Goal: Task Accomplishment & Management: Manage account settings

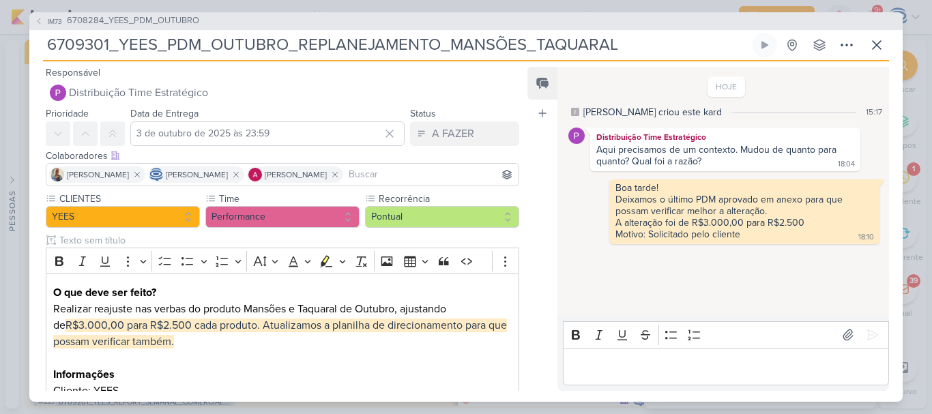
scroll to position [256, 0]
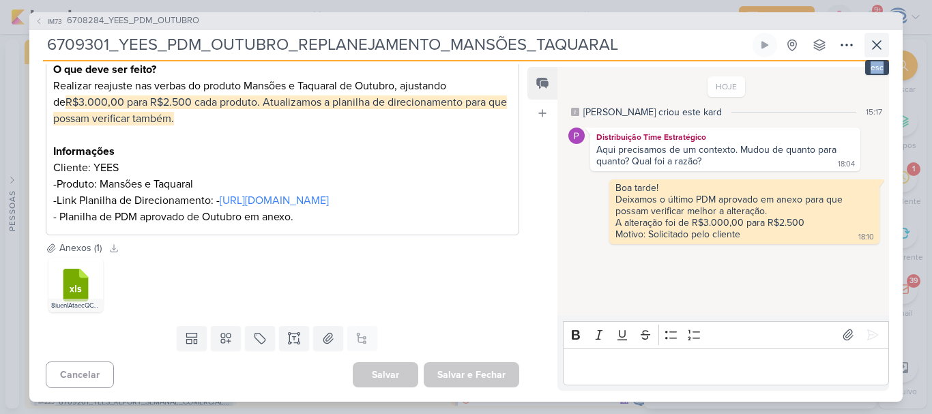
drag, startPoint x: 884, startPoint y: 58, endPoint x: 880, endPoint y: 46, distance: 12.3
click at [880, 46] on div "6709301_YEES_PDM_OUTUBRO_REPLANEJAMENTO_MANSÕES_TAQUARAL Criado por Isabella ne…" at bounding box center [466, 47] width 846 height 29
click at [880, 46] on icon at bounding box center [877, 45] width 16 height 16
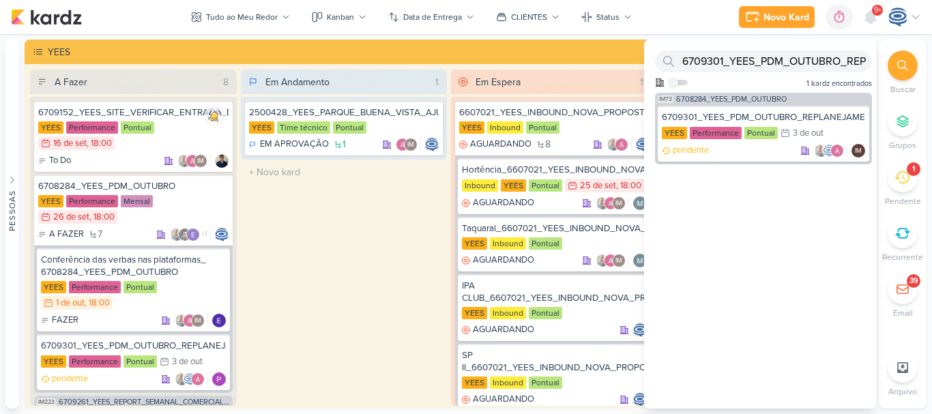
click at [911, 179] on div "1" at bounding box center [903, 177] width 30 height 30
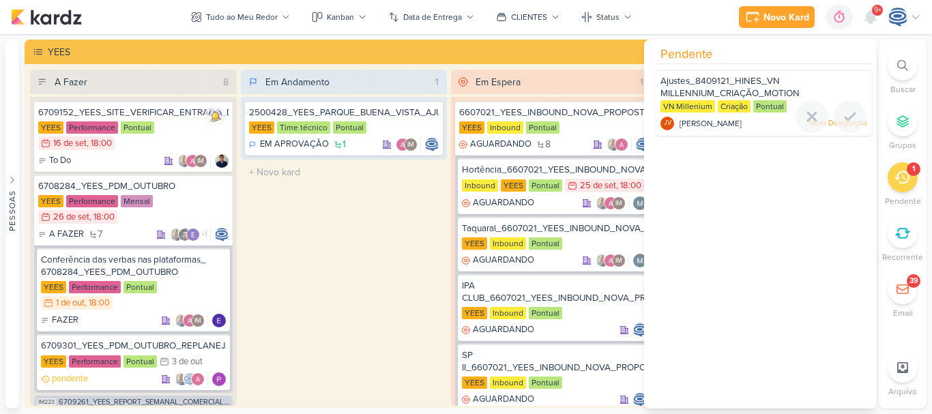
click at [809, 86] on div "Ajustes_8409121_HINES_VN MILLENNIUM_CRIAÇÃO_MOTION" at bounding box center [764, 87] width 206 height 25
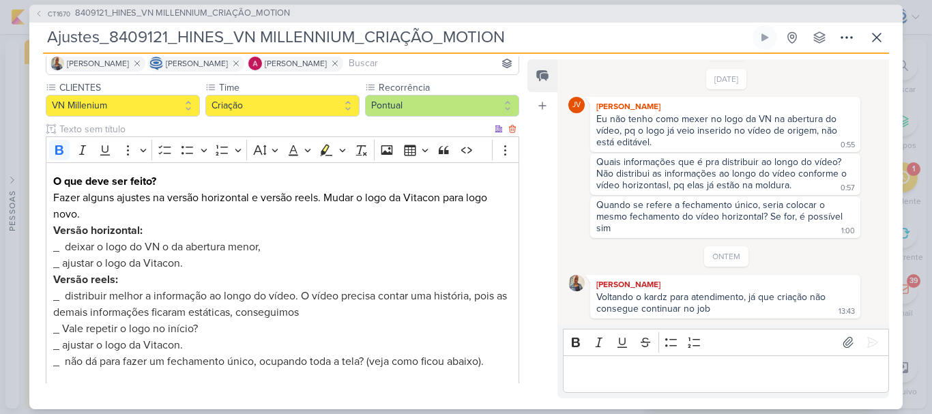
scroll to position [104, 0]
drag, startPoint x: 638, startPoint y: 163, endPoint x: 708, endPoint y: 191, distance: 75.6
drag, startPoint x: 708, startPoint y: 191, endPoint x: 800, endPoint y: 286, distance: 132.2
click at [800, 286] on div "[PERSON_NAME]" at bounding box center [725, 285] width 265 height 14
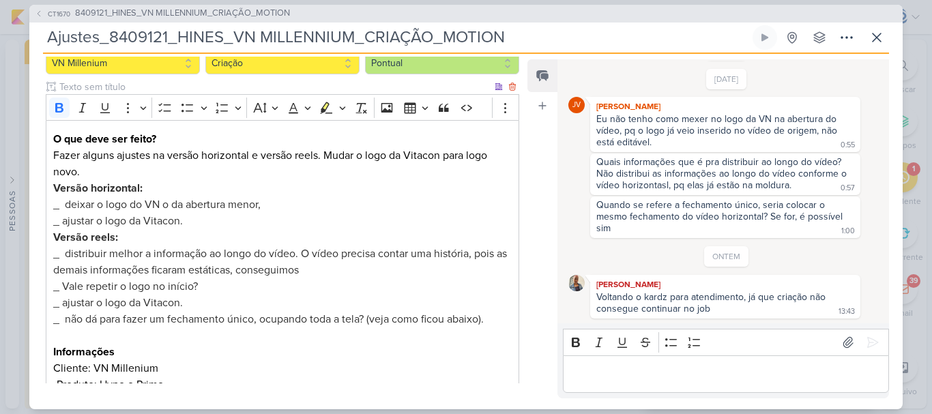
scroll to position [147, 0]
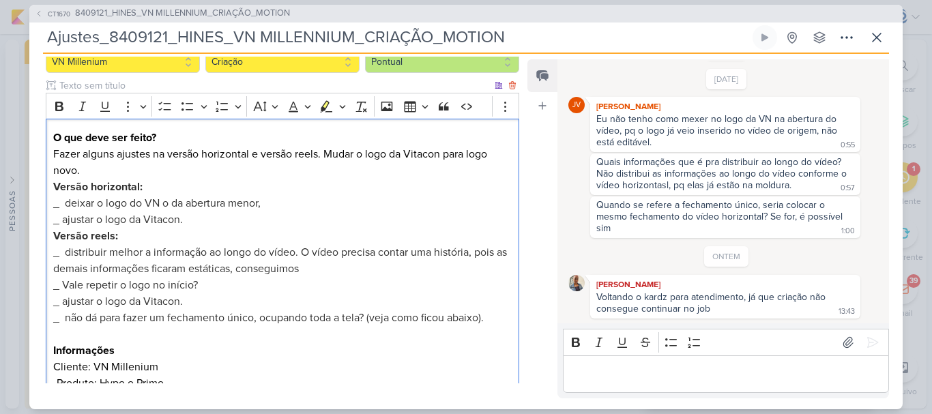
drag, startPoint x: 116, startPoint y: 205, endPoint x: 261, endPoint y: 202, distance: 144.7
drag, startPoint x: 261, startPoint y: 202, endPoint x: 215, endPoint y: 213, distance: 47.0
click at [215, 213] on p "_ ajustar o logo da Vitacon." at bounding box center [282, 220] width 459 height 16
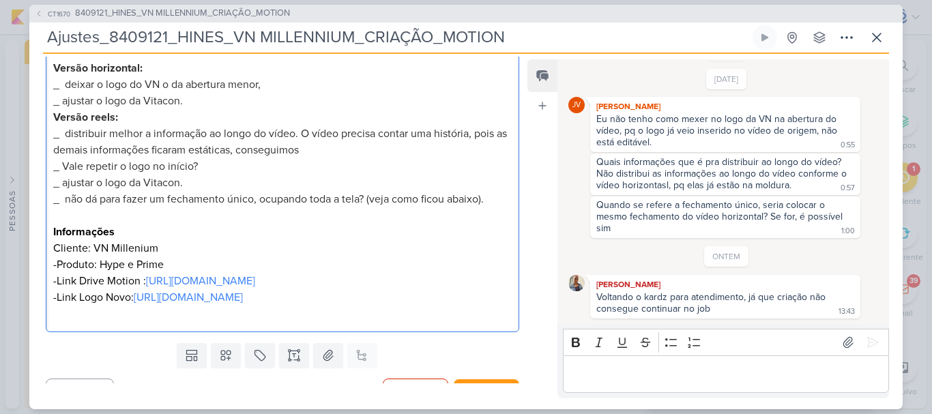
scroll to position [267, 0]
click at [637, 364] on div "Editor editing area: main" at bounding box center [726, 375] width 326 height 38
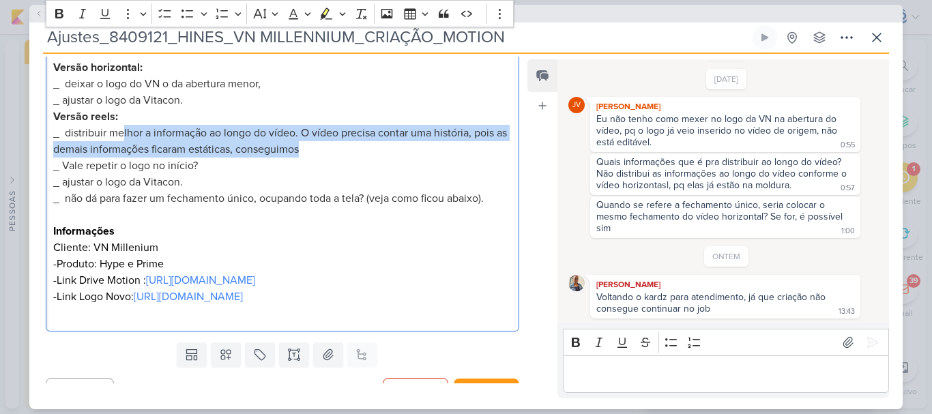
drag, startPoint x: 121, startPoint y: 134, endPoint x: 345, endPoint y: 156, distance: 224.3
click at [345, 156] on p "_ distribuir melhor a informação ao longo do vídeo. O vídeo precisa contar uma …" at bounding box center [282, 141] width 459 height 33
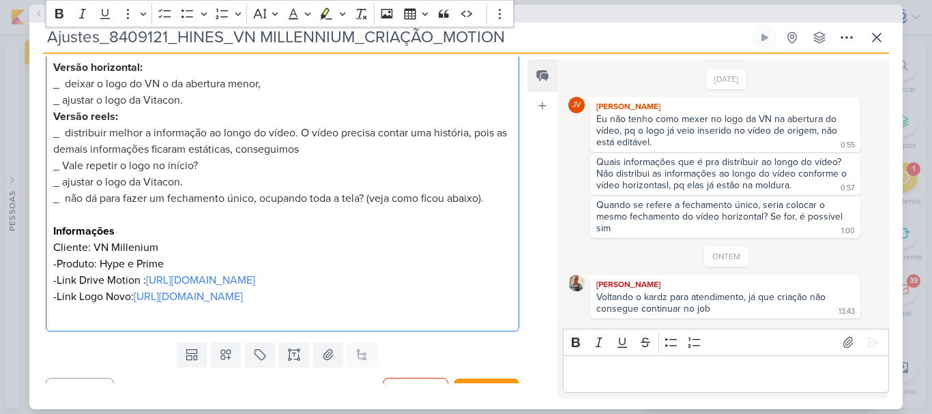
click at [201, 184] on p "_ ajustar o logo da Vitacon." at bounding box center [282, 182] width 459 height 16
click at [182, 198] on span "_ não dá para fazer um fechamento único, ocupando toda a tela? (veja como ficou…" at bounding box center [268, 199] width 431 height 14
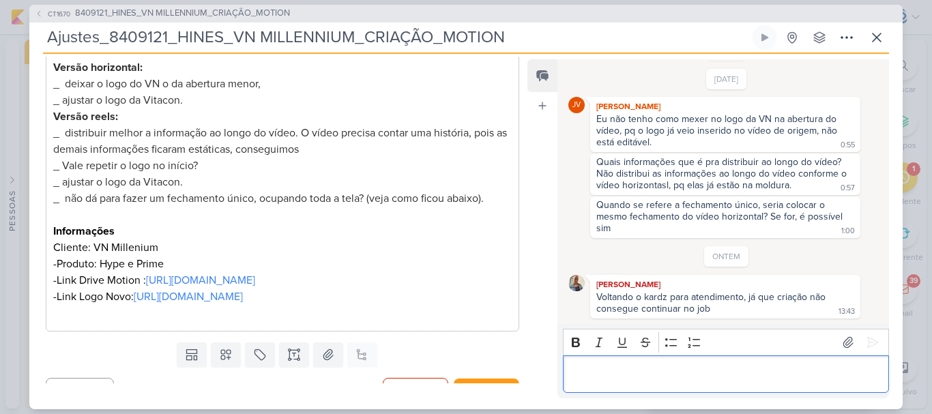
click at [579, 371] on p "Editor editing area: main" at bounding box center [726, 374] width 312 height 16
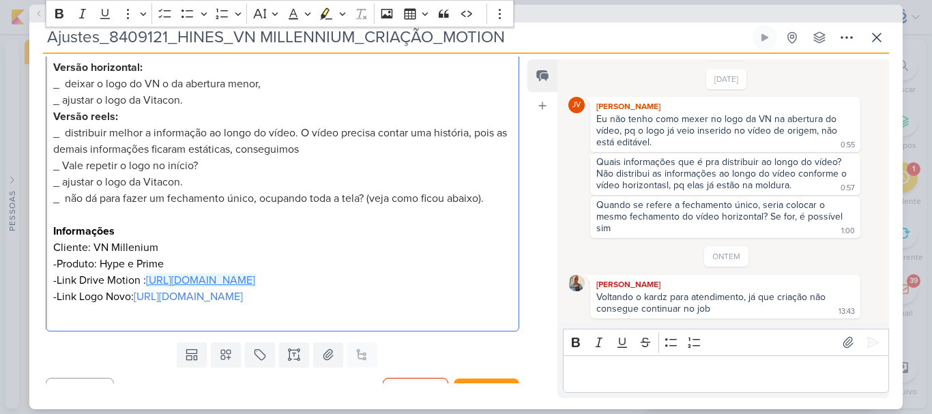
click at [243, 287] on link "https://drive.google.com/drive/folders/1U73ilODiKnDngjX_xeJo_ySsqxgCsm7g" at bounding box center [200, 281] width 109 height 14
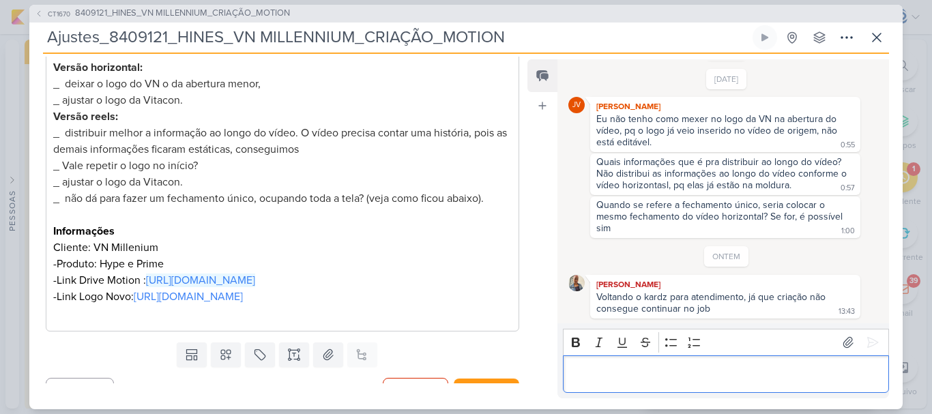
click at [610, 380] on p "Editor editing area: main" at bounding box center [726, 374] width 312 height 16
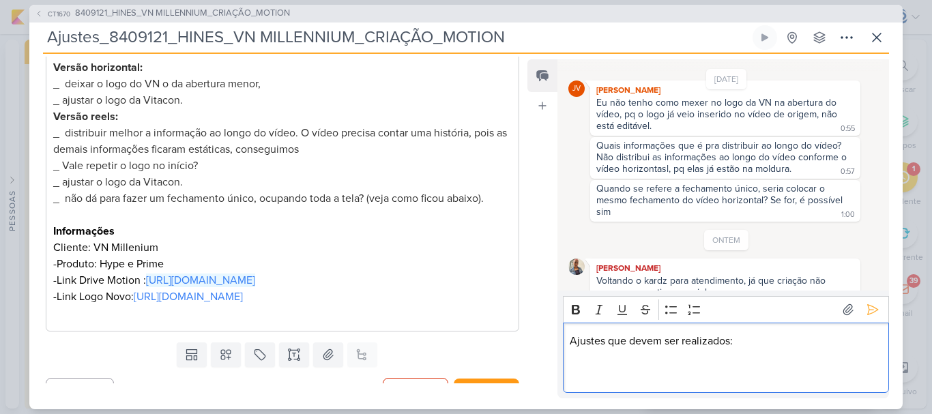
scroll to position [85, 0]
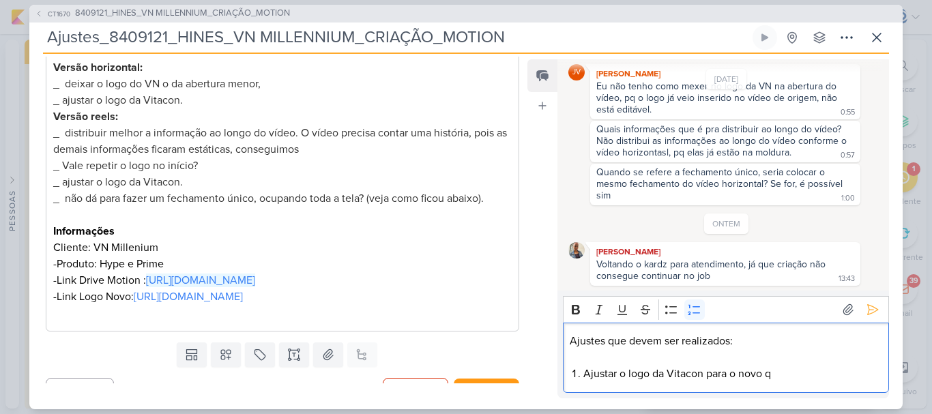
click at [805, 379] on li "Ajustar o logo da Vitacon para o novo q" at bounding box center [732, 374] width 298 height 16
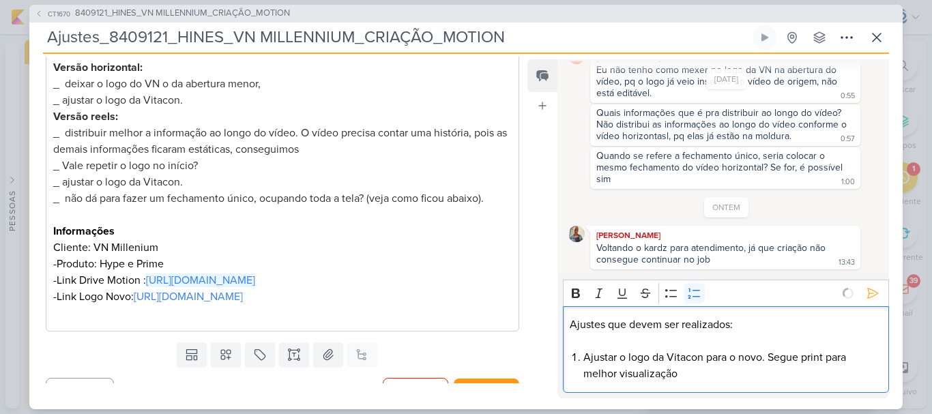
scroll to position [124, 0]
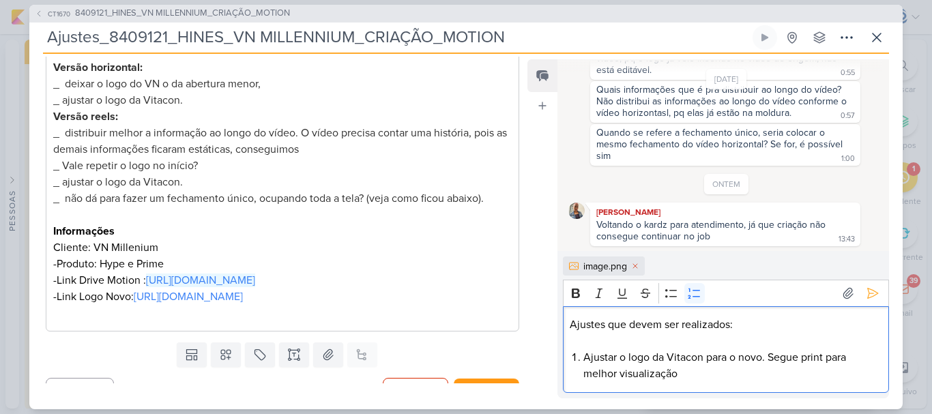
drag, startPoint x: 805, startPoint y: 379, endPoint x: 825, endPoint y: 365, distance: 24.6
click at [825, 365] on li "Ajustar o logo da Vitacon para o novo. Segue print para melhor visualização" at bounding box center [732, 365] width 298 height 33
click at [822, 369] on li "Ajustar o logo da Vitacon para o novo. Segue print para melhor visualização" at bounding box center [732, 365] width 298 height 33
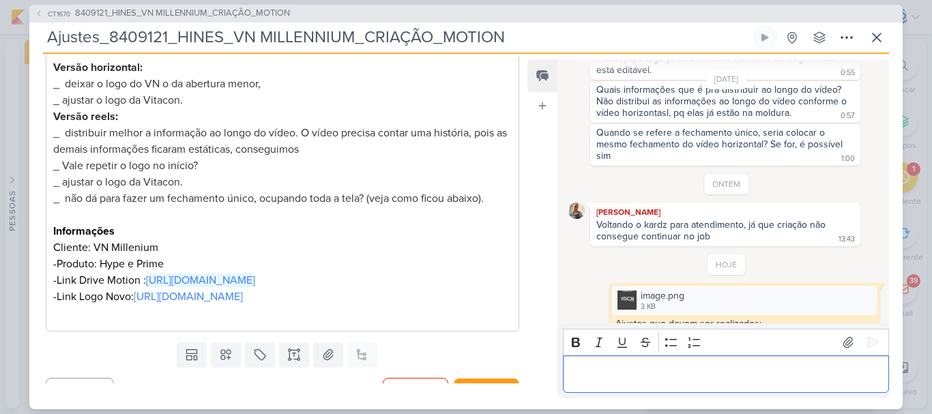
scroll to position [174, 0]
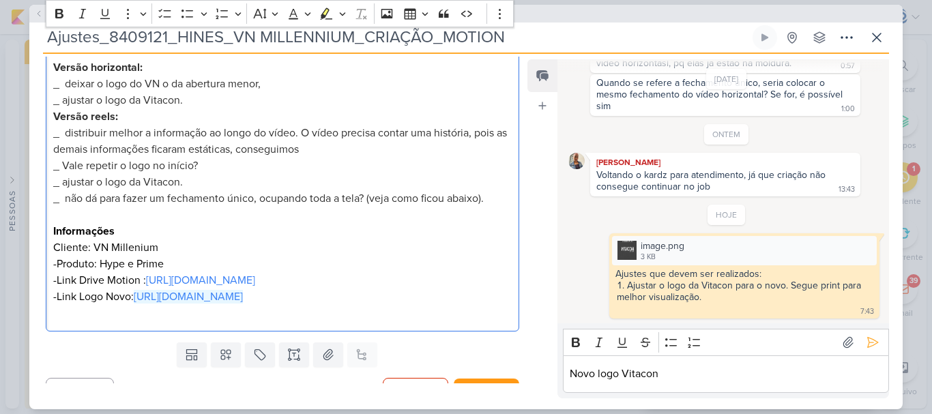
drag, startPoint x: 456, startPoint y: 328, endPoint x: 44, endPoint y: 323, distance: 412.2
click at [44, 323] on div "CLIENTES VN Millenium Time" at bounding box center [276, 127] width 495 height 420
copy link "https://drive.google.com/drive/folders/1t6UAUnkvZ4449xbu1GdySoZy5F0fz_Rk"
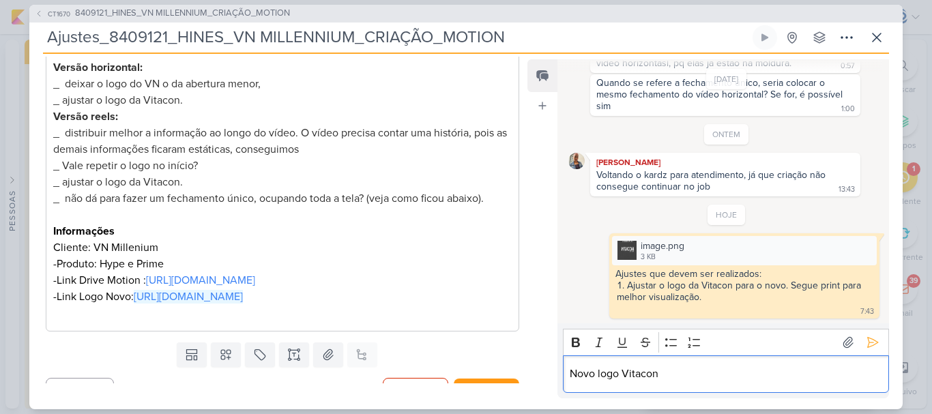
click at [665, 380] on p "Novo logo Vitacon" at bounding box center [726, 374] width 312 height 16
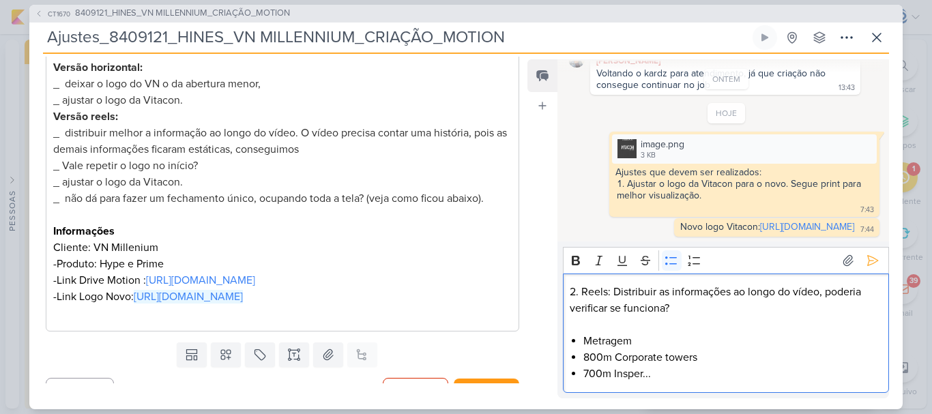
scroll to position [315, 0]
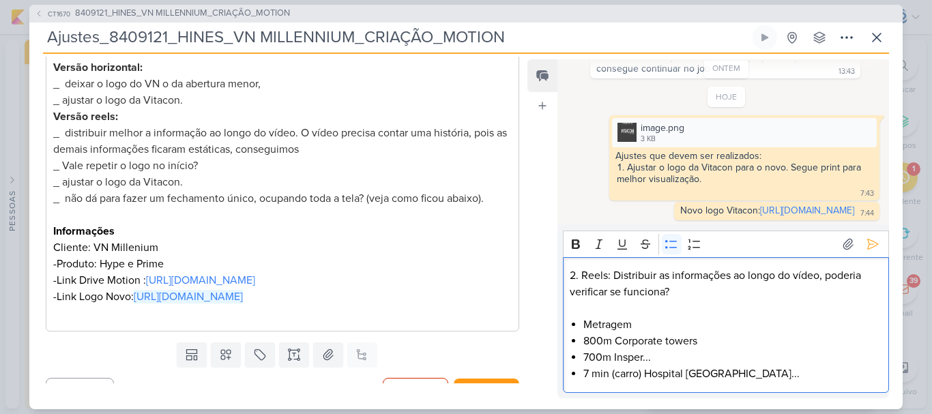
click at [765, 322] on li "Metragem" at bounding box center [732, 325] width 298 height 16
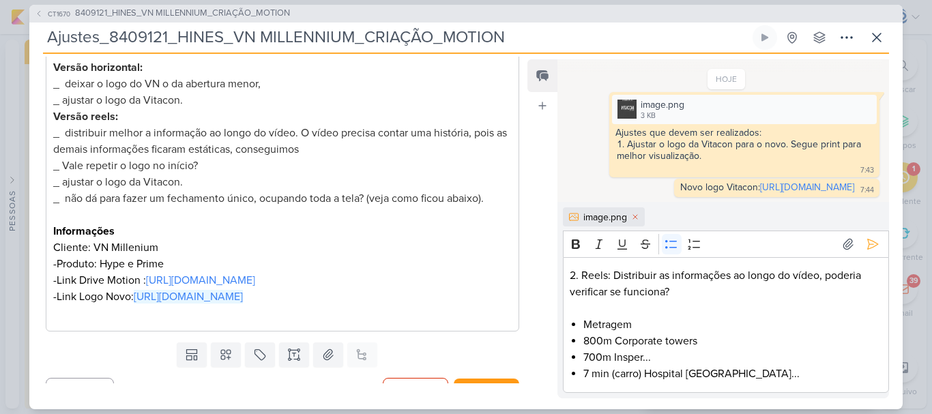
scroll to position [338, 0]
click at [734, 280] on p "2. Reels: Distribuir as informações ao longo do vídeo, poderia verificar se fun…" at bounding box center [726, 283] width 312 height 33
click at [820, 277] on p "2. Reels: Distribuir as informações ao longo do vídeo, poderia verificar se fun…" at bounding box center [726, 283] width 312 height 33
click at [866, 240] on icon at bounding box center [873, 244] width 14 height 14
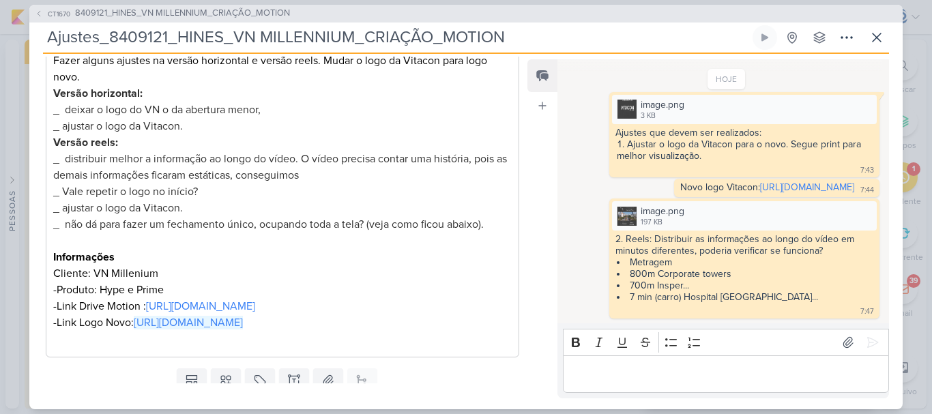
scroll to position [240, 0]
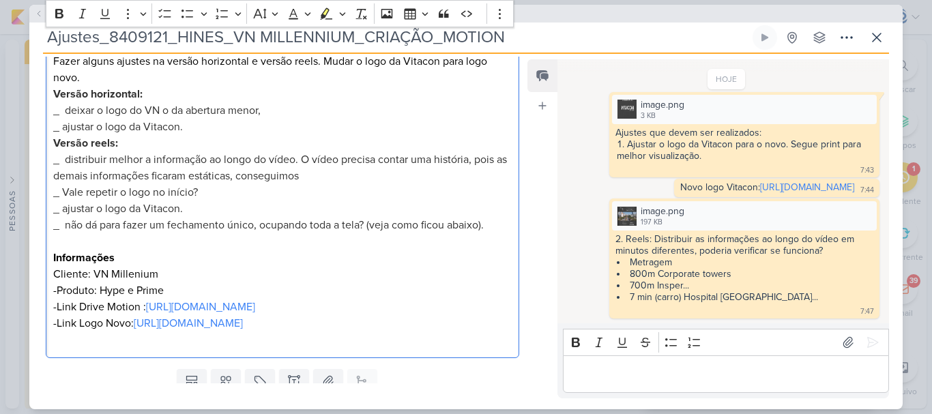
drag, startPoint x: 276, startPoint y: 111, endPoint x: 56, endPoint y: 112, distance: 219.7
click at [56, 112] on p "_ deixar o logo do VN o da abertura menor," at bounding box center [282, 110] width 459 height 16
copy span "_ deixar o logo do VN o da abertura menor,"
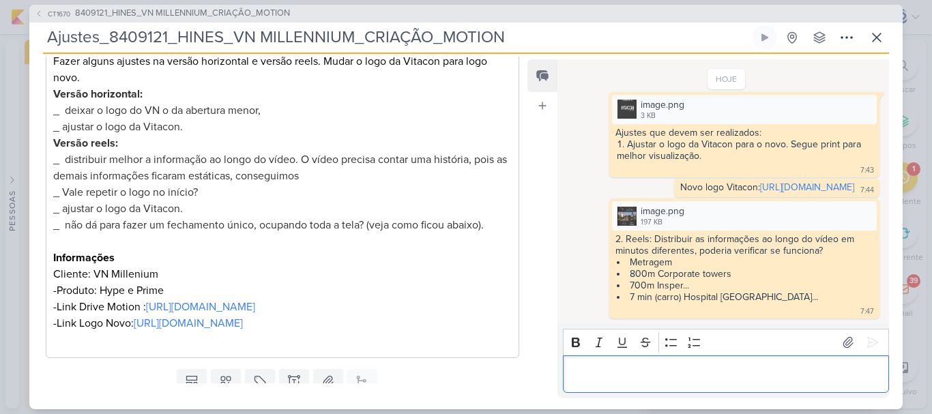
click at [695, 386] on div "Editor editing area: main" at bounding box center [726, 375] width 326 height 38
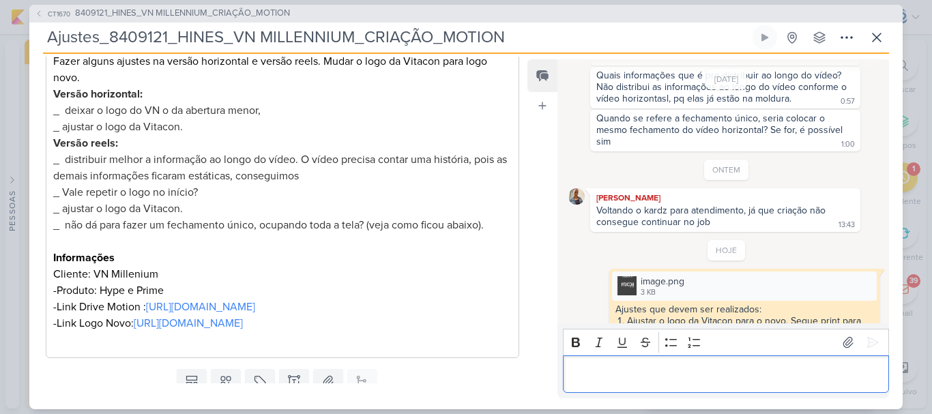
scroll to position [323, 0]
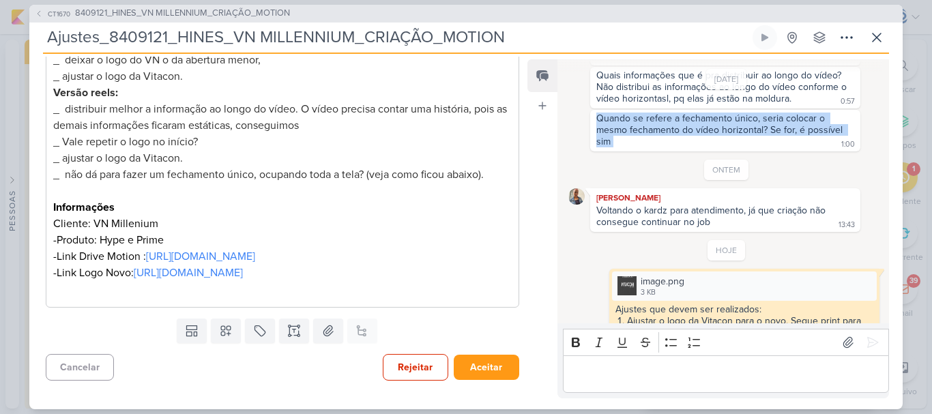
drag, startPoint x: 596, startPoint y: 119, endPoint x: 626, endPoint y: 149, distance: 43.4
click at [626, 149] on div "Quando se refere a fechamento único, seria colocar o mesmo fechamento do vídeo …" at bounding box center [725, 131] width 270 height 42
copy div "Quando se refere a fechamento único, seria colocar o mesmo fechamento do vídeo …"
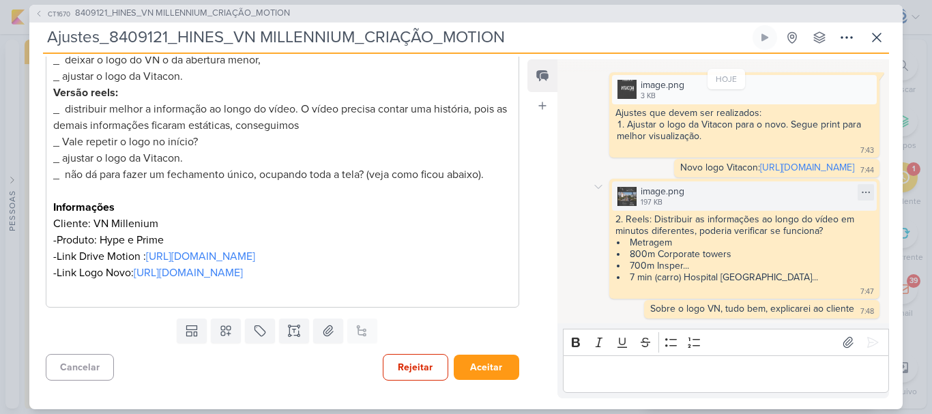
scroll to position [358, 0]
click at [648, 367] on p "Editor editing area: main" at bounding box center [726, 374] width 312 height 16
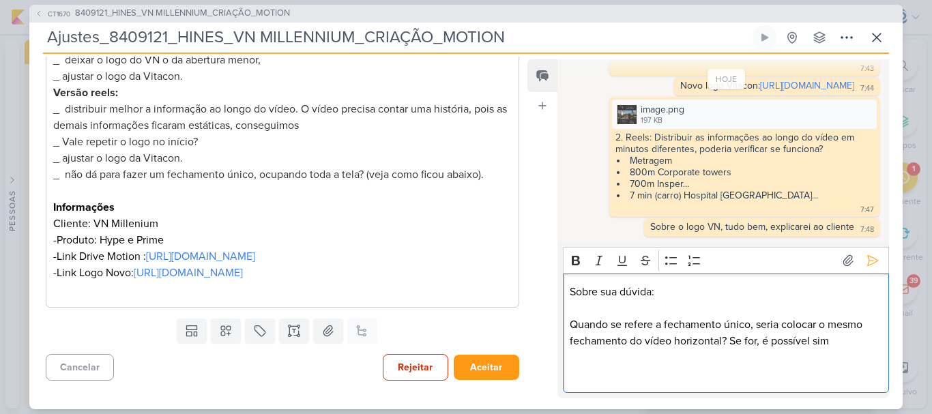
scroll to position [440, 0]
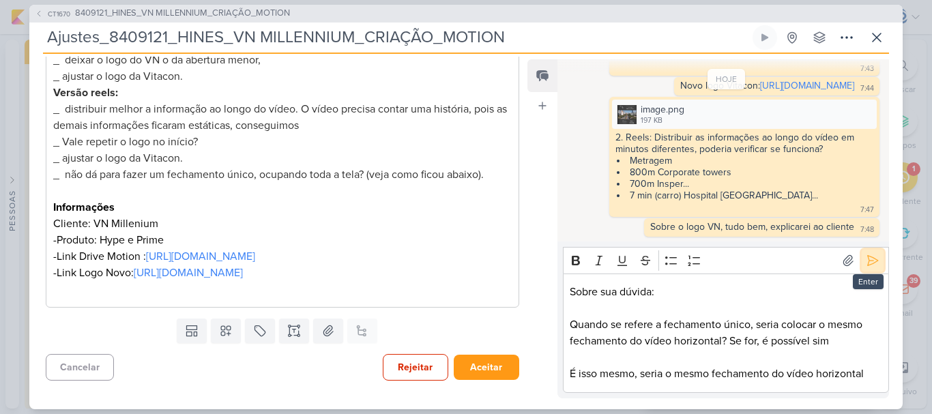
click at [869, 260] on icon at bounding box center [873, 261] width 14 height 14
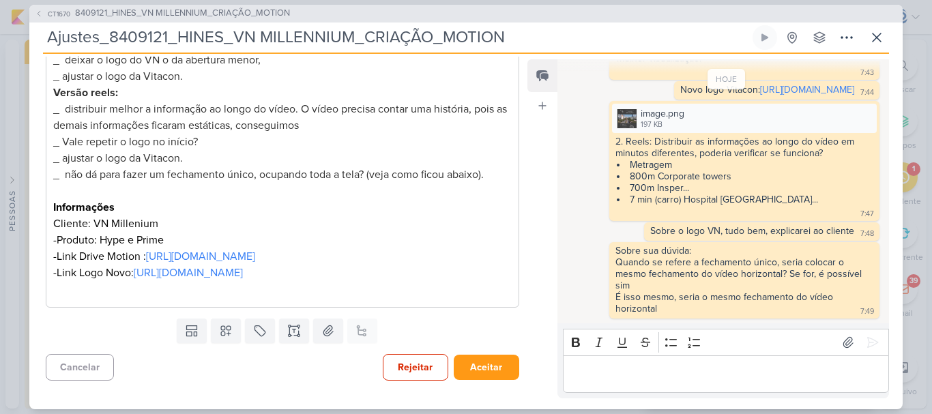
scroll to position [436, 0]
click at [478, 364] on button "Aceitar" at bounding box center [487, 367] width 66 height 25
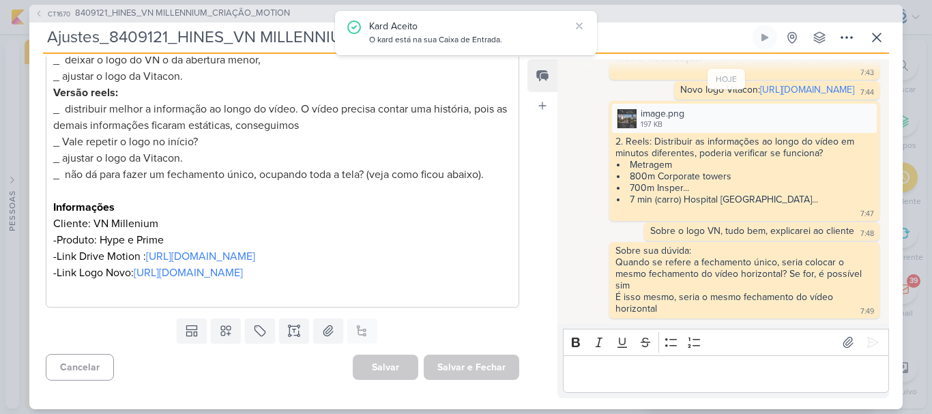
scroll to position [0, 0]
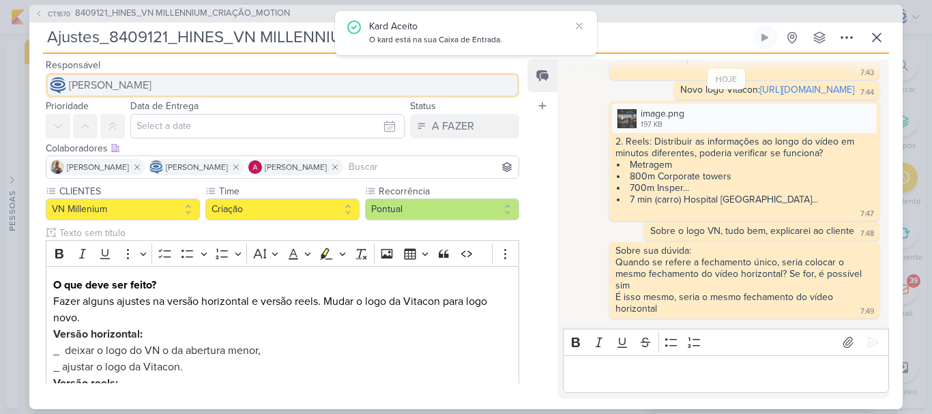
click at [209, 85] on button "[PERSON_NAME]" at bounding box center [283, 85] width 474 height 25
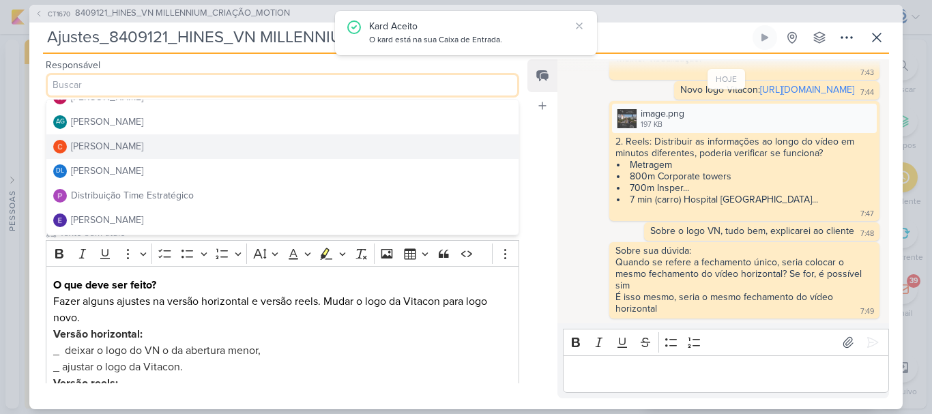
scroll to position [42, 0]
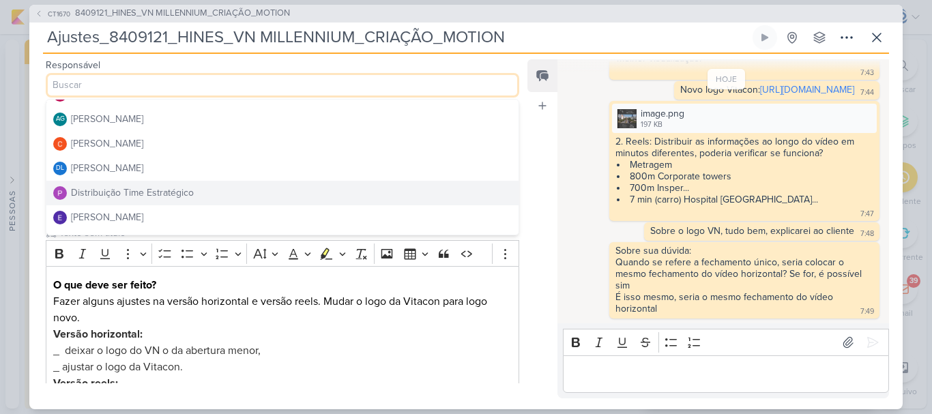
click at [147, 188] on div "Distribuição Time Estratégico" at bounding box center [132, 193] width 123 height 14
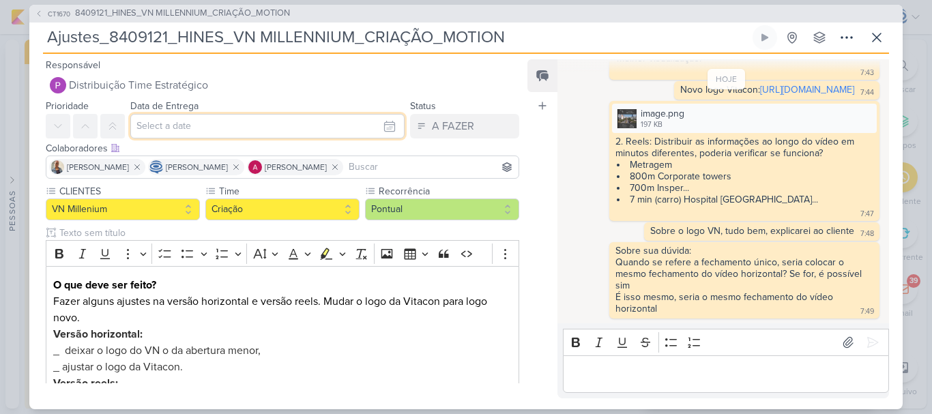
click at [274, 132] on input "text" at bounding box center [267, 126] width 274 height 25
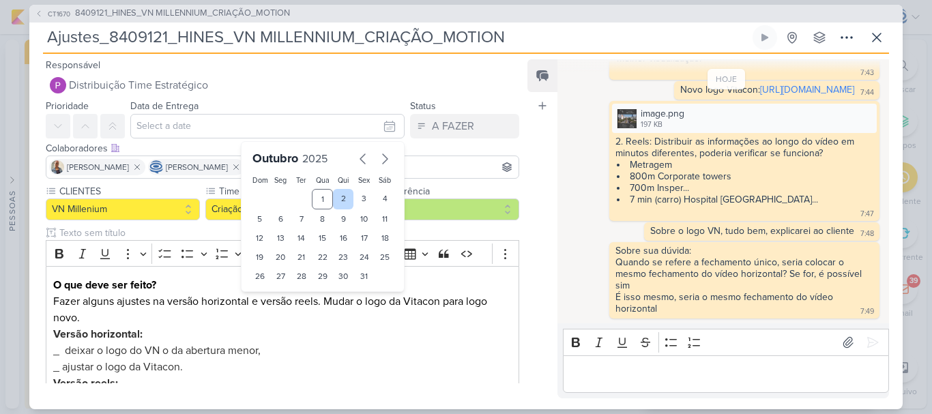
click at [334, 193] on div "2" at bounding box center [343, 199] width 21 height 20
type input "2 de outubro de 2025 às 23:59"
click at [277, 300] on select "00 01 02 03 04 05 06 07 08 09 10 11 12 13 14 15 16 17 18 19 20 21 22 23" at bounding box center [281, 299] width 19 height 16
select select "18"
click at [272, 291] on select "00 01 02 03 04 05 06 07 08 09 10 11 12 13 14 15 16 17 18 19 20 21 22 23" at bounding box center [281, 299] width 19 height 16
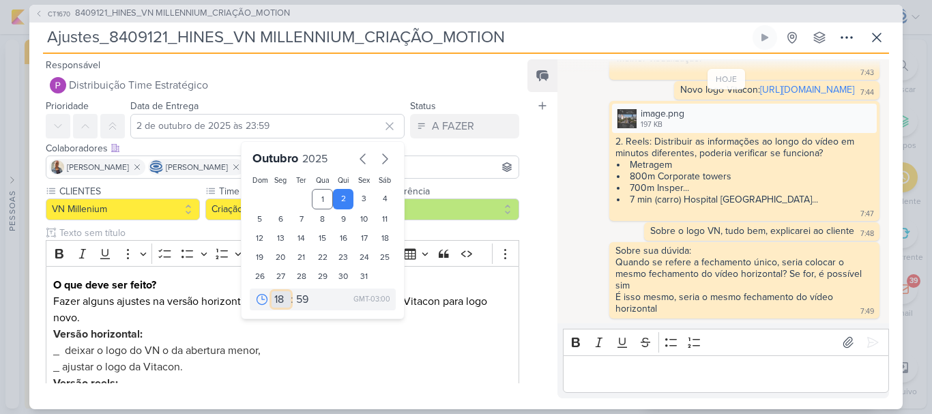
type input "2 de outubro de 2025 às 18:59"
click at [295, 306] on select "00 05 10 15 20 25 30 35 40 45 50 55 59" at bounding box center [302, 299] width 19 height 16
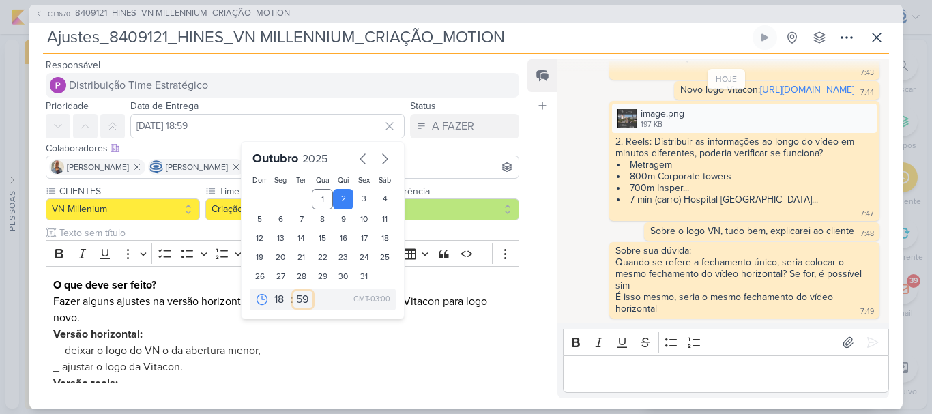
select select "0"
click at [293, 291] on select "00 05 10 15 20 25 30 35 40 45 50 55 59" at bounding box center [302, 299] width 19 height 16
type input "2 de outubro de 2025 às 18:00"
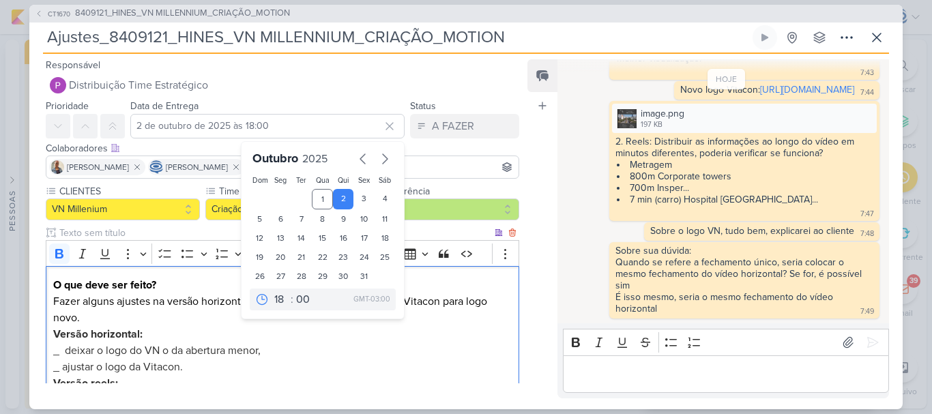
click at [394, 332] on p "Versão horizontal:" at bounding box center [282, 334] width 459 height 16
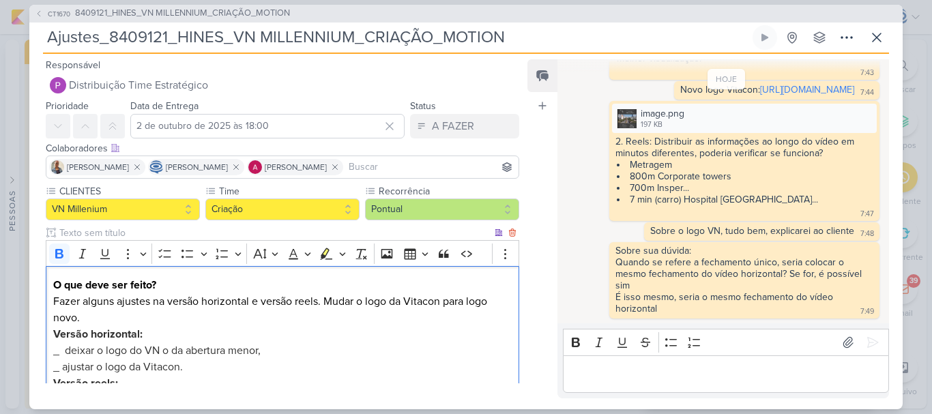
scroll to position [323, 0]
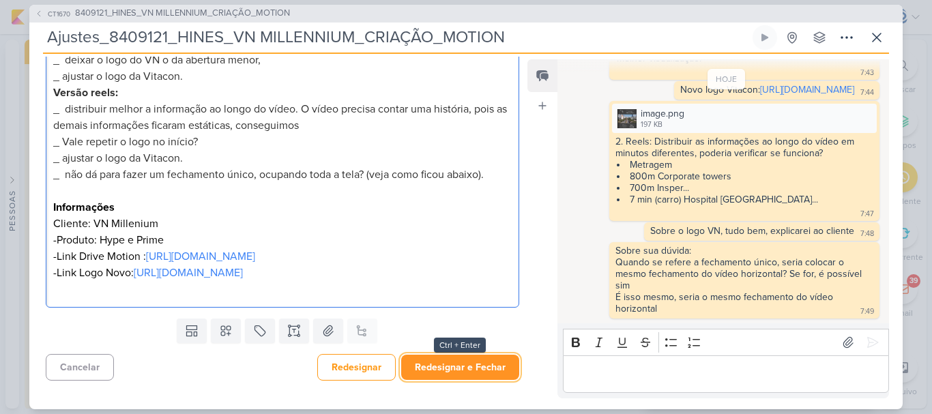
click at [439, 371] on button "Redesignar e Fechar" at bounding box center [460, 367] width 118 height 25
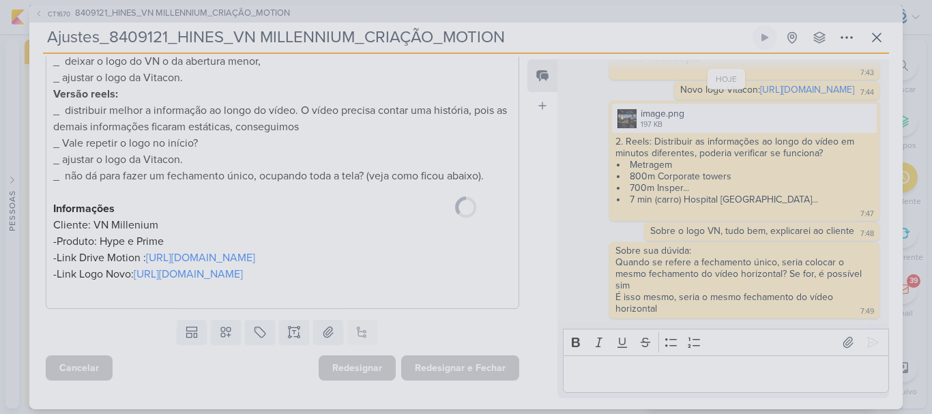
scroll to position [322, 0]
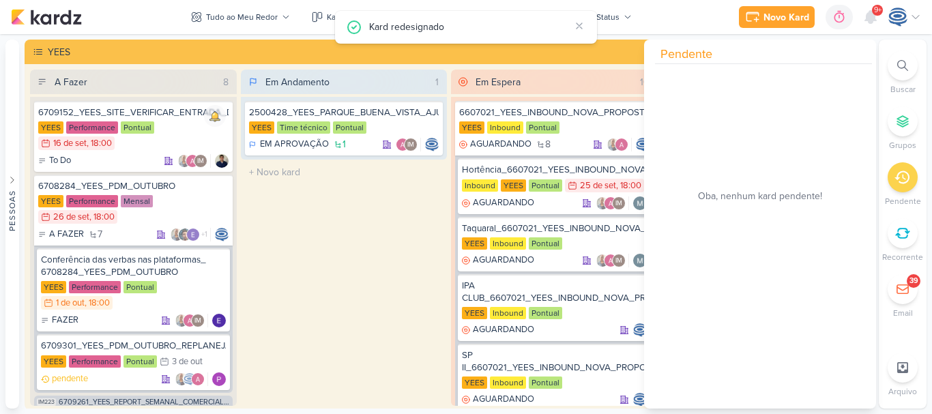
click at [904, 172] on icon at bounding box center [902, 177] width 15 height 13
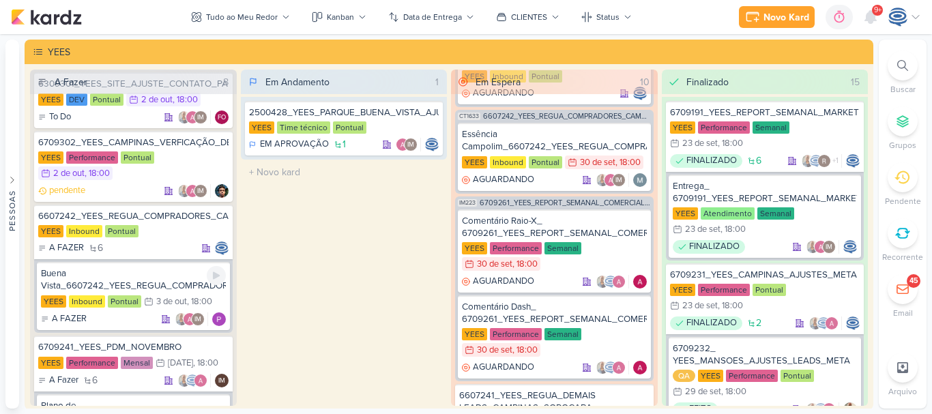
scroll to position [527, 0]
click at [173, 227] on div "YEES Inbound Pontual" at bounding box center [133, 232] width 190 height 14
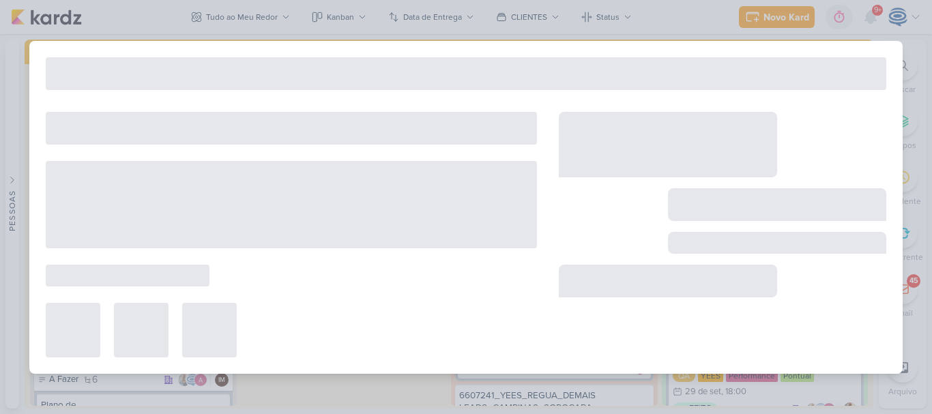
type input "6607242_YEES_REGUA_COMPRADORES_CAMPINAS_SOROCABA"
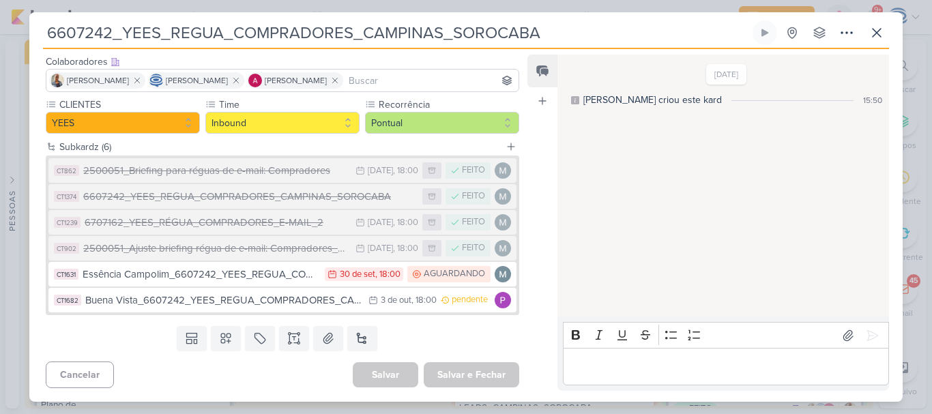
scroll to position [0, 0]
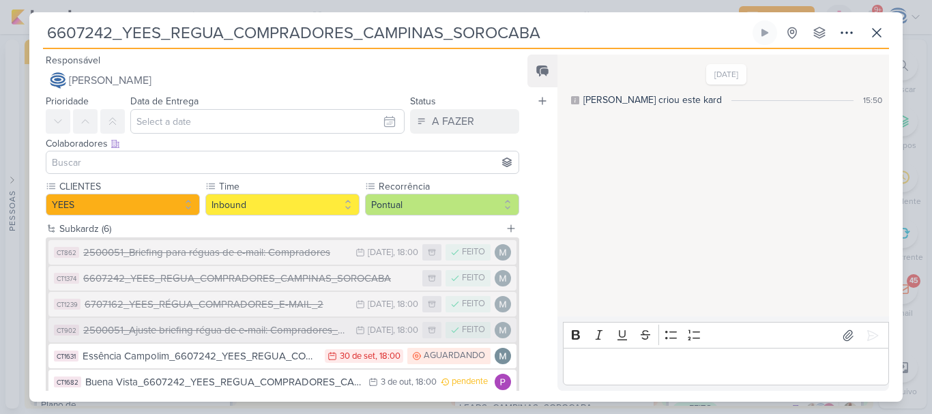
drag, startPoint x: 173, startPoint y: 227, endPoint x: 213, endPoint y: 331, distance: 111.3
click at [213, 331] on div "Subkardz (6) CT862 2500051_Briefing para réguas de e-mail: Compradores 6/5 6 de…" at bounding box center [276, 312] width 495 height 182
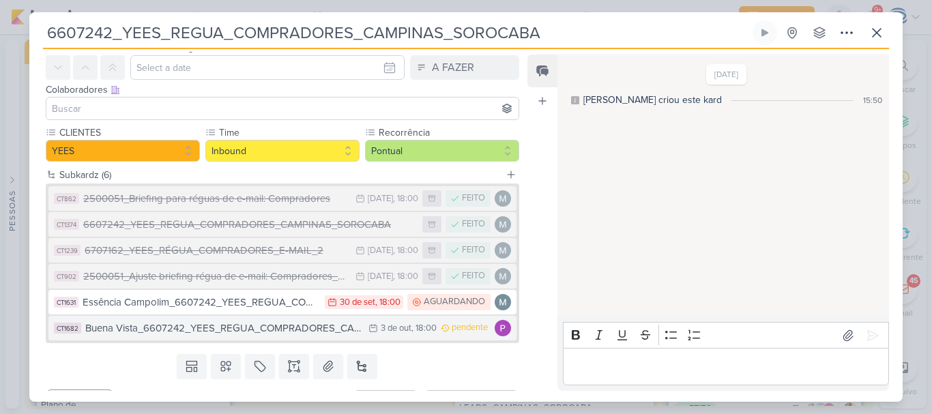
click at [218, 326] on div "Buena Vista_6607242_YEES_REGUA_COMPRADORES_CAMPINAS_SOROCABA" at bounding box center [223, 329] width 276 height 16
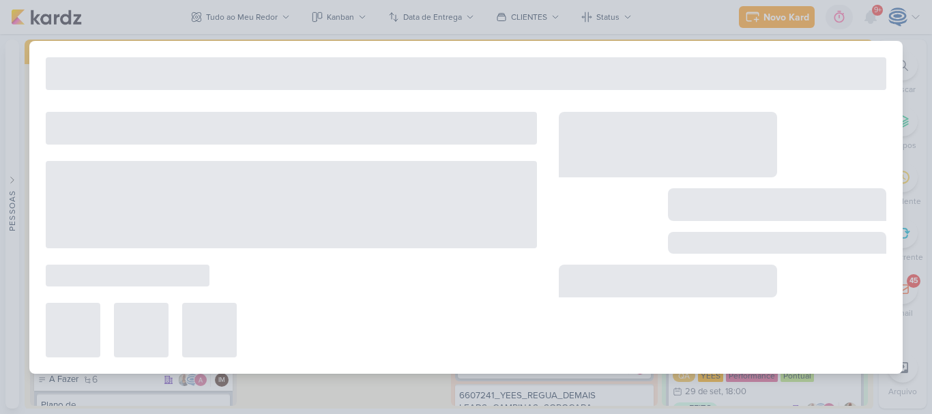
type input "Buena Vista_6607242_YEES_REGUA_COMPRADORES_CAMPINAS_SOROCABA"
type input "3 de outubro de 2025 às 18:00"
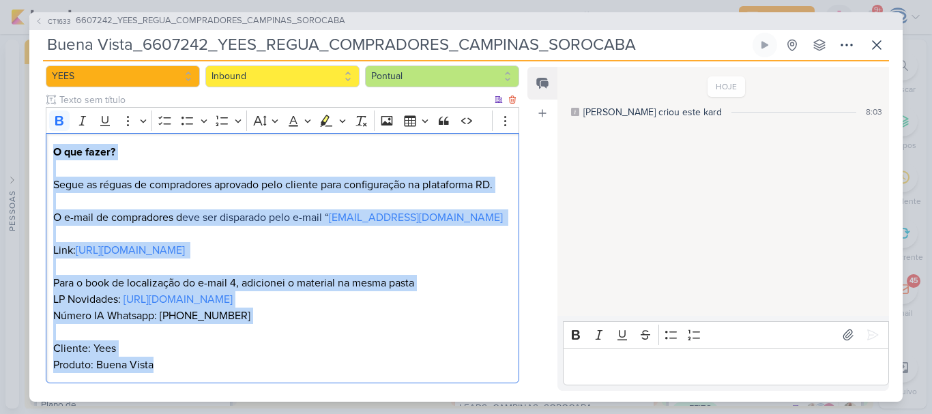
scroll to position [174, 0]
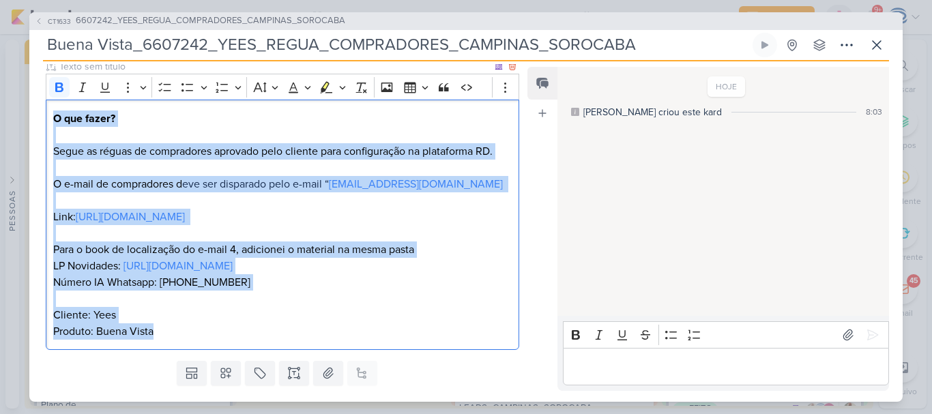
drag, startPoint x: 52, startPoint y: 295, endPoint x: 265, endPoint y: 349, distance: 220.3
click at [265, 349] on div "O que fazer? Segue as réguas de compradores aprovado pelo cliente para configur…" at bounding box center [283, 225] width 474 height 250
copy p "O que fazer? Segue as réguas de compradores aprovado pelo cliente para configur…"
click at [880, 48] on icon at bounding box center [877, 45] width 16 height 16
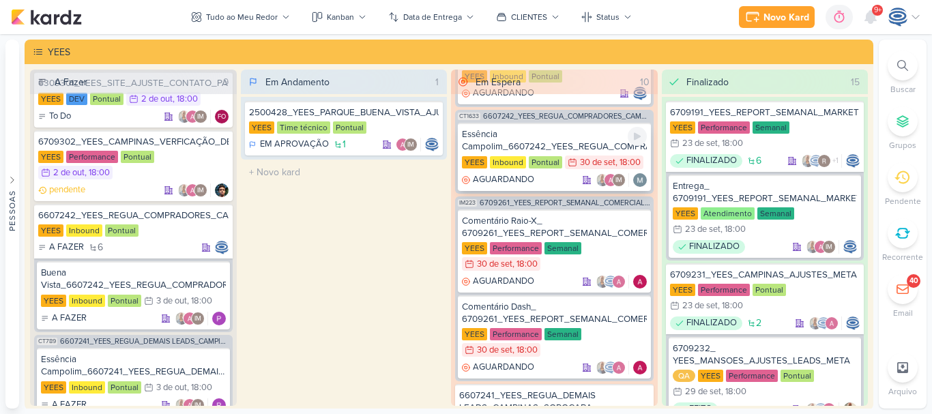
scroll to position [0, 0]
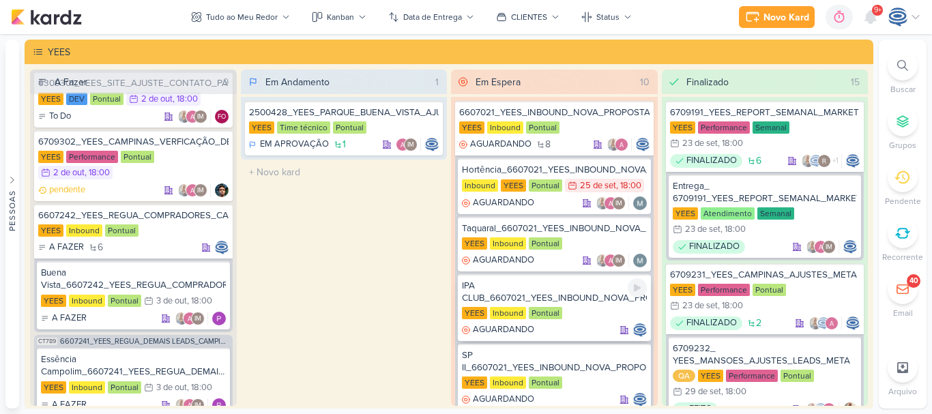
click at [542, 287] on div "IPA CLUB_6607021_YEES_INBOUND_NOVA_PROPOSTA_RÉGUA_NOVOS_LEADS" at bounding box center [554, 292] width 185 height 25
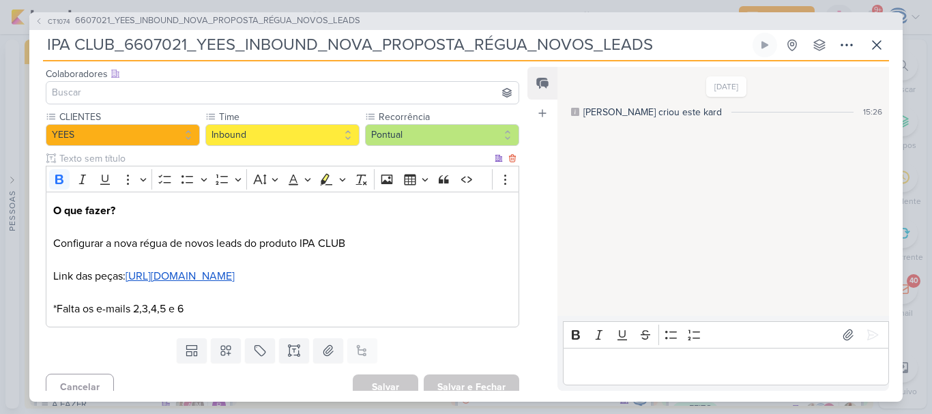
scroll to position [94, 0]
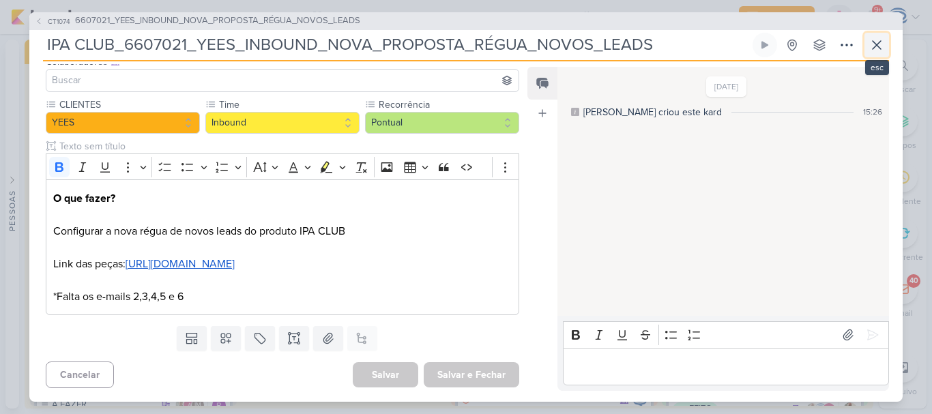
click at [876, 43] on icon at bounding box center [877, 45] width 16 height 16
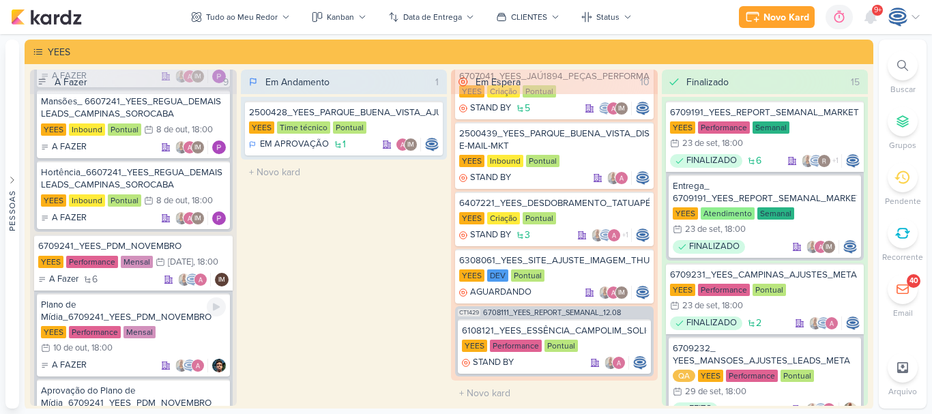
scroll to position [1134, 0]
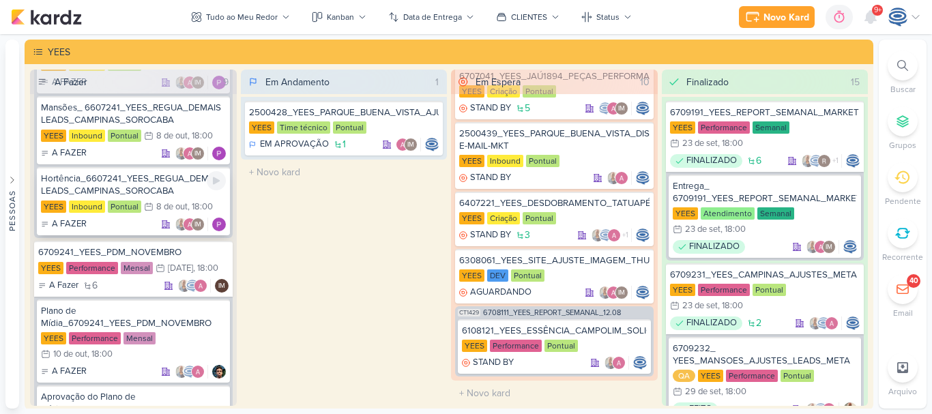
click at [171, 190] on div "Hortência_6607241_YEES_REGUA_DEMAIS LEADS_CAMPINAS_SOROCABA" at bounding box center [133, 185] width 185 height 25
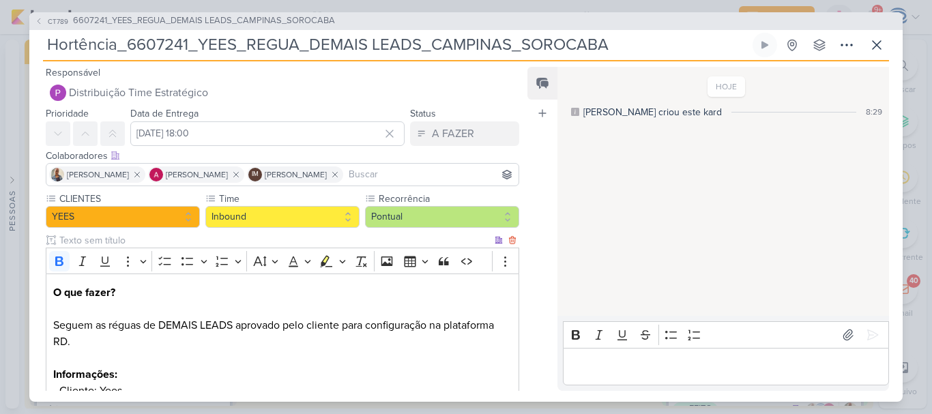
scroll to position [209, 0]
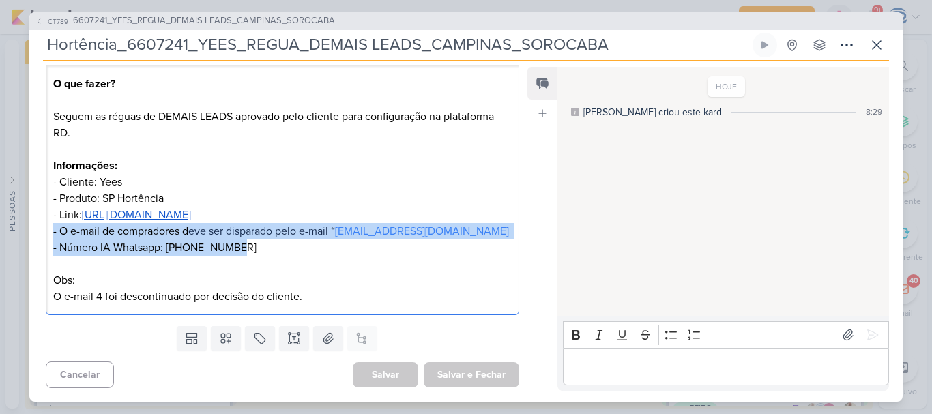
drag, startPoint x: 260, startPoint y: 252, endPoint x: 14, endPoint y: 230, distance: 247.4
click at [14, 230] on div "CT789 6607241_YEES_REGUA_DEMAIS LEADS_CAMPINAS_SOROCABA Hortência_6607241_YEES_…" at bounding box center [466, 207] width 932 height 414
copy p "- O e-mail de compradores d eve ser disparado pelo e-mail “ atendimentouau@yees…"
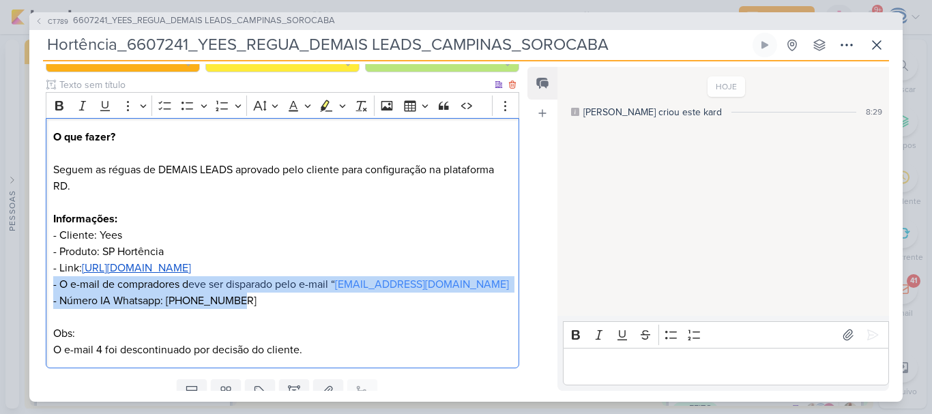
scroll to position [182, 0]
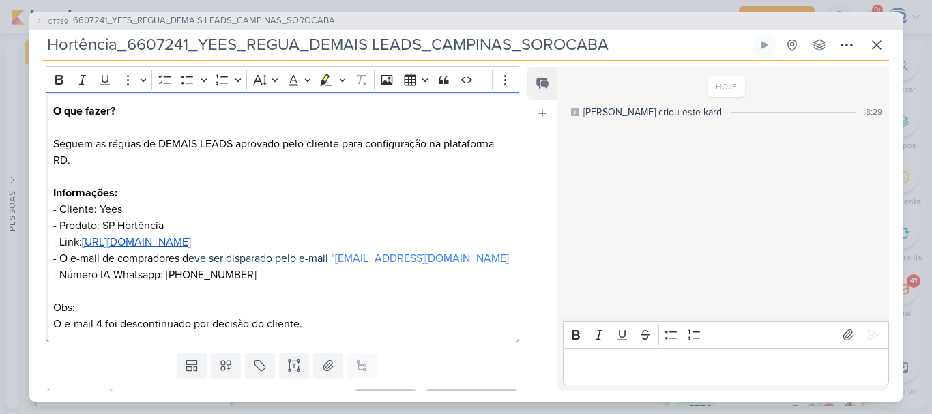
click at [324, 324] on p "O que fazer? Seguem as réguas de DEMAIS LEADS aprovado pelo cliente para config…" at bounding box center [282, 217] width 459 height 229
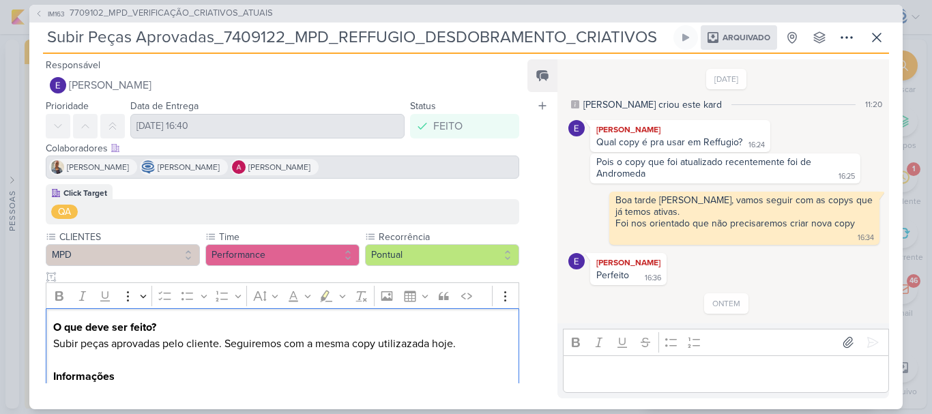
click at [235, 385] on p "Cliente: MPD" at bounding box center [282, 393] width 459 height 16
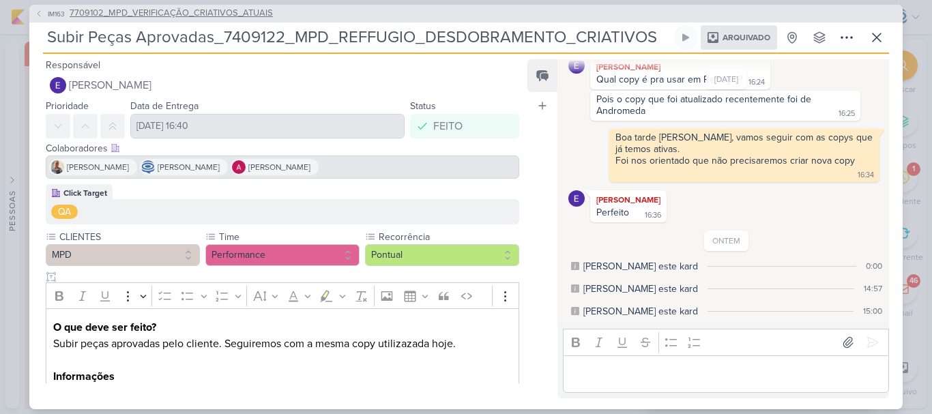
click at [243, 12] on span "7709102_MPD_VERIFICAÇÃO_CRIATIVOS_ATUAIS" at bounding box center [171, 14] width 203 height 14
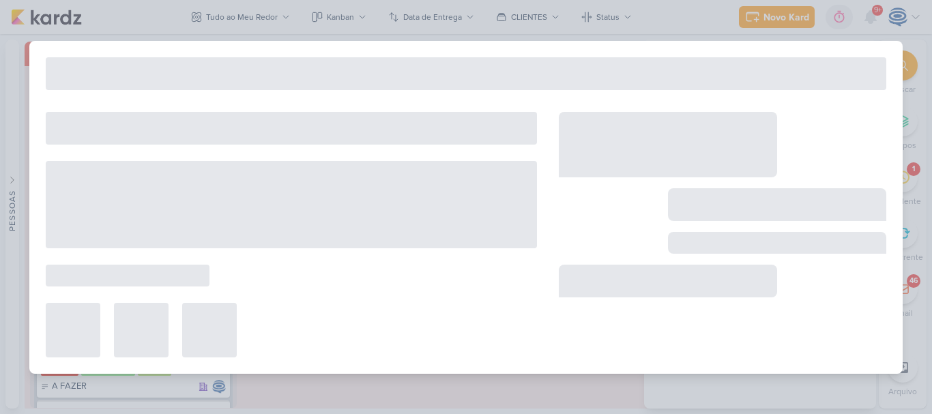
type input "7709102_MPD_VERIFICAÇÃO_CRIATIVOS_ATUAIS"
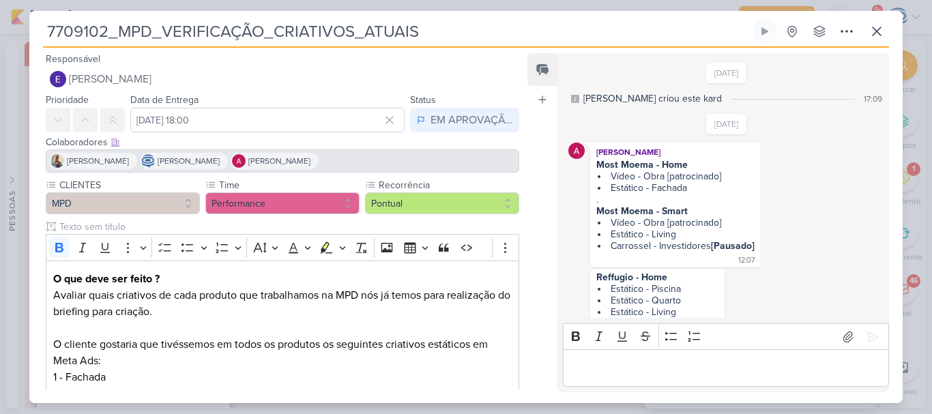
scroll to position [831, 0]
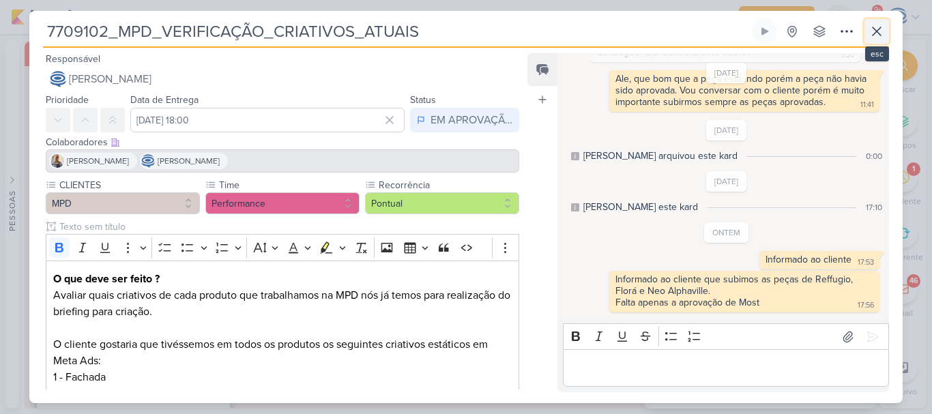
click at [874, 31] on icon at bounding box center [877, 31] width 16 height 16
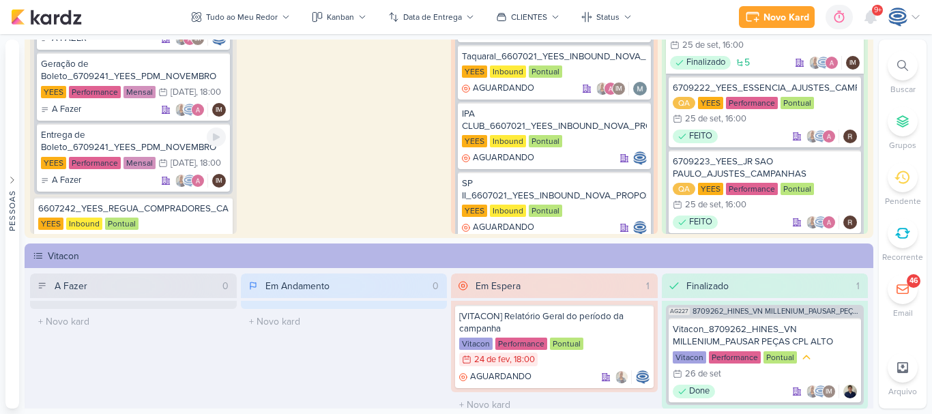
scroll to position [800, 0]
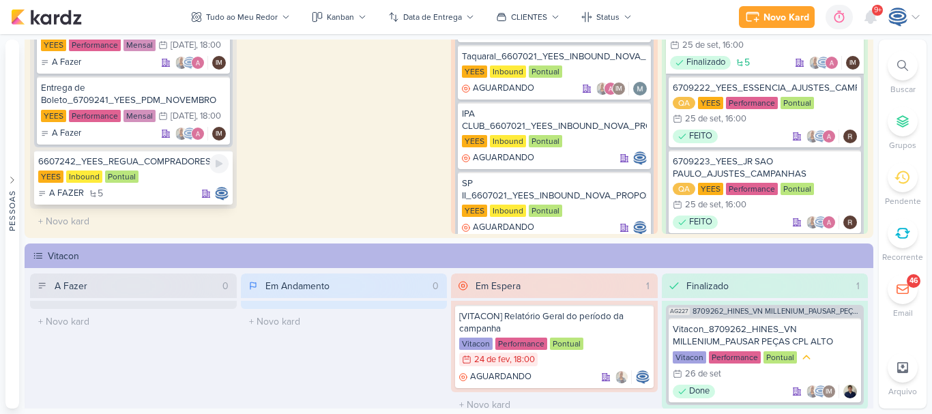
click at [176, 175] on div "YEES Inbound Pontual" at bounding box center [133, 178] width 190 height 14
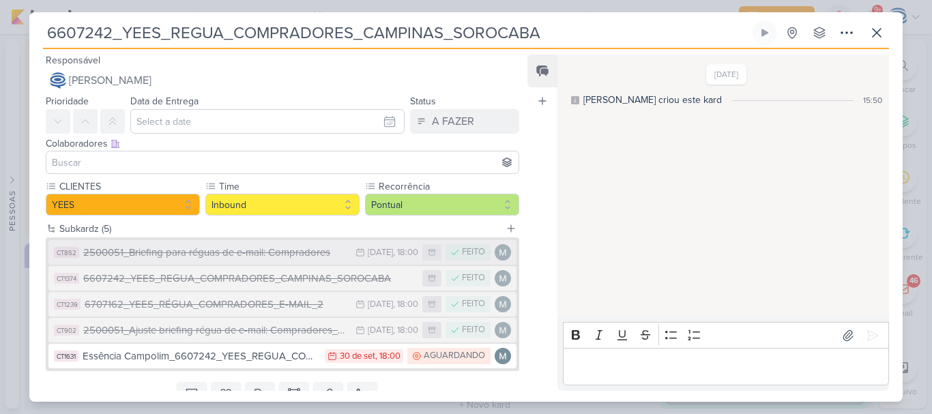
click at [216, 252] on div "2500051_Briefing para réguas de e-mail: Compradores" at bounding box center [215, 253] width 265 height 16
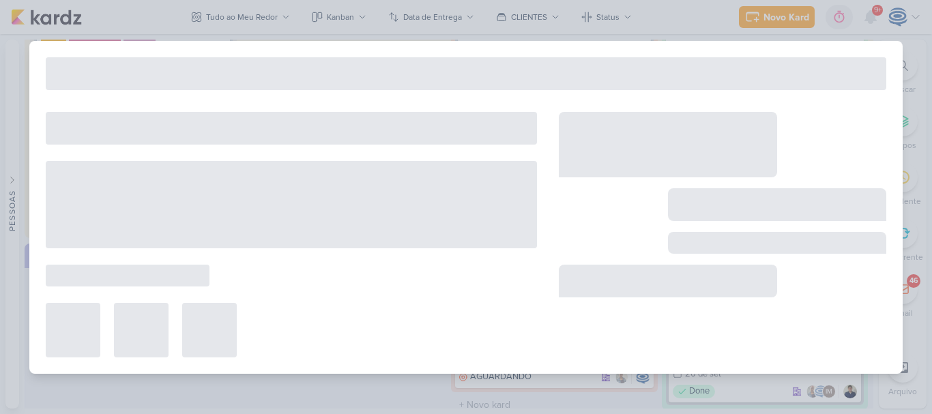
type input "2500051_Briefing para réguas de e-mail: Compradores"
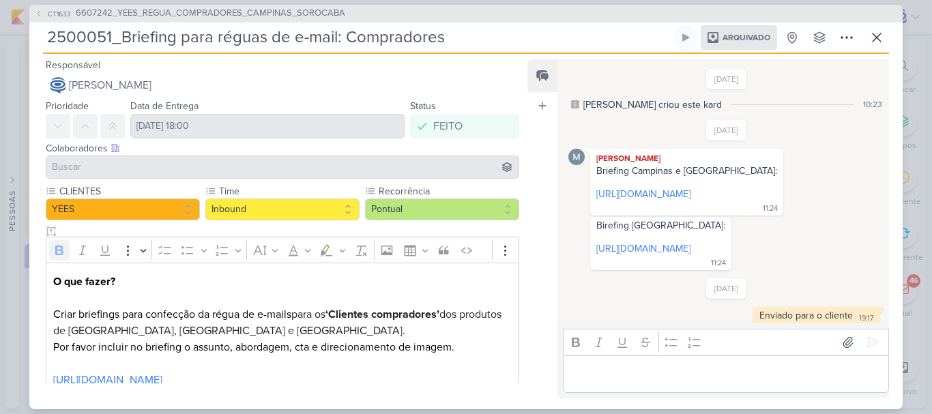
scroll to position [30, 0]
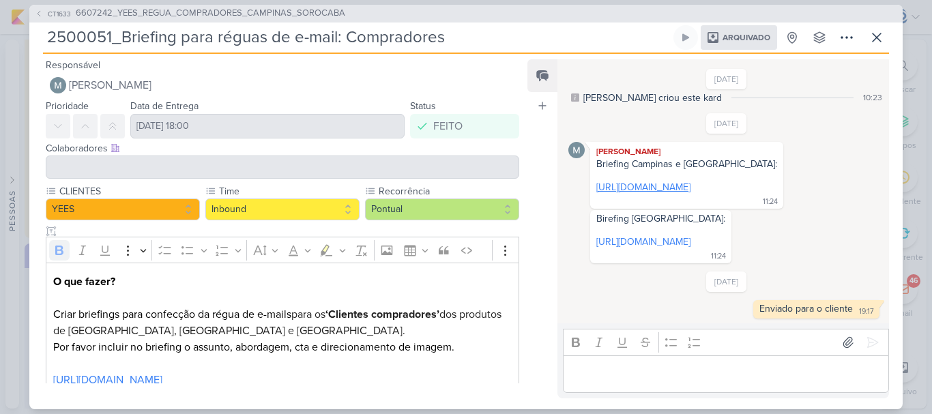
click at [669, 182] on link "https://docs.google.com/document/d/1lY-aE3sulxT4L_4mW4gPC-ucP4Mmukfy/edit" at bounding box center [643, 188] width 94 height 12
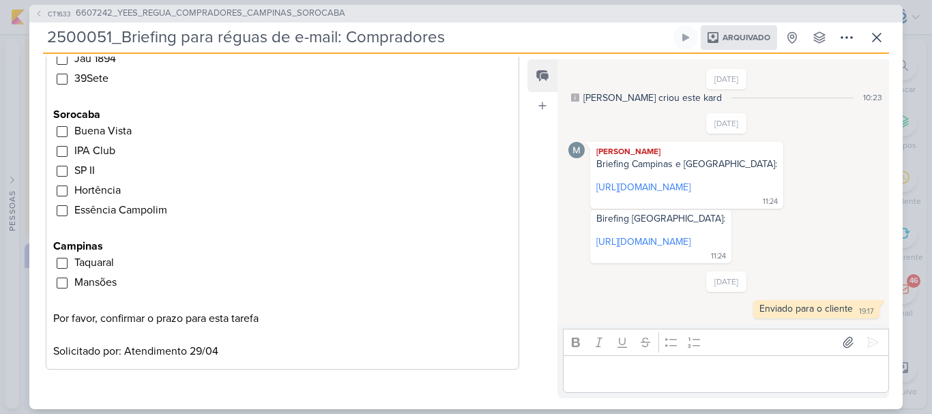
scroll to position [0, 0]
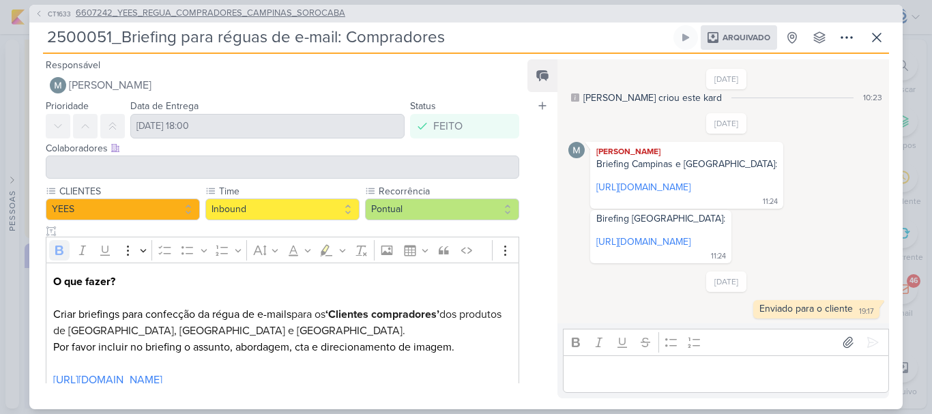
click at [285, 12] on span "6607242_YEES_REGUA_COMPRADORES_CAMPINAS_SOROCABA" at bounding box center [211, 14] width 270 height 14
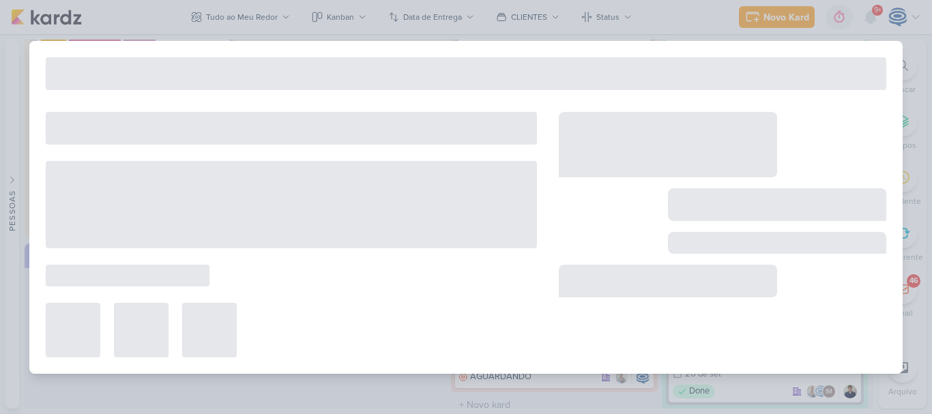
type input "6607242_YEES_REGUA_COMPRADORES_CAMPINAS_SOROCABA"
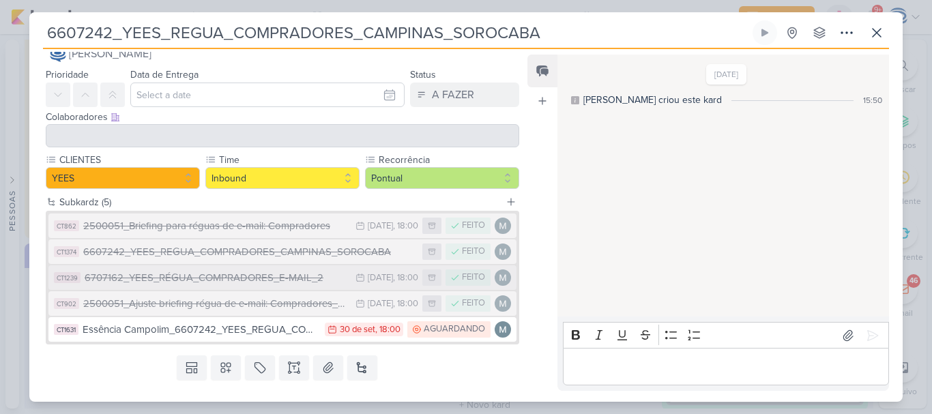
scroll to position [56, 0]
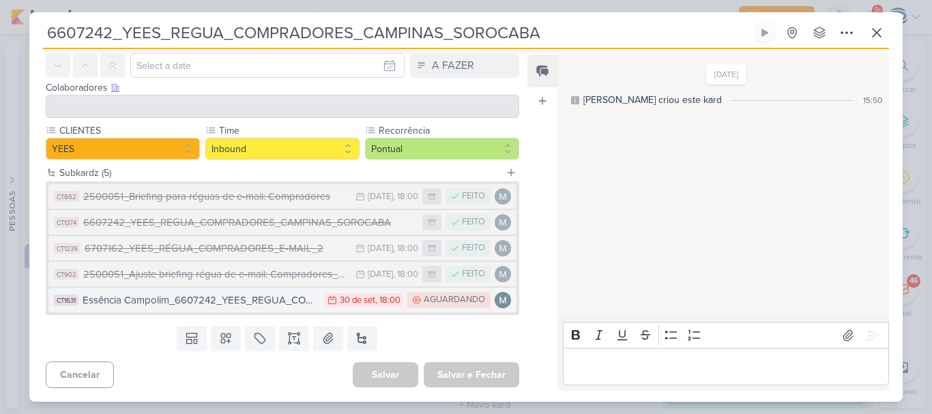
click at [283, 304] on div "Essência Campolim_6607242_YEES_REGUA_COMPRADORES_CAMPINAS_SOROCABA" at bounding box center [200, 301] width 235 height 16
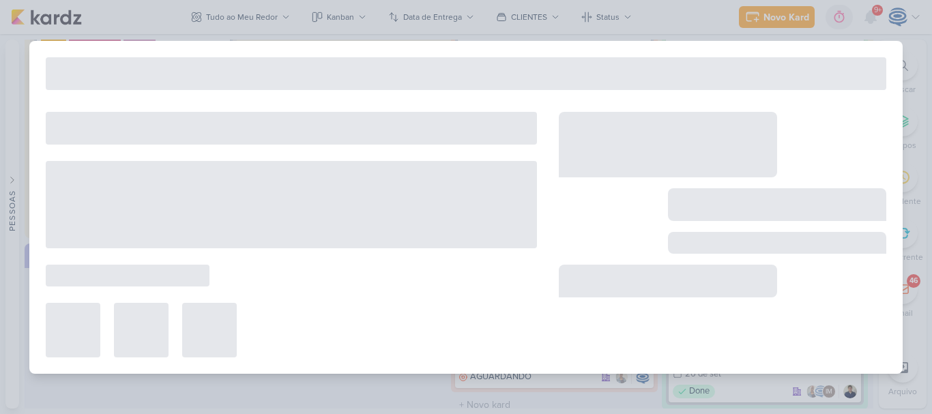
type input "Essência Campolim_6607242_YEES_REGUA_COMPRADORES_CAMPINAS_SOROCABA"
type input "30 de setembro de 2025 às 18:00"
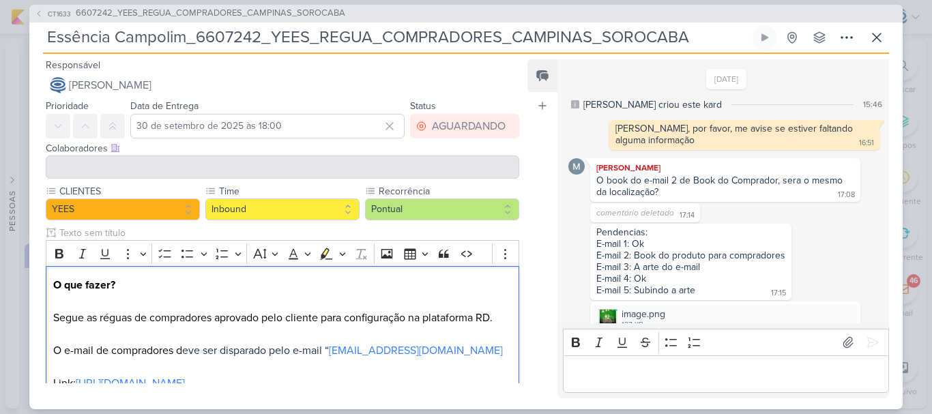
scroll to position [1020, 0]
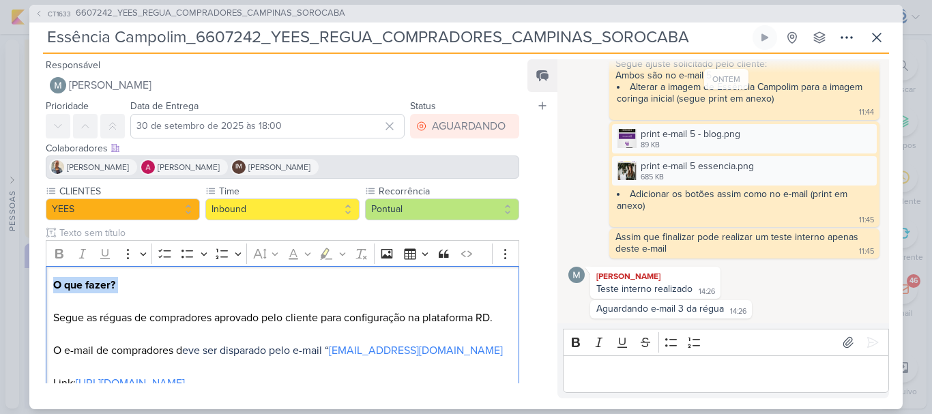
drag, startPoint x: 283, startPoint y: 304, endPoint x: 542, endPoint y: 225, distance: 270.9
click at [542, 225] on div "Responsável Mariana Amorim Nenhum contato encontrado create new contact Novo Co…" at bounding box center [465, 232] width 873 height 356
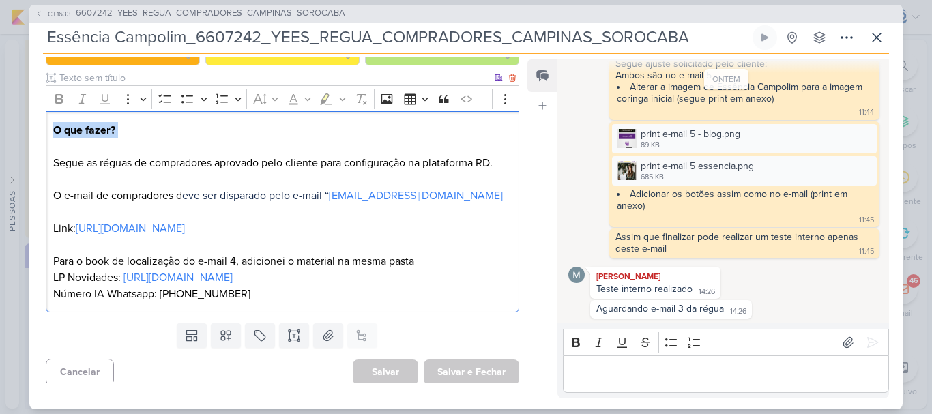
scroll to position [156, 0]
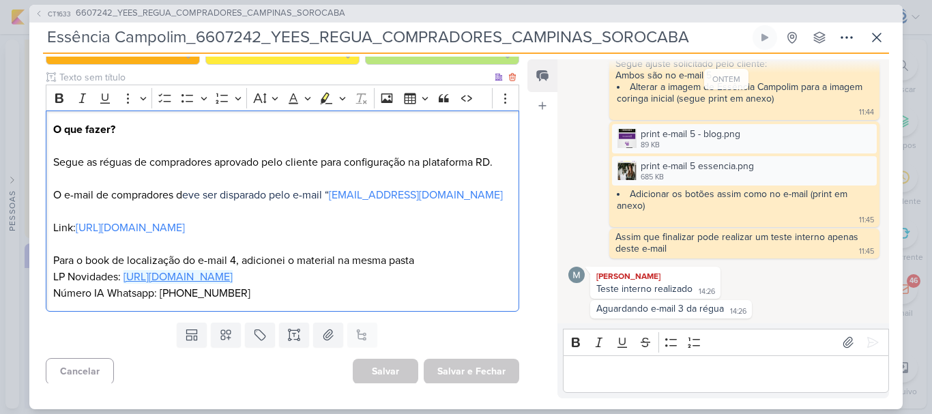
click at [233, 282] on link "https://marketing.yeesinc.com.br/lp-regua-compradores-oportunidades-sorocaba" at bounding box center [178, 277] width 109 height 14
click at [185, 230] on link "https://drive.google.com/drive/folders/1rbPgGq1mvpEPItkcagO1KhSLNxFgGVMB" at bounding box center [130, 228] width 109 height 14
click at [470, 266] on p "O que fazer? Segue as réguas de compradores aprovado pelo cliente para configur…" at bounding box center [282, 211] width 459 height 180
click at [185, 228] on link "https://drive.google.com/drive/folders/1rbPgGq1mvpEPItkcagO1KhSLNxFgGVMB" at bounding box center [130, 228] width 109 height 14
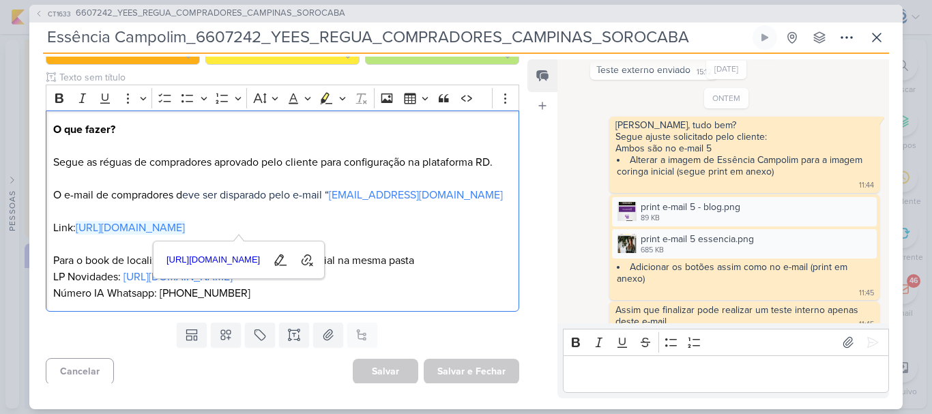
scroll to position [1020, 0]
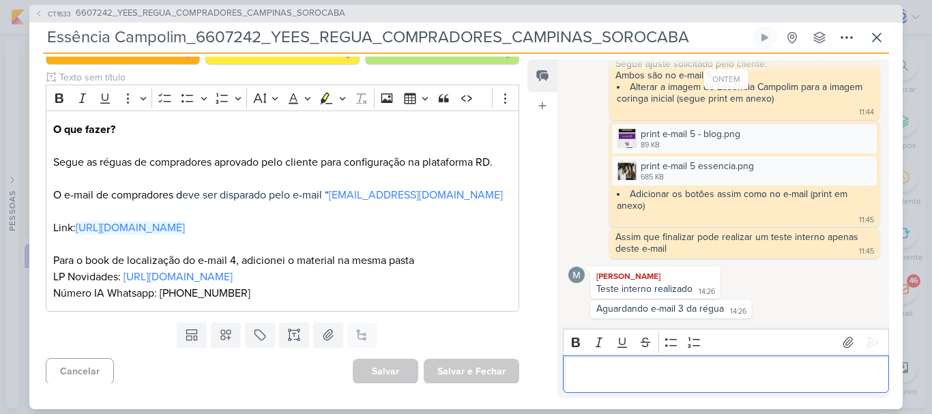
click at [616, 378] on p "Editor editing area: main" at bounding box center [726, 374] width 312 height 16
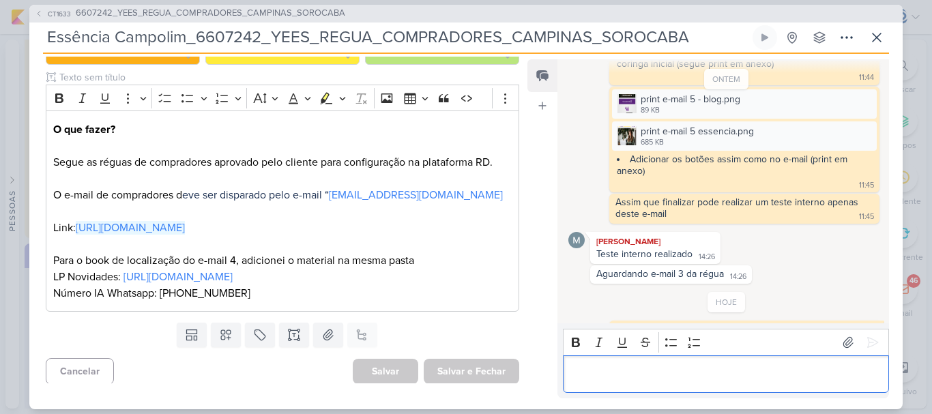
scroll to position [1087, 0]
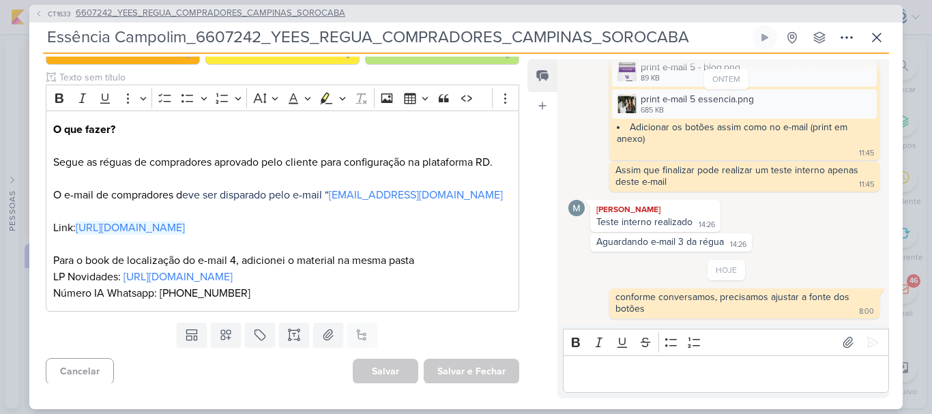
click at [293, 9] on span "6607242_YEES_REGUA_COMPRADORES_CAMPINAS_SOROCABA" at bounding box center [211, 14] width 270 height 14
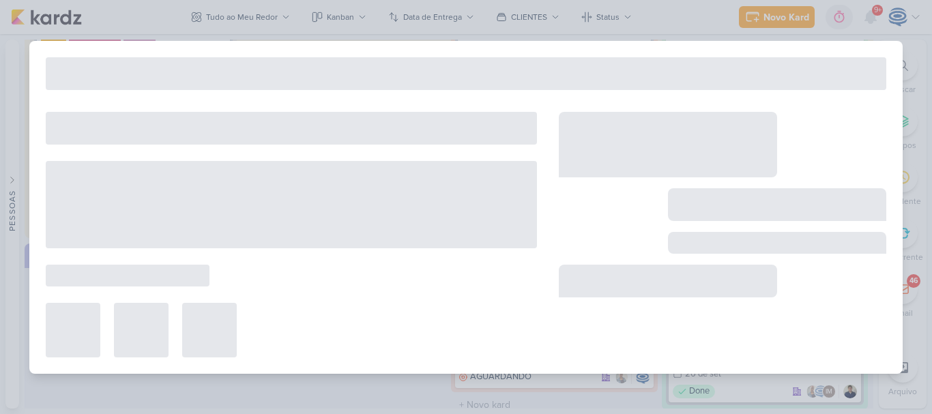
type input "6607242_YEES_REGUA_COMPRADORES_CAMPINAS_SOROCABA"
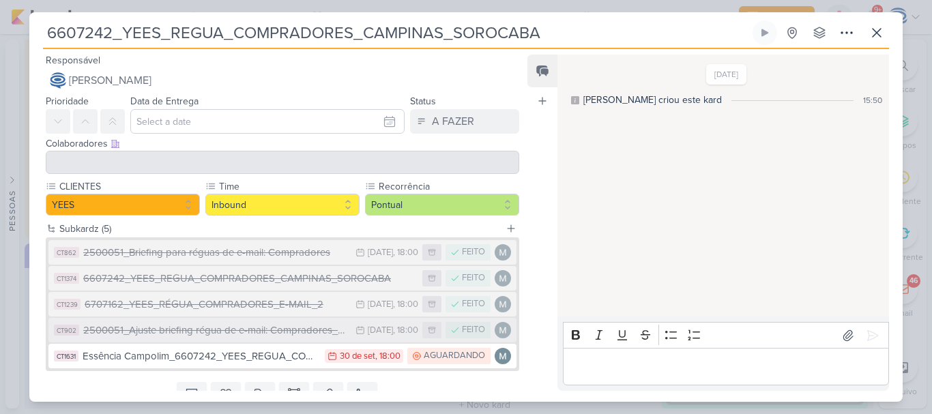
scroll to position [56, 0]
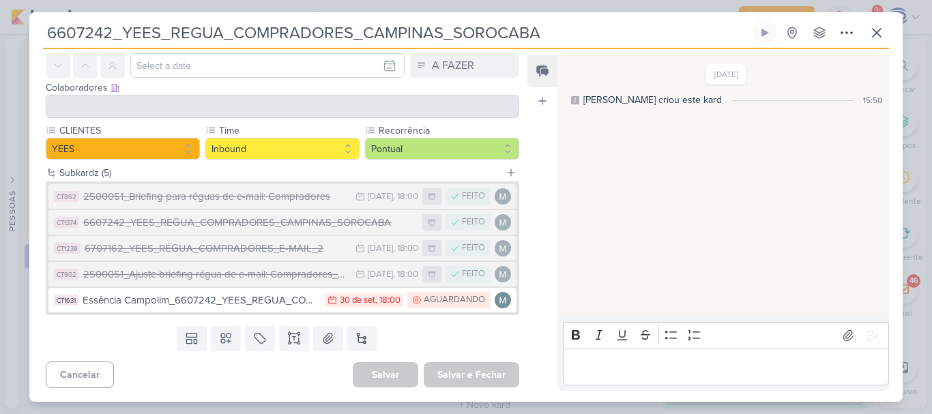
drag, startPoint x: 551, startPoint y: 33, endPoint x: 38, endPoint y: 33, distance: 513.2
click at [38, 33] on div "6607242_YEES_REGUA_COMPRADORES_CAMPINAS_SOROCABA Criado por mim nenhum grupo di…" at bounding box center [465, 210] width 873 height 381
click at [362, 341] on button at bounding box center [362, 338] width 30 height 25
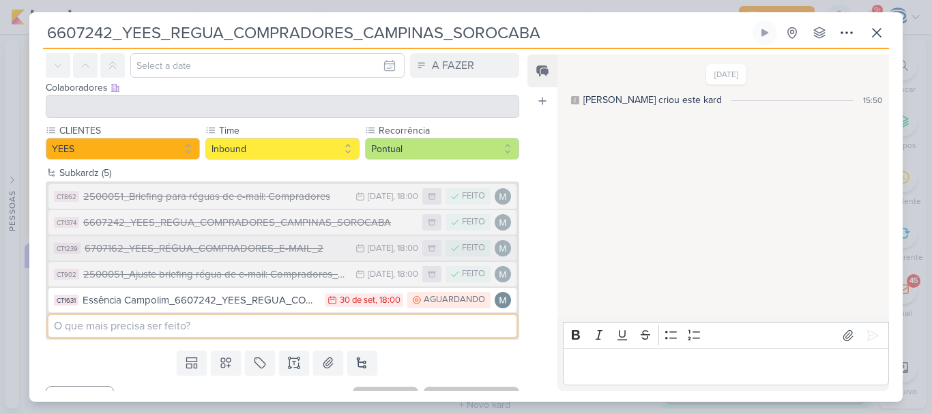
paste input "6607242_YEES_REGUA_COMPRADORES_CAMPINAS_SOROCABA"
type input "6607242_YEES_REGUA_COMPRADORES_CAMPINAS_SOROCABA"
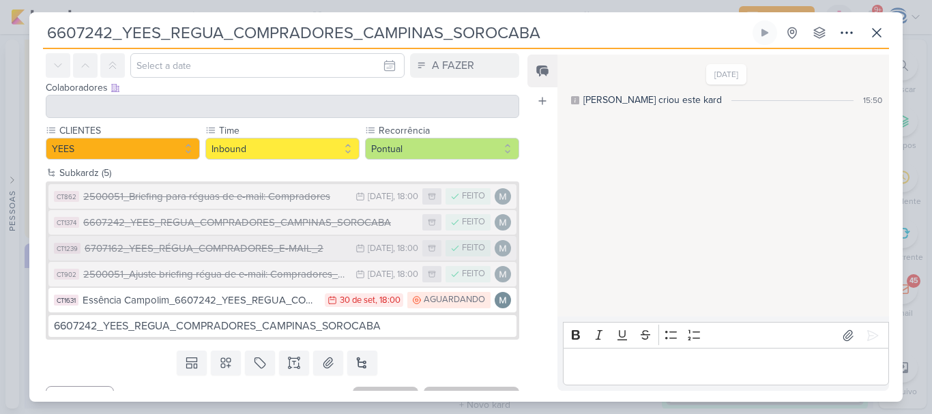
click at [68, 252] on div "CT1239" at bounding box center [67, 248] width 27 height 11
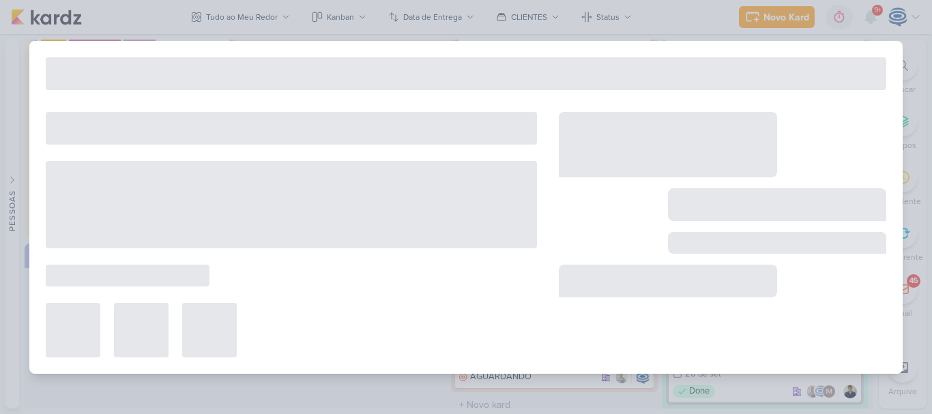
type input "6707162_YEES_RÉGUA_COMPRADORES_E-MAIL_2"
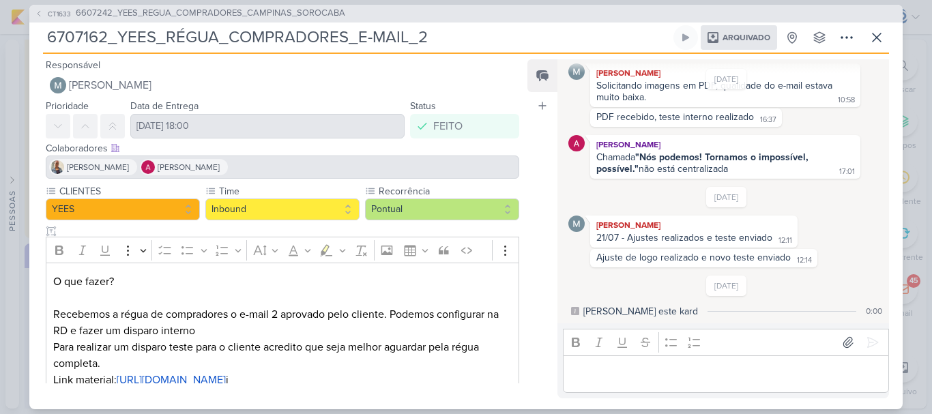
scroll to position [111, 0]
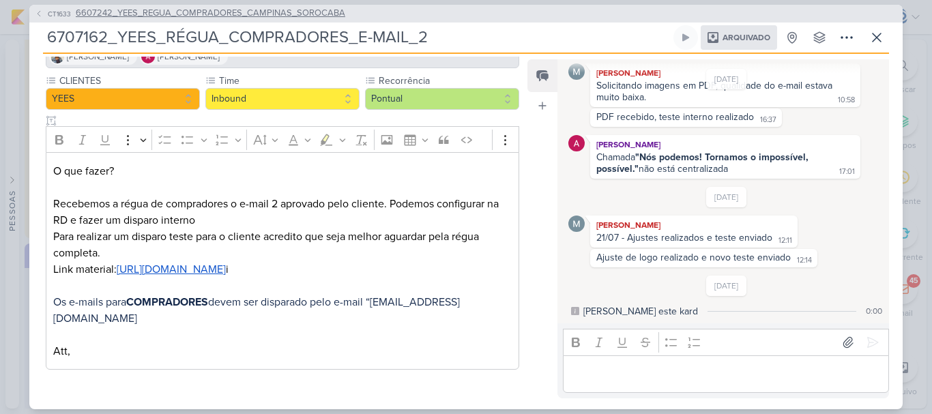
click at [164, 11] on span "6607242_YEES_REGUA_COMPRADORES_CAMPINAS_SOROCABA" at bounding box center [211, 14] width 270 height 14
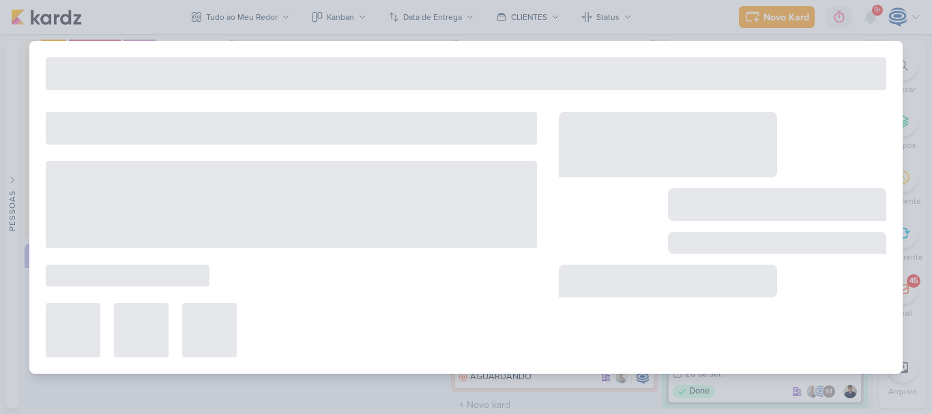
type input "6607242_YEES_REGUA_COMPRADORES_CAMPINAS_SOROCABA"
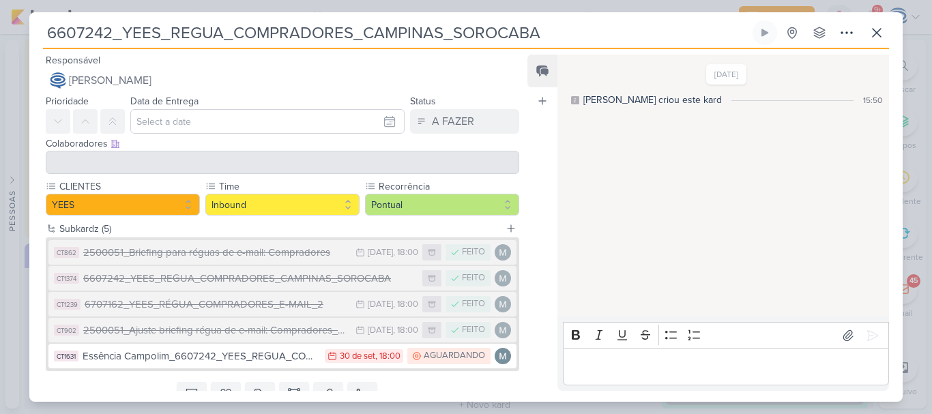
scroll to position [56, 0]
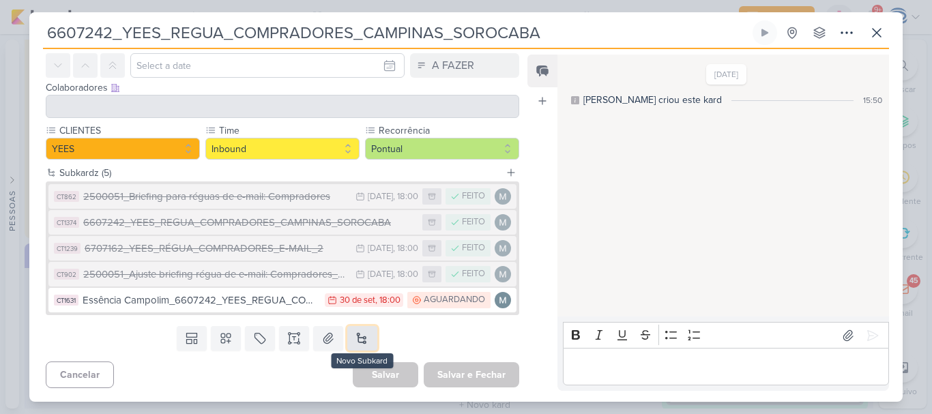
click at [359, 339] on button at bounding box center [362, 338] width 30 height 25
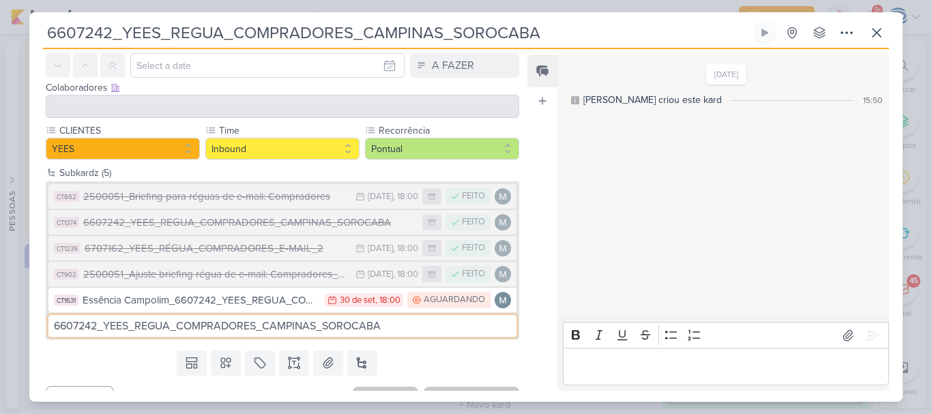
click at [54, 324] on input "6607242_YEES_REGUA_COMPRADORES_CAMPINAS_SOROCABA" at bounding box center [282, 326] width 468 height 22
click at [478, 325] on input "Buena Vista_6607242_YEES_REGUA_COMPRADORES_CAMPINAS_SOROCABA" at bounding box center [282, 326] width 468 height 22
type input "Buena Vista_6607242_YEES_REGUA_COMPRADORES_CAMPINAS_SOROCABA"
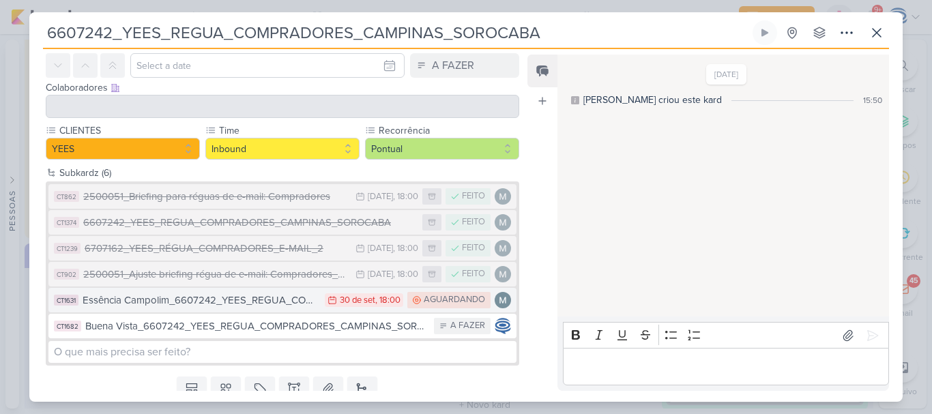
click at [229, 303] on div "Essência Campolim_6607242_YEES_REGUA_COMPRADORES_CAMPINAS_SOROCABA" at bounding box center [200, 301] width 235 height 16
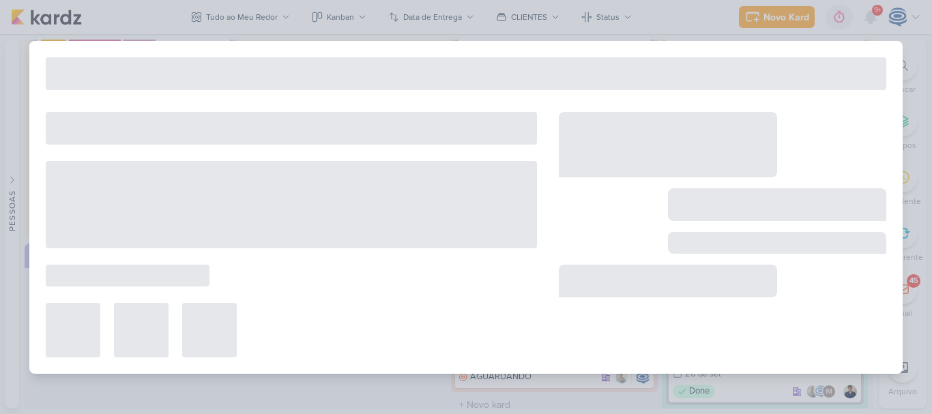
type input "Essência Campolim_6607242_YEES_REGUA_COMPRADORES_CAMPINAS_SOROCABA"
type input "30 de setembro de 2025 às 18:00"
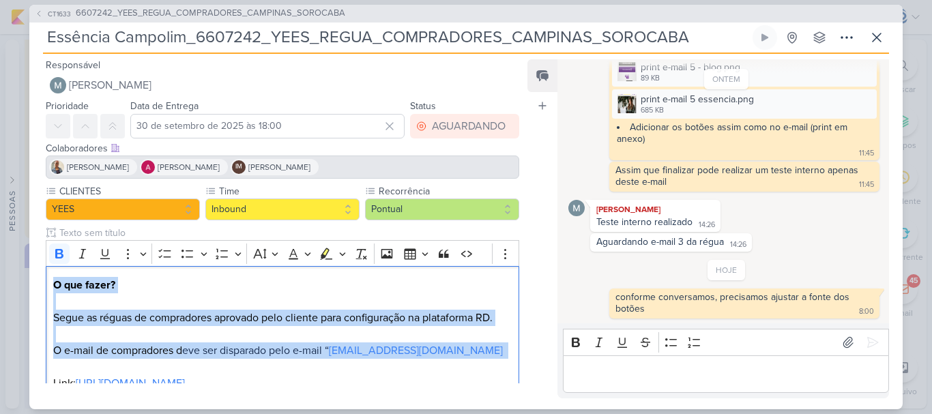
scroll to position [176, 0]
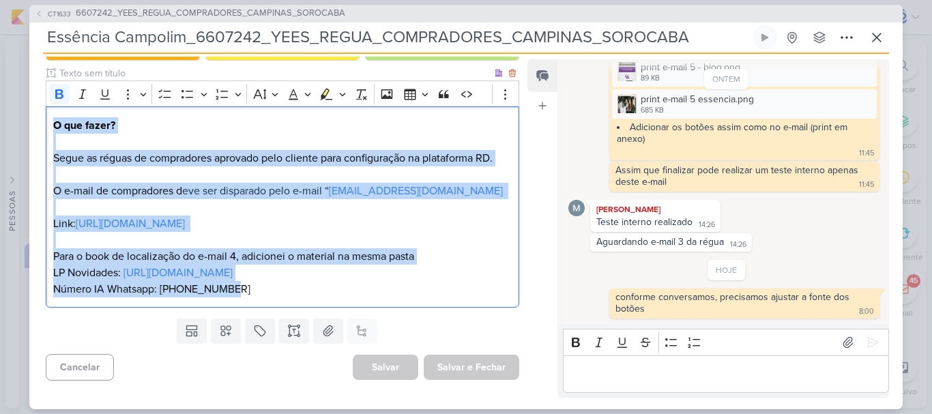
drag, startPoint x: 53, startPoint y: 285, endPoint x: 373, endPoint y: 304, distance: 320.6
click at [373, 304] on div "O que fazer? Segue as réguas de compradores aprovado pelo cliente para configur…" at bounding box center [283, 206] width 474 height 201
copy p "O que fazer? Segue as réguas de compradores aprovado pelo cliente para configur…"
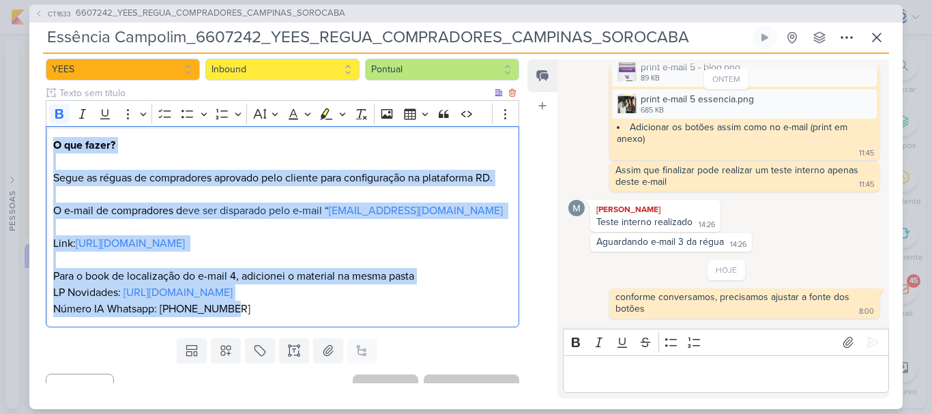
scroll to position [0, 0]
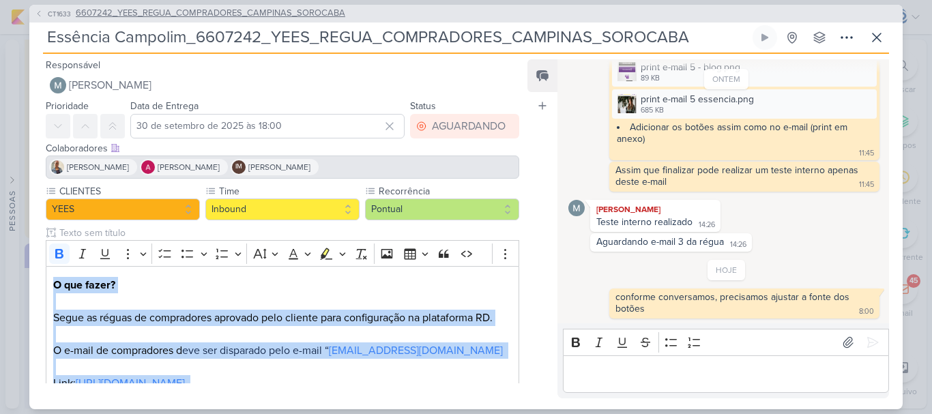
click at [154, 13] on span "6607242_YEES_REGUA_COMPRADORES_CAMPINAS_SOROCABA" at bounding box center [211, 14] width 270 height 14
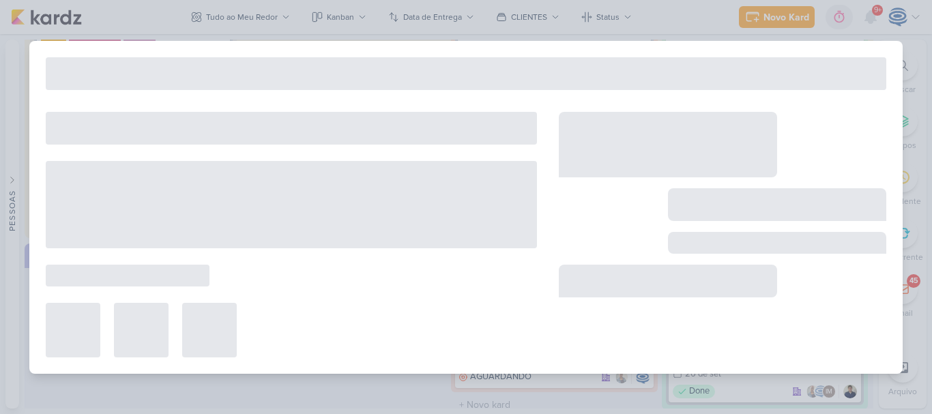
type input "6607242_YEES_REGUA_COMPRADORES_CAMPINAS_SOROCABA"
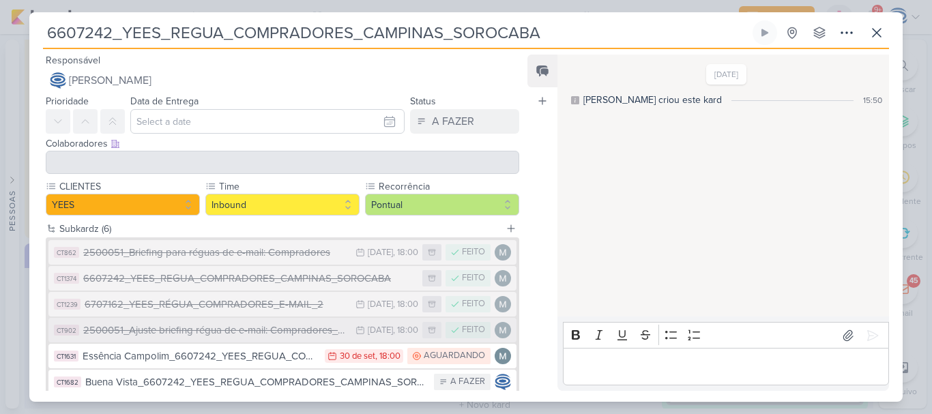
scroll to position [82, 0]
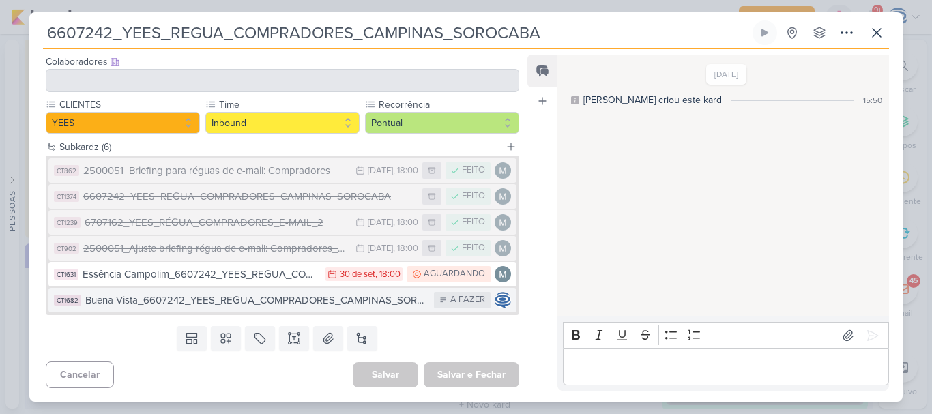
click at [204, 300] on div "Buena Vista_6607242_YEES_REGUA_COMPRADORES_CAMPINAS_SOROCABA" at bounding box center [256, 301] width 342 height 16
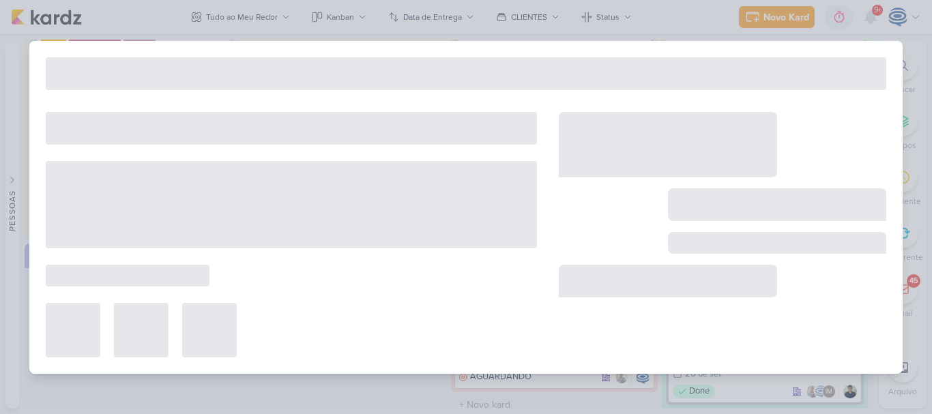
type input "Buena Vista_6607242_YEES_REGUA_COMPRADORES_CAMPINAS_SOROCABA"
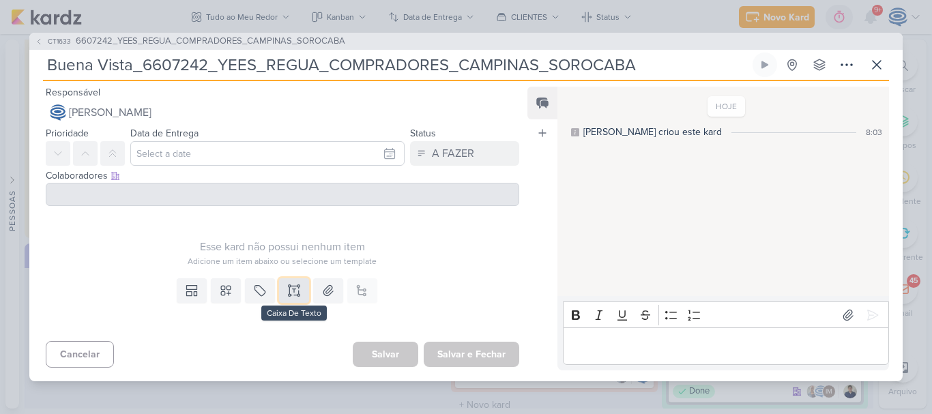
click at [291, 287] on icon at bounding box center [294, 287] width 7 height 0
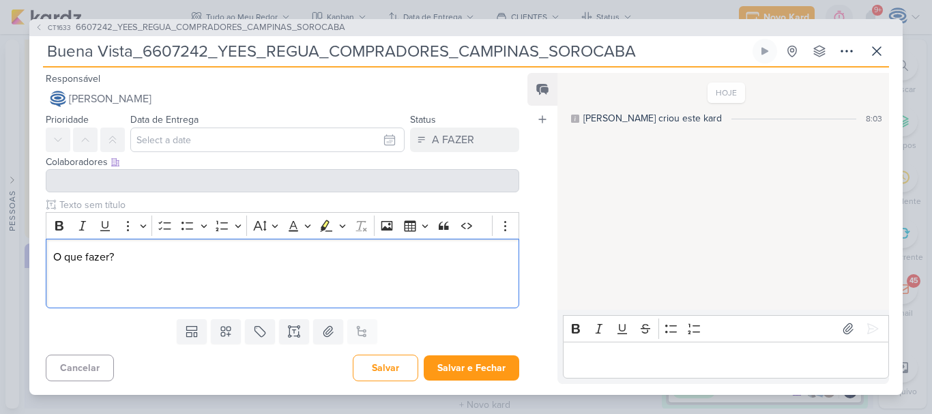
scroll to position [80, 0]
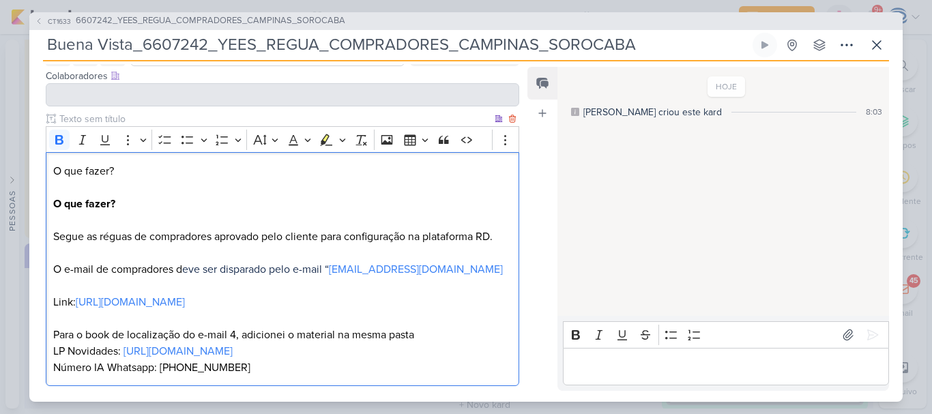
click at [55, 200] on strong "O que fazer?" at bounding box center [84, 204] width 62 height 14
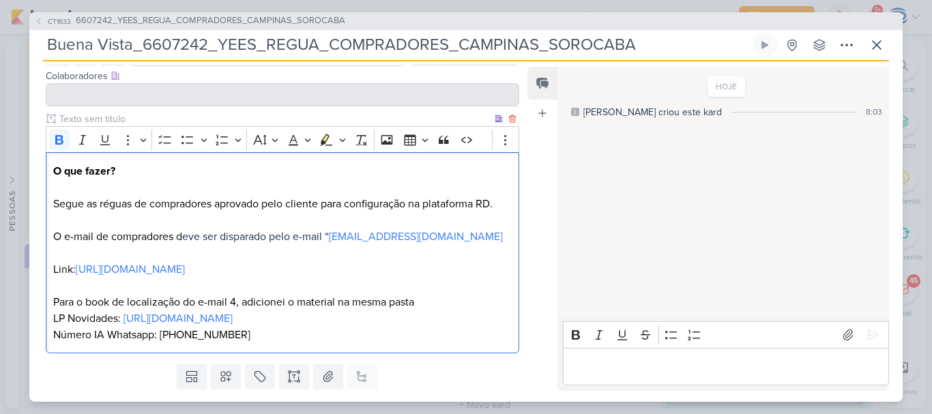
scroll to position [108, 0]
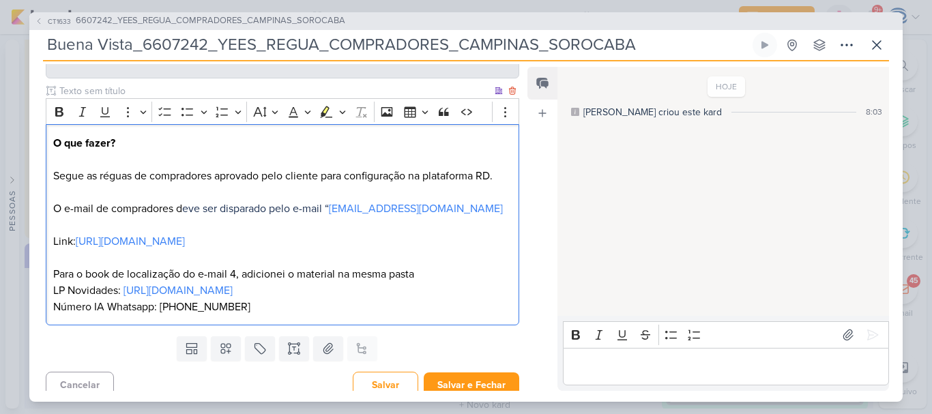
click at [279, 315] on p "O que fazer? Segue as réguas de compradores aprovado pelo cliente para configur…" at bounding box center [282, 225] width 459 height 180
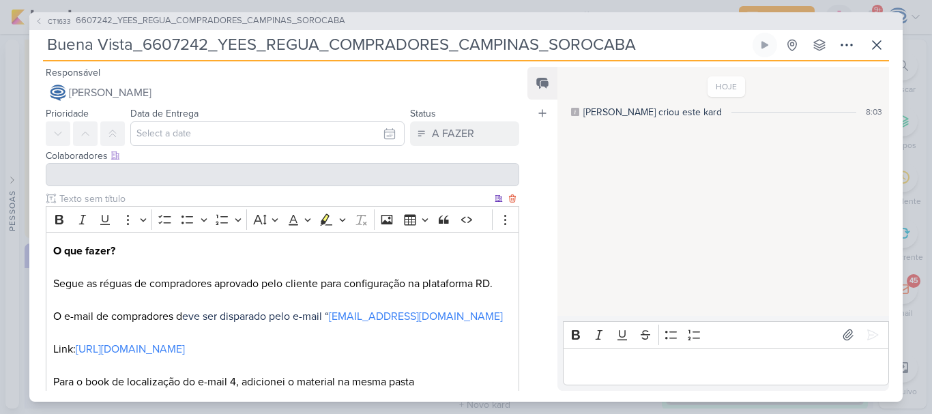
scroll to position [184, 0]
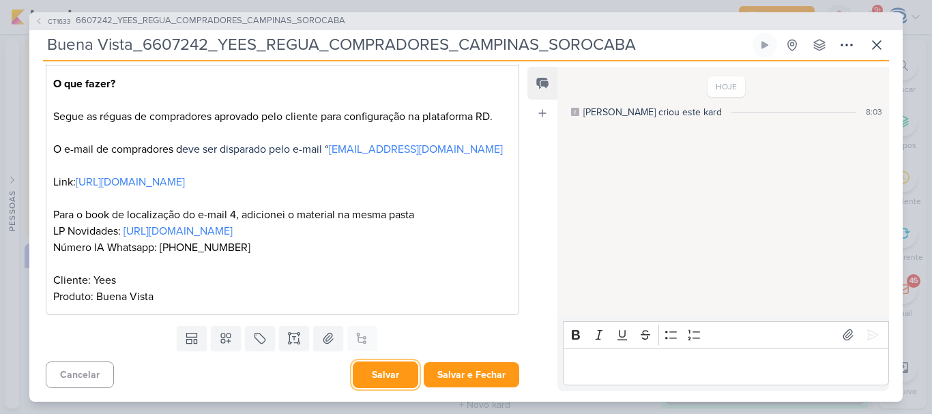
click at [394, 375] on button "Salvar" at bounding box center [386, 375] width 66 height 27
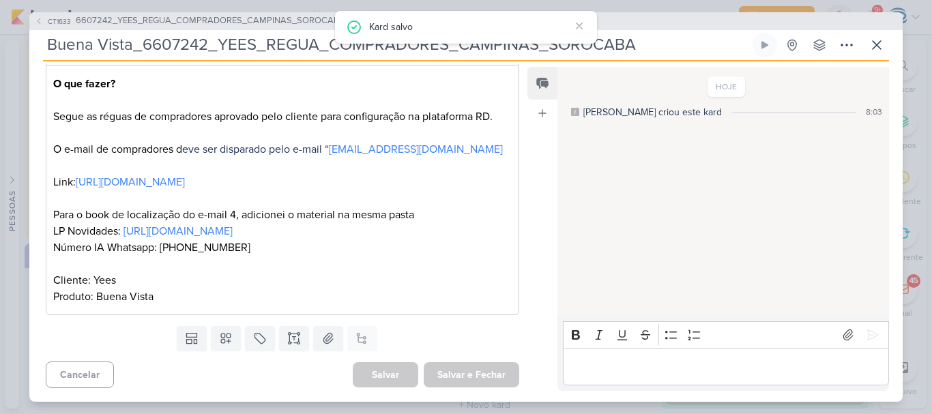
scroll to position [0, 0]
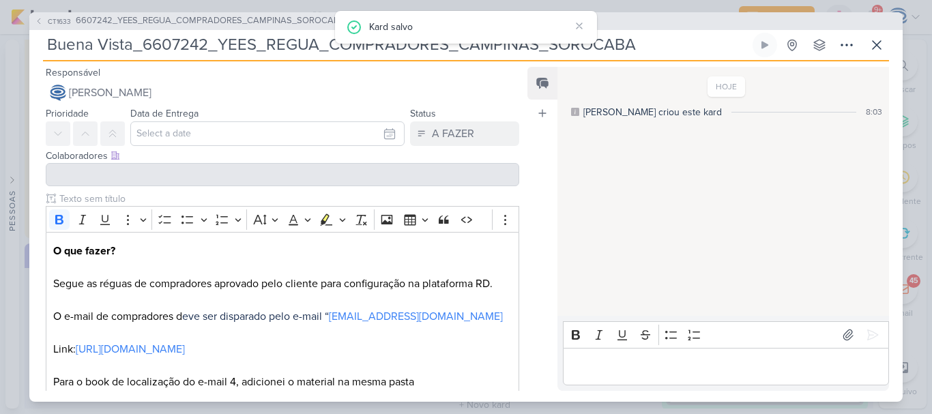
drag, startPoint x: 678, startPoint y: 55, endPoint x: 18, endPoint y: 49, distance: 659.9
click at [18, 49] on div "CT1633 6607242_YEES_REGUA_COMPRADORES_CAMPINAS_SOROCABA Buena Vista_6607242_YEE…" at bounding box center [466, 207] width 932 height 414
click at [874, 51] on icon at bounding box center [877, 45] width 16 height 16
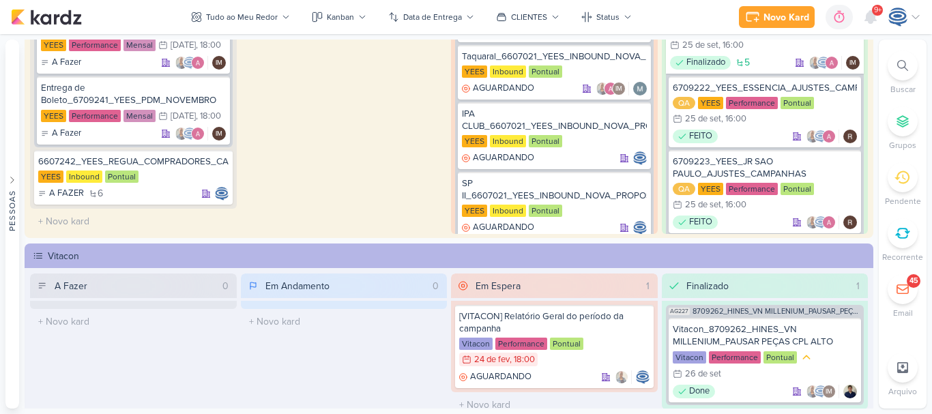
click at [899, 68] on icon at bounding box center [902, 65] width 11 height 11
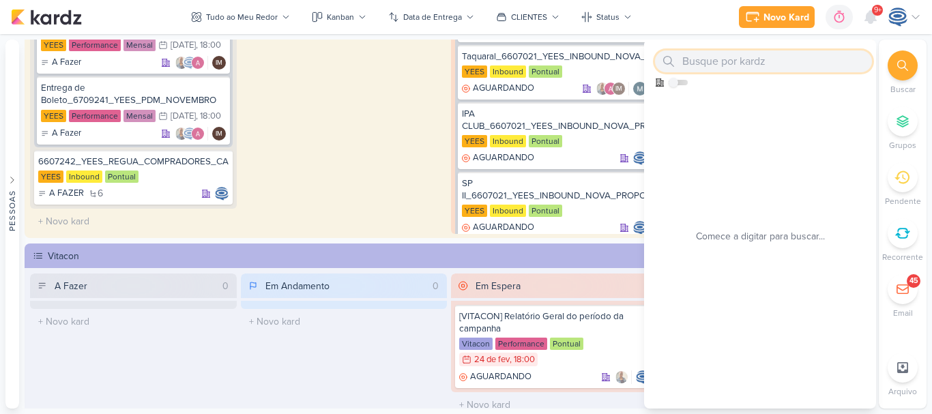
paste input "Buena Vista_6607242_YEES_REGUA_COMPRADORES_CAMPINAS_SOROCABA"
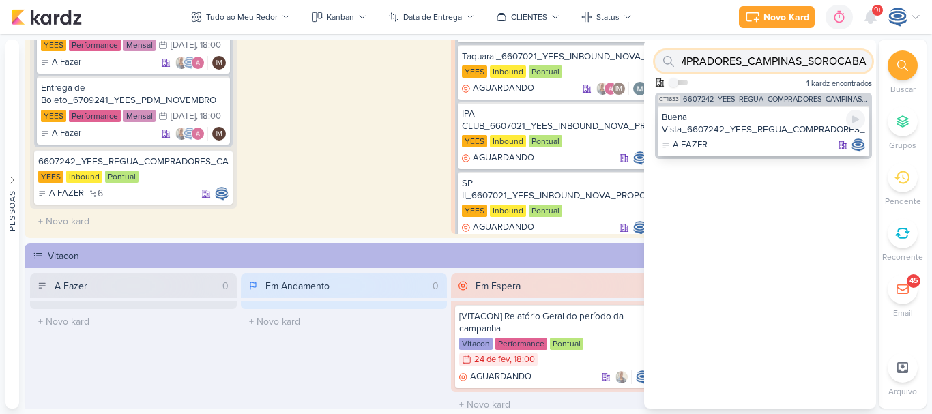
type input "Buena Vista_6607242_YEES_REGUA_COMPRADORES_CAMPINAS_SOROCABA"
click at [802, 120] on div "Buena Vista_6607242_YEES_REGUA_COMPRADORES_CAMPINAS_SOROCABA" at bounding box center [763, 123] width 203 height 25
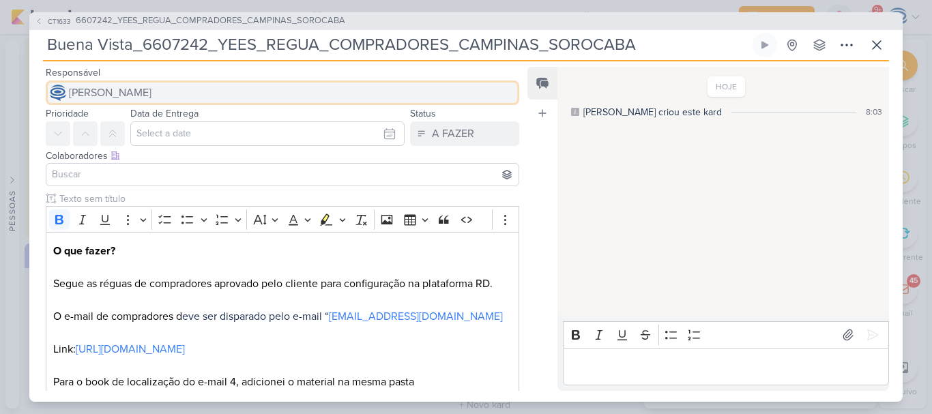
click at [236, 97] on button "[PERSON_NAME]" at bounding box center [283, 93] width 474 height 25
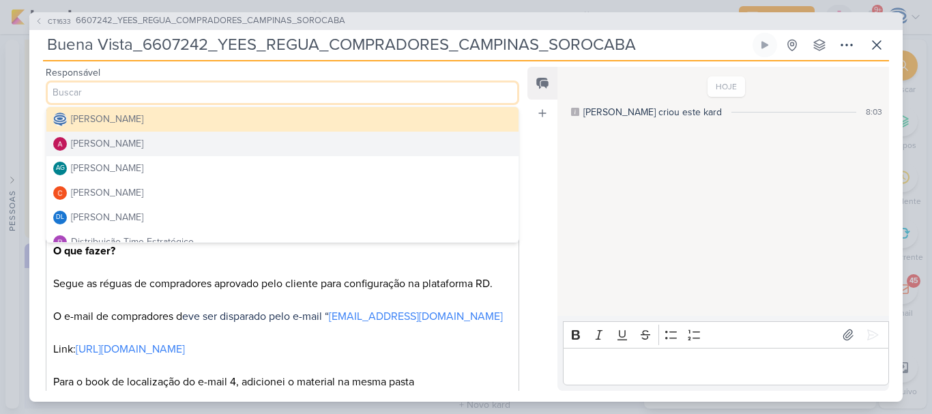
scroll to position [55, 0]
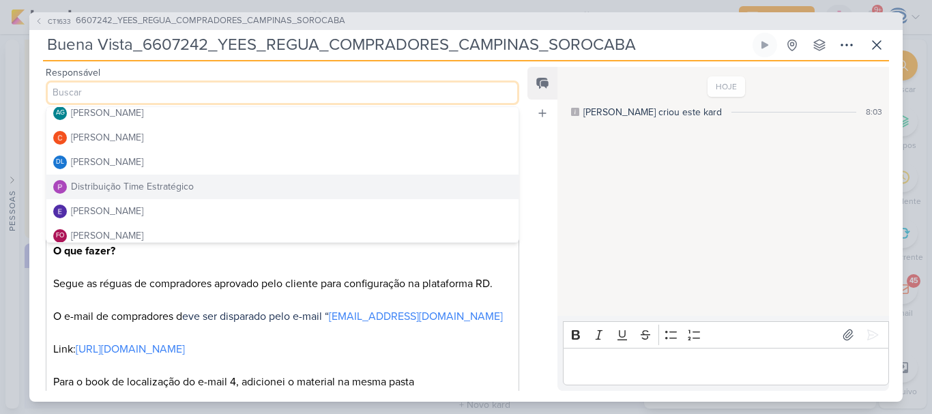
click at [158, 181] on div "Distribuição Time Estratégico" at bounding box center [132, 186] width 123 height 14
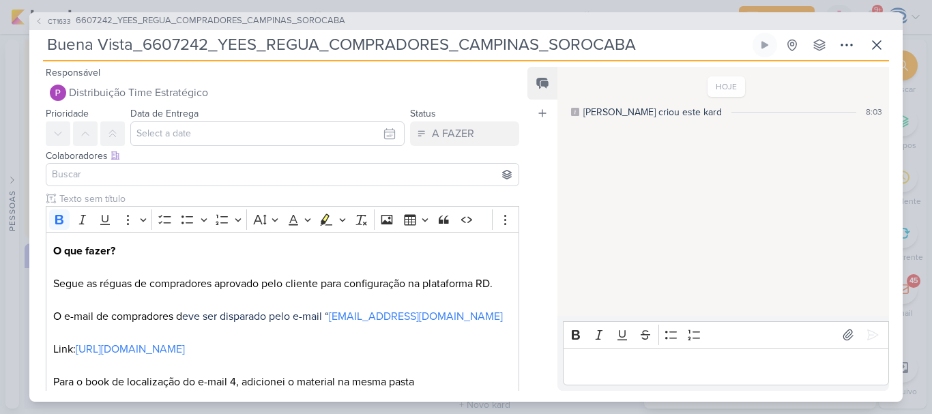
click at [167, 173] on input at bounding box center [282, 175] width 467 height 16
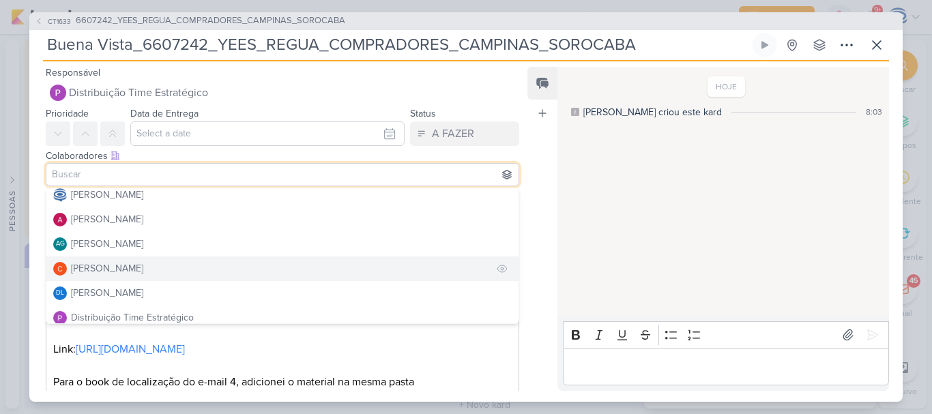
scroll to position [6, 0]
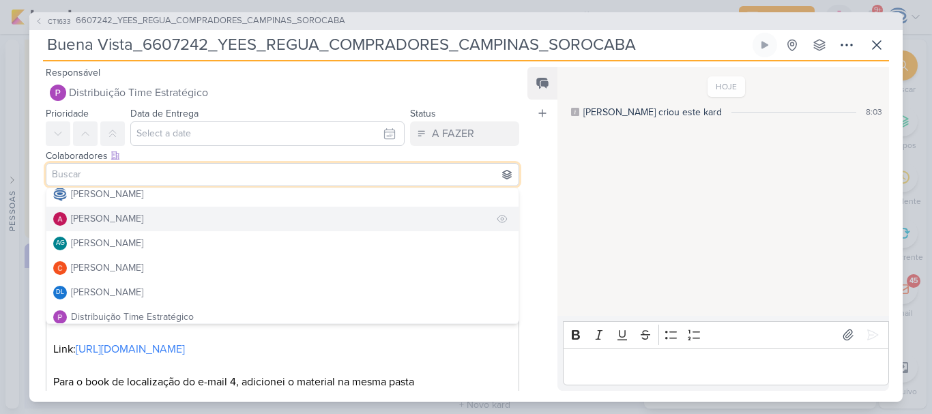
click at [158, 219] on button "[PERSON_NAME]" at bounding box center [282, 219] width 472 height 25
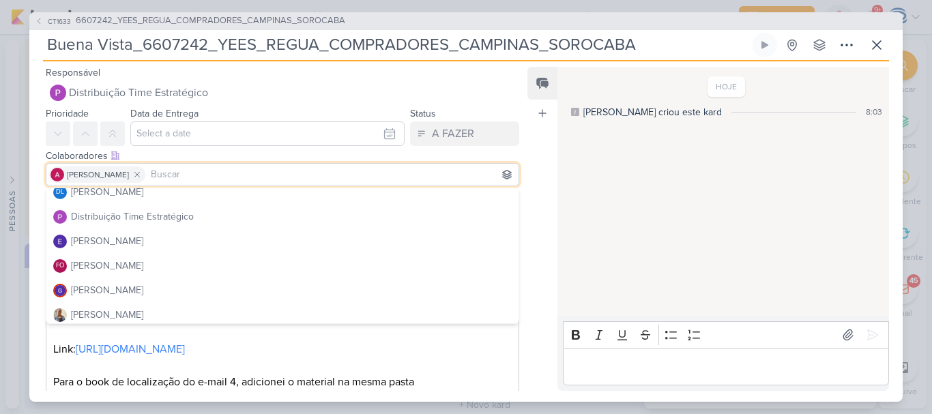
scroll to position [108, 0]
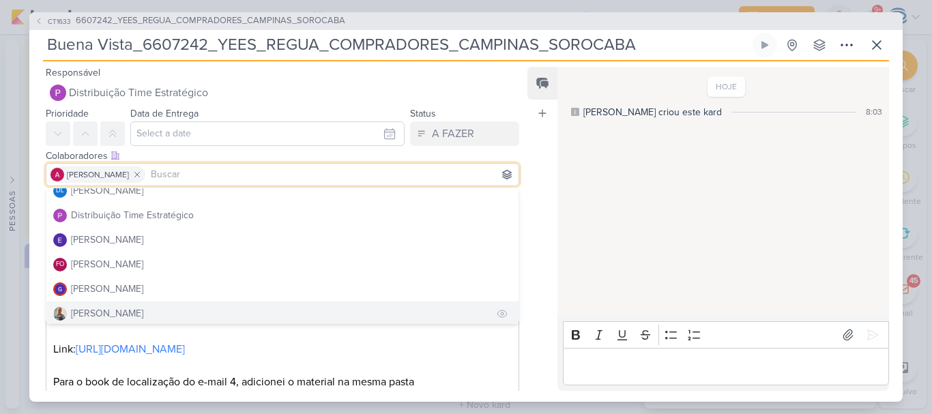
click at [130, 305] on button "[PERSON_NAME]" at bounding box center [282, 314] width 472 height 25
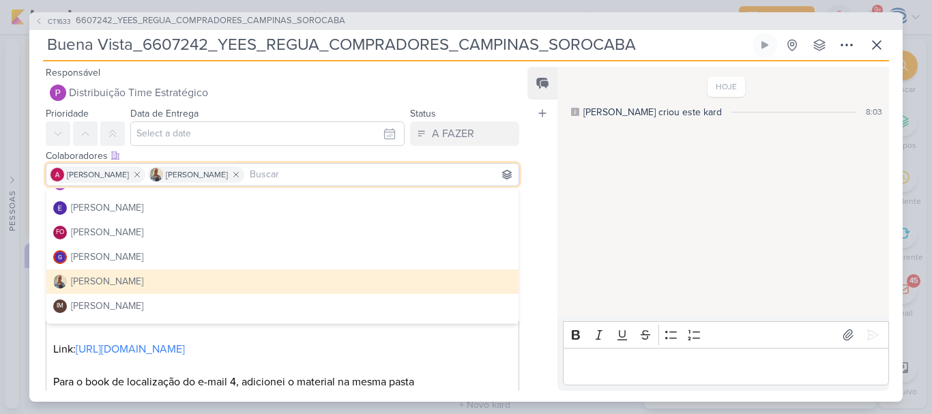
scroll to position [141, 0]
click at [130, 305] on div "[PERSON_NAME]" at bounding box center [107, 305] width 72 height 14
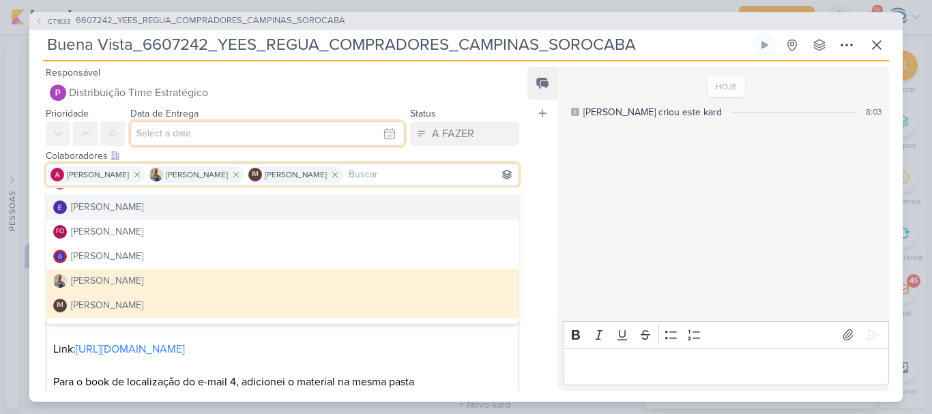
click at [211, 134] on input "text" at bounding box center [267, 133] width 274 height 25
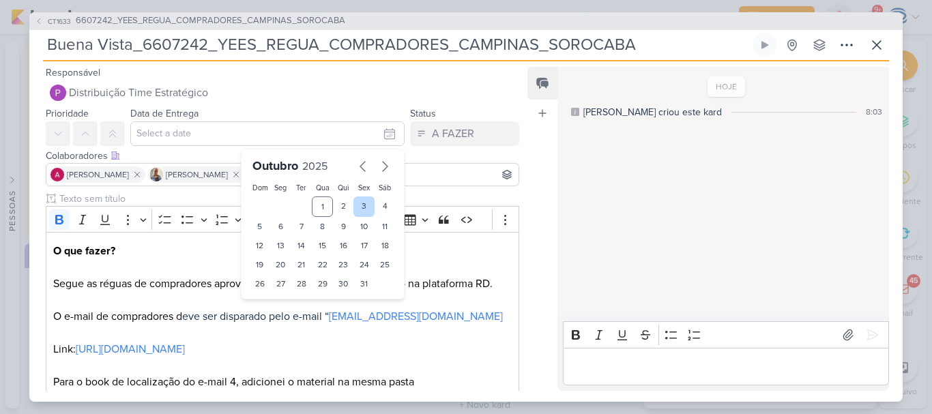
click at [353, 205] on div "3" at bounding box center [363, 207] width 21 height 20
type input "3 de outubro de 2025 às 23:59"
drag, startPoint x: 272, startPoint y: 306, endPoint x: 279, endPoint y: 193, distance: 113.5
click at [279, 193] on div "Outubro 2025 Dom Seg Ter Qua Qui Sex Sáb 1 2 3 4 5 6 7 8 9 10 11 12 13 14 15 16…" at bounding box center [323, 238] width 164 height 178
select select "18"
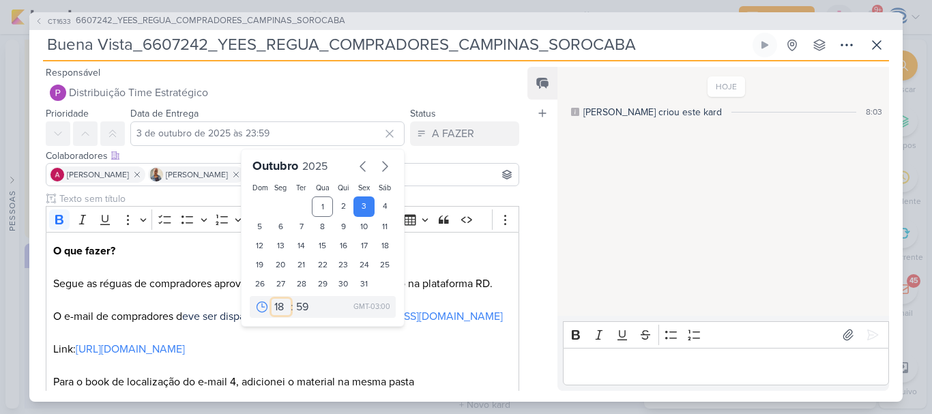
click at [272, 299] on select "00 01 02 03 04 05 06 07 08 09 10 11 12 13 14 15 16 17 18 19 20 21 22 23" at bounding box center [281, 307] width 19 height 16
type input "3 de outubro de 2025 às 18:59"
click at [294, 308] on select "00 05 10 15 20 25 30 35 40 45 50 55 59" at bounding box center [302, 307] width 19 height 16
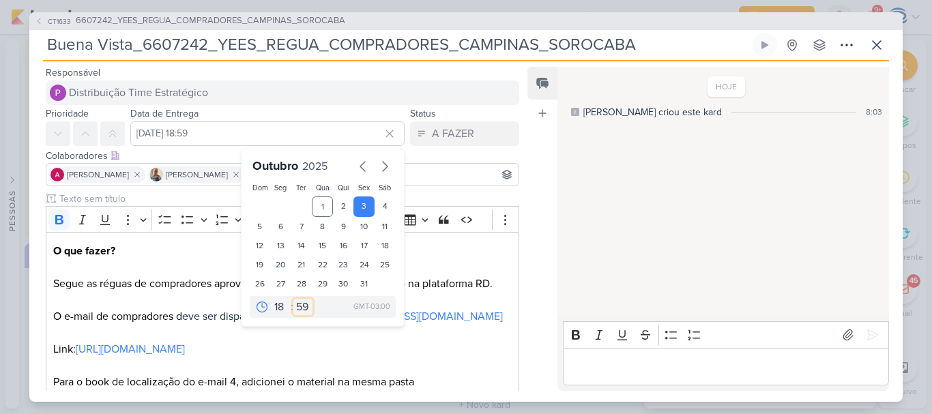
select select "0"
click at [293, 299] on select "00 05 10 15 20 25 30 35 40 45 50 55 59" at bounding box center [302, 307] width 19 height 16
type input "3 de outubro de 2025 às 18:00"
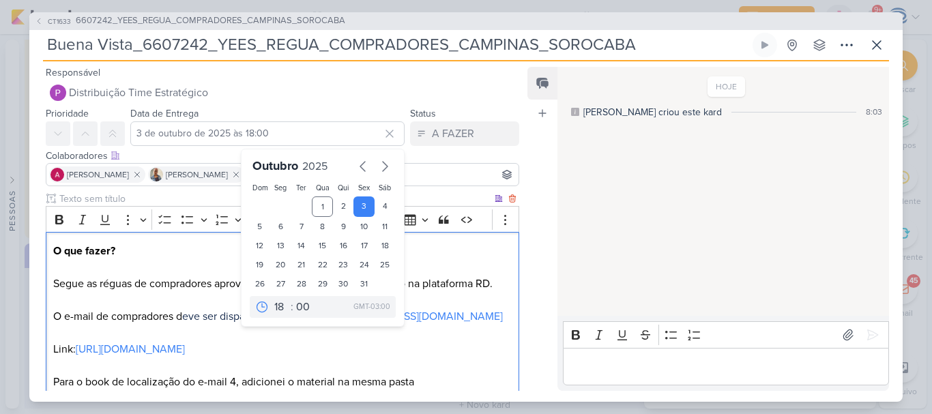
click at [470, 343] on p "O que fazer? Segue as réguas de compradores aprovado pelo cliente para configur…" at bounding box center [282, 357] width 459 height 229
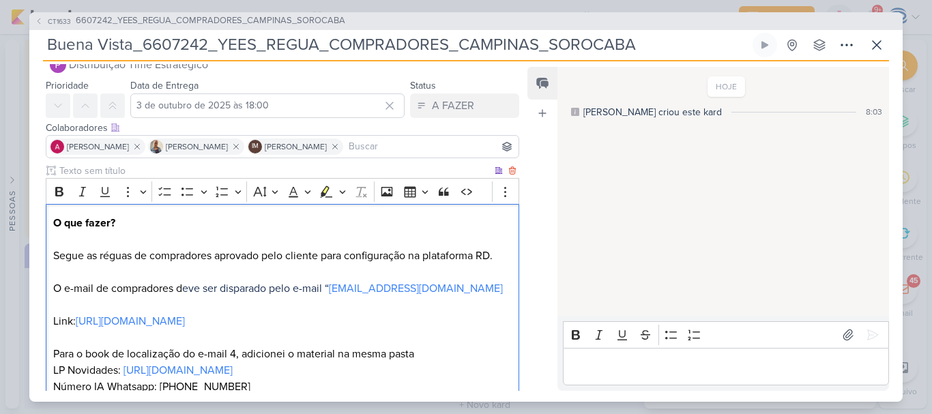
scroll to position [184, 0]
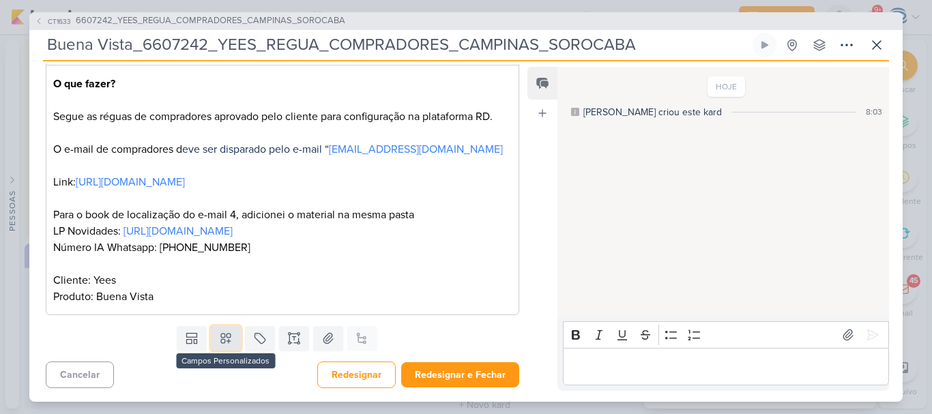
click at [235, 338] on button at bounding box center [226, 338] width 30 height 25
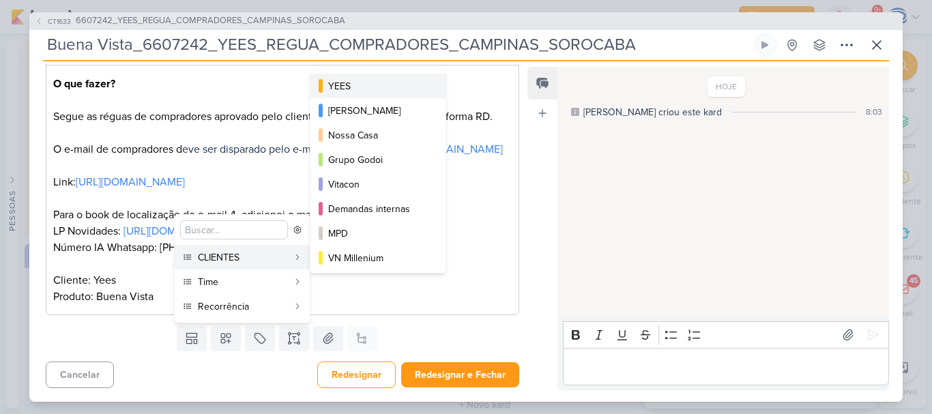
click at [368, 88] on div "YEES" at bounding box center [378, 86] width 101 height 14
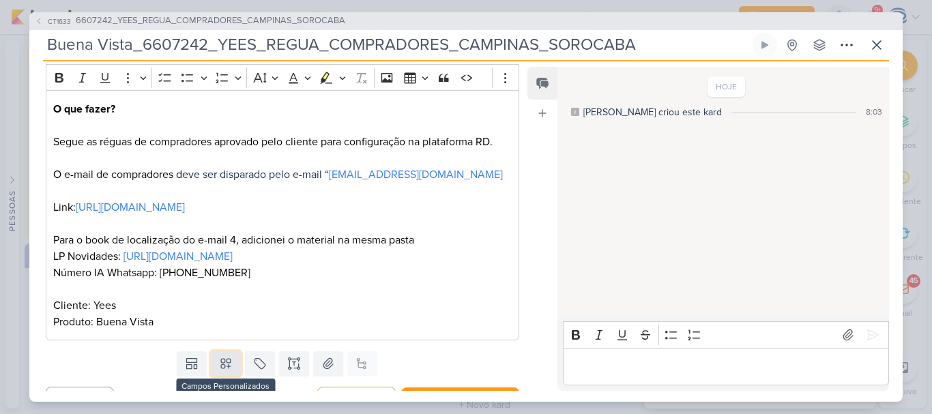
click at [221, 368] on icon at bounding box center [226, 364] width 10 height 10
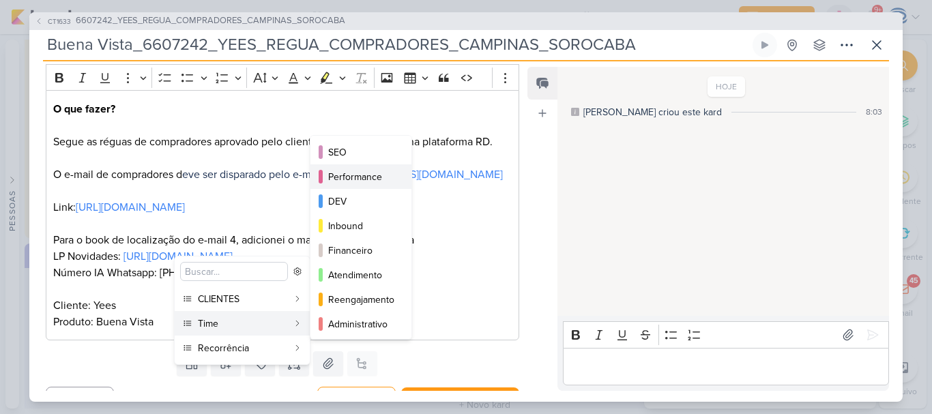
click at [366, 175] on div "Performance" at bounding box center [361, 177] width 67 height 14
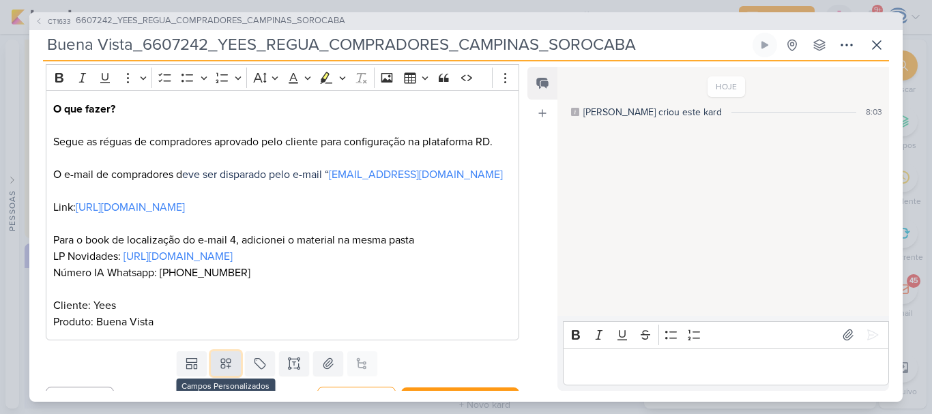
click at [221, 371] on icon at bounding box center [226, 364] width 14 height 14
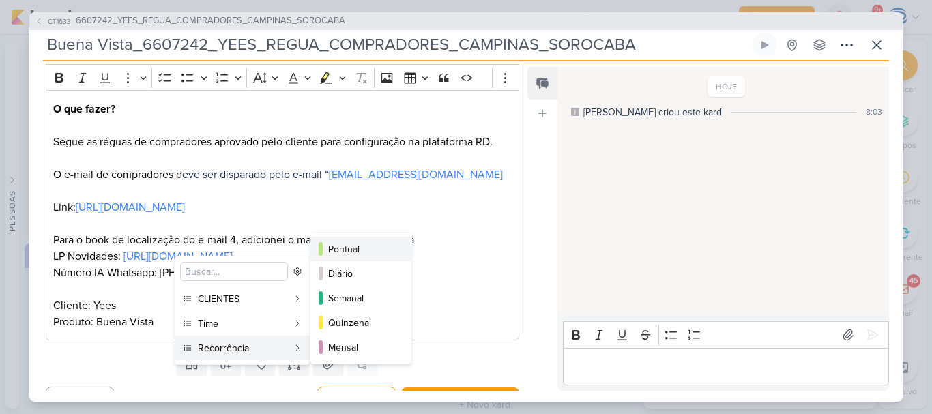
click at [343, 254] on div "Pontual" at bounding box center [361, 249] width 67 height 14
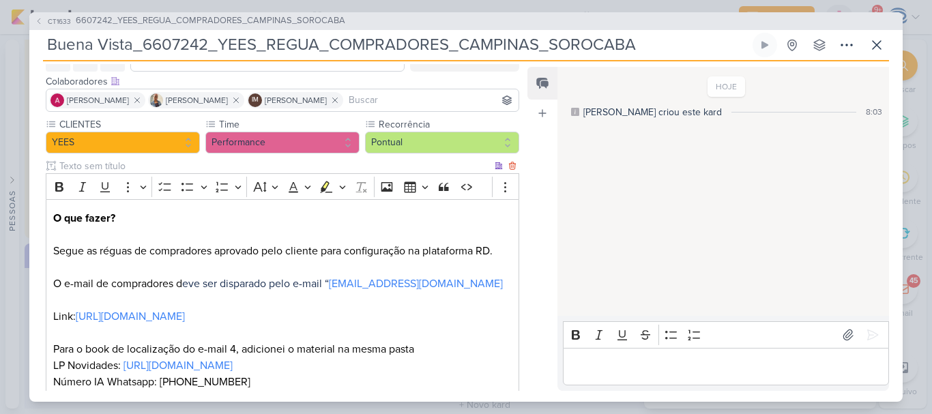
scroll to position [56, 0]
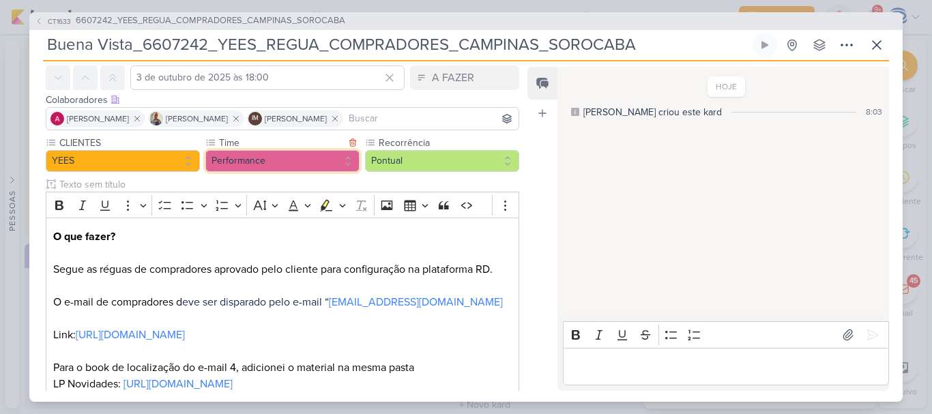
click at [304, 158] on button "Performance" at bounding box center [282, 161] width 154 height 22
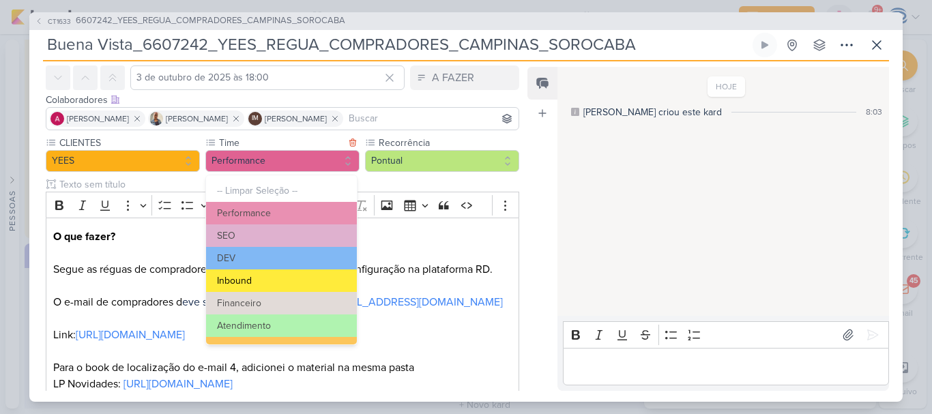
click at [277, 283] on button "Inbound" at bounding box center [281, 281] width 151 height 23
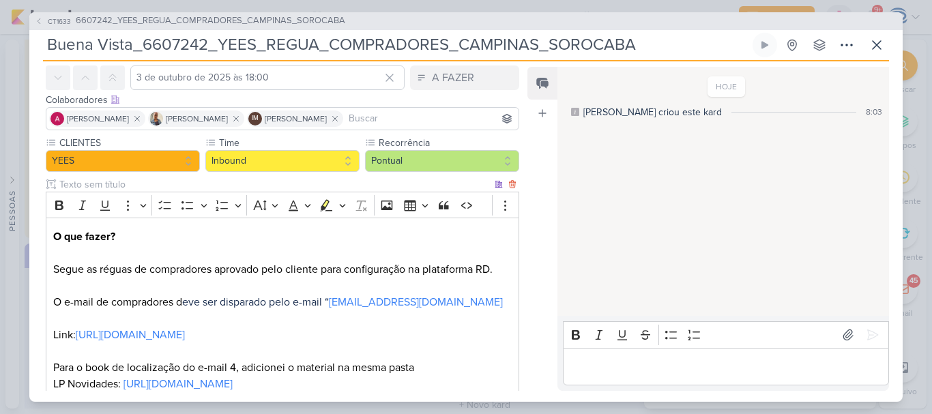
scroll to position [225, 0]
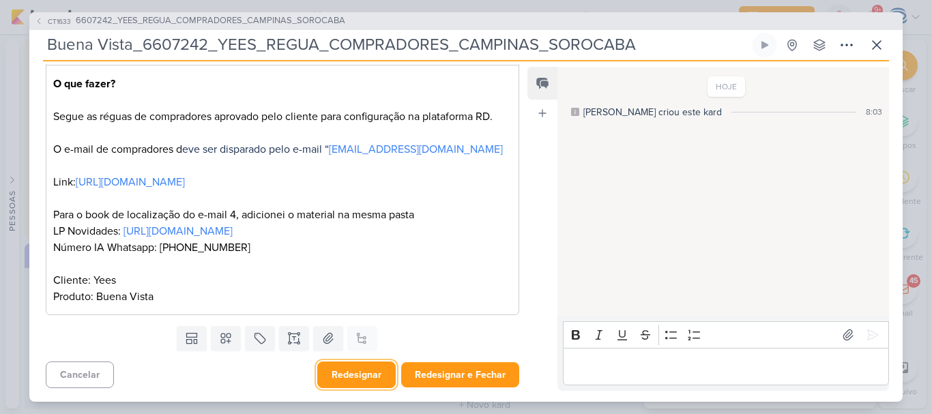
click at [375, 381] on button "Redesignar" at bounding box center [356, 375] width 78 height 27
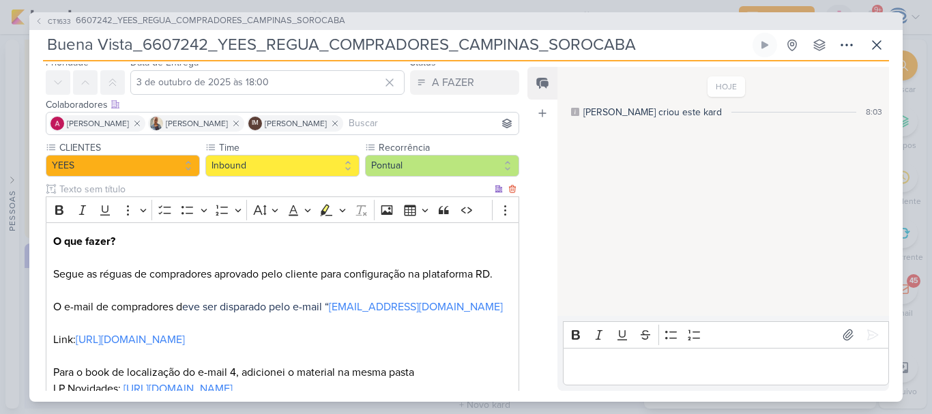
scroll to position [0, 0]
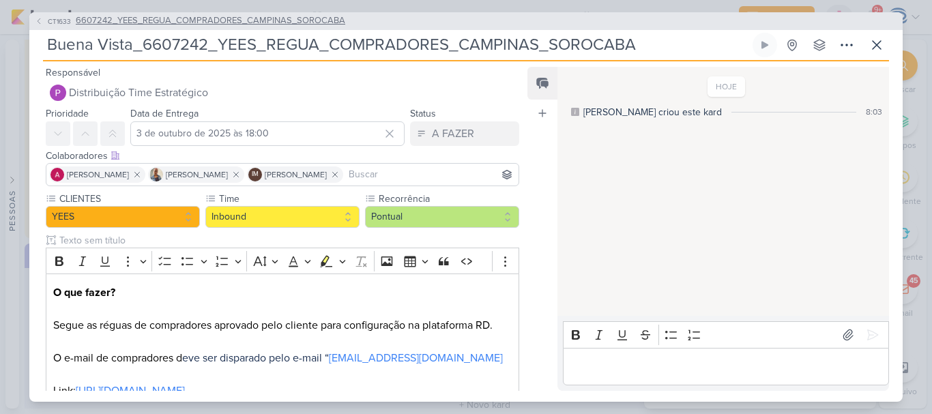
click at [143, 25] on span "6607242_YEES_REGUA_COMPRADORES_CAMPINAS_SOROCABA" at bounding box center [211, 21] width 270 height 14
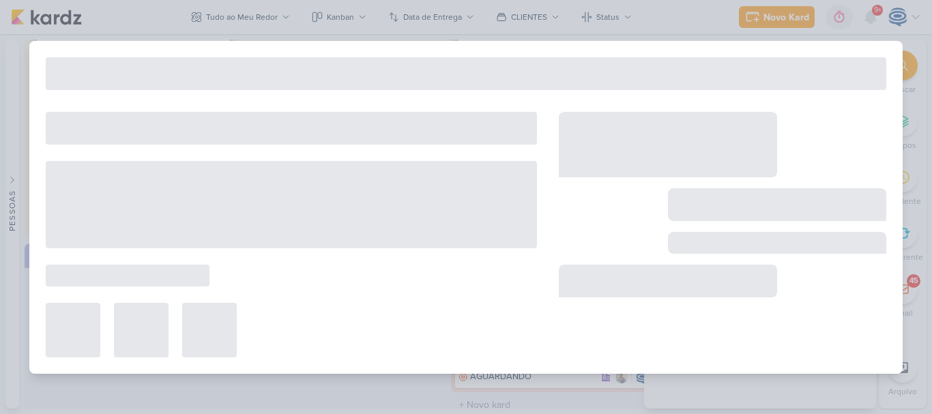
type input "6607242_YEES_REGUA_COMPRADORES_CAMPINAS_SOROCABA"
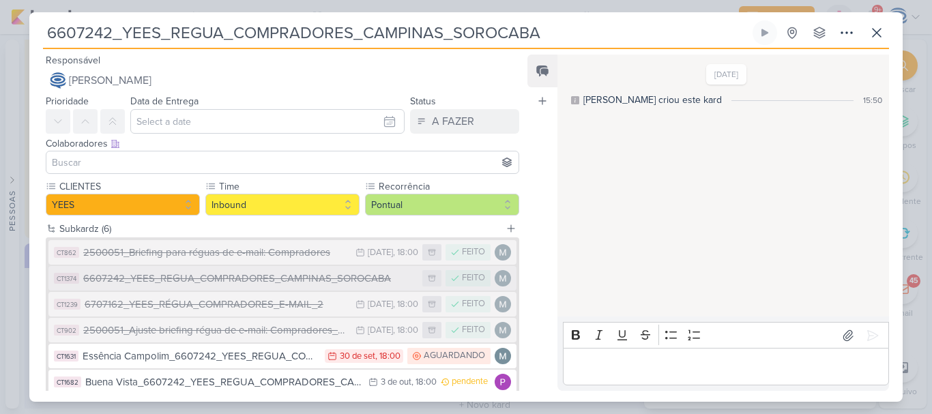
scroll to position [82, 0]
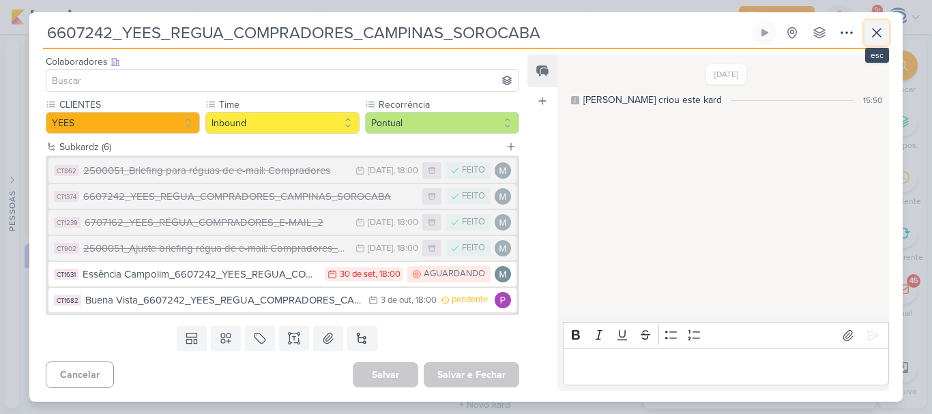
click at [875, 35] on icon at bounding box center [877, 33] width 8 height 8
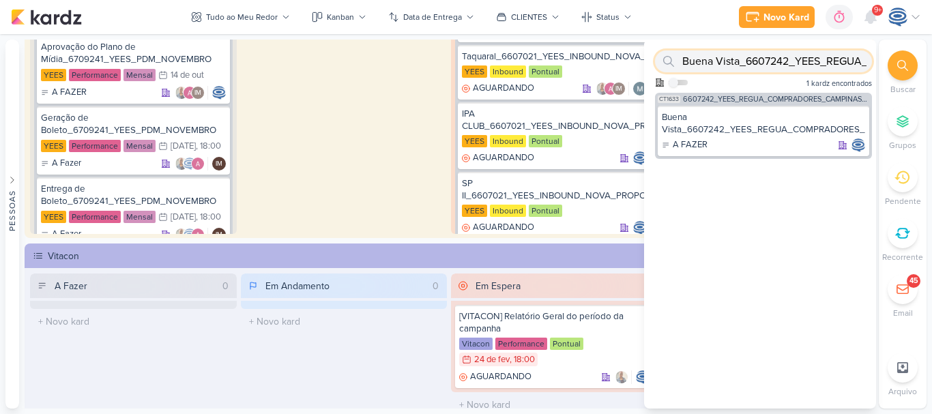
click at [826, 57] on input "Buena Vista_6607242_YEES_REGUA_COMPRADORES_CAMPINAS_SOROCABA" at bounding box center [763, 61] width 217 height 22
type input "B"
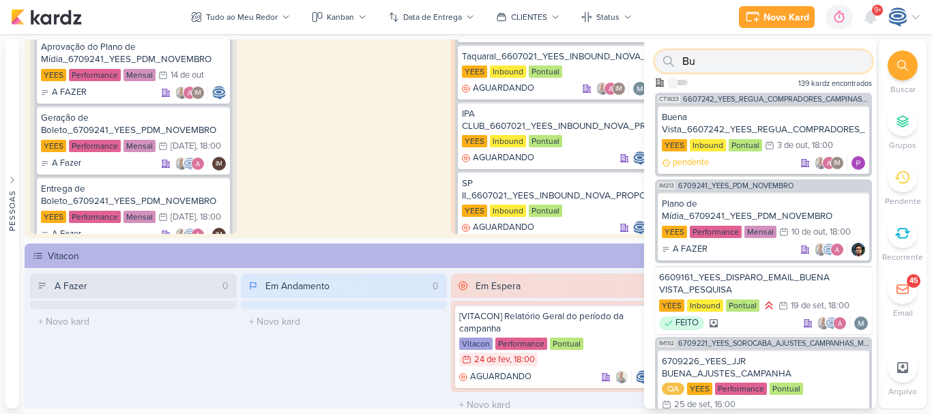
type input "B"
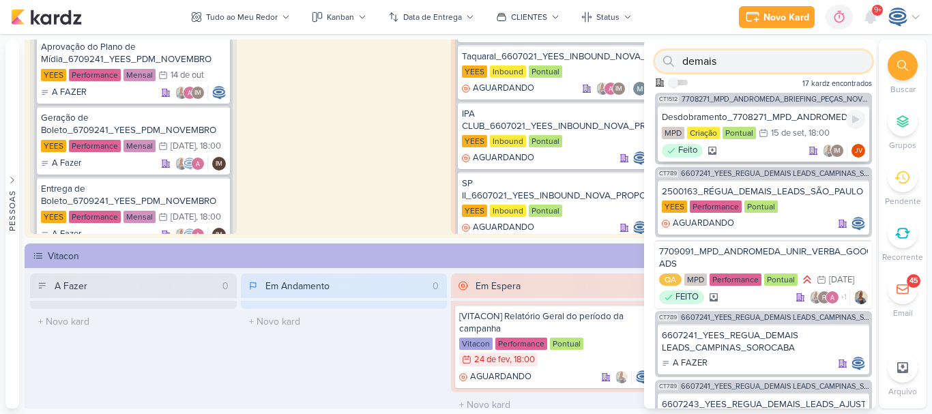
scroll to position [146, 0]
type input "demais"
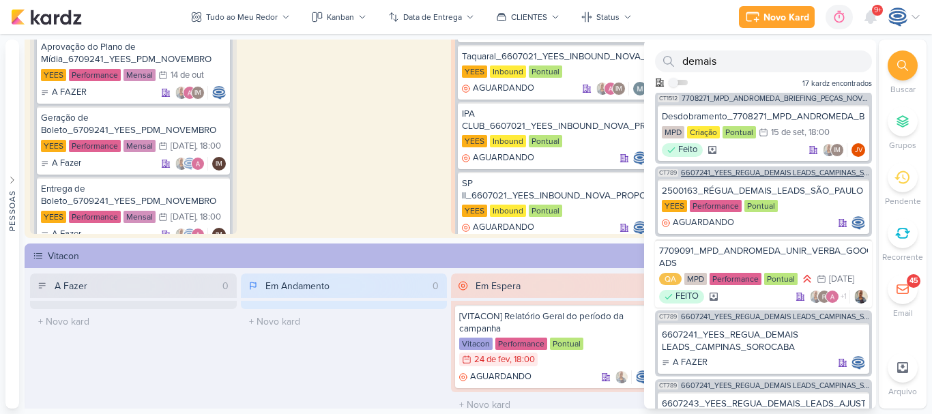
click at [804, 177] on span "6607241_YEES_REGUA_DEMAIS LEADS_CAMPINAS_SOROCABA" at bounding box center [775, 173] width 188 height 8
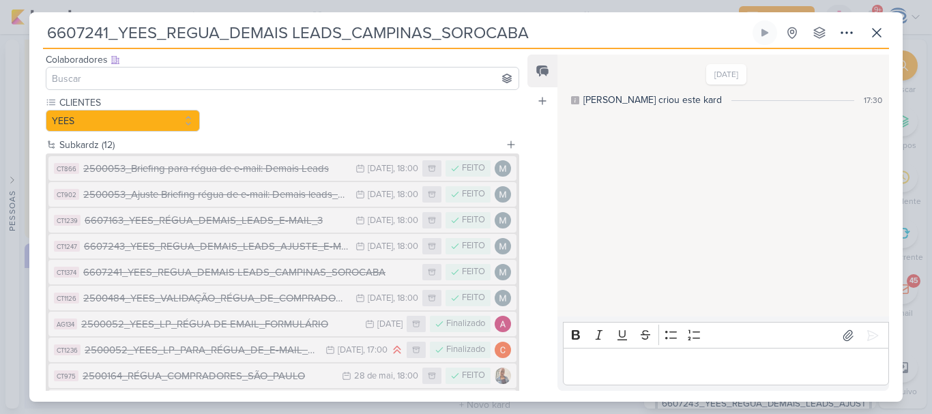
scroll to position [67, 0]
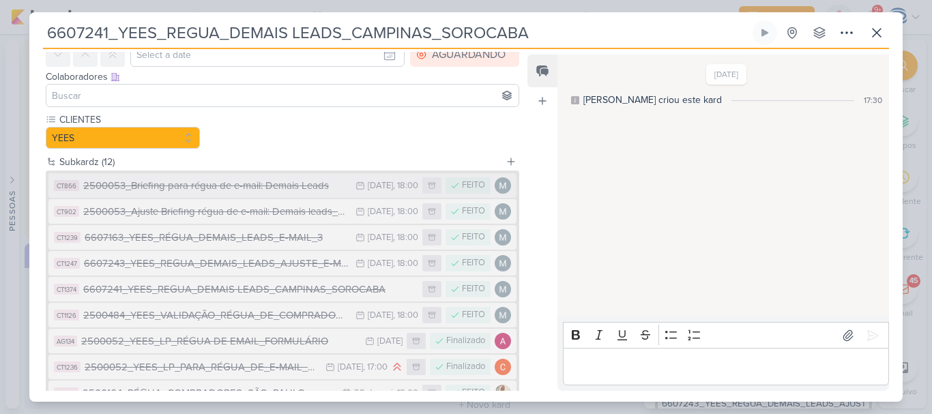
click at [300, 188] on div "2500053_Briefing para régua de e-mail: Demais Leads" at bounding box center [215, 186] width 265 height 16
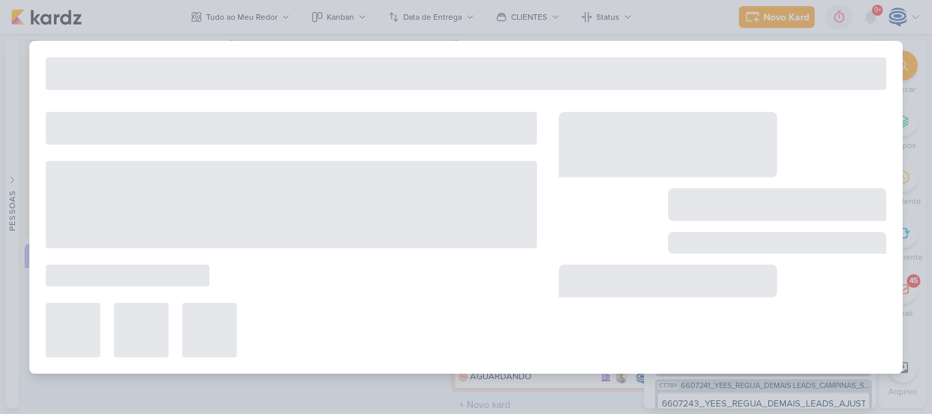
type input "2500053_Briefing para régua de e-mail: Demais Leads"
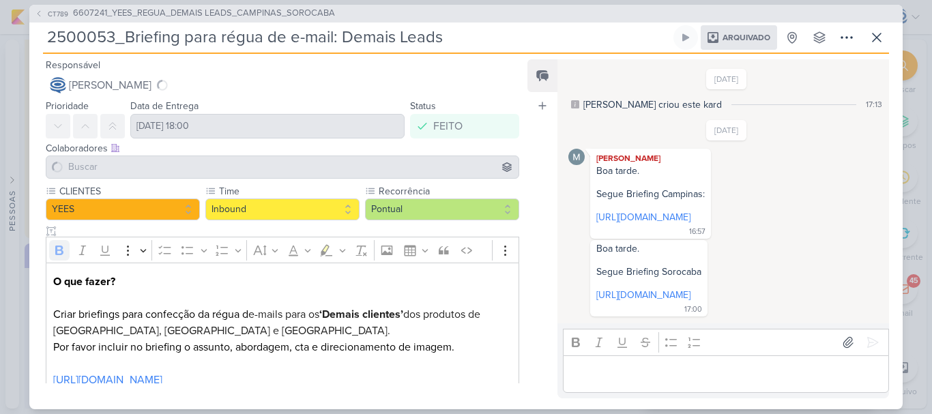
scroll to position [215, 0]
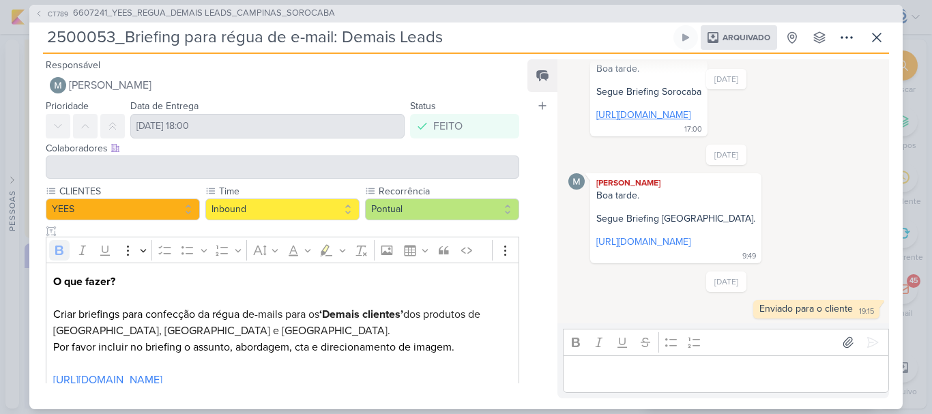
click at [641, 109] on link "https://docs.google.com/document/d/1iVcXX7OFqZCDfIR9zNYR2njE0K76vqoa/edit" at bounding box center [643, 115] width 94 height 12
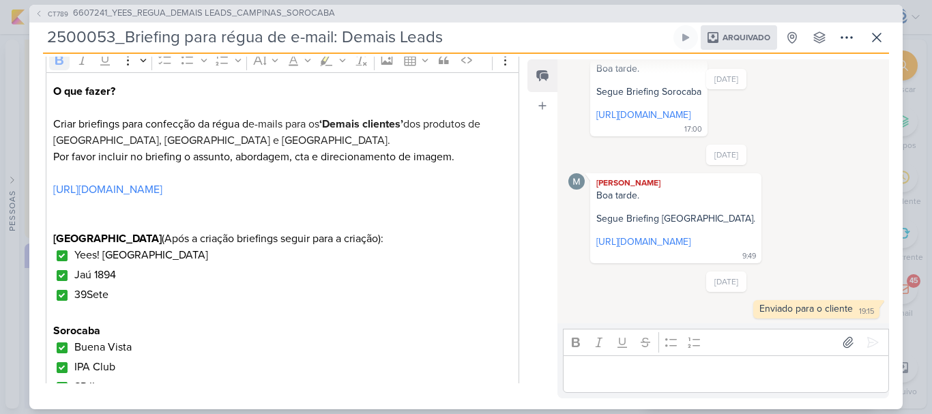
scroll to position [407, 0]
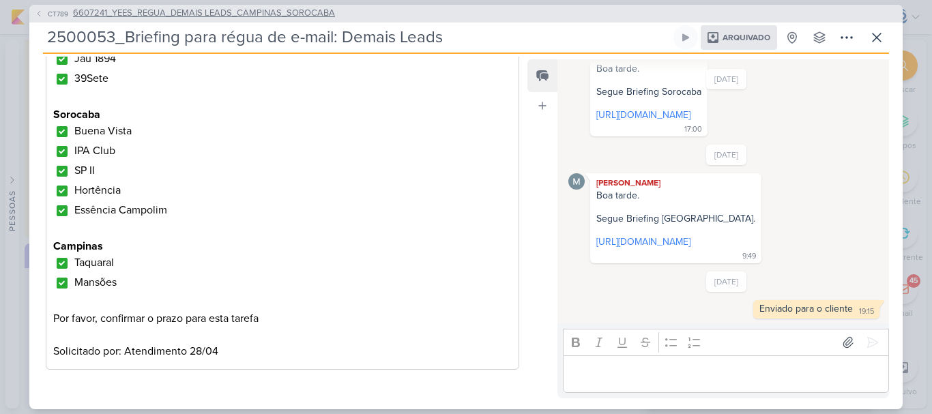
click at [278, 12] on span "6607241_YEES_REGUA_DEMAIS LEADS_CAMPINAS_SOROCABA" at bounding box center [204, 14] width 262 height 14
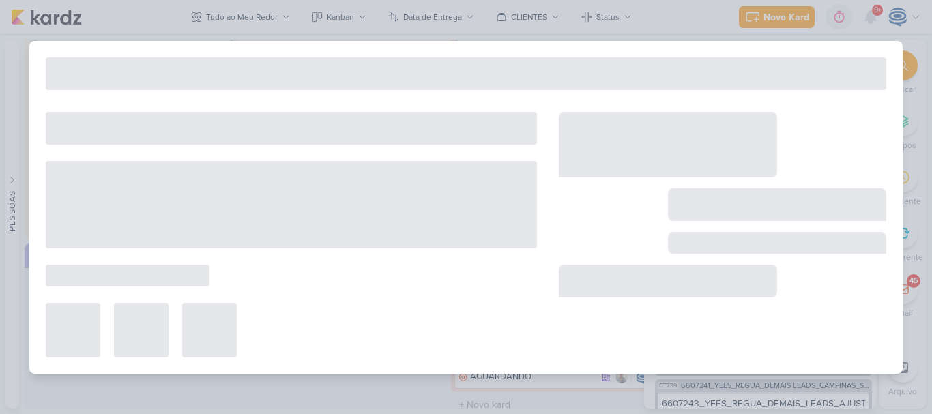
type input "6607241_YEES_REGUA_DEMAIS LEADS_CAMPINAS_SOROCABA"
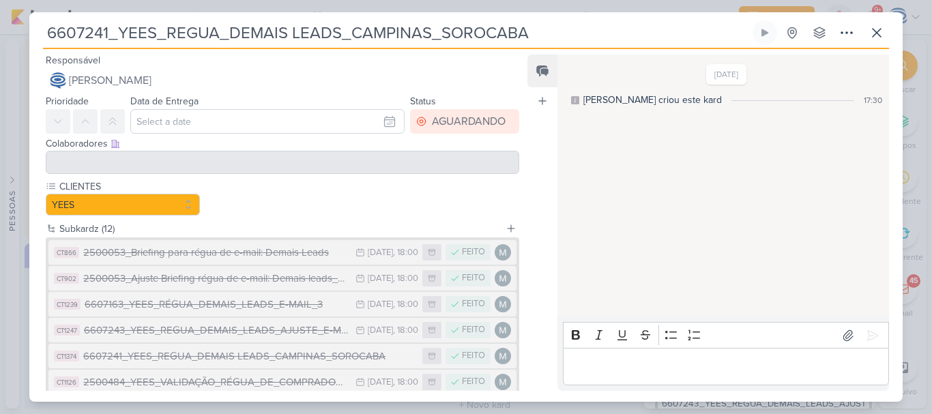
scroll to position [237, 0]
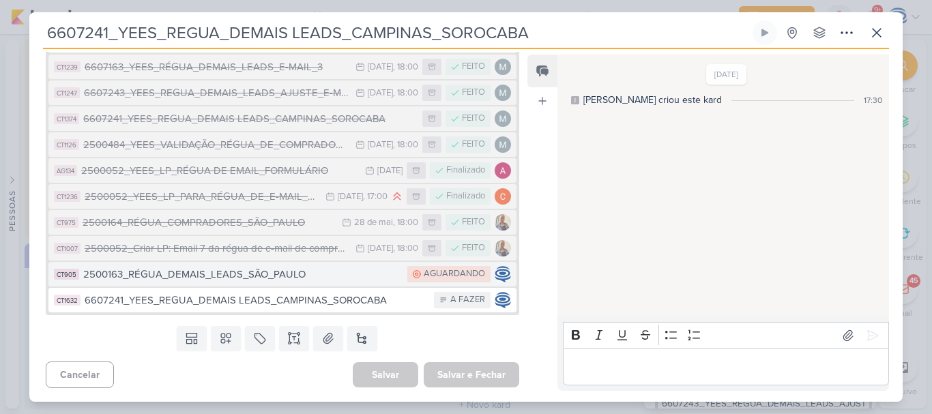
click at [268, 280] on div "2500163_RÉGUA_DEMAIS_LEADS_SÃO_PAULO" at bounding box center [241, 275] width 317 height 16
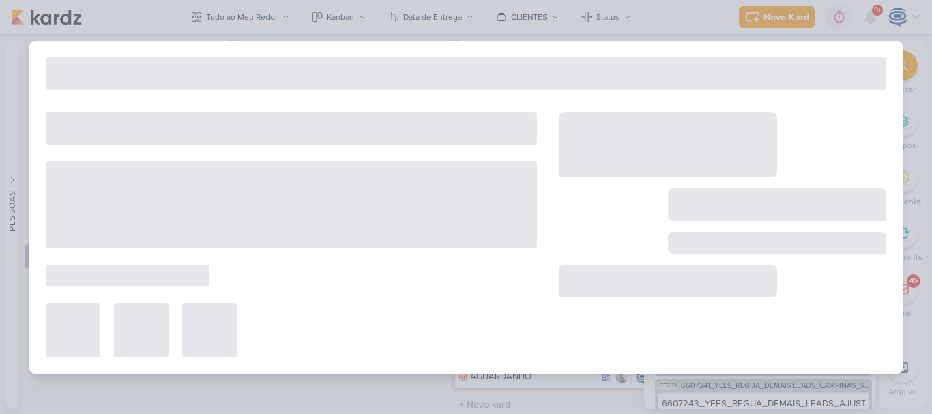
type input "2500163_RÉGUA_DEMAIS_LEADS_SÃO_PAULO"
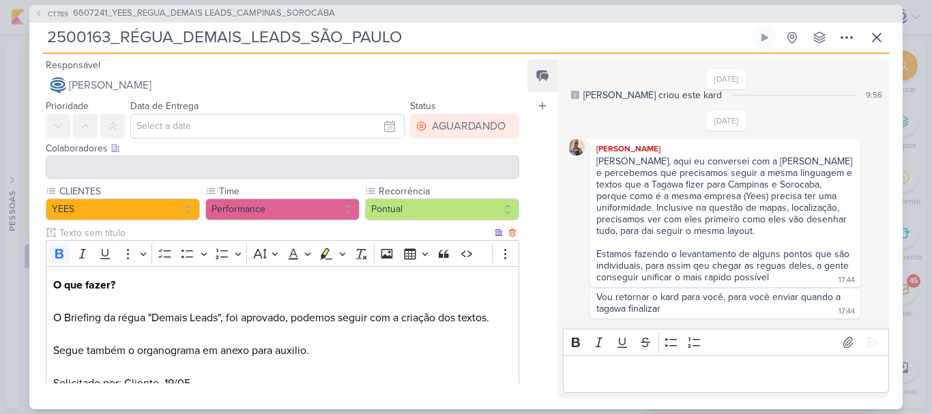
scroll to position [174, 0]
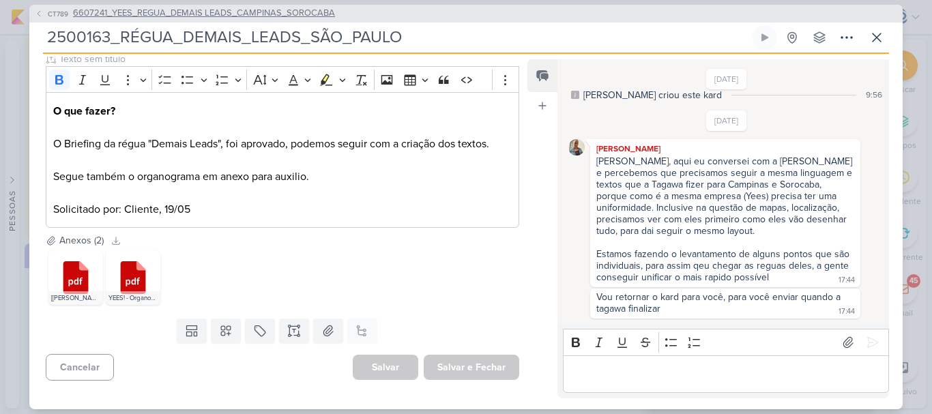
click at [322, 20] on span "6607241_YEES_REGUA_DEMAIS LEADS_CAMPINAS_SOROCABA" at bounding box center [204, 14] width 262 height 14
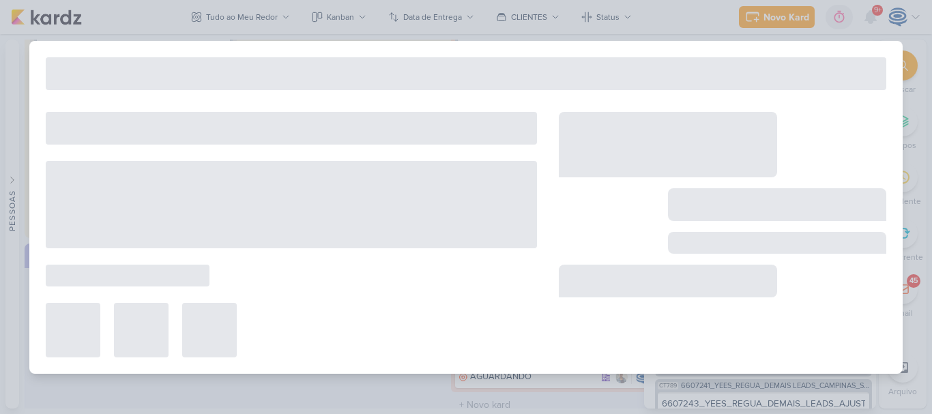
type input "6607241_YEES_REGUA_DEMAIS LEADS_CAMPINAS_SOROCABA"
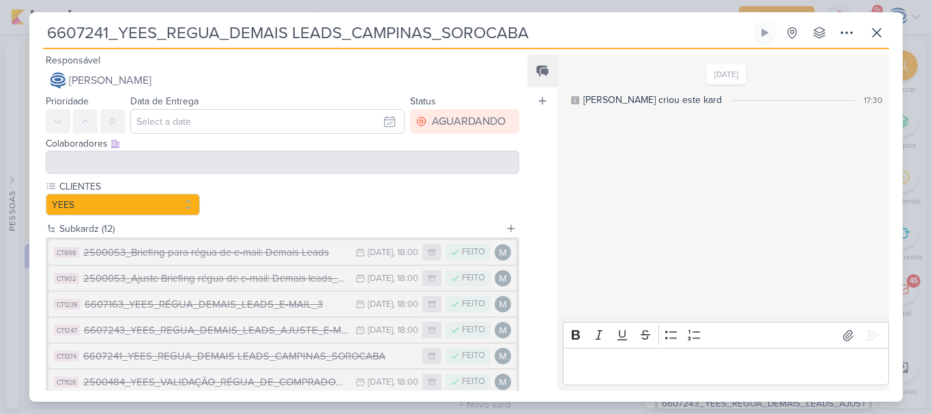
scroll to position [237, 0]
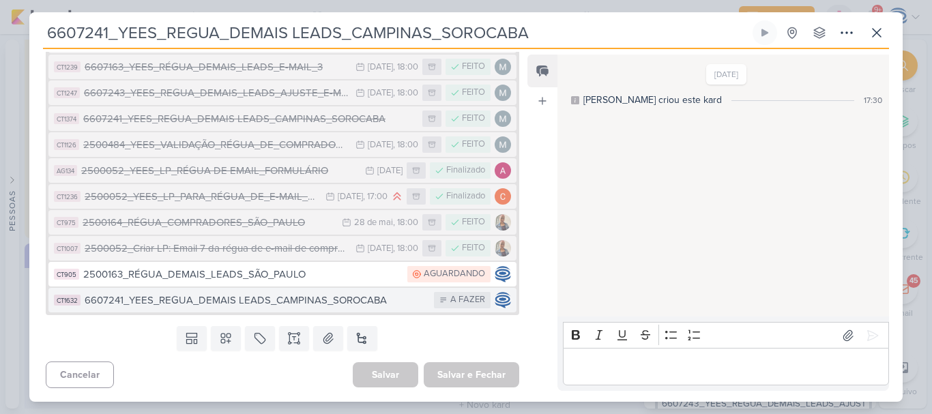
click at [323, 293] on div "6607241_YEES_REGUA_DEMAIS LEADS_CAMPINAS_SOROCABA" at bounding box center [256, 301] width 343 height 16
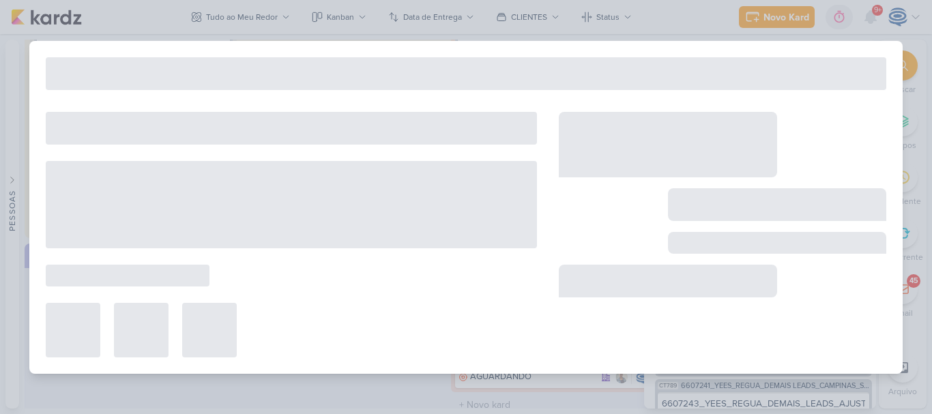
type input "6607241_YEES_REGUA_DEMAIS LEADS_CAMPINAS_SOROCABA"
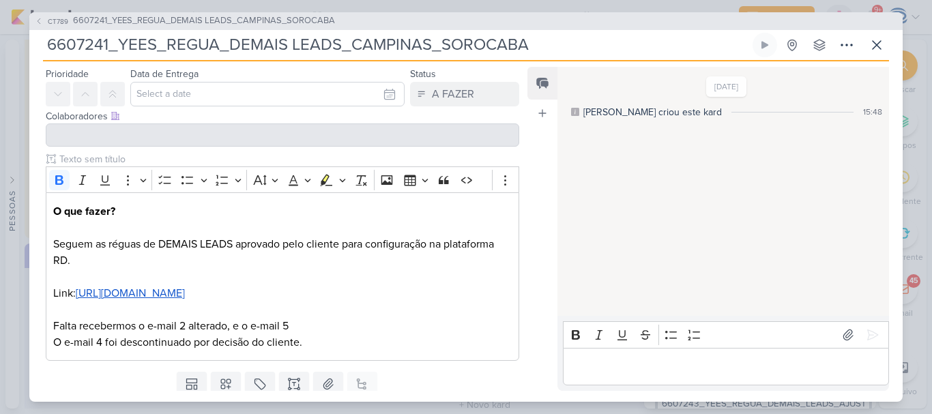
scroll to position [85, 0]
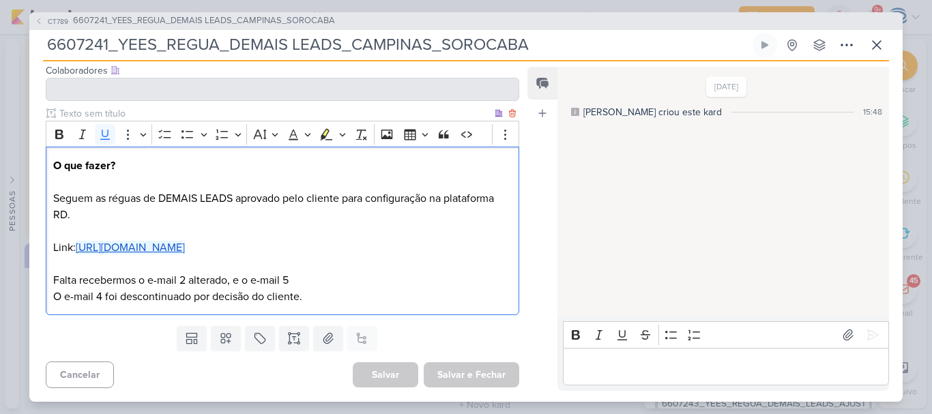
click at [185, 245] on u "https://drive.google.com/drive/folders/1RZ2zpnrJcQgfm0pIIGPBC8w9w_UQhNMx" at bounding box center [130, 248] width 109 height 14
click at [98, 278] on p "Falta recebermos o e-mail 2 alterado, e o e-mail 5 O e-mail 4 foi descontinuado…" at bounding box center [282, 280] width 459 height 49
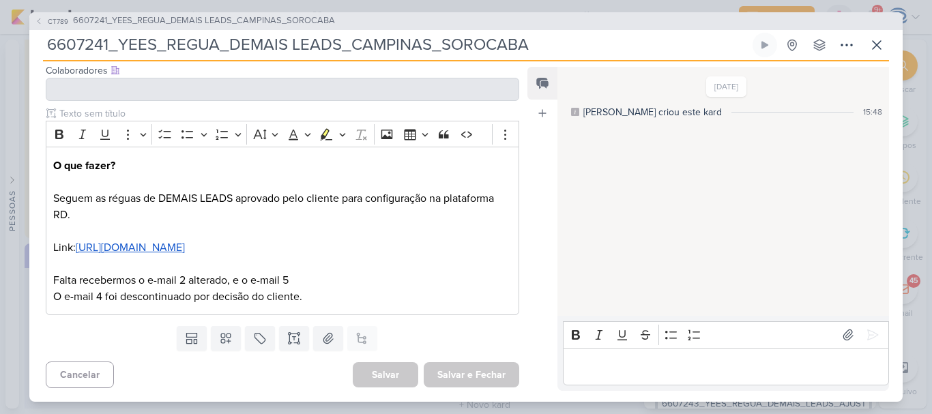
drag, startPoint x: 540, startPoint y: 51, endPoint x: 34, endPoint y: 43, distance: 506.4
click at [34, 43] on div "CT789 6607241_YEES_REGUA_DEMAIS LEADS_CAMPINAS_SOROCABA 6607241_YEES_REGUA_DEMA…" at bounding box center [465, 207] width 873 height 390
click at [123, 22] on span "6607241_YEES_REGUA_DEMAIS LEADS_CAMPINAS_SOROCABA" at bounding box center [204, 21] width 262 height 14
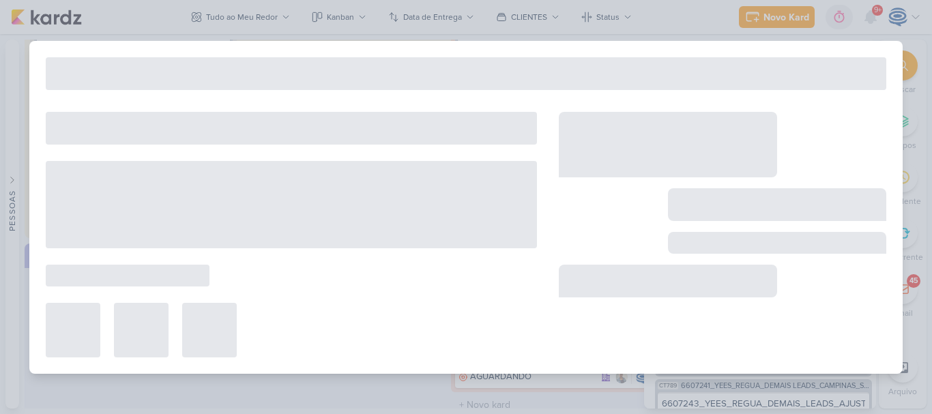
type input "6607241_YEES_REGUA_DEMAIS LEADS_CAMPINAS_SOROCABA"
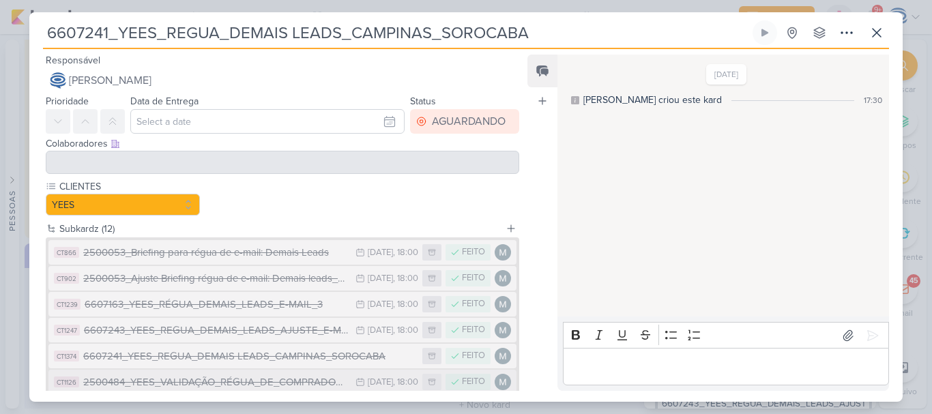
scroll to position [237, 0]
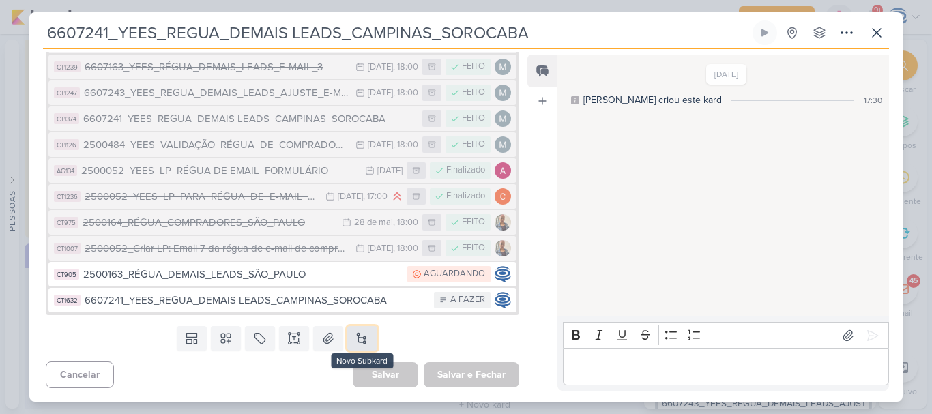
click at [360, 327] on button at bounding box center [362, 338] width 30 height 25
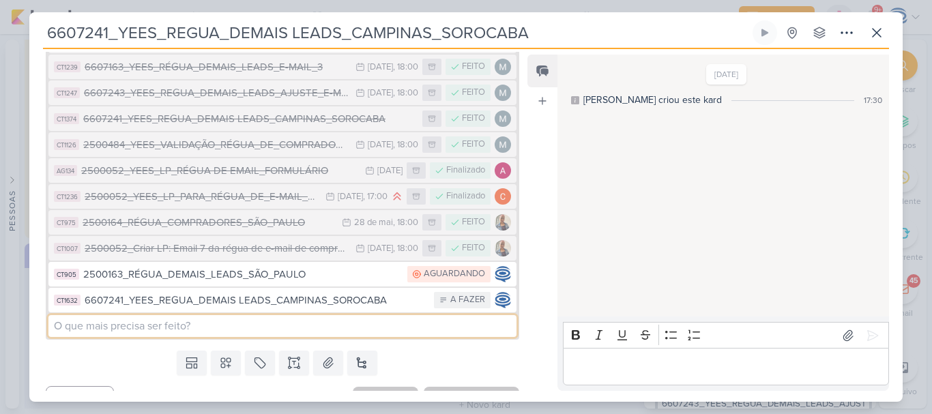
paste input "6607241_YEES_REGUA_DEMAIS LEADS_CAMPINAS_SOROCABA"
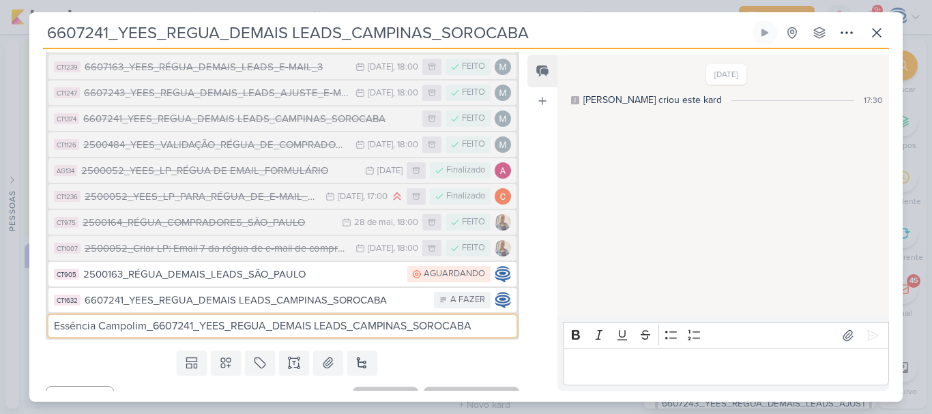
type input "Essência Campolim_6607241_YEES_REGUA_DEMAIS LEADS_CAMPINAS_SOROCABA"
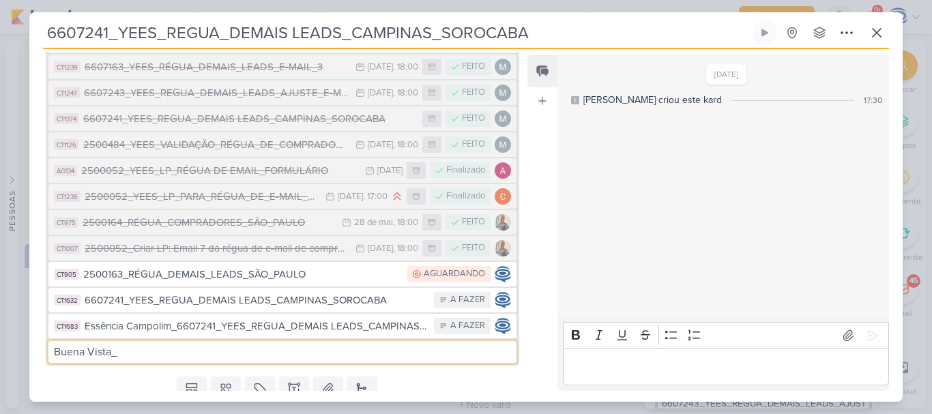
paste input "6607241_YEES_REGUA_DEMAIS LEADS_CAMPINAS_SOROCABA"
type input "Buena Vista_ 6607241_YEES_REGUA_DEMAIS LEADS_CAMPINAS_SOROCABA"
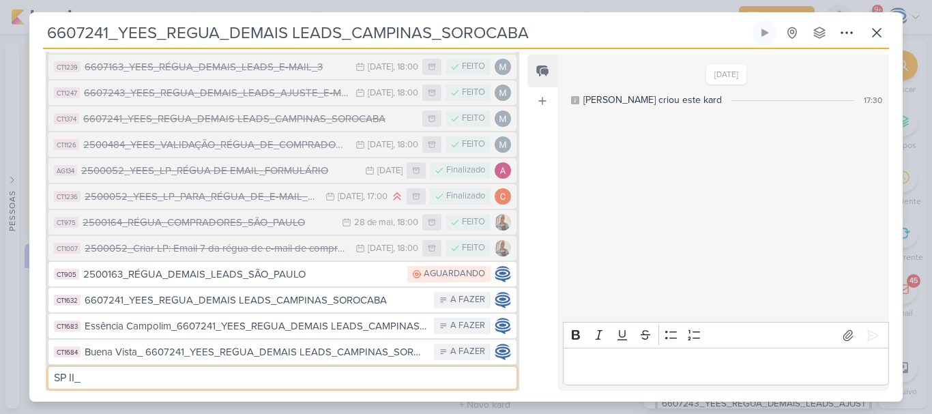
paste input "6607241_YEES_REGUA_DEMAIS LEADS_CAMPINAS_SOROCABA"
type input "SP II_ 6607241_YEES_REGUA_DEMAIS LEADS_CAMPINAS_SOROCABA"
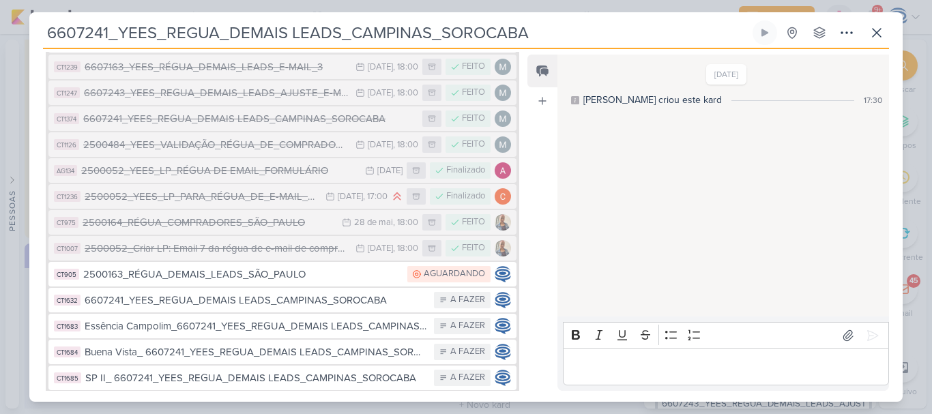
scroll to position [340, 0]
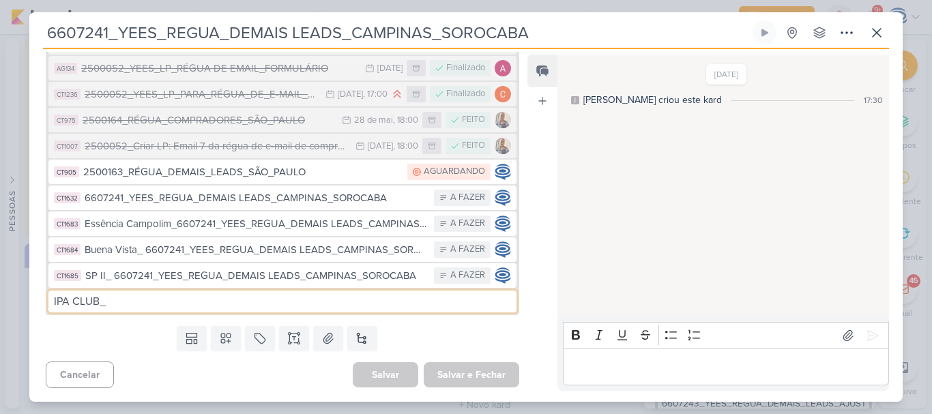
paste input "6607241_YEES_REGUA_DEMAIS LEADS_CAMPINAS_SOROCABA"
type input "IPA CLUB_ 6607241_YEES_REGUA_DEMAIS LEADS_CAMPINAS_SOROCABA"
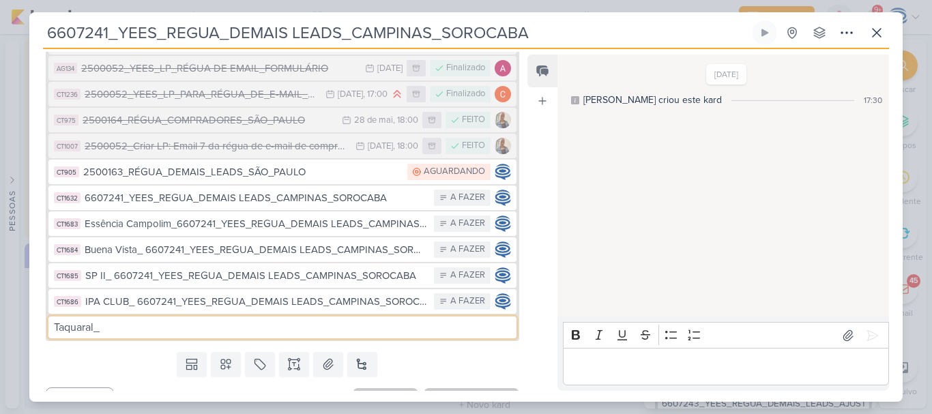
paste input "6607241_YEES_REGUA_DEMAIS LEADS_CAMPINAS_SOROCABA"
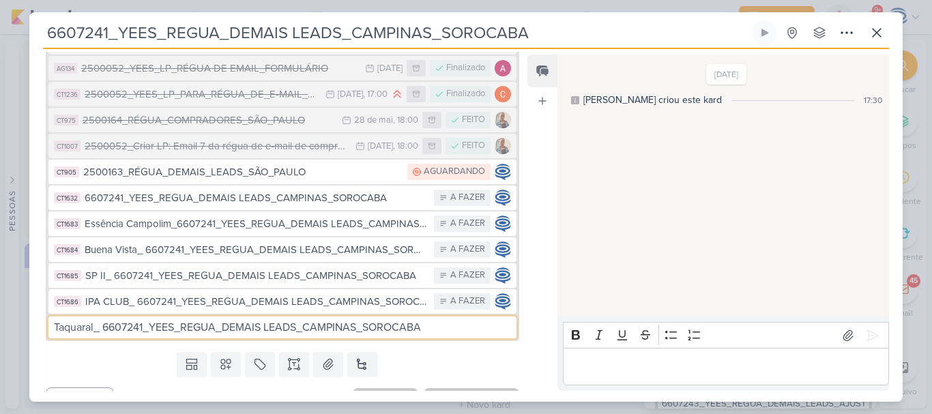
type input "Taquaral_ 6607241_YEES_REGUA_DEMAIS LEADS_CAMPINAS_SOROCABA"
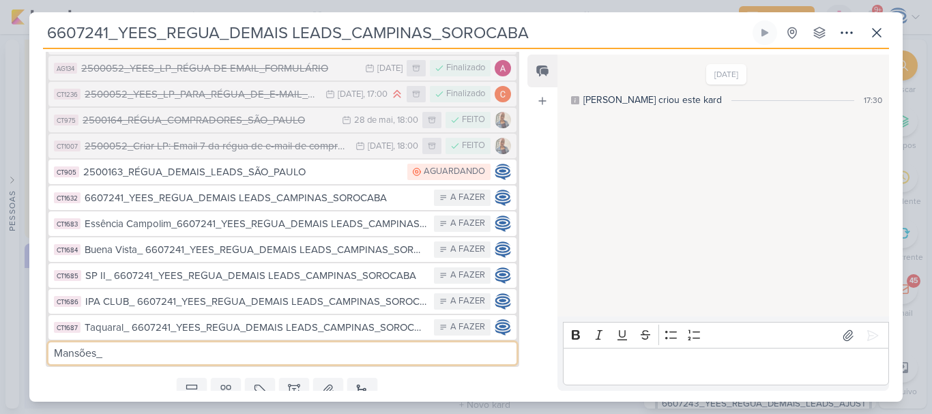
paste input "6607241_YEES_REGUA_DEMAIS LEADS_CAMPINAS_SOROCABA"
type input "Mansões_ 6607241_YEES_REGUA_DEMAIS LEADS_CAMPINAS_SOROCABA"
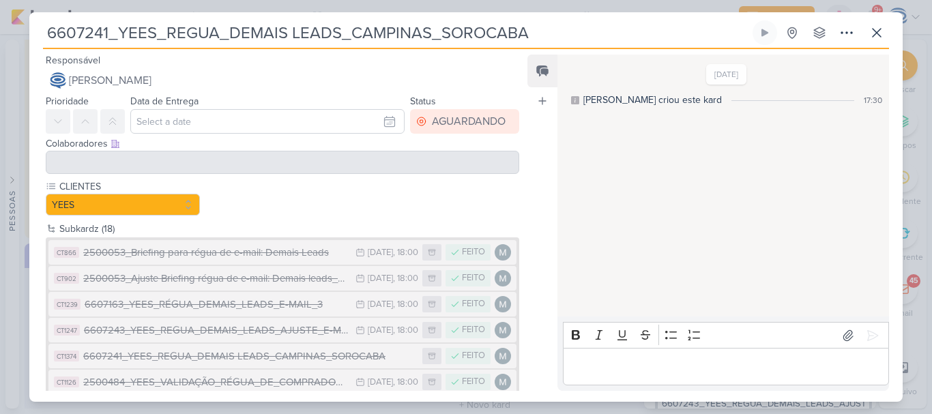
scroll to position [418, 0]
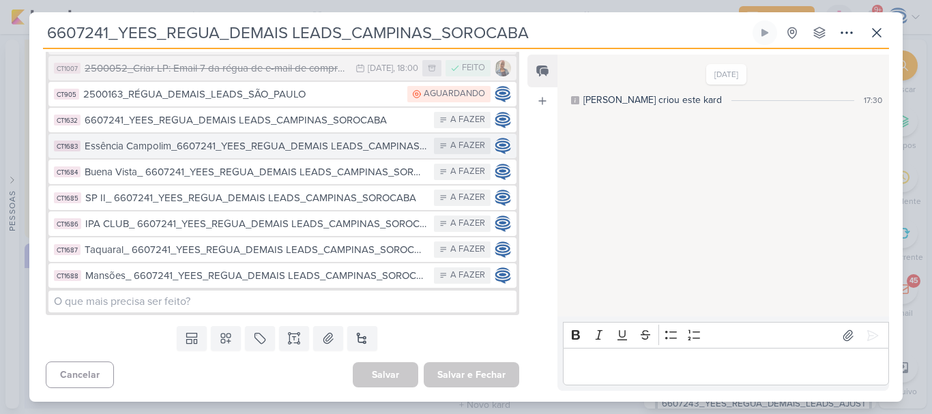
click at [183, 145] on div "Essência Campolim_6607241_YEES_REGUA_DEMAIS LEADS_CAMPINAS_SOROCABA" at bounding box center [256, 147] width 343 height 16
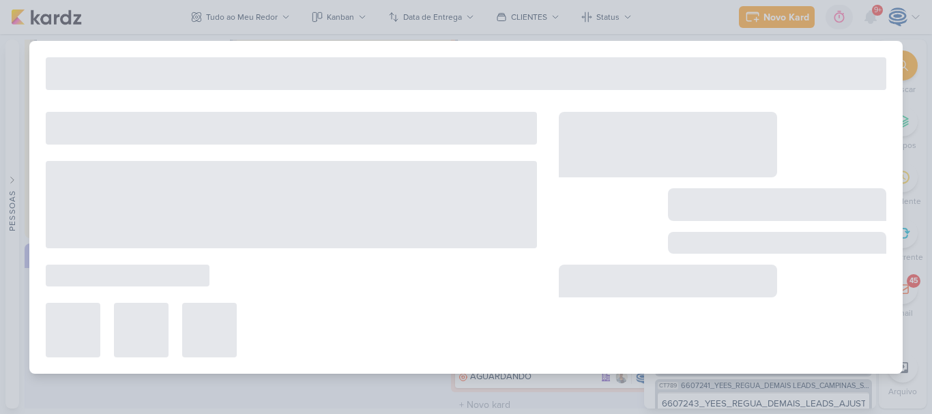
type input "Essência Campolim_6607241_YEES_REGUA_DEMAIS LEADS_CAMPINAS_SOROCABA"
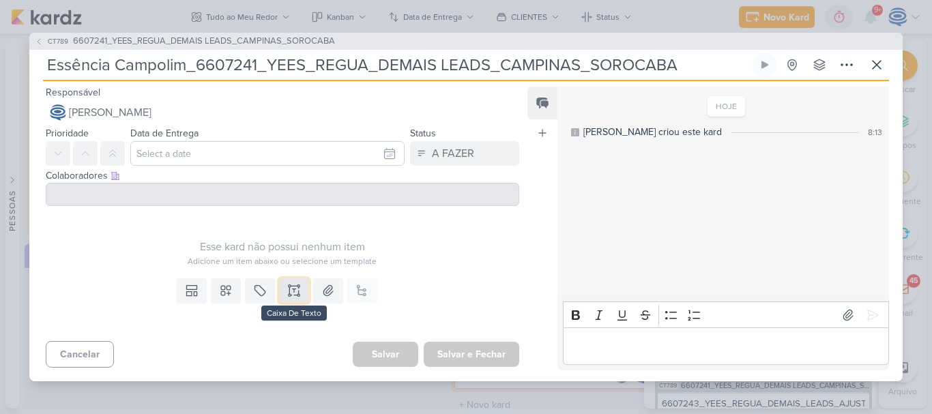
click at [293, 284] on icon at bounding box center [294, 291] width 14 height 14
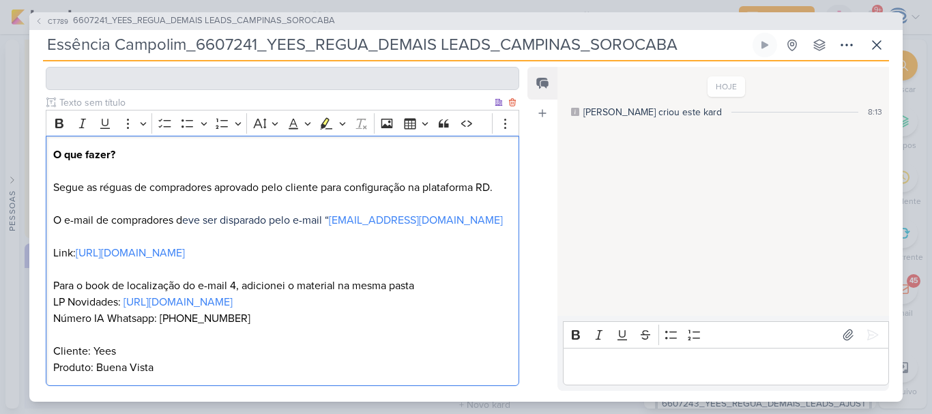
scroll to position [184, 0]
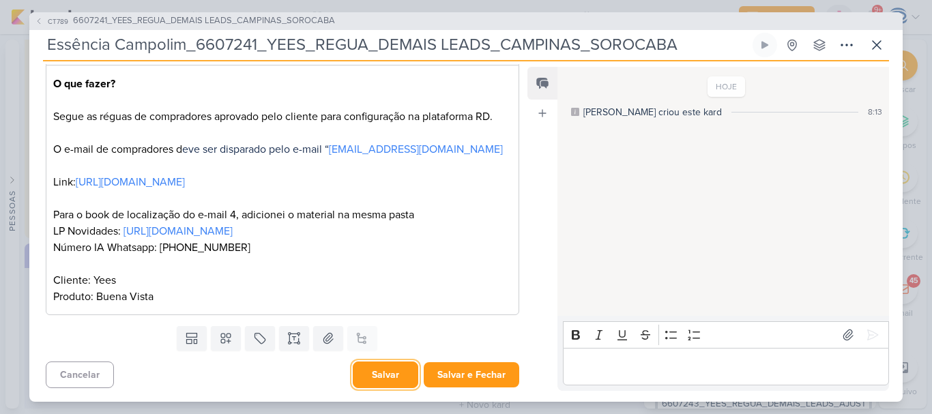
click at [375, 369] on button "Salvar" at bounding box center [386, 375] width 66 height 27
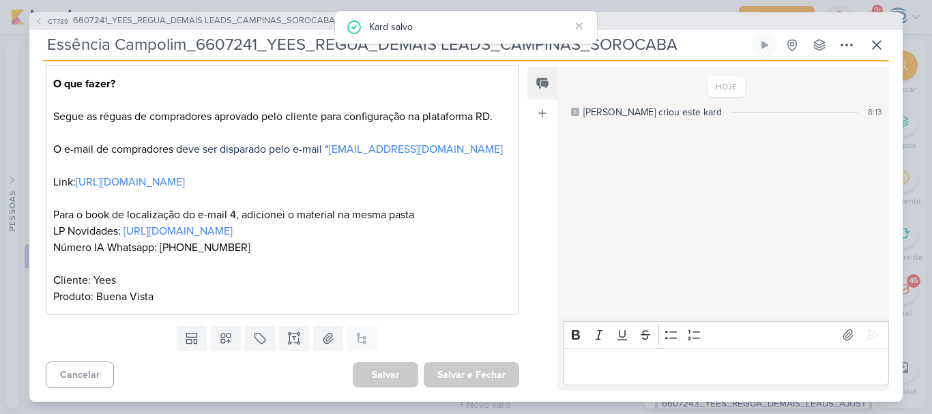
scroll to position [0, 0]
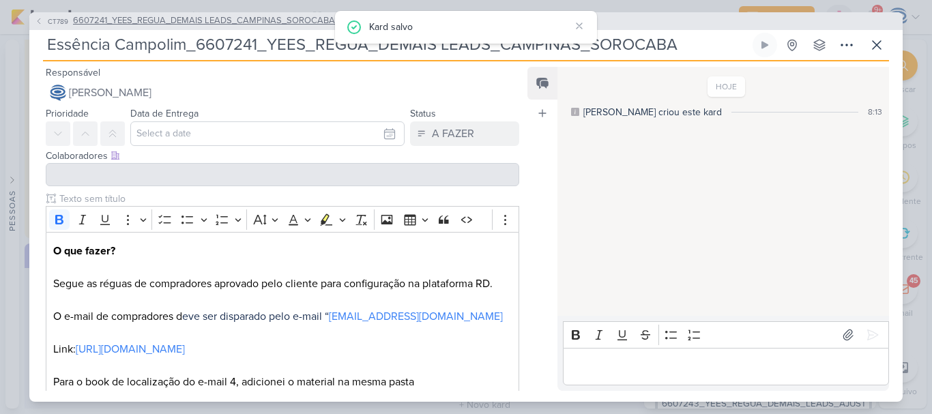
click at [216, 20] on span "6607241_YEES_REGUA_DEMAIS LEADS_CAMPINAS_SOROCABA" at bounding box center [204, 21] width 262 height 14
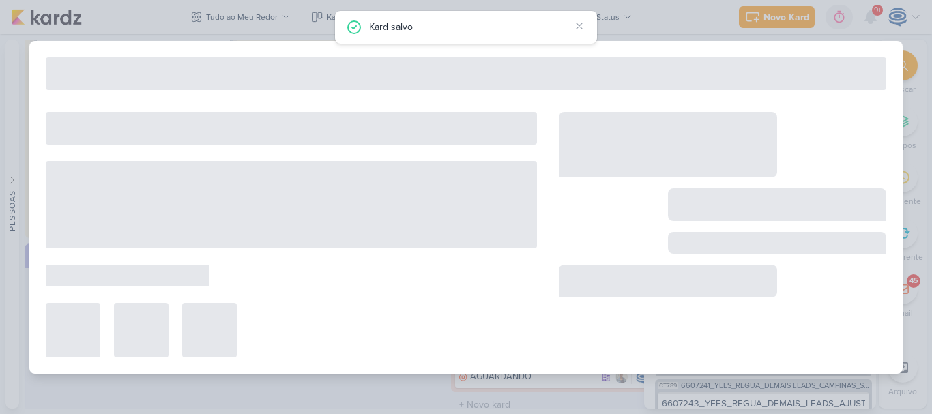
type input "6607241_YEES_REGUA_DEMAIS LEADS_CAMPINAS_SOROCABA"
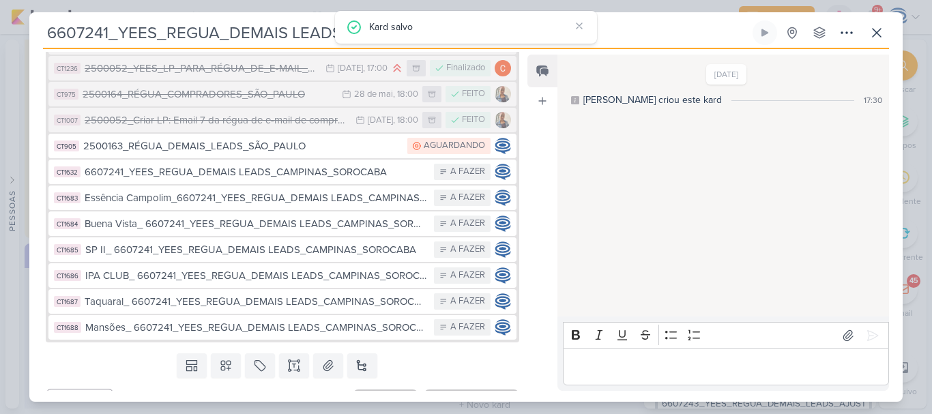
scroll to position [366, 0]
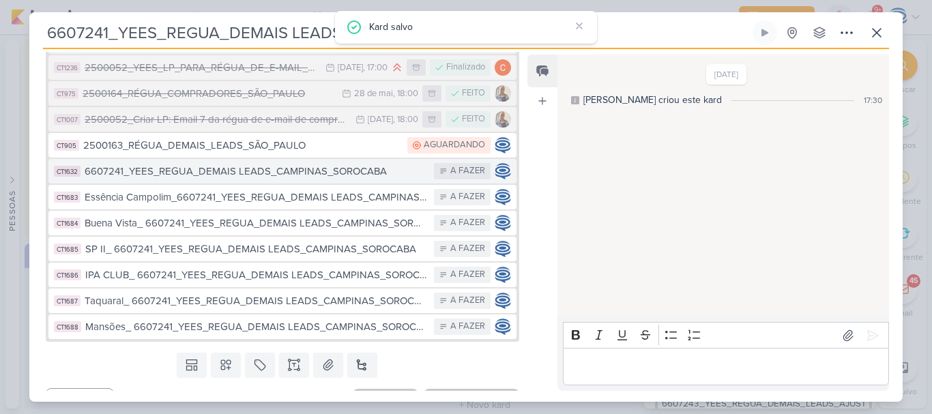
click at [207, 174] on div "6607241_YEES_REGUA_DEMAIS LEADS_CAMPINAS_SOROCABA" at bounding box center [256, 172] width 343 height 16
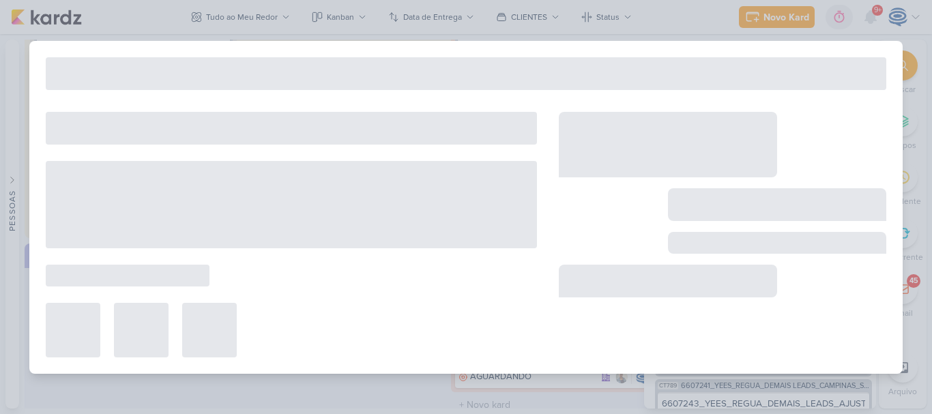
type input "6607241_YEES_REGUA_DEMAIS LEADS_CAMPINAS_SOROCABA"
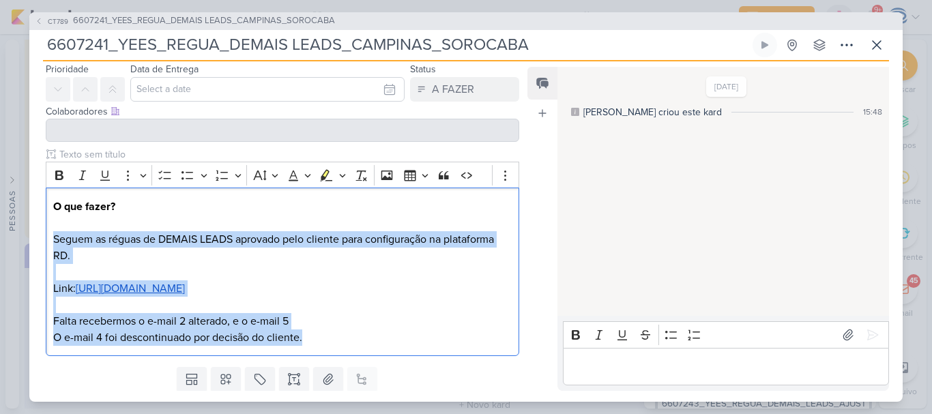
scroll to position [72, 0]
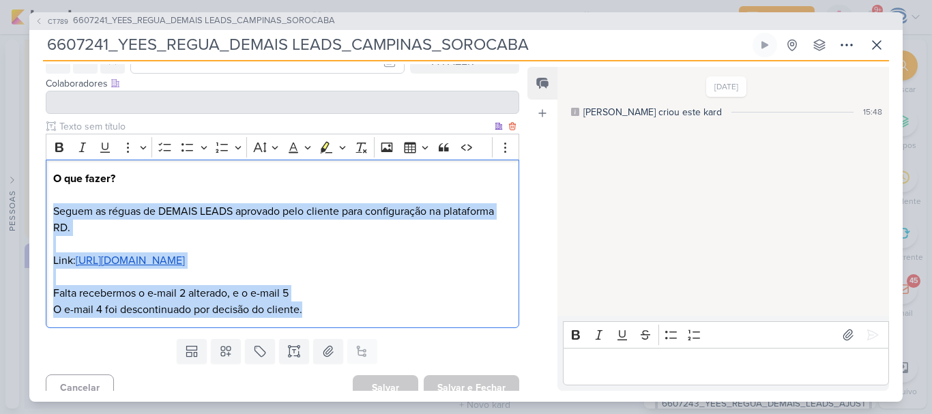
drag, startPoint x: 50, startPoint y: 277, endPoint x: 333, endPoint y: 308, distance: 284.8
click at [333, 308] on div "O que fazer? Seguem as réguas de DEMAIS LEADS aprovado pelo cliente para config…" at bounding box center [283, 244] width 474 height 169
copy div "Seguem as réguas de DEMAIS LEADS aprovado pelo cliente para configuração na pla…"
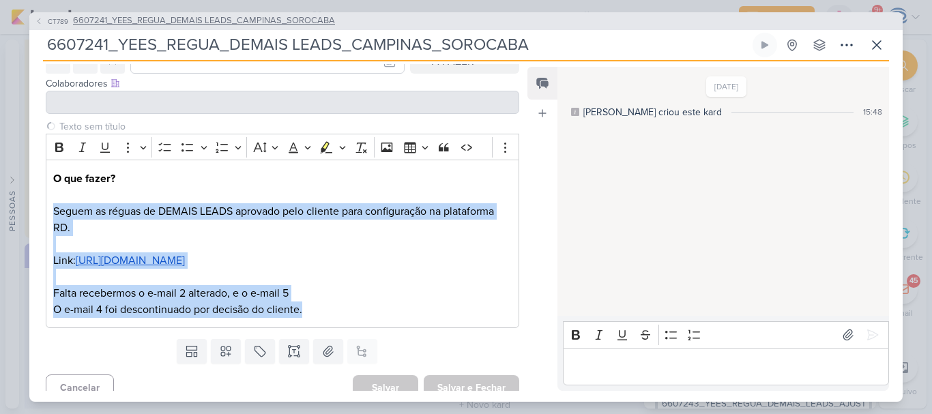
click at [194, 18] on span "6607241_YEES_REGUA_DEMAIS LEADS_CAMPINAS_SOROCABA" at bounding box center [204, 21] width 262 height 14
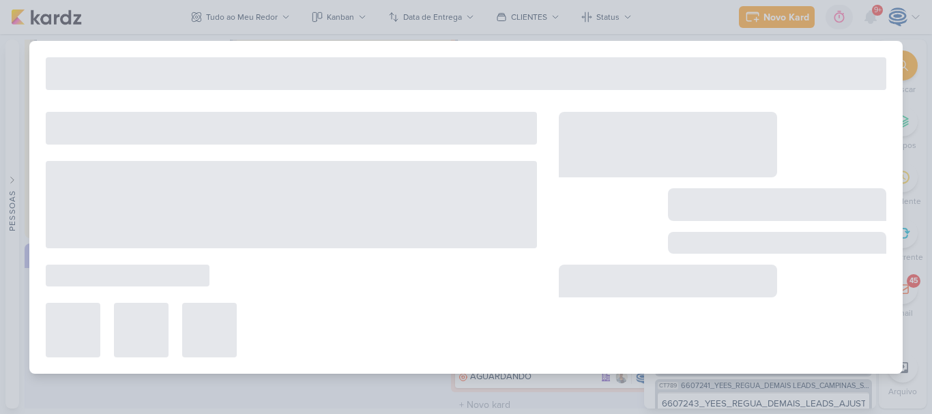
type input "6607241_YEES_REGUA_DEMAIS LEADS_CAMPINAS_SOROCABA"
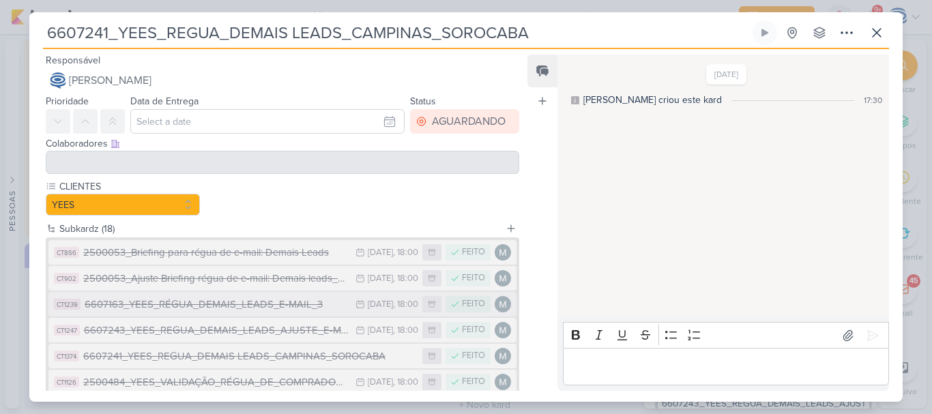
scroll to position [393, 0]
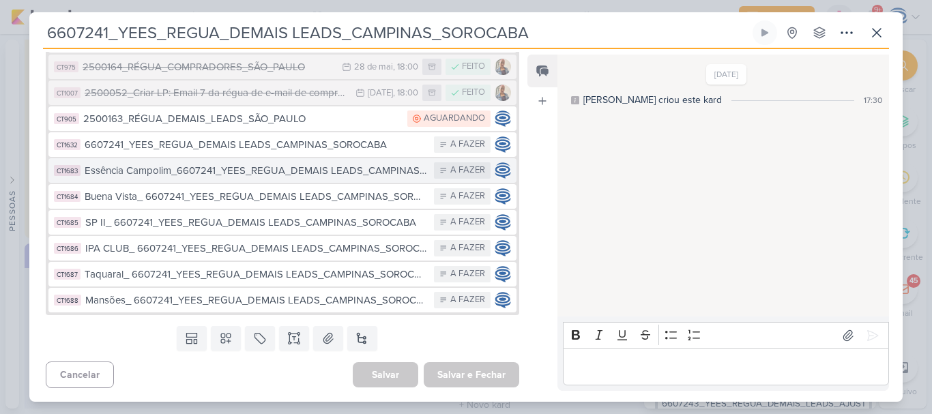
click at [204, 173] on div "Essência Campolim_6607241_YEES_REGUA_DEMAIS LEADS_CAMPINAS_SOROCABA" at bounding box center [256, 171] width 343 height 16
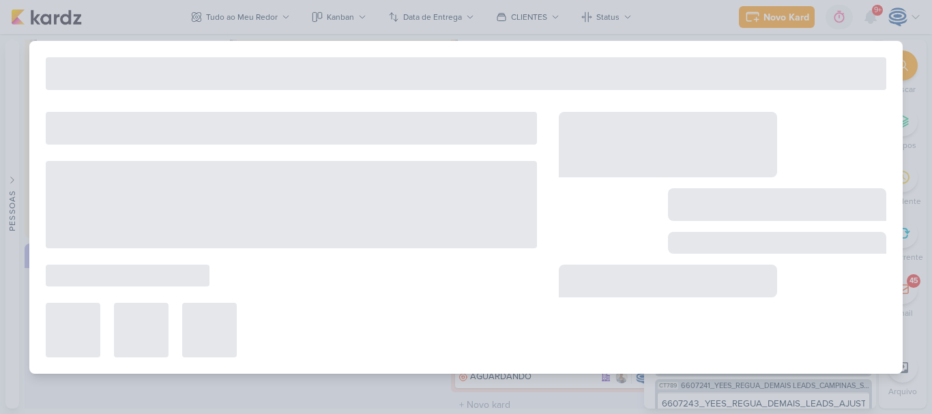
type input "Essência Campolim_6607241_YEES_REGUA_DEMAIS LEADS_CAMPINAS_SOROCABA"
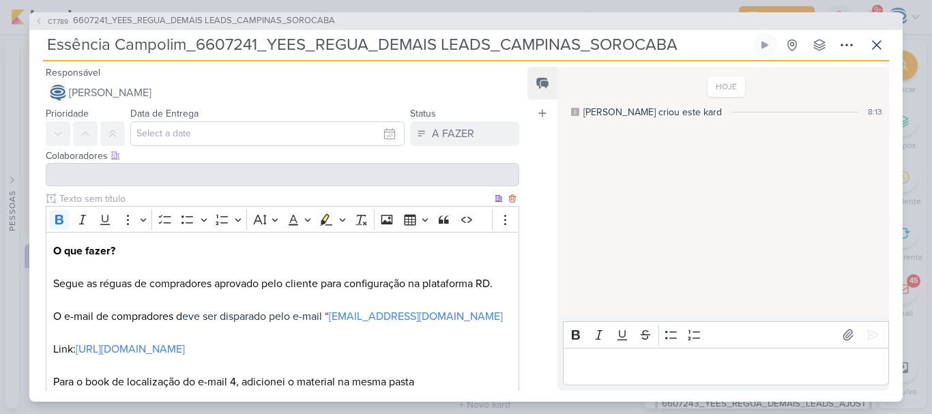
scroll to position [184, 0]
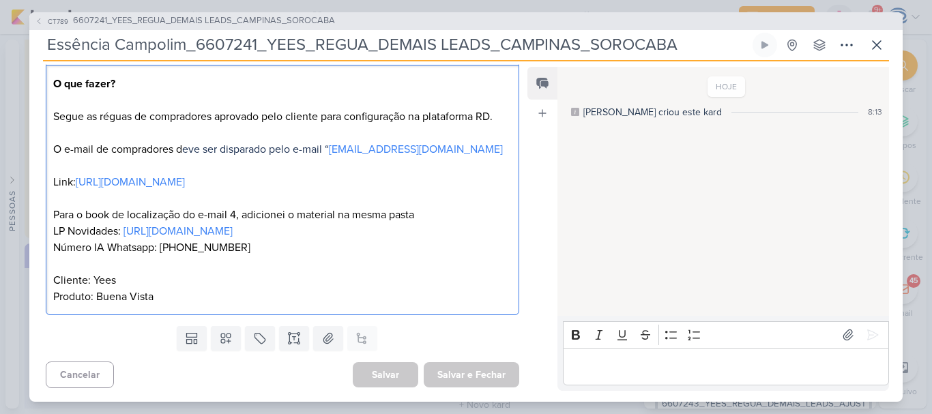
click at [375, 298] on p "O que fazer? Segue as réguas de compradores aprovado pelo cliente para configur…" at bounding box center [282, 190] width 459 height 229
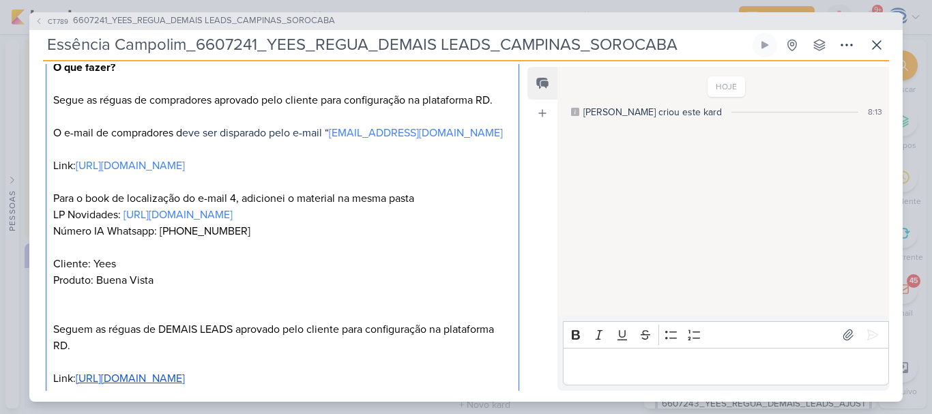
scroll to position [244, 0]
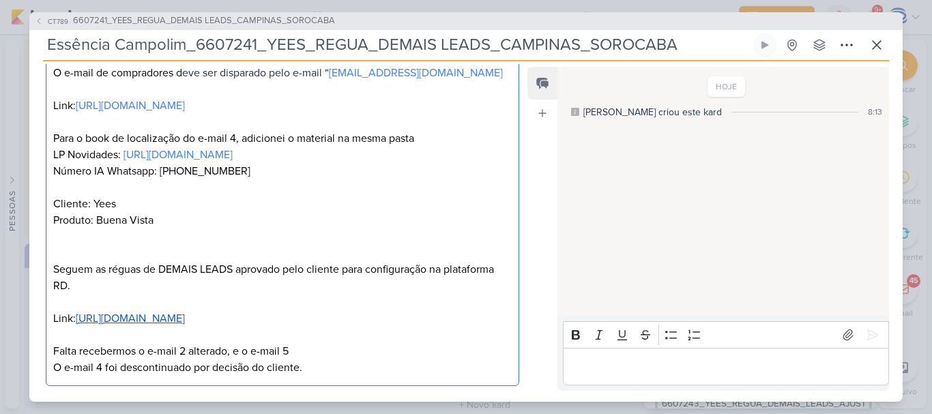
drag, startPoint x: 157, startPoint y: 241, endPoint x: 95, endPoint y: 235, distance: 62.4
click at [95, 229] on p "O que fazer? Segue as réguas de compradores aprovado pelo cliente para configur…" at bounding box center [282, 113] width 459 height 229
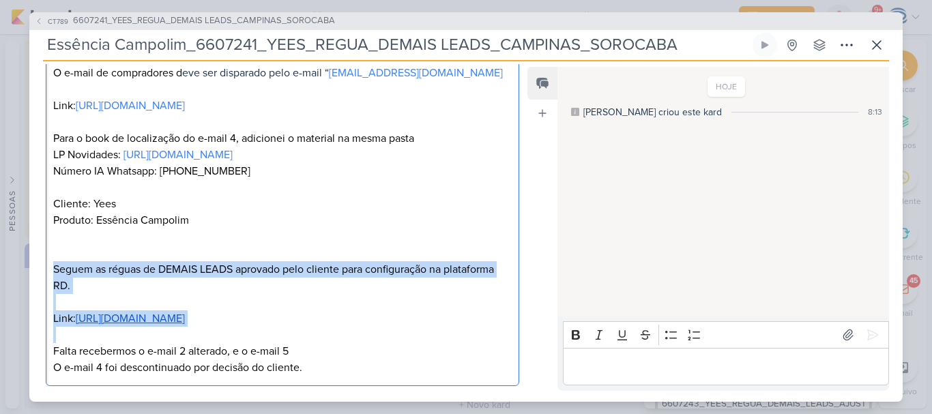
drag, startPoint x: 55, startPoint y: 287, endPoint x: 511, endPoint y: 345, distance: 460.1
click at [511, 345] on div "O que fazer? Segue as réguas de compradores aprovado pelo cliente para configur…" at bounding box center [283, 187] width 474 height 398
copy p "Seguem as réguas de DEMAIS LEADS aprovado pelo cliente para configuração na pla…"
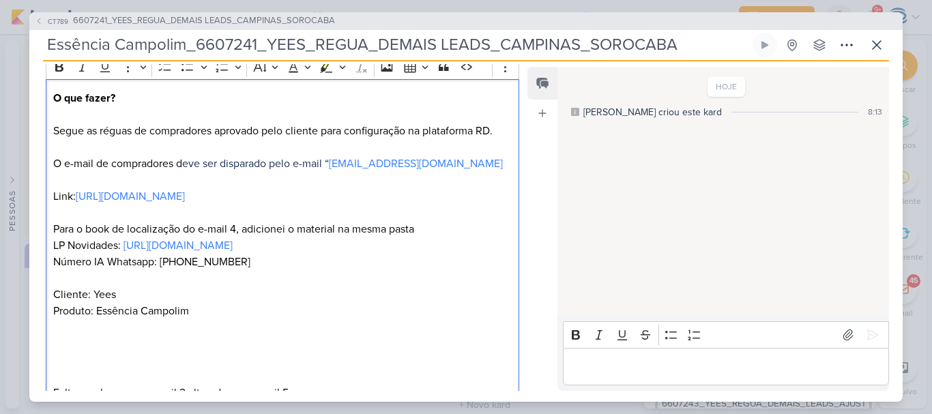
scroll to position [150, 0]
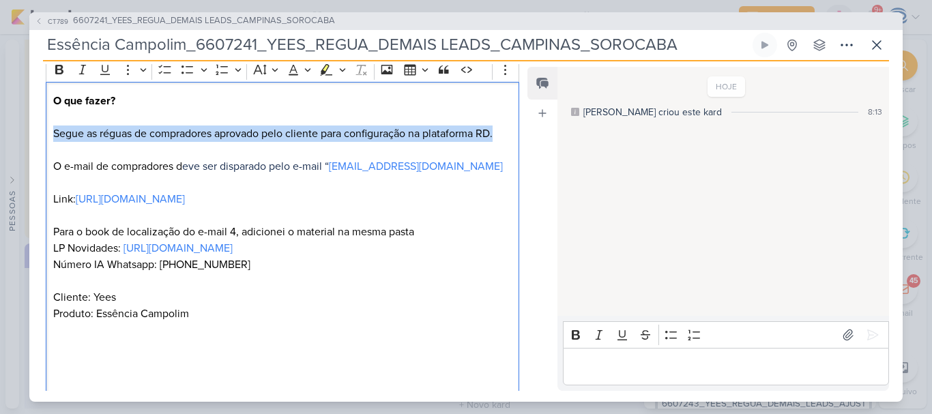
drag, startPoint x: 53, startPoint y: 136, endPoint x: 510, endPoint y: 141, distance: 456.5
click at [510, 141] on div "O que fazer? Segue as réguas de compradores aprovado pelo cliente para configur…" at bounding box center [283, 256] width 474 height 349
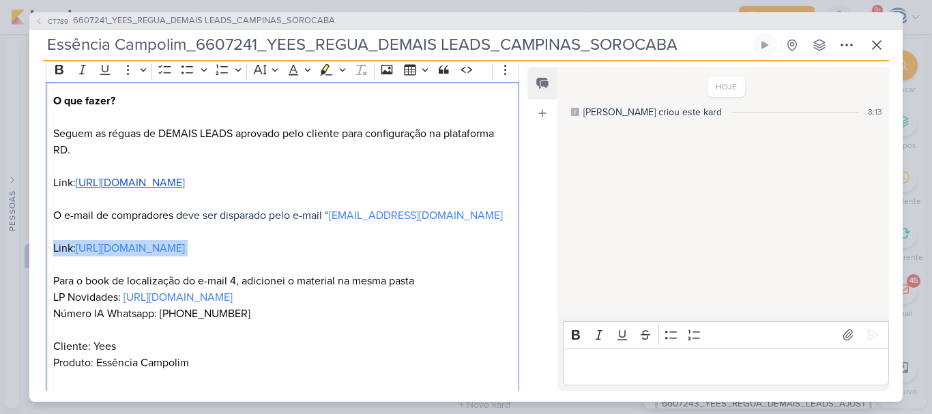
drag, startPoint x: 53, startPoint y: 251, endPoint x: 465, endPoint y: 255, distance: 412.2
click at [465, 255] on p "O que fazer? Seguem as réguas de DEMAIS LEADS aprovado pelo cliente para config…" at bounding box center [282, 232] width 459 height 278
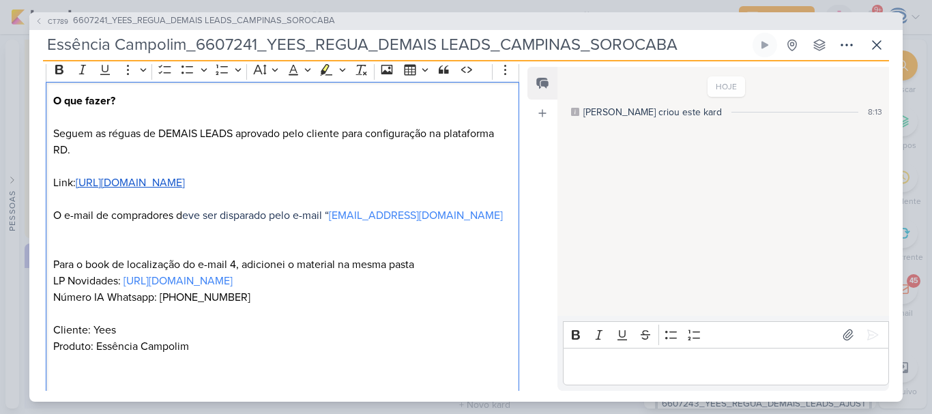
drag, startPoint x: 431, startPoint y: 295, endPoint x: 52, endPoint y: 267, distance: 380.4
click at [52, 267] on div "O que fazer? Seguem as réguas de DEMAIS LEADS aprovado pelo cliente para config…" at bounding box center [283, 272] width 474 height 381
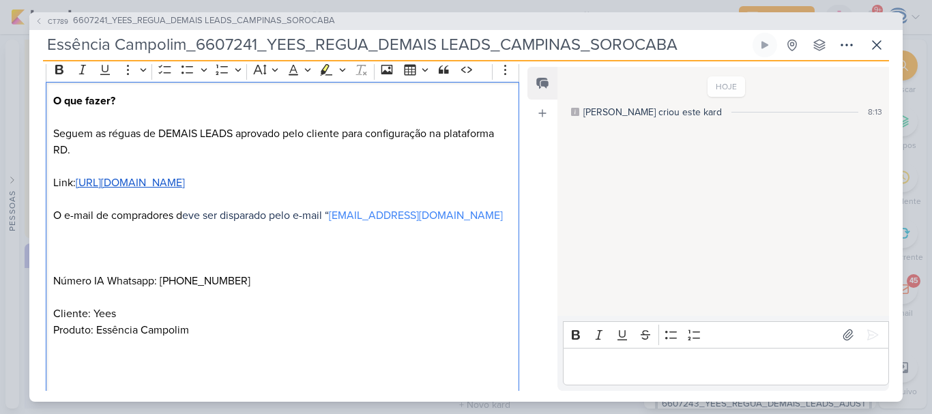
scroll to position [282, 0]
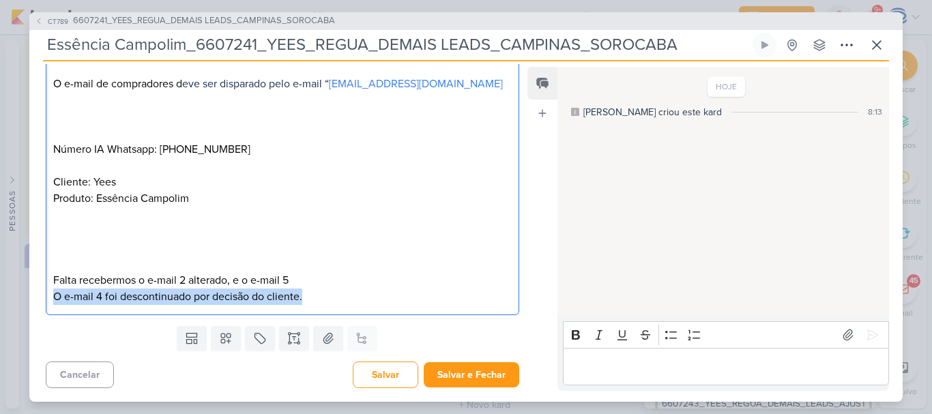
drag, startPoint x: 50, startPoint y: 298, endPoint x: 364, endPoint y: 304, distance: 313.9
click at [364, 304] on div "O que fazer? Seguem as réguas de DEMAIS LEADS aprovado pelo cliente para config…" at bounding box center [283, 132] width 474 height 365
click at [364, 304] on p "Falta recebermos o e-mail 2 alterado, e o e-mail 5 O e-mail 4 foi descontinuado…" at bounding box center [282, 280] width 459 height 49
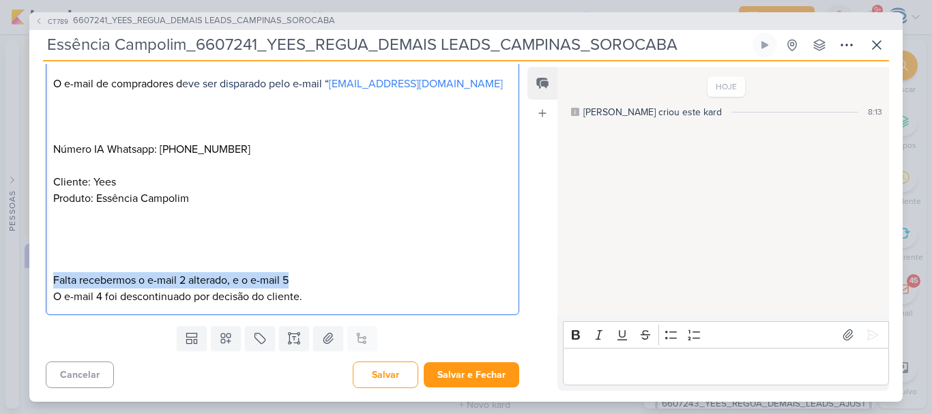
drag, startPoint x: 303, startPoint y: 283, endPoint x: 14, endPoint y: 272, distance: 288.8
click at [14, 272] on div "CT789 6607241_YEES_REGUA_DEMAIS LEADS_CAMPINAS_SOROCABA Essência Campolim_66072…" at bounding box center [466, 207] width 932 height 414
click at [78, 242] on p "Editor editing area: main" at bounding box center [282, 248] width 459 height 16
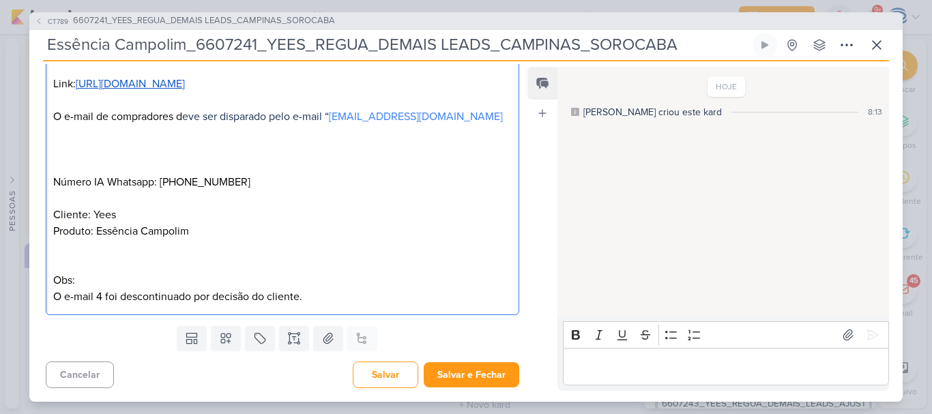
scroll to position [233, 0]
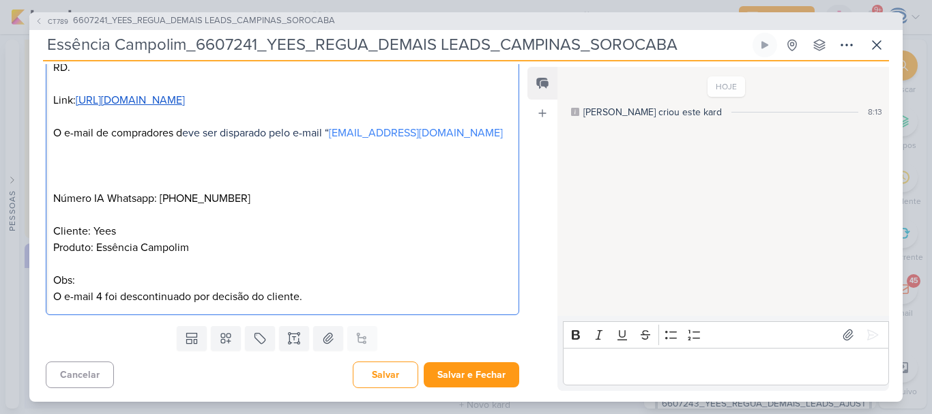
click at [71, 176] on p "Número IA Whatsapp: 551531912535 Cliente: Yees Produto: Essência Campolim" at bounding box center [282, 207] width 459 height 98
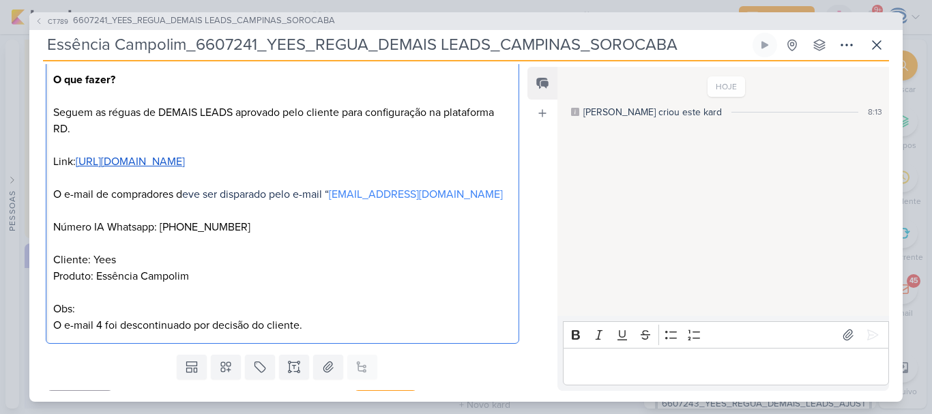
scroll to position [169, 0]
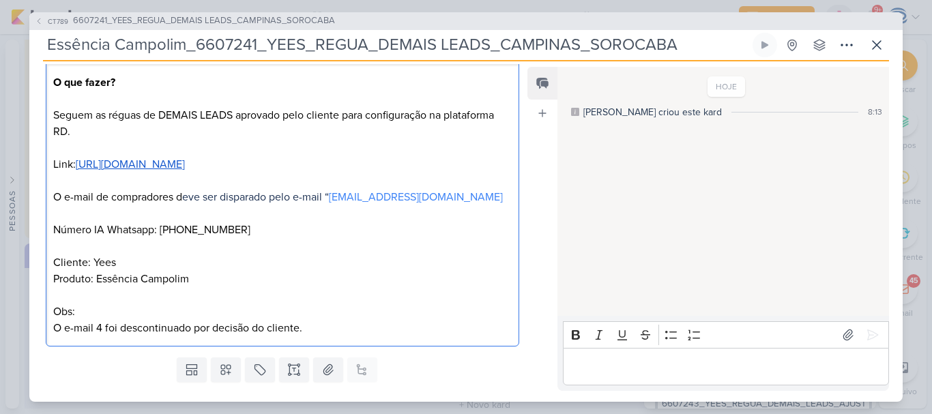
click at [64, 145] on p "O que fazer? Seguem as réguas de DEMAIS LEADS aprovado pelo cliente para config…" at bounding box center [282, 180] width 459 height 213
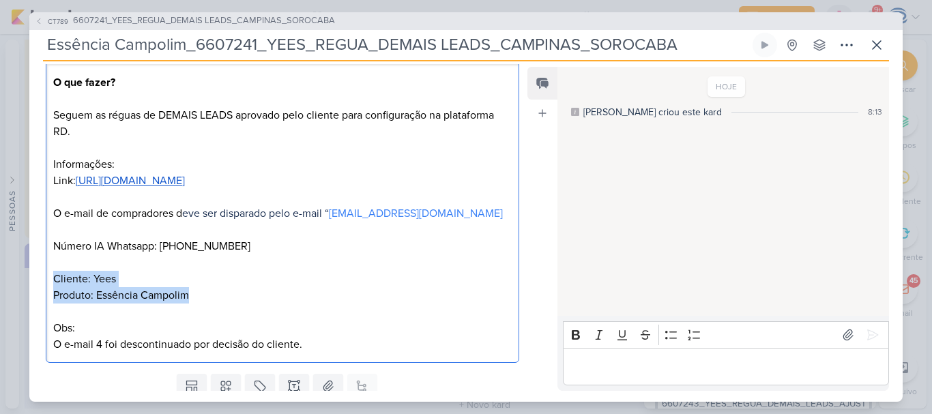
drag, startPoint x: 194, startPoint y: 300, endPoint x: 29, endPoint y: 279, distance: 166.4
click at [29, 279] on div "Clique para deixar o item visível somente à membros da sua organização Rich Tex…" at bounding box center [276, 195] width 495 height 345
copy p "Cliente: Yees Produto: Essência Campolim"
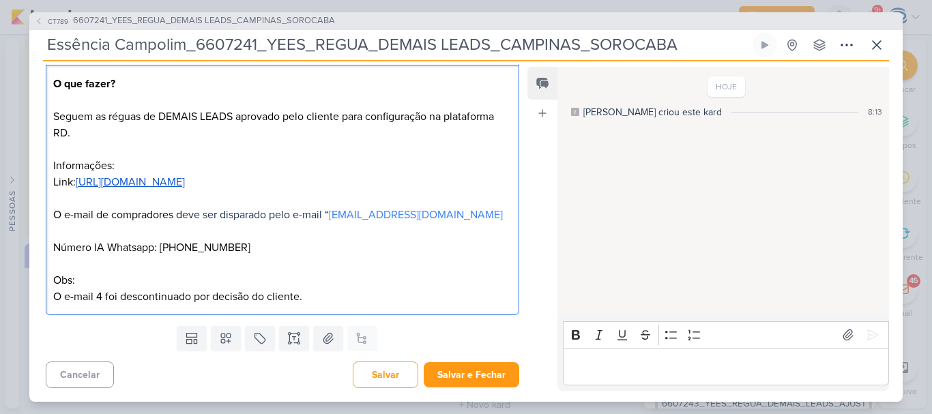
scroll to position [167, 0]
click at [121, 158] on p "O que fazer? Seguem as réguas de DEMAIS LEADS aprovado pelo cliente para config…" at bounding box center [282, 190] width 459 height 229
drag, startPoint x: 121, startPoint y: 158, endPoint x: 47, endPoint y: 165, distance: 74.8
click at [47, 165] on div "O que fazer? Seguem as réguas de DEMAIS LEADS aprovado pelo cliente para config…" at bounding box center [283, 190] width 474 height 250
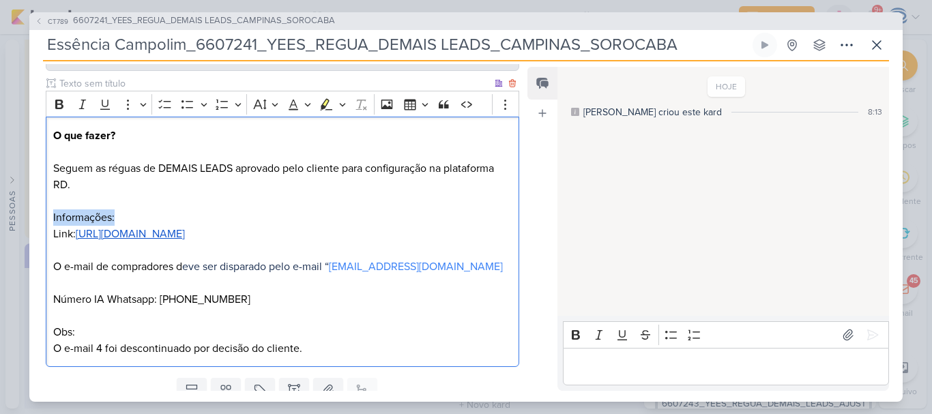
scroll to position [115, 0]
click at [57, 112] on button "Bold" at bounding box center [59, 105] width 20 height 20
click at [143, 214] on p "O que fazer? Seguem as réguas de DEMAIS LEADS aprovado pelo cliente para config…" at bounding box center [282, 242] width 459 height 229
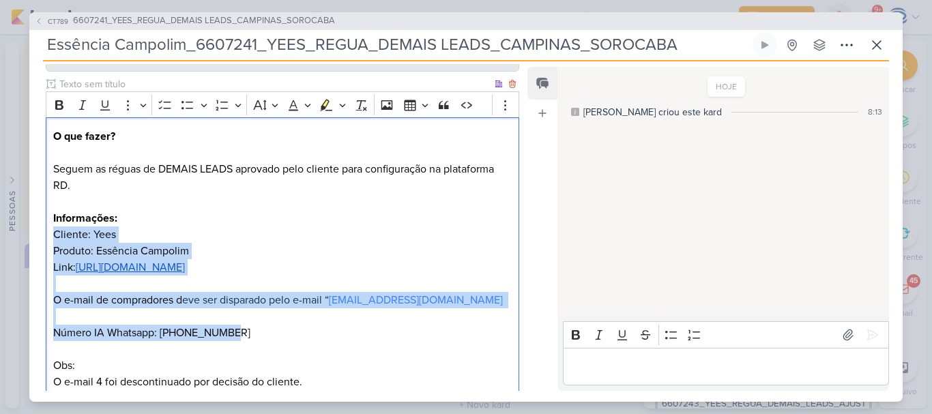
drag, startPoint x: 54, startPoint y: 233, endPoint x: 242, endPoint y: 330, distance: 211.8
click at [242, 330] on p "O que fazer? Seguem as réguas de DEMAIS LEADS aprovado pelo cliente para config…" at bounding box center [282, 259] width 459 height 262
click at [179, 110] on button "Bulleted List" at bounding box center [187, 105] width 20 height 20
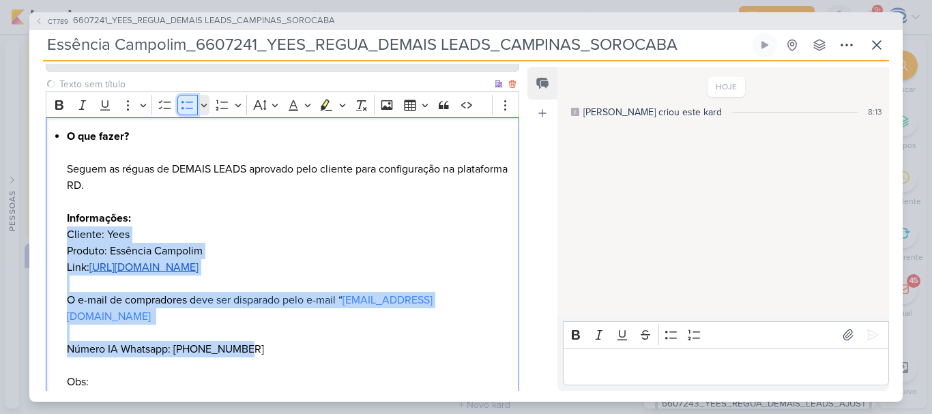
click at [179, 110] on button "Bulleted List" at bounding box center [187, 105] width 20 height 20
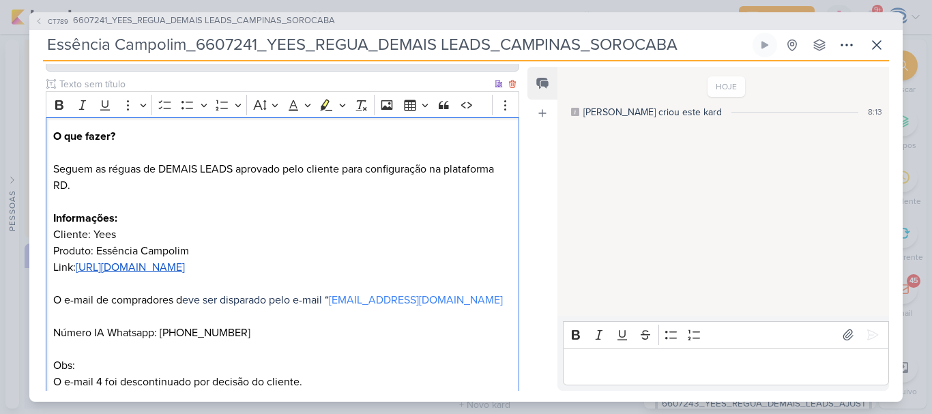
click at [49, 233] on div "O que fazer? Seguem as réguas de DEMAIS LEADS aprovado pelo cliente para config…" at bounding box center [283, 258] width 474 height 283
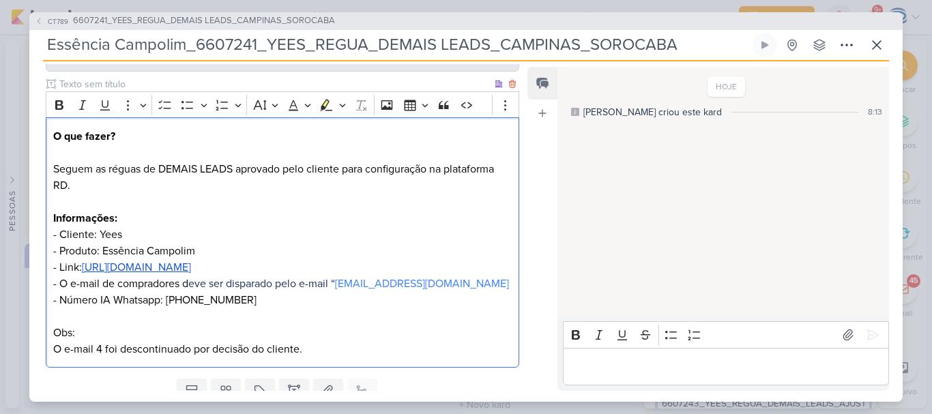
click at [323, 321] on p "O que fazer? Seguem as réguas de DEMAIS LEADS aprovado pelo cliente para config…" at bounding box center [282, 242] width 459 height 229
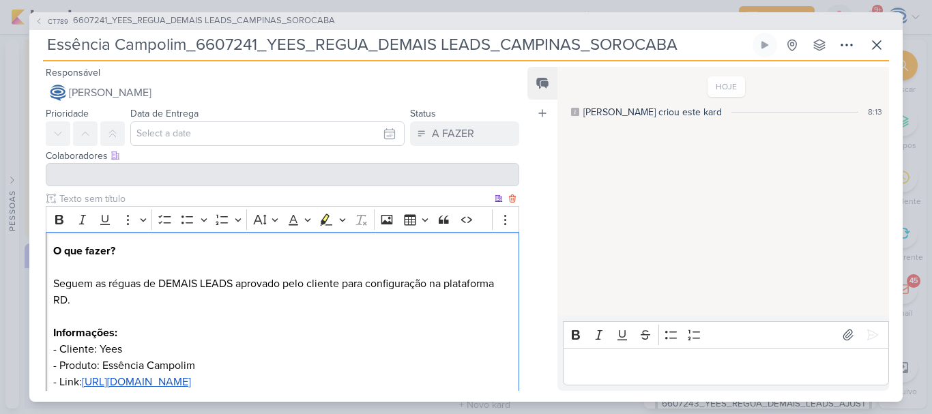
scroll to position [167, 0]
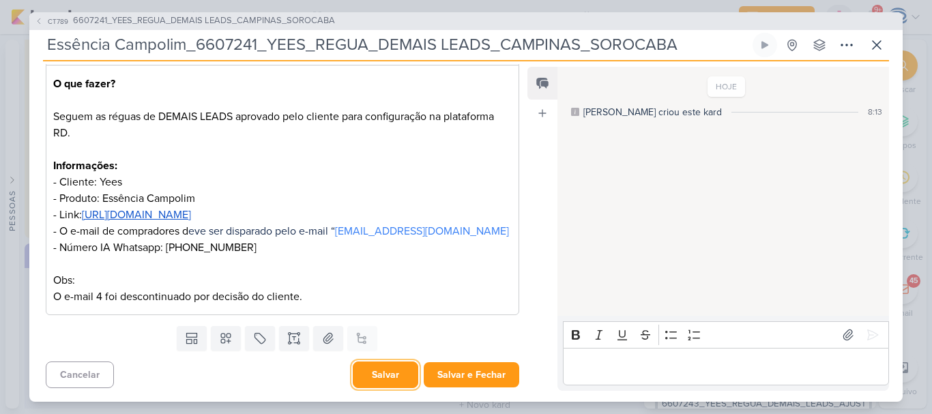
click at [388, 375] on button "Salvar" at bounding box center [386, 375] width 66 height 27
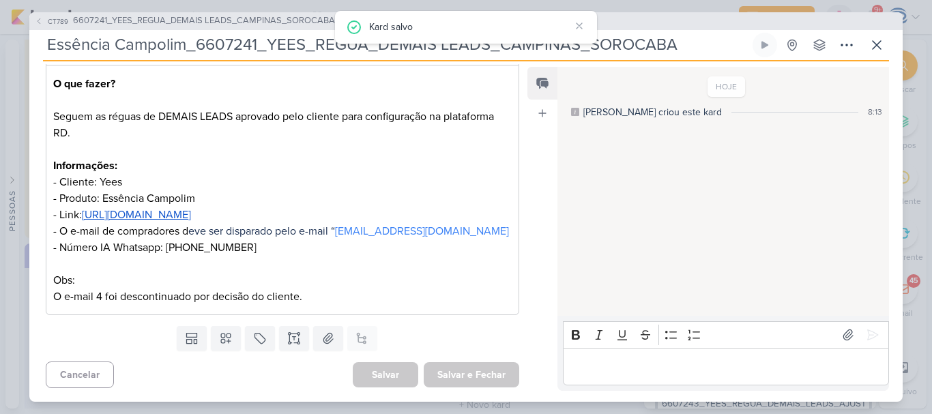
drag, startPoint x: 686, startPoint y: 45, endPoint x: 0, endPoint y: 52, distance: 686.5
click at [0, 52] on div "CT789 6607241_YEES_REGUA_DEMAIS LEADS_CAMPINAS_SOROCABA Essência Campolim_66072…" at bounding box center [466, 207] width 932 height 414
click at [866, 42] on button at bounding box center [877, 45] width 25 height 25
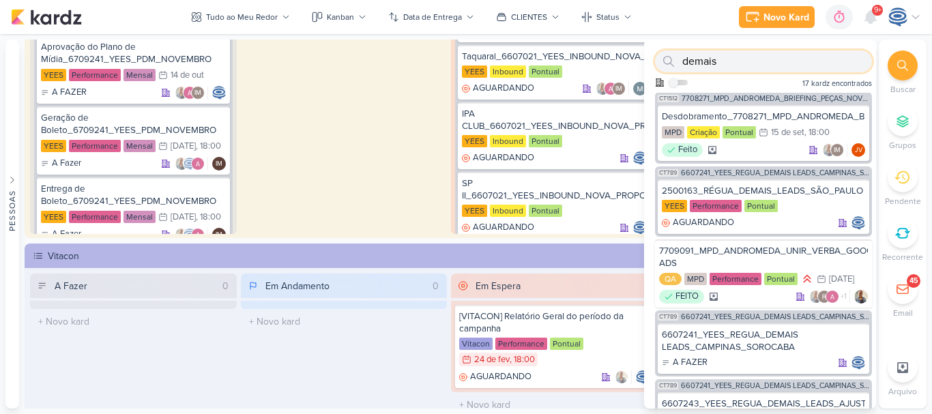
click at [792, 70] on input "demais" at bounding box center [763, 61] width 217 height 22
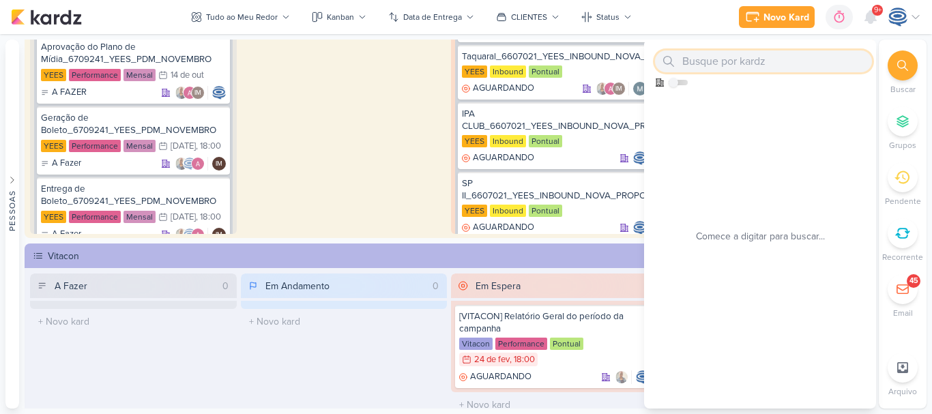
paste input "Essência Campolim_6607241_YEES_REGUA_DEMAIS LEADS_CAMPINAS_SOROCABA"
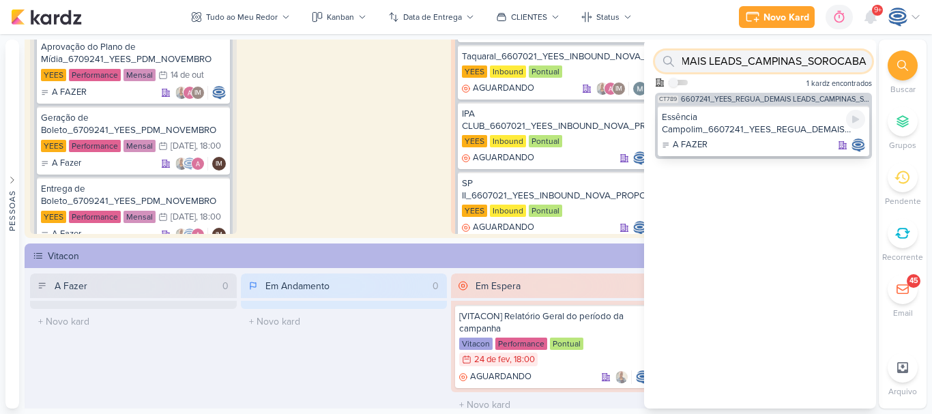
type input "Essência Campolim_6607241_YEES_REGUA_DEMAIS LEADS_CAMPINAS_SOROCABA"
click at [755, 121] on div "Essência Campolim_6607241_YEES_REGUA_DEMAIS LEADS_CAMPINAS_SOROCABA" at bounding box center [763, 123] width 203 height 25
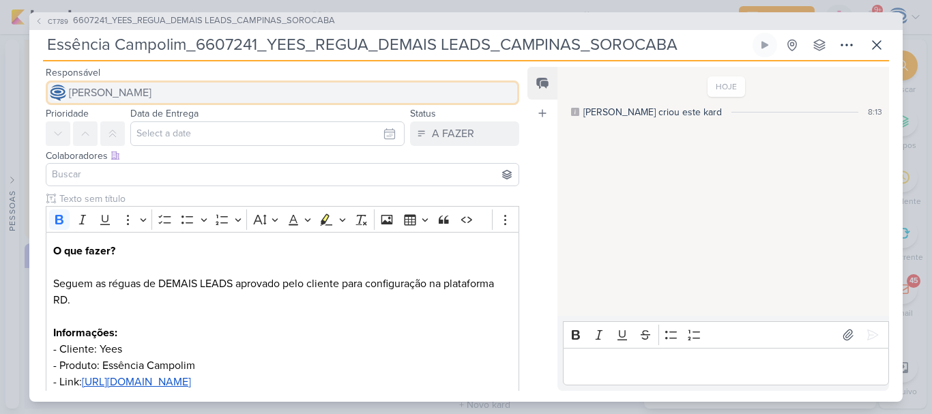
click at [298, 96] on button "[PERSON_NAME]" at bounding box center [283, 93] width 474 height 25
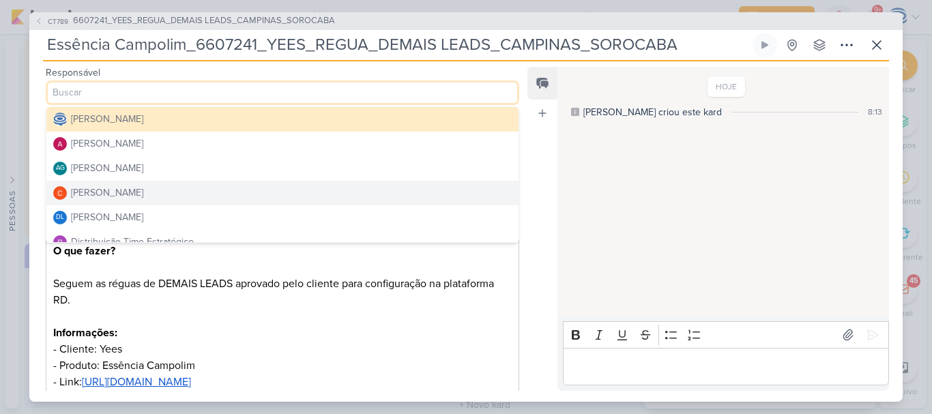
scroll to position [23, 0]
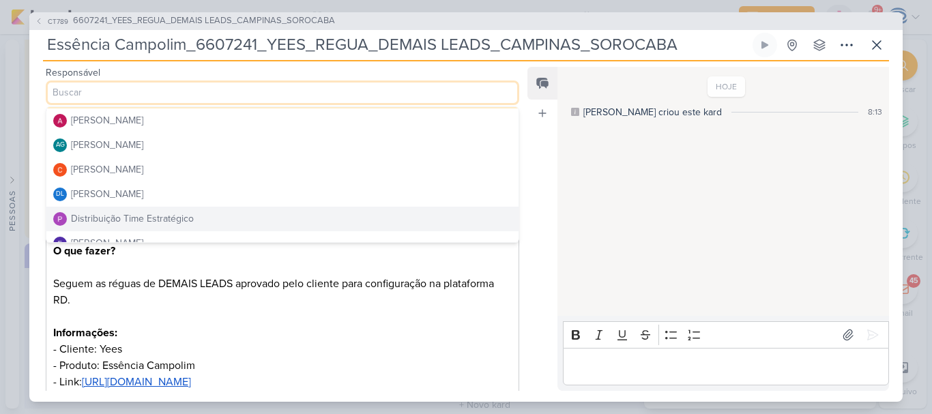
click at [126, 218] on div "Distribuição Time Estratégico" at bounding box center [132, 219] width 123 height 14
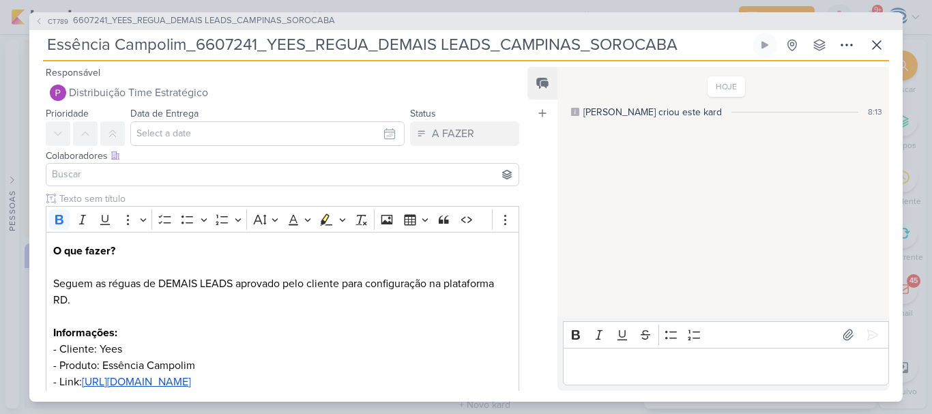
click at [140, 175] on input at bounding box center [282, 175] width 467 height 16
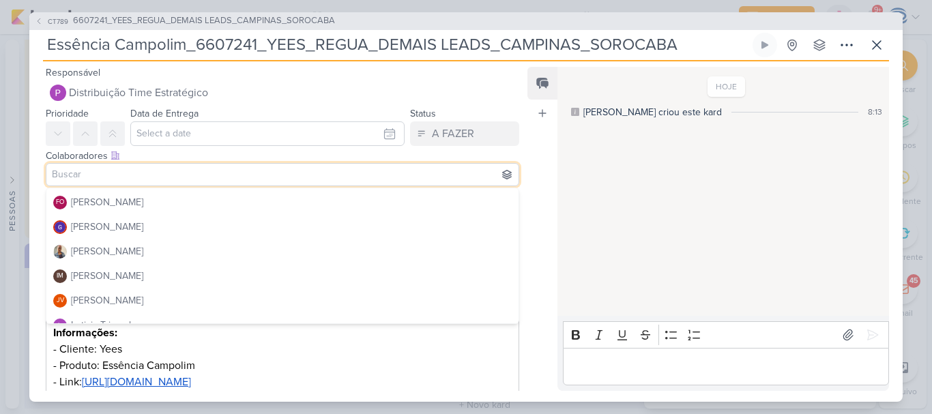
scroll to position [174, 0]
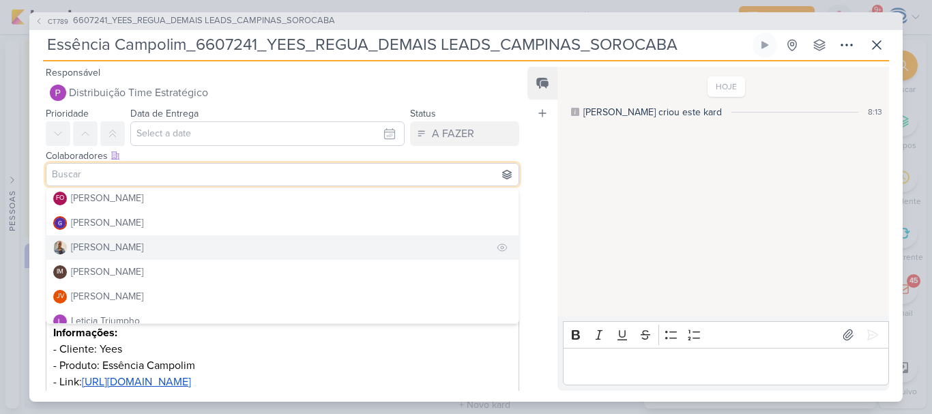
click at [112, 246] on div "[PERSON_NAME]" at bounding box center [107, 247] width 72 height 14
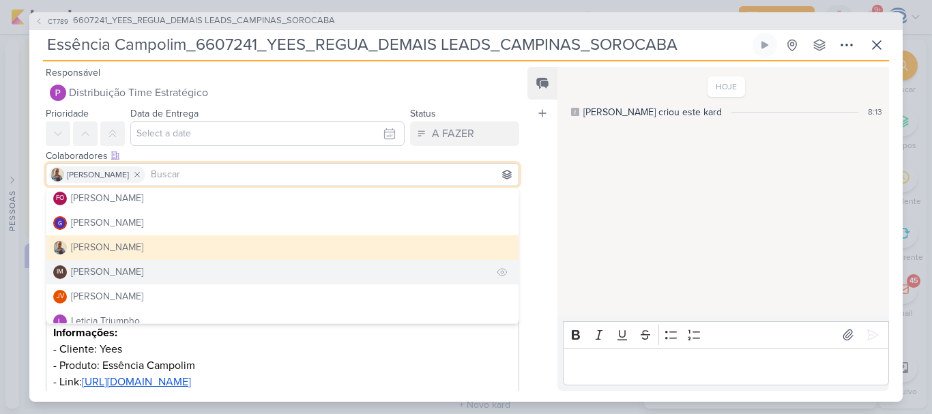
click at [108, 273] on div "[PERSON_NAME]" at bounding box center [107, 272] width 72 height 14
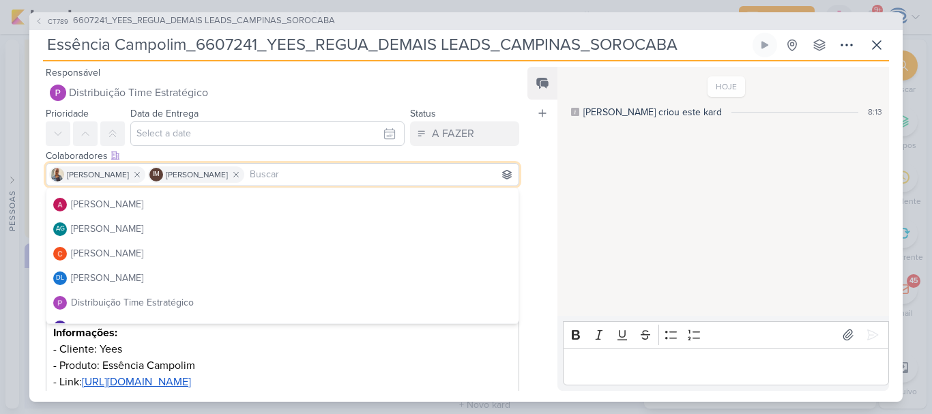
scroll to position [0, 0]
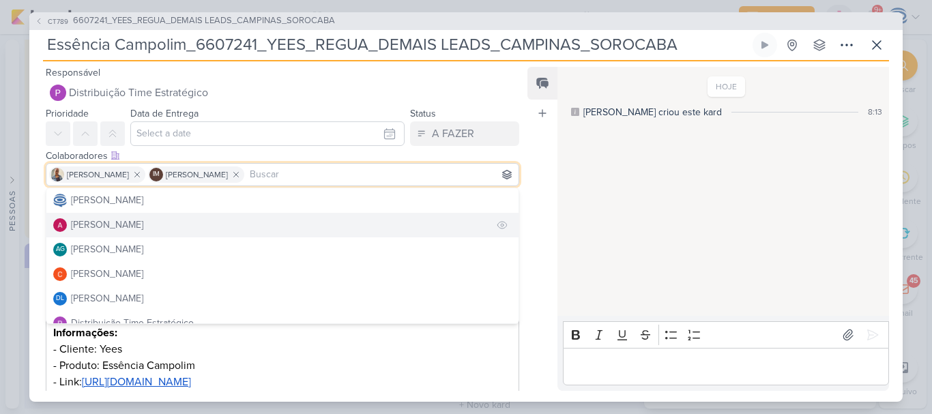
click at [121, 219] on div "[PERSON_NAME]" at bounding box center [107, 225] width 72 height 14
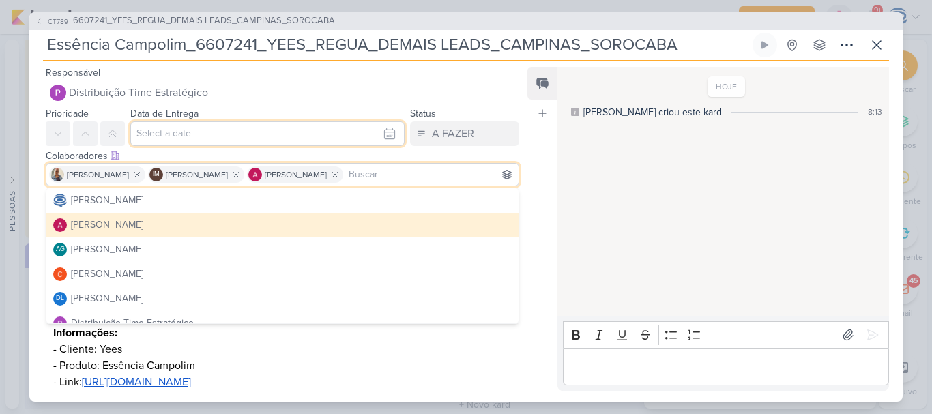
click at [195, 133] on input "text" at bounding box center [267, 133] width 274 height 25
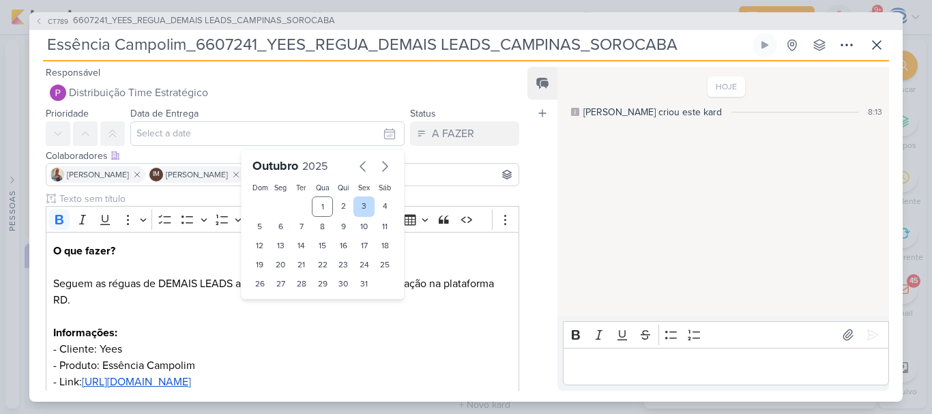
click at [363, 205] on div "3" at bounding box center [363, 207] width 21 height 20
type input "3 de outubro de 2025 às 23:59"
click at [275, 310] on select "00 01 02 03 04 05 06 07 08 09 10 11 12 13 14 15 16 17 18 19 20 21 22 23" at bounding box center [281, 307] width 19 height 16
select select "18"
click at [272, 299] on select "00 01 02 03 04 05 06 07 08 09 10 11 12 13 14 15 16 17 18 19 20 21 22 23" at bounding box center [281, 307] width 19 height 16
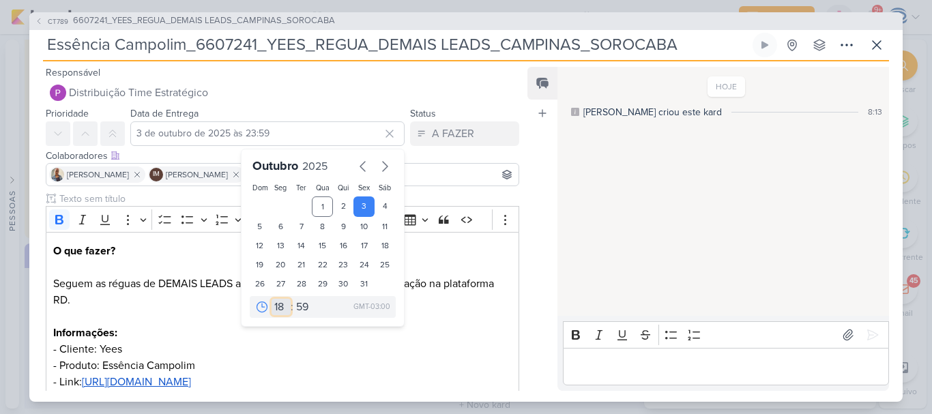
type input "3 de outubro de 2025 às 18:59"
click at [294, 307] on select "00 05 10 15 20 25 30 35 40 45 50 55 59" at bounding box center [302, 307] width 19 height 16
select select "0"
click at [293, 299] on select "00 05 10 15 20 25 30 35 40 45 50 55 59" at bounding box center [302, 307] width 19 height 16
type input "3 de outubro de 2025 às 18:00"
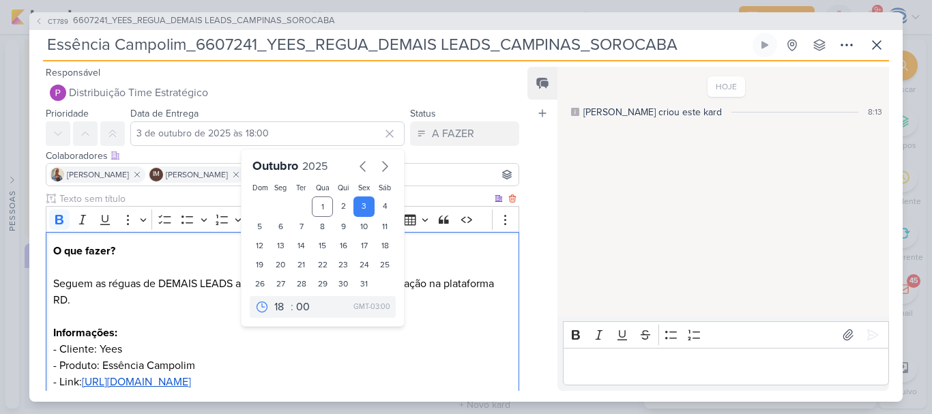
click at [214, 332] on p "O que fazer? Seguem as réguas de DEMAIS LEADS aprovado pelo cliente para config…" at bounding box center [282, 357] width 459 height 229
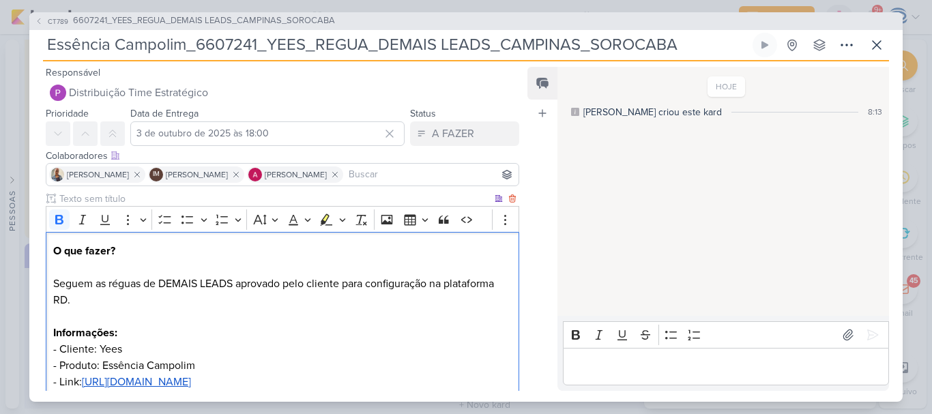
scroll to position [167, 0]
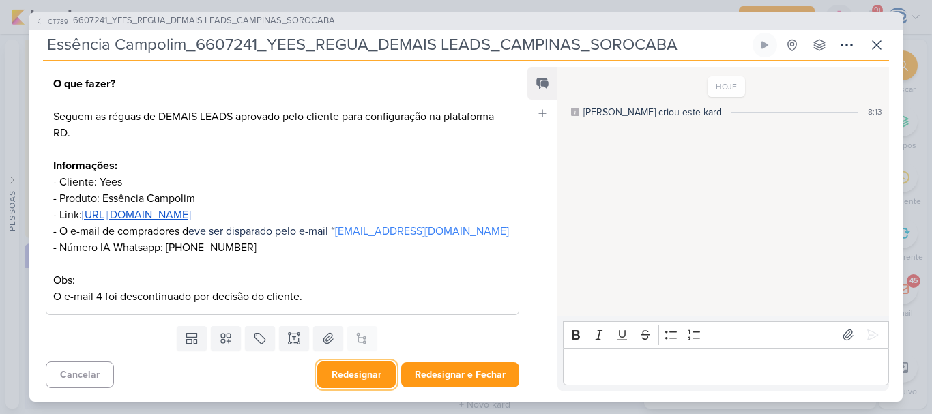
click at [342, 372] on button "Redesignar" at bounding box center [356, 375] width 78 height 27
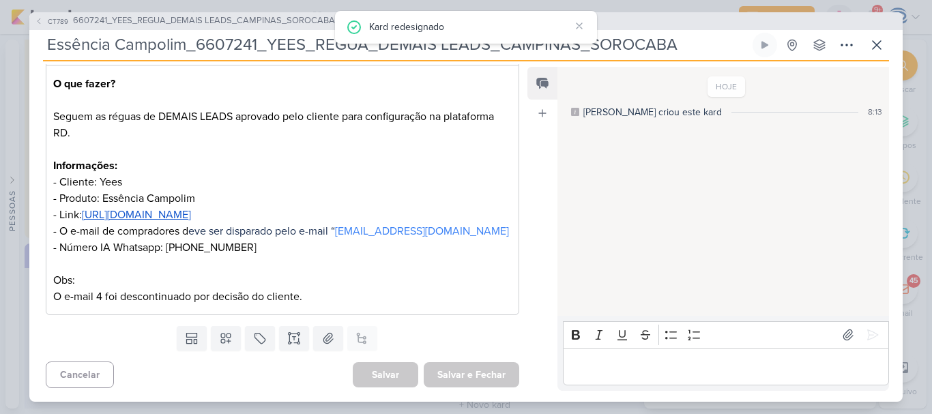
scroll to position [0, 0]
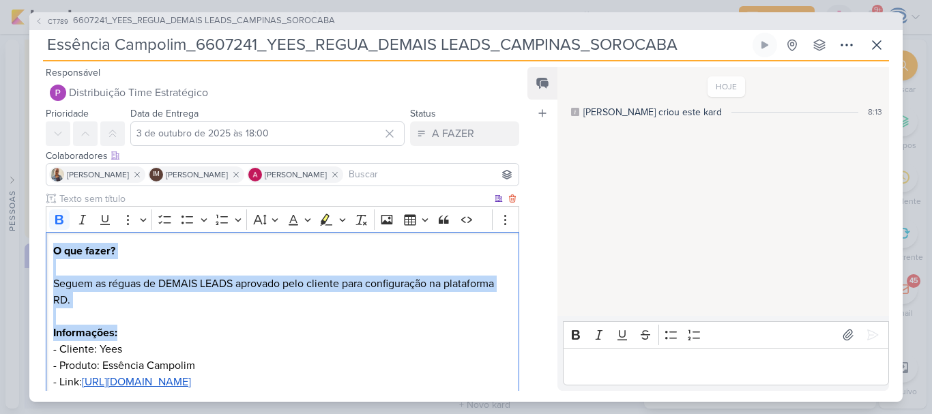
drag, startPoint x: 54, startPoint y: 252, endPoint x: 307, endPoint y: 336, distance: 266.5
click at [307, 336] on p "O que fazer? Seguem as réguas de DEMAIS LEADS aprovado pelo cliente para config…" at bounding box center [282, 357] width 459 height 229
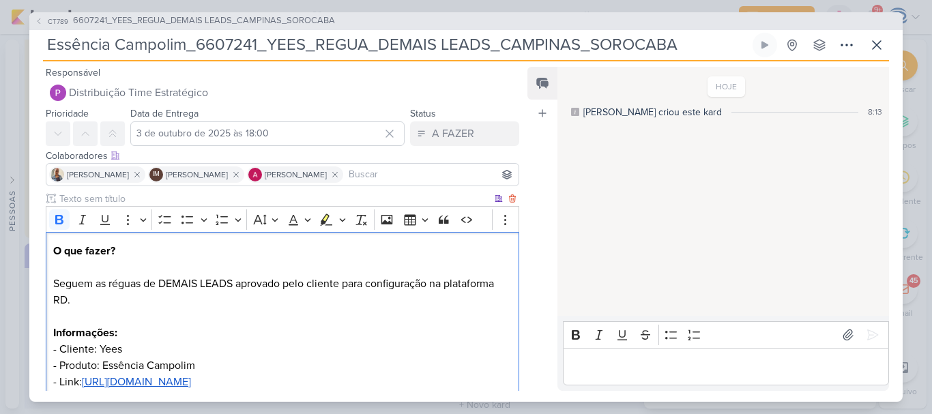
click at [191, 386] on u "https://drive.google.com/drive/folders/1RZ2zpnrJcQgfm0pIIGPBC8w9w_UQhNMx" at bounding box center [136, 382] width 109 height 14
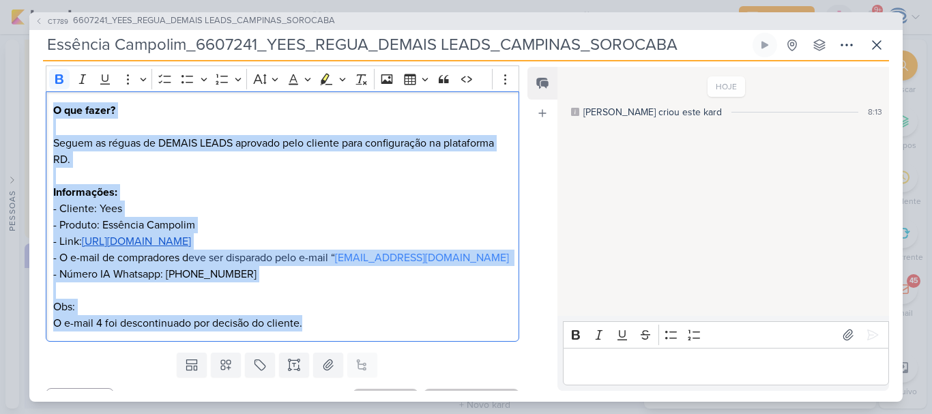
scroll to position [119, 0]
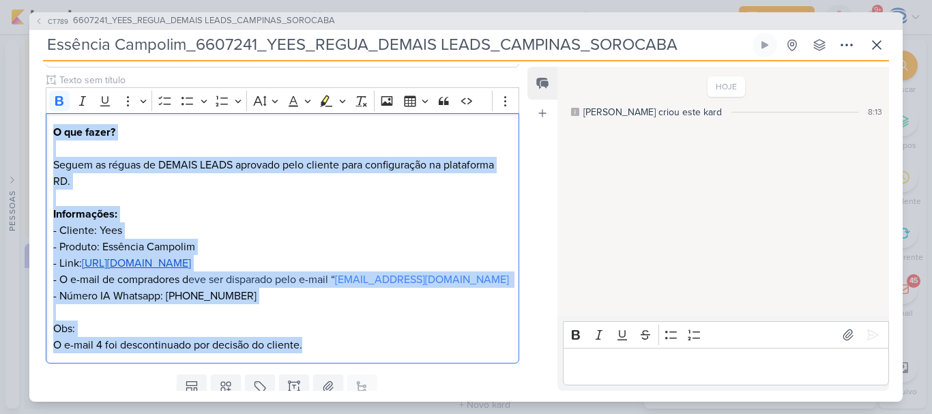
drag, startPoint x: 319, startPoint y: 295, endPoint x: 27, endPoint y: 104, distance: 348.4
click at [27, 104] on div "CT789 6607241_YEES_REGUA_DEMAIS LEADS_CAMPINAS_SOROCABA Essência Campolim_66072…" at bounding box center [466, 207] width 932 height 414
copy p "O que fazer? Seguem as réguas de DEMAIS LEADS aprovado pelo cliente para config…"
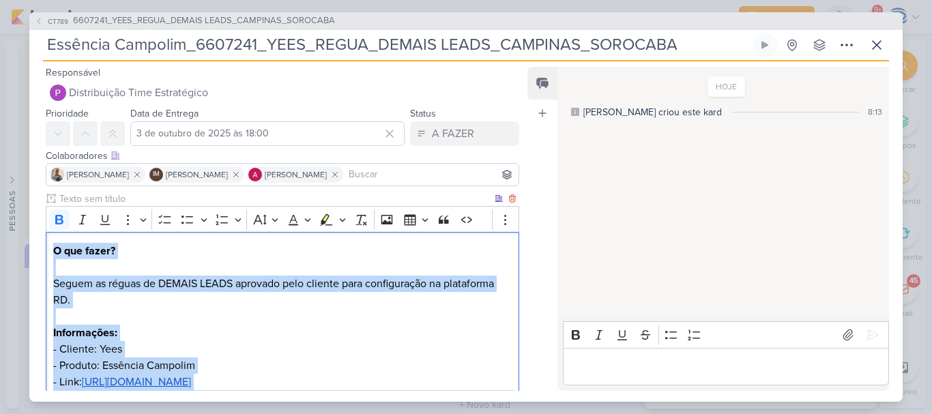
scroll to position [167, 0]
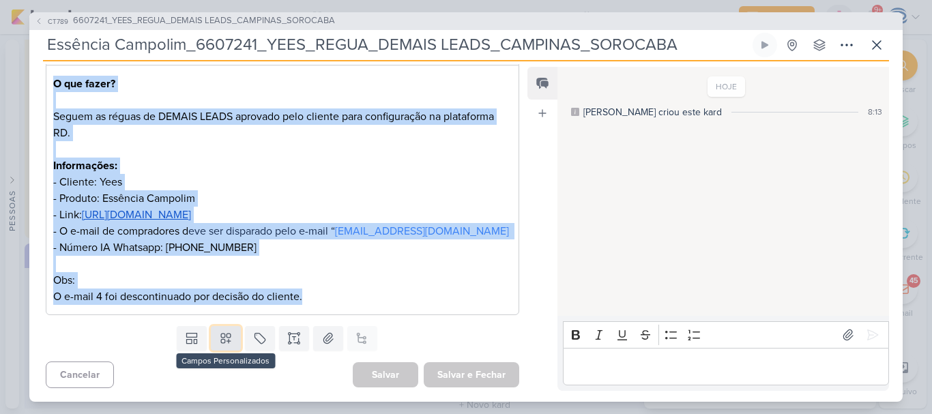
click at [219, 339] on icon at bounding box center [226, 339] width 14 height 14
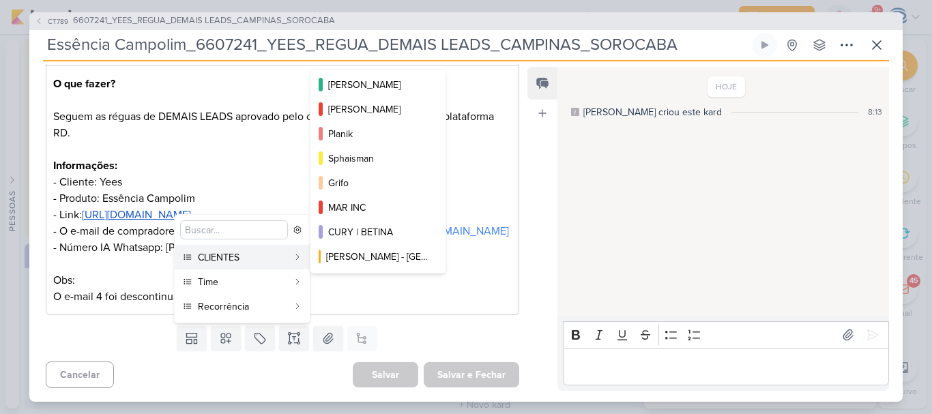
scroll to position [0, 0]
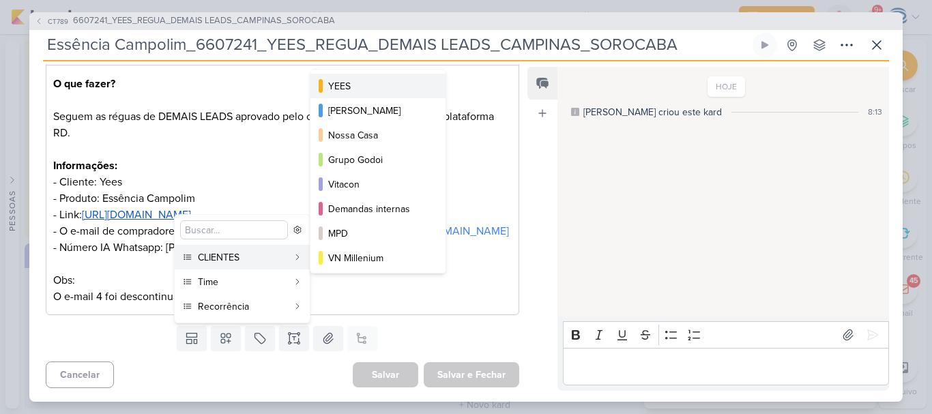
click at [341, 83] on div "YEES" at bounding box center [378, 86] width 101 height 14
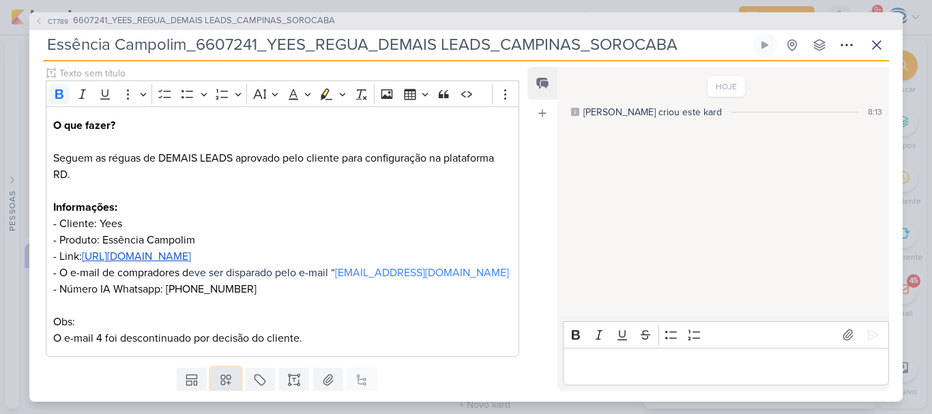
click at [222, 376] on icon at bounding box center [226, 380] width 10 height 10
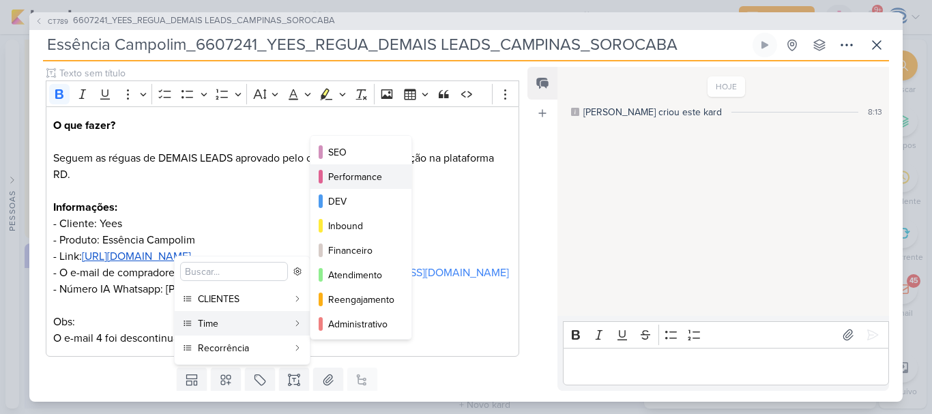
click at [353, 177] on div "Performance" at bounding box center [361, 177] width 67 height 14
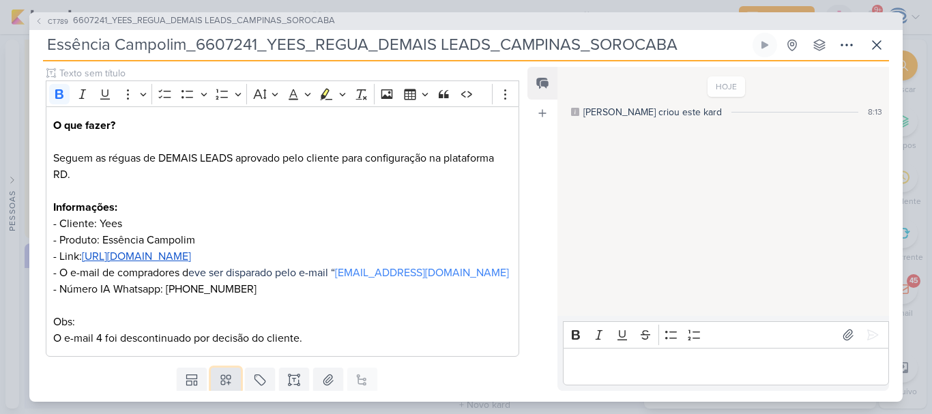
click at [224, 379] on icon at bounding box center [226, 380] width 10 height 10
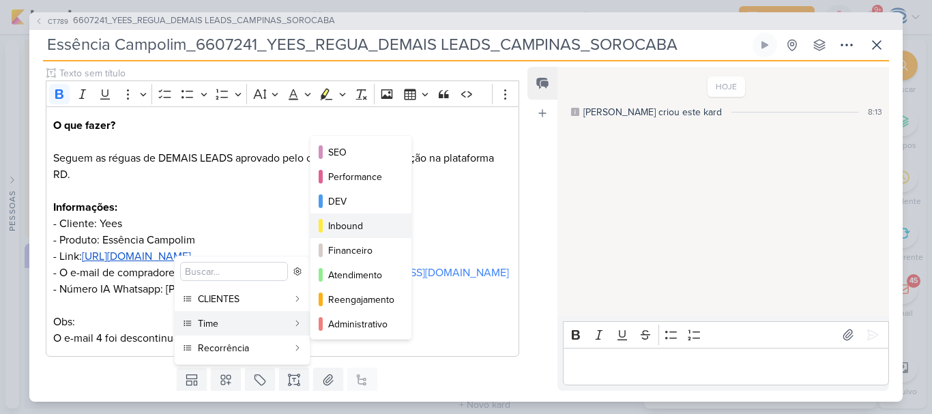
click at [357, 228] on div "Inbound" at bounding box center [361, 226] width 67 height 14
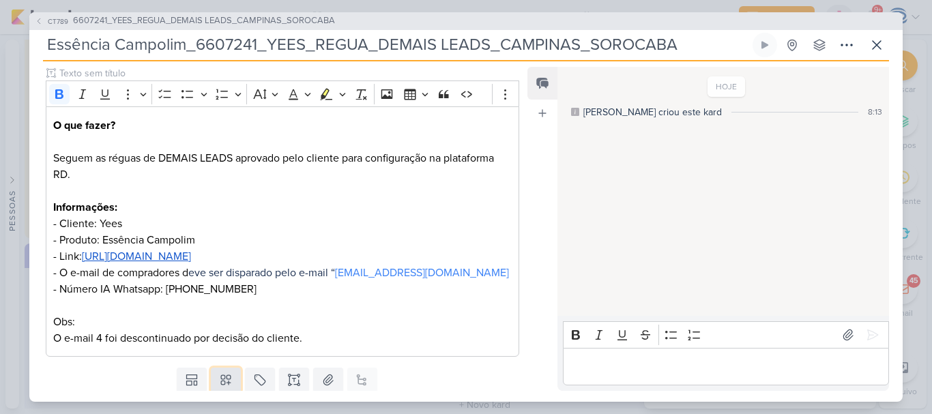
click at [221, 385] on icon at bounding box center [226, 380] width 10 height 10
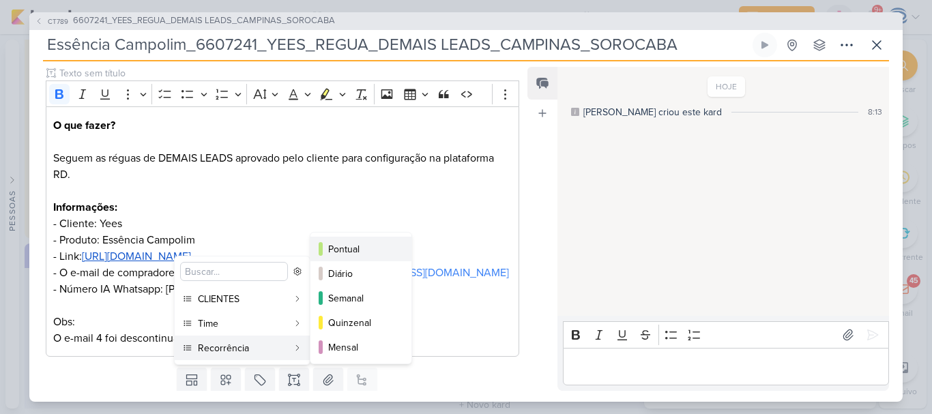
click at [358, 250] on div "Pontual" at bounding box center [361, 249] width 67 height 14
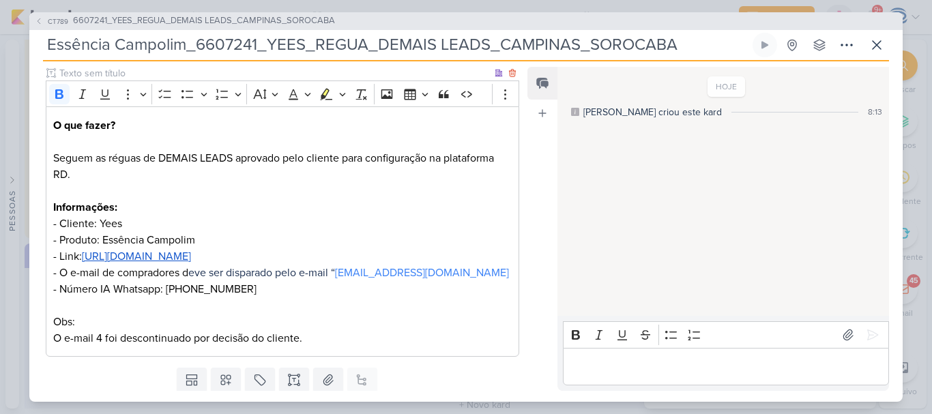
scroll to position [209, 0]
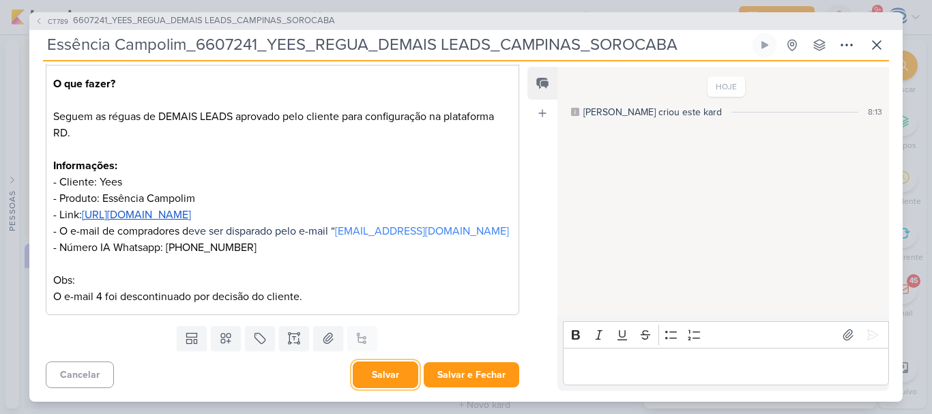
click at [385, 376] on button "Salvar" at bounding box center [386, 375] width 66 height 27
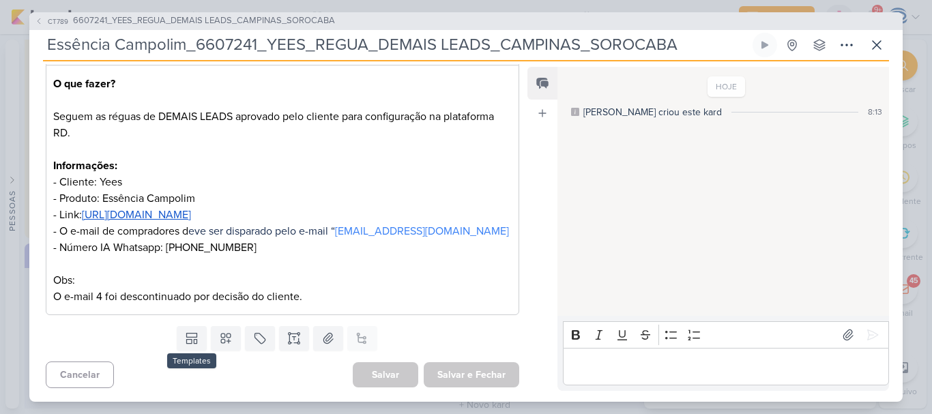
scroll to position [0, 0]
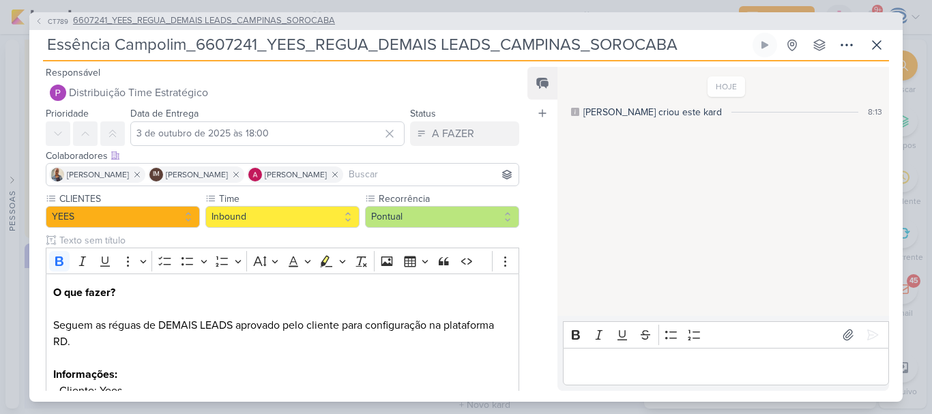
click at [154, 20] on span "6607241_YEES_REGUA_DEMAIS LEADS_CAMPINAS_SOROCABA" at bounding box center [204, 21] width 262 height 14
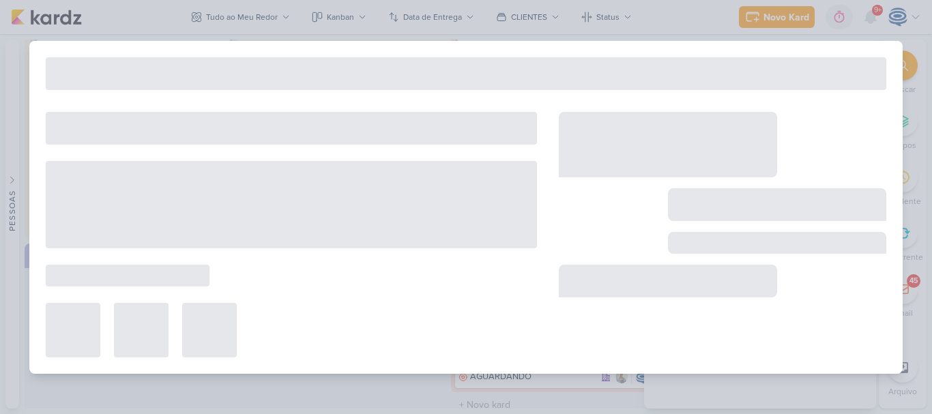
type input "6607241_YEES_REGUA_DEMAIS LEADS_CAMPINAS_SOROCABA"
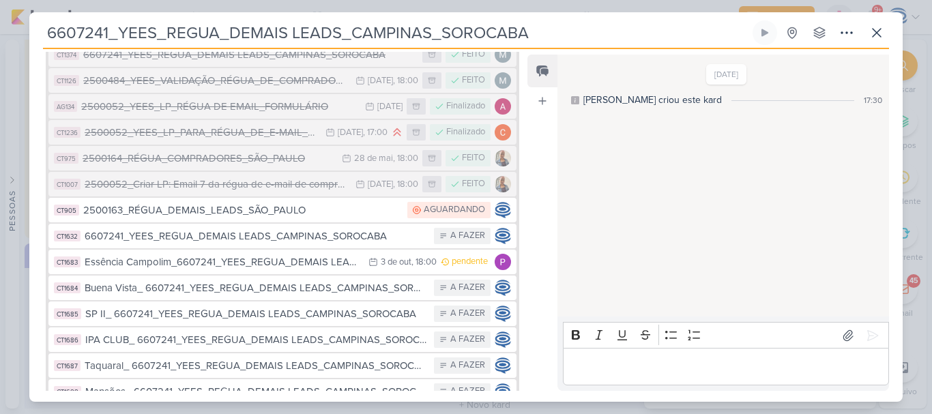
scroll to position [302, 0]
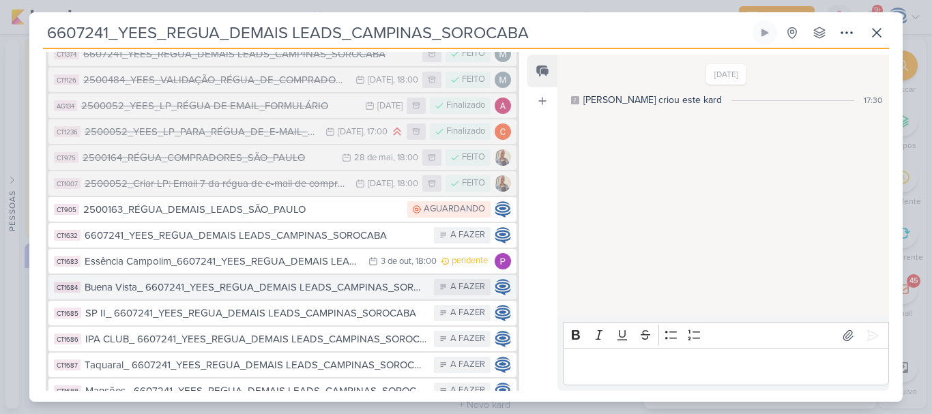
click at [184, 286] on div "Buena Vista_ 6607241_YEES_REGUA_DEMAIS LEADS_CAMPINAS_SOROCABA" at bounding box center [256, 288] width 343 height 16
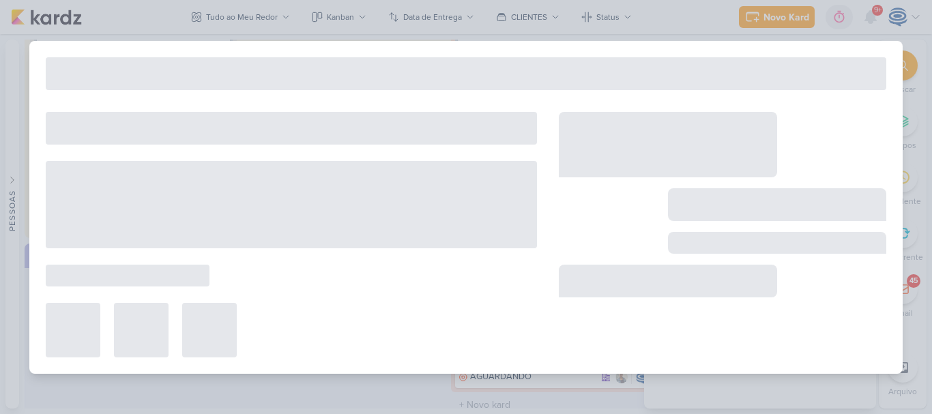
type input "Buena Vista_ 6607241_YEES_REGUA_DEMAIS LEADS_CAMPINAS_SOROCABA"
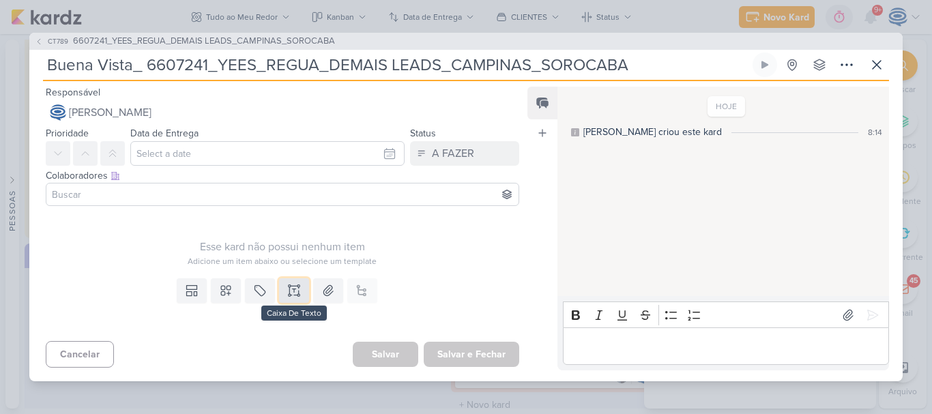
click at [293, 290] on icon at bounding box center [294, 291] width 14 height 14
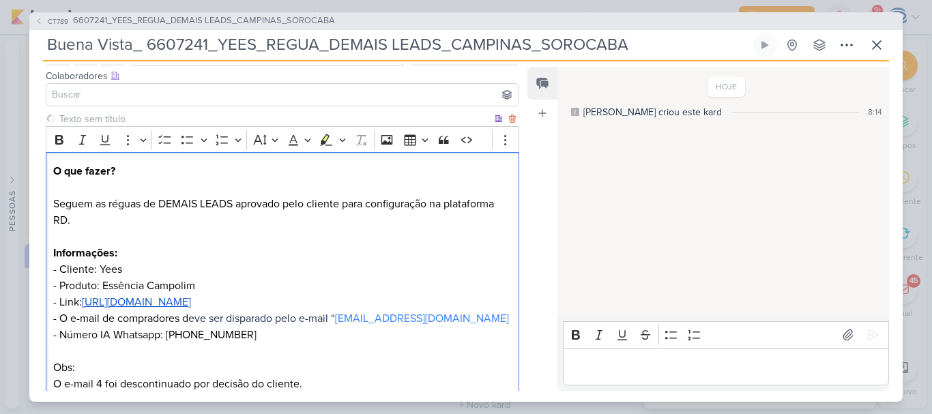
scroll to position [167, 0]
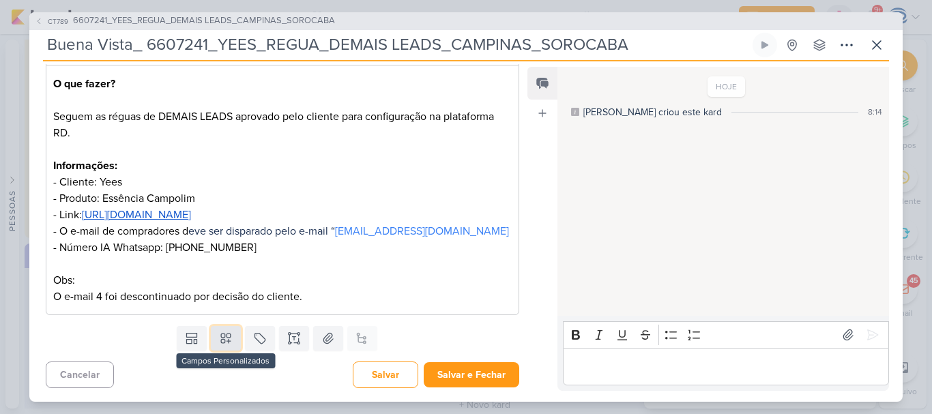
click at [226, 338] on icon at bounding box center [226, 339] width 10 height 10
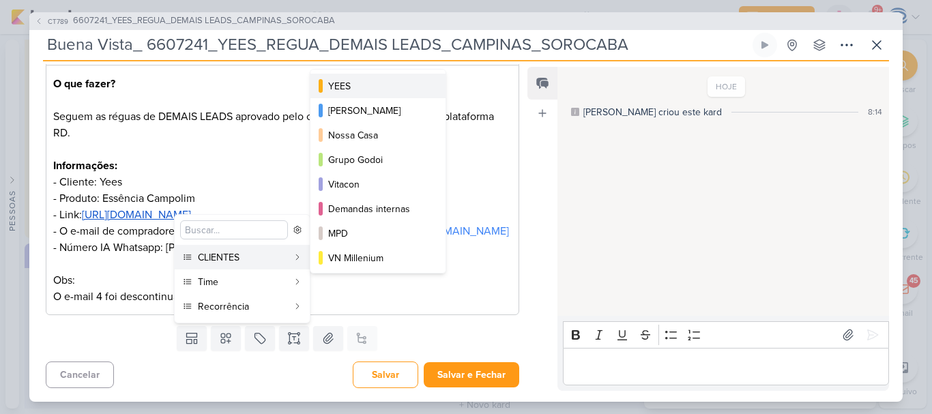
click at [360, 91] on div "YEES" at bounding box center [378, 86] width 101 height 14
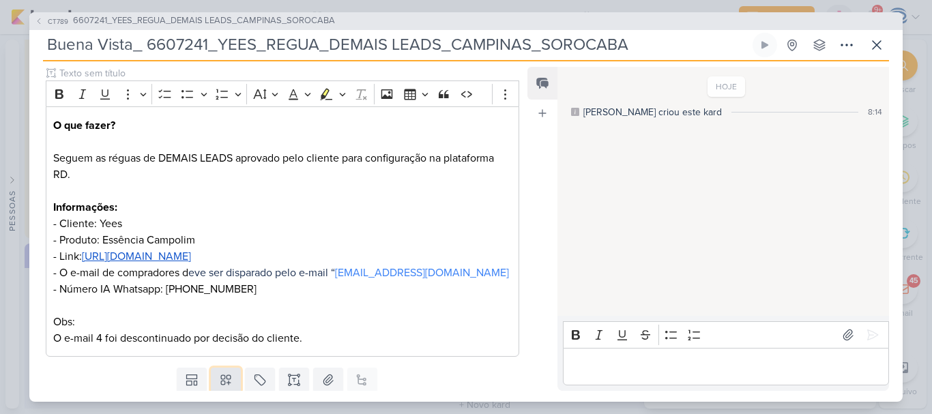
click at [221, 376] on icon at bounding box center [226, 380] width 10 height 10
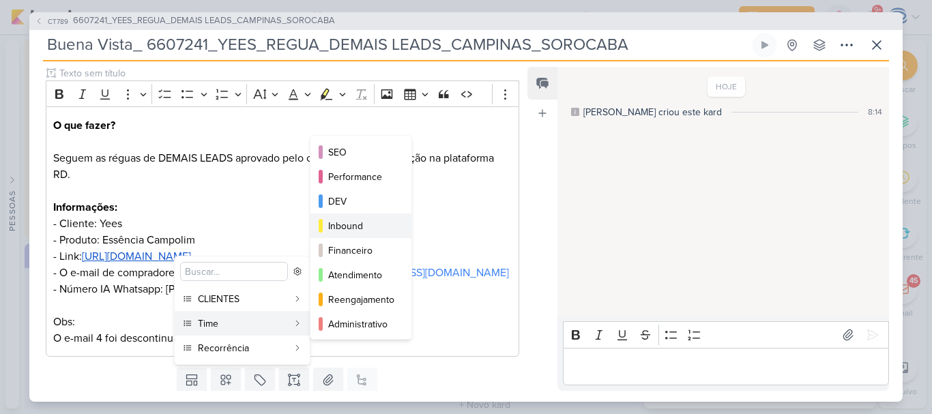
click at [366, 222] on div "Inbound" at bounding box center [361, 226] width 67 height 14
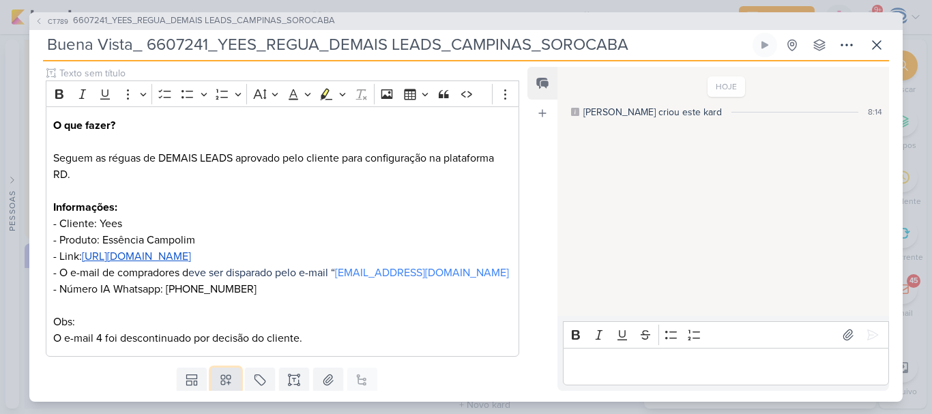
click at [220, 377] on icon at bounding box center [226, 380] width 14 height 14
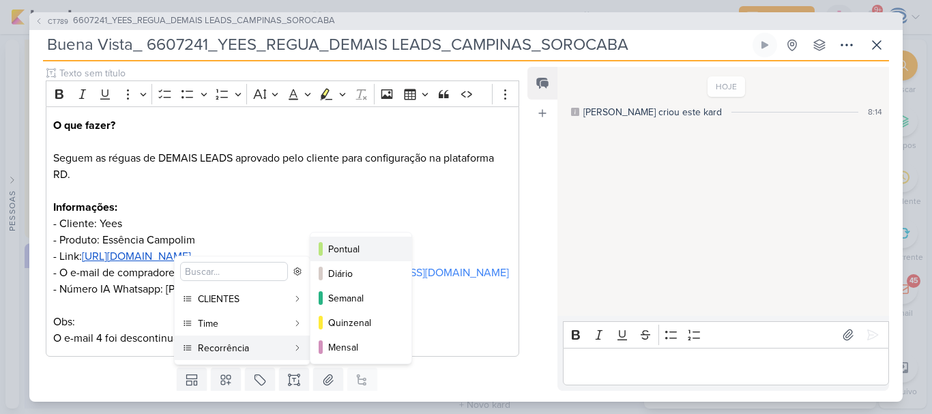
click at [377, 247] on div "Pontual" at bounding box center [361, 249] width 67 height 14
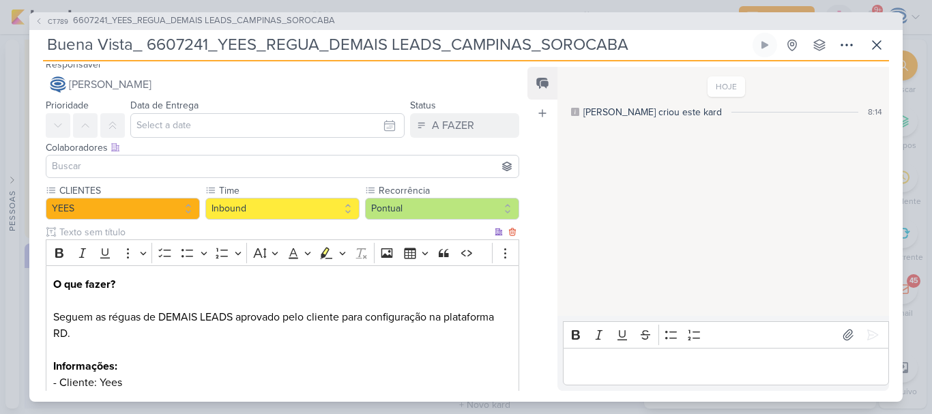
scroll to position [0, 0]
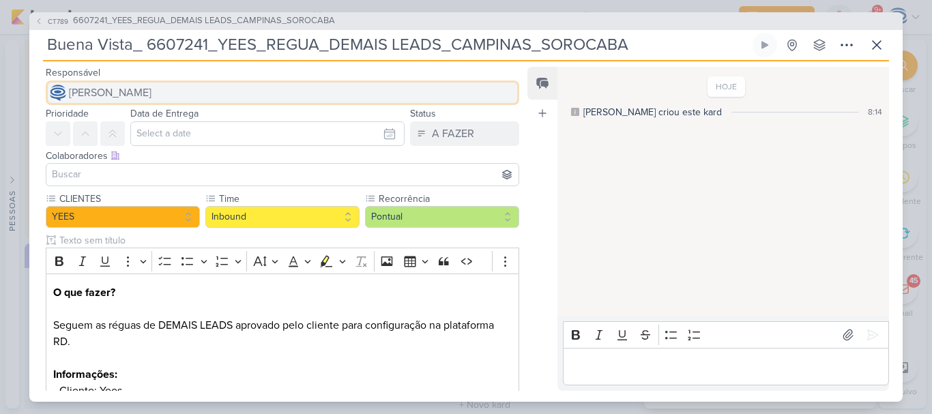
click at [151, 90] on span "[PERSON_NAME]" at bounding box center [110, 93] width 83 height 16
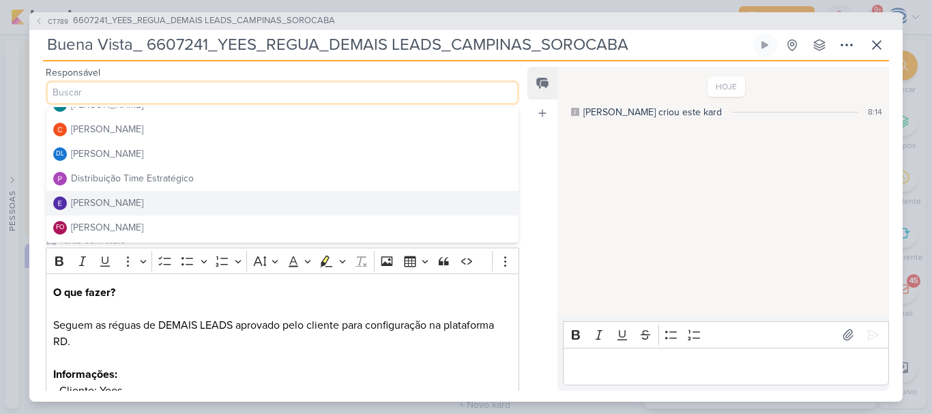
scroll to position [65, 0]
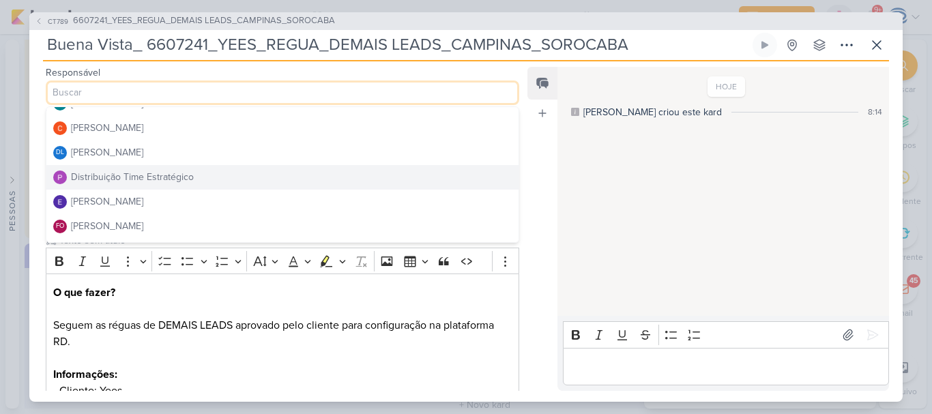
click at [165, 176] on div "Distribuição Time Estratégico" at bounding box center [132, 177] width 123 height 14
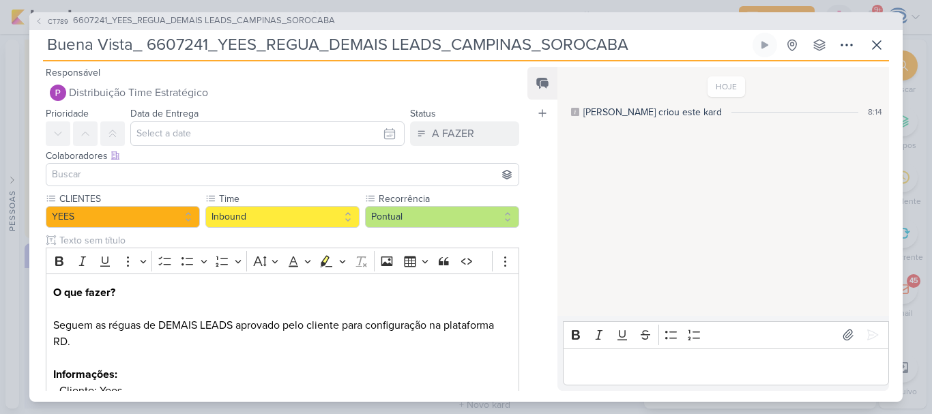
click at [165, 176] on input at bounding box center [282, 175] width 467 height 16
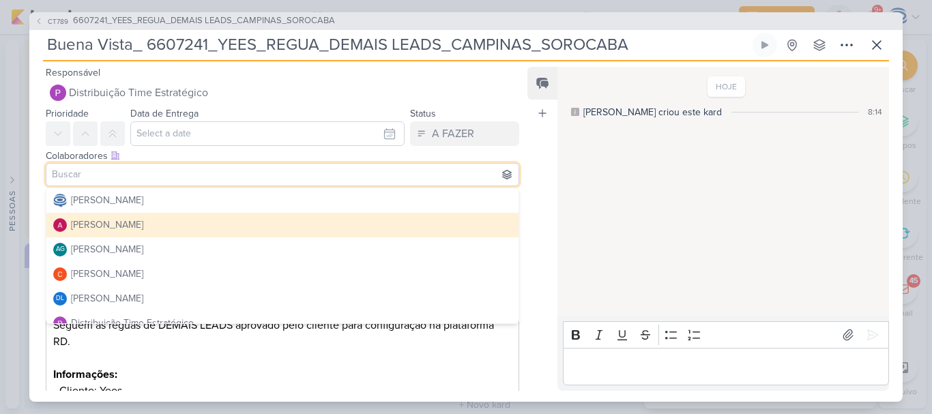
click at [165, 176] on input at bounding box center [282, 175] width 467 height 16
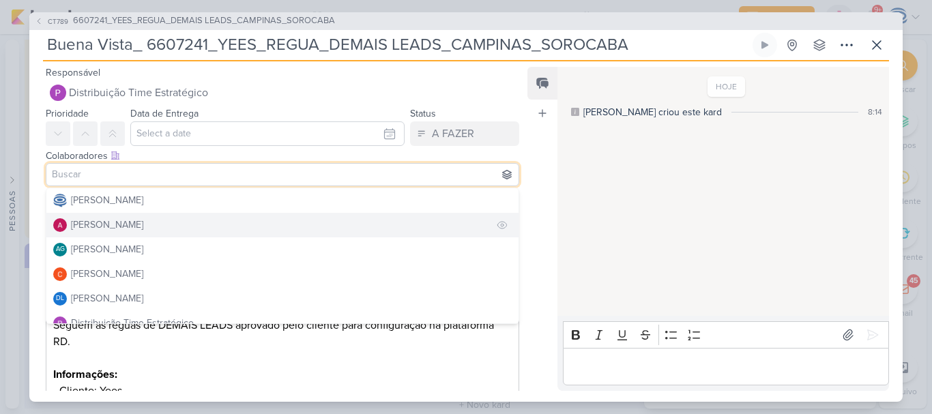
click at [143, 225] on div "[PERSON_NAME]" at bounding box center [107, 225] width 72 height 14
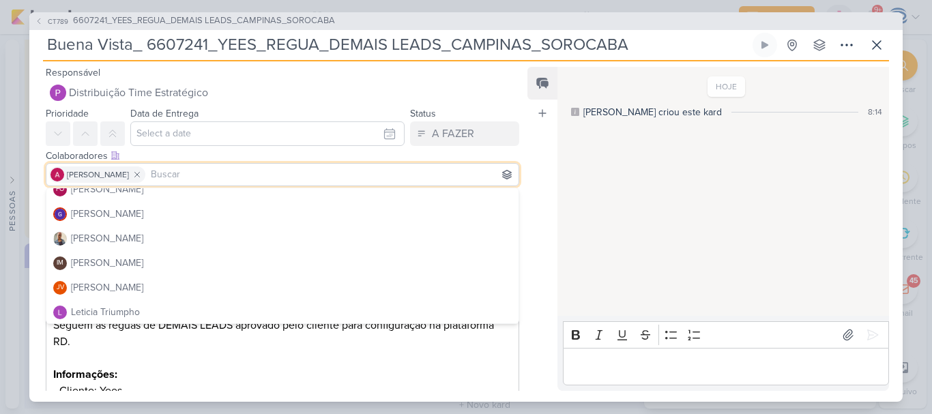
scroll to position [184, 0]
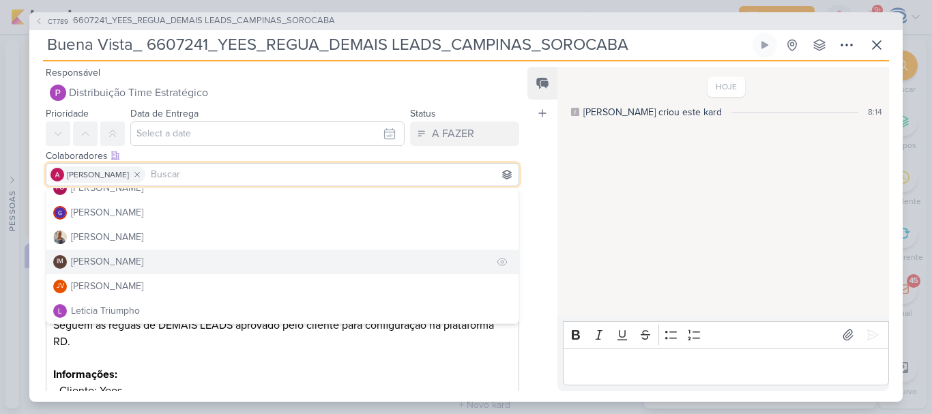
click at [137, 259] on div "[PERSON_NAME]" at bounding box center [107, 262] width 72 height 14
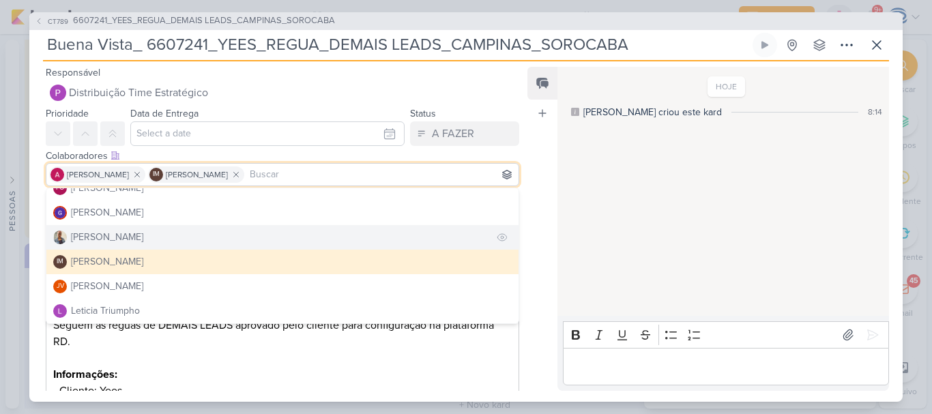
click at [136, 242] on button "[PERSON_NAME]" at bounding box center [282, 237] width 472 height 25
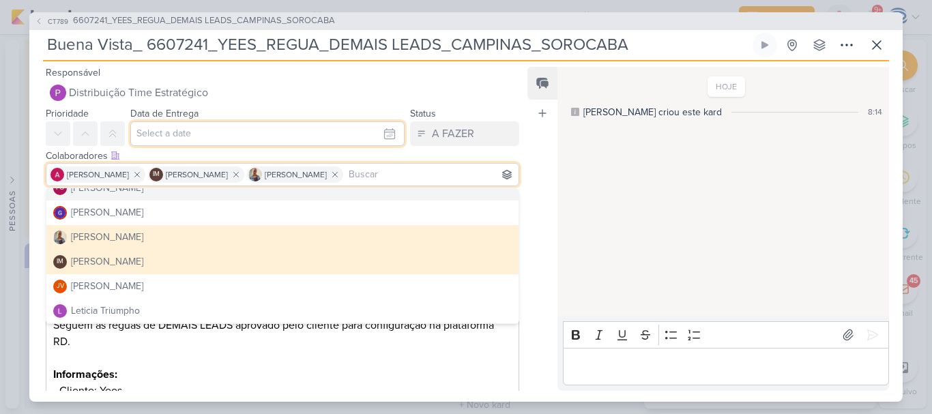
click at [201, 140] on input "text" at bounding box center [267, 133] width 274 height 25
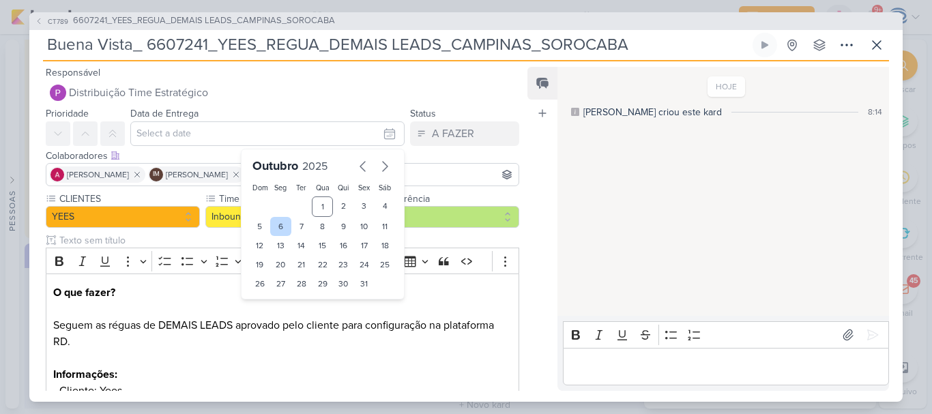
click at [276, 227] on div "6" at bounding box center [280, 226] width 21 height 19
type input "6 de outubro de 2025 às 23:59"
click at [273, 306] on select "00 01 02 03 04 05 06 07 08 09 10 11 12 13 14 15 16 17 18 19 20 21 22 23" at bounding box center [281, 307] width 19 height 16
select select "18"
click at [272, 299] on select "00 01 02 03 04 05 06 07 08 09 10 11 12 13 14 15 16 17 18 19 20 21 22 23" at bounding box center [281, 307] width 19 height 16
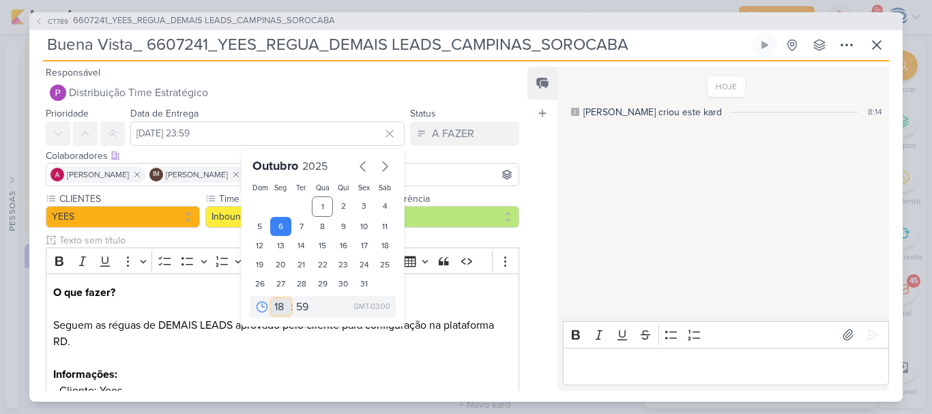
type input "6 de outubro de 2025 às 18:59"
click at [302, 308] on select "00 05 10 15 20 25 30 35 40 45 50 55 59" at bounding box center [302, 307] width 19 height 16
select select "0"
click at [293, 299] on select "00 05 10 15 20 25 30 35 40 45 50 55 59" at bounding box center [302, 307] width 19 height 16
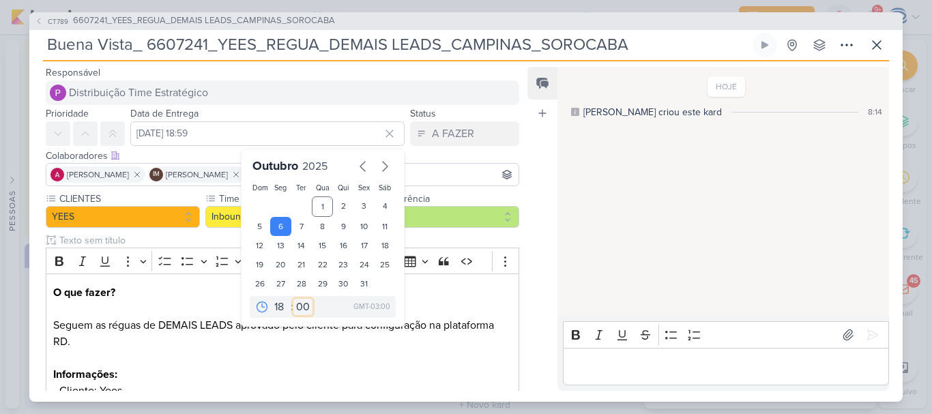
type input "6 de outubro de 2025 às 18:00"
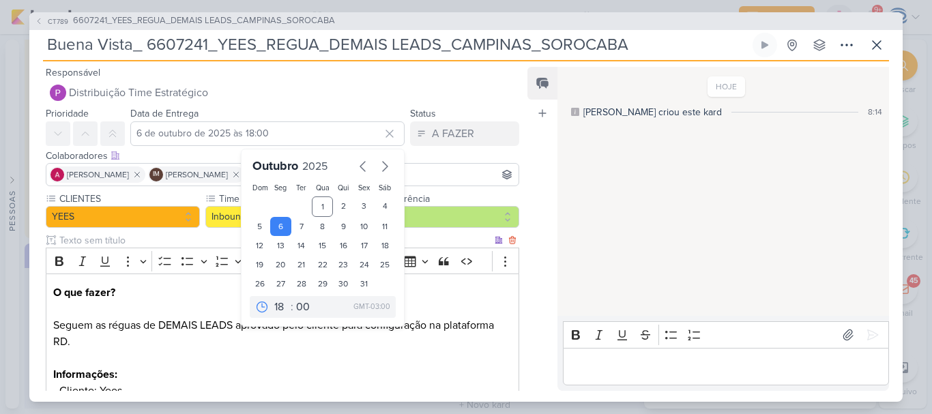
click at [162, 302] on p "O que fazer? Seguem as réguas de DEMAIS LEADS aprovado pelo cliente para config…" at bounding box center [282, 399] width 459 height 229
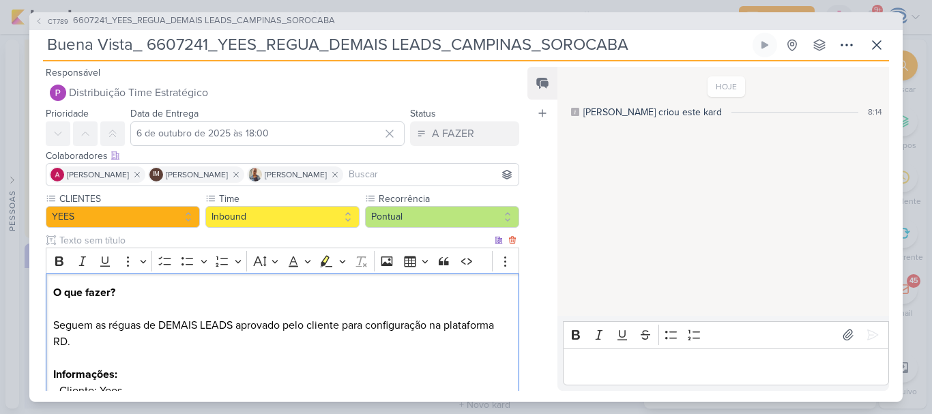
scroll to position [130, 0]
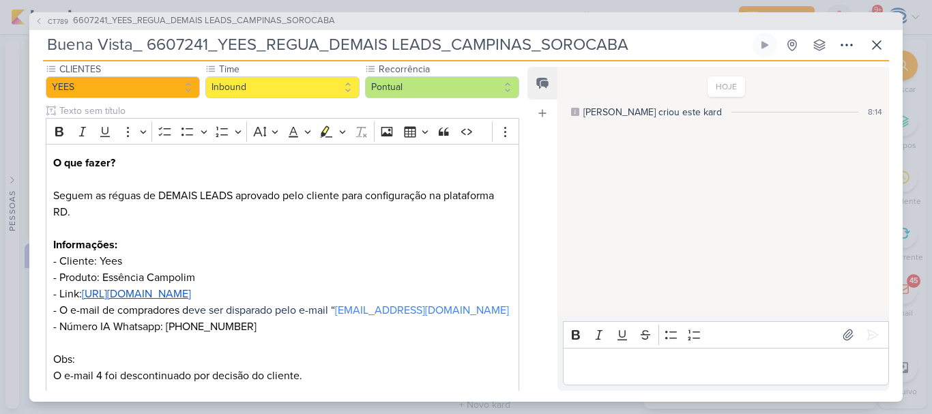
drag, startPoint x: 130, startPoint y: 40, endPoint x: 42, endPoint y: 31, distance: 88.4
click at [42, 31] on div "CT789 6607241_YEES_REGUA_DEMAIS LEADS_CAMPINAS_SOROCABA Buena Vista_ 6607241_YE…" at bounding box center [465, 207] width 873 height 390
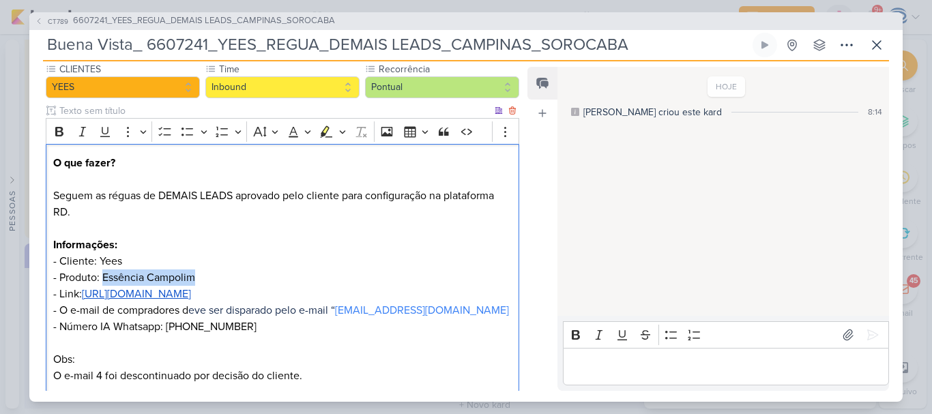
drag, startPoint x: 209, startPoint y: 280, endPoint x: 103, endPoint y: 276, distance: 106.5
click at [103, 276] on p "O que fazer? ⁠⁠⁠⁠⁠⁠⁠ Seguem as réguas de DEMAIS LEADS aprovado pelo cliente par…" at bounding box center [282, 269] width 459 height 229
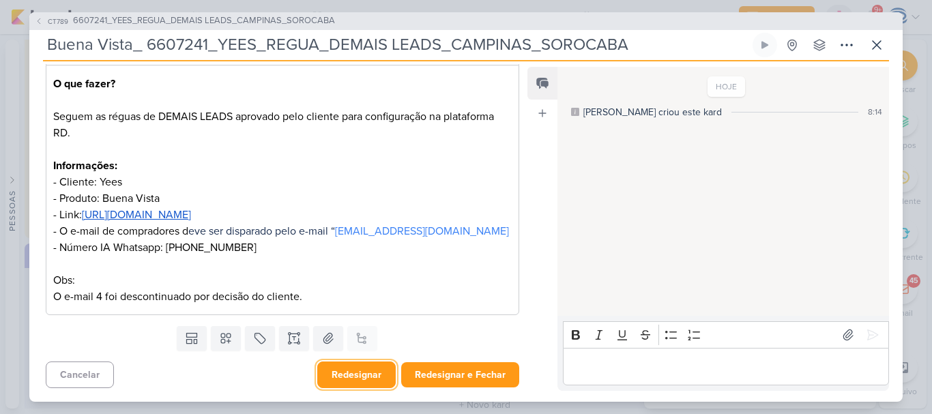
click at [353, 375] on button "Redesignar" at bounding box center [356, 375] width 78 height 27
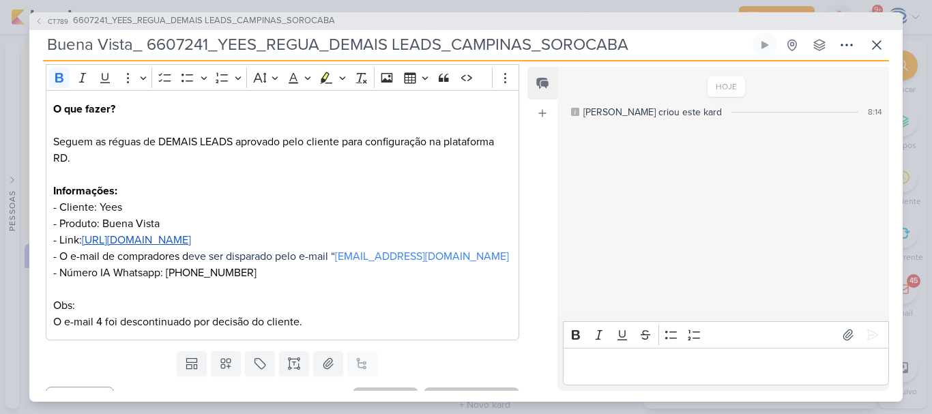
scroll to position [0, 0]
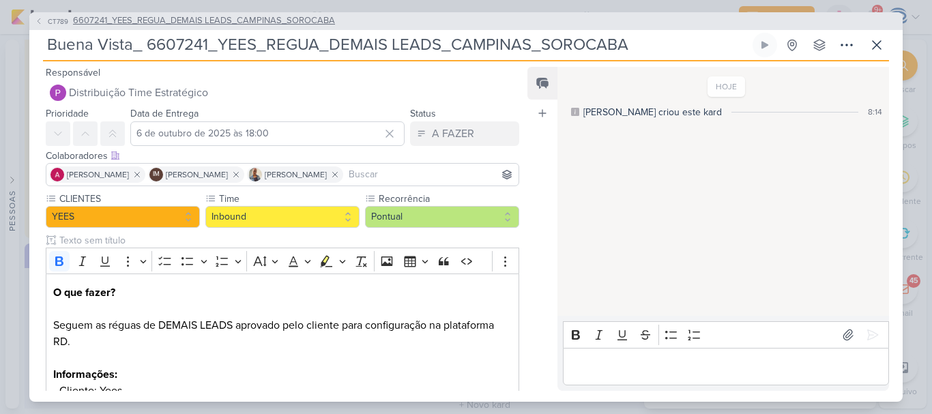
click at [187, 25] on span "6607241_YEES_REGUA_DEMAIS LEADS_CAMPINAS_SOROCABA" at bounding box center [204, 21] width 262 height 14
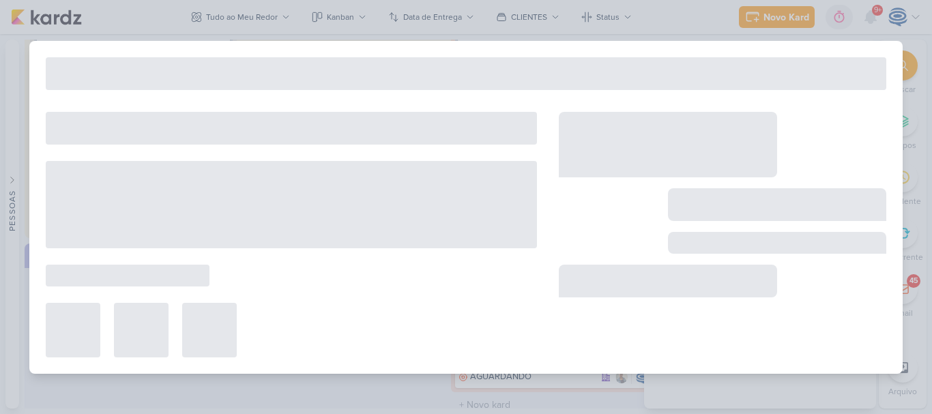
type input "6607241_YEES_REGUA_DEMAIS LEADS_CAMPINAS_SOROCABA"
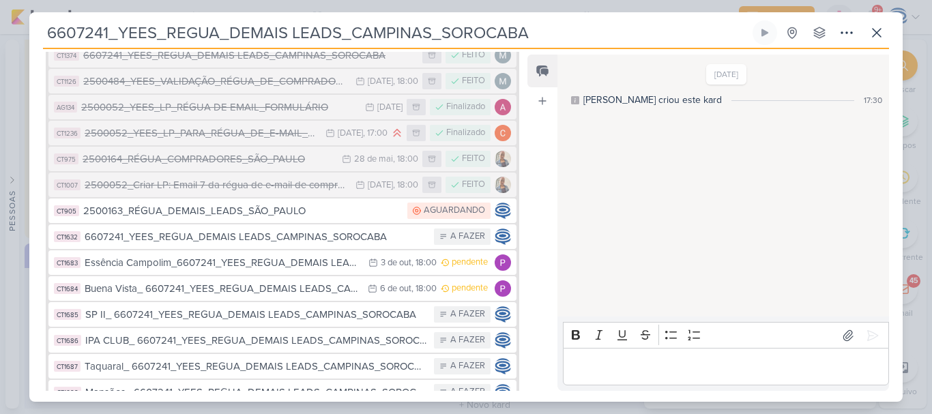
scroll to position [302, 0]
click at [199, 319] on div "SP II_ 6607241_YEES_REGUA_DEMAIS LEADS_CAMPINAS_SOROCABA" at bounding box center [256, 314] width 342 height 16
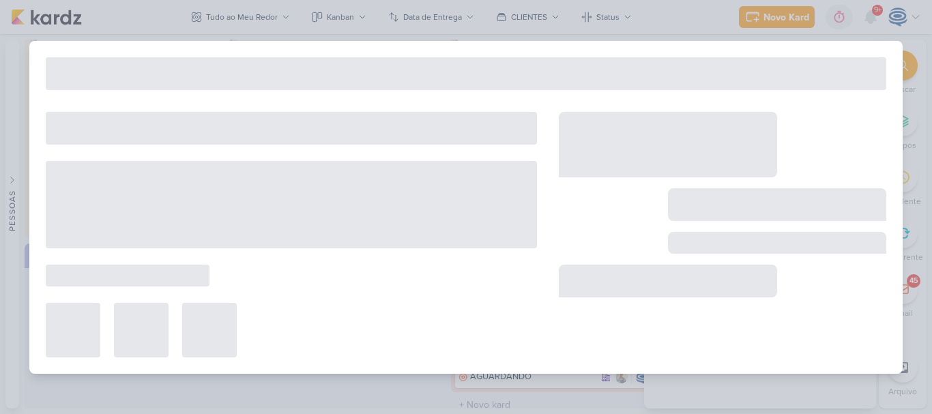
type input "SP II_ 6607241_YEES_REGUA_DEMAIS LEADS_CAMPINAS_SOROCABA"
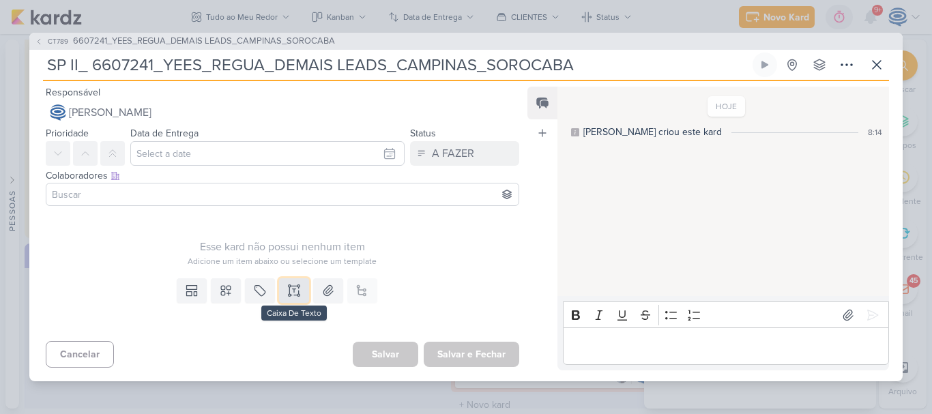
click at [283, 290] on button at bounding box center [294, 290] width 30 height 25
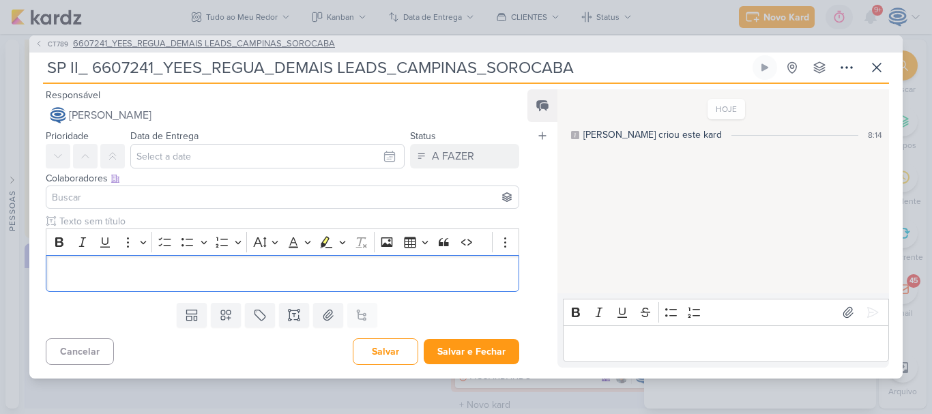
click at [134, 40] on span "6607241_YEES_REGUA_DEMAIS LEADS_CAMPINAS_SOROCABA" at bounding box center [204, 45] width 262 height 14
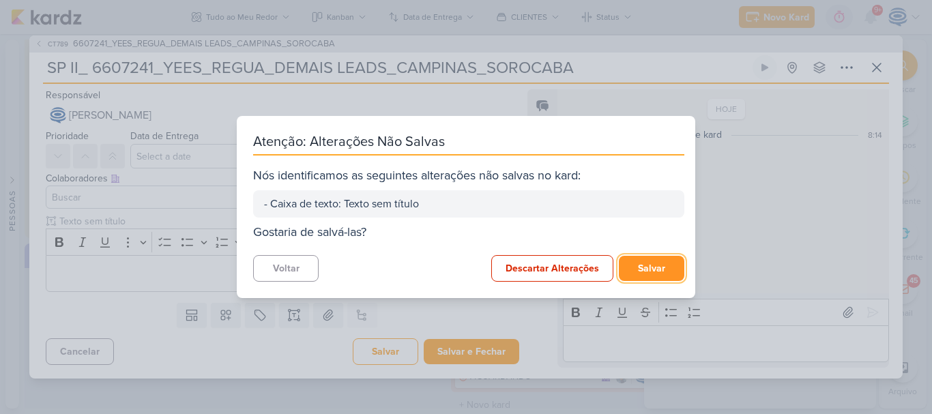
click at [646, 258] on button "Salvar" at bounding box center [652, 268] width 66 height 25
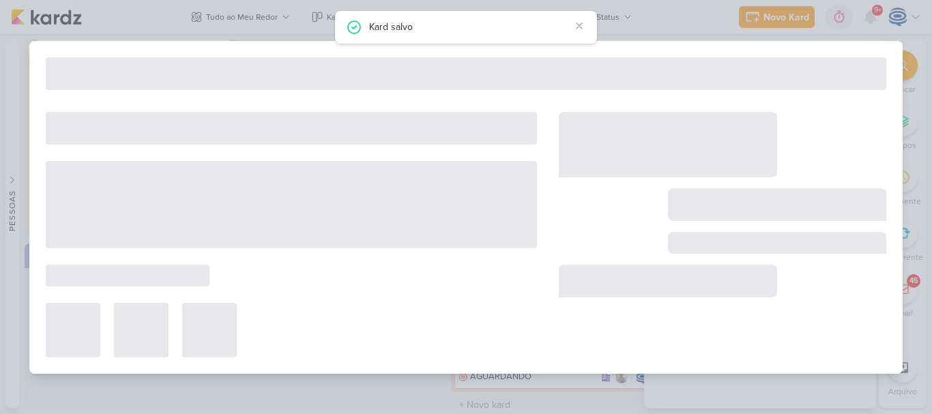
type input "6607241_YEES_REGUA_DEMAIS LEADS_CAMPINAS_SOROCABA"
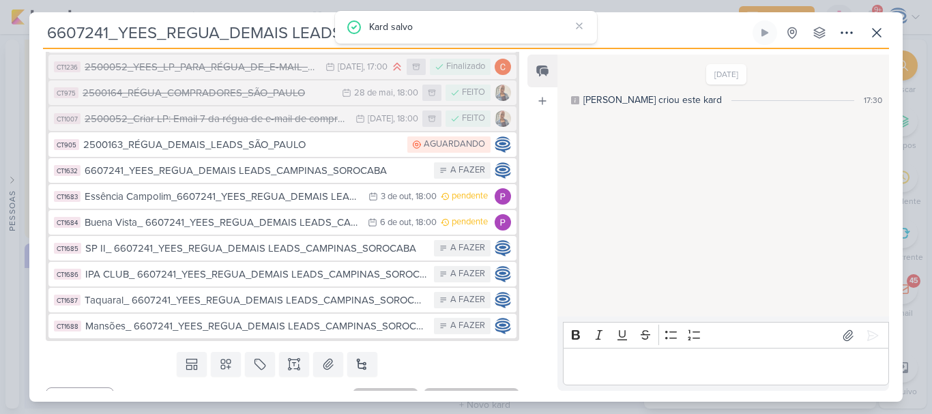
scroll to position [393, 0]
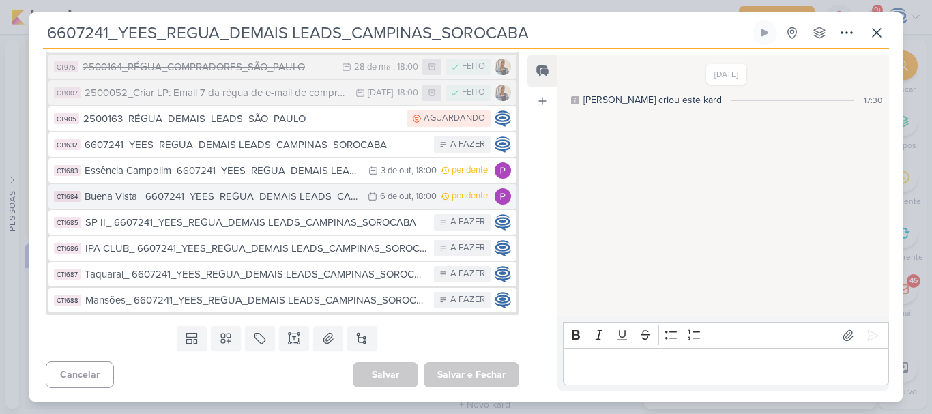
click at [274, 197] on div "Buena Vista_ 6607241_YEES_REGUA_DEMAIS LEADS_CAMPINAS_SOROCABA" at bounding box center [223, 197] width 276 height 16
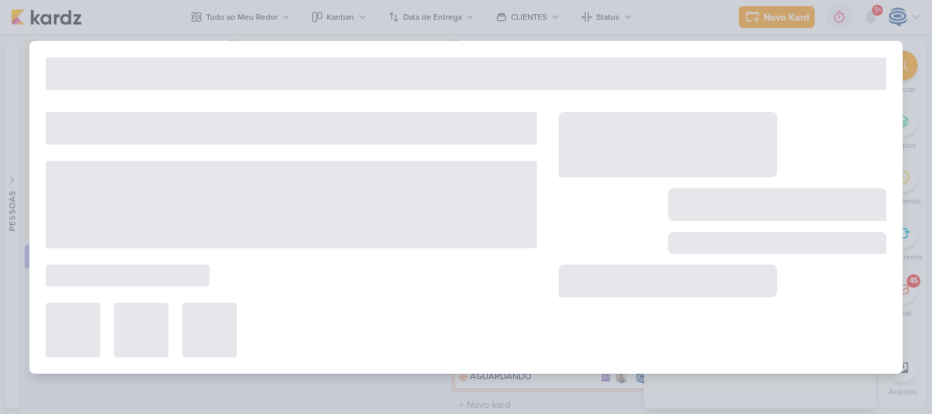
type input "Buena Vista_ 6607241_YEES_REGUA_DEMAIS LEADS_CAMPINAS_SOROCABA"
type input "6 de outubro de 2025 às 18:00"
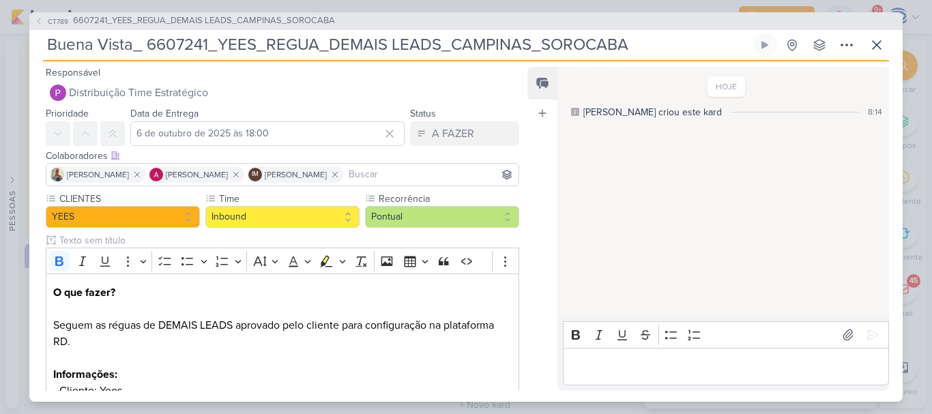
scroll to position [201, 0]
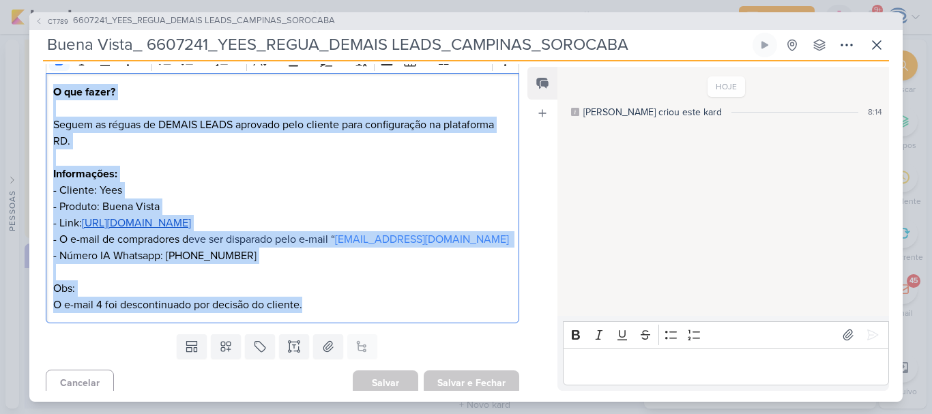
drag, startPoint x: 355, startPoint y: 303, endPoint x: 55, endPoint y: 90, distance: 367.5
click at [55, 90] on p "O que fazer? Seguem as réguas de DEMAIS LEADS aprovado pelo cliente para config…" at bounding box center [282, 198] width 459 height 229
copy p "O que fazer? Seguem as réguas de DEMAIS LEADS aprovado pelo cliente para config…"
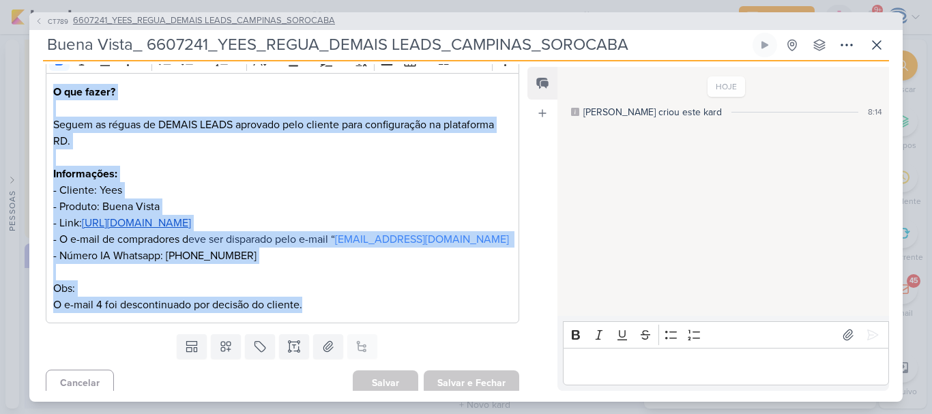
click at [126, 18] on span "6607241_YEES_REGUA_DEMAIS LEADS_CAMPINAS_SOROCABA" at bounding box center [204, 21] width 262 height 14
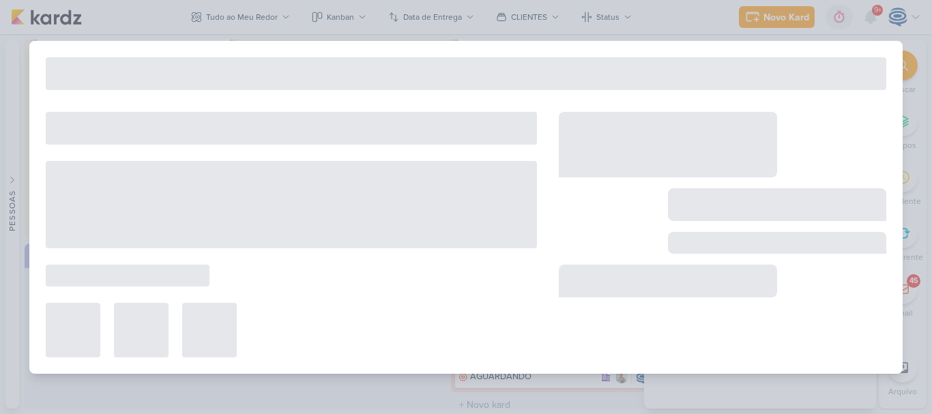
type input "6607241_YEES_REGUA_DEMAIS LEADS_CAMPINAS_SOROCABA"
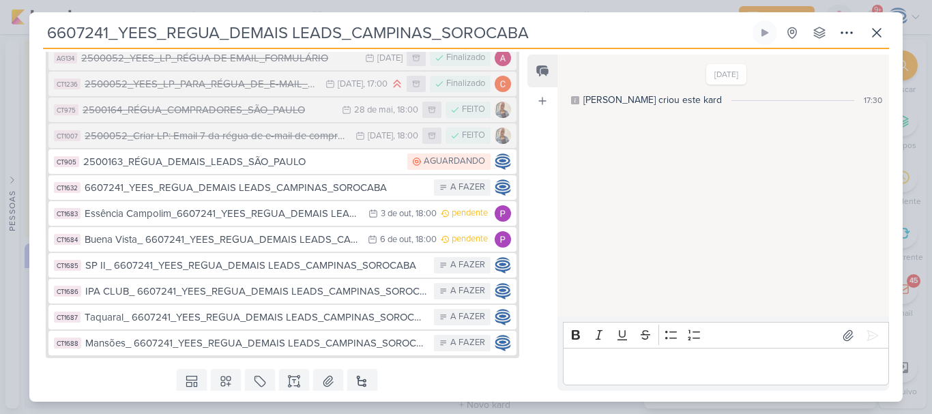
scroll to position [352, 0]
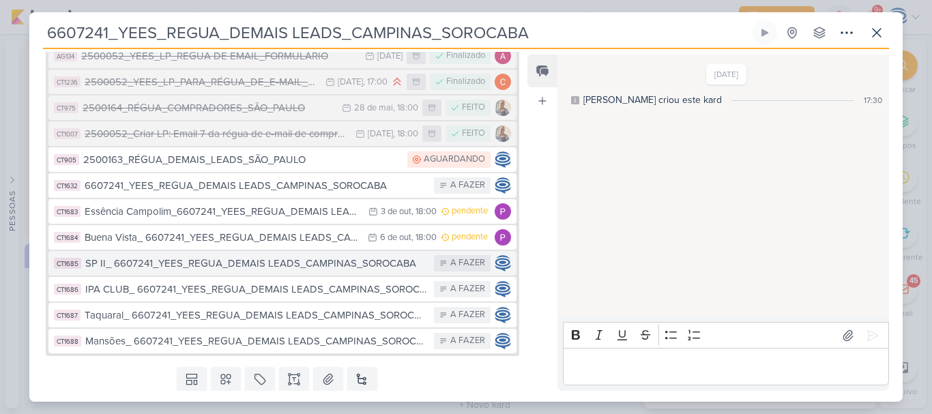
click at [252, 272] on button "CT1685 SP II_ 6607241_YEES_REGUA_DEMAIS LEADS_CAMPINAS_SOROCABA A FAZER" at bounding box center [282, 263] width 468 height 25
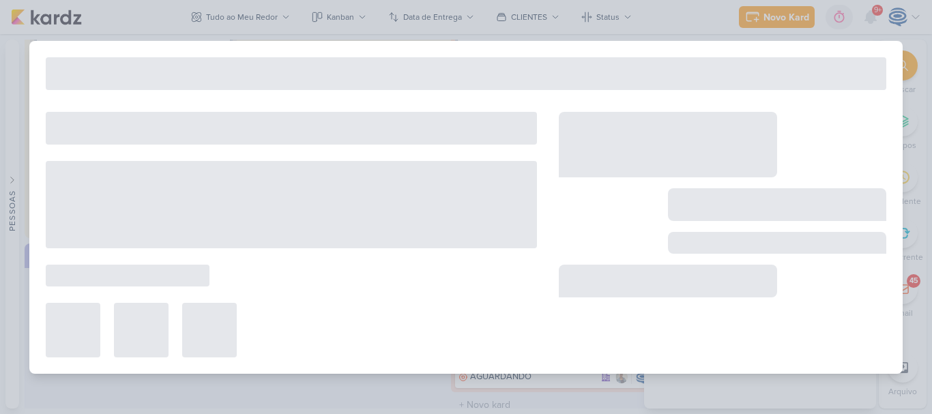
type input "SP II_ 6607241_YEES_REGUA_DEMAIS LEADS_CAMPINAS_SOROCABA"
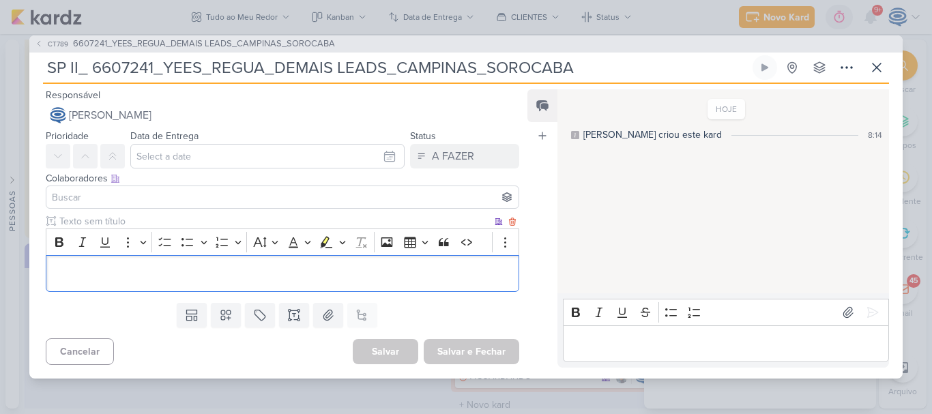
click at [306, 282] on p "Editor editing area: main" at bounding box center [282, 273] width 459 height 16
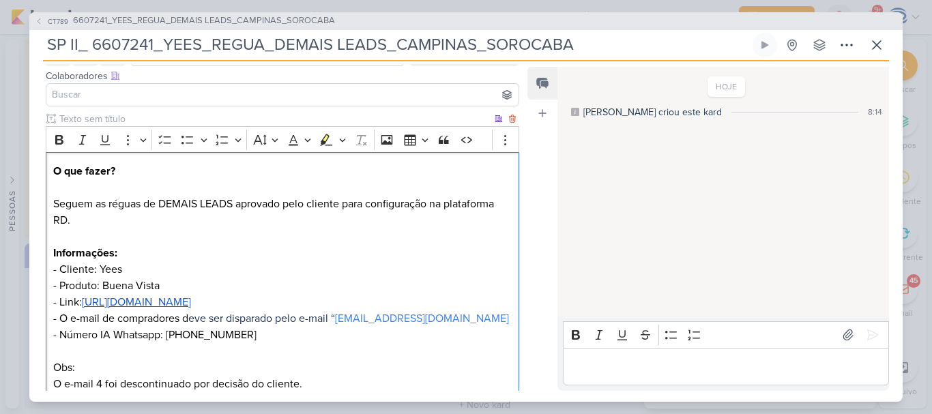
scroll to position [118, 0]
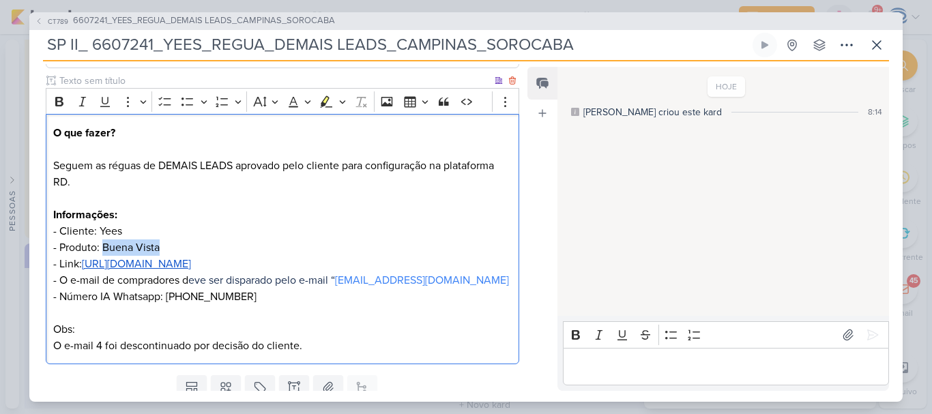
drag, startPoint x: 171, startPoint y: 241, endPoint x: 103, endPoint y: 240, distance: 68.2
click at [103, 240] on p "O que fazer? Seguem as réguas de DEMAIS LEADS aprovado pelo cliente para config…" at bounding box center [282, 239] width 459 height 229
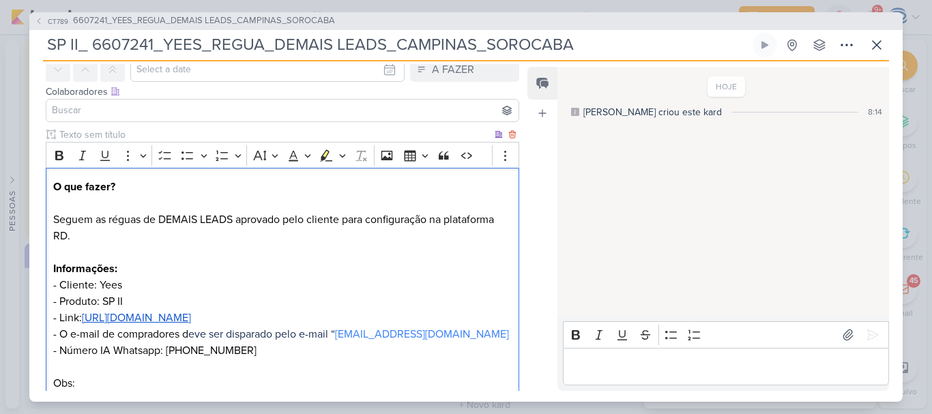
scroll to position [0, 0]
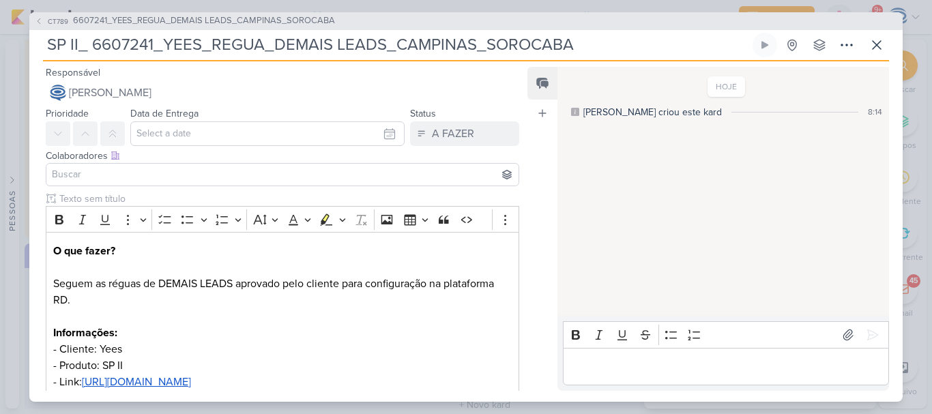
click at [253, 174] on input at bounding box center [282, 175] width 467 height 16
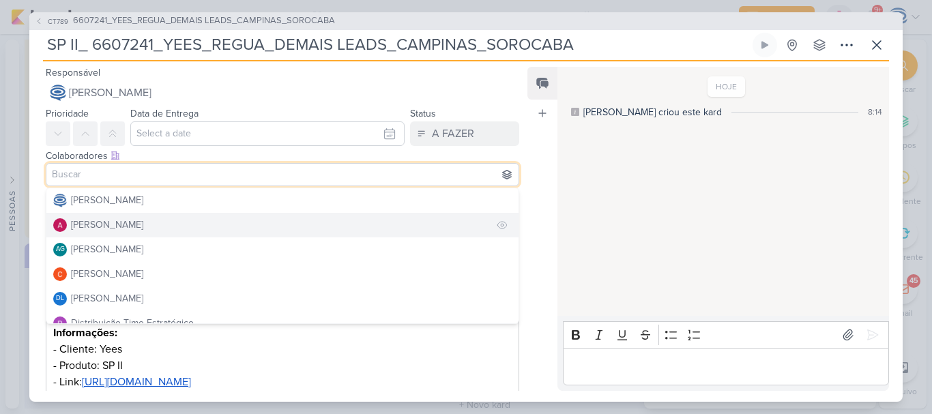
click at [135, 229] on div "[PERSON_NAME]" at bounding box center [107, 225] width 72 height 14
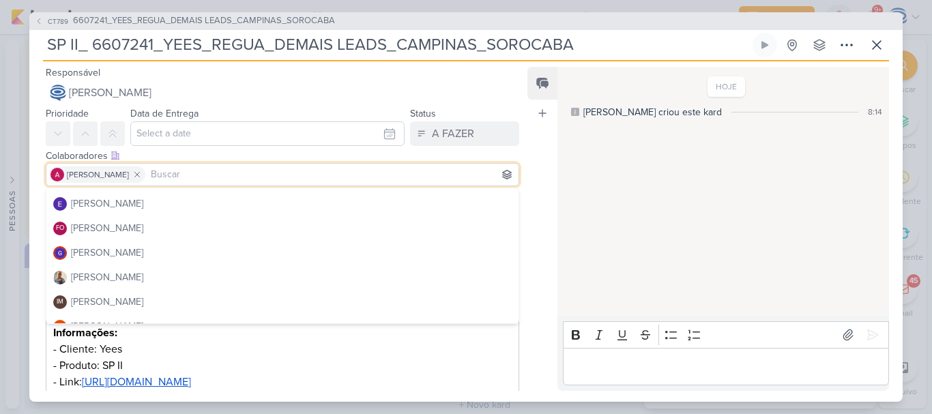
scroll to position [145, 0]
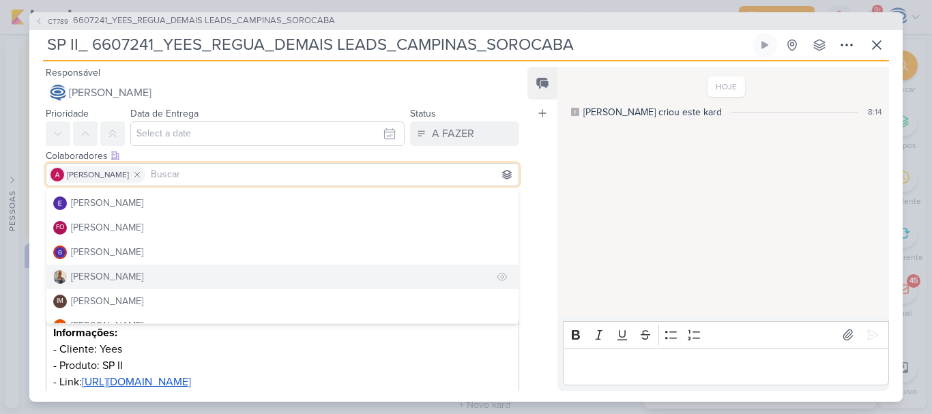
click at [121, 274] on button "[PERSON_NAME]" at bounding box center [282, 277] width 472 height 25
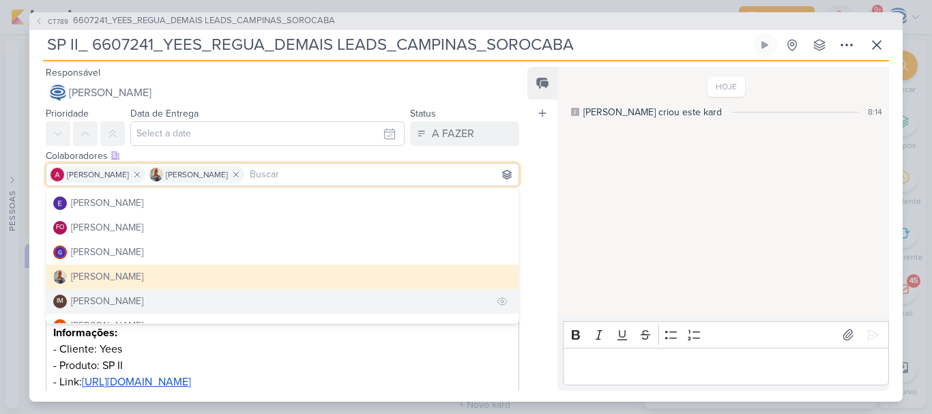
click at [117, 303] on div "[PERSON_NAME]" at bounding box center [107, 301] width 72 height 14
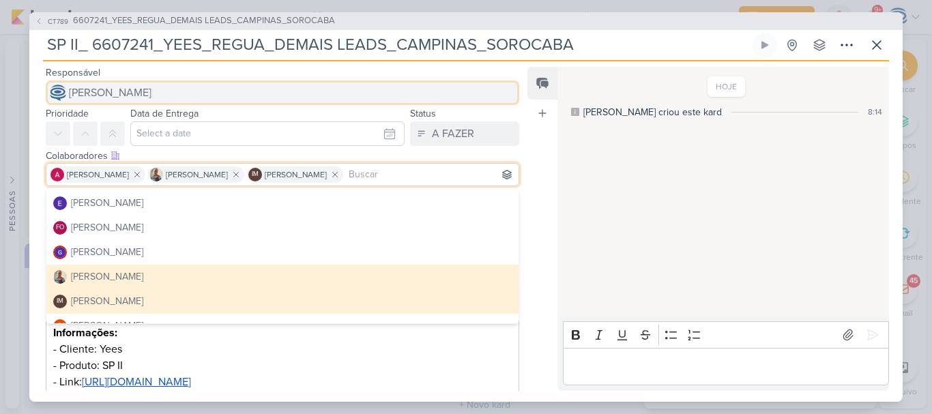
click at [145, 88] on span "[PERSON_NAME]" at bounding box center [110, 93] width 83 height 16
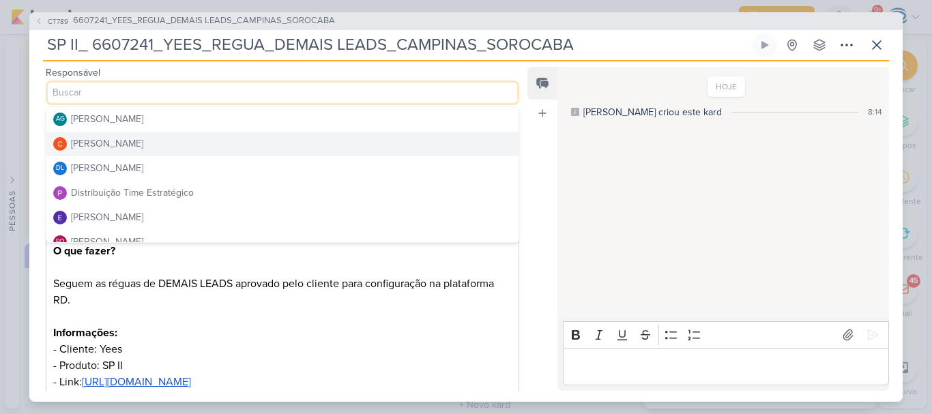
scroll to position [49, 0]
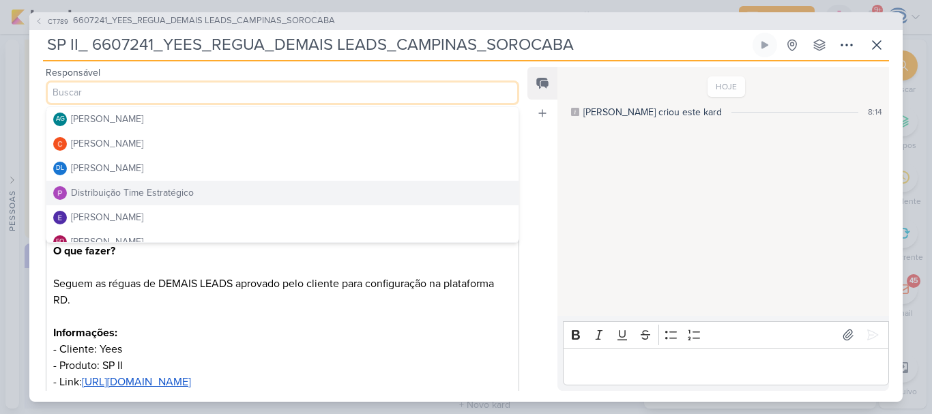
click at [132, 183] on button "Distribuição Time Estratégico" at bounding box center [282, 193] width 472 height 25
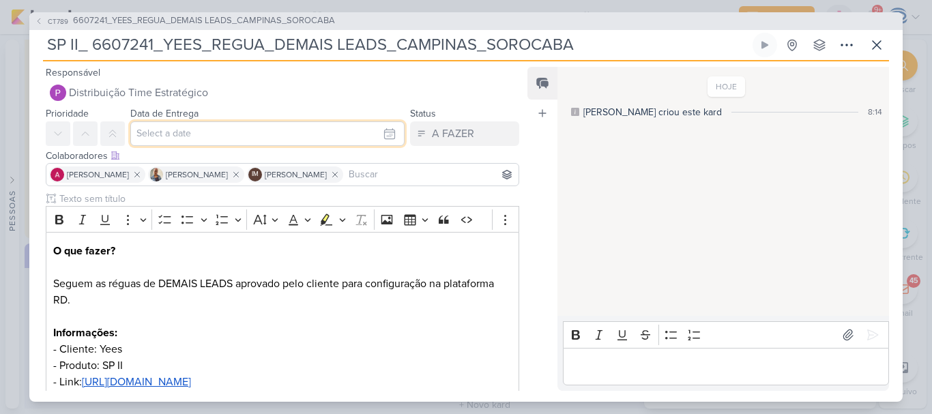
click at [201, 131] on input "text" at bounding box center [267, 133] width 274 height 25
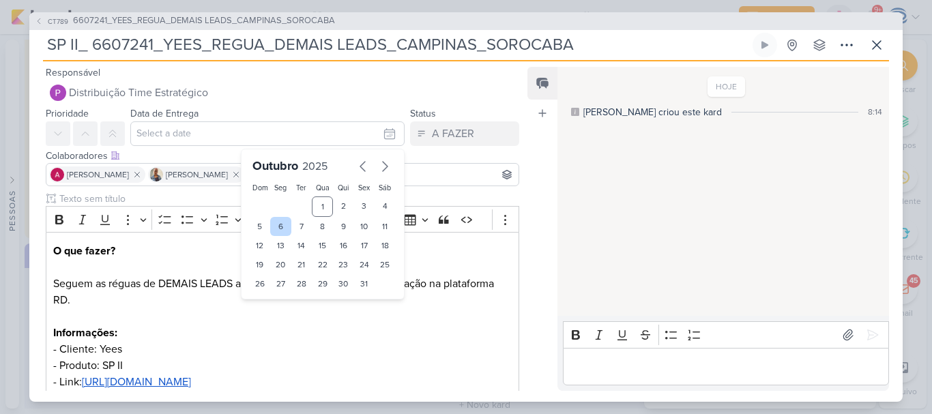
click at [280, 225] on div "6" at bounding box center [280, 226] width 21 height 19
type input "6 de outubro de 2025 às 23:59"
click at [273, 308] on select "00 01 02 03 04 05 06 07 08 09 10 11 12 13 14 15 16 17 18 19 20 21 22 23" at bounding box center [281, 307] width 19 height 16
select select "18"
click at [272, 299] on select "00 01 02 03 04 05 06 07 08 09 10 11 12 13 14 15 16 17 18 19 20 21 22 23" at bounding box center [281, 307] width 19 height 16
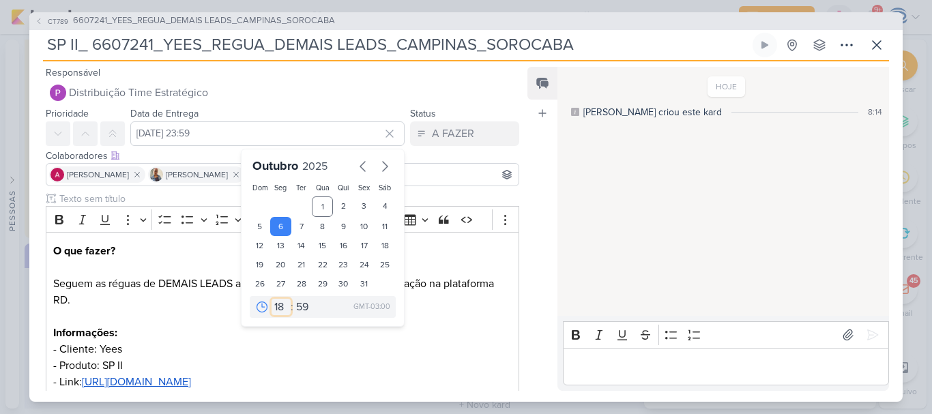
type input "6 de outubro de 2025 às 18:59"
click at [300, 304] on select "00 05 10 15 20 25 30 35 40 45 50 55 59" at bounding box center [302, 307] width 19 height 16
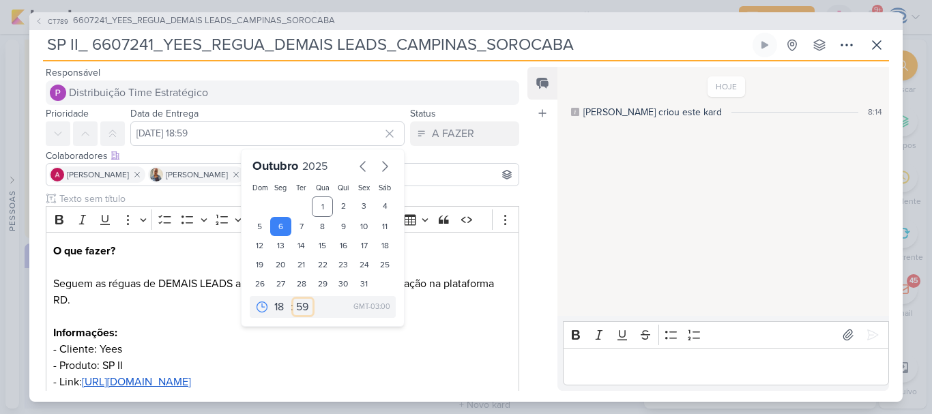
select select "0"
click at [293, 299] on select "00 05 10 15 20 25 30 35 40 45 50 55 59" at bounding box center [302, 307] width 19 height 16
type input "6 de outubro de 2025 às 18:00"
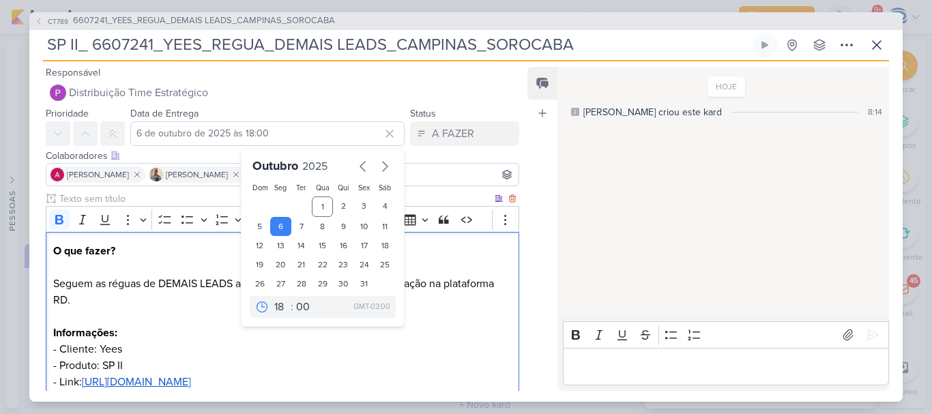
click at [353, 332] on p "O que fazer? Seguem as réguas de DEMAIS LEADS aprovado pelo cliente para config…" at bounding box center [282, 357] width 459 height 229
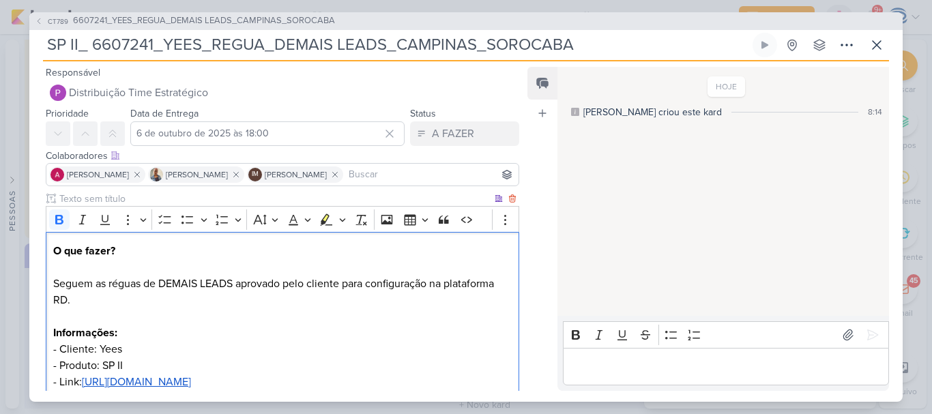
scroll to position [167, 0]
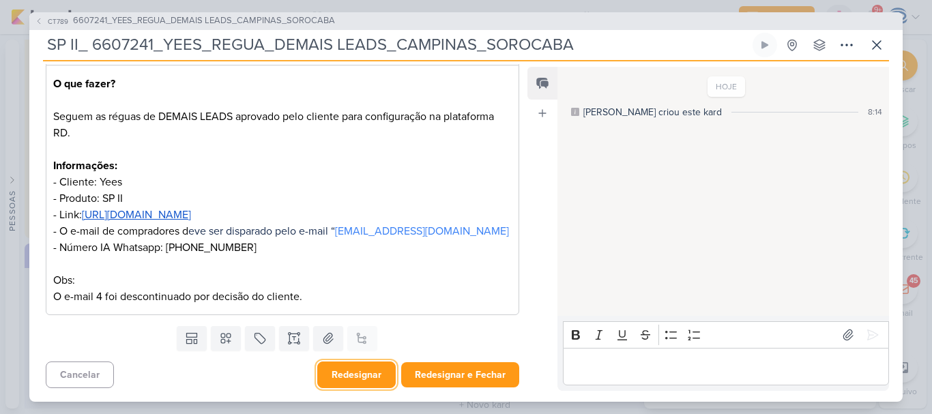
click at [362, 374] on button "Redesignar" at bounding box center [356, 375] width 78 height 27
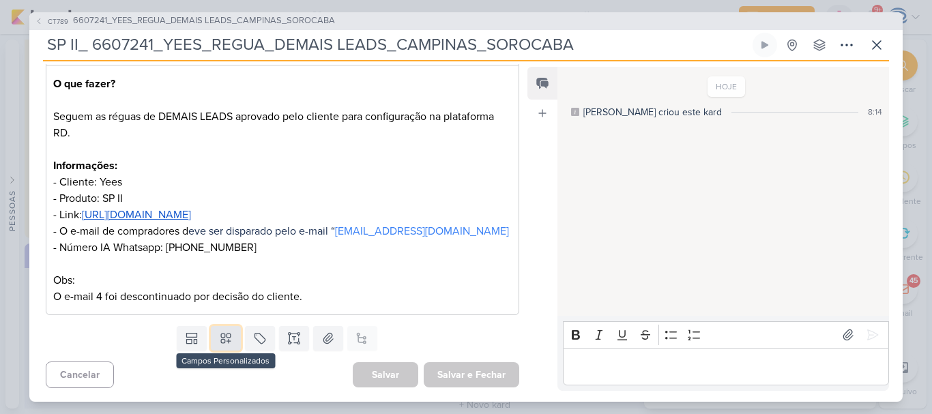
click at [220, 341] on icon at bounding box center [226, 339] width 14 height 14
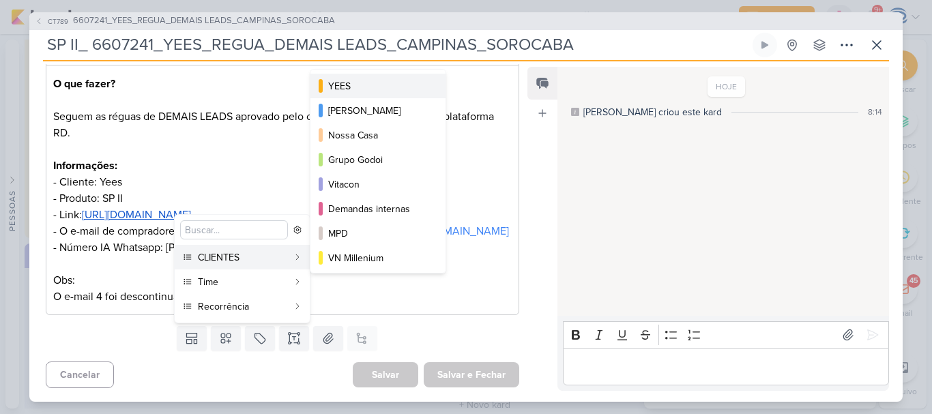
click at [381, 81] on div "YEES" at bounding box center [378, 86] width 101 height 14
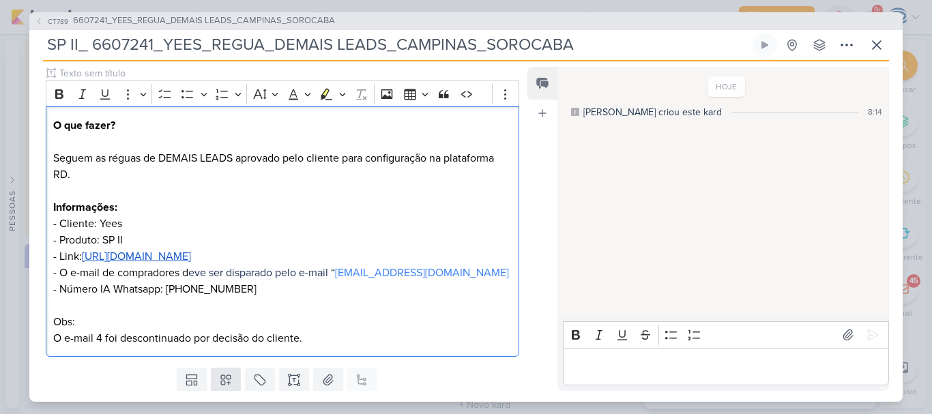
drag, startPoint x: 219, startPoint y: 352, endPoint x: 217, endPoint y: 377, distance: 25.3
click at [217, 377] on div "Responsável Distribuição Time Estratégico Caroline Traven De Andrade Alessandra…" at bounding box center [276, 227] width 495 height 327
click at [219, 377] on icon at bounding box center [226, 380] width 14 height 14
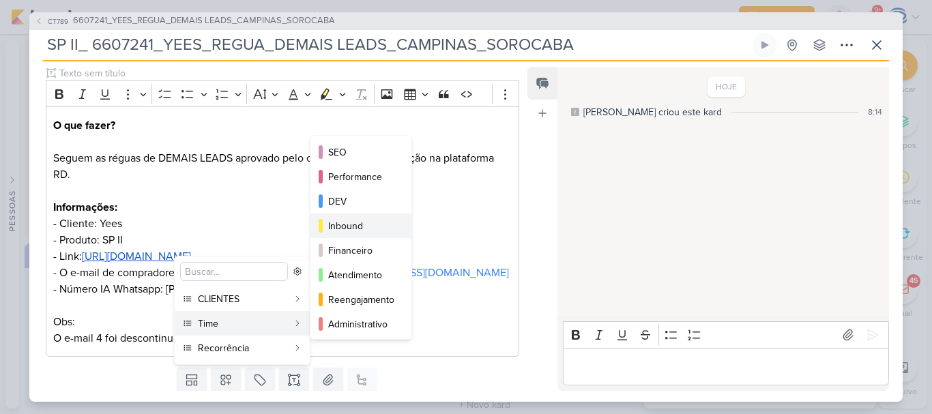
click at [345, 232] on div "Inbound" at bounding box center [361, 226] width 67 height 14
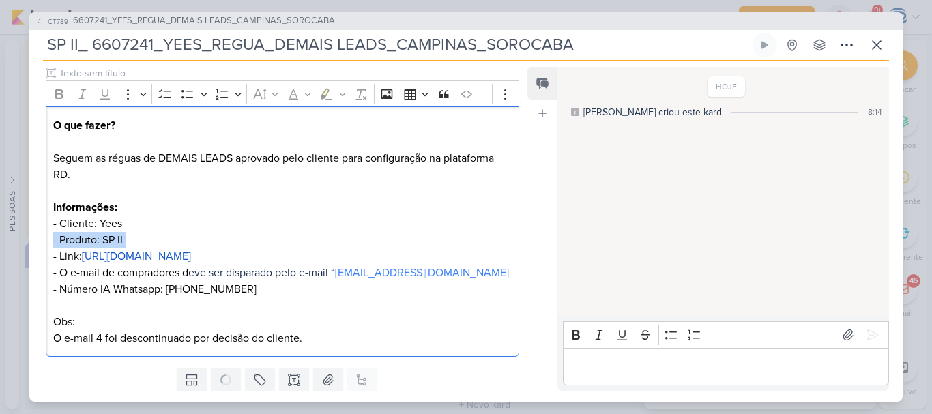
click at [345, 232] on p "O que fazer? Seguem as réguas de DEMAIS LEADS aprovado pelo cliente para config…" at bounding box center [282, 231] width 459 height 229
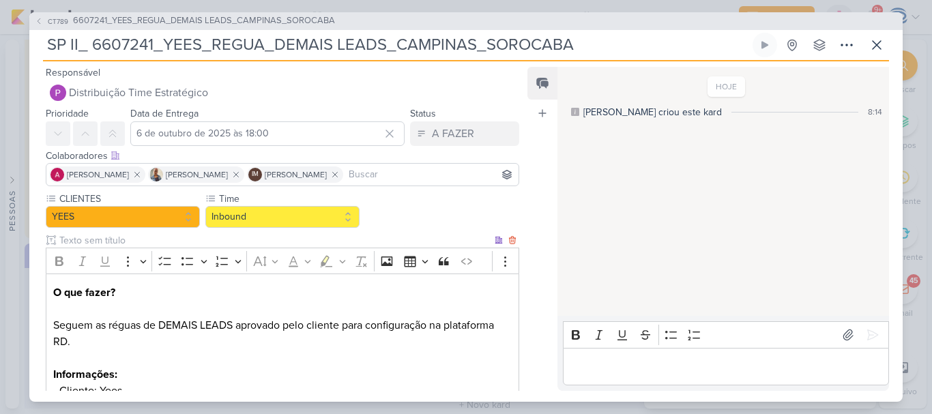
scroll to position [209, 0]
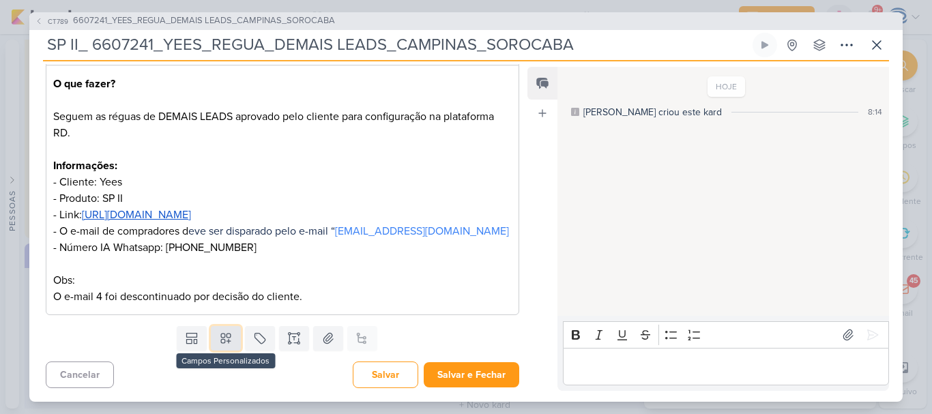
click at [223, 336] on icon at bounding box center [226, 339] width 14 height 14
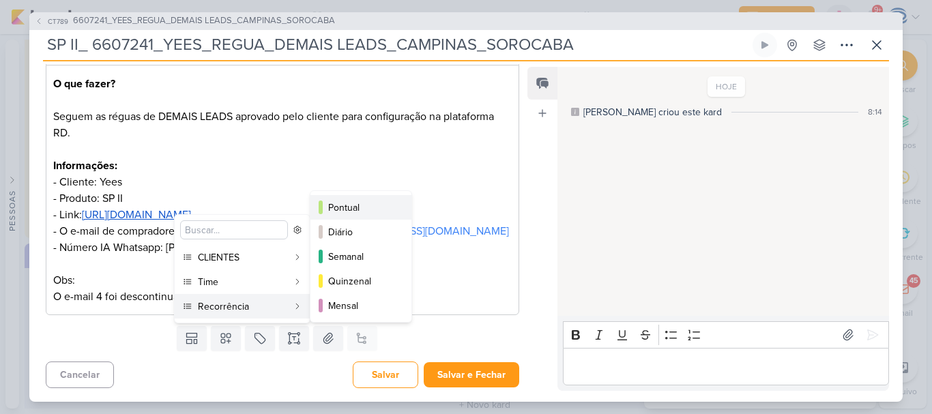
click at [350, 212] on div "Pontual" at bounding box center [361, 208] width 67 height 14
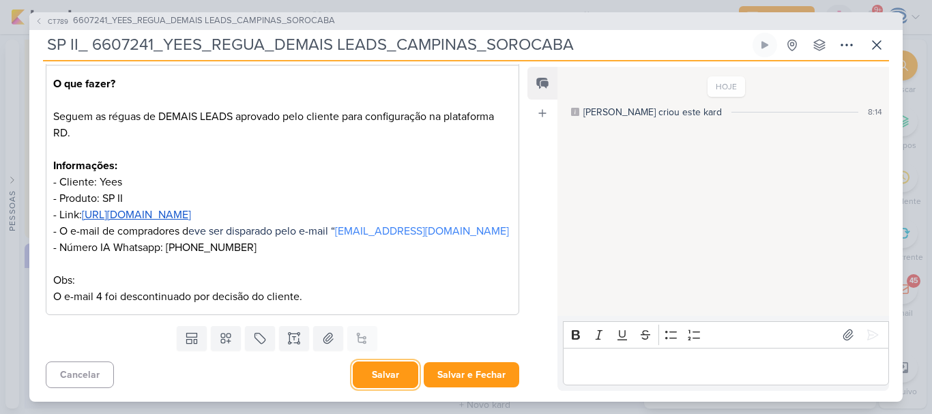
click at [379, 374] on button "Salvar" at bounding box center [386, 375] width 66 height 27
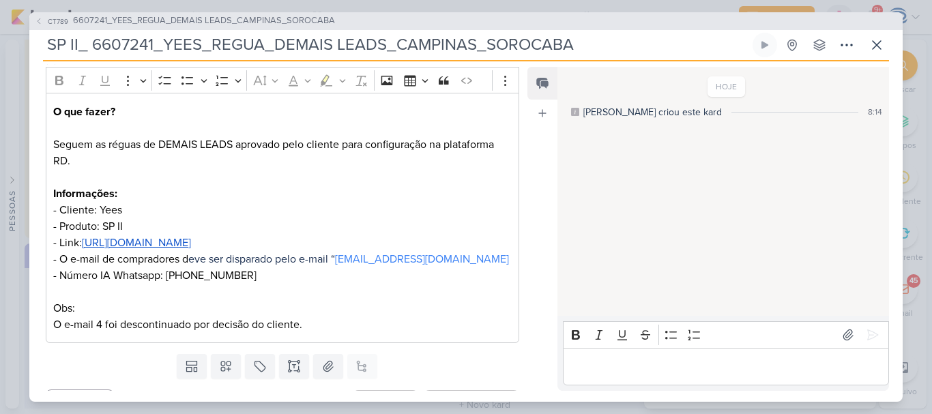
scroll to position [182, 0]
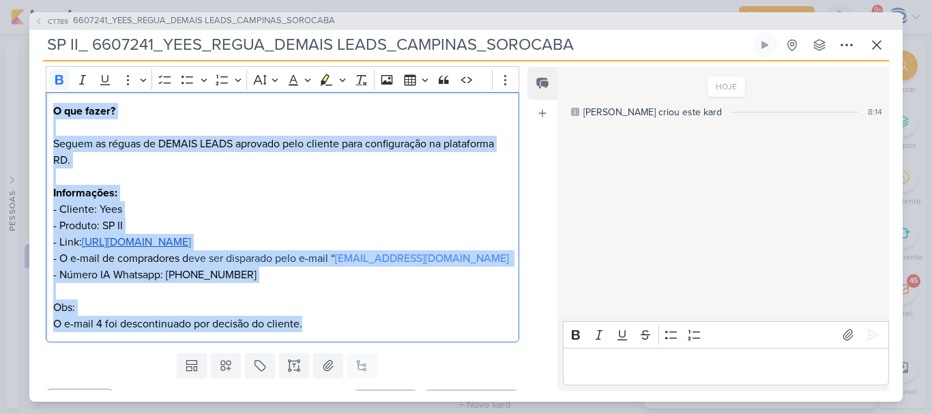
drag, startPoint x: 341, startPoint y: 330, endPoint x: 42, endPoint y: 115, distance: 368.7
click at [42, 115] on div "CLIENTES YEES Time" at bounding box center [276, 179] width 495 height 338
copy p "O que fazer? Seguem as réguas de DEMAIS LEADS aprovado pelo cliente para config…"
click at [192, 23] on span "6607241_YEES_REGUA_DEMAIS LEADS_CAMPINAS_SOROCABA" at bounding box center [204, 21] width 262 height 14
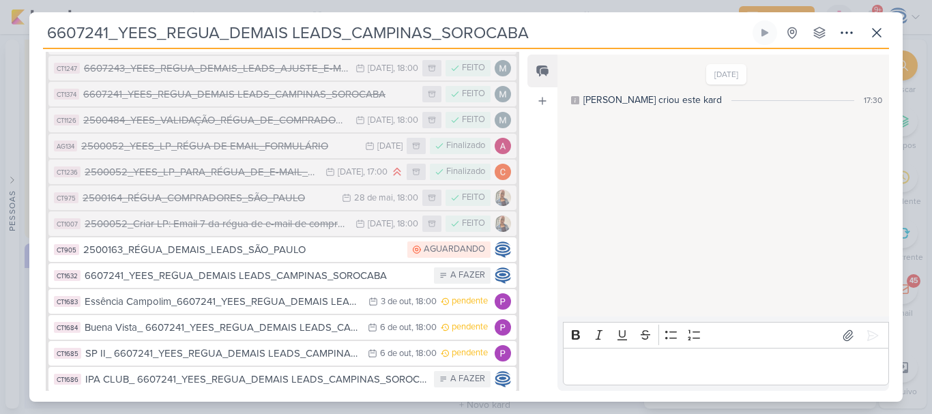
scroll to position [393, 0]
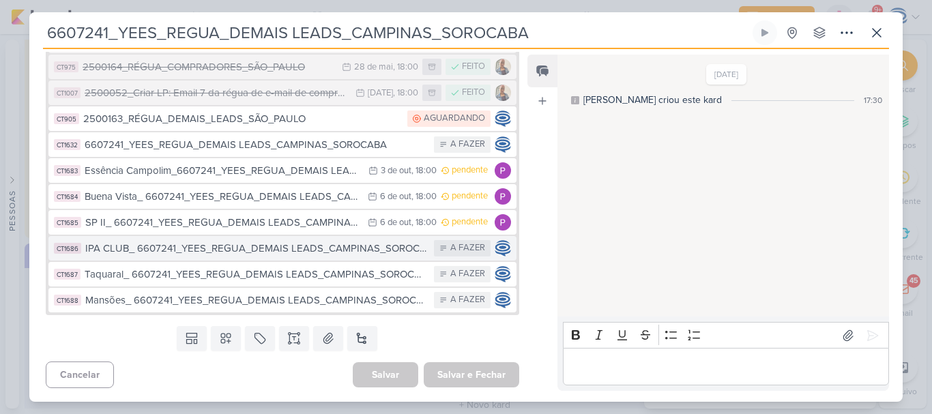
click at [179, 245] on div "IPA CLUB_ 6607241_YEES_REGUA_DEMAIS LEADS_CAMPINAS_SOROCABA" at bounding box center [256, 249] width 342 height 16
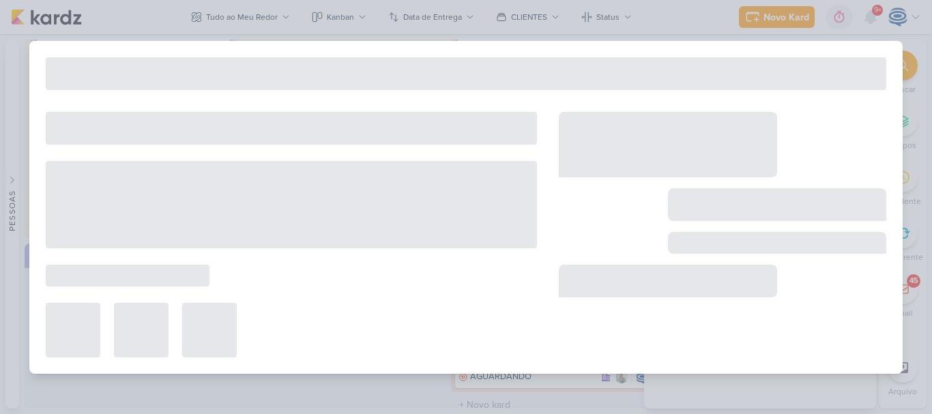
type input "IPA CLUB_ 6607241_YEES_REGUA_DEMAIS LEADS_CAMPINAS_SOROCABA"
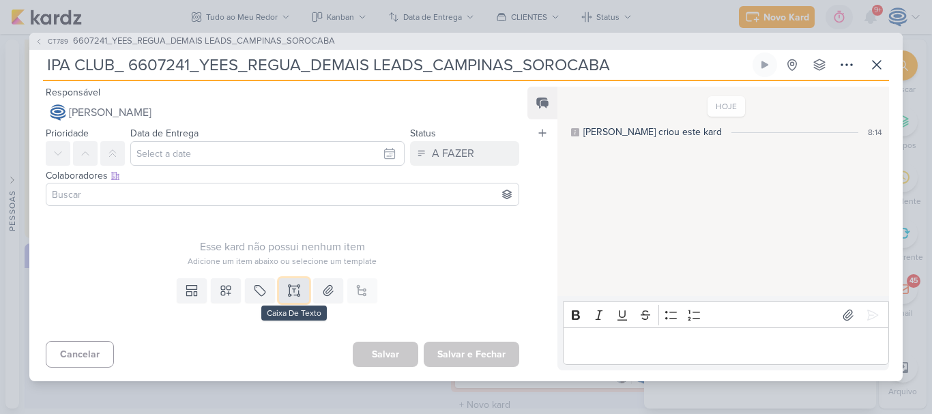
click at [300, 298] on button at bounding box center [294, 290] width 30 height 25
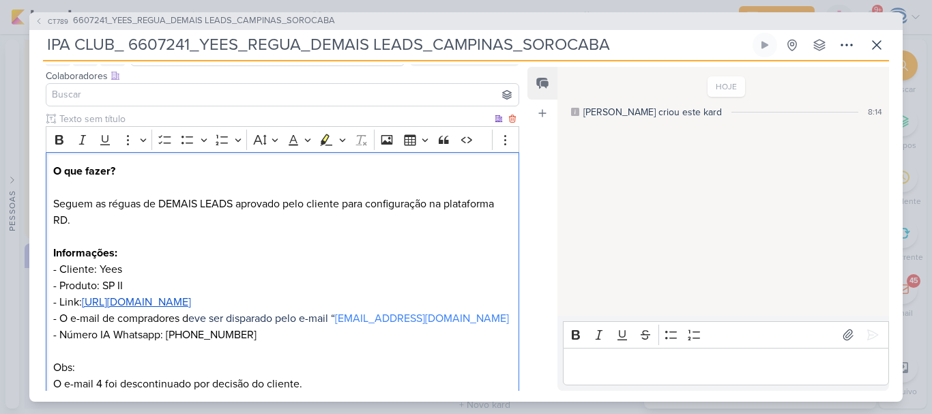
scroll to position [141, 0]
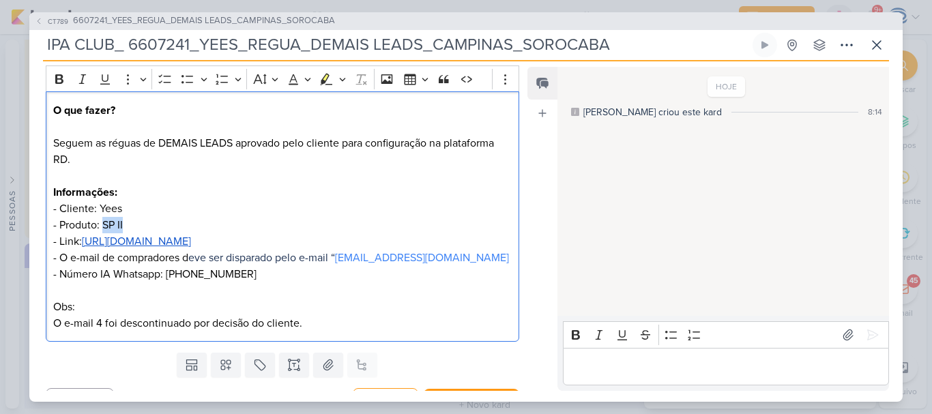
drag, startPoint x: 136, startPoint y: 226, endPoint x: 102, endPoint y: 226, distance: 33.4
click at [102, 226] on p "O que fazer? Seguem as réguas de DEMAIS LEADS aprovado pelo cliente para config…" at bounding box center [282, 216] width 459 height 229
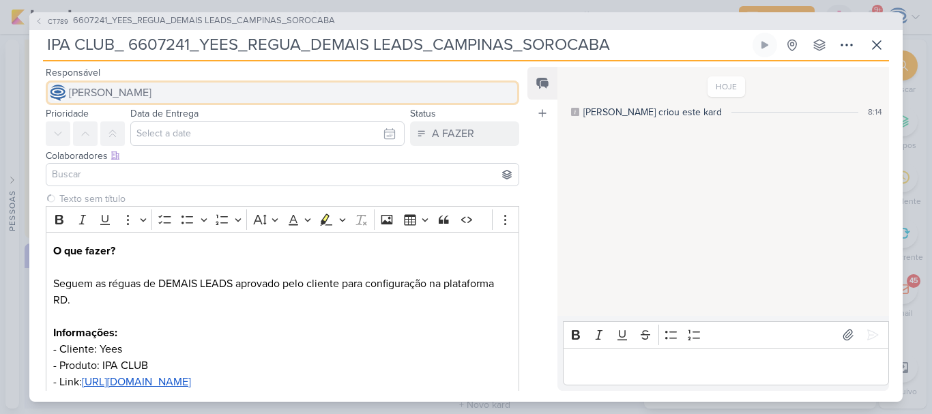
click at [151, 85] on span "[PERSON_NAME]" at bounding box center [110, 93] width 83 height 16
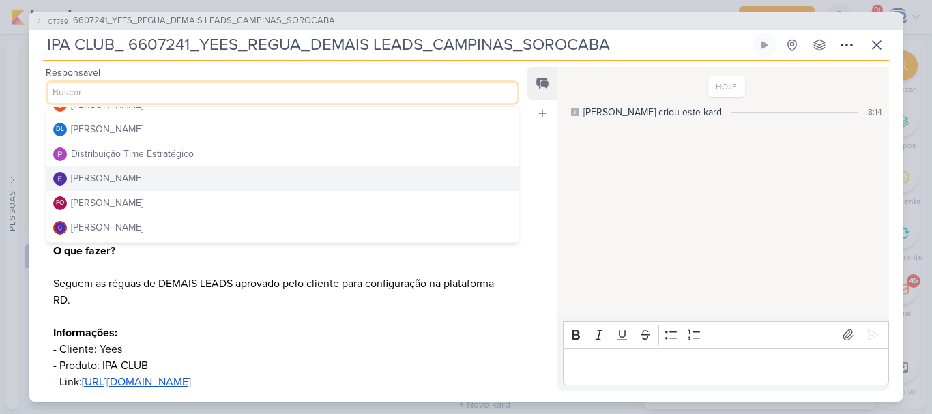
scroll to position [89, 0]
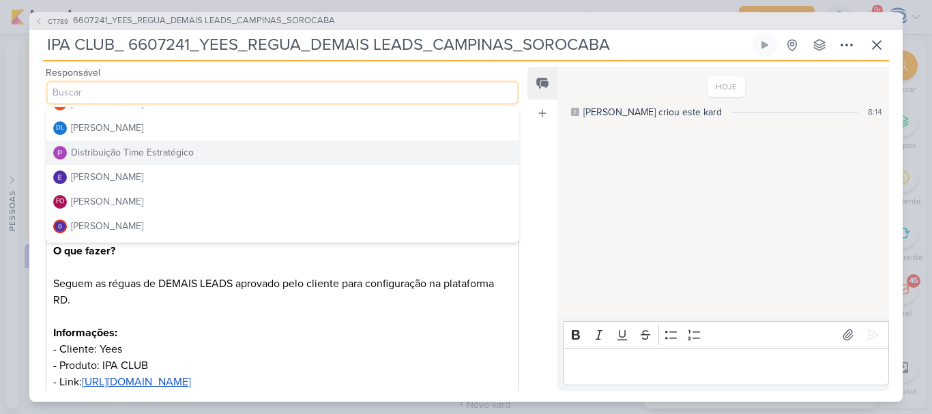
click at [157, 157] on div "Distribuição Time Estratégico" at bounding box center [132, 152] width 123 height 14
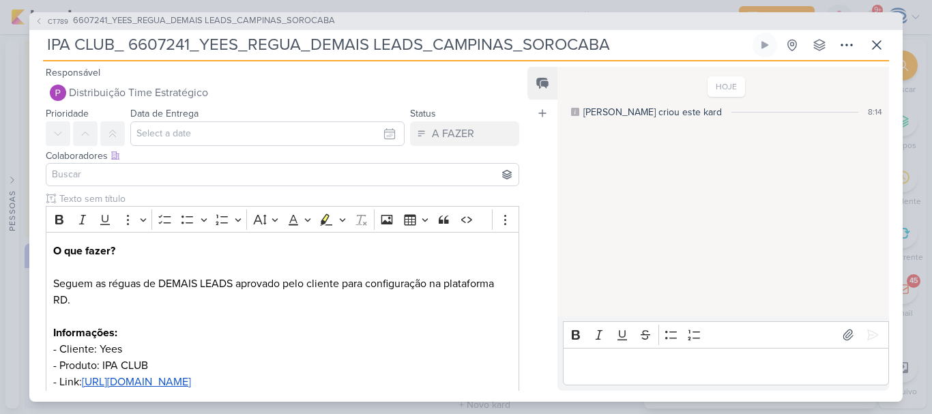
click at [156, 178] on input at bounding box center [282, 175] width 467 height 16
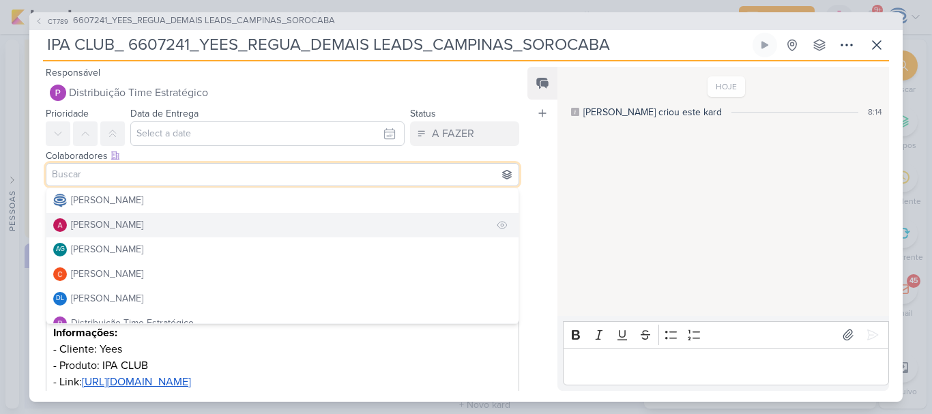
click at [143, 226] on div "[PERSON_NAME]" at bounding box center [107, 225] width 72 height 14
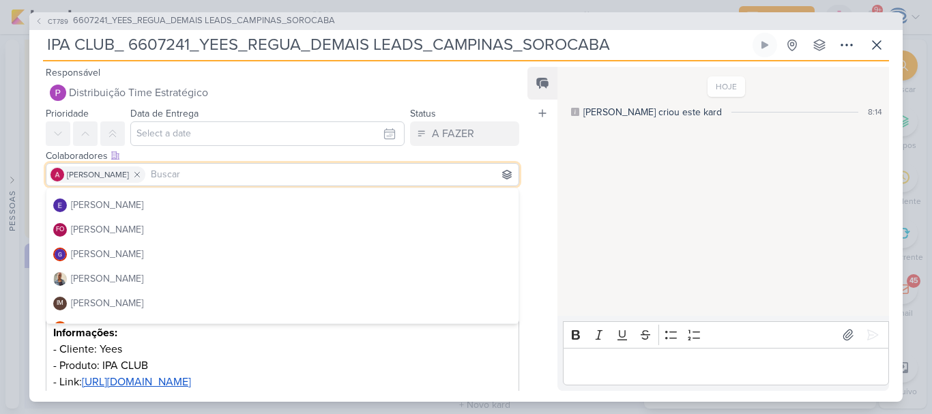
scroll to position [143, 0]
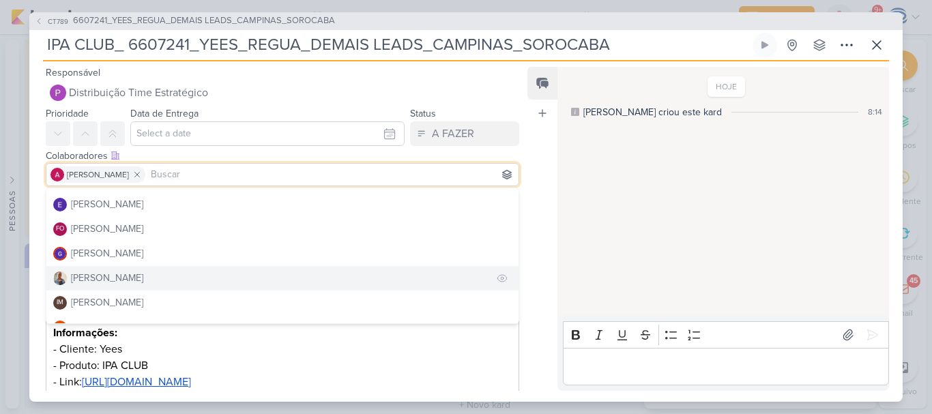
click at [119, 274] on button "[PERSON_NAME]" at bounding box center [282, 278] width 472 height 25
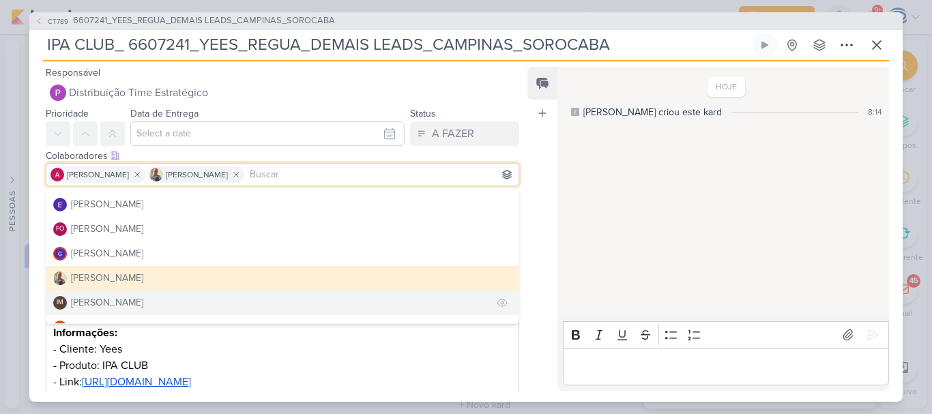
click at [111, 306] on div "[PERSON_NAME]" at bounding box center [107, 302] width 72 height 14
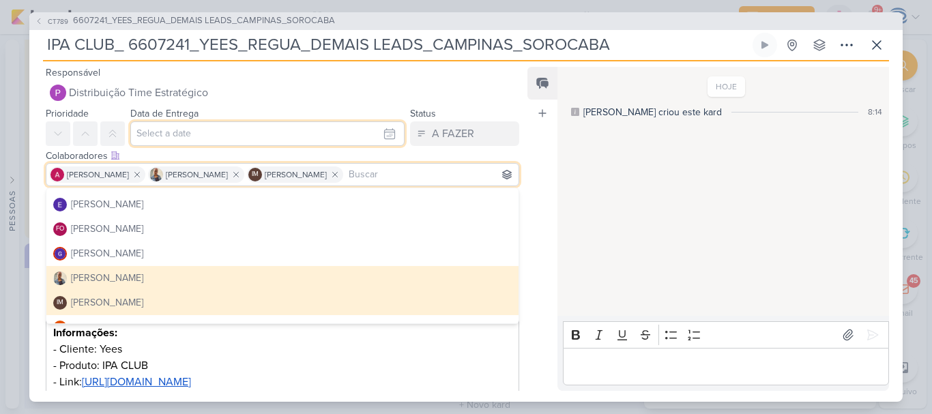
click at [171, 139] on input "text" at bounding box center [267, 133] width 274 height 25
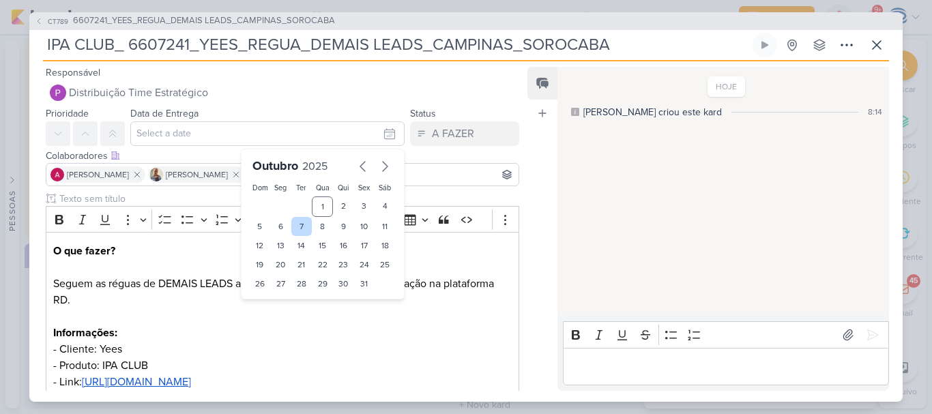
click at [291, 231] on div "7" at bounding box center [301, 226] width 21 height 19
type input "7 de outubro de 2025 às 23:59"
click at [272, 312] on select "00 01 02 03 04 05 06 07 08 09 10 11 12 13 14 15 16 17 18 19 20 21 22 23" at bounding box center [281, 307] width 19 height 16
select select "18"
click at [272, 299] on select "00 01 02 03 04 05 06 07 08 09 10 11 12 13 14 15 16 17 18 19 20 21 22 23" at bounding box center [281, 307] width 19 height 16
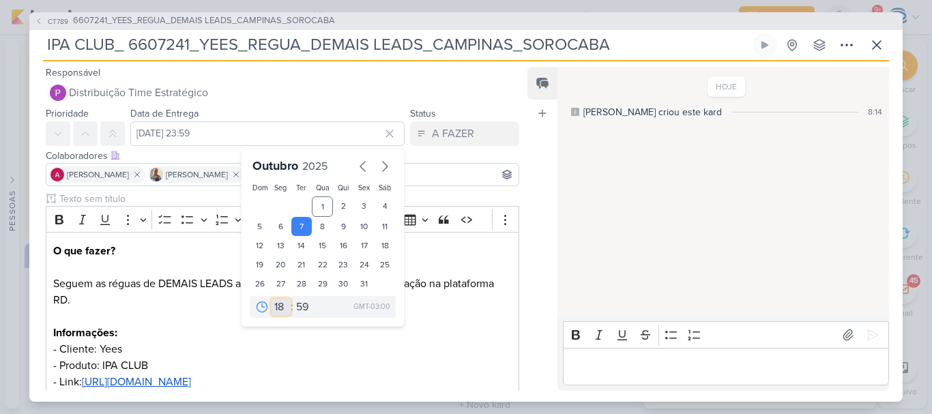
type input "7 de outubro de 2025 às 18:59"
click at [293, 308] on select "00 05 10 15 20 25 30 35 40 45 50 55 59" at bounding box center [302, 307] width 19 height 16
select select "0"
click at [293, 299] on select "00 05 10 15 20 25 30 35 40 45 50 55 59" at bounding box center [302, 307] width 19 height 16
type input "7 de outubro de 2025 às 18:00"
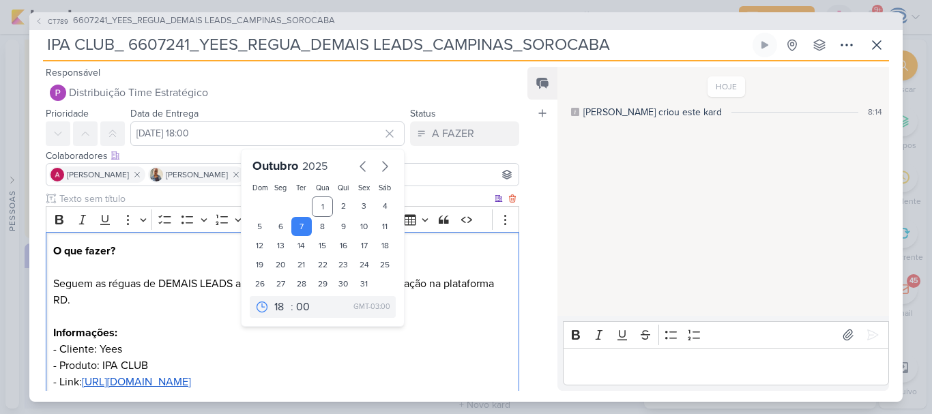
click at [178, 308] on p "O que fazer? Seguem as réguas de DEMAIS LEADS aprovado pelo cliente para config…" at bounding box center [282, 357] width 459 height 229
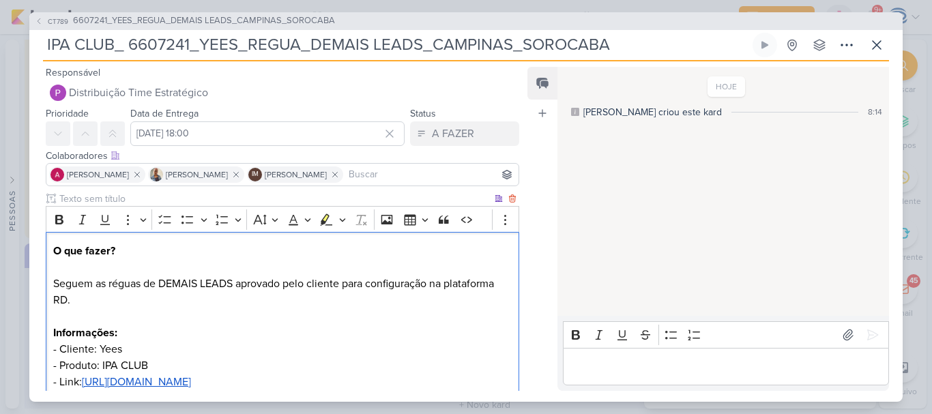
scroll to position [167, 0]
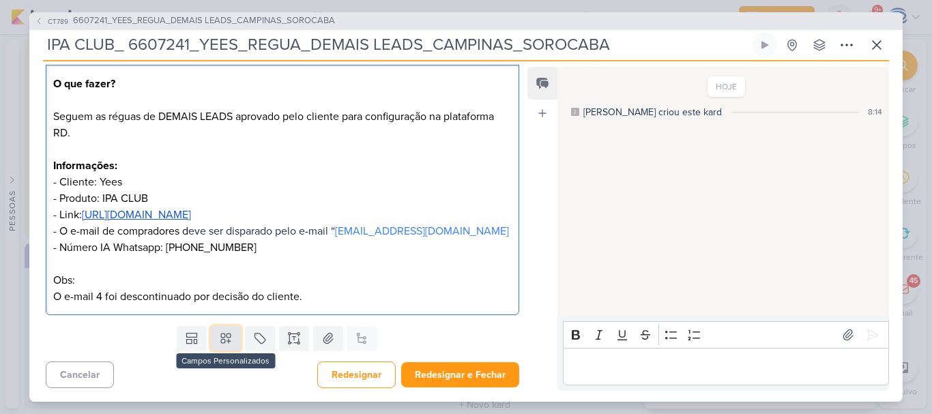
click at [221, 340] on icon at bounding box center [226, 339] width 10 height 10
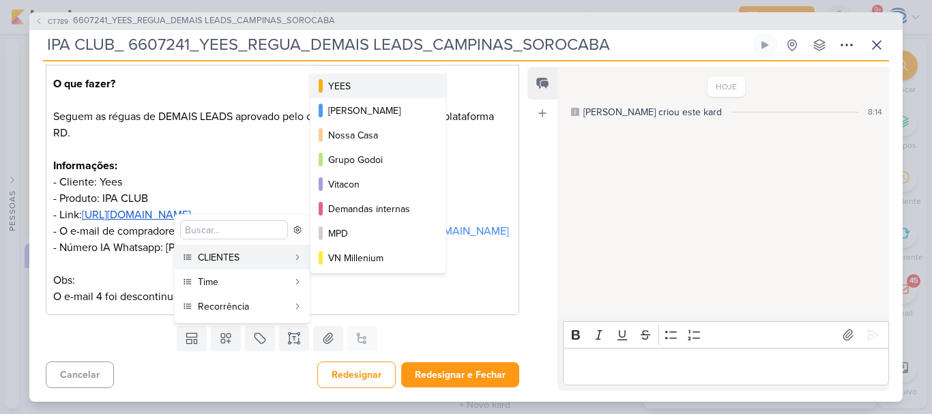
click at [375, 85] on div "YEES" at bounding box center [378, 86] width 101 height 14
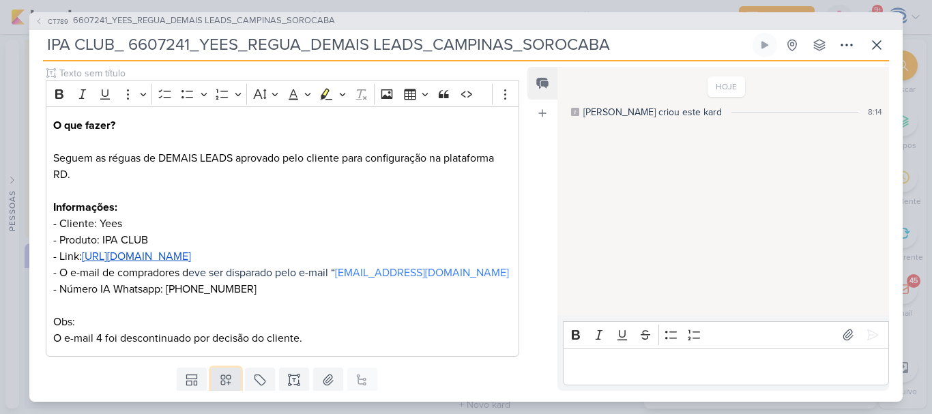
click at [221, 368] on button at bounding box center [226, 380] width 30 height 25
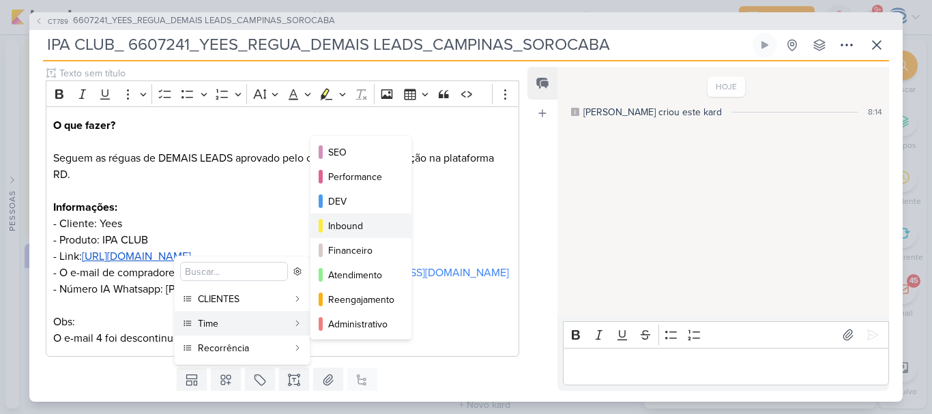
click at [367, 222] on div "Inbound" at bounding box center [361, 226] width 67 height 14
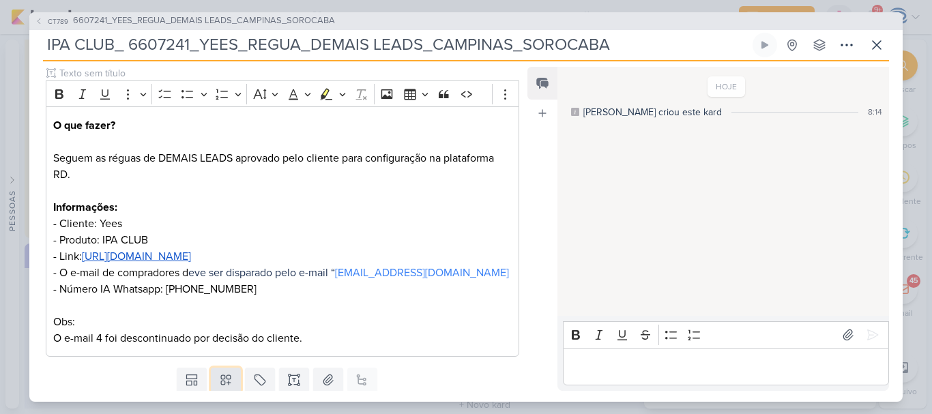
click at [220, 387] on icon at bounding box center [226, 380] width 14 height 14
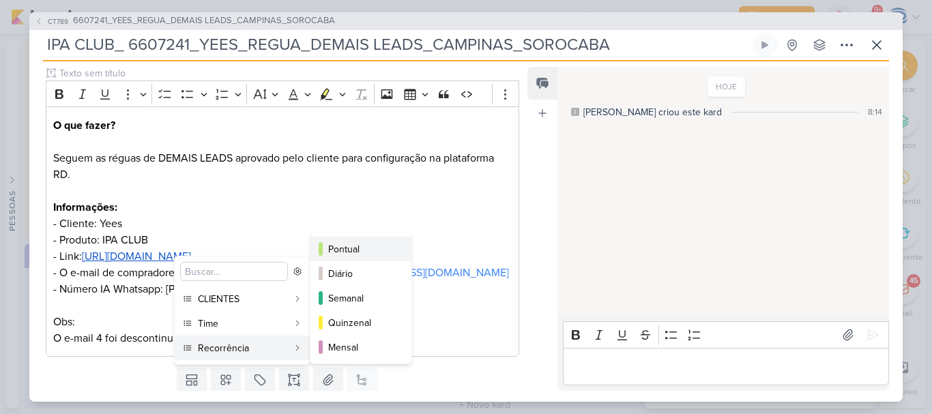
click at [366, 250] on div "Pontual" at bounding box center [361, 249] width 67 height 14
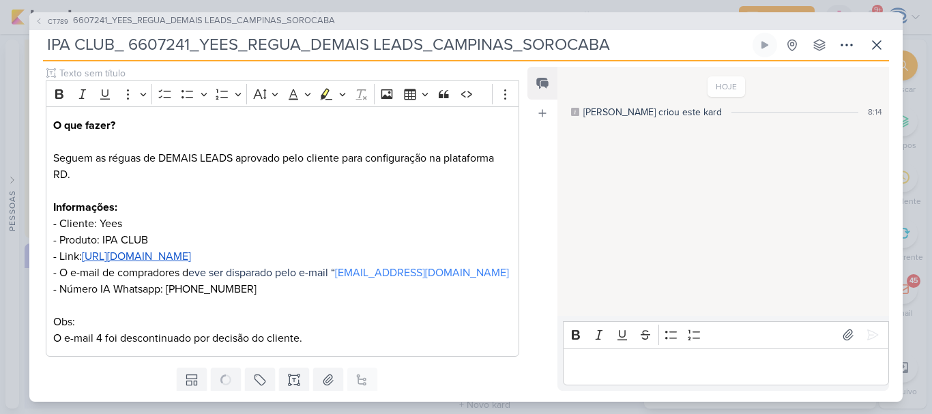
scroll to position [209, 0]
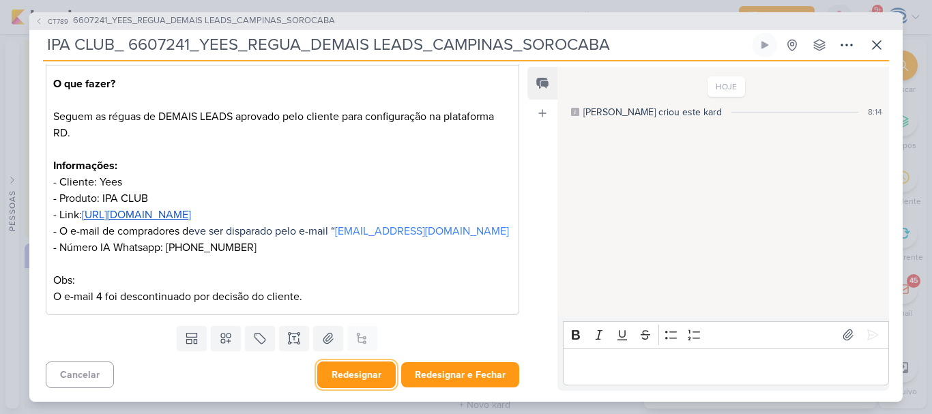
click at [341, 379] on button "Redesignar" at bounding box center [356, 375] width 78 height 27
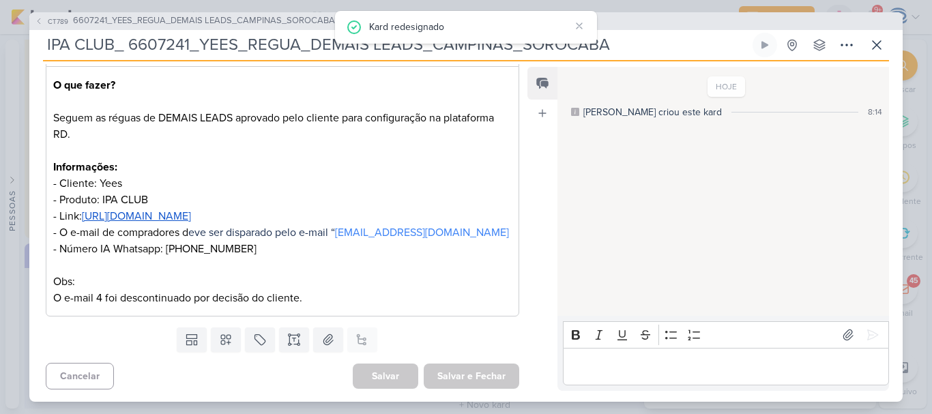
scroll to position [0, 0]
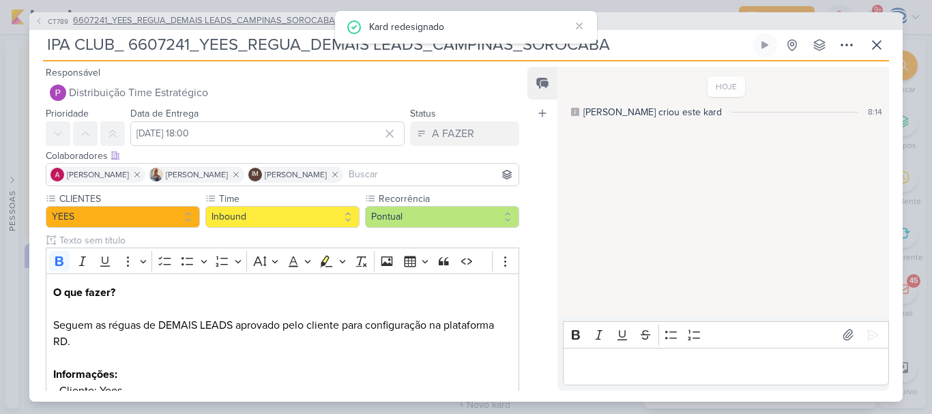
click at [251, 18] on span "6607241_YEES_REGUA_DEMAIS LEADS_CAMPINAS_SOROCABA" at bounding box center [204, 21] width 262 height 14
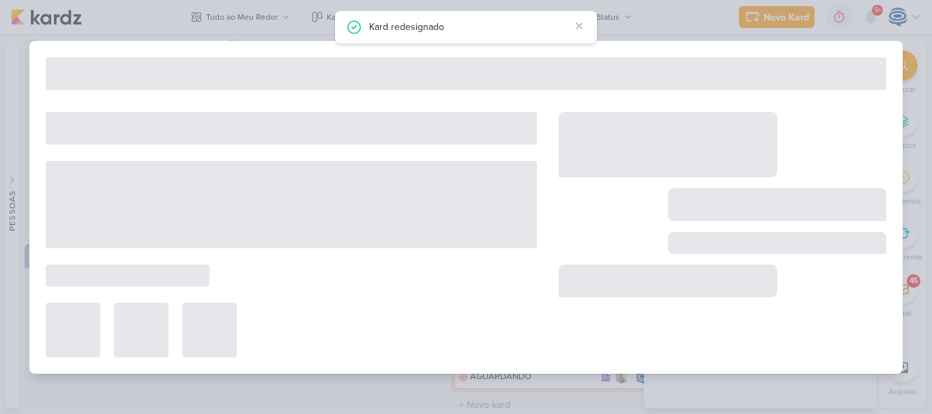
type input "6607241_YEES_REGUA_DEMAIS LEADS_CAMPINAS_SOROCABA"
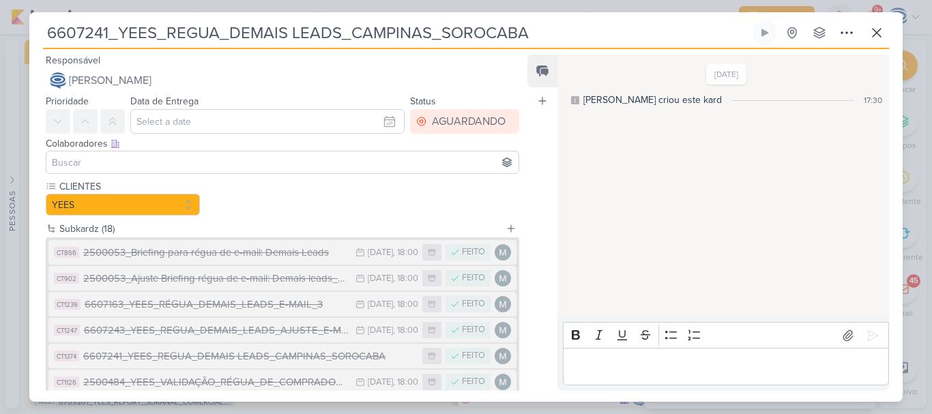
scroll to position [800, 0]
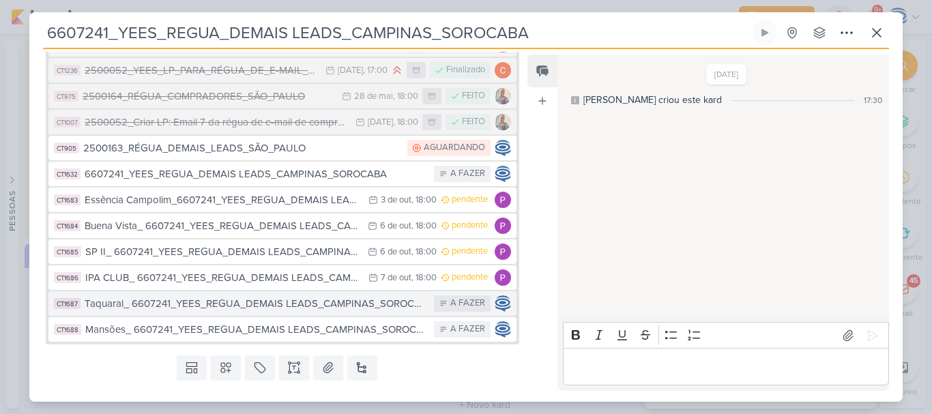
click at [137, 306] on div "Taquaral_ 6607241_YEES_REGUA_DEMAIS LEADS_CAMPINAS_SOROCABA" at bounding box center [256, 304] width 343 height 16
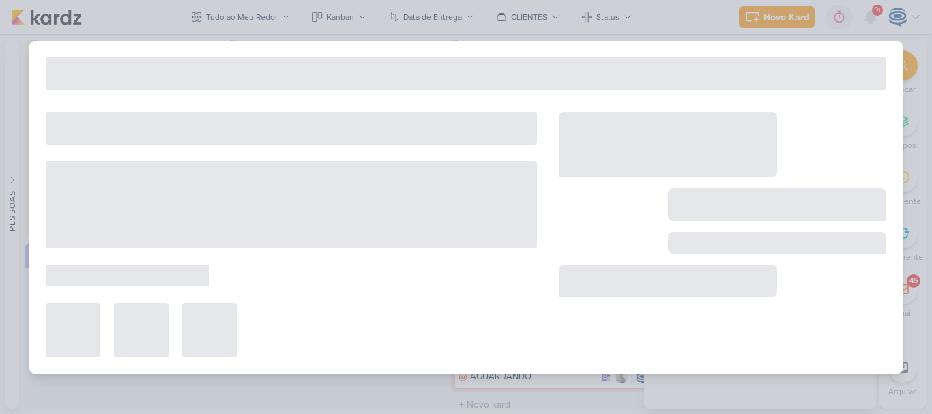
type input "Taquaral_ 6607241_YEES_REGUA_DEMAIS LEADS_CAMPINAS_SOROCABA"
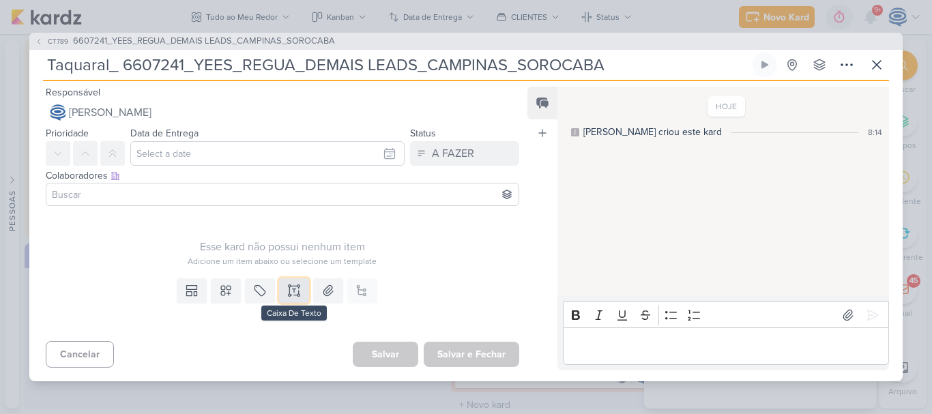
click at [289, 296] on icon at bounding box center [294, 291] width 14 height 14
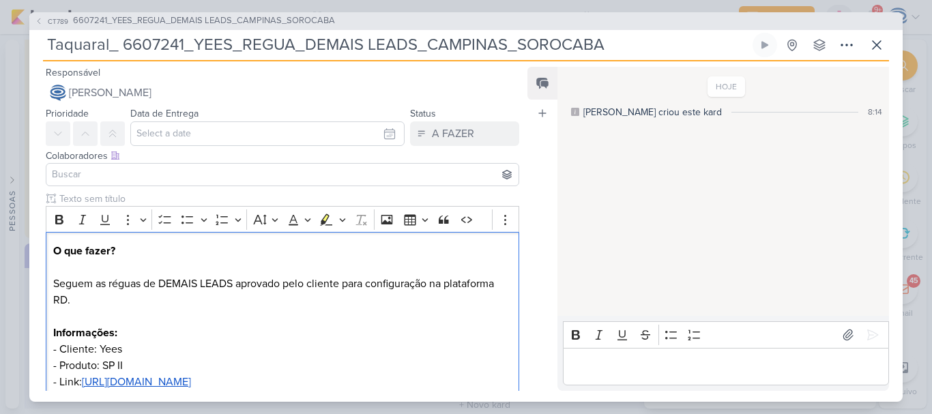
scroll to position [80, 0]
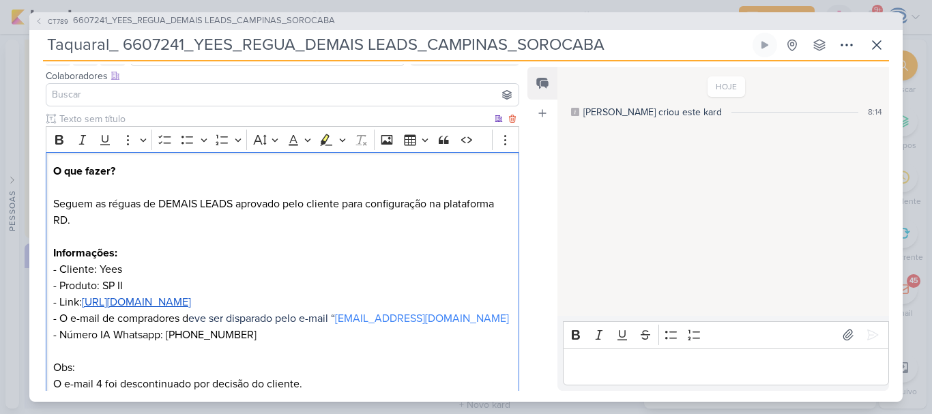
click at [144, 279] on p "O que fazer? Seguem as réguas de DEMAIS LEADS aprovado pelo cliente para config…" at bounding box center [282, 277] width 459 height 229
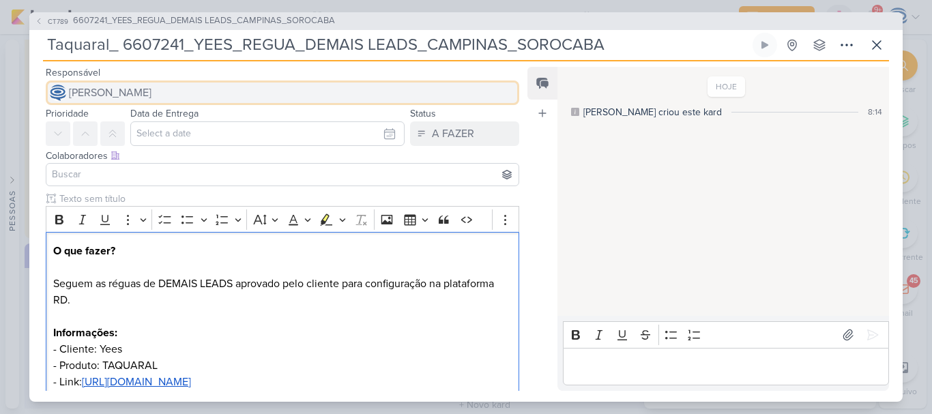
click at [139, 93] on span "[PERSON_NAME]" at bounding box center [110, 93] width 83 height 16
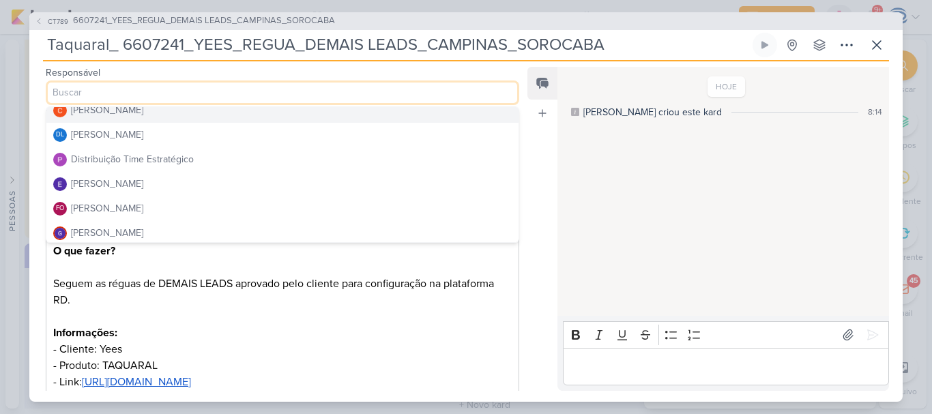
scroll to position [83, 0]
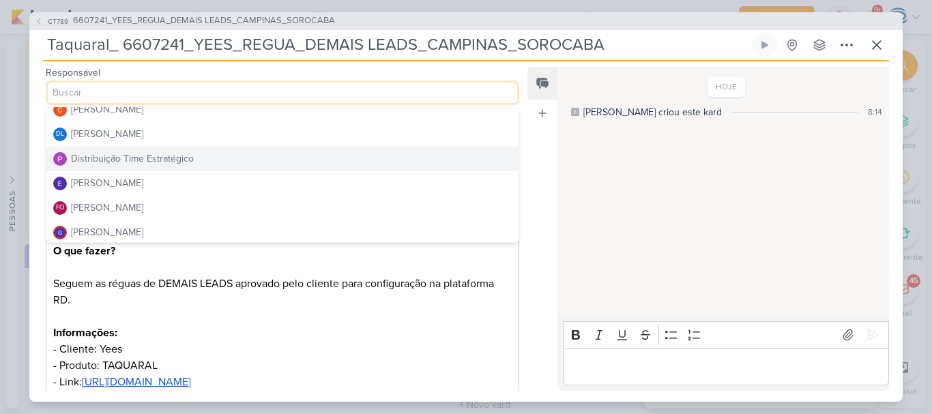
click at [117, 156] on div "Distribuição Time Estratégico" at bounding box center [132, 158] width 123 height 14
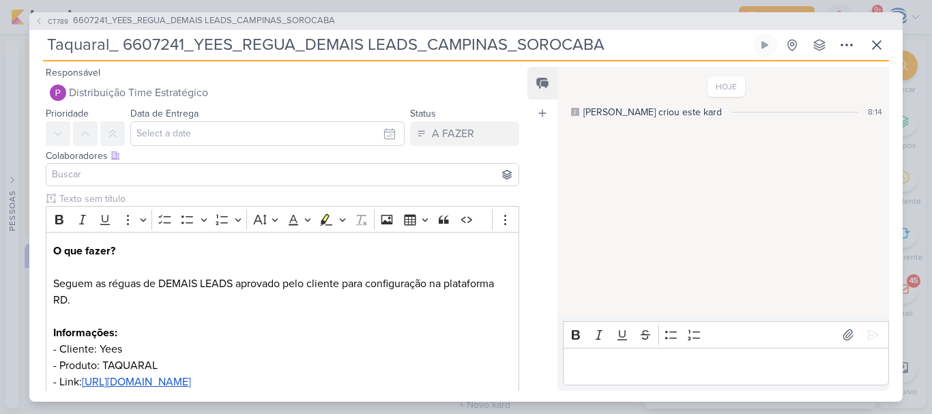
click at [117, 171] on input at bounding box center [282, 175] width 467 height 16
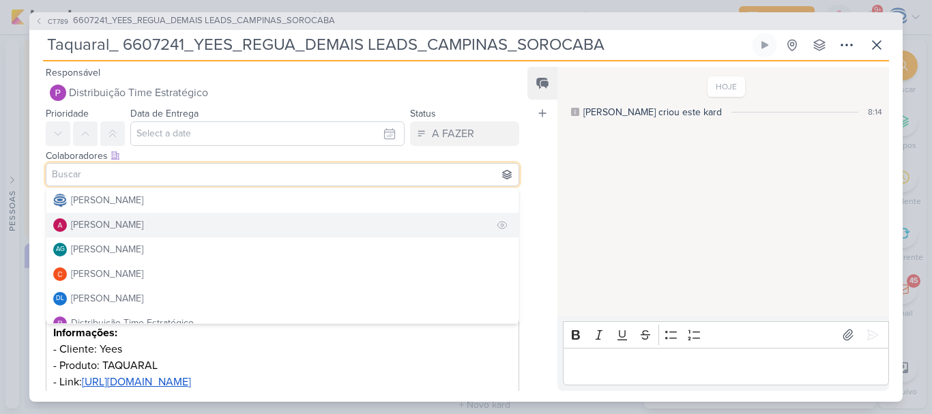
click at [98, 229] on div "[PERSON_NAME]" at bounding box center [107, 225] width 72 height 14
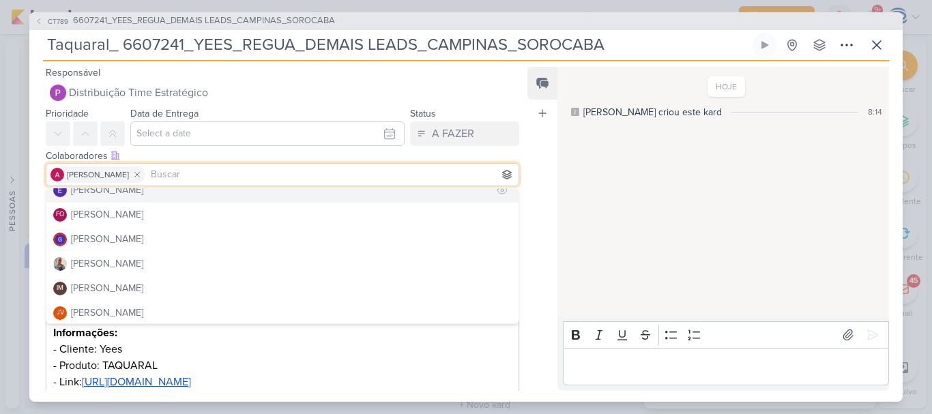
scroll to position [161, 0]
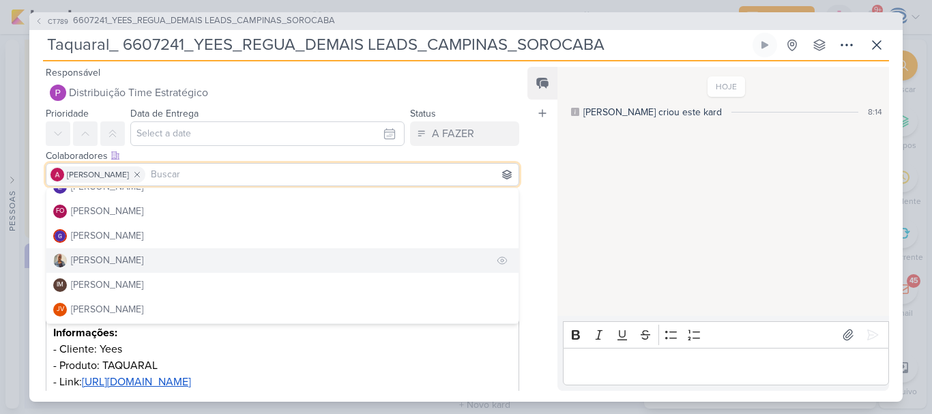
click at [99, 255] on div "[PERSON_NAME]" at bounding box center [107, 260] width 72 height 14
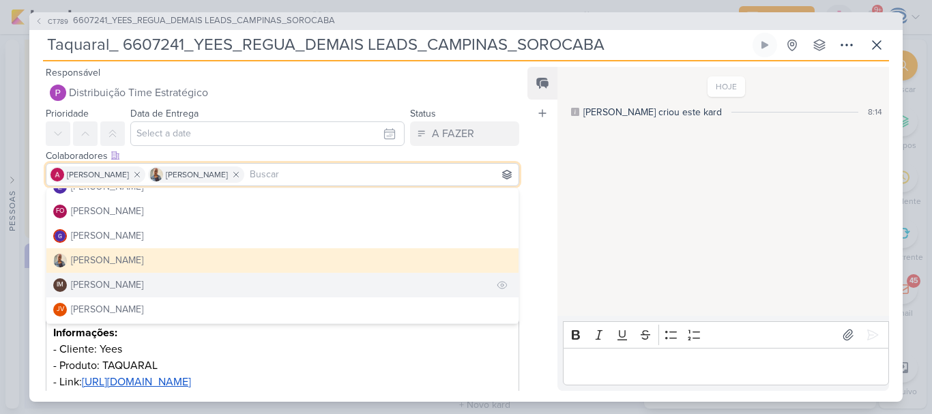
click at [99, 282] on div "[PERSON_NAME]" at bounding box center [107, 285] width 72 height 14
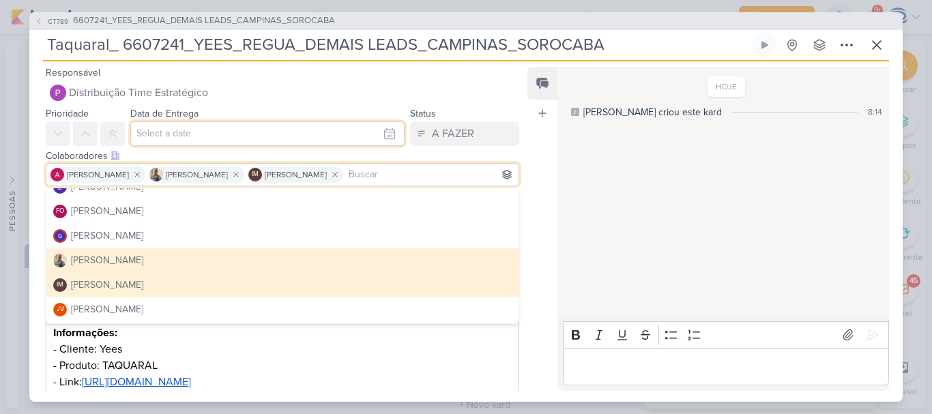
click at [158, 132] on input "text" at bounding box center [267, 133] width 274 height 25
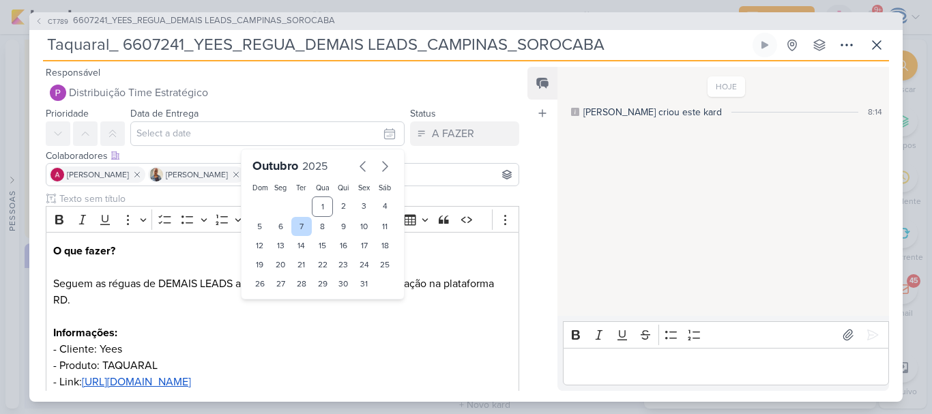
click at [299, 225] on div "7" at bounding box center [301, 226] width 21 height 19
type input "7 de outubro de 2025 às 23:59"
click at [274, 310] on select "00 01 02 03 04 05 06 07 08 09 10 11 12 13 14 15 16 17 18 19 20 21 22 23" at bounding box center [281, 307] width 19 height 16
select select "18"
click at [272, 299] on select "00 01 02 03 04 05 06 07 08 09 10 11 12 13 14 15 16 17 18 19 20 21 22 23" at bounding box center [281, 307] width 19 height 16
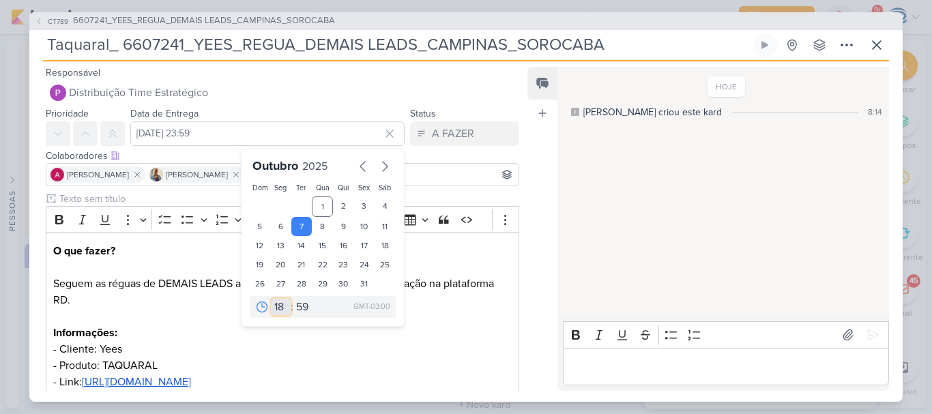
type input "7 de outubro de 2025 às 18:59"
click at [293, 312] on select "00 05 10 15 20 25 30 35 40 45 50 55 59" at bounding box center [302, 307] width 19 height 16
select select "0"
click at [293, 299] on select "00 05 10 15 20 25 30 35 40 45 50 55 59" at bounding box center [302, 307] width 19 height 16
type input "7 de outubro de 2025 às 18:00"
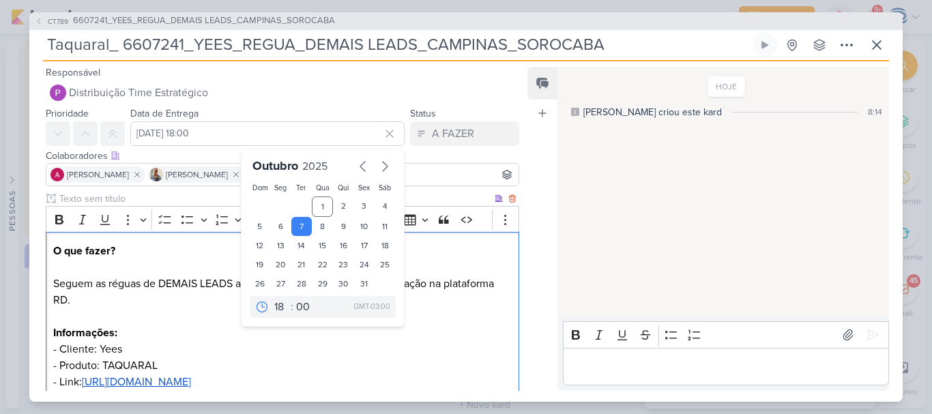
click at [196, 323] on p "O que fazer? Seguem as réguas de DEMAIS LEADS aprovado pelo cliente para config…" at bounding box center [282, 357] width 459 height 229
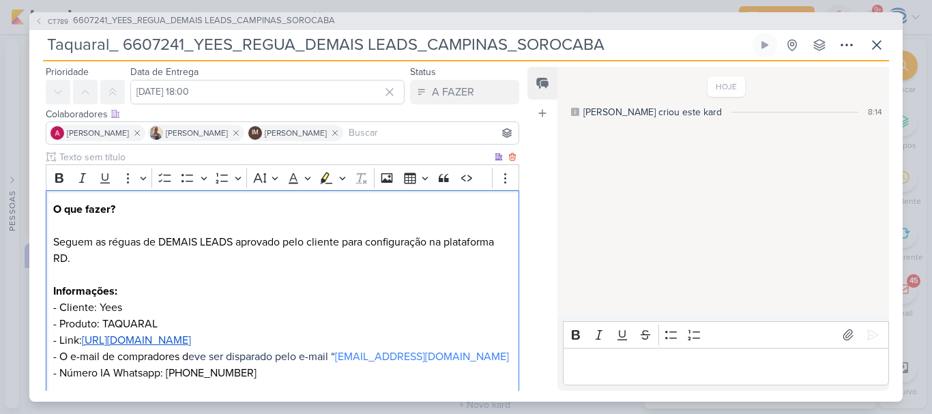
scroll to position [167, 0]
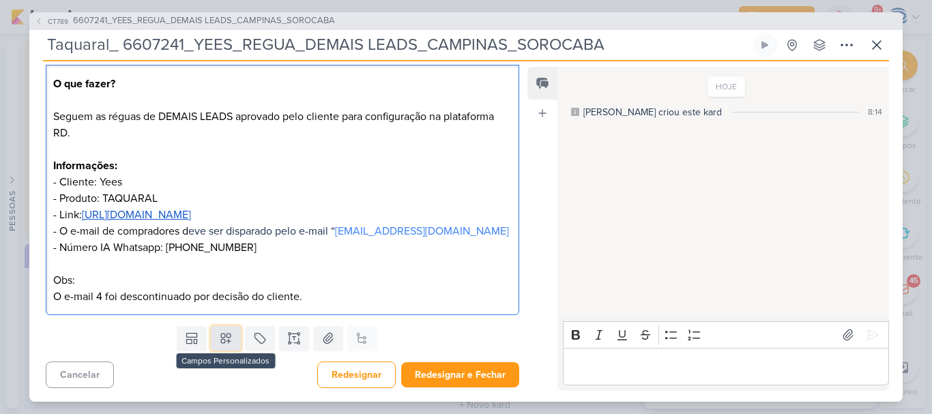
click at [222, 341] on icon at bounding box center [226, 339] width 10 height 10
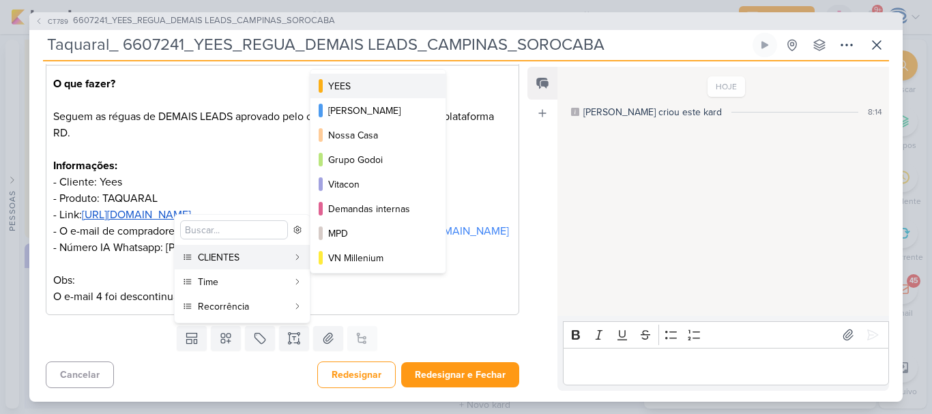
click at [351, 88] on div "YEES" at bounding box center [378, 86] width 101 height 14
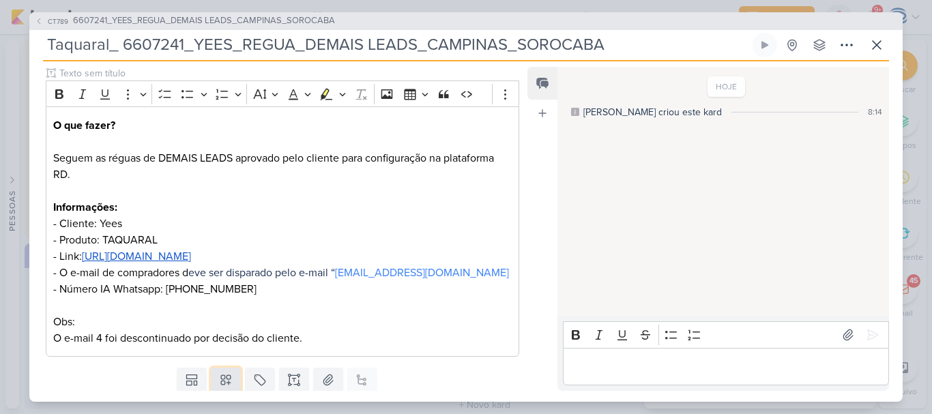
click at [215, 381] on button at bounding box center [226, 380] width 30 height 25
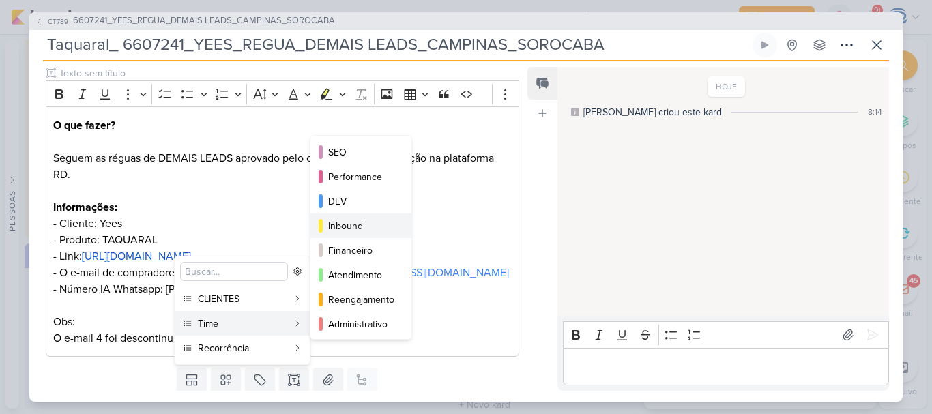
click at [357, 227] on div "Inbound" at bounding box center [361, 226] width 67 height 14
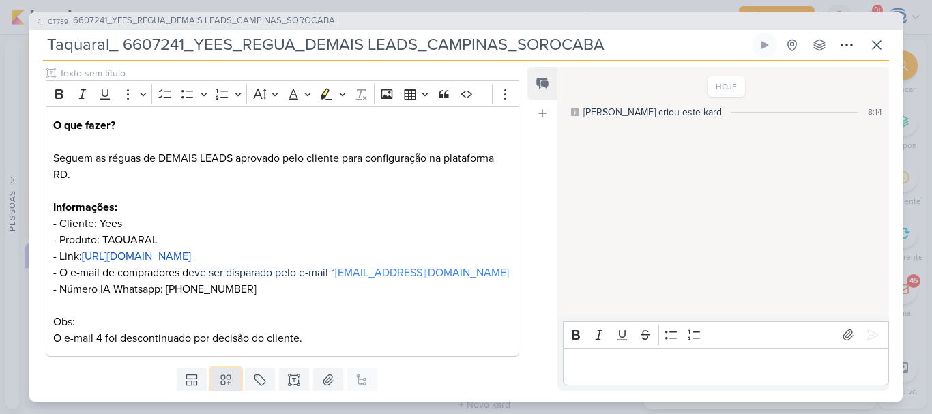
click at [221, 384] on icon at bounding box center [226, 380] width 14 height 14
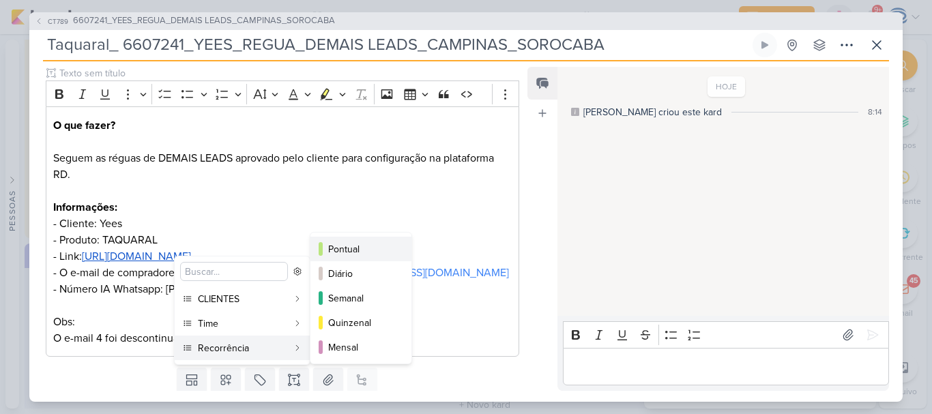
click at [353, 252] on div "Pontual" at bounding box center [361, 249] width 67 height 14
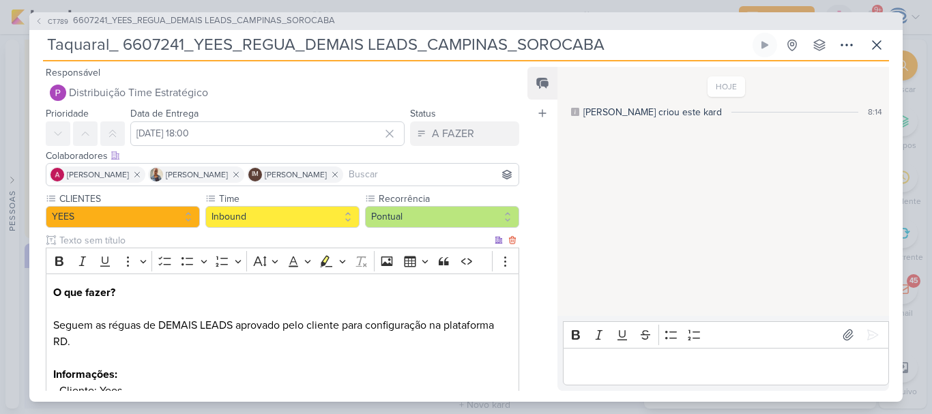
scroll to position [209, 0]
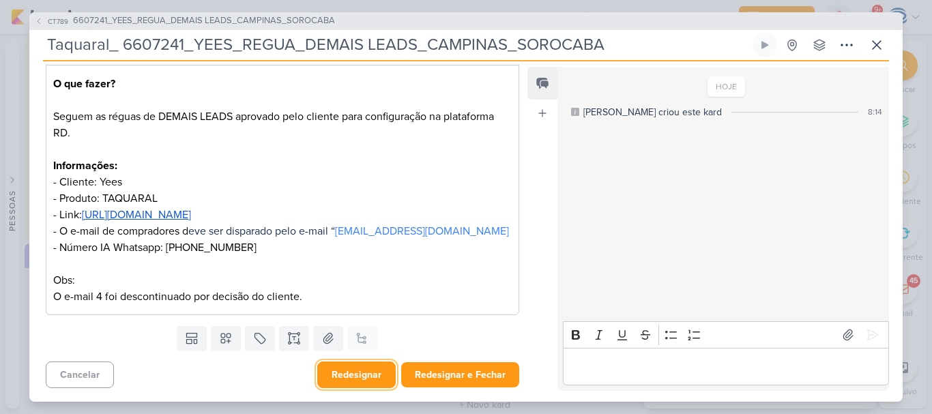
click at [343, 378] on button "Redesignar" at bounding box center [356, 375] width 78 height 27
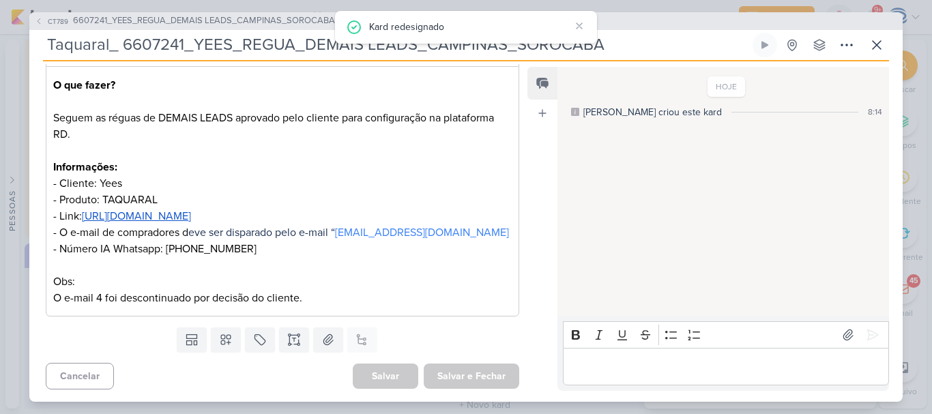
scroll to position [0, 0]
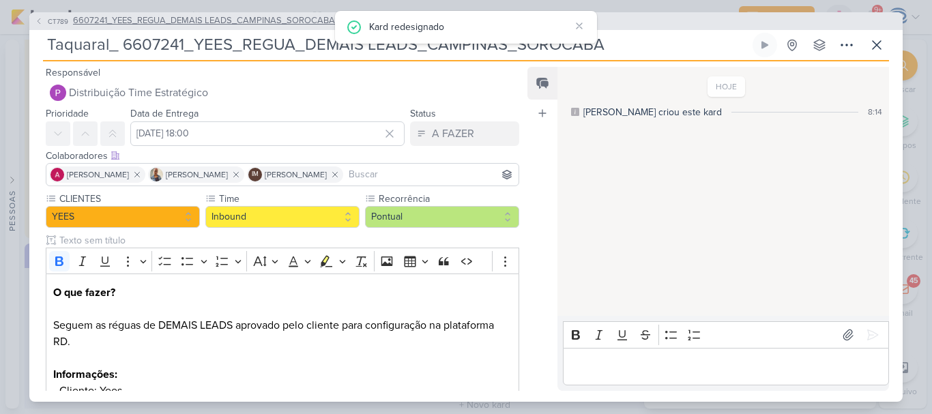
click at [172, 21] on span "6607241_YEES_REGUA_DEMAIS LEADS_CAMPINAS_SOROCABA" at bounding box center [204, 21] width 262 height 14
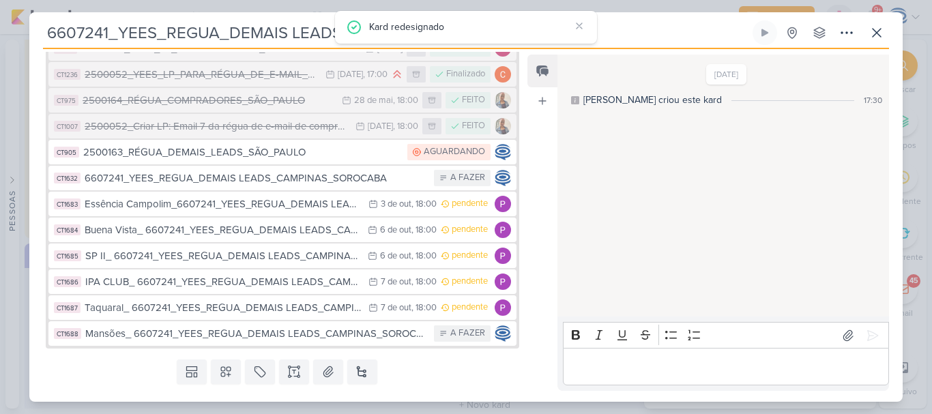
scroll to position [363, 0]
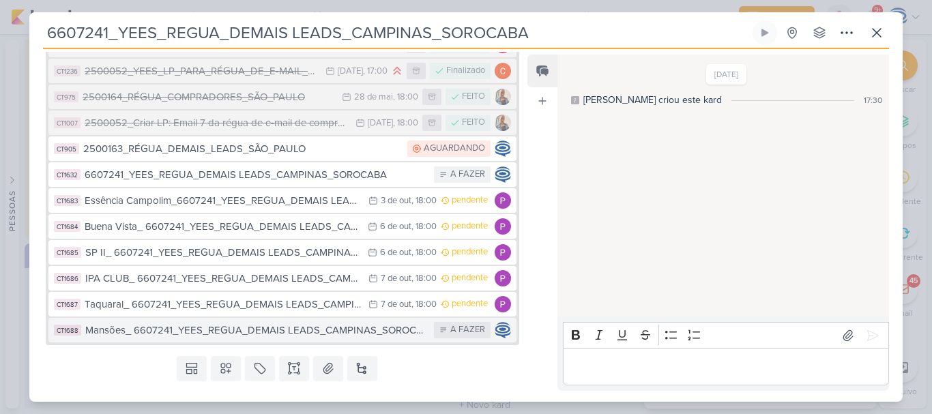
click at [228, 331] on div "Mansões_ 6607241_YEES_REGUA_DEMAIS LEADS_CAMPINAS_SOROCABA" at bounding box center [256, 331] width 342 height 16
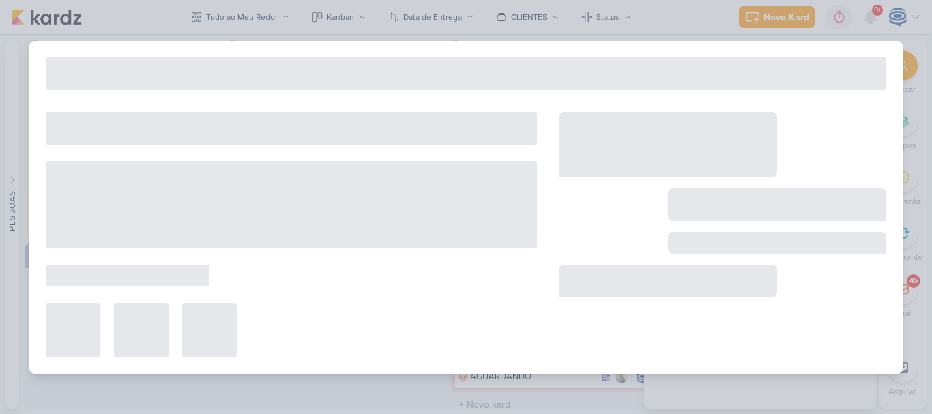
type input "Mansões_ 6607241_YEES_REGUA_DEMAIS LEADS_CAMPINAS_SOROCABA"
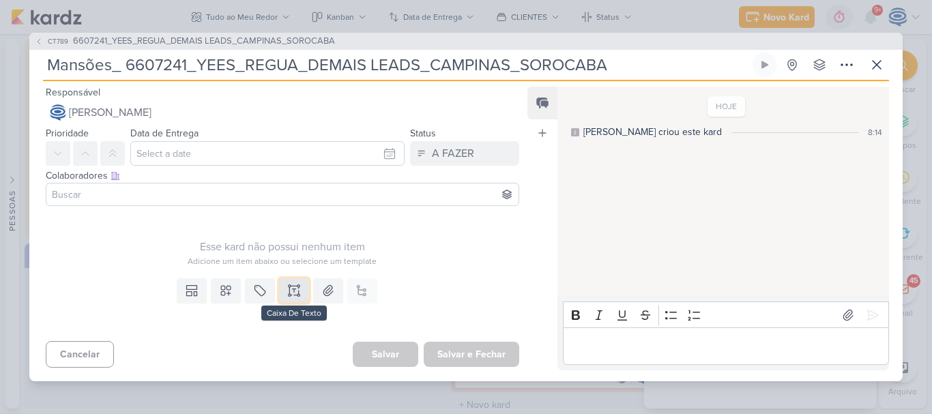
click at [293, 287] on icon at bounding box center [294, 287] width 7 height 0
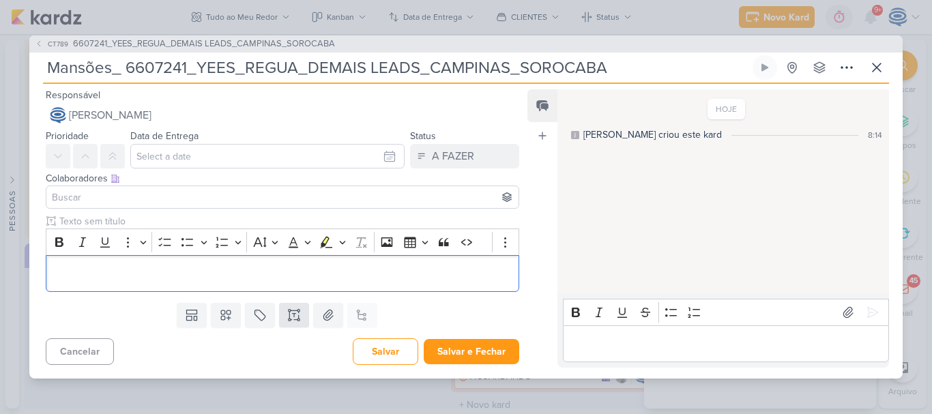
scroll to position [80, 0]
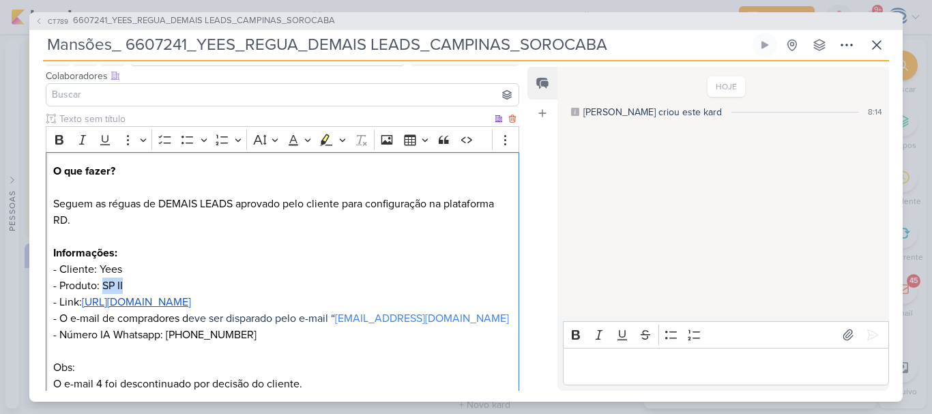
drag, startPoint x: 130, startPoint y: 281, endPoint x: 104, endPoint y: 284, distance: 25.4
click at [104, 284] on p "O que fazer? Seguem as réguas de DEMAIS LEADS aprovado pelo cliente para config…" at bounding box center [282, 277] width 459 height 229
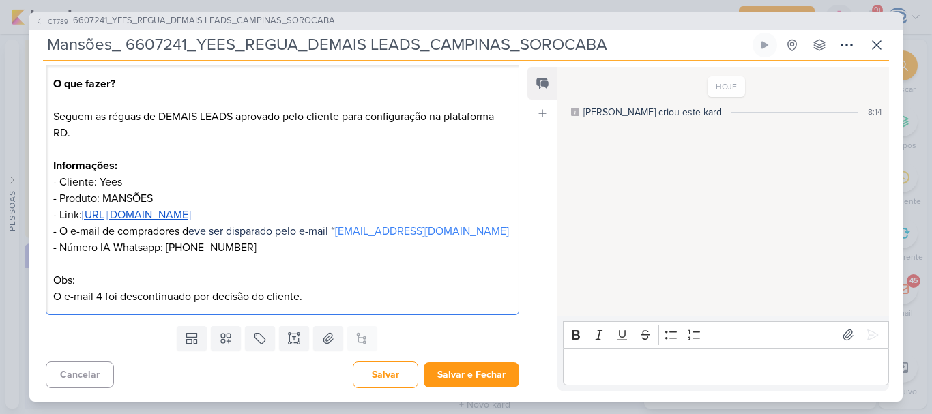
scroll to position [0, 0]
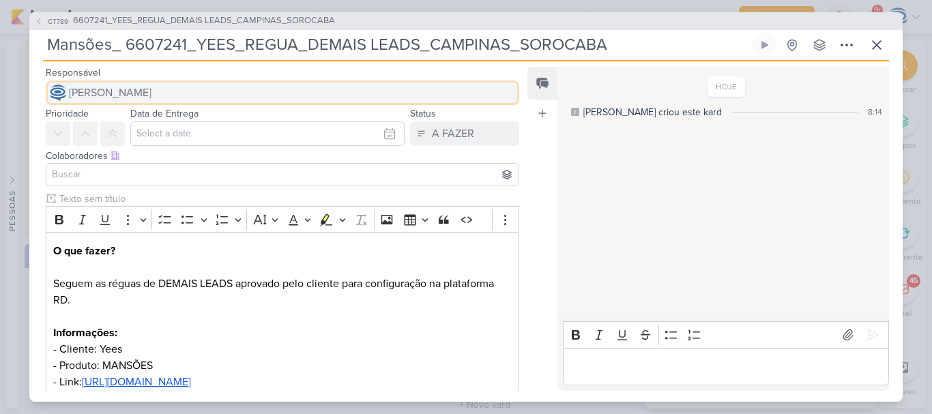
click at [151, 89] on span "[PERSON_NAME]" at bounding box center [110, 93] width 83 height 16
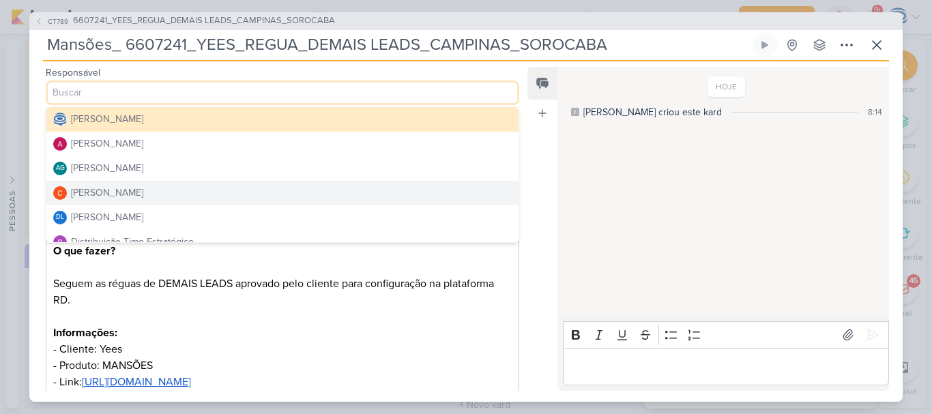
scroll to position [39, 0]
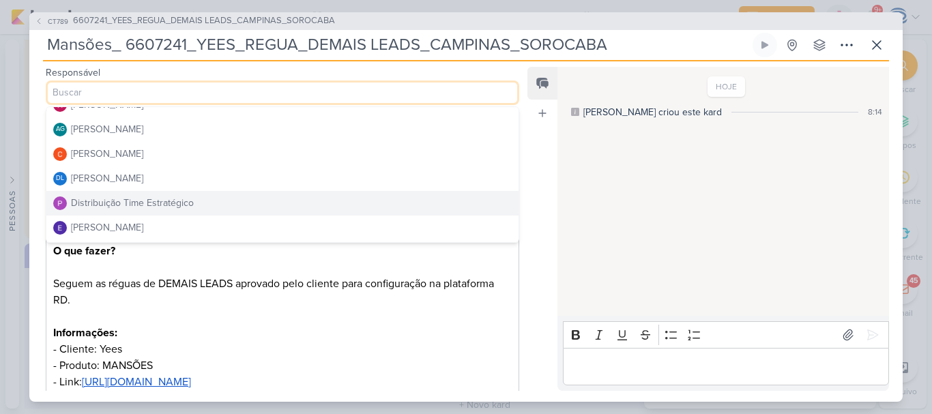
click at [139, 200] on div "Distribuição Time Estratégico" at bounding box center [132, 203] width 123 height 14
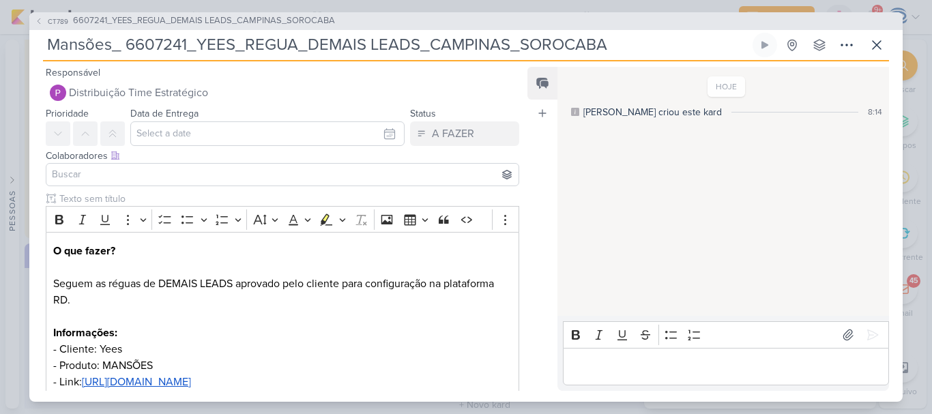
click at [111, 164] on div at bounding box center [283, 174] width 474 height 23
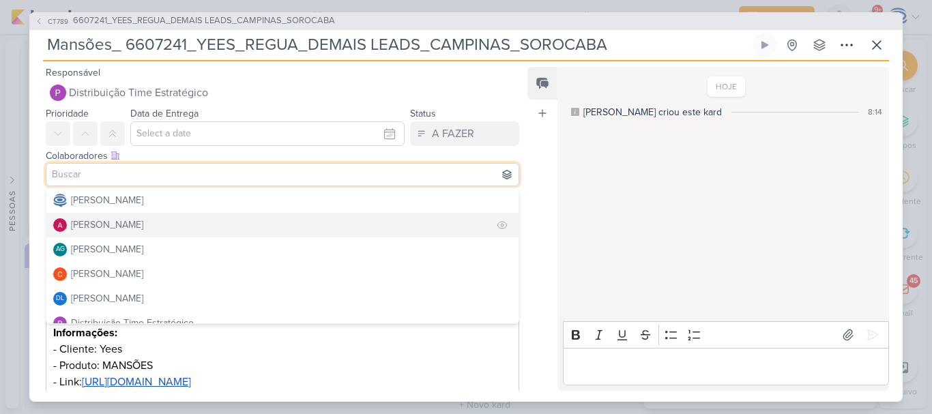
click at [104, 216] on button "[PERSON_NAME]" at bounding box center [282, 225] width 472 height 25
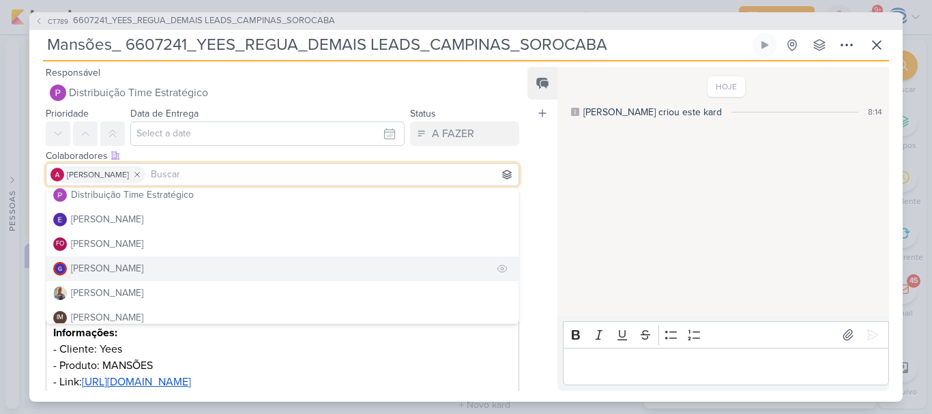
scroll to position [129, 0]
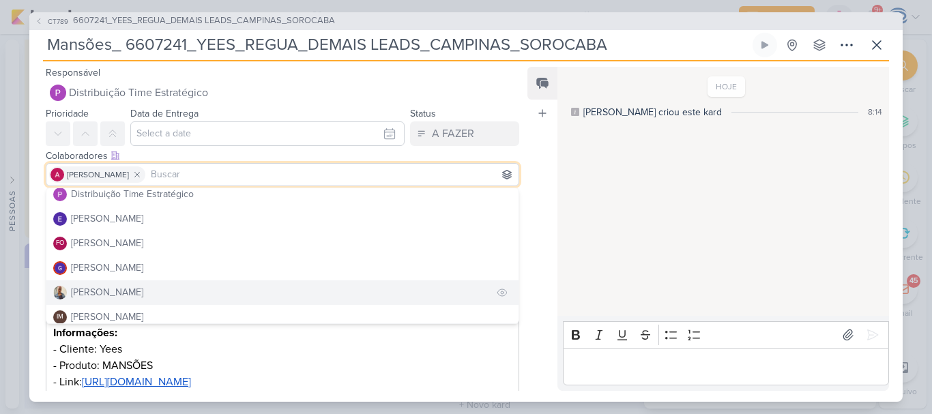
click at [100, 293] on div "[PERSON_NAME]" at bounding box center [107, 292] width 72 height 14
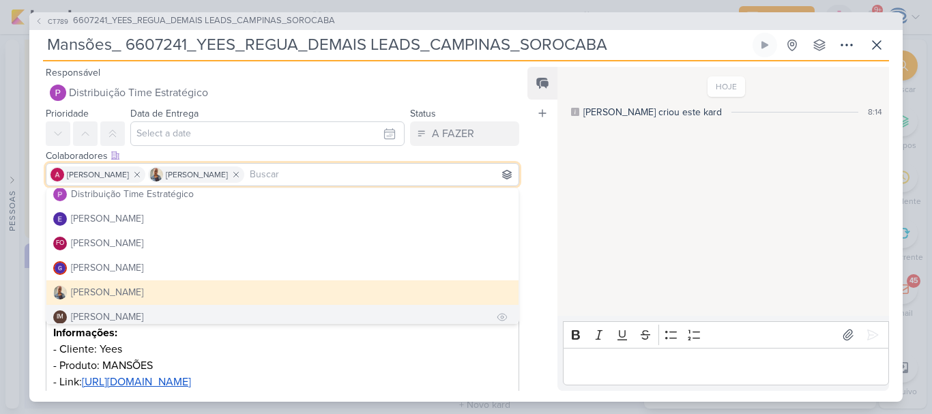
click at [100, 317] on div "[PERSON_NAME]" at bounding box center [107, 317] width 72 height 14
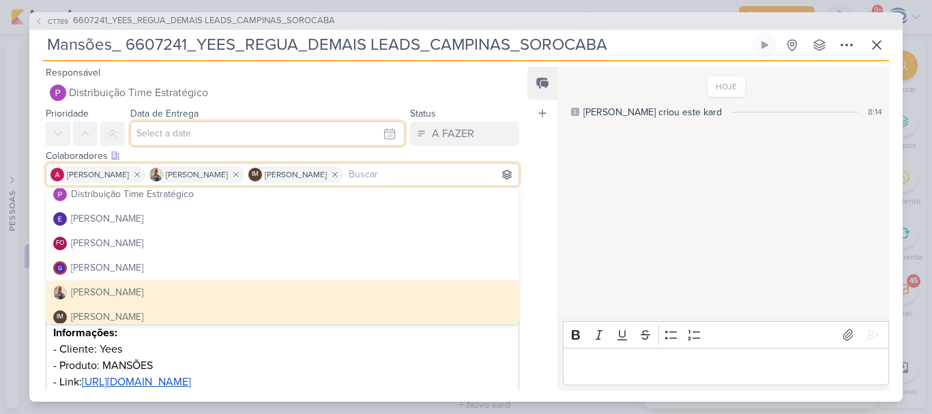
click at [158, 136] on input "text" at bounding box center [267, 133] width 274 height 25
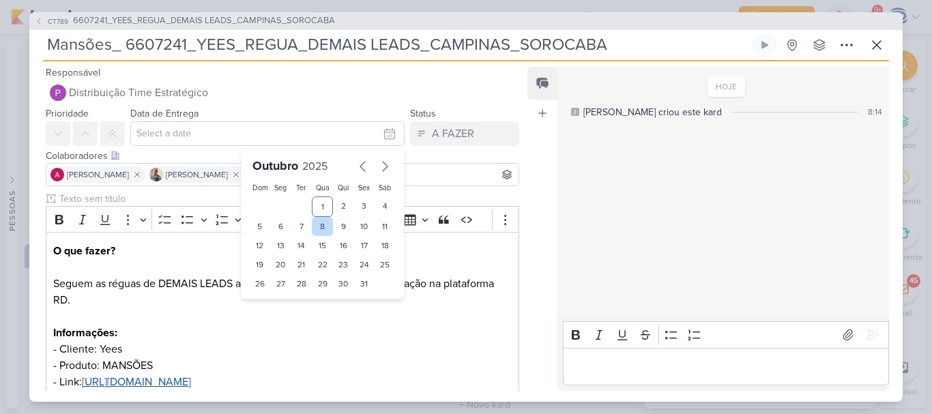
click at [312, 232] on div "8" at bounding box center [322, 226] width 21 height 19
type input "8 de outubro de 2025 às 23:59"
click at [273, 305] on select "00 01 02 03 04 05 06 07 08 09 10 11 12 13 14 15 16 17 18 19 20 21 22 23" at bounding box center [281, 307] width 19 height 16
select select "18"
click at [272, 299] on select "00 01 02 03 04 05 06 07 08 09 10 11 12 13 14 15 16 17 18 19 20 21 22 23" at bounding box center [281, 307] width 19 height 16
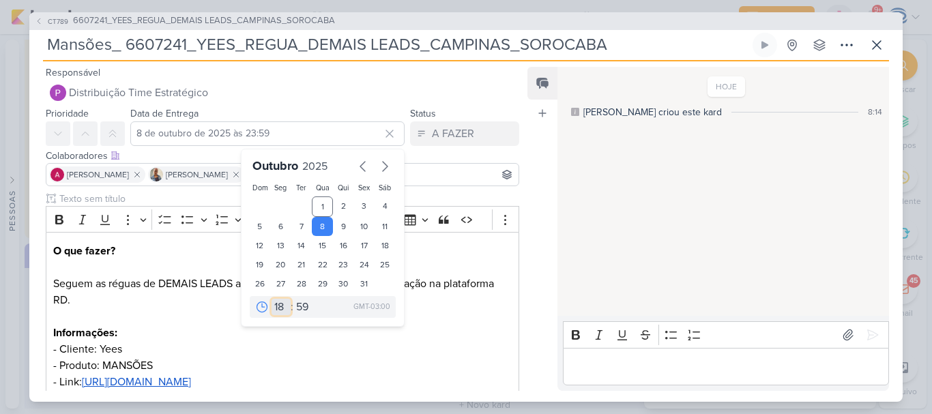
type input "8 de outubro de 2025 às 18:59"
click at [298, 309] on select "00 05 10 15 20 25 30 35 40 45 50 55 59" at bounding box center [302, 307] width 19 height 16
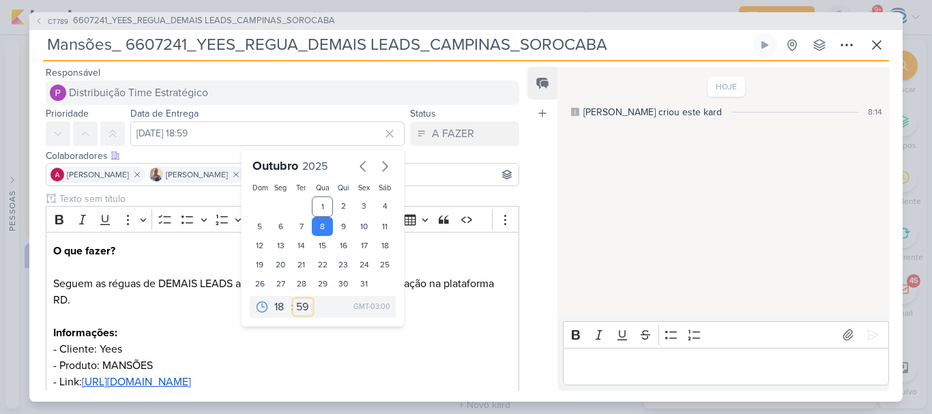
select select "0"
click at [293, 299] on select "00 05 10 15 20 25 30 35 40 45 50 55 59" at bounding box center [302, 307] width 19 height 16
type input "8 de outubro de 2025 às 18:00"
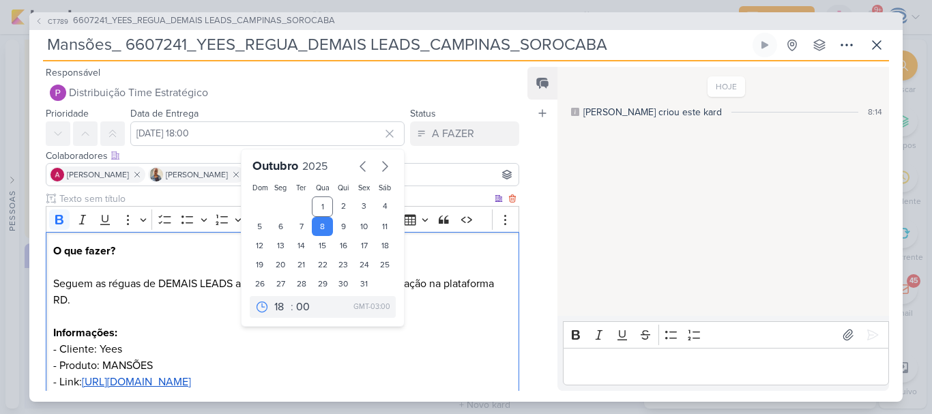
click at [256, 331] on p "O que fazer? Seguem as réguas de DEMAIS LEADS aprovado pelo cliente para config…" at bounding box center [282, 357] width 459 height 229
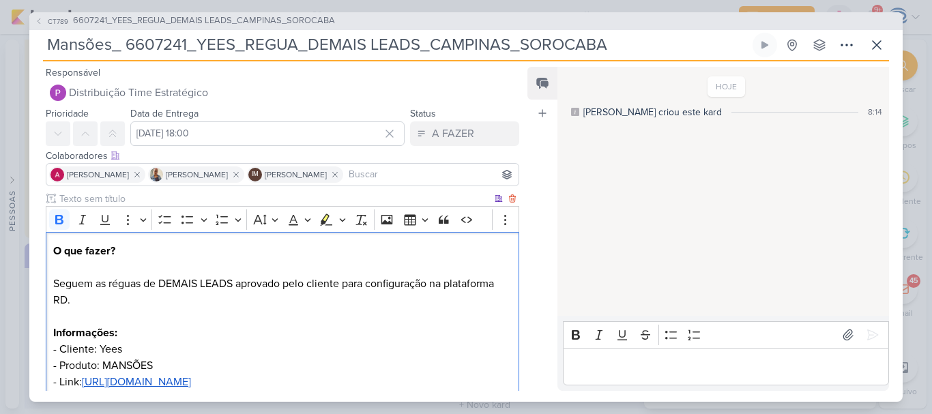
scroll to position [167, 0]
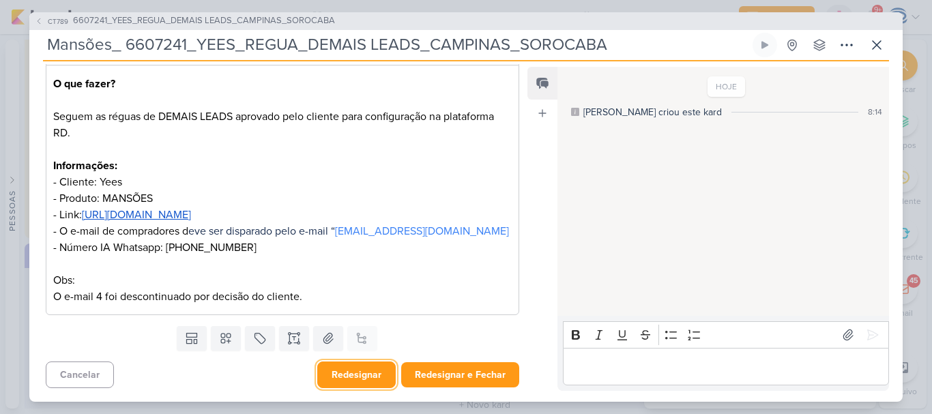
click at [362, 378] on button "Redesignar" at bounding box center [356, 375] width 78 height 27
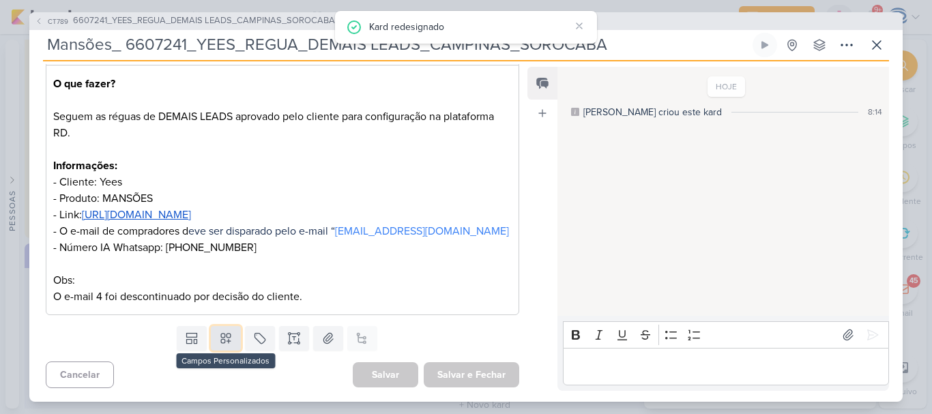
click at [219, 343] on icon at bounding box center [226, 339] width 14 height 14
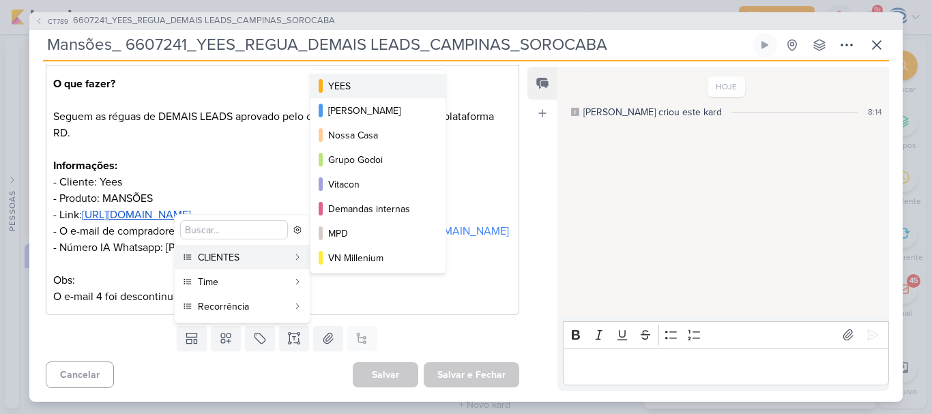
click at [344, 81] on div "YEES" at bounding box center [378, 86] width 101 height 14
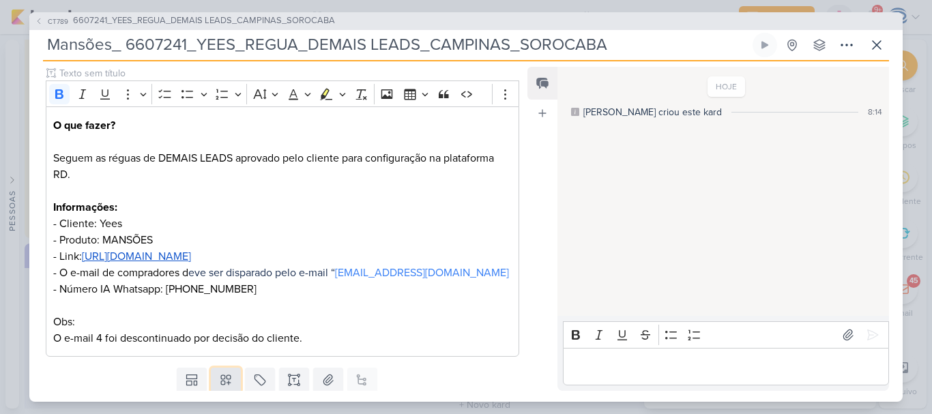
click at [224, 377] on icon at bounding box center [226, 380] width 10 height 10
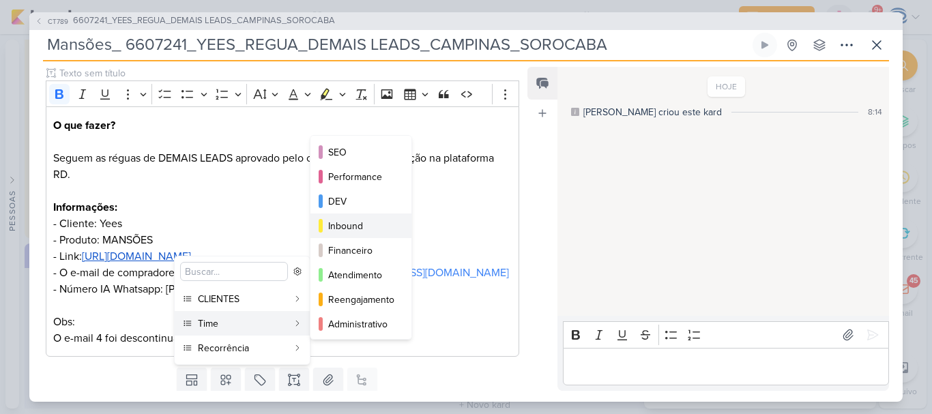
click at [339, 221] on div "Inbound" at bounding box center [361, 226] width 67 height 14
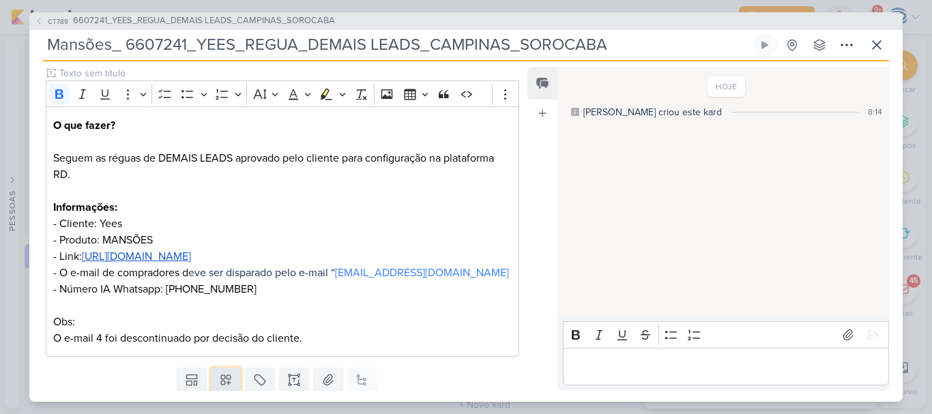
click at [226, 384] on icon at bounding box center [226, 380] width 10 height 10
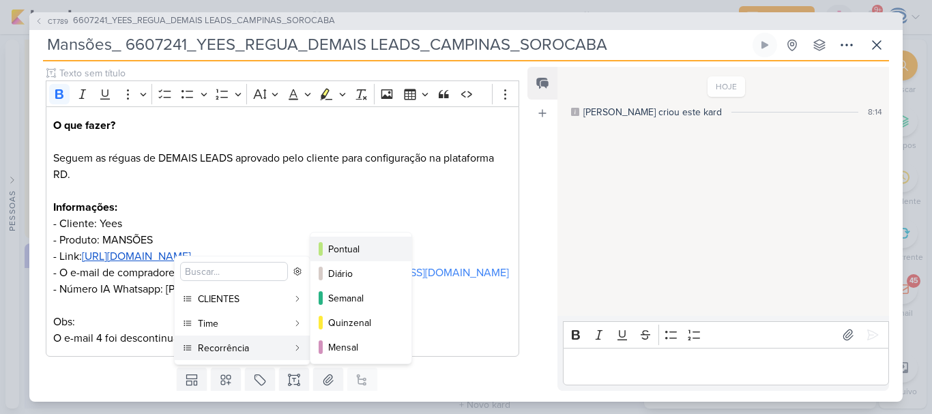
click at [363, 241] on button "Pontual" at bounding box center [360, 249] width 101 height 25
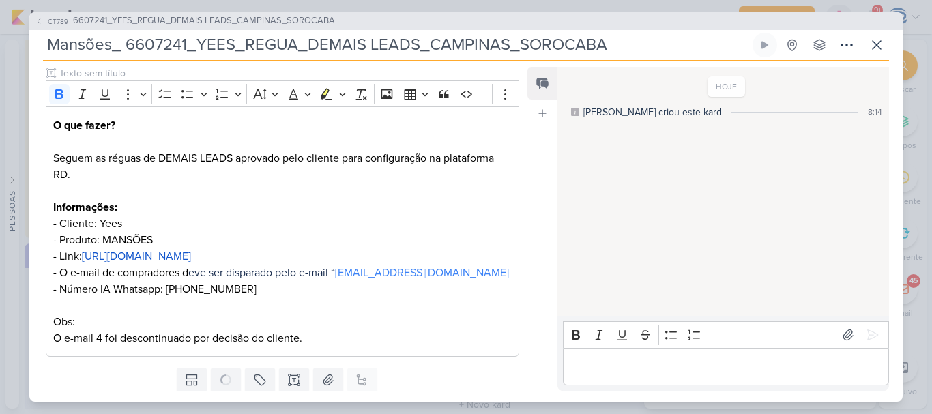
scroll to position [209, 0]
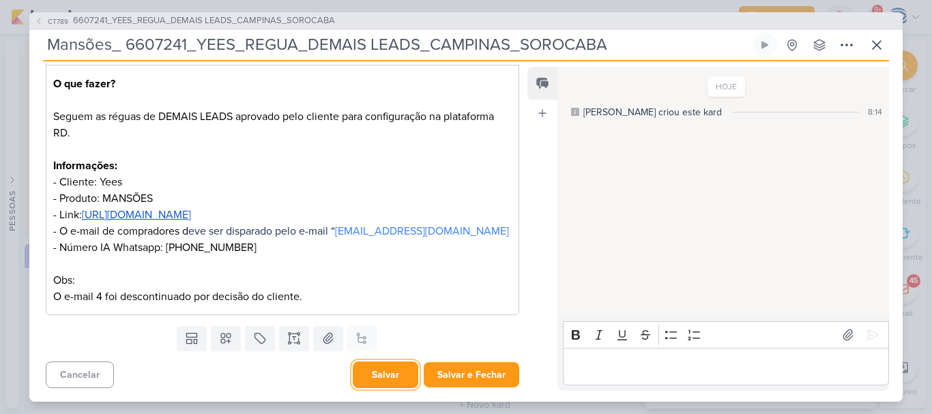
click at [378, 381] on button "Salvar" at bounding box center [386, 375] width 66 height 27
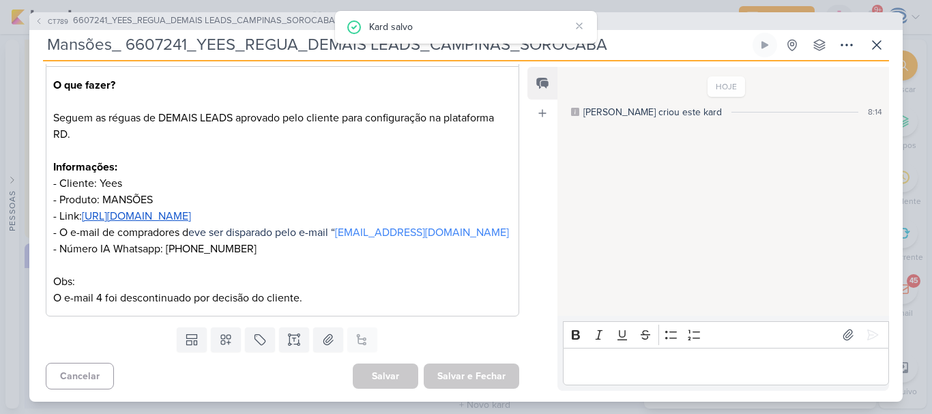
scroll to position [0, 0]
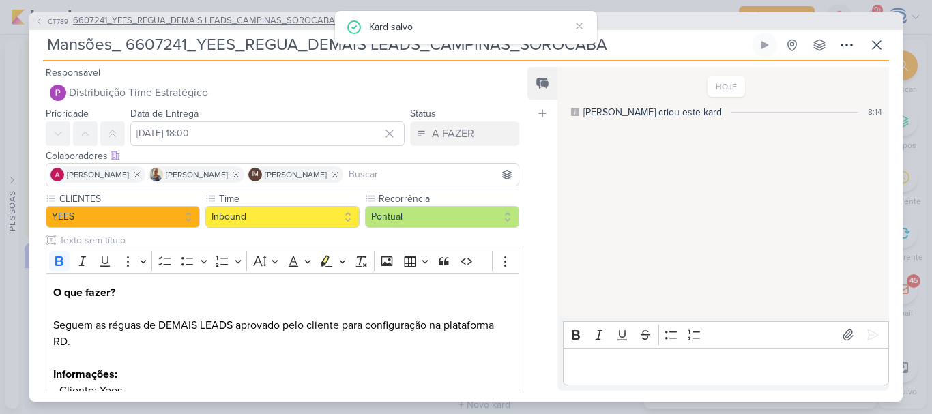
click at [227, 22] on span "6607241_YEES_REGUA_DEMAIS LEADS_CAMPINAS_SOROCABA" at bounding box center [204, 21] width 262 height 14
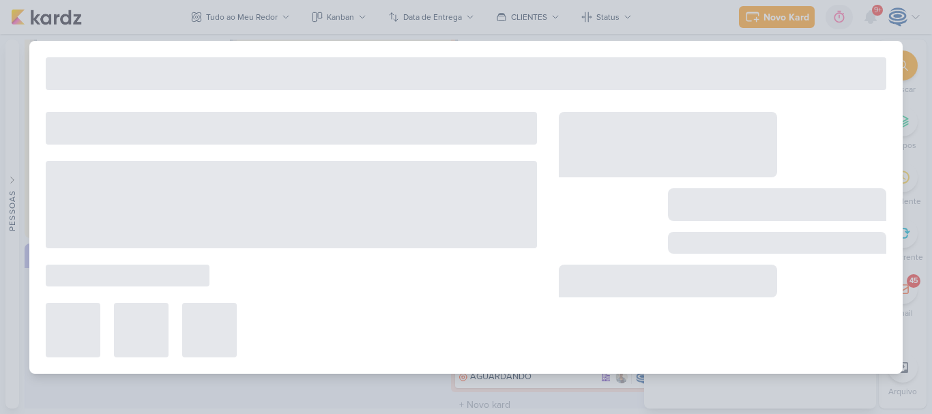
type input "6607241_YEES_REGUA_DEMAIS LEADS_CAMPINAS_SOROCABA"
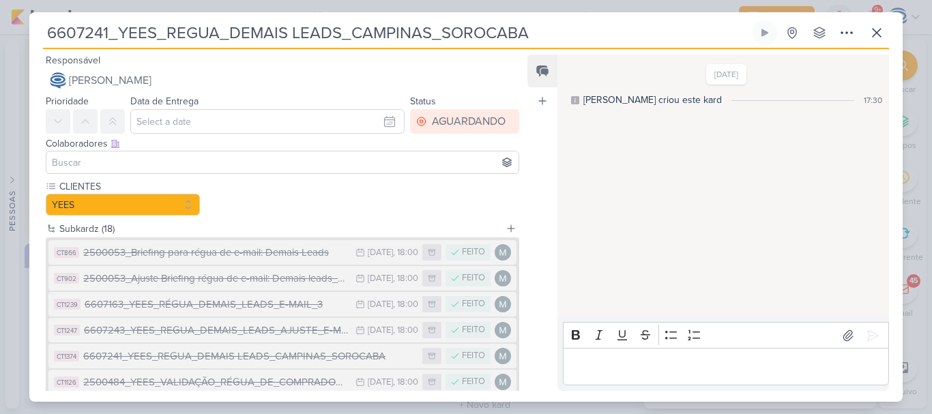
scroll to position [393, 0]
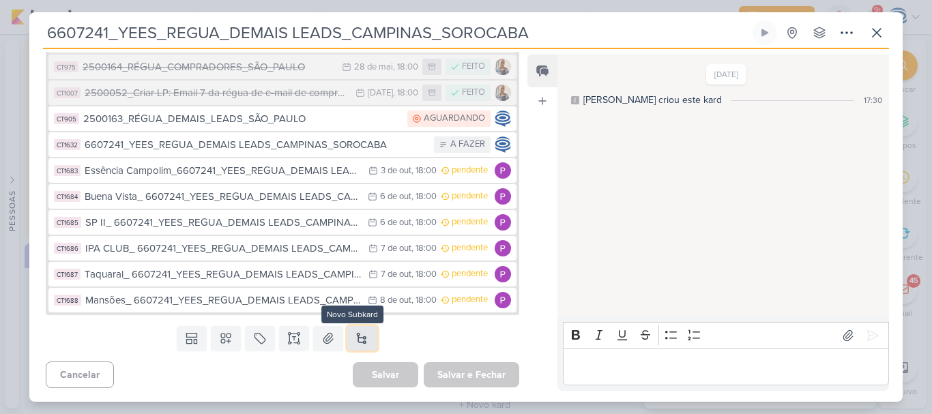
click at [354, 341] on button at bounding box center [362, 338] width 30 height 25
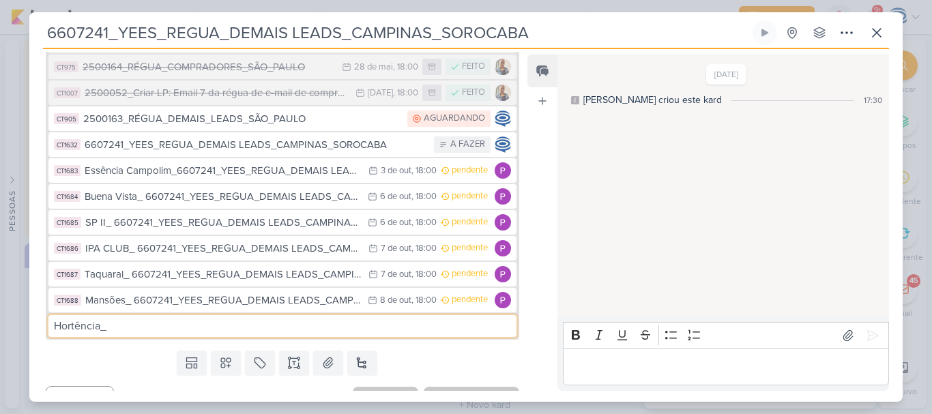
paste input "O que fazer? Seguem as réguas de DEMAIS LEADS aprovado pelo cliente para config…"
type input "Hortência_"
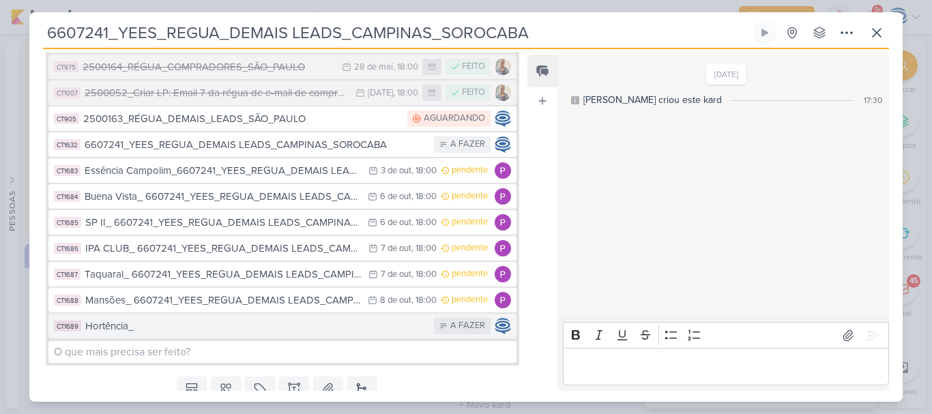
click at [249, 325] on div "Hortência_" at bounding box center [256, 327] width 342 height 16
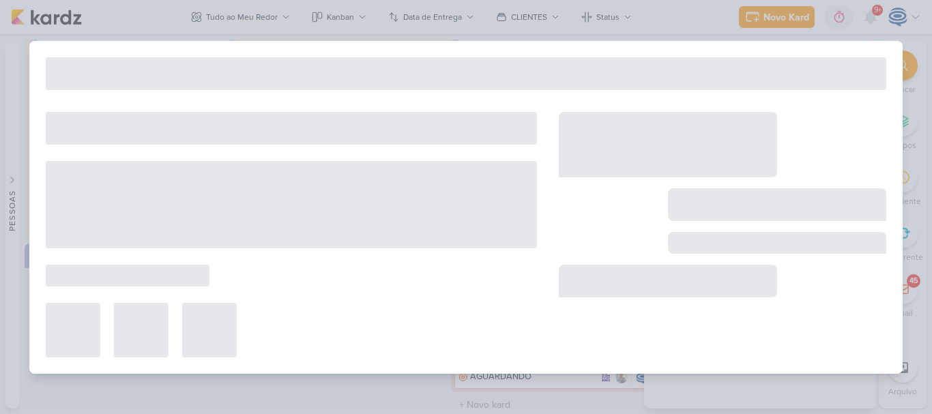
type input "Hortência_"
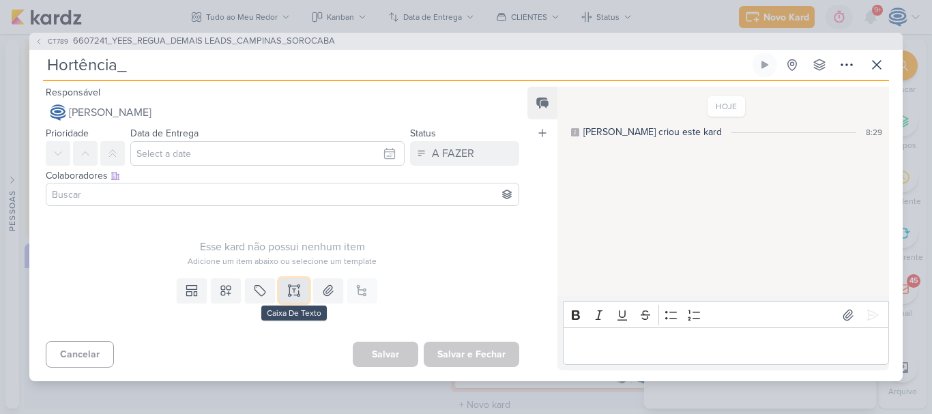
click at [292, 287] on icon at bounding box center [294, 287] width 7 height 0
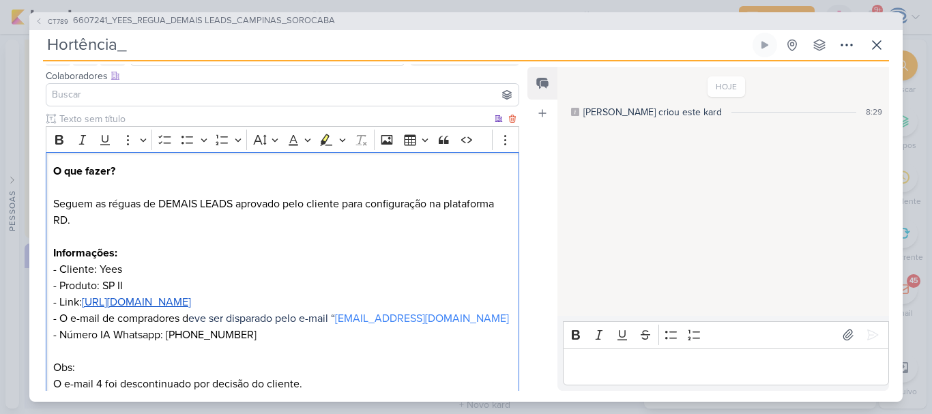
scroll to position [117, 0]
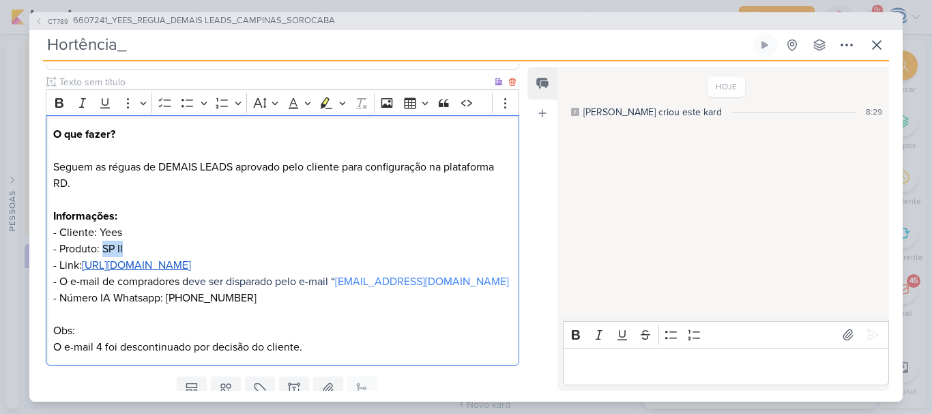
drag, startPoint x: 136, startPoint y: 251, endPoint x: 103, endPoint y: 249, distance: 32.8
click at [103, 249] on p "O que fazer? Seguem as réguas de DEMAIS LEADS aprovado pelo cliente para config…" at bounding box center [282, 240] width 459 height 229
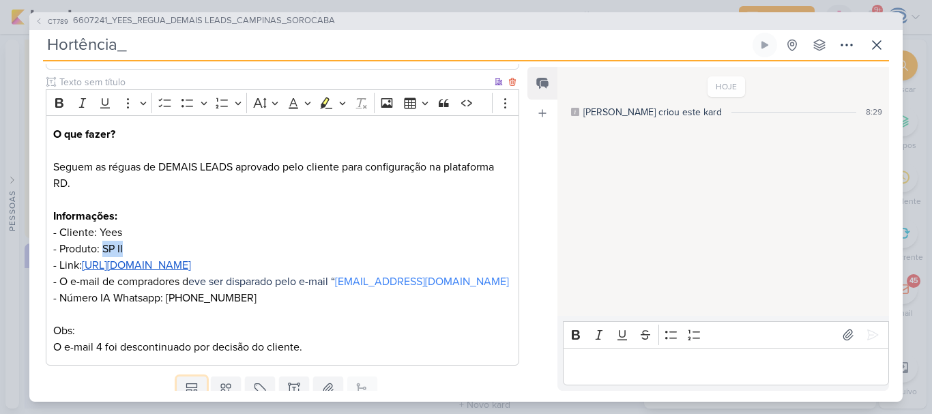
scroll to position [127, 0]
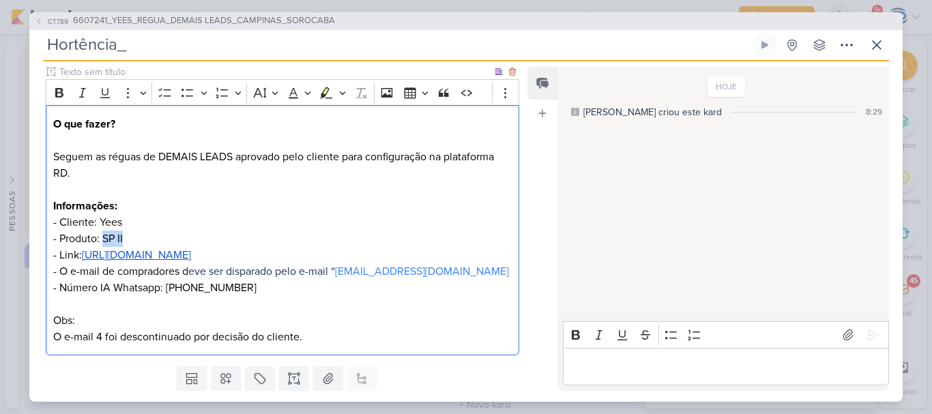
click at [121, 238] on p "O que fazer? Seguem as réguas de DEMAIS LEADS aprovado pelo cliente para config…" at bounding box center [282, 230] width 459 height 229
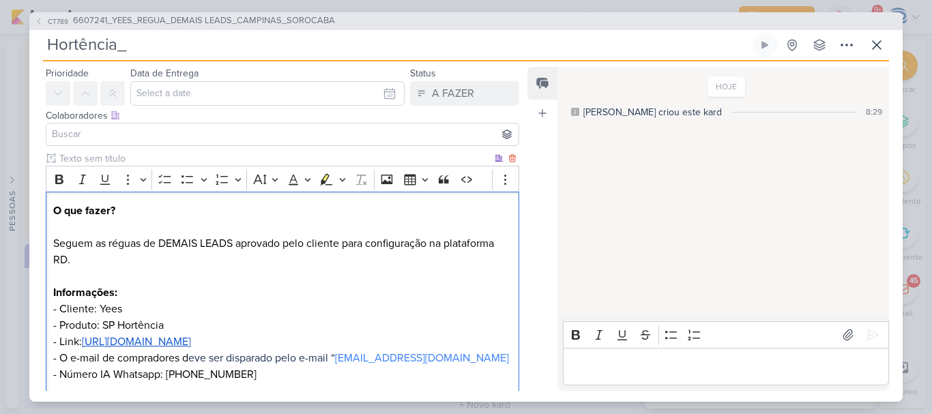
scroll to position [28, 0]
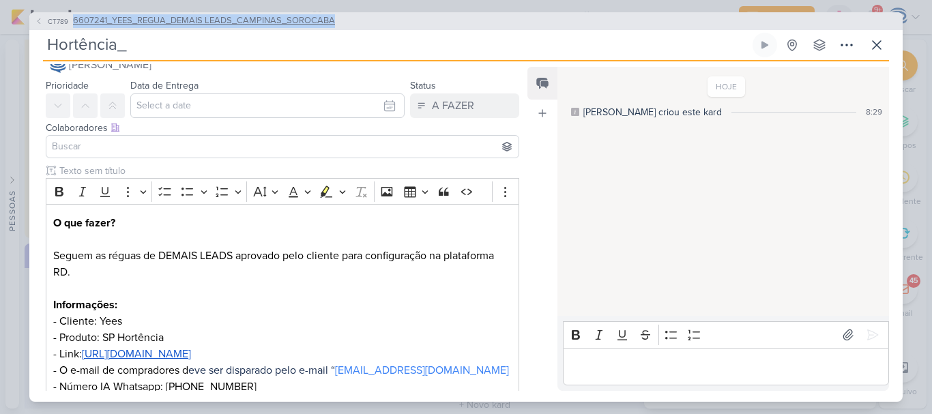
drag, startPoint x: 343, startPoint y: 18, endPoint x: 69, endPoint y: 18, distance: 274.3
click at [69, 18] on div "CT789 6607241_YEES_REGUA_DEMAIS LEADS_CAMPINAS_SOROCABA" at bounding box center [465, 21] width 873 height 18
copy button "6607241_YEES_REGUA_DEMAIS LEADS_CAMPINAS_SOROCABA"
click at [136, 49] on input "Hortência_" at bounding box center [396, 45] width 707 height 25
paste input "6607241_YEES_REGUA_DEMAIS LEADS_CAMPINAS_SOROCABA"
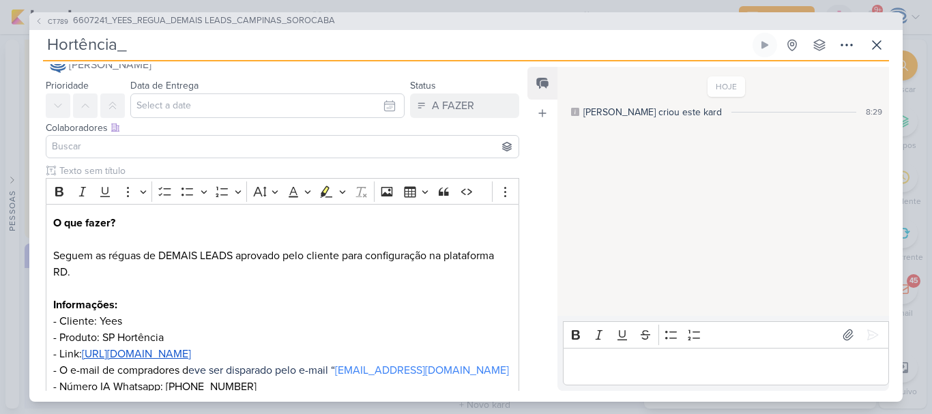
type input "Hortência_ 6607241_YEES_REGUA_DEMAIS LEADS_CAMPINAS_SOROCABA"
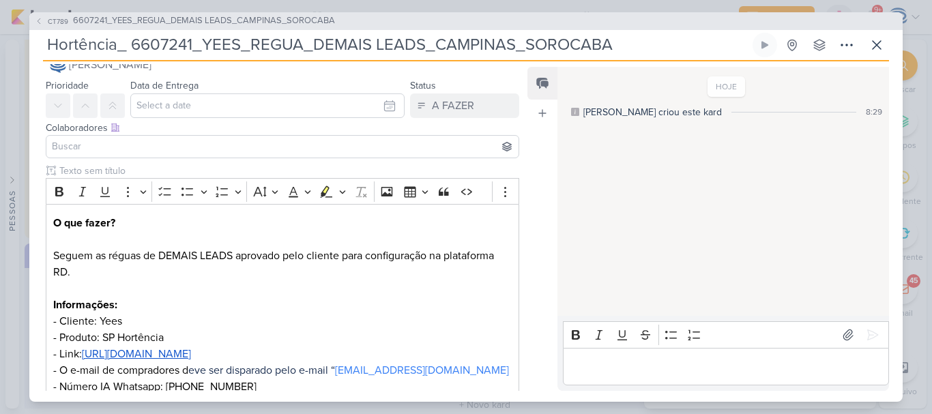
click at [130, 42] on input "Hortência_ 6607241_YEES_REGUA_DEMAIS LEADS_CAMPINAS_SOROCABA" at bounding box center [396, 45] width 707 height 25
type input "Hortência_6607241_YEES_REGUA_DEMAIS LEADS_CAMPINAS_SOROCABA"
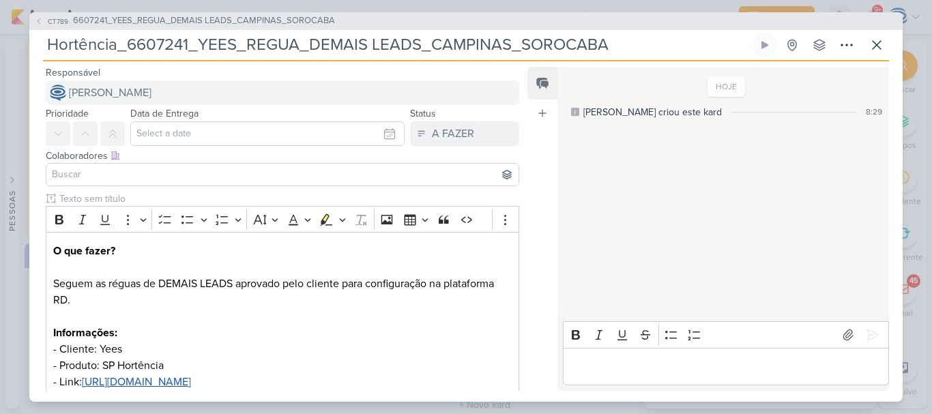
type input "Hortência_6607241_YEES_REGUA_DEMAIS LEADS_CAMPINAS_SOROCABA"
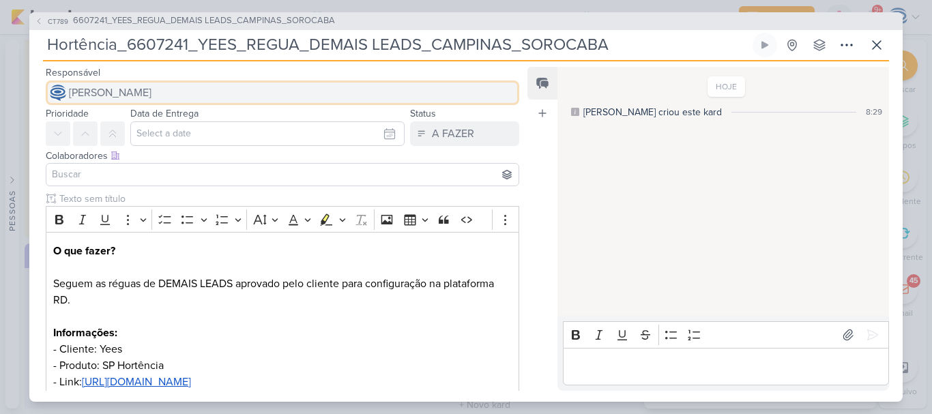
click at [151, 98] on span "[PERSON_NAME]" at bounding box center [110, 93] width 83 height 16
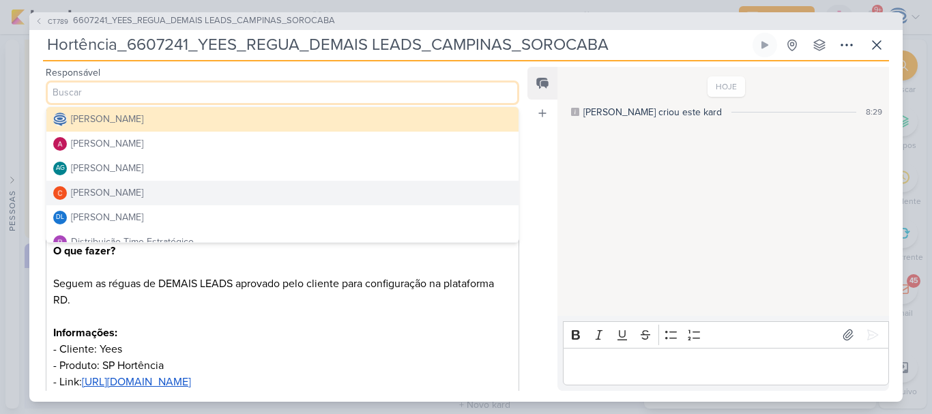
scroll to position [81, 0]
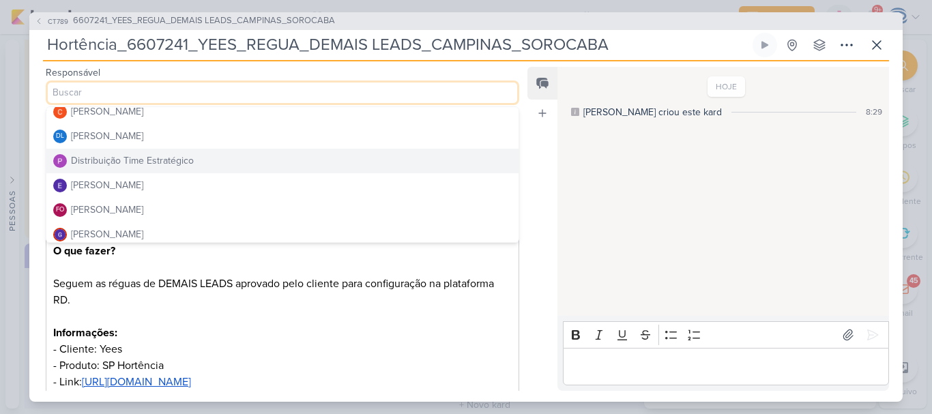
click at [165, 154] on div "Distribuição Time Estratégico" at bounding box center [132, 161] width 123 height 14
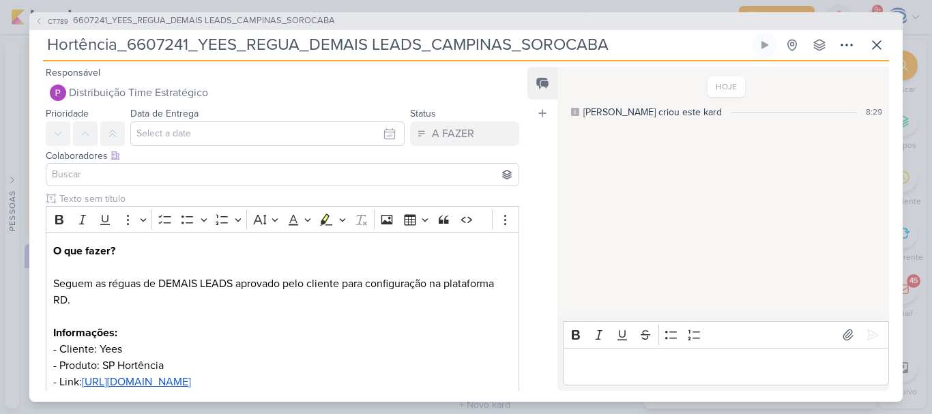
click at [119, 177] on input at bounding box center [282, 175] width 467 height 16
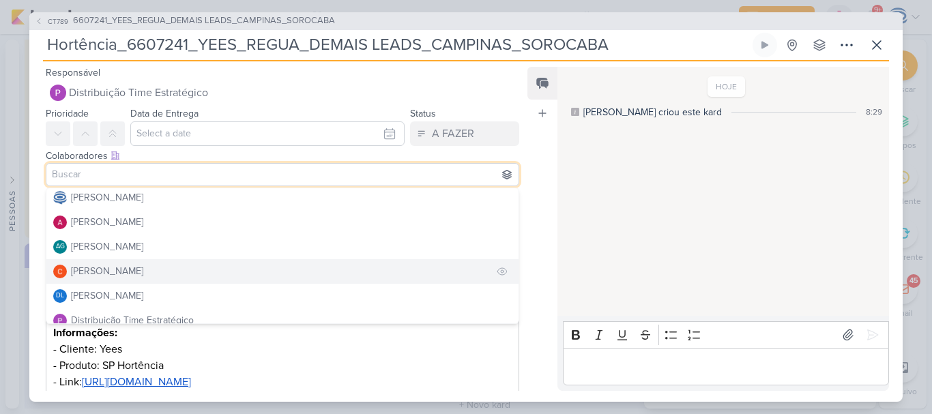
scroll to position [3, 0]
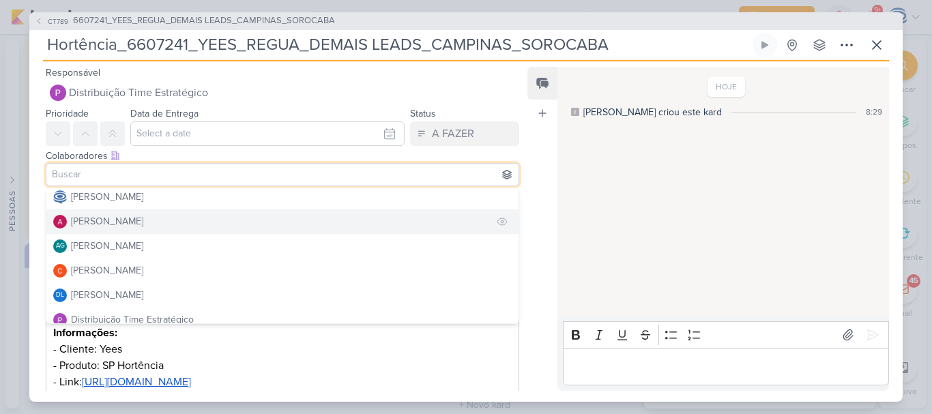
click at [104, 226] on div "[PERSON_NAME]" at bounding box center [107, 221] width 72 height 14
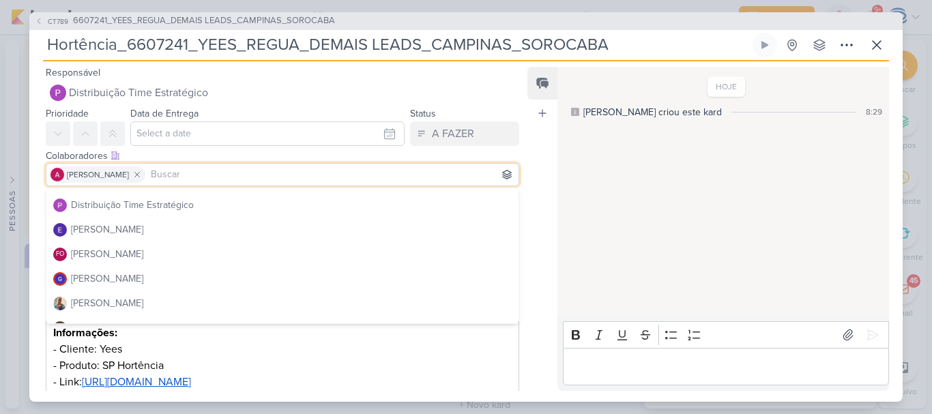
scroll to position [147, 0]
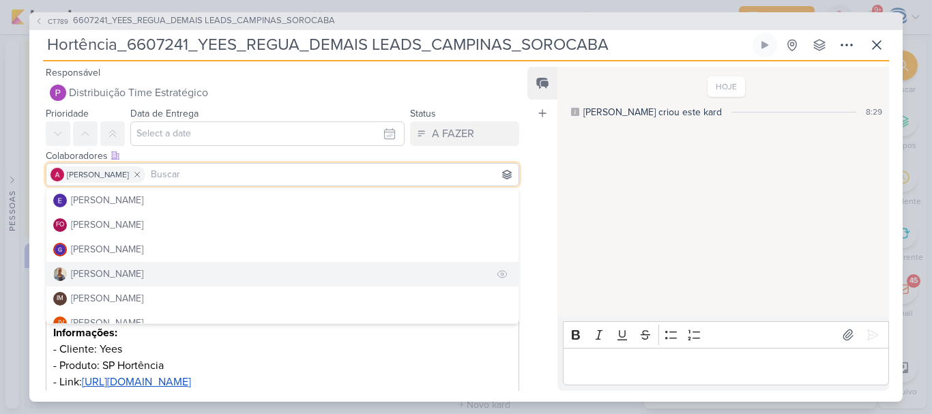
click at [100, 266] on button "[PERSON_NAME]" at bounding box center [282, 274] width 472 height 25
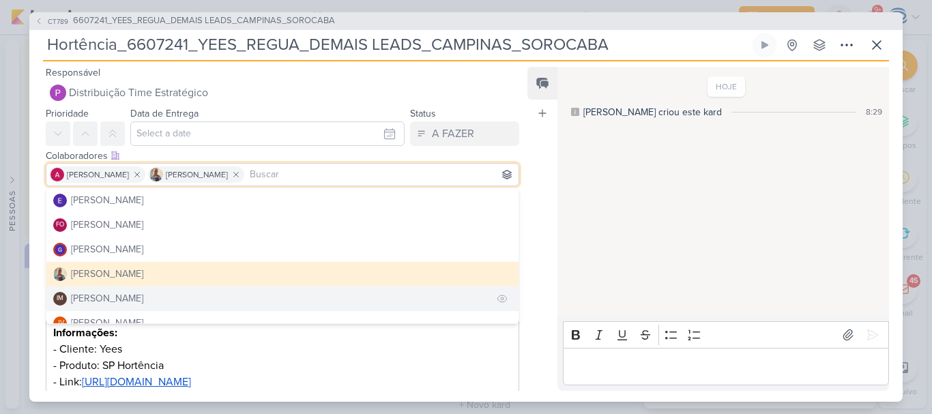
click at [99, 291] on button "IM Isabella Machado Guimarães" at bounding box center [282, 299] width 472 height 25
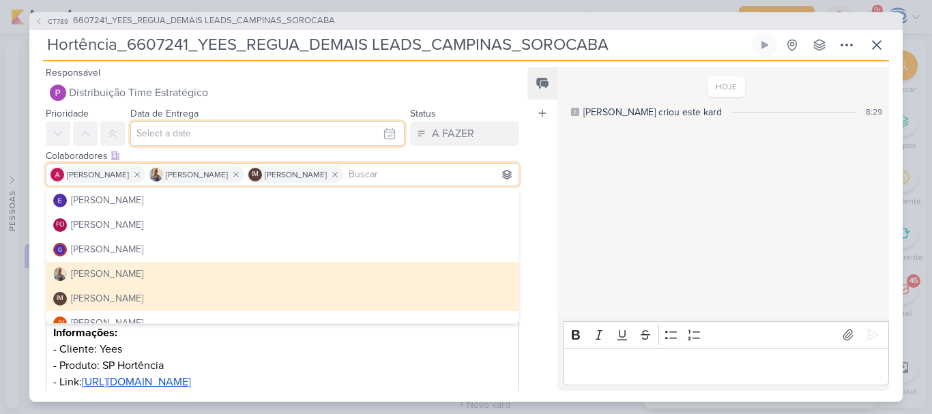
click at [182, 139] on input "text" at bounding box center [267, 133] width 274 height 25
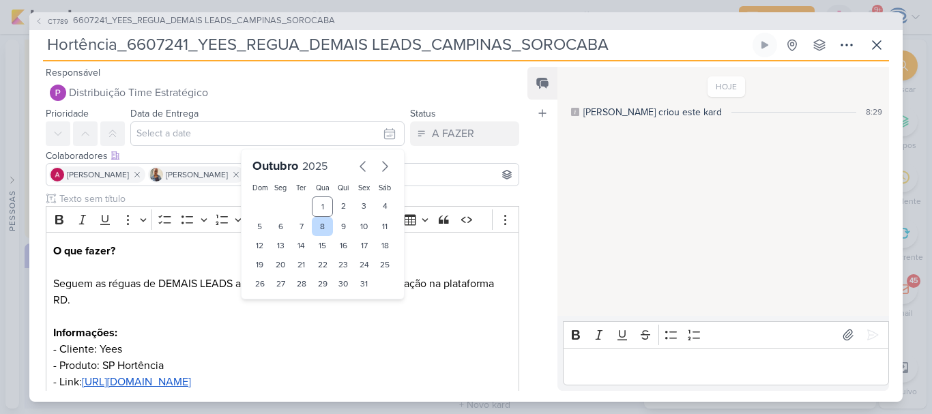
click at [312, 220] on div "8" at bounding box center [322, 226] width 21 height 19
type input "8 de outubro de 2025 às 23:59"
click at [276, 302] on select "00 01 02 03 04 05 06 07 08 09 10 11 12 13 14 15 16 17 18 19 20 21 22 23" at bounding box center [281, 307] width 19 height 16
select select "18"
click at [272, 299] on select "00 01 02 03 04 05 06 07 08 09 10 11 12 13 14 15 16 17 18 19 20 21 22 23" at bounding box center [281, 307] width 19 height 16
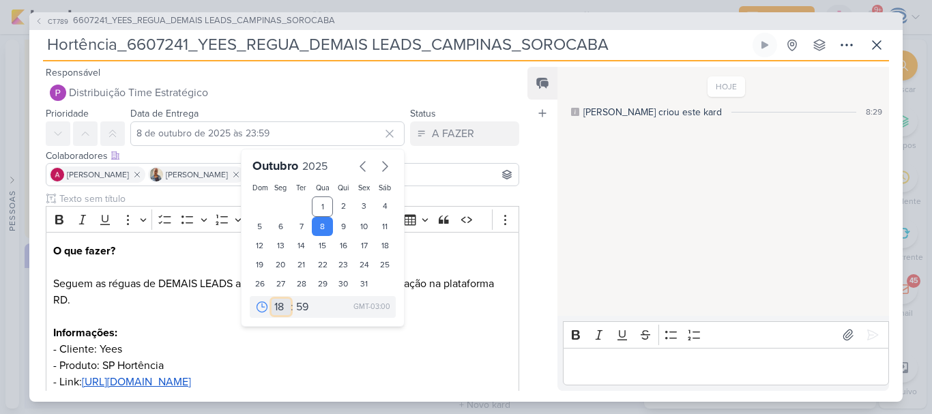
type input "8 de outubro de 2025 às 18:59"
click at [298, 310] on select "00 05 10 15 20 25 30 35 40 45 50 55 59" at bounding box center [302, 307] width 19 height 16
select select "0"
click at [293, 299] on select "00 05 10 15 20 25 30 35 40 45 50 55 59" at bounding box center [302, 307] width 19 height 16
type input "8 de outubro de 2025 às 18:00"
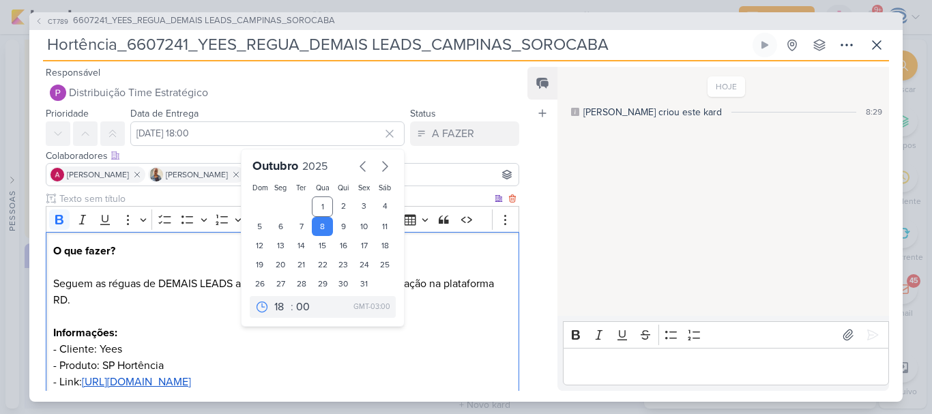
click at [201, 328] on p "O que fazer? Seguem as réguas de DEMAIS LEADS aprovado pelo cliente para config…" at bounding box center [282, 357] width 459 height 229
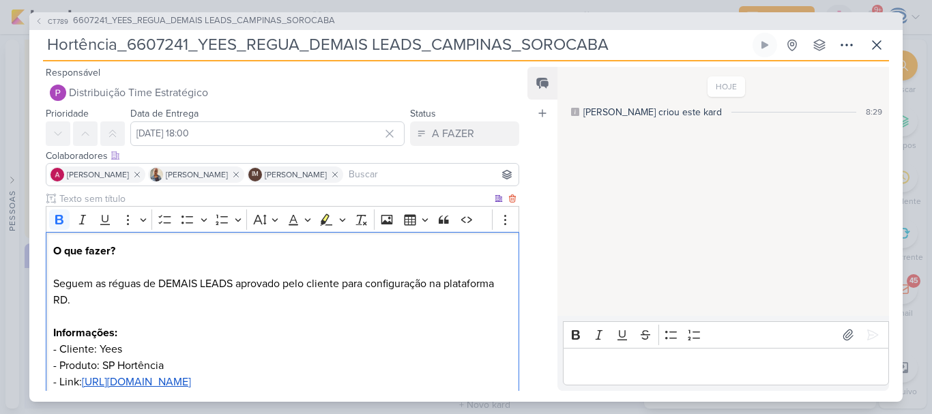
scroll to position [167, 0]
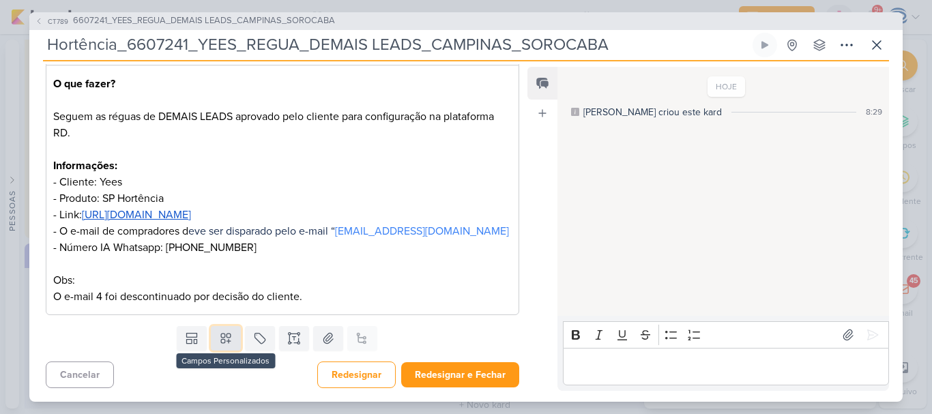
click at [219, 335] on icon at bounding box center [226, 339] width 14 height 14
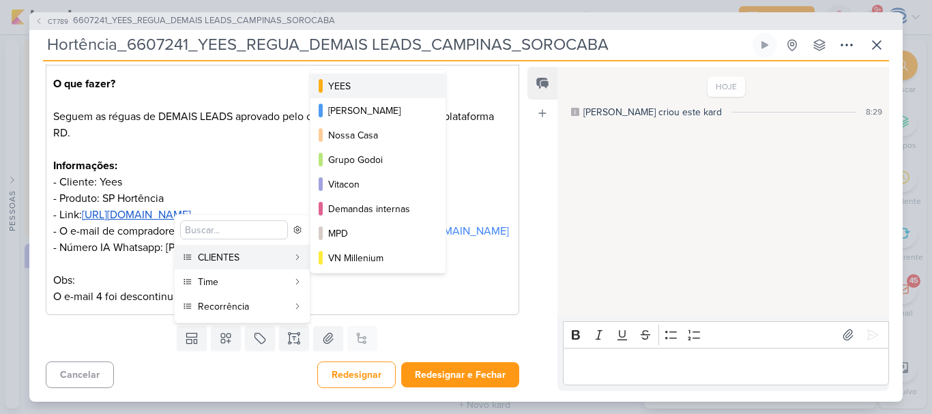
click at [356, 92] on div "YEES" at bounding box center [378, 86] width 101 height 14
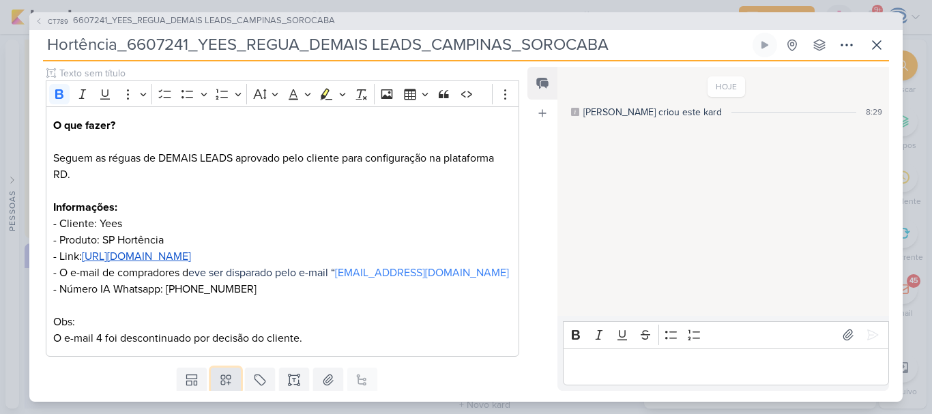
click at [219, 377] on icon at bounding box center [226, 380] width 14 height 14
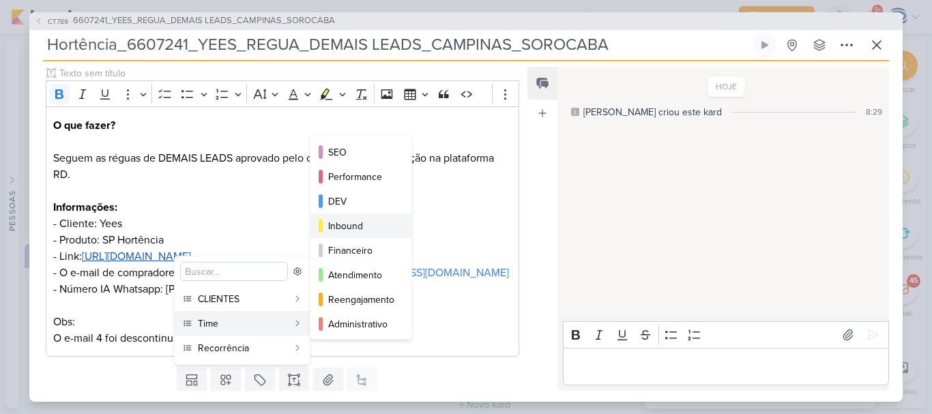
click at [367, 216] on button "Inbound" at bounding box center [360, 226] width 101 height 25
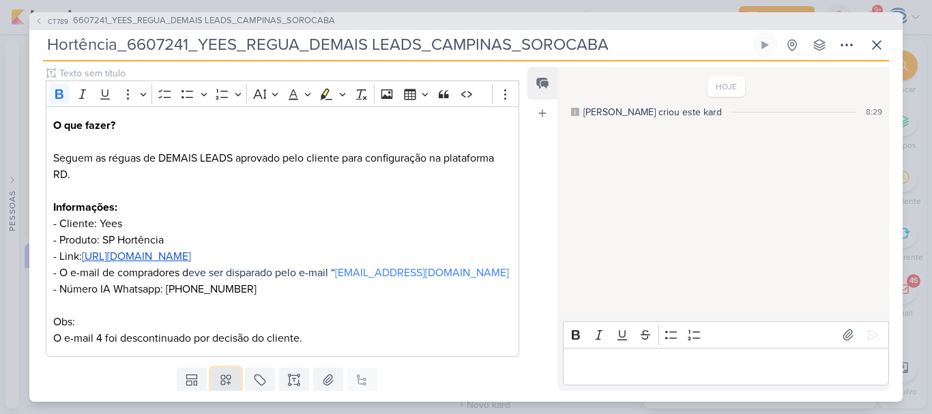
click at [219, 384] on icon at bounding box center [226, 380] width 14 height 14
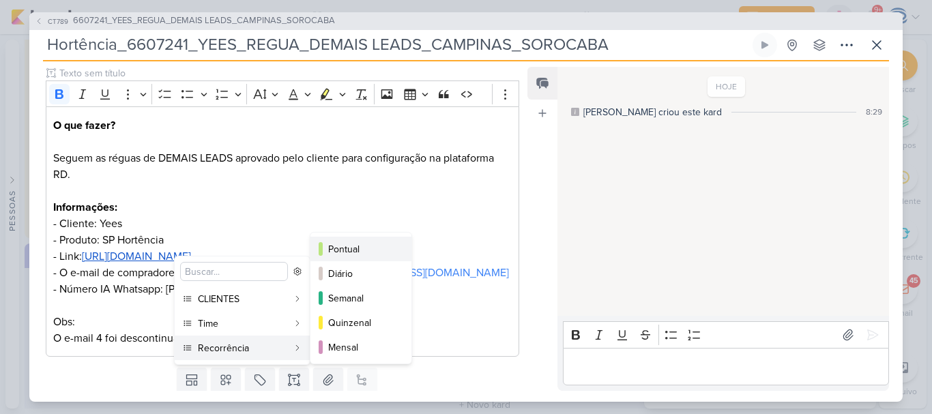
click at [356, 239] on button "Pontual" at bounding box center [360, 249] width 101 height 25
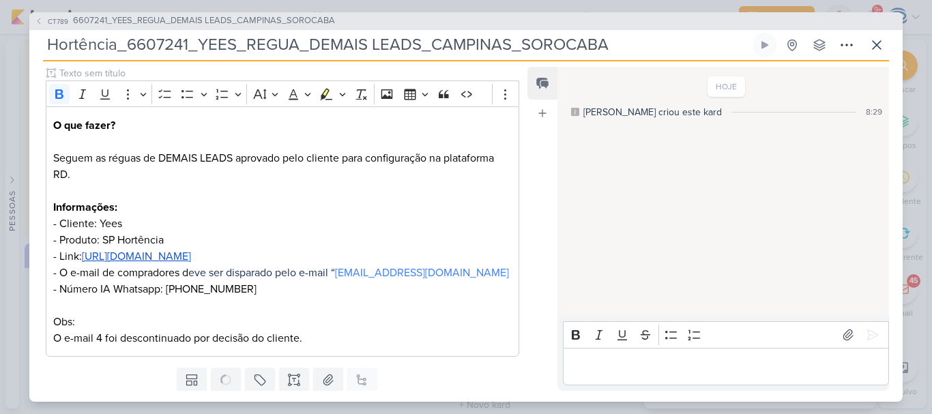
scroll to position [209, 0]
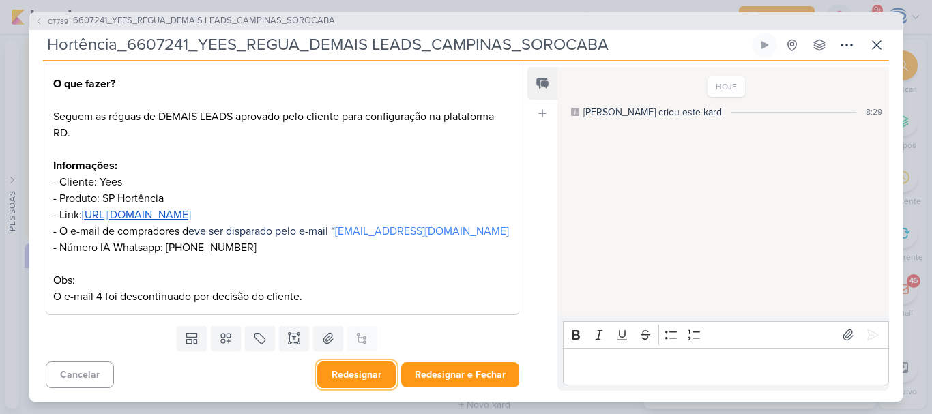
click at [345, 375] on button "Redesignar" at bounding box center [356, 375] width 78 height 27
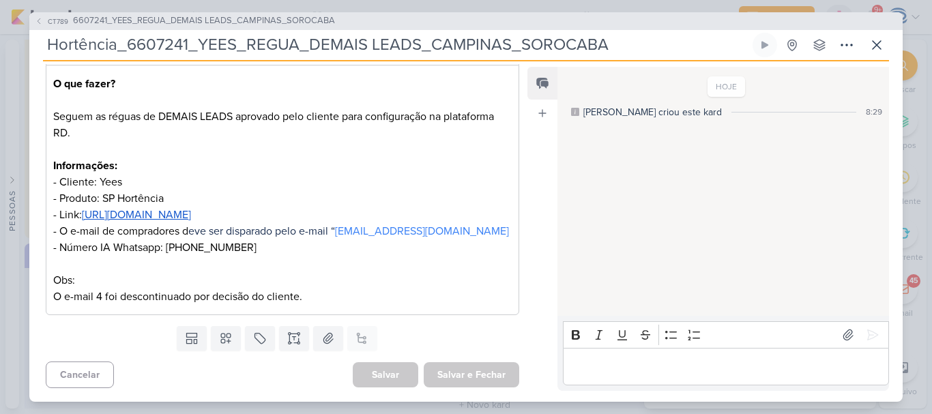
scroll to position [0, 0]
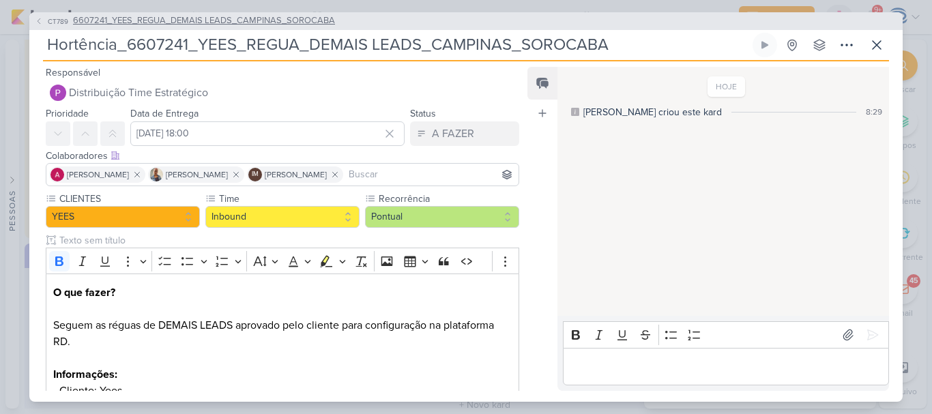
click at [267, 15] on span "6607241_YEES_REGUA_DEMAIS LEADS_CAMPINAS_SOROCABA" at bounding box center [204, 21] width 262 height 14
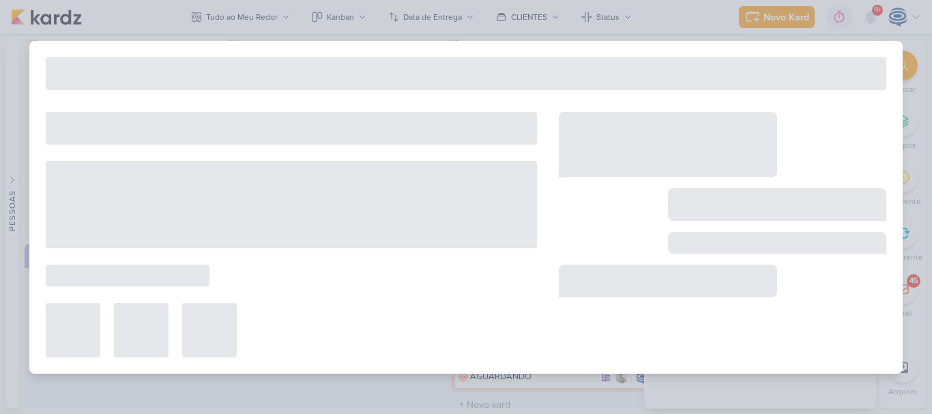
type input "6607241_YEES_REGUA_DEMAIS LEADS_CAMPINAS_SOROCABA"
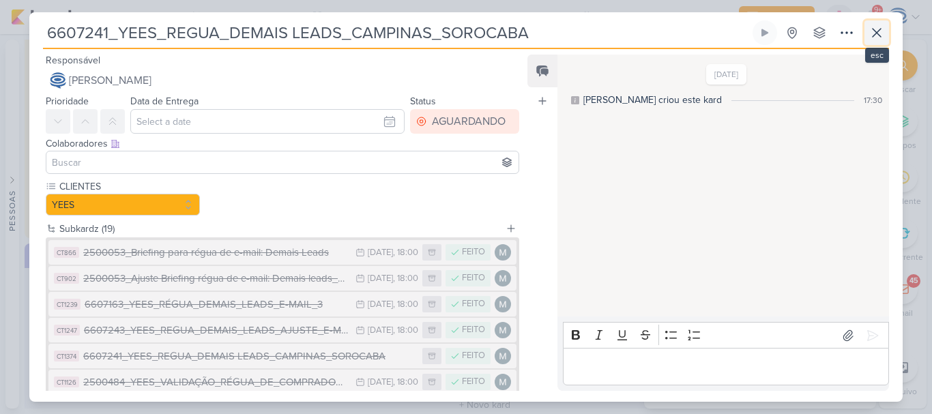
click at [873, 39] on icon at bounding box center [877, 33] width 16 height 16
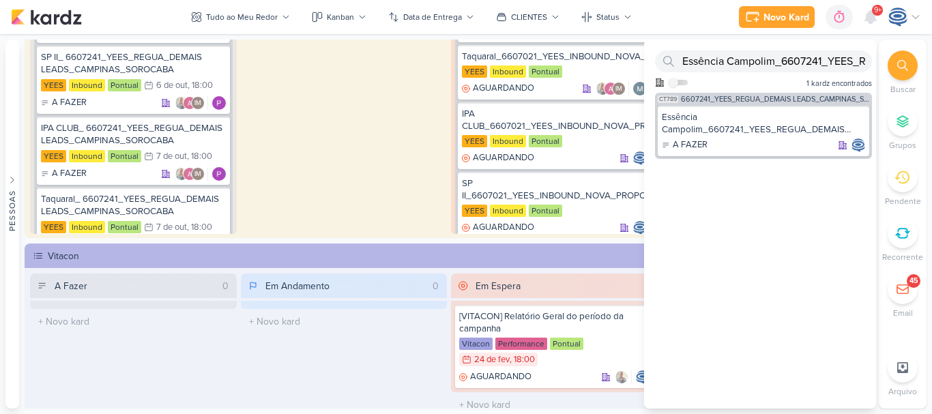
click at [826, 191] on div "Essência Campolim_6607241_YEES_REGUA_DEMAIS LEADS_CAMPINAS_SOROCABA Como admin,…" at bounding box center [760, 224] width 232 height 369
click at [891, 62] on div at bounding box center [903, 65] width 30 height 30
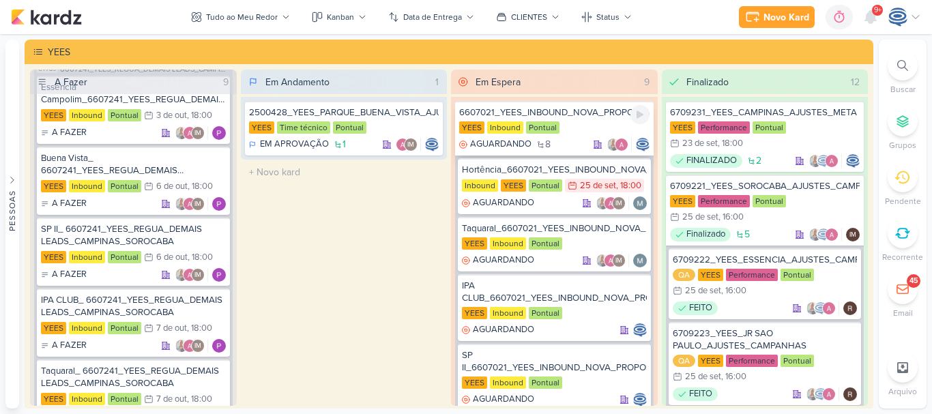
click at [558, 121] on div "6607021_YEES_INBOUND_NOVA_PROPOSTA_RÉGUA_NOVOS_LEADS YEES Inbound Pontual AGUAR…" at bounding box center [554, 128] width 199 height 55
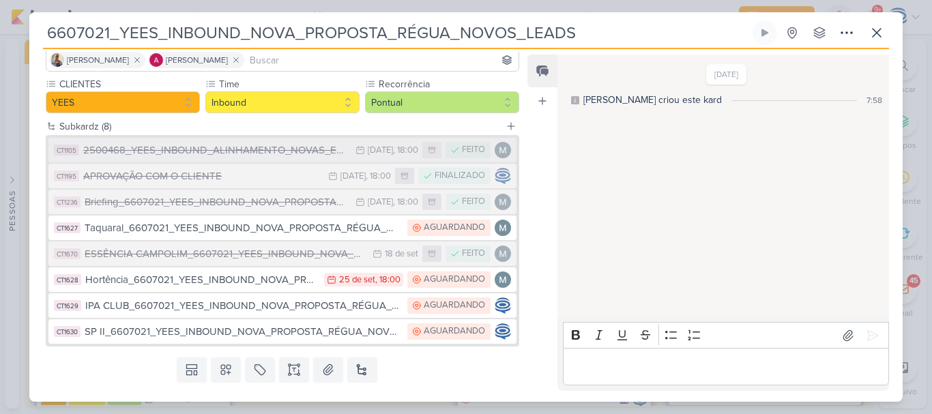
scroll to position [134, 0]
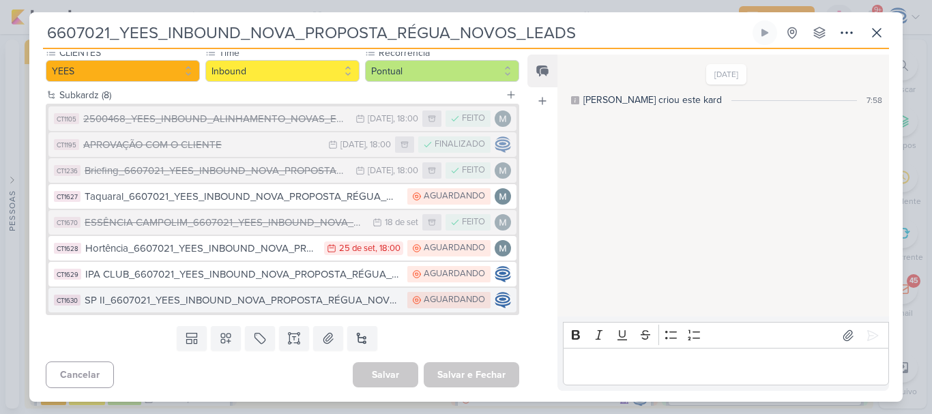
click at [239, 300] on div "SP II_6607021_YEES_INBOUND_NOVA_PROPOSTA_RÉGUA_NOVOS_LEADS" at bounding box center [243, 301] width 316 height 16
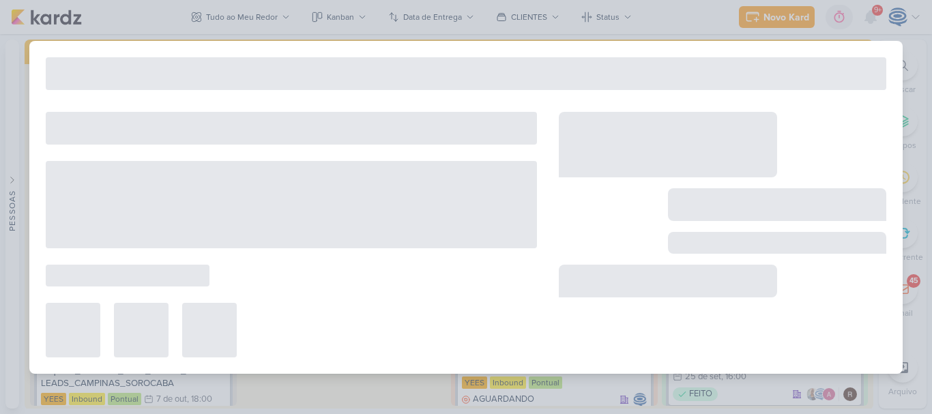
type input "SP II_6607021_YEES_INBOUND_NOVA_PROPOSTA_RÉGUA_NOVOS_LEADS"
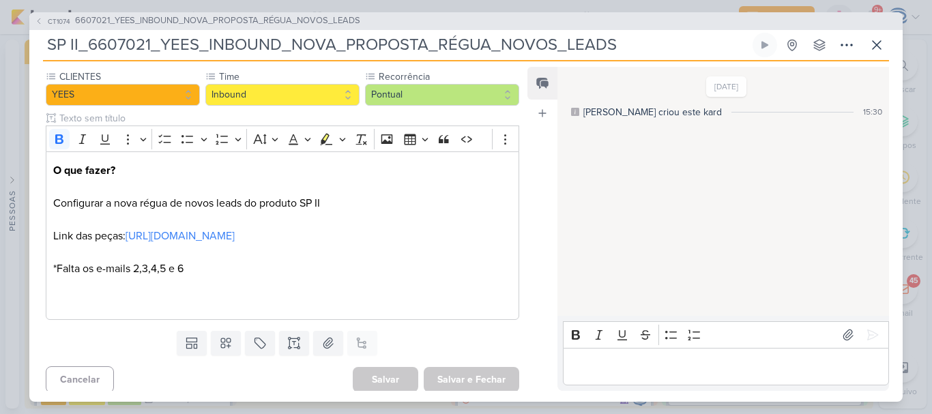
scroll to position [142, 0]
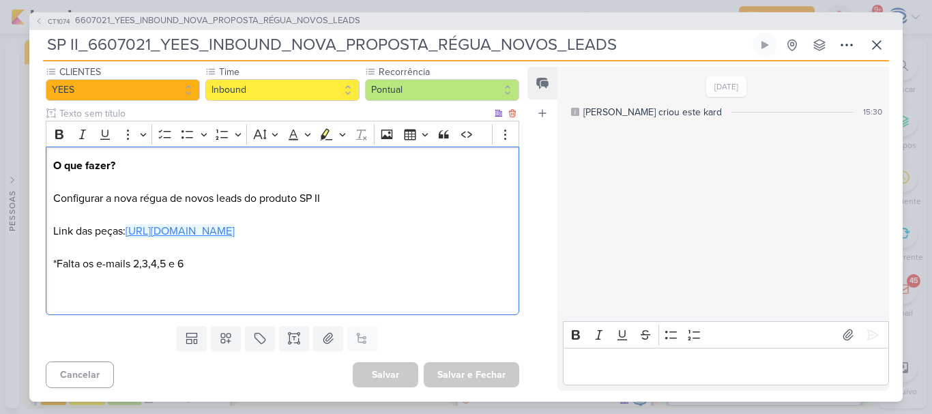
click at [235, 230] on link "https://drive.google.com/drive/folders/1AjoXu2D8rplPh7vw10R_xp1nbyWRPML0" at bounding box center [180, 232] width 109 height 14
click at [102, 291] on p "O que fazer? Configurar a nova régua de novos leads do produto SP II Link das p…" at bounding box center [282, 231] width 459 height 147
click at [278, 269] on p "O que fazer? Configurar a nova régua de novos leads do produto SP II Link das p…" at bounding box center [282, 231] width 459 height 147
drag, startPoint x: 229, startPoint y: 267, endPoint x: 143, endPoint y: 273, distance: 86.2
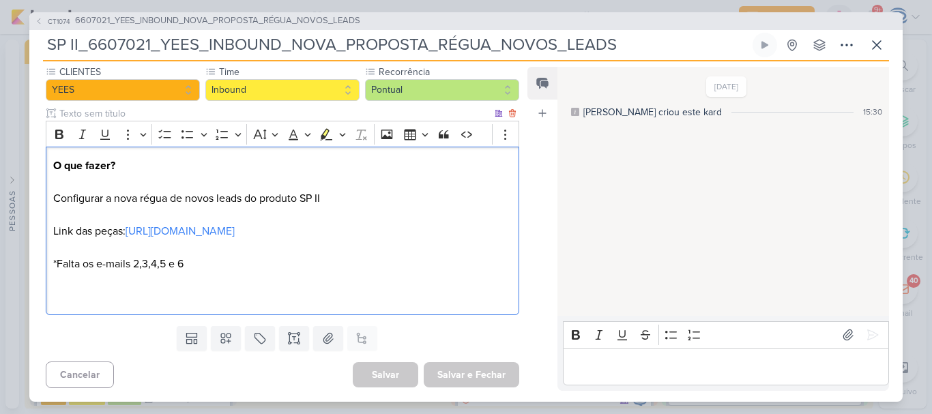
click at [143, 273] on p "O que fazer? Configurar a nova régua de novos leads do produto SP II Link das p…" at bounding box center [282, 231] width 459 height 147
drag, startPoint x: 141, startPoint y: 273, endPoint x: 199, endPoint y: 266, distance: 58.4
click at [199, 266] on p "O que fazer? Configurar a nova régua de novos leads do produto SP II Link das p…" at bounding box center [282, 231] width 459 height 147
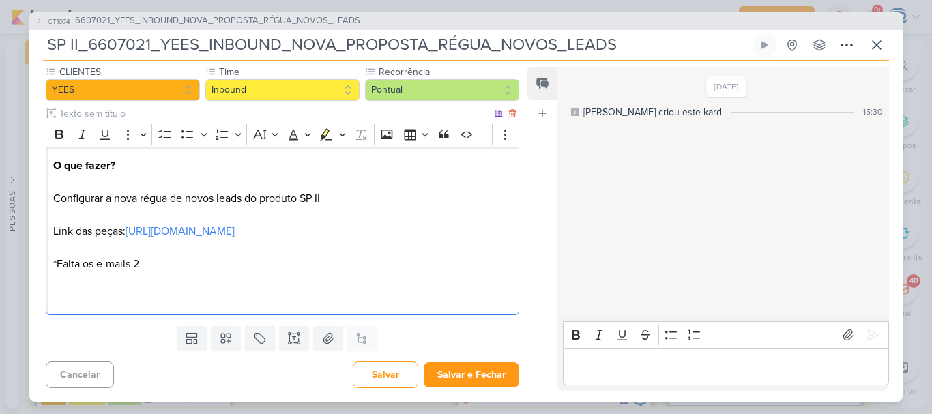
click at [446, 241] on p "O que fazer? Configurar a nova régua de novos leads do produto SP II Link das p…" at bounding box center [282, 231] width 459 height 147
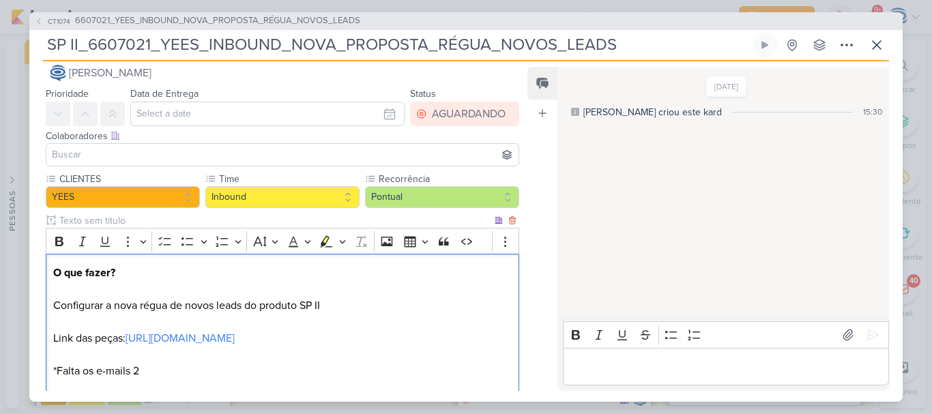
scroll to position [143, 0]
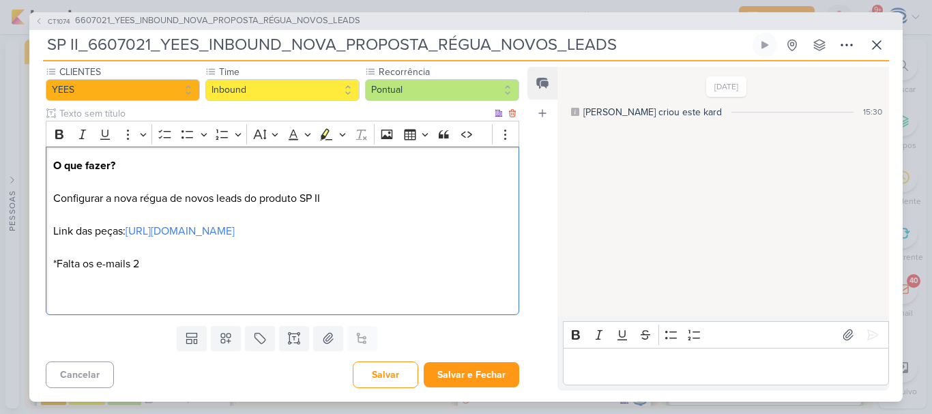
click at [388, 184] on p "O que fazer? Configurar a nova régua de novos leads do produto SP II Link das p…" at bounding box center [282, 231] width 459 height 147
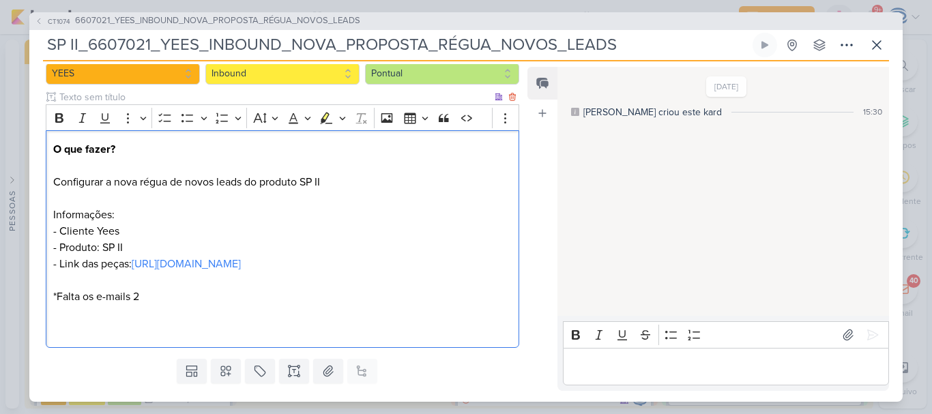
click at [475, 289] on p "O que fazer? Configurar a nova régua de novos leads do produto SP II Informaçõe…" at bounding box center [282, 239] width 459 height 197
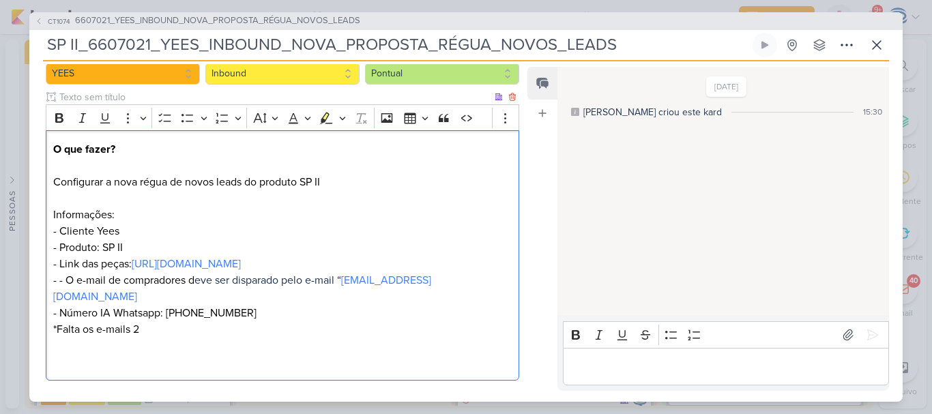
click at [64, 295] on p "O que fazer? Configurar a nova régua de novos leads do produto SP II Informaçõe…" at bounding box center [282, 255] width 459 height 229
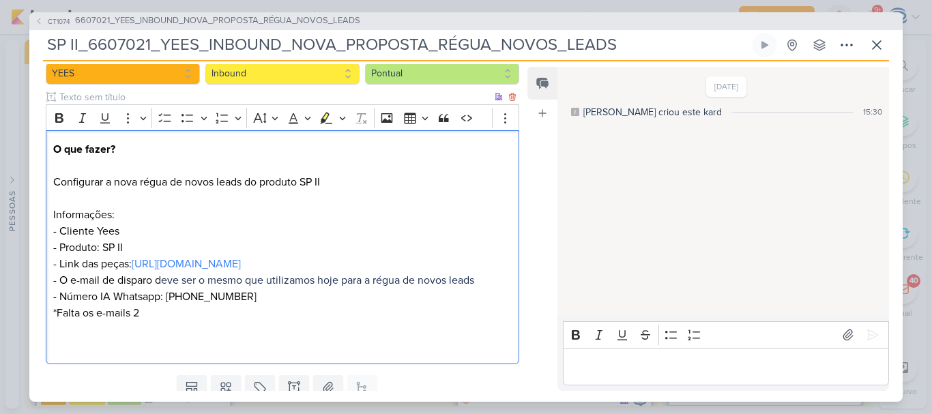
click at [247, 318] on p "O que fazer? Configurar a nova régua de novos leads do produto SP II Informaçõe…" at bounding box center [282, 247] width 459 height 213
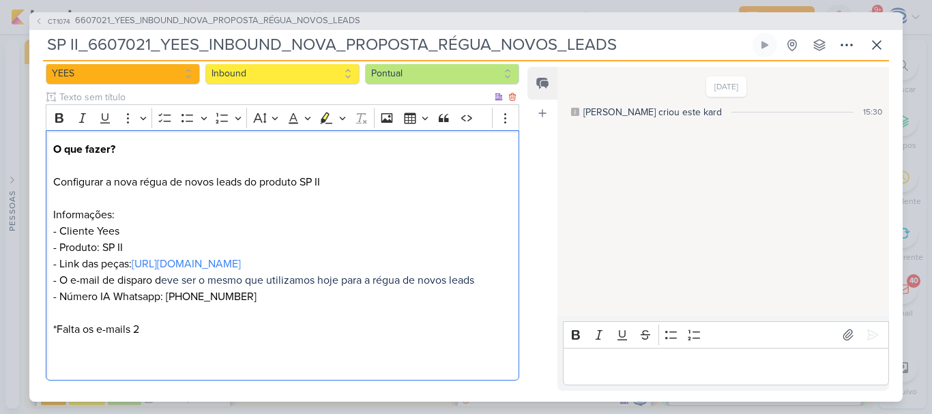
click at [94, 347] on p "⁠⁠⁠⁠⁠⁠⁠ *Falta os e-mails 2" at bounding box center [282, 338] width 459 height 66
click at [126, 345] on p "*Falta o e-mails 2" at bounding box center [282, 338] width 459 height 66
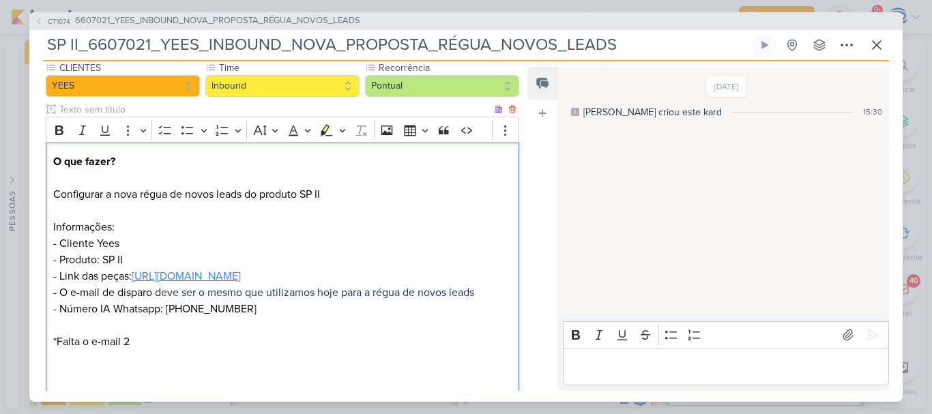
scroll to position [88, 0]
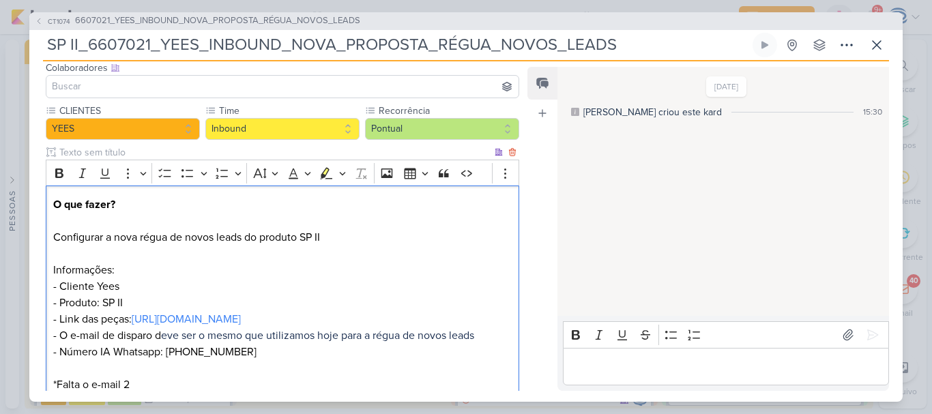
drag, startPoint x: 133, startPoint y: 271, endPoint x: 44, endPoint y: 272, distance: 88.7
click at [44, 272] on div "CLIENTES YEES Time" at bounding box center [276, 273] width 495 height 338
click at [55, 180] on button "Bold" at bounding box center [59, 173] width 20 height 20
click at [149, 298] on p "O que fazer? Configurar a nova régua de novos leads do produto SP II Informaçõe…" at bounding box center [282, 279] width 459 height 164
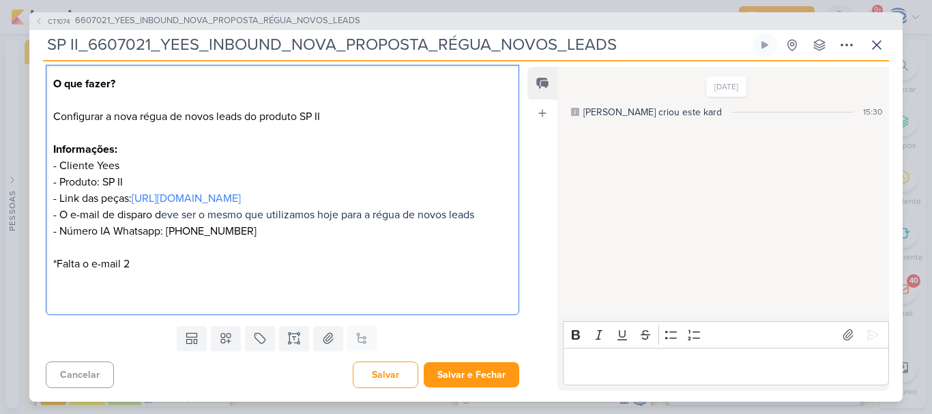
scroll to position [0, 0]
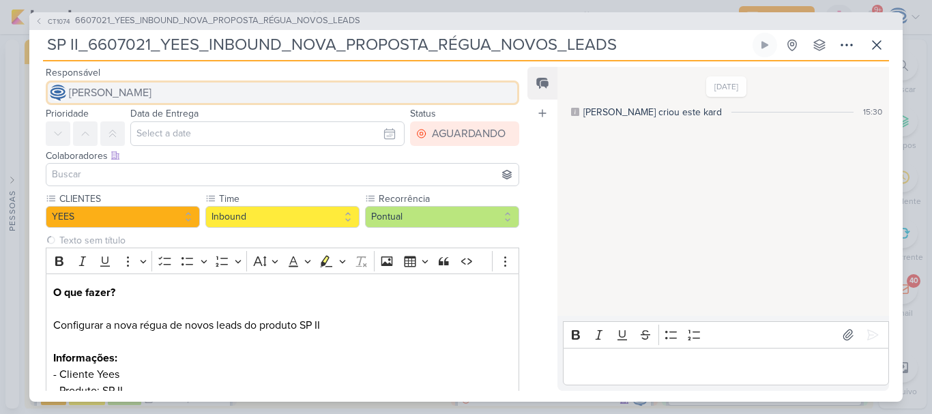
click at [151, 94] on span "[PERSON_NAME]" at bounding box center [110, 93] width 83 height 16
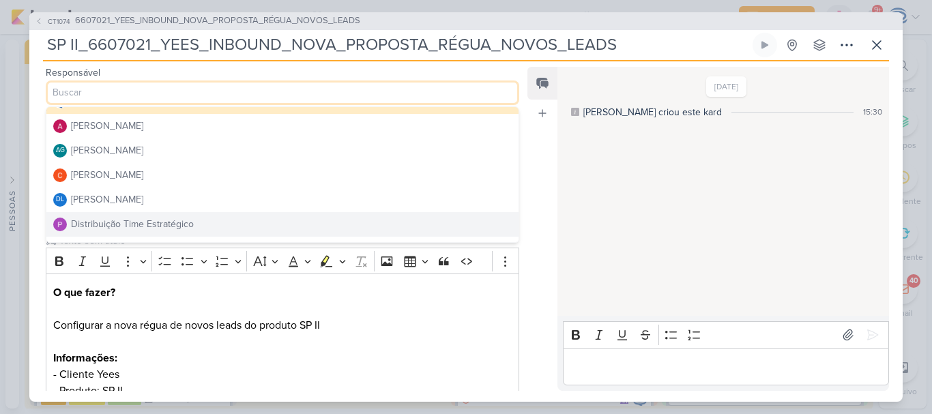
scroll to position [18, 0]
click at [115, 218] on div "Distribuição Time Estratégico" at bounding box center [132, 223] width 123 height 14
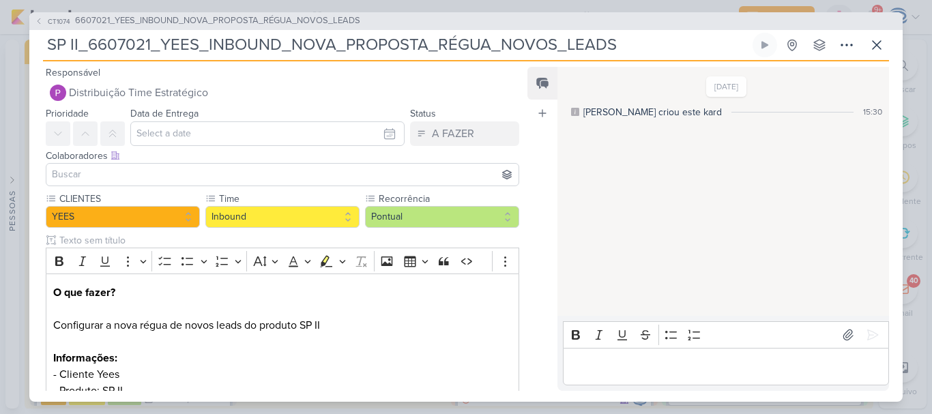
click at [125, 182] on input at bounding box center [282, 175] width 467 height 16
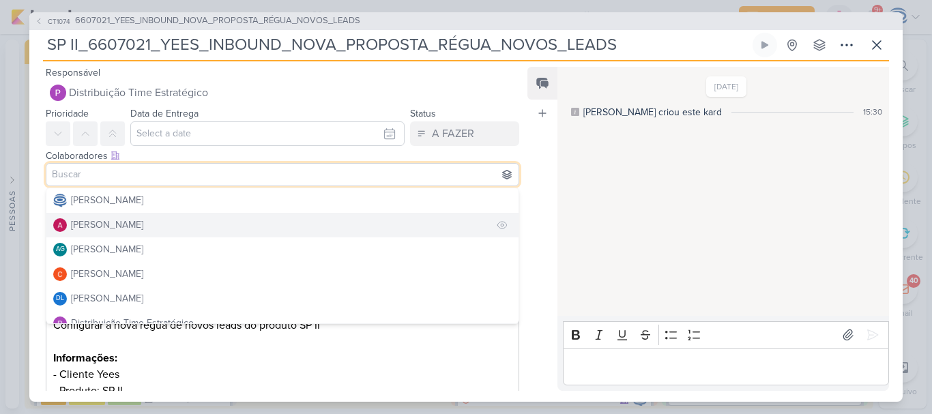
click at [118, 226] on div "[PERSON_NAME]" at bounding box center [107, 225] width 72 height 14
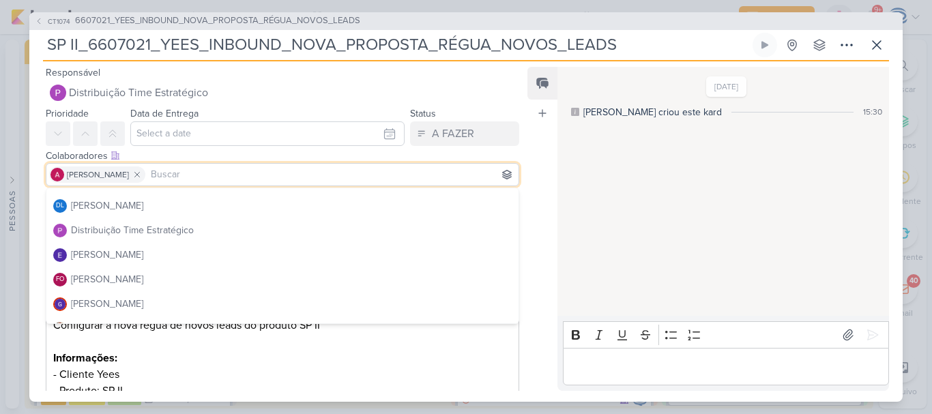
scroll to position [139, 0]
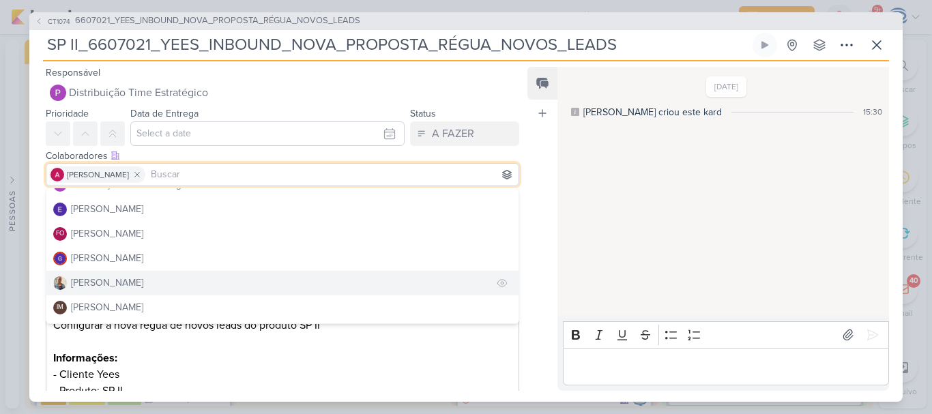
click at [106, 277] on div "[PERSON_NAME]" at bounding box center [107, 283] width 72 height 14
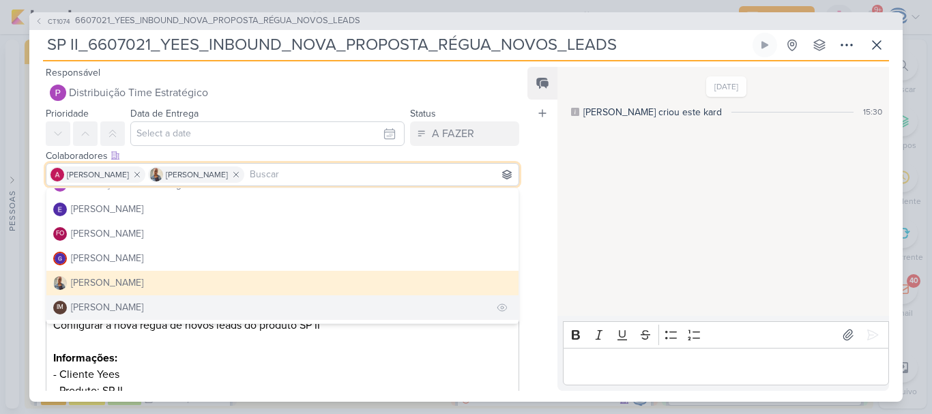
click at [108, 307] on div "[PERSON_NAME]" at bounding box center [107, 307] width 72 height 14
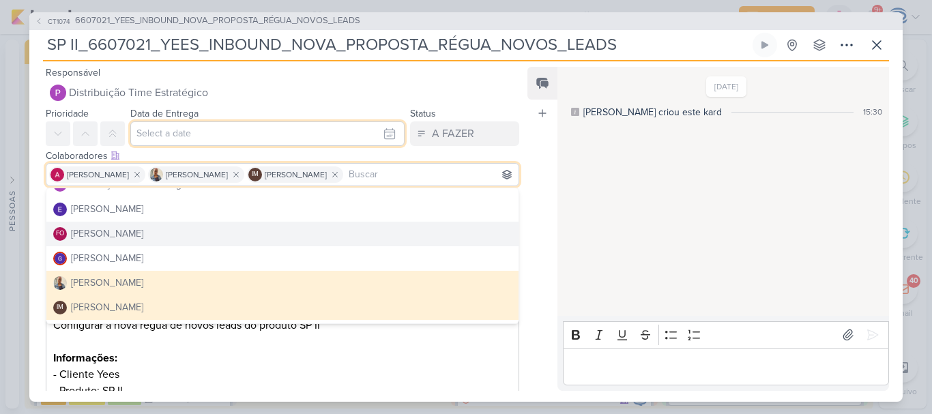
click at [160, 132] on input "text" at bounding box center [267, 133] width 274 height 25
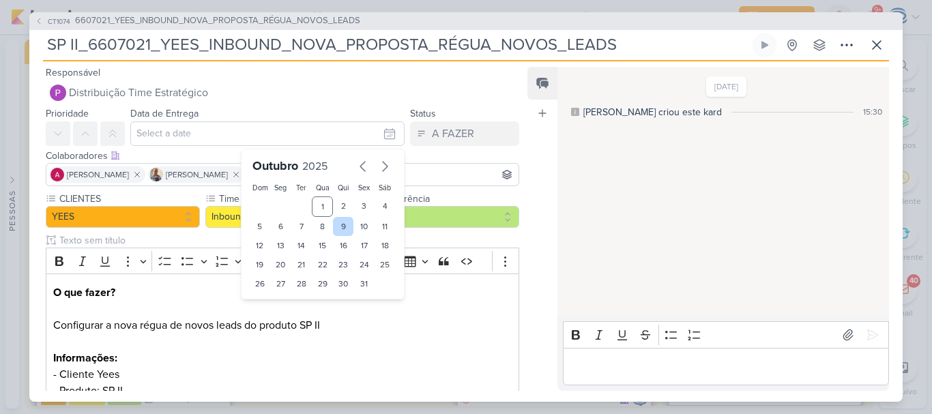
click at [336, 229] on div "9" at bounding box center [343, 226] width 21 height 19
type input "9 de outubro de 2025 às 23:59"
click at [276, 310] on select "00 01 02 03 04 05 06 07 08 09 10 11 12 13 14 15 16 17 18 19 20 21 22 23" at bounding box center [281, 307] width 19 height 16
select select "18"
click at [272, 299] on select "00 01 02 03 04 05 06 07 08 09 10 11 12 13 14 15 16 17 18 19 20 21 22 23" at bounding box center [281, 307] width 19 height 16
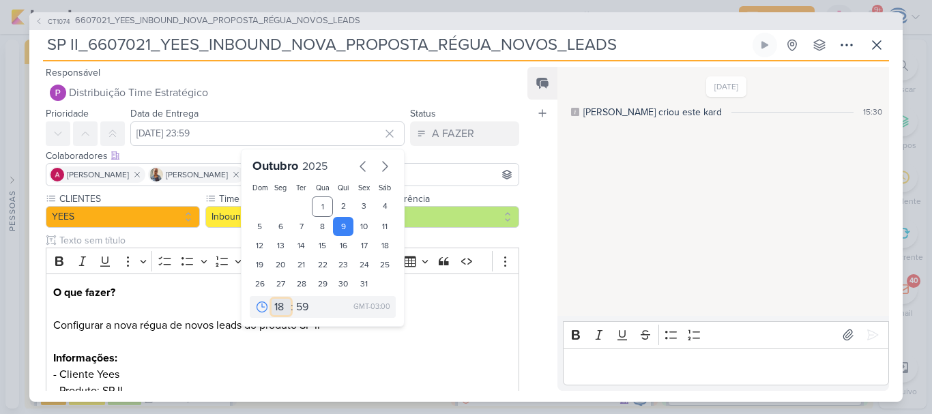
type input "9 de outubro de 2025 às 18:59"
click at [295, 311] on select "00 05 10 15 20 25 30 35 40 45 50 55 59" at bounding box center [302, 307] width 19 height 16
select select "0"
click at [293, 299] on select "00 05 10 15 20 25 30 35 40 45 50 55 59" at bounding box center [302, 307] width 19 height 16
type input "9 de outubro de 2025 às 18:00"
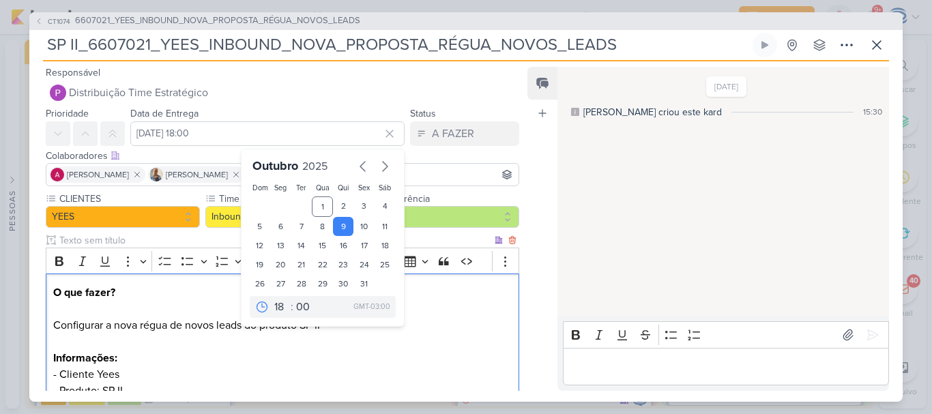
click at [481, 373] on p "O que fazer? Configurar a nova régua de novos leads do produto SP II Informaçõe…" at bounding box center [282, 367] width 459 height 164
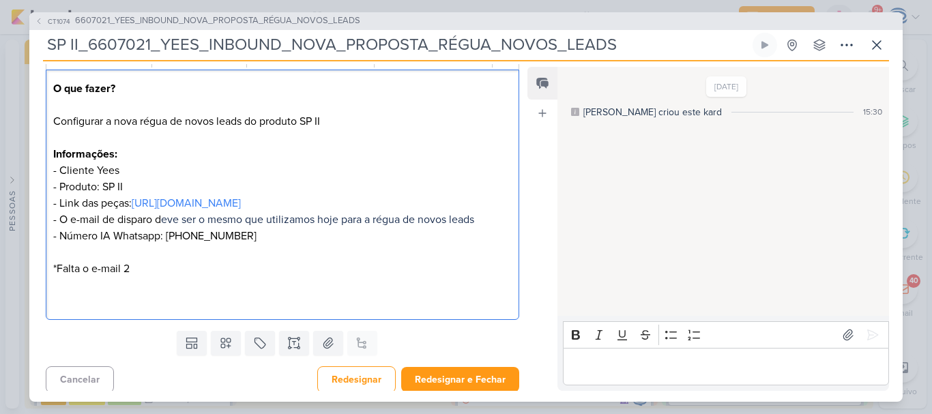
scroll to position [206, 0]
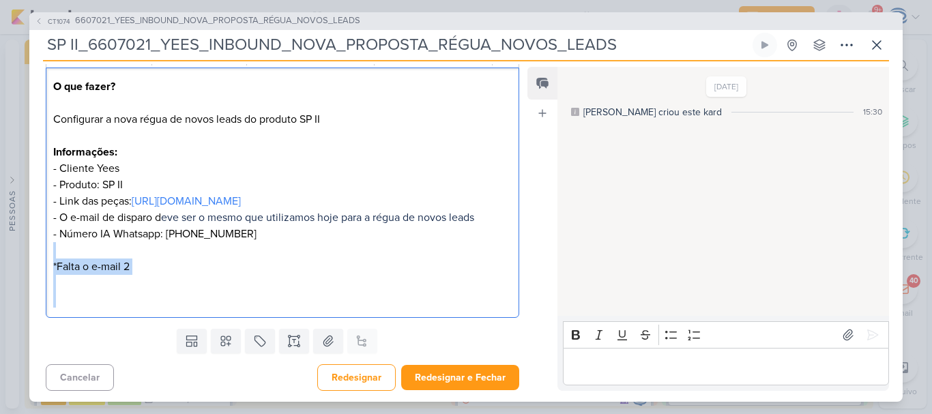
drag, startPoint x: 367, startPoint y: 310, endPoint x: 367, endPoint y: 261, distance: 49.8
click at [367, 261] on p "*Falta o e-mail 2" at bounding box center [282, 275] width 459 height 66
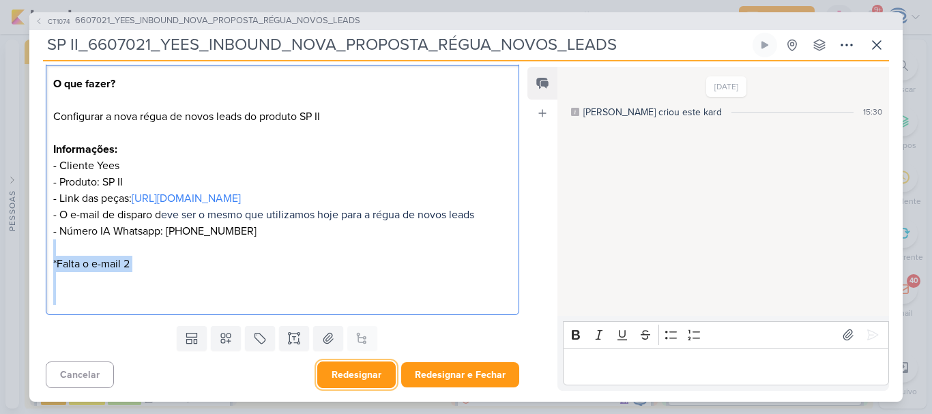
click at [361, 368] on button "Redesignar" at bounding box center [356, 375] width 78 height 27
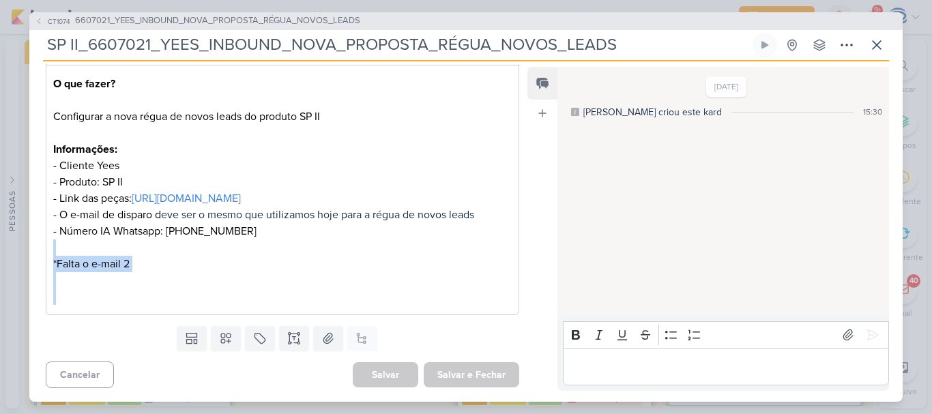
scroll to position [197, 0]
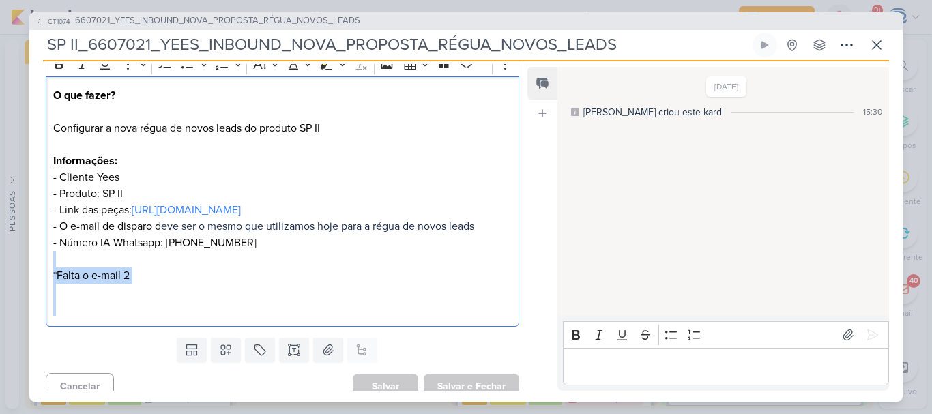
click at [321, 293] on p "*Falta o e-mail 2" at bounding box center [282, 284] width 459 height 66
drag, startPoint x: 321, startPoint y: 293, endPoint x: 289, endPoint y: 296, distance: 32.2
click at [289, 296] on p "*Falta o e-mail 2" at bounding box center [282, 284] width 459 height 66
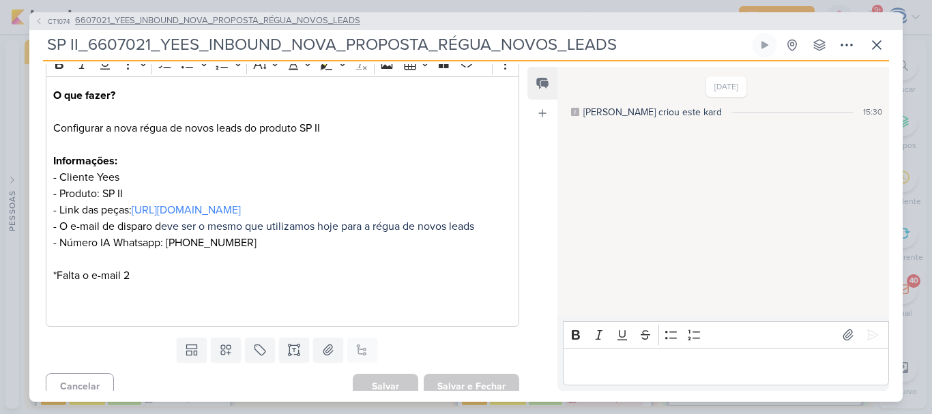
click at [275, 21] on span "6607021_YEES_INBOUND_NOVA_PROPOSTA_RÉGUA_NOVOS_LEADS" at bounding box center [217, 21] width 285 height 14
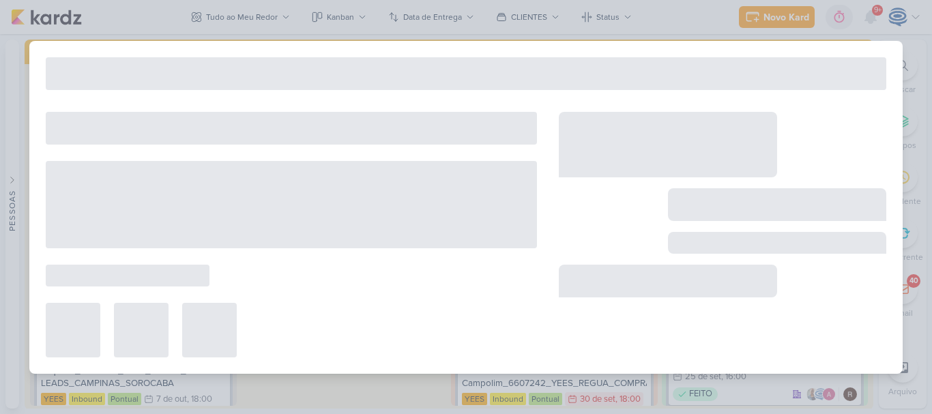
type input "6607021_YEES_INBOUND_NOVA_PROPOSTA_RÉGUA_NOVOS_LEADS"
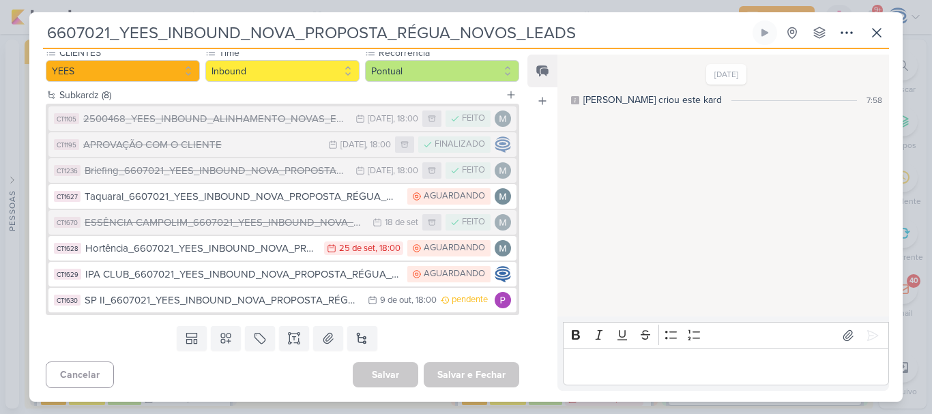
scroll to position [0, 0]
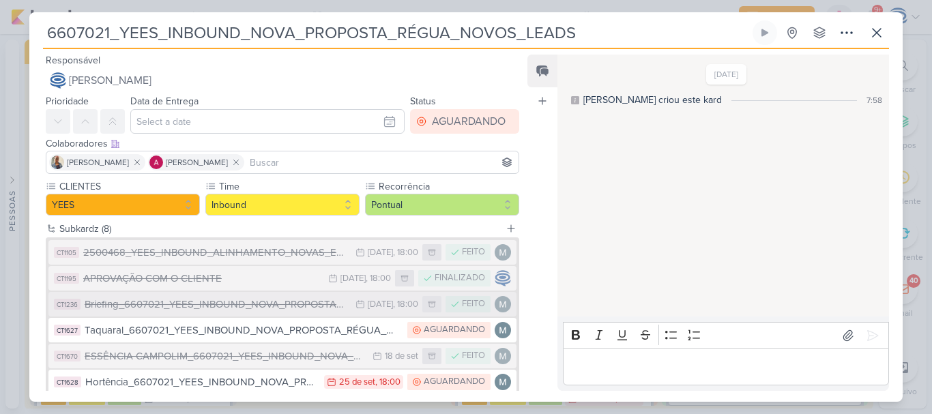
click at [229, 312] on div "Briefing_6607021_YEES_INBOUND_NOVA_PROPOSTA_RÉGUA_NOVOS_LEADS" at bounding box center [217, 305] width 264 height 16
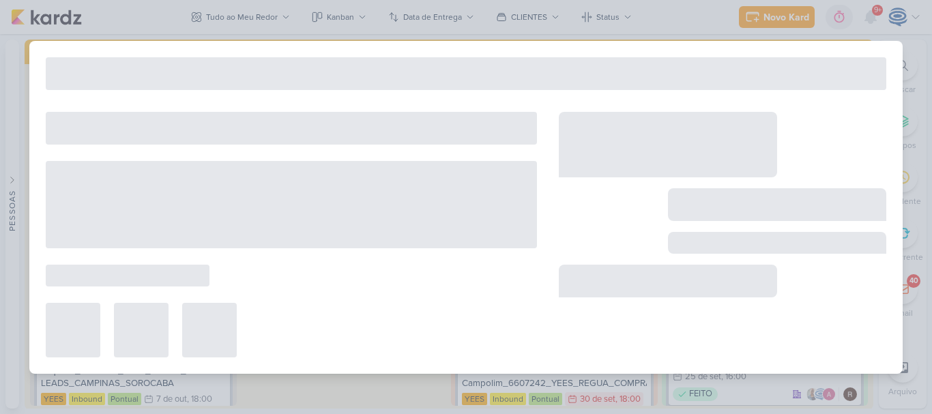
type input "Briefing_6607021_YEES_INBOUND_NOVA_PROPOSTA_RÉGUA_NOVOS_LEADS"
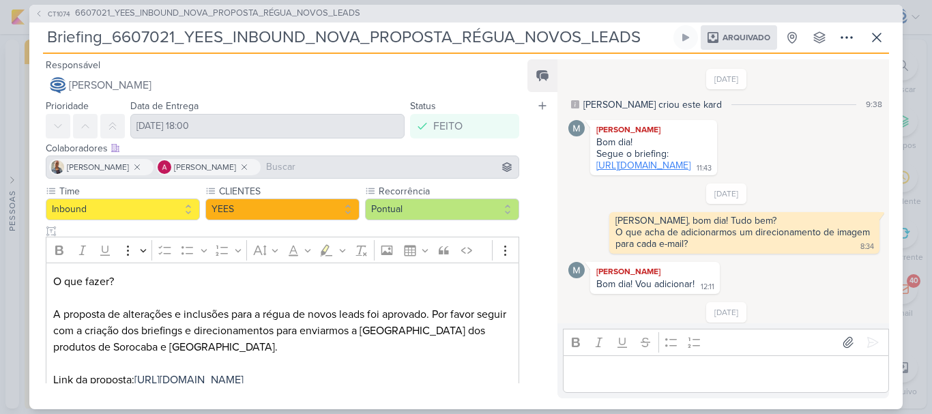
scroll to position [38, 0]
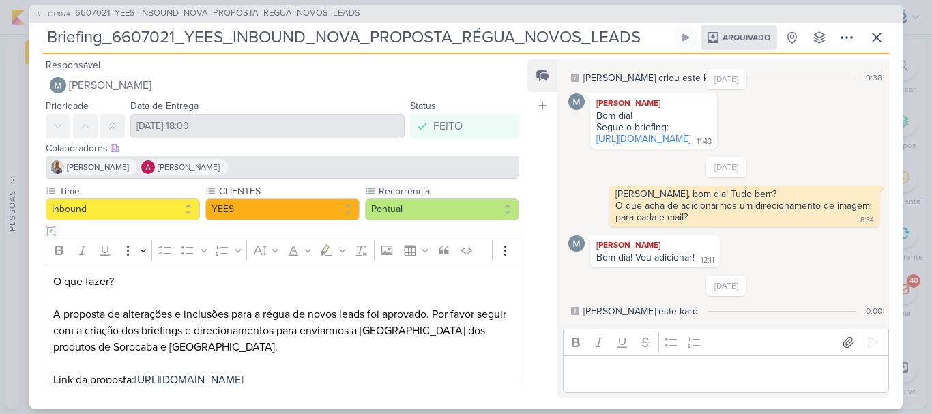
click at [689, 133] on link "https://docs.google.com/document/d/16Dike1NHEEXN2zAdCpsNWiOJ5ie6_-RFZ3FGw8fM3n0…" at bounding box center [643, 139] width 94 height 12
click at [267, 16] on span "6607021_YEES_INBOUND_NOVA_PROPOSTA_RÉGUA_NOVOS_LEADS" at bounding box center [217, 14] width 285 height 14
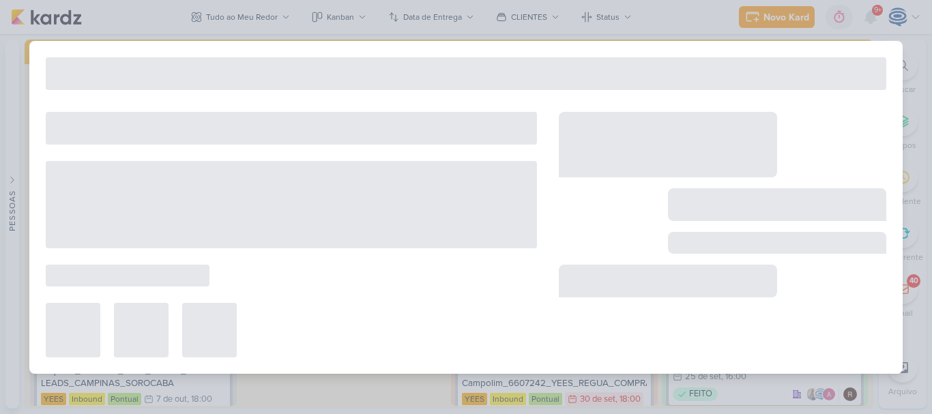
type input "6607021_YEES_INBOUND_NOVA_PROPOSTA_RÉGUA_NOVOS_LEADS"
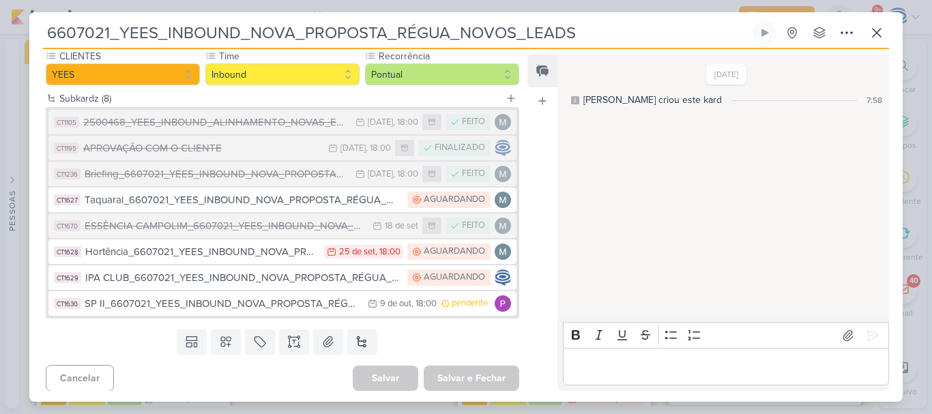
scroll to position [131, 0]
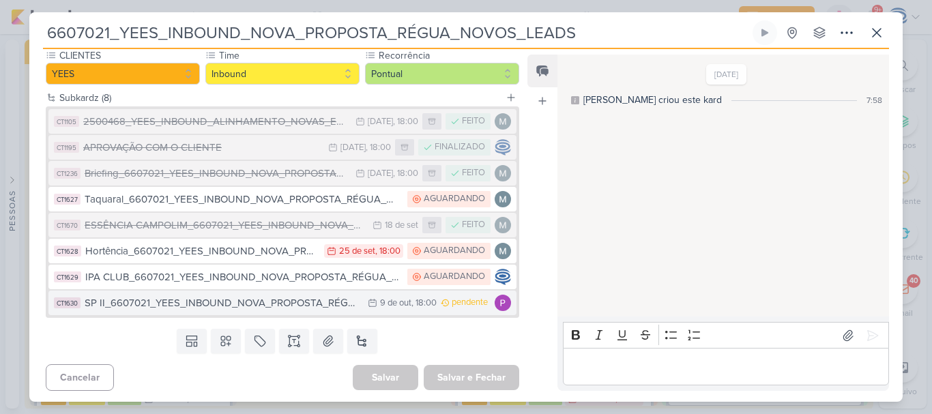
click at [353, 306] on button "CT1630 SP II_6607021_YEES_INBOUND_NOVA_PROPOSTA_RÉGUA_NOVOS_LEADS 9/10 9 de out…" at bounding box center [282, 303] width 468 height 25
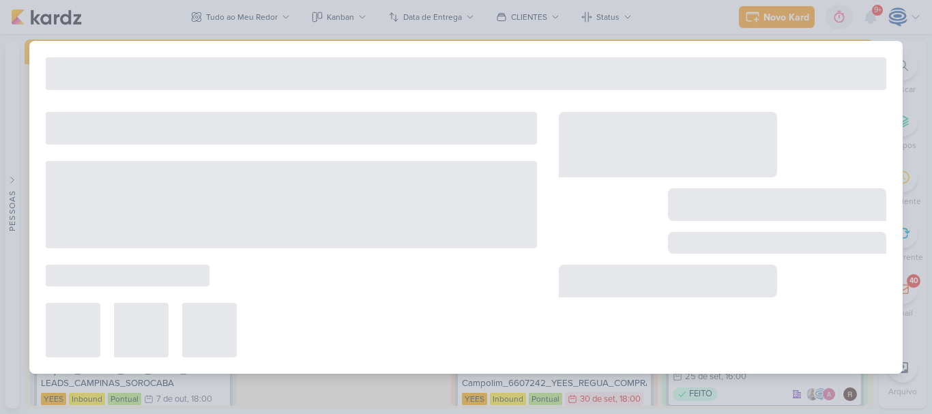
type input "SP II_6607021_YEES_INBOUND_NOVA_PROPOSTA_RÉGUA_NOVOS_LEADS"
type input "9 de outubro de 2025 às 18:00"
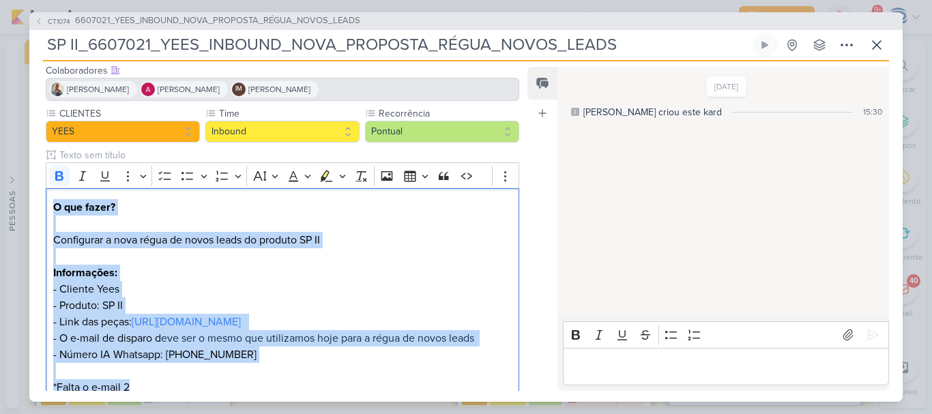
scroll to position [42, 0]
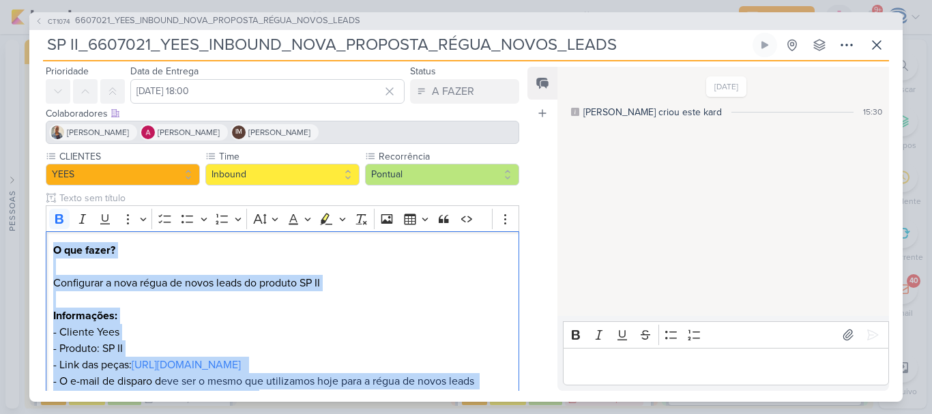
drag, startPoint x: 173, startPoint y: 270, endPoint x: 33, endPoint y: 246, distance: 141.2
click at [33, 246] on div "CLIENTES YEES Time" at bounding box center [276, 318] width 495 height 338
copy div "O que fazer? Configurar a nova régua de novos leads do produto SP II Informaçõe…"
click at [208, 22] on span "6607021_YEES_INBOUND_NOVA_PROPOSTA_RÉGUA_NOVOS_LEADS" at bounding box center [217, 21] width 285 height 14
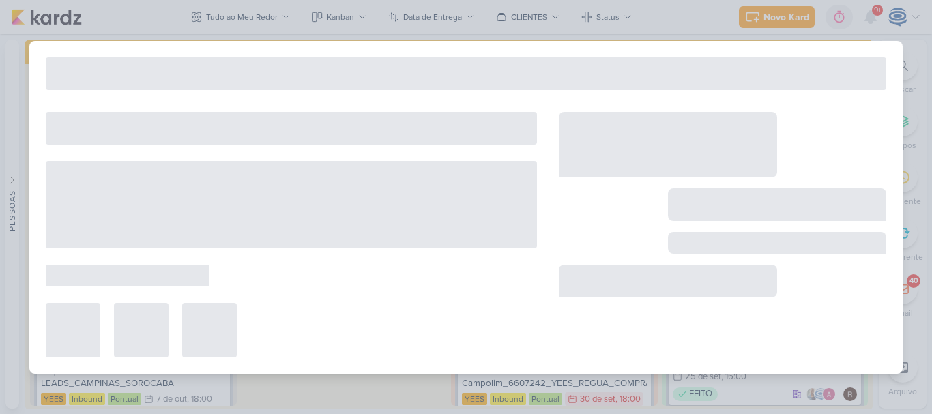
type input "6607021_YEES_INBOUND_NOVA_PROPOSTA_RÉGUA_NOVOS_LEADS"
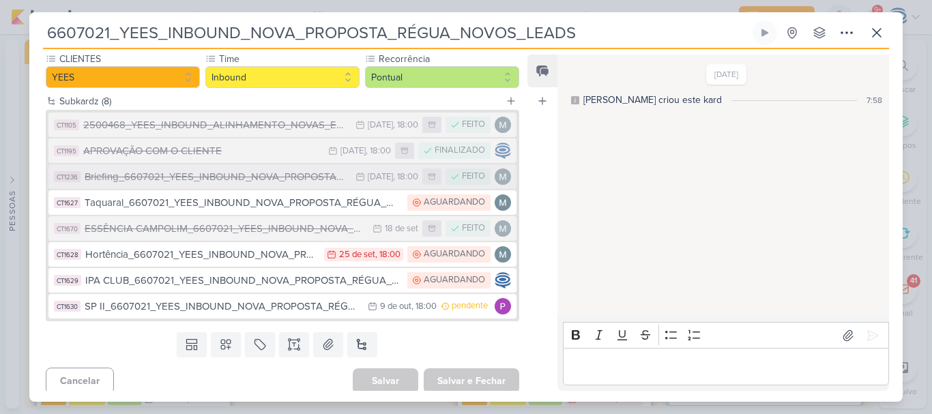
scroll to position [129, 0]
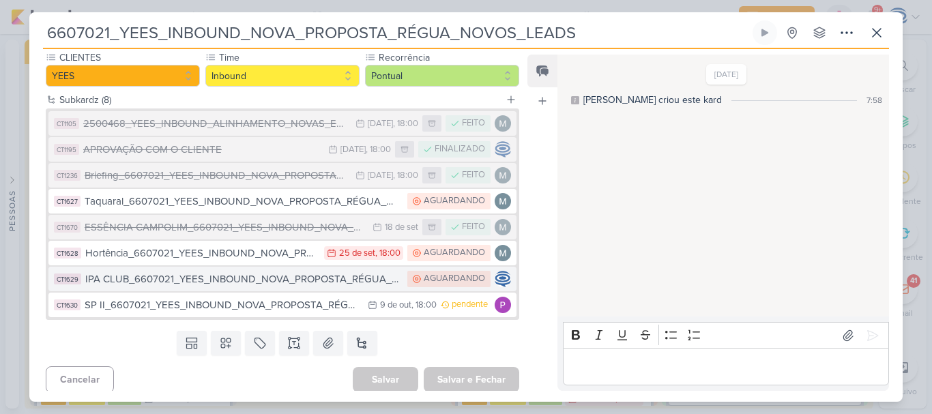
click at [187, 284] on div "IPA CLUB_6607021_YEES_INBOUND_NOVA_PROPOSTA_RÉGUA_NOVOS_LEADS" at bounding box center [242, 280] width 315 height 16
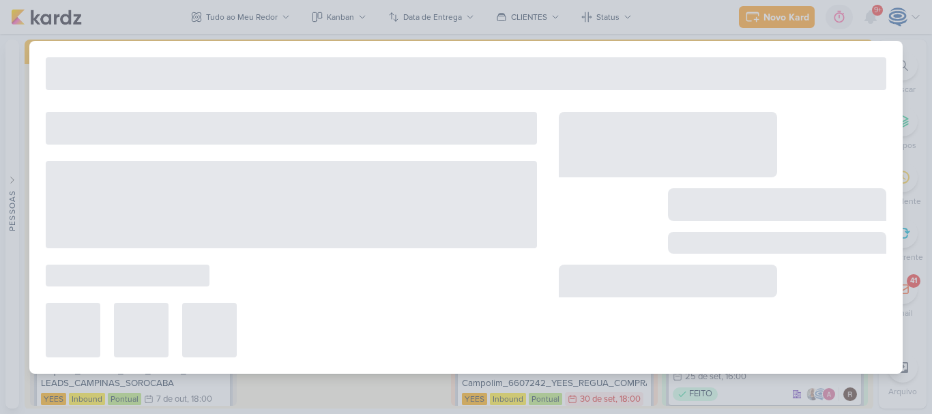
type input "IPA CLUB_6607021_YEES_INBOUND_NOVA_PROPOSTA_RÉGUA_NOVOS_LEADS"
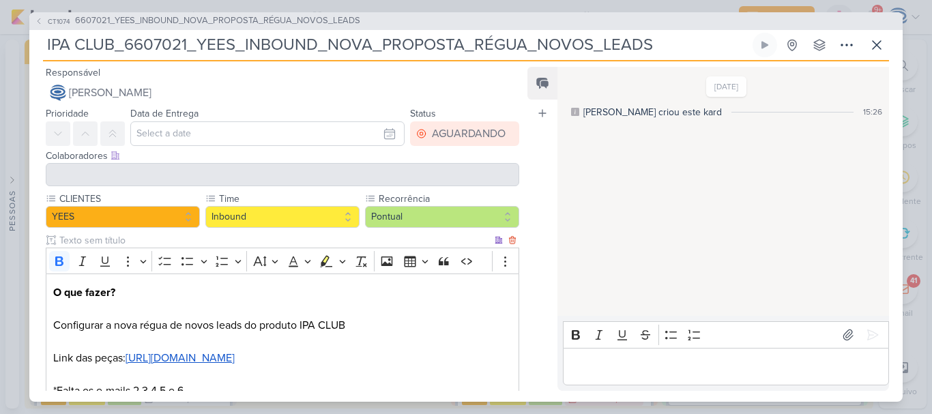
scroll to position [94, 0]
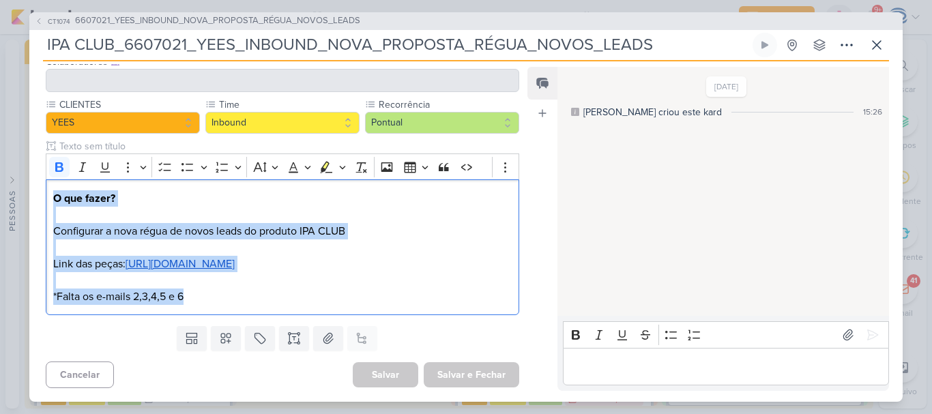
drag, startPoint x: 197, startPoint y: 300, endPoint x: 40, endPoint y: 197, distance: 187.2
click at [40, 197] on div "CLIENTES YEES Time" at bounding box center [276, 209] width 495 height 223
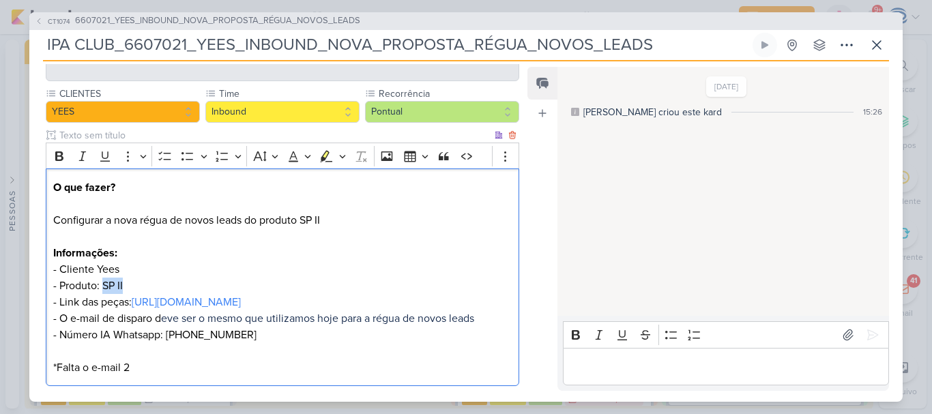
drag, startPoint x: 135, startPoint y: 287, endPoint x: 105, endPoint y: 285, distance: 30.1
click at [105, 285] on p "O que fazer? Configurar a nova régua de novos leads do produto SP II Informaçõe…" at bounding box center [282, 261] width 459 height 164
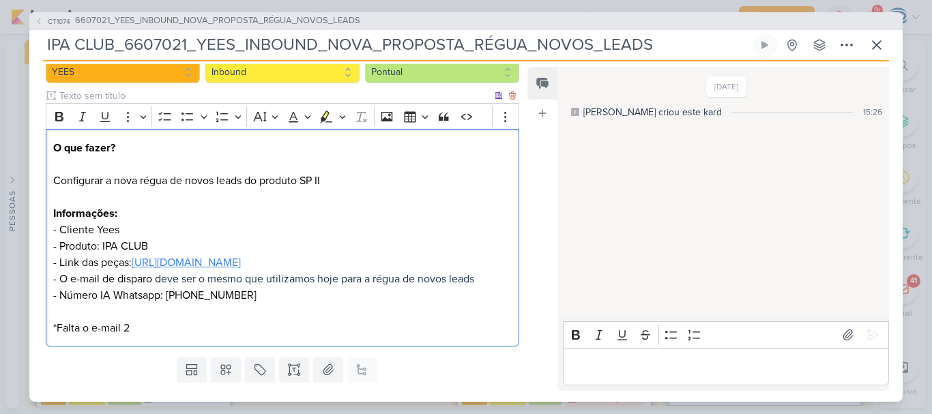
scroll to position [145, 0]
drag, startPoint x: 332, startPoint y: 175, endPoint x: 302, endPoint y: 177, distance: 30.1
click at [302, 177] on p "O que fazer? Configurar a nova régua de novos leads do produto SP II Informaçõe…" at bounding box center [282, 221] width 459 height 164
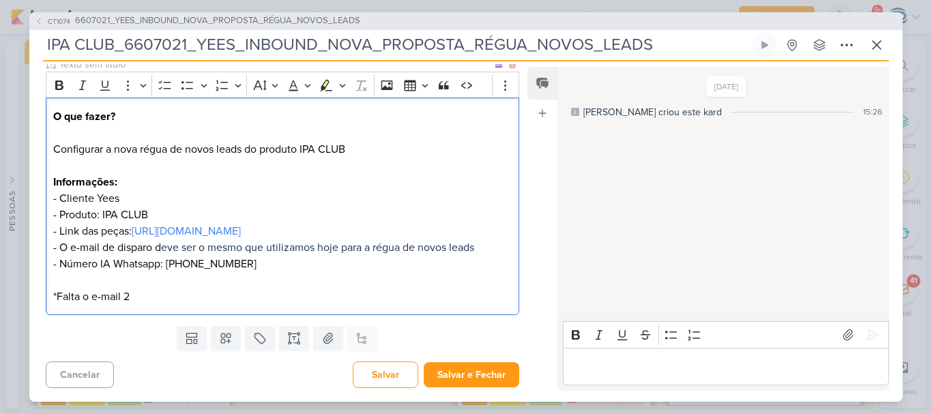
scroll to position [189, 0]
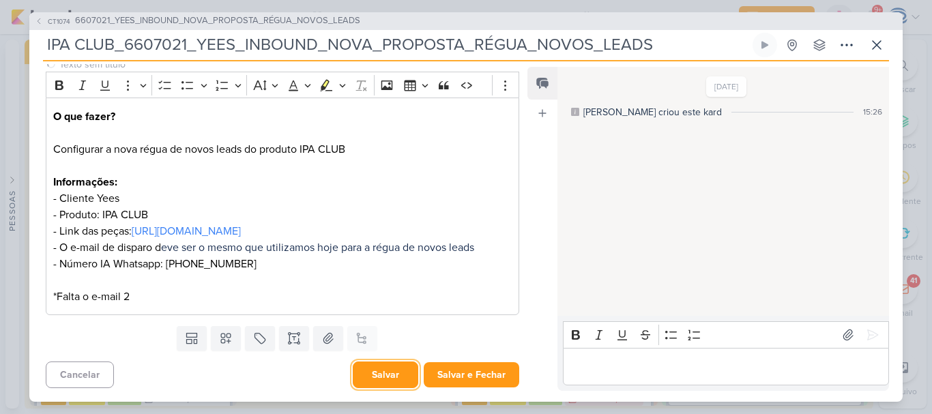
click at [364, 381] on button "Salvar" at bounding box center [386, 375] width 66 height 27
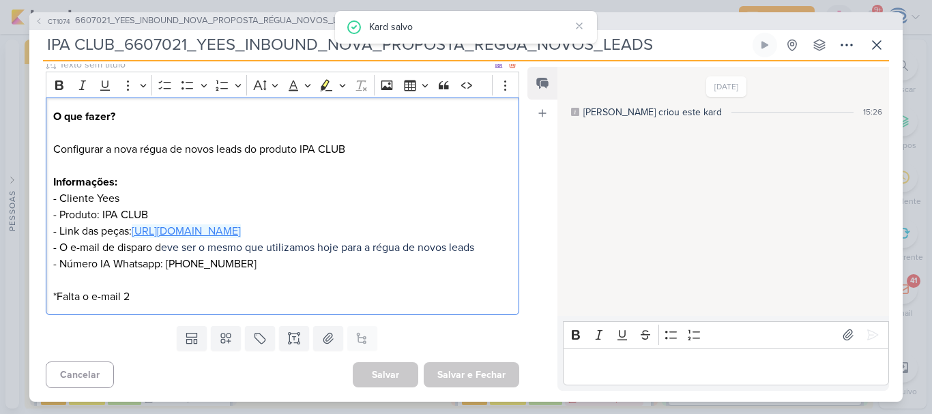
click at [241, 235] on link "https://drive.google.com/drive/folders/1AjoXu2D8rplPh7vw10R_xp1nbyWRPML0" at bounding box center [186, 232] width 109 height 14
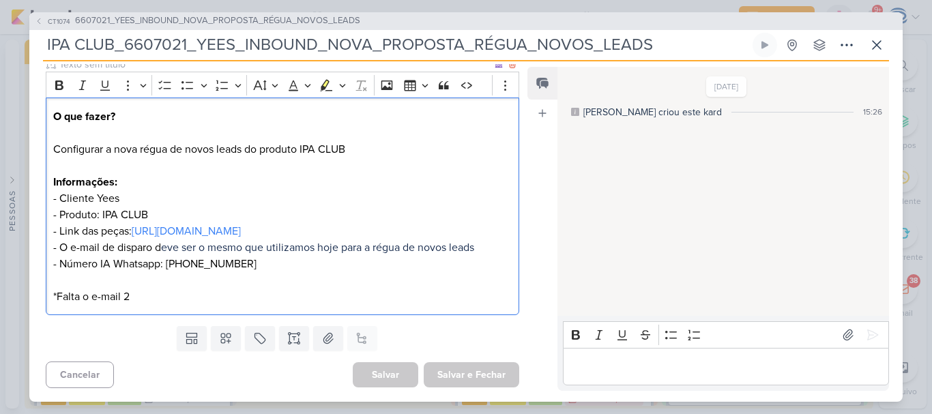
click at [448, 233] on p "O que fazer? Configurar a nova régua de novos leads do produto IPA CLUB Informa…" at bounding box center [282, 190] width 459 height 164
drag, startPoint x: 448, startPoint y: 233, endPoint x: 44, endPoint y: 235, distance: 403.3
click at [44, 235] on div "CLIENTES YEES Time" at bounding box center [276, 168] width 495 height 305
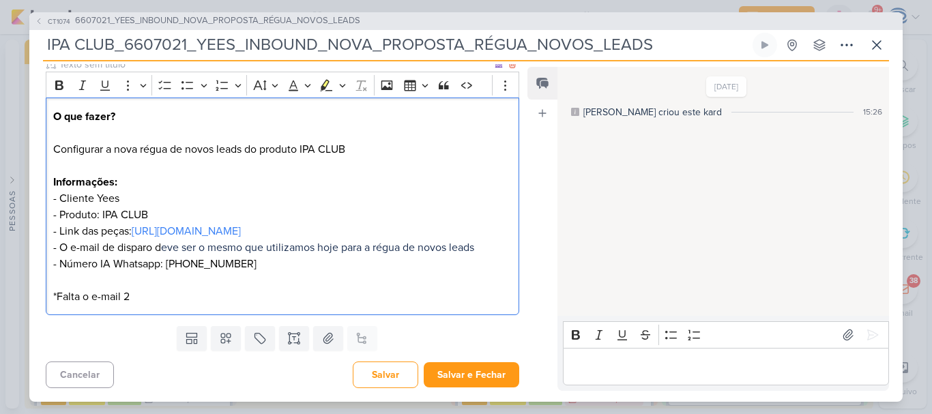
click at [293, 285] on p "*Falta o e-mail 2" at bounding box center [282, 288] width 459 height 33
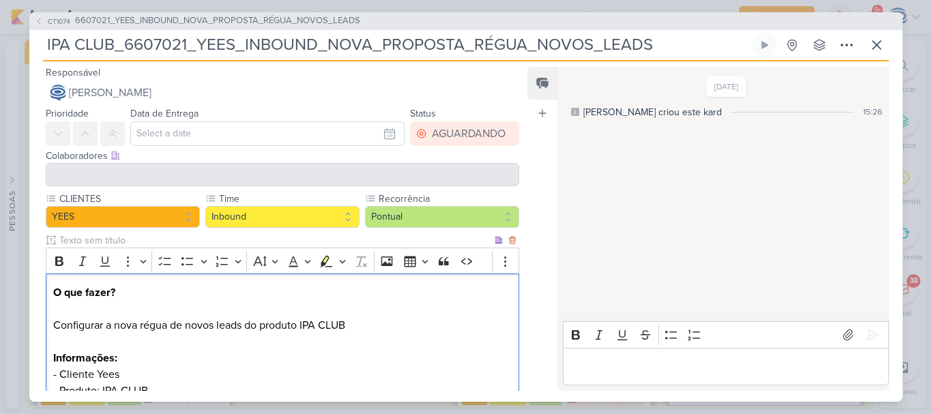
scroll to position [192, 0]
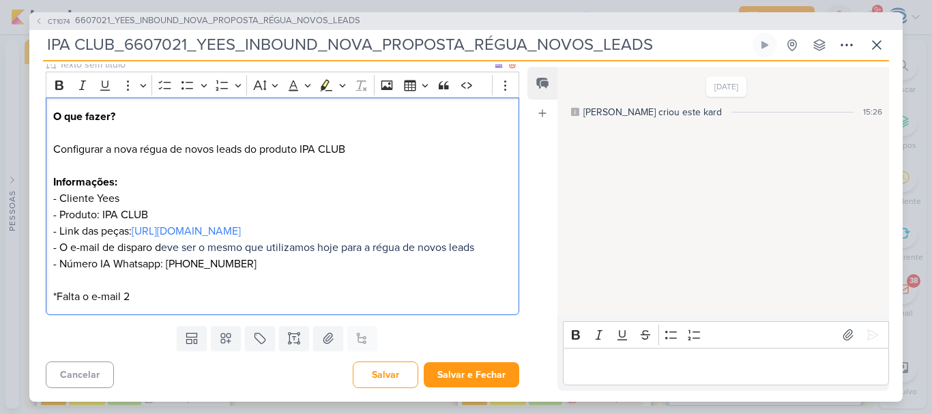
click at [163, 293] on p "⁠⁠⁠⁠⁠⁠⁠ *Falta o e-mail 2" at bounding box center [282, 288] width 459 height 33
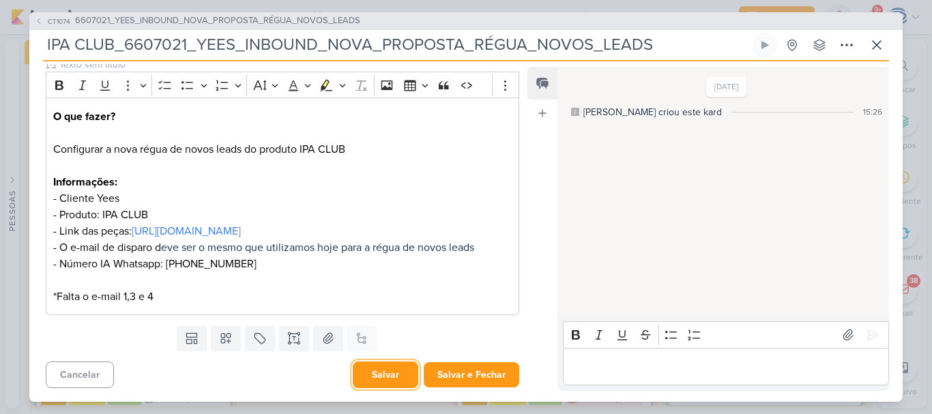
click at [384, 377] on button "Salvar" at bounding box center [386, 375] width 66 height 27
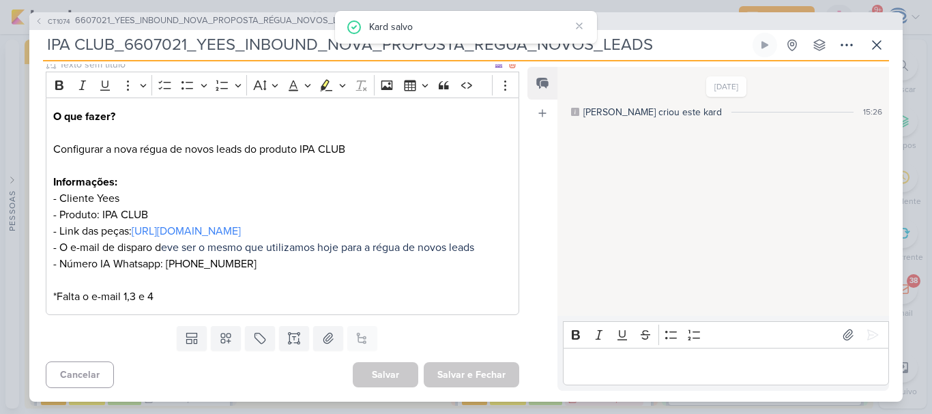
scroll to position [0, 0]
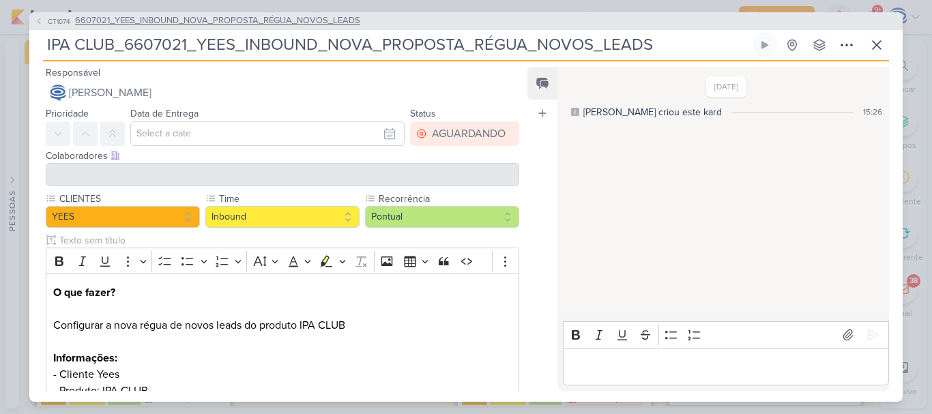
click at [212, 18] on span "6607021_YEES_INBOUND_NOVA_PROPOSTA_RÉGUA_NOVOS_LEADS" at bounding box center [217, 21] width 285 height 14
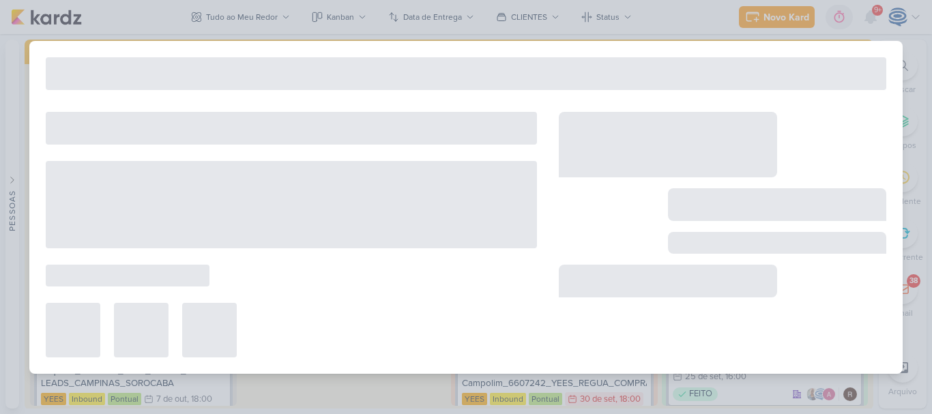
type input "6607021_YEES_INBOUND_NOVA_PROPOSTA_RÉGUA_NOVOS_LEADS"
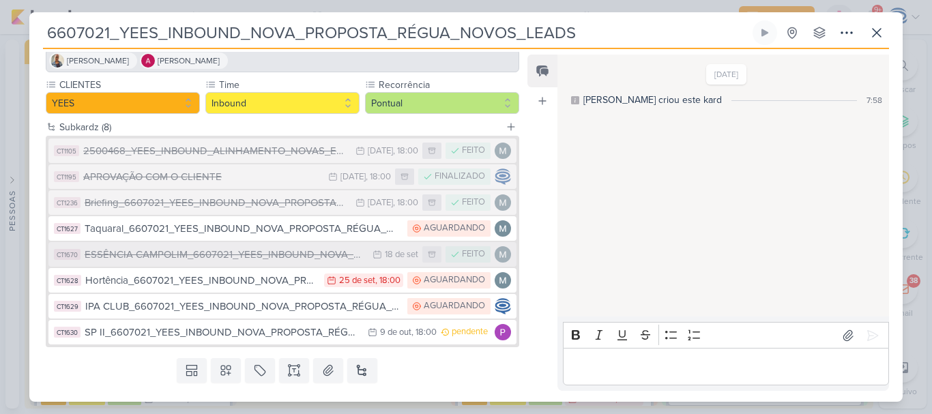
scroll to position [102, 0]
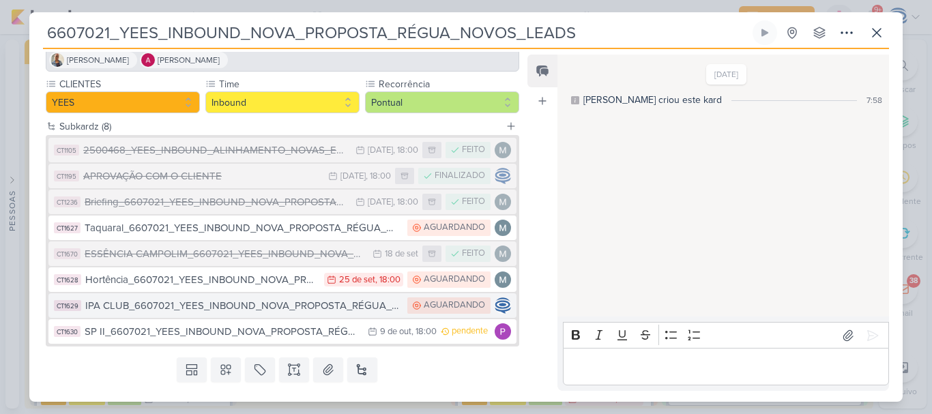
click at [204, 306] on div "IPA CLUB_6607021_YEES_INBOUND_NOVA_PROPOSTA_RÉGUA_NOVOS_LEADS" at bounding box center [242, 306] width 315 height 16
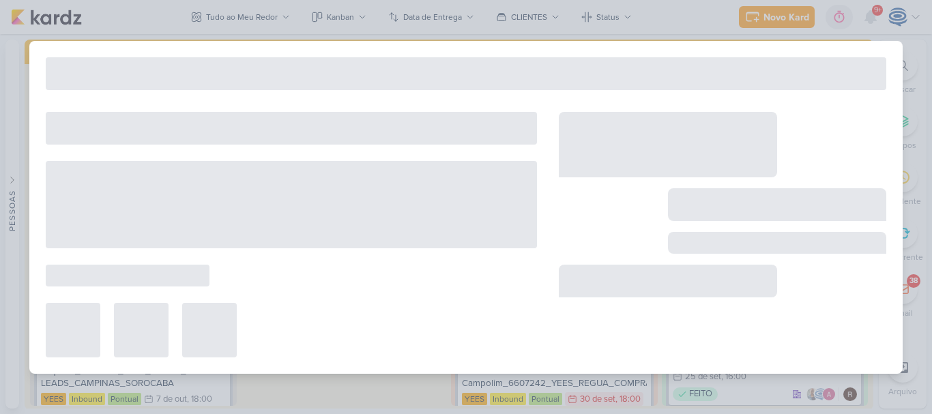
type input "IPA CLUB_6607021_YEES_INBOUND_NOVA_PROPOSTA_RÉGUA_NOVOS_LEADS"
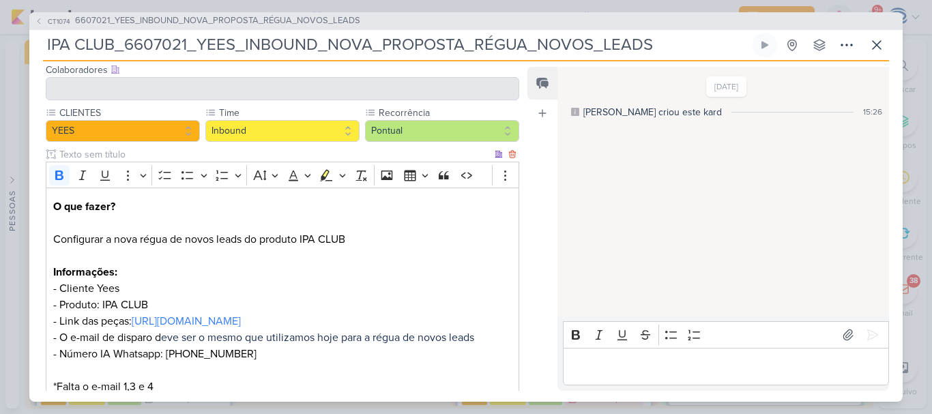
scroll to position [134, 0]
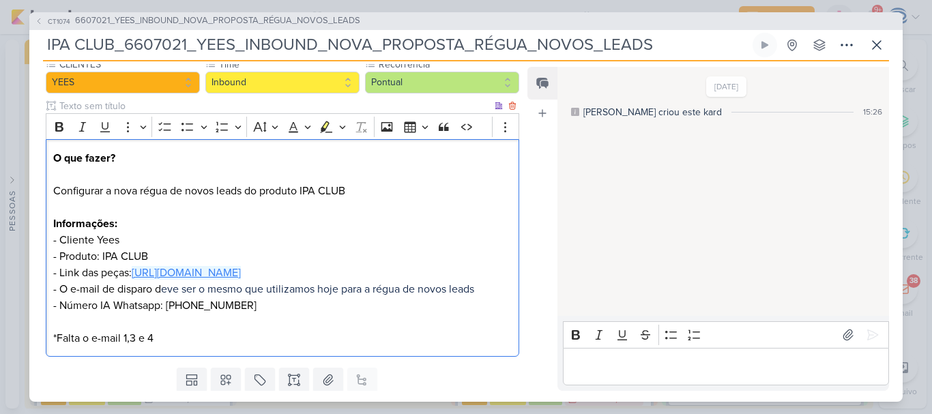
click at [236, 280] on link "https://drive.google.com/drive/folders/1sVQh_JHZQhXw3UDn3BA1VU72PlKsiidC" at bounding box center [186, 273] width 109 height 14
click at [128, 347] on p "*Falta o e-mail 1,3 e 4" at bounding box center [282, 330] width 459 height 33
click at [190, 347] on p "*Falta o e-mail 4" at bounding box center [282, 330] width 459 height 33
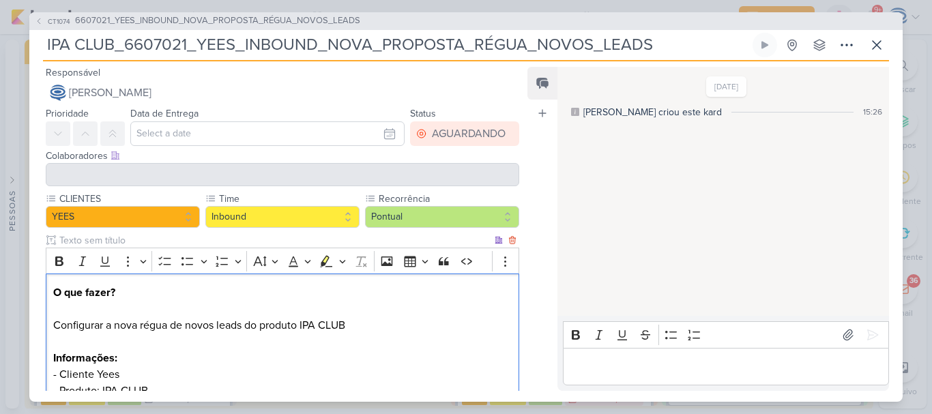
scroll to position [192, 0]
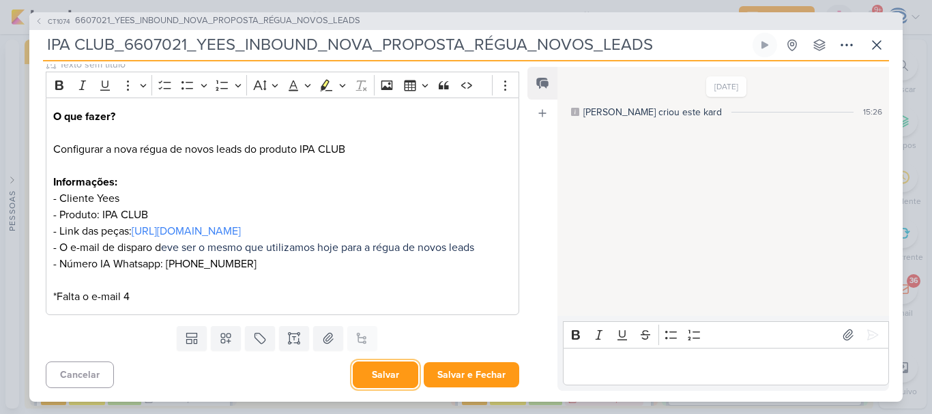
click at [380, 377] on button "Salvar" at bounding box center [386, 375] width 66 height 27
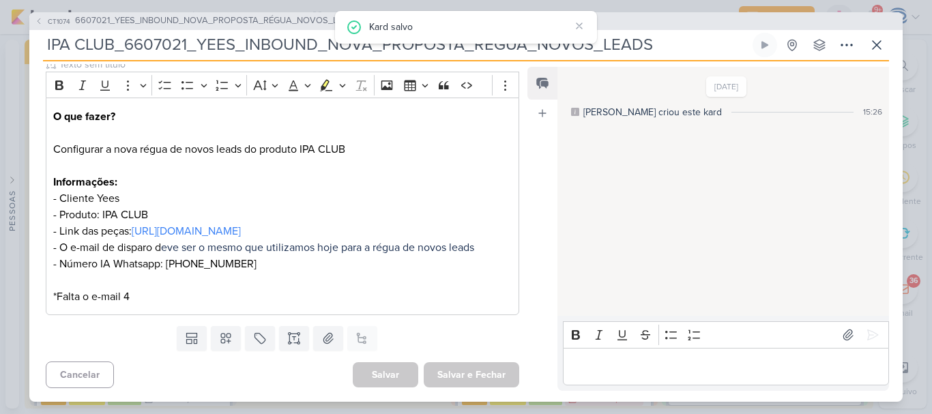
drag, startPoint x: 669, startPoint y: 44, endPoint x: 0, endPoint y: 37, distance: 668.8
click at [0, 37] on div "CT1074 6607021_YEES_INBOUND_NOVA_PROPOSTA_RÉGUA_NOVOS_LEADS IPA CLUB_6607021_YE…" at bounding box center [466, 207] width 932 height 414
click at [869, 45] on icon at bounding box center [877, 45] width 16 height 16
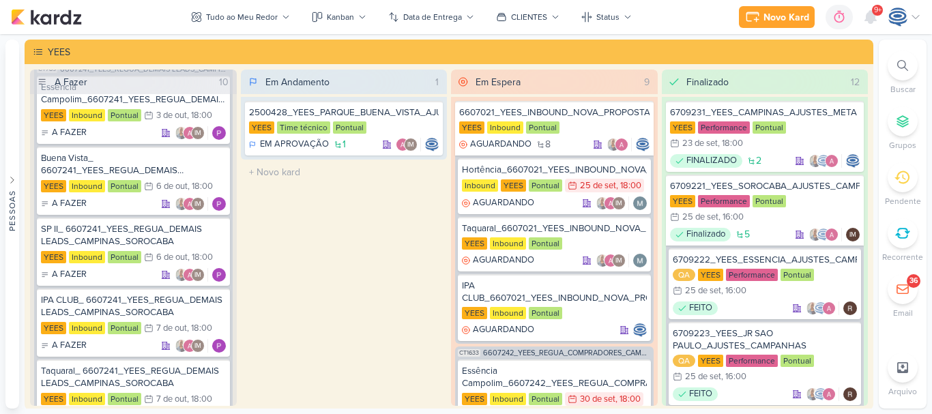
click at [897, 62] on icon at bounding box center [902, 65] width 11 height 11
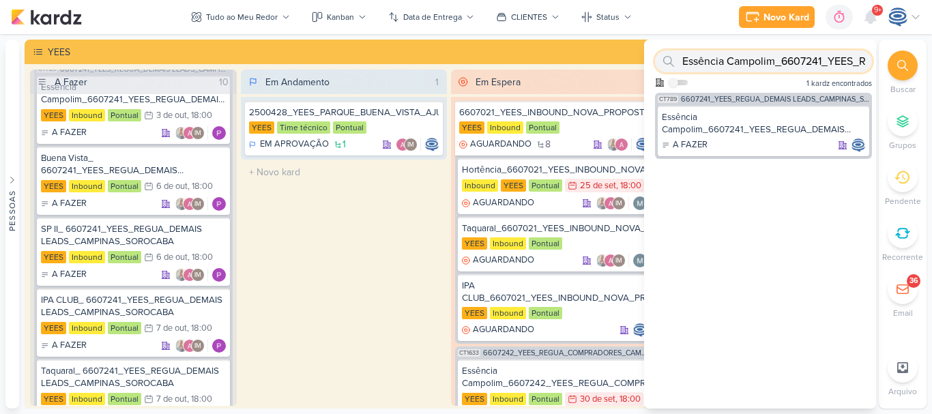
paste input "IPA CLUB_6607021_YEES_INBOUND_NOVA_PROPOSTA_RÉGUA_NOVOS_LEADS"
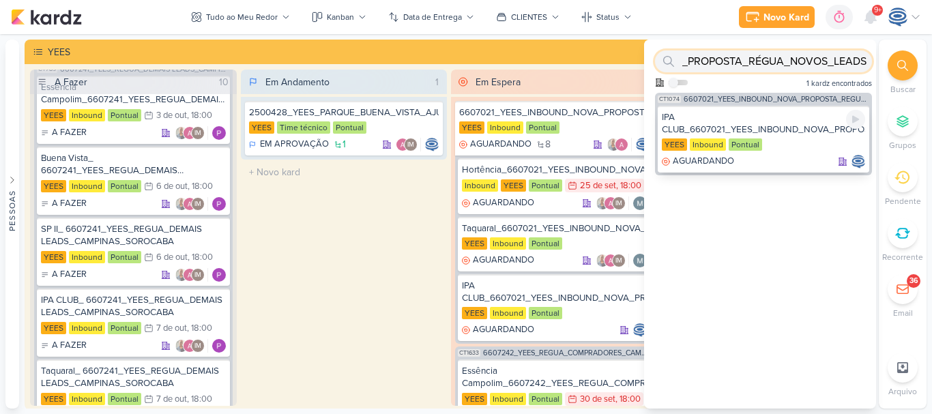
type input "IPA CLUB_6607021_YEES_INBOUND_NOVA_PROPOSTA_RÉGUA_NOVOS_LEADS"
click at [770, 119] on div "IPA CLUB_6607021_YEES_INBOUND_NOVA_PROPOSTA_RÉGUA_NOVOS_LEADS" at bounding box center [763, 123] width 203 height 25
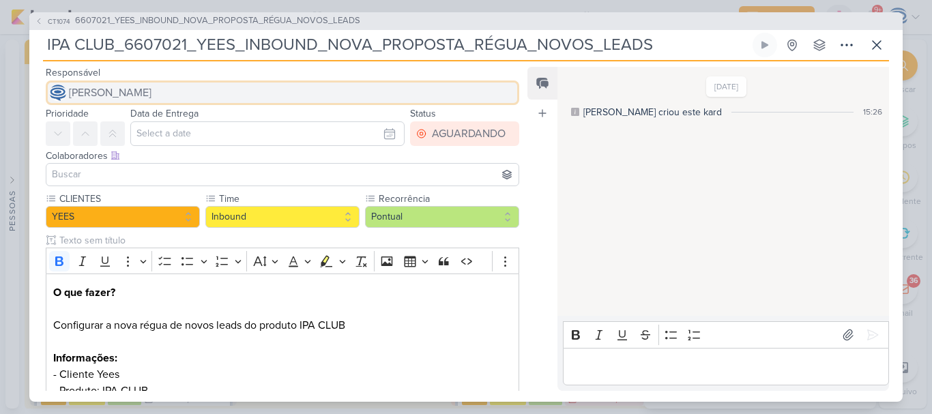
click at [221, 85] on button "[PERSON_NAME]" at bounding box center [283, 93] width 474 height 25
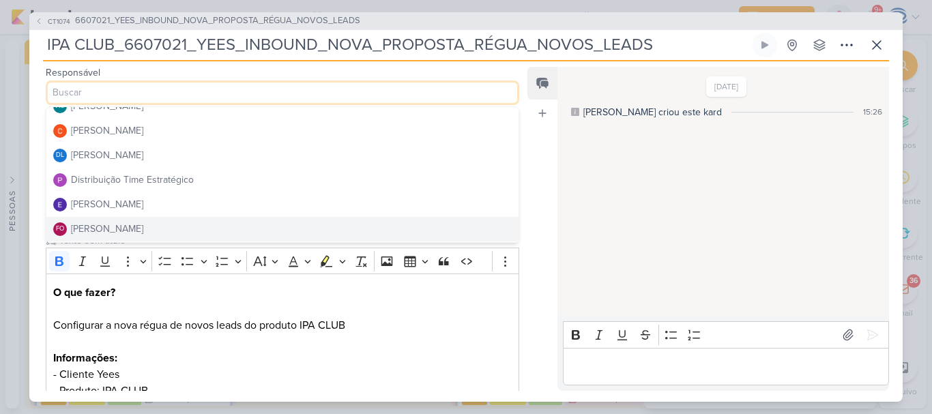
scroll to position [72, 0]
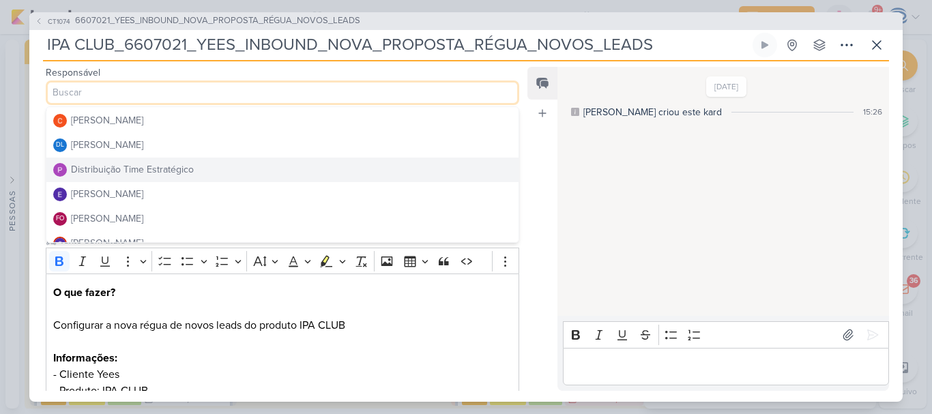
click at [147, 169] on div "Distribuição Time Estratégico" at bounding box center [132, 169] width 123 height 14
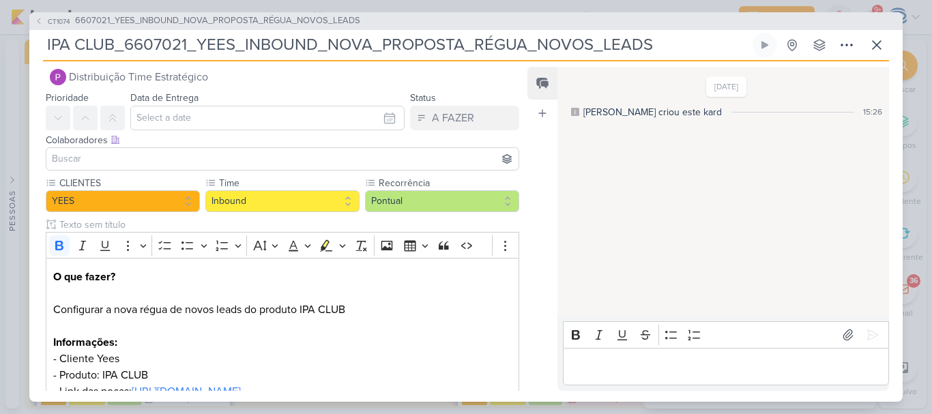
scroll to position [17, 0]
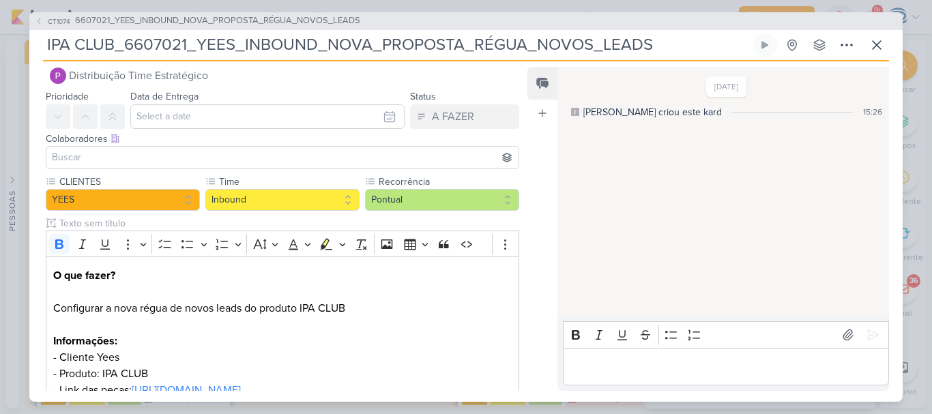
click at [148, 156] on input at bounding box center [282, 157] width 467 height 16
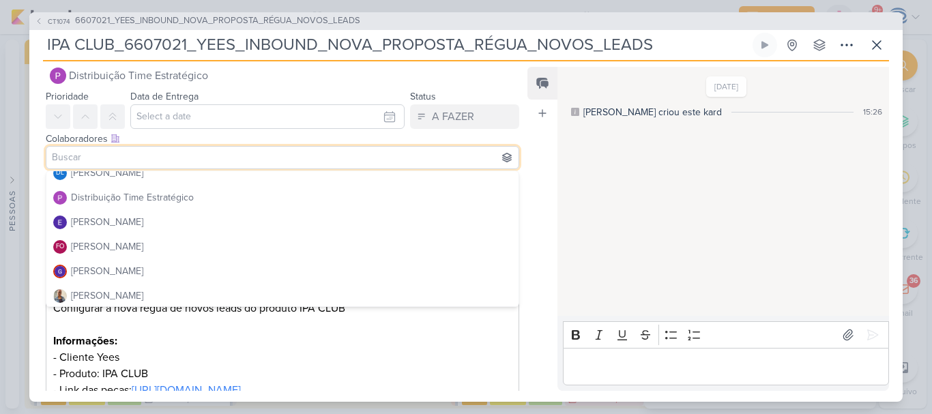
scroll to position [112, 0]
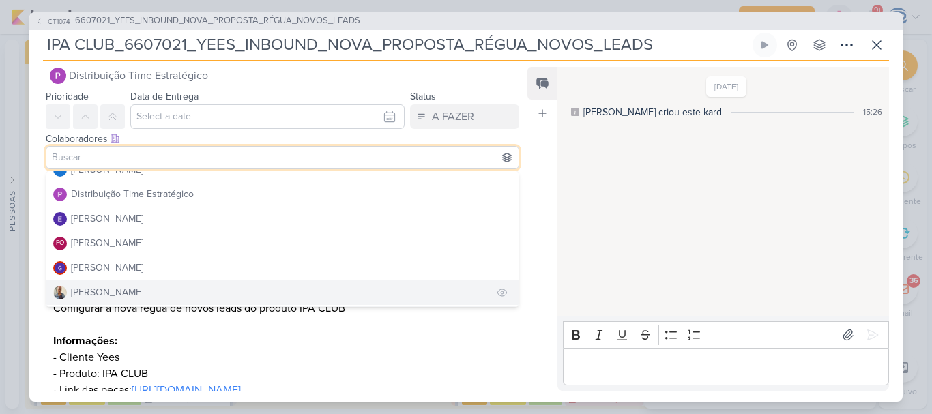
click at [109, 289] on div "[PERSON_NAME]" at bounding box center [107, 292] width 72 height 14
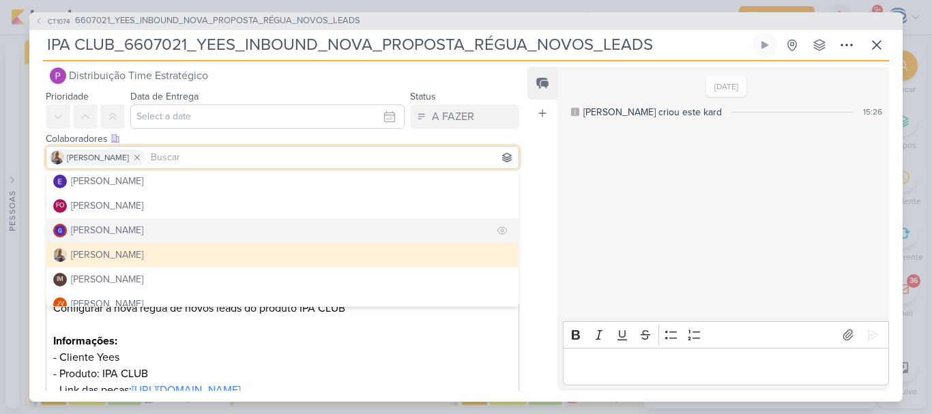
scroll to position [150, 0]
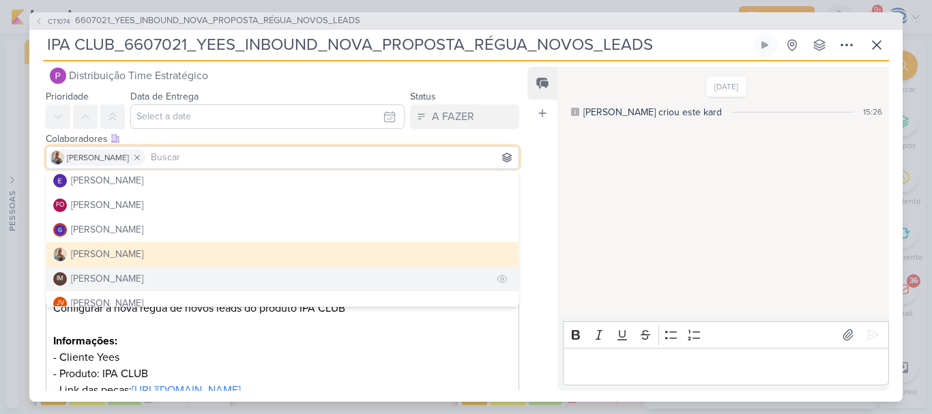
click at [119, 277] on div "[PERSON_NAME]" at bounding box center [107, 279] width 72 height 14
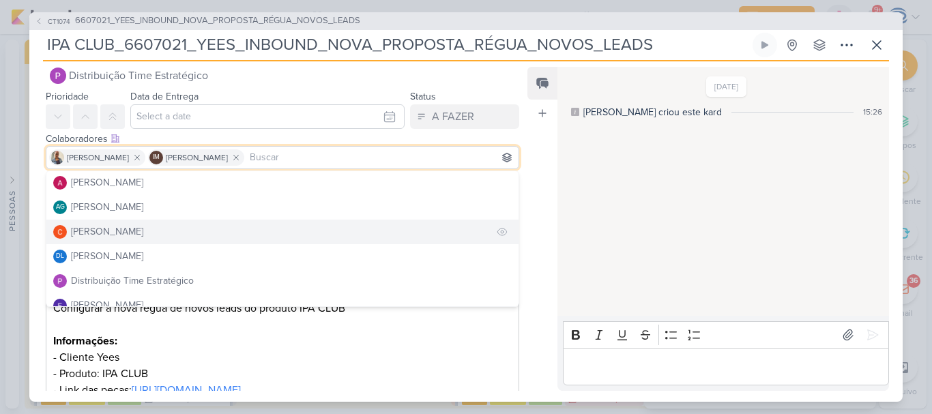
scroll to position [22, 0]
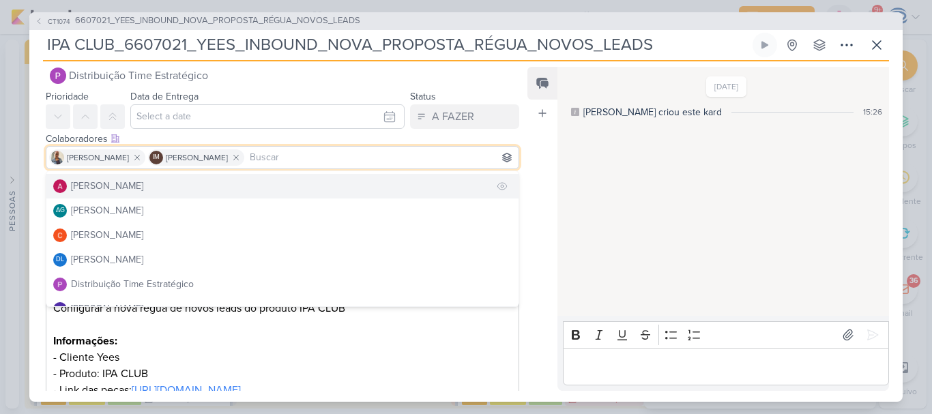
click at [133, 186] on div "[PERSON_NAME]" at bounding box center [107, 186] width 72 height 14
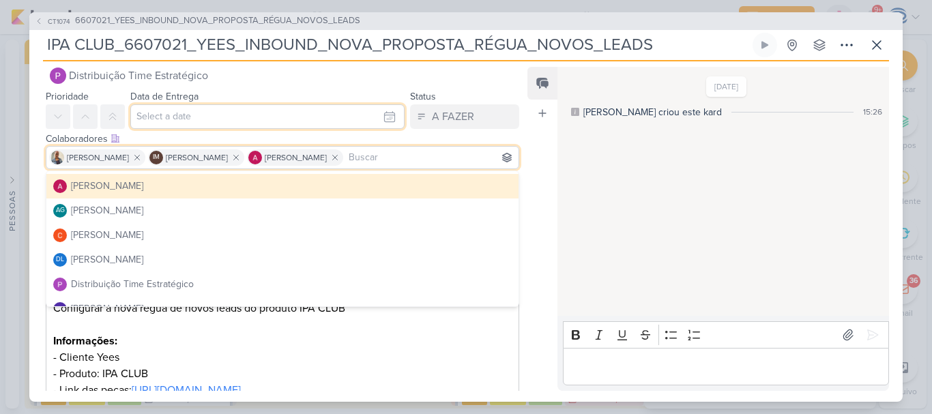
click at [209, 121] on input "text" at bounding box center [267, 116] width 274 height 25
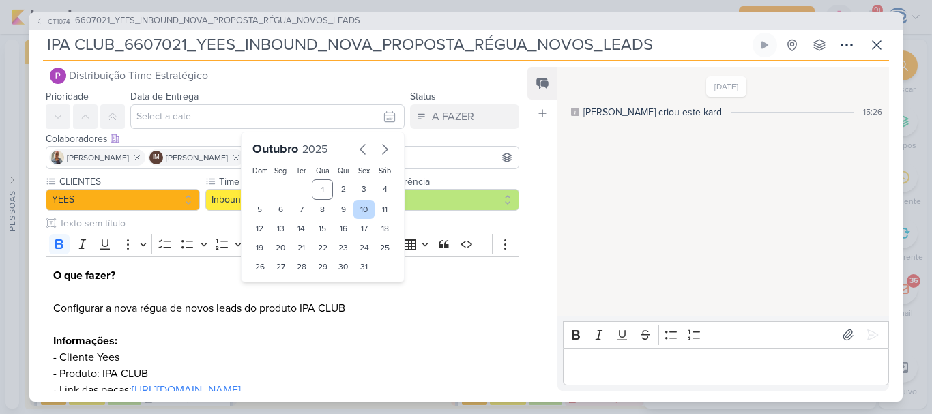
click at [360, 209] on div "10" at bounding box center [363, 209] width 21 height 19
type input "10 de outubro de 2025 às 23:59"
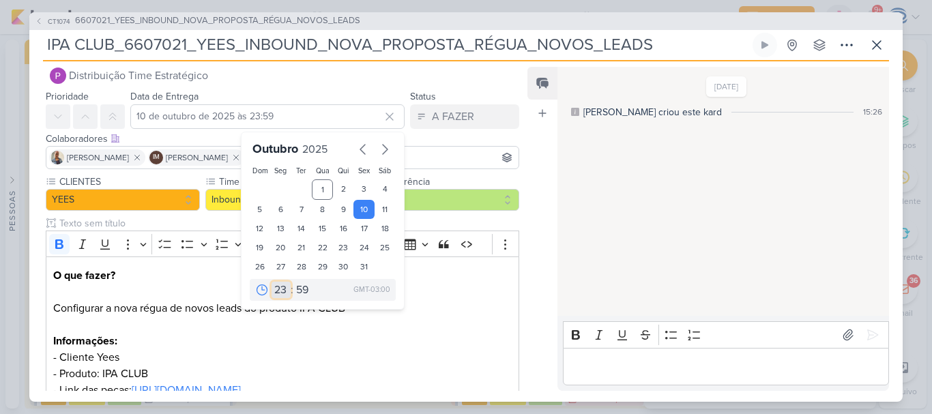
click at [281, 285] on select "00 01 02 03 04 05 06 07 08 09 10 11 12 13 14 15 16 17 18 19 20 21 22 23" at bounding box center [281, 290] width 19 height 16
select select "18"
click at [272, 282] on select "00 01 02 03 04 05 06 07 08 09 10 11 12 13 14 15 16 17 18 19 20 21 22 23" at bounding box center [281, 290] width 19 height 16
type input "10 de outubro de 2025 às 18:59"
click at [295, 284] on select "00 05 10 15 20 25 30 35 40 45 50 55 59" at bounding box center [302, 290] width 19 height 16
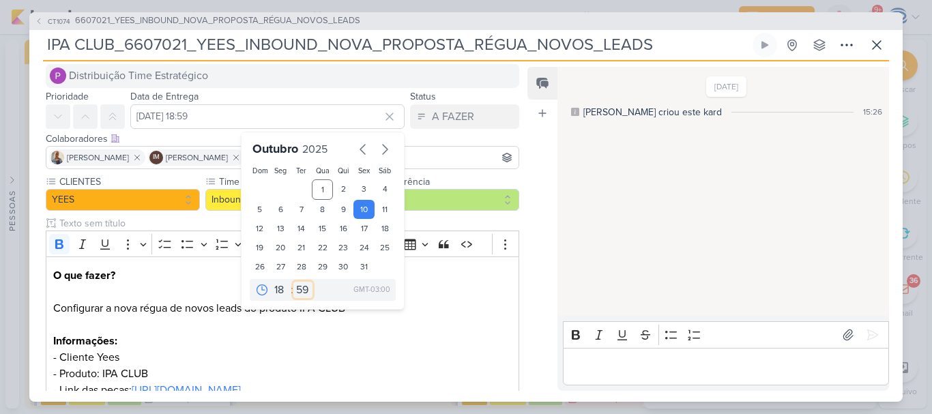
select select "0"
click at [293, 282] on select "00 05 10 15 20 25 30 35 40 45 50 55 59" at bounding box center [302, 290] width 19 height 16
type input "10 de outubro de 2025 às 18:00"
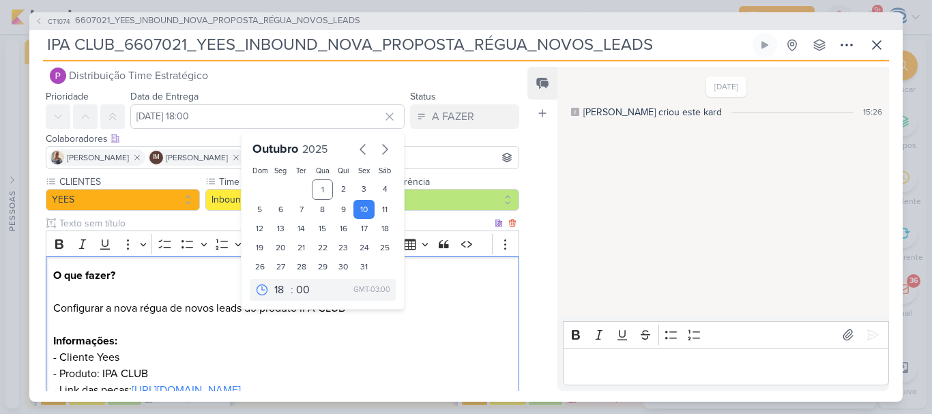
click at [237, 323] on p "O que fazer? Configurar a nova régua de novos leads do produto IPA CLUB Informa…" at bounding box center [282, 349] width 459 height 164
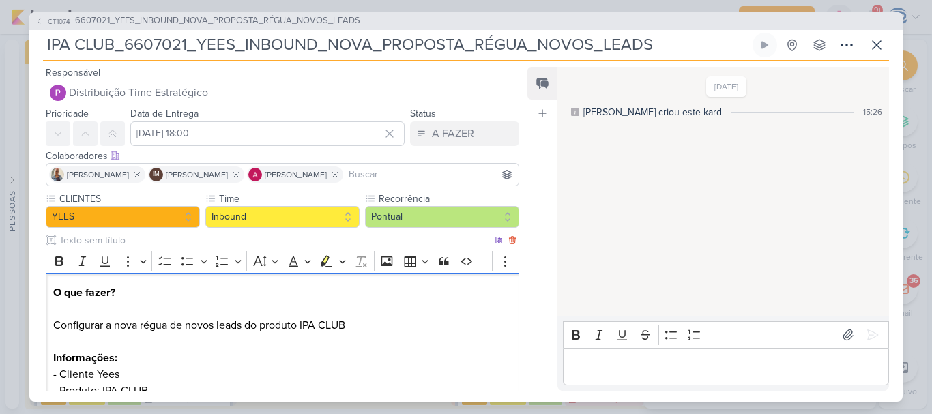
scroll to position [192, 0]
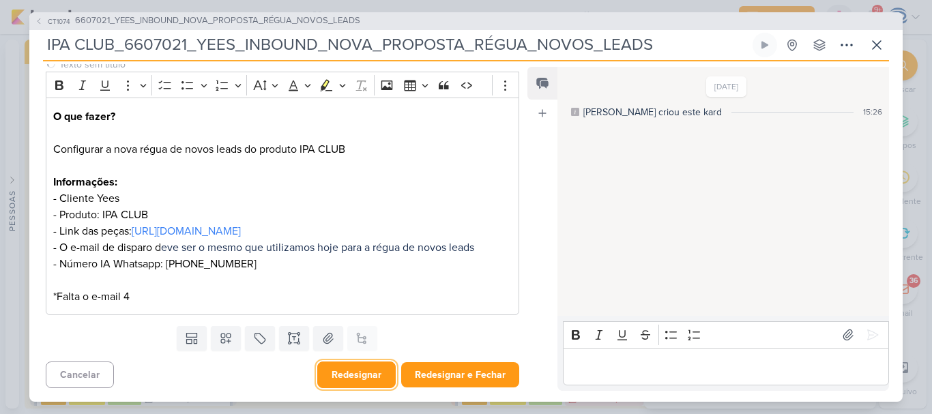
click at [372, 377] on button "Redesignar" at bounding box center [356, 375] width 78 height 27
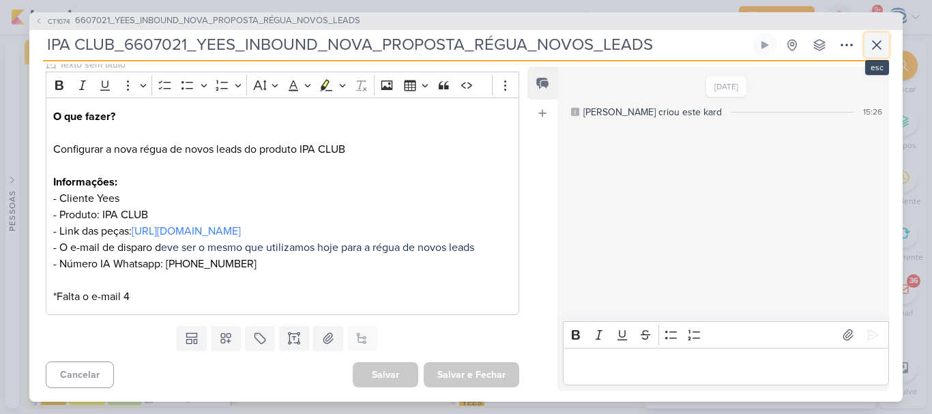
click at [873, 57] on button at bounding box center [877, 45] width 25 height 25
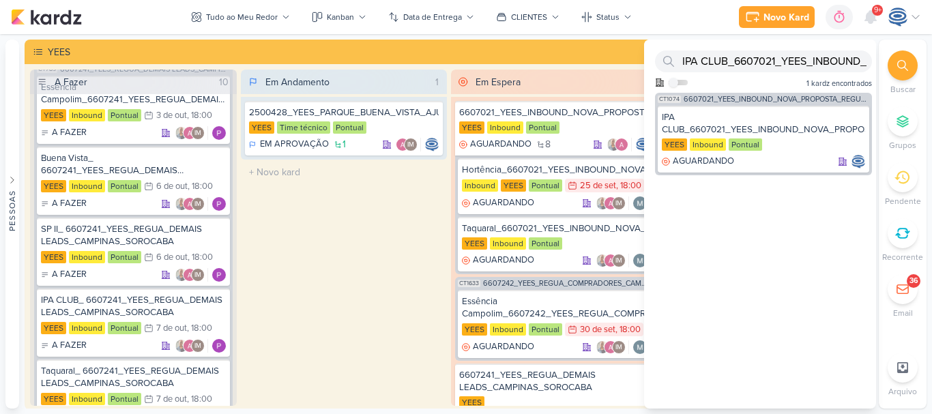
drag, startPoint x: 390, startPoint y: 235, endPoint x: 356, endPoint y: 253, distance: 39.4
click at [356, 253] on div "Em Andamento 1 2500428_YEES_PARQUE_BUENA_VISTA_AJUSTE_LP YEES Time técnico Pont…" at bounding box center [344, 238] width 207 height 336
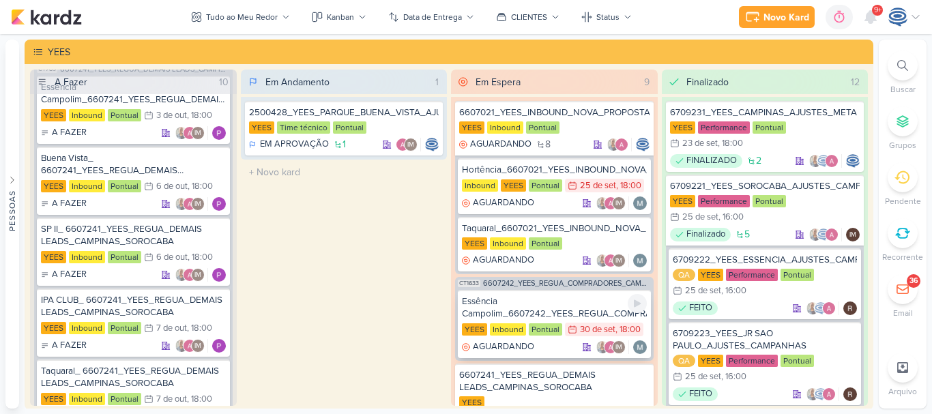
click at [560, 310] on div "Essência Campolim_6607242_YEES_REGUA_COMPRADORES_CAMPINAS_SOROCABA" at bounding box center [554, 307] width 185 height 25
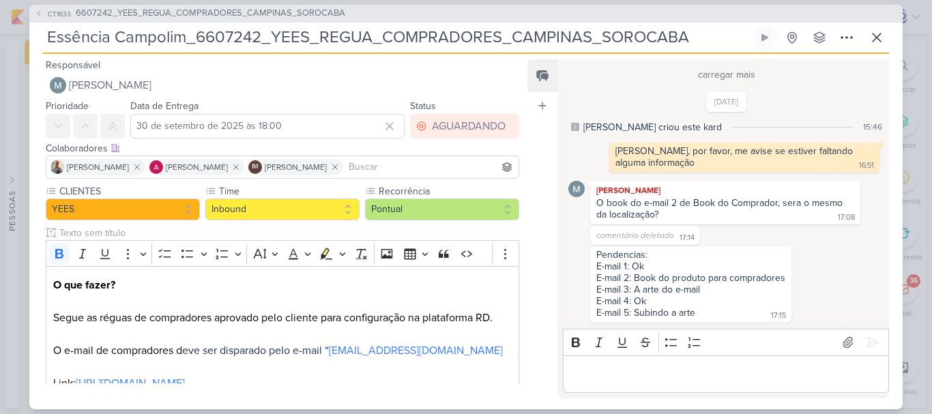
scroll to position [1110, 0]
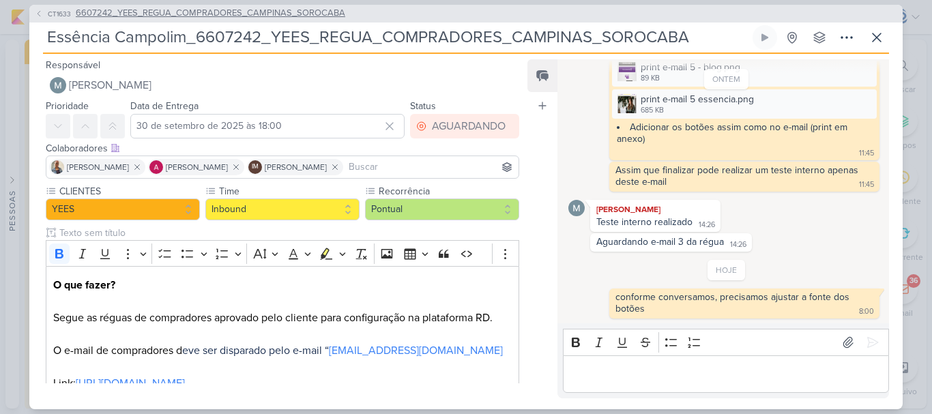
click at [183, 12] on span "6607242_YEES_REGUA_COMPRADORES_CAMPINAS_SOROCABA" at bounding box center [211, 14] width 270 height 14
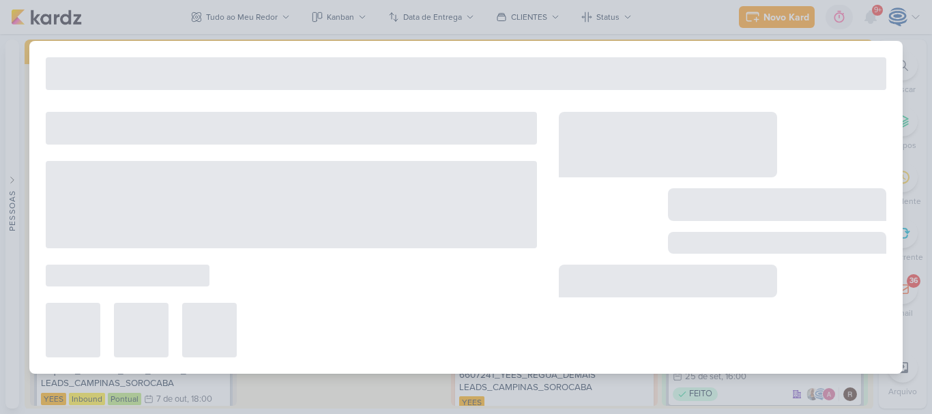
type input "6607242_YEES_REGUA_COMPRADORES_CAMPINAS_SOROCABA"
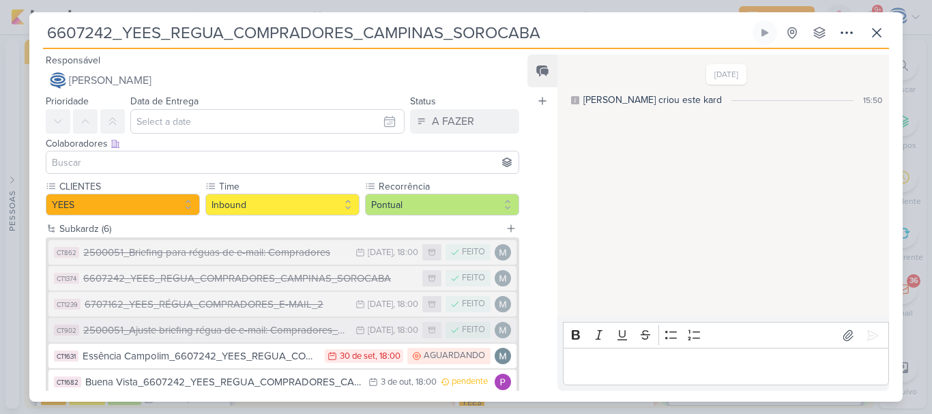
scroll to position [82, 0]
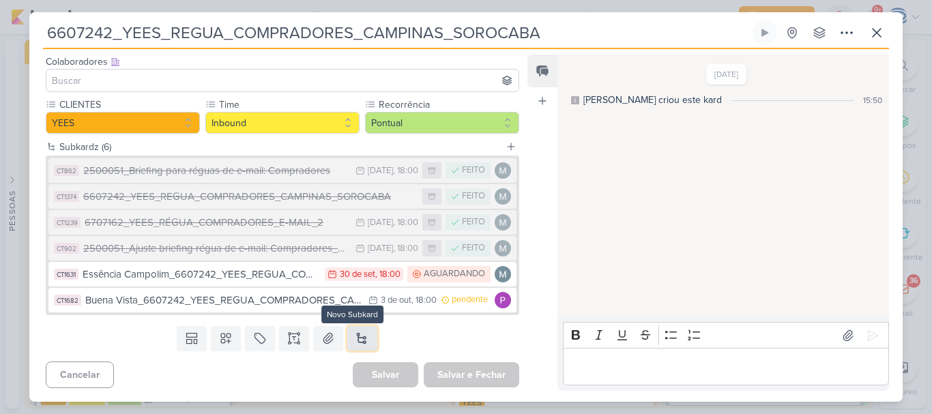
click at [360, 333] on button at bounding box center [362, 338] width 30 height 25
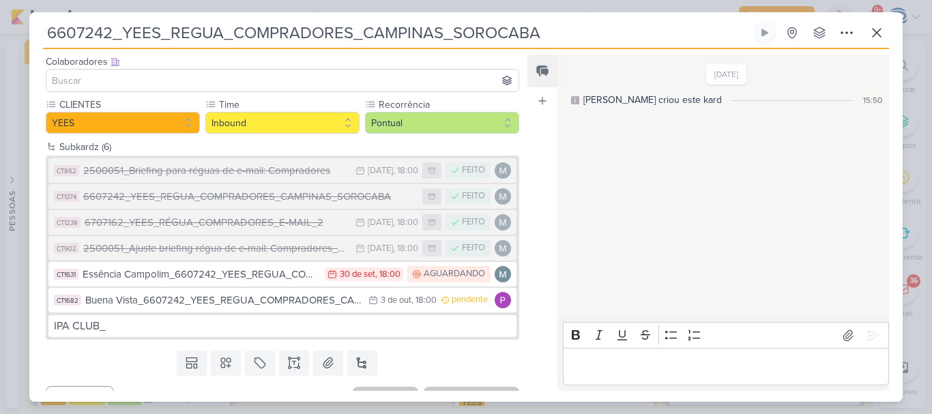
drag, startPoint x: 549, startPoint y: 30, endPoint x: 42, endPoint y: 35, distance: 506.4
drag, startPoint x: 42, startPoint y: 35, endPoint x: 540, endPoint y: 25, distance: 498.2
click at [540, 25] on input "6607242_YEES_REGUA_COMPRADORES_CAMPINAS_SOROCABA" at bounding box center [396, 32] width 707 height 25
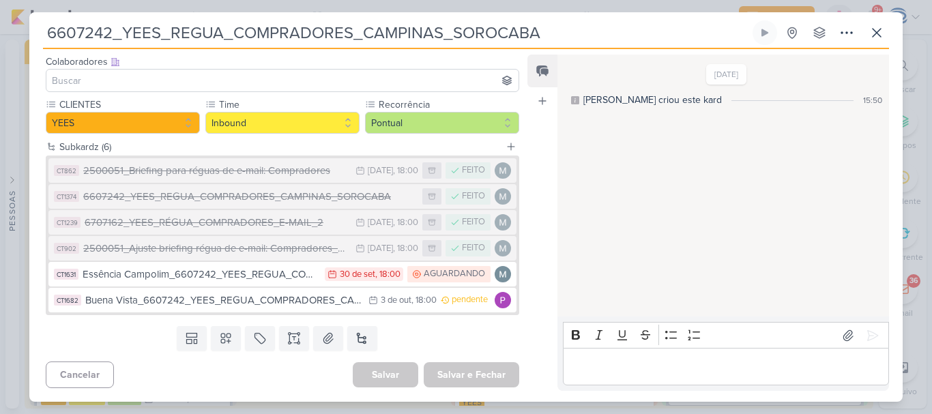
drag, startPoint x: 540, startPoint y: 25, endPoint x: 31, endPoint y: -12, distance: 510.3
click at [31, 0] on html "1.99.0 Novo Kard Ctrl + k 0h0m Sessão desligada... Hoje 0h0m Semana 0h0m Mês 0h…" at bounding box center [466, 207] width 932 height 414
click at [360, 332] on button at bounding box center [362, 338] width 30 height 25
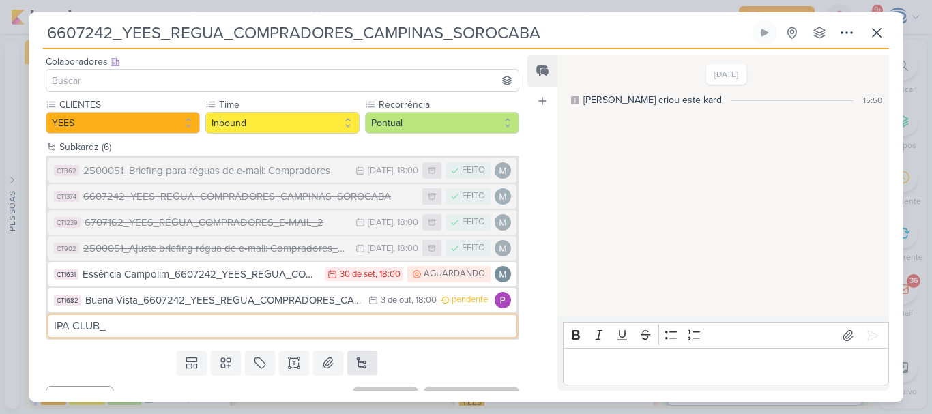
paste input "6607242_YEES_REGUA_COMPRADORES_CAMPINAS_SOROCABA"
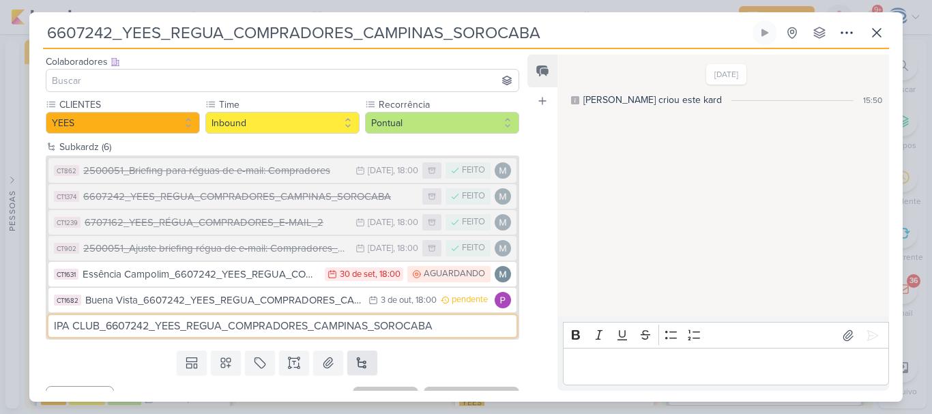
type input "IPA CLUB_6607242_YEES_REGUA_COMPRADORES_CAMPINAS_SOROCABA"
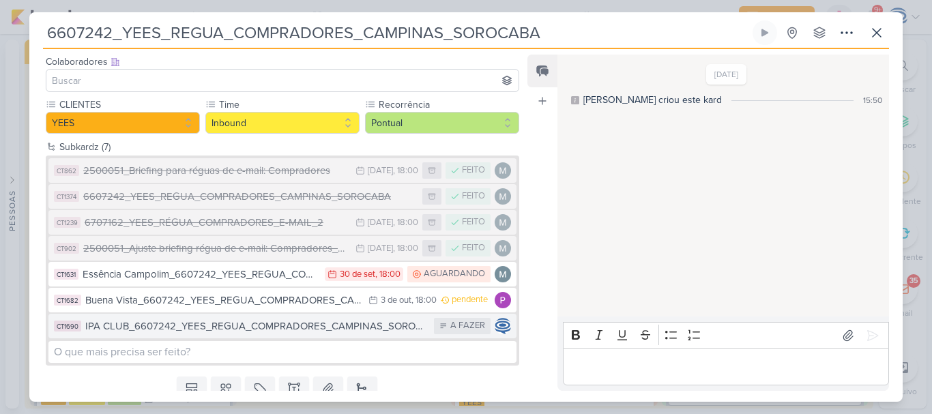
click at [272, 329] on div "IPA CLUB_6607242_YEES_REGUA_COMPRADORES_CAMPINAS_SOROCABA" at bounding box center [256, 327] width 342 height 16
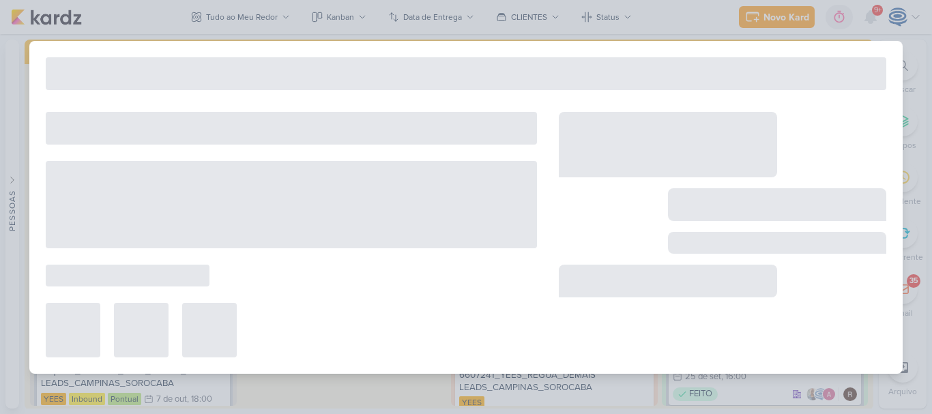
type input "IPA CLUB_6607242_YEES_REGUA_COMPRADORES_CAMPINAS_SOROCABA"
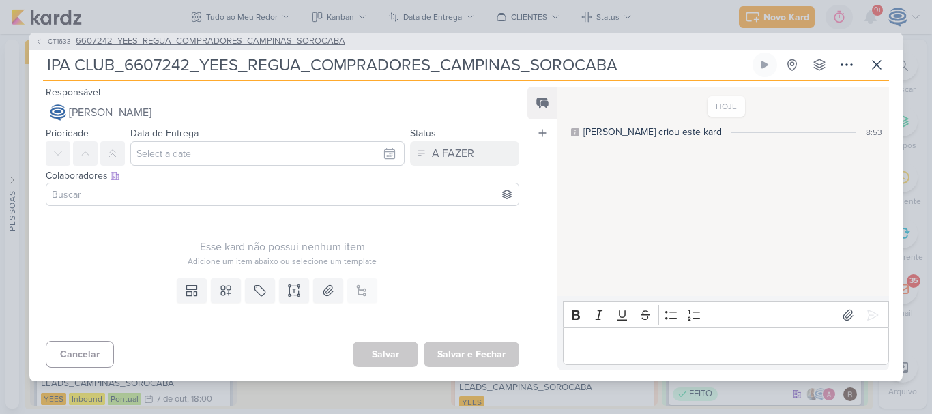
click at [241, 43] on span "6607242_YEES_REGUA_COMPRADORES_CAMPINAS_SOROCABA" at bounding box center [211, 42] width 270 height 14
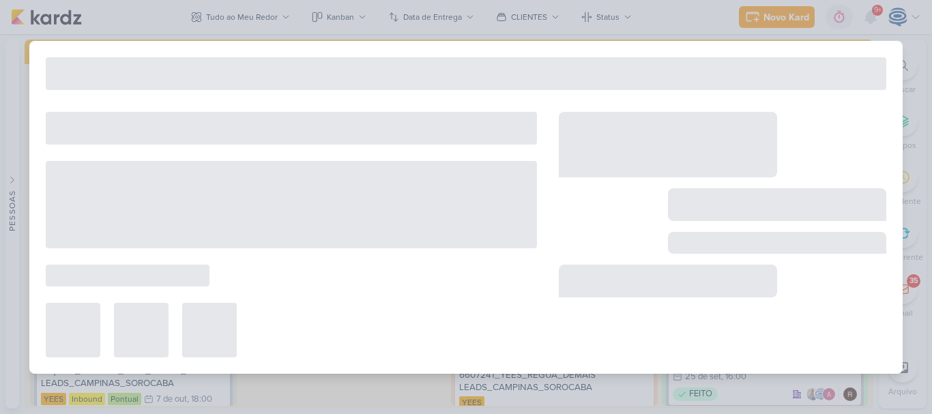
type input "6607242_YEES_REGUA_COMPRADORES_CAMPINAS_SOROCABA"
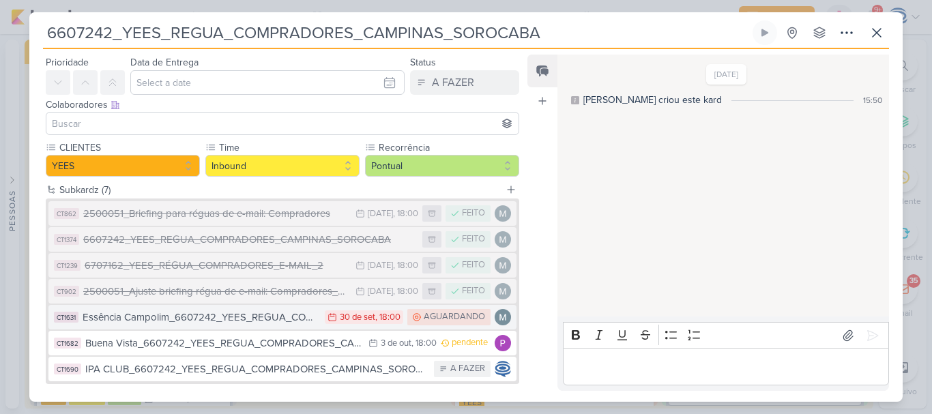
scroll to position [44, 0]
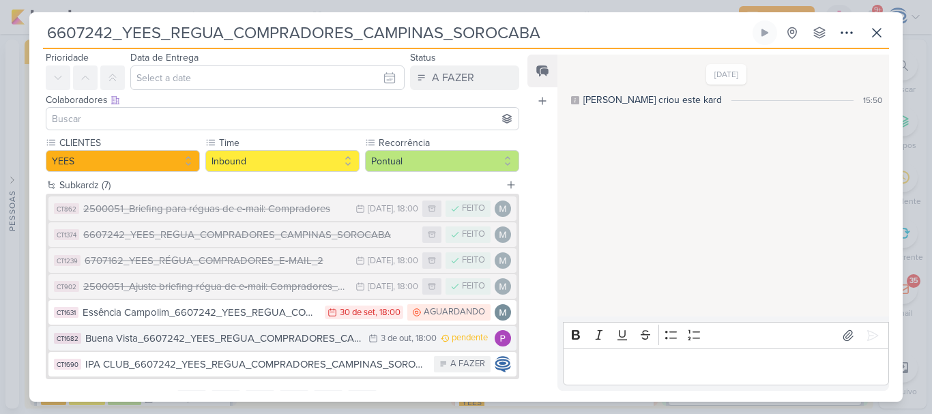
click at [206, 340] on div "Buena Vista_6607242_YEES_REGUA_COMPRADORES_CAMPINAS_SOROCABA" at bounding box center [223, 339] width 276 height 16
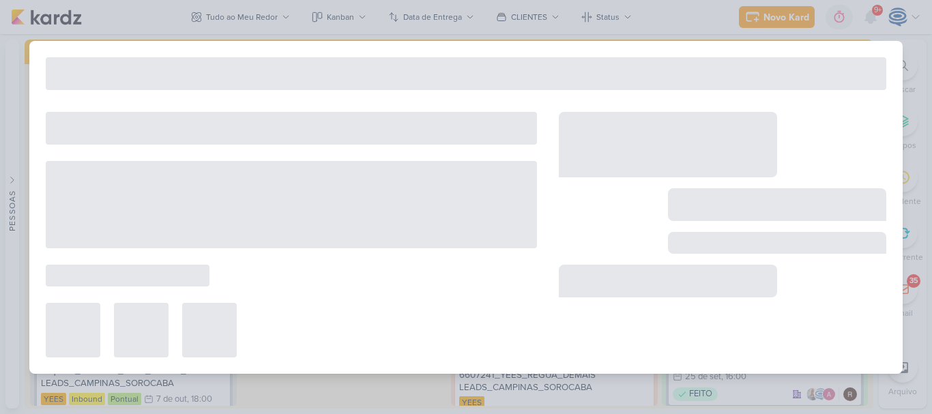
type input "Buena Vista_6607242_YEES_REGUA_COMPRADORES_CAMPINAS_SOROCABA"
type input "3 de outubro de 2025 às 18:00"
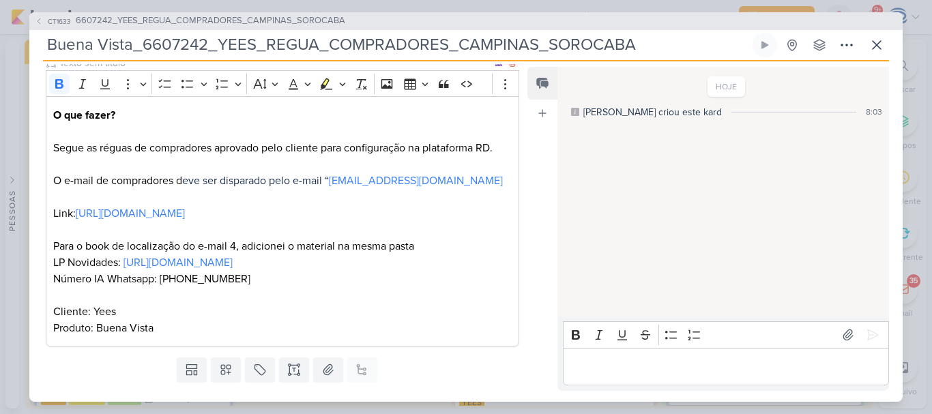
scroll to position [178, 0]
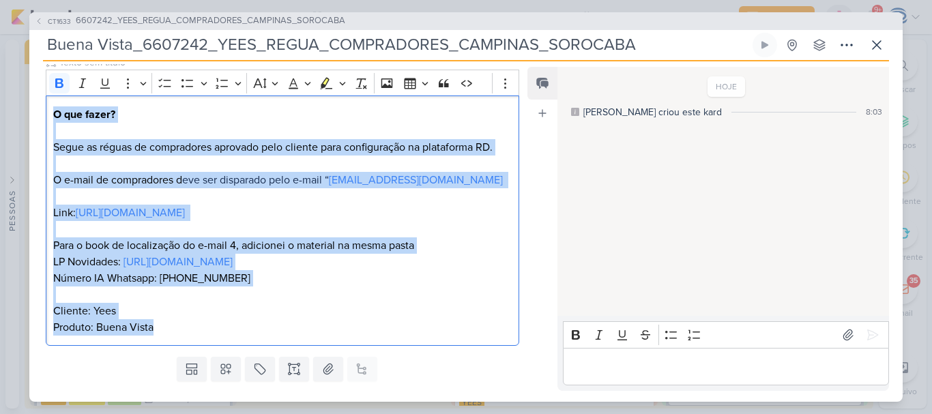
drag, startPoint x: 234, startPoint y: 341, endPoint x: 38, endPoint y: 115, distance: 299.9
click at [38, 115] on div "CLIENTES YEES Time" at bounding box center [276, 183] width 495 height 338
copy p "O que fazer? Segue as réguas de compradores aprovado pelo cliente para configur…"
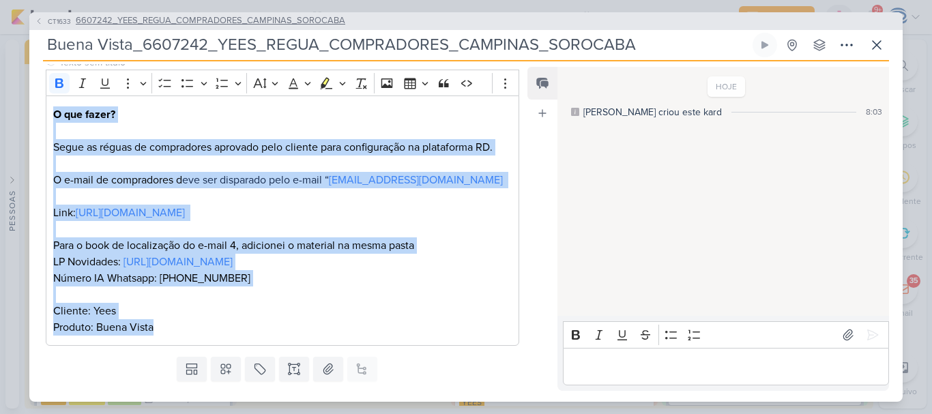
click at [147, 20] on span "6607242_YEES_REGUA_COMPRADORES_CAMPINAS_SOROCABA" at bounding box center [211, 21] width 270 height 14
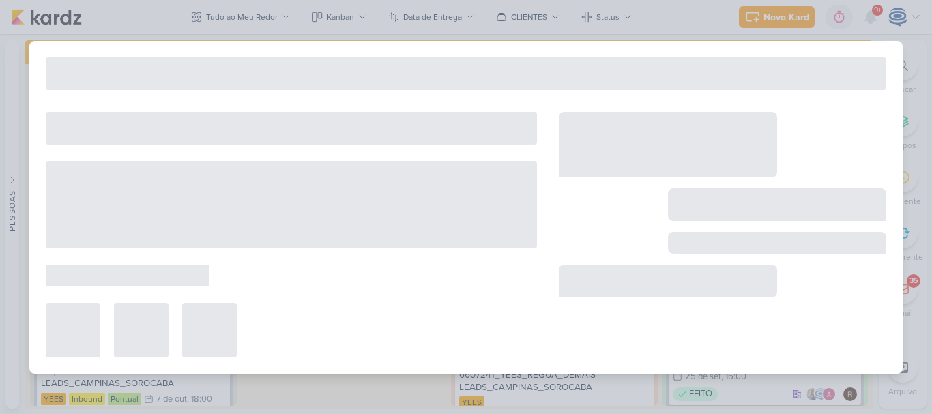
type input "6607242_YEES_REGUA_COMPRADORES_CAMPINAS_SOROCABA"
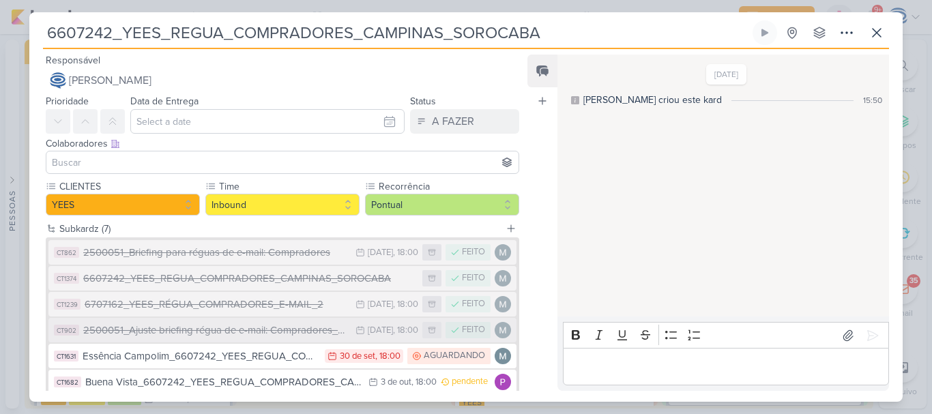
scroll to position [108, 0]
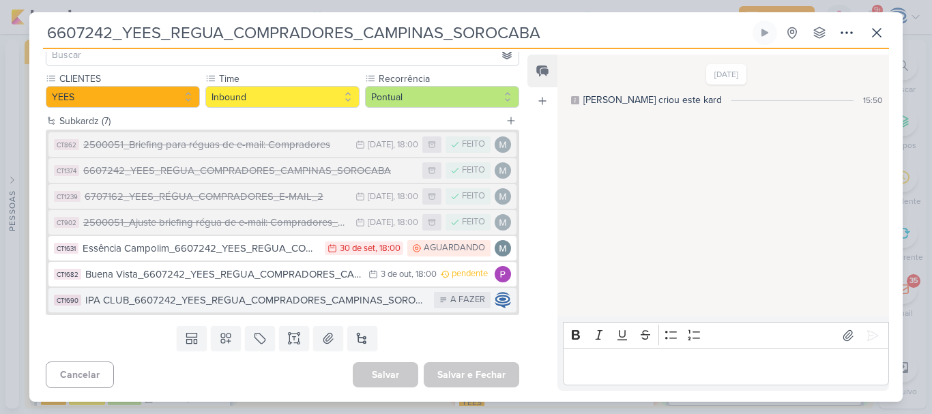
click at [275, 299] on div "IPA CLUB_6607242_YEES_REGUA_COMPRADORES_CAMPINAS_SOROCABA" at bounding box center [256, 301] width 342 height 16
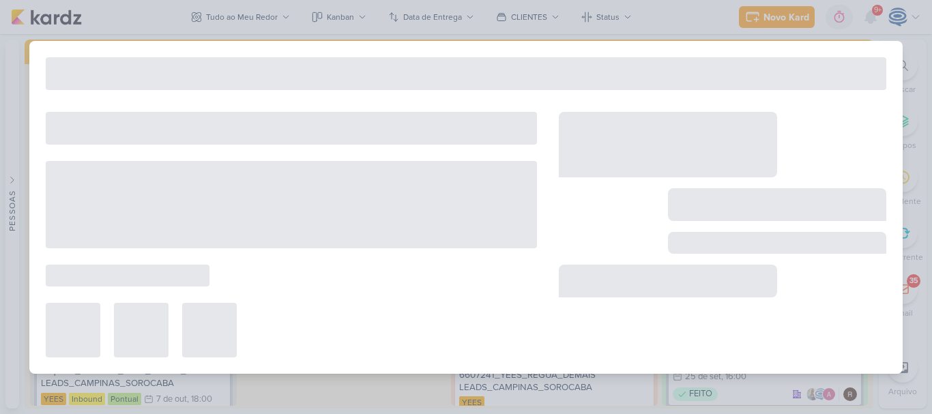
type input "IPA CLUB_6607242_YEES_REGUA_COMPRADORES_CAMPINAS_SOROCABA"
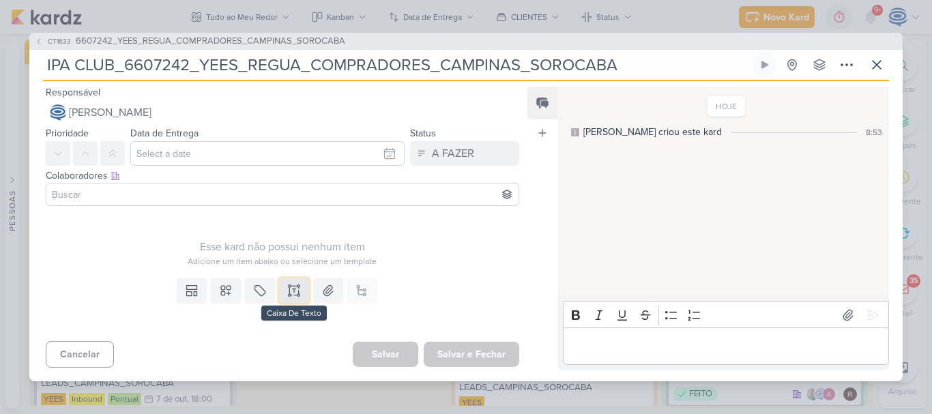
click at [295, 290] on icon at bounding box center [294, 291] width 14 height 14
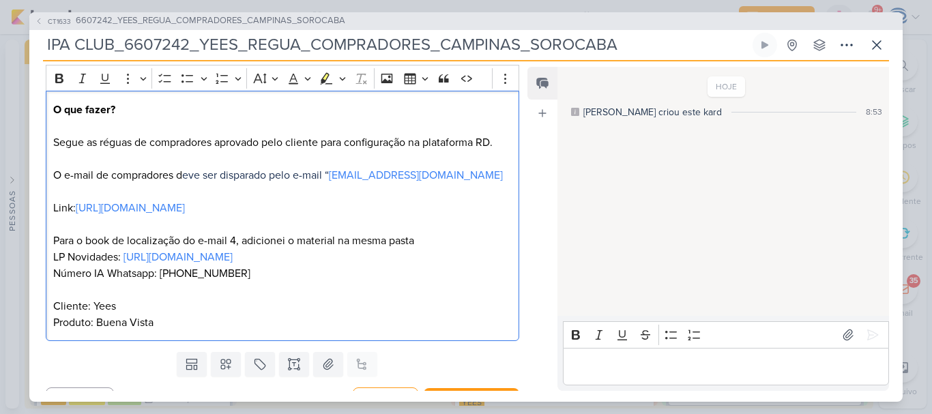
scroll to position [142, 0]
drag, startPoint x: 150, startPoint y: 335, endPoint x: 95, endPoint y: 338, distance: 55.3
click at [95, 330] on p "O que fazer? Segue as réguas de compradores aprovado pelo cliente para configur…" at bounding box center [282, 215] width 459 height 229
click at [183, 330] on p "O que fazer? Segue as réguas de compradores aprovado pelo cliente para configur…" at bounding box center [282, 215] width 459 height 229
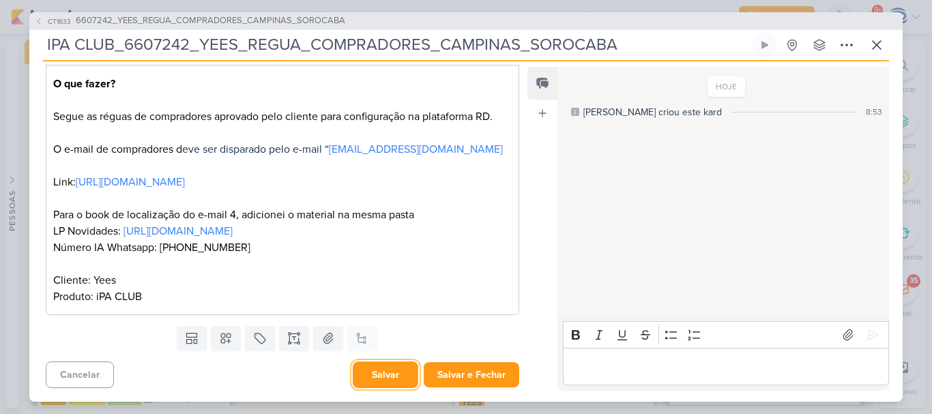
click at [381, 369] on button "Salvar" at bounding box center [386, 375] width 66 height 27
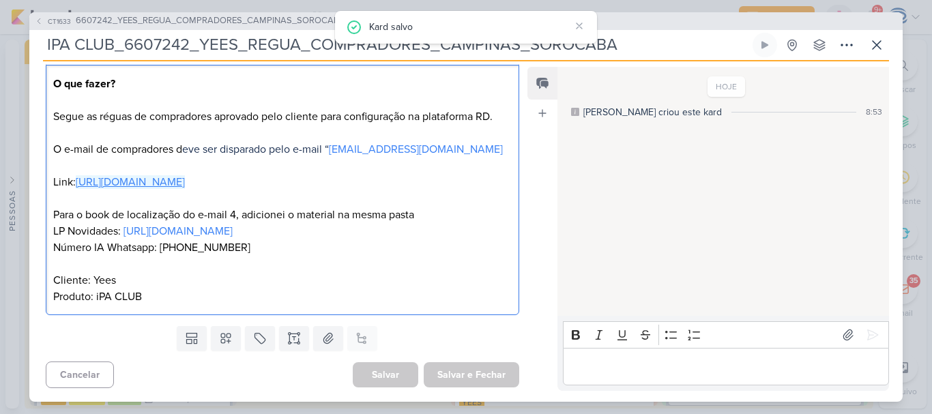
click at [185, 175] on link "https://drive.google.com/drive/folders/1rbPgGq1mvpEPItkcagO1KhSLNxFgGVMB" at bounding box center [130, 182] width 109 height 14
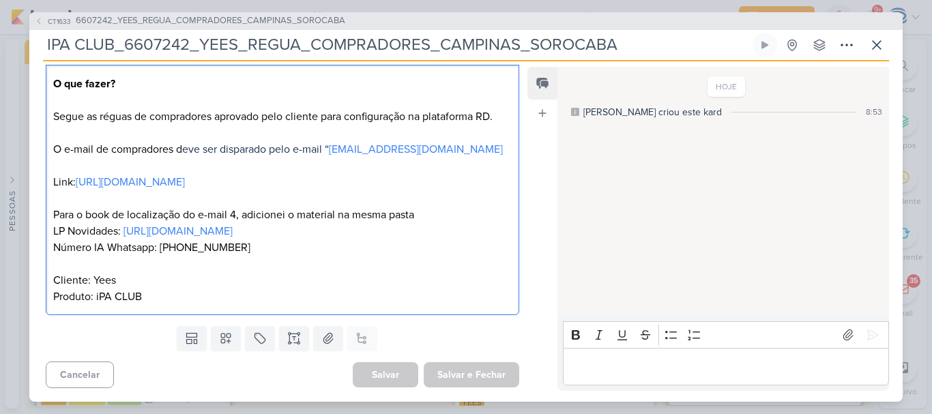
click at [265, 249] on p "O que fazer? Segue as réguas de compradores aprovado pelo cliente para configur…" at bounding box center [282, 190] width 459 height 229
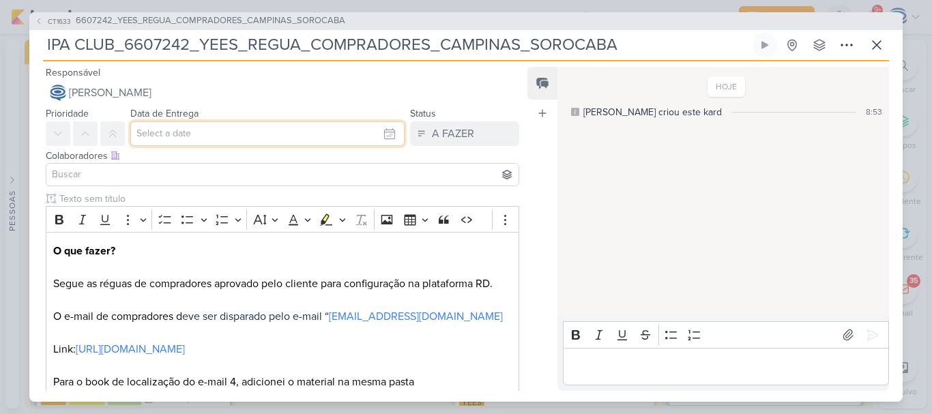
click at [226, 126] on input "text" at bounding box center [267, 133] width 274 height 25
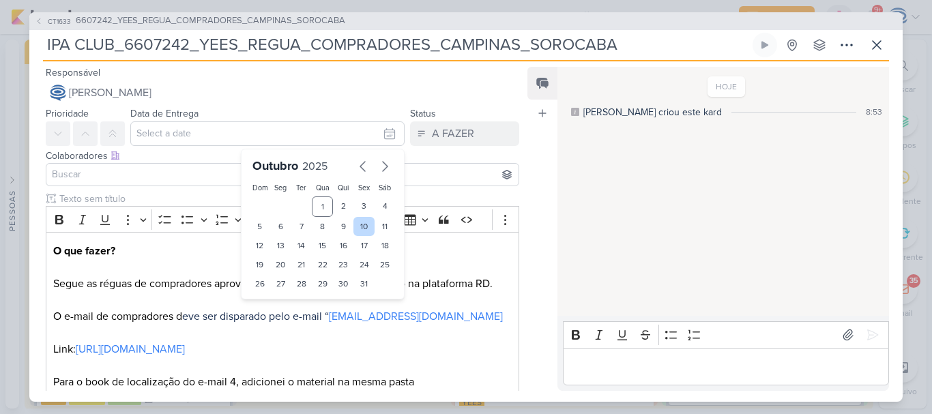
click at [358, 228] on div "10" at bounding box center [363, 226] width 21 height 19
type input "10 de outubro de 2025 às 23:59"
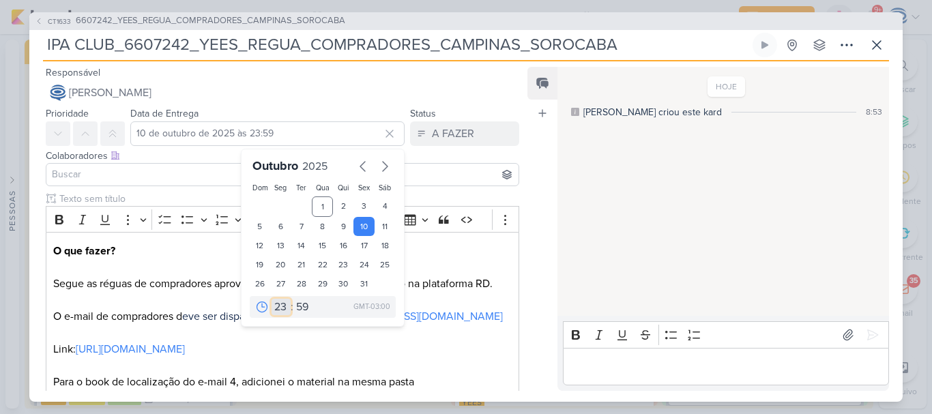
click at [277, 308] on select "00 01 02 03 04 05 06 07 08 09 10 11 12 13 14 15 16 17 18 19 20 21 22 23" at bounding box center [281, 307] width 19 height 16
select select "18"
click at [272, 299] on select "00 01 02 03 04 05 06 07 08 09 10 11 12 13 14 15 16 17 18 19 20 21 22 23" at bounding box center [281, 307] width 19 height 16
type input "10 de outubro de 2025 às 18:59"
click at [295, 312] on select "00 05 10 15 20 25 30 35 40 45 50 55 59" at bounding box center [302, 307] width 19 height 16
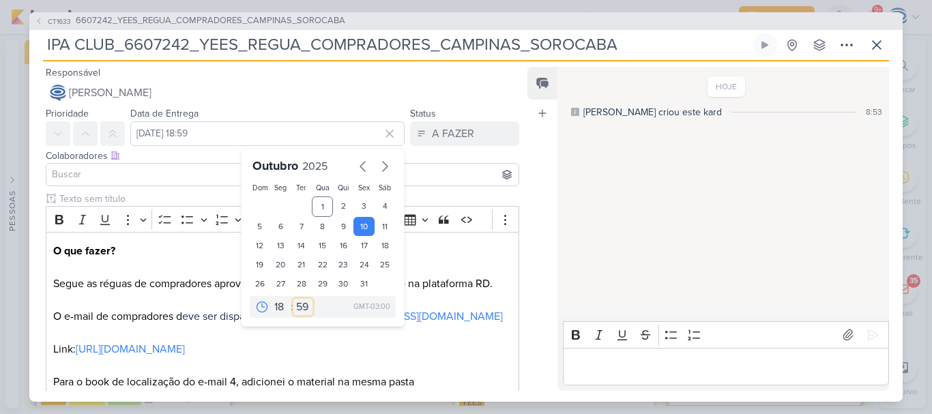
select select "0"
click at [293, 299] on select "00 05 10 15 20 25 30 35 40 45 50 55 59" at bounding box center [302, 307] width 19 height 16
type input "10 de outubro de 2025 às 18:00"
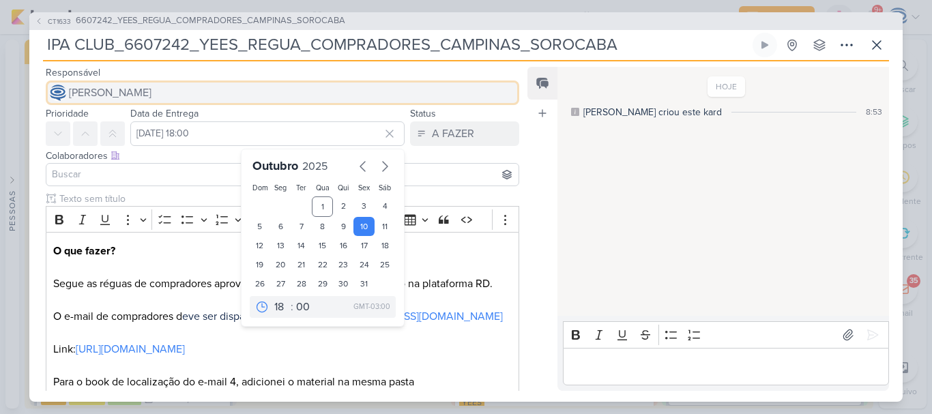
click at [233, 92] on button "[PERSON_NAME]" at bounding box center [283, 93] width 474 height 25
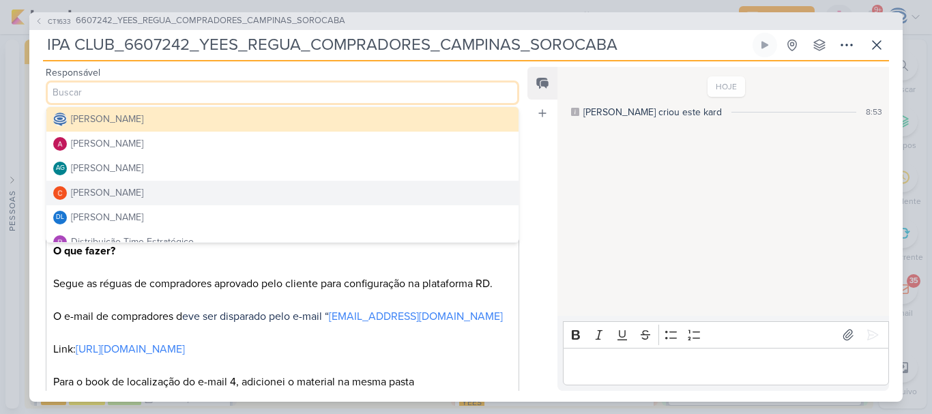
scroll to position [112, 0]
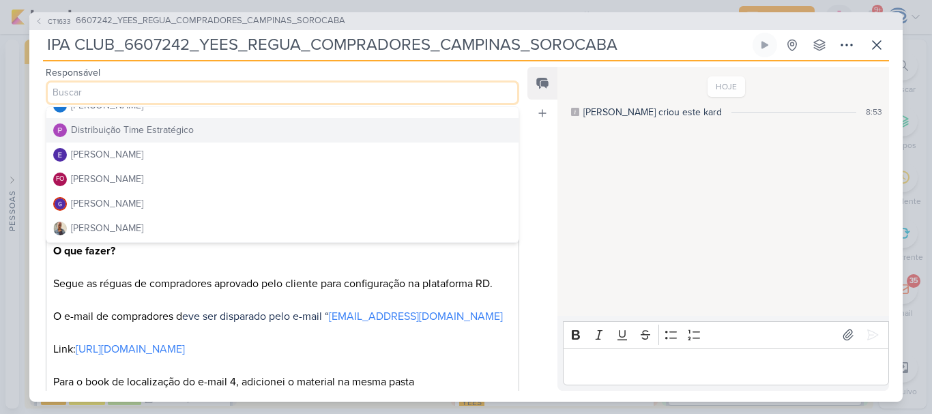
click at [184, 135] on div "Distribuição Time Estratégico" at bounding box center [132, 130] width 123 height 14
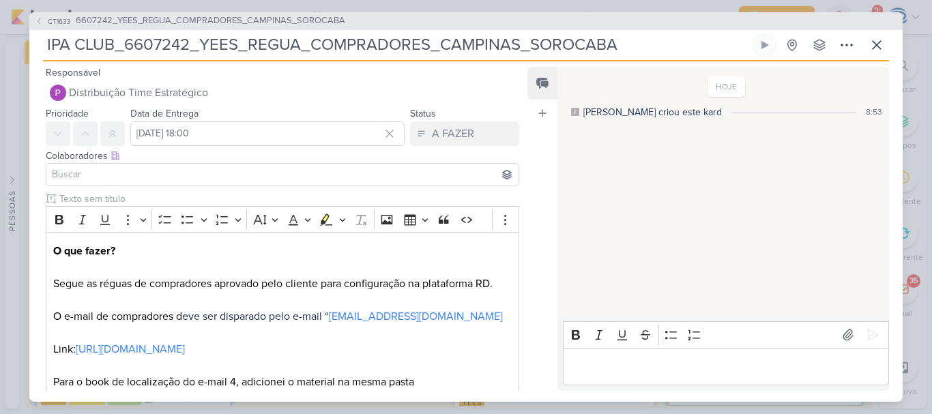
click at [173, 171] on input at bounding box center [282, 175] width 467 height 16
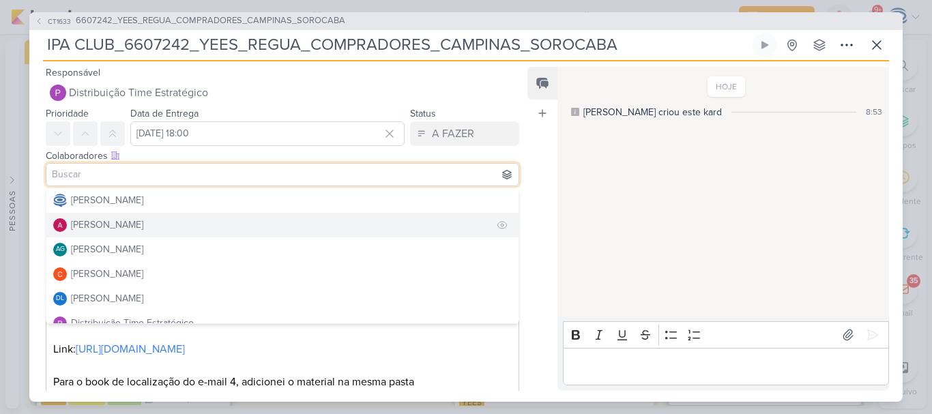
click at [177, 218] on button "[PERSON_NAME]" at bounding box center [282, 225] width 472 height 25
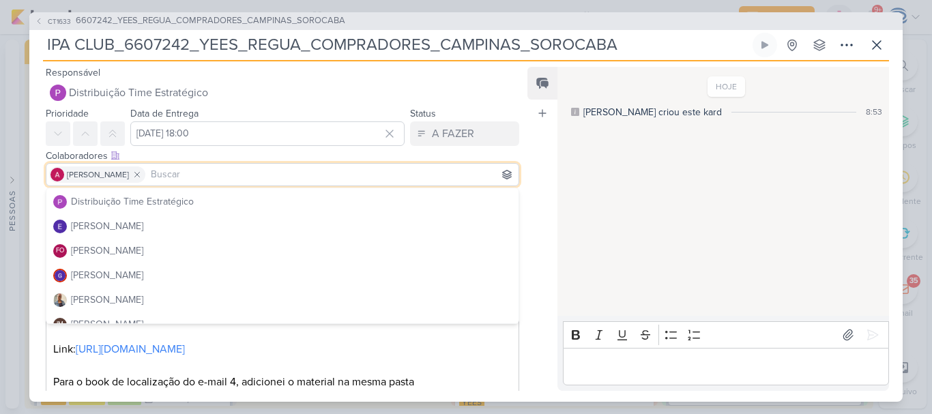
scroll to position [147, 0]
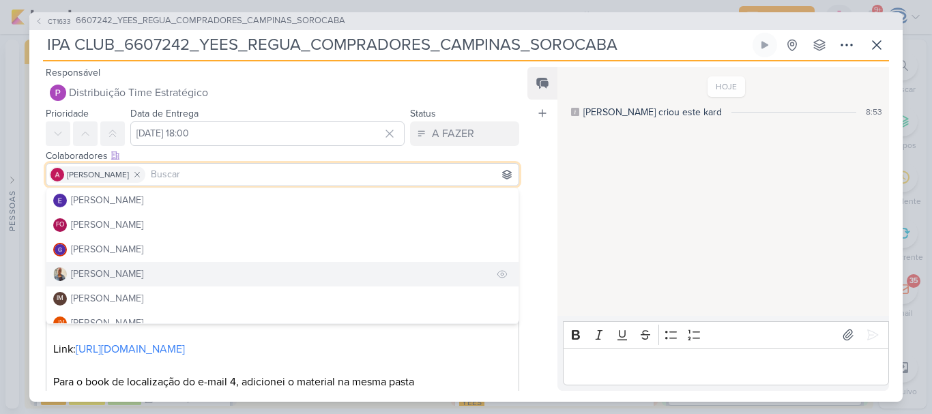
click at [173, 270] on button "[PERSON_NAME]" at bounding box center [282, 274] width 472 height 25
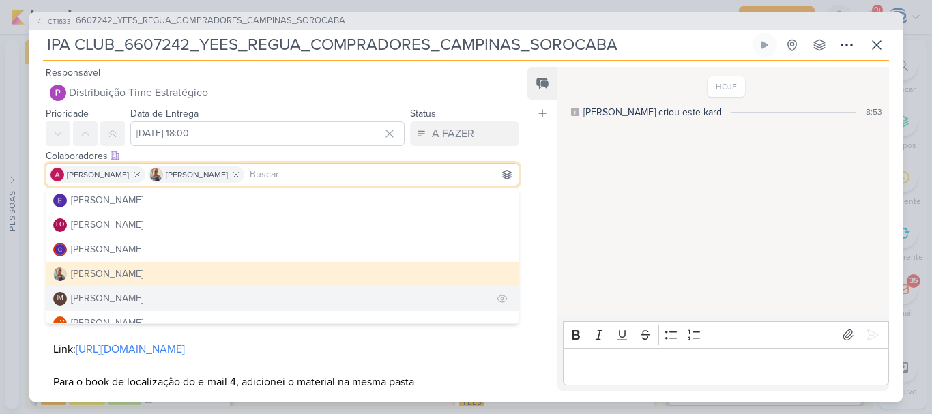
click at [143, 292] on div "[PERSON_NAME]" at bounding box center [107, 298] width 72 height 14
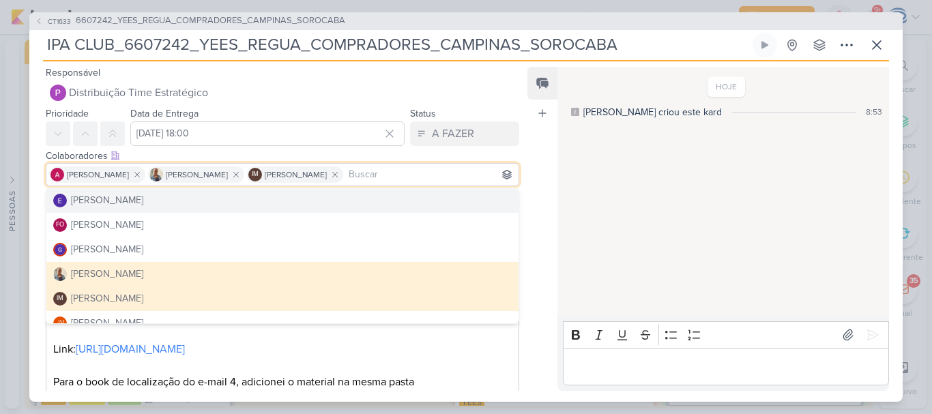
click at [540, 169] on div "Feed Atrelar email Solte o email para atrelar ao kard" at bounding box center [542, 229] width 30 height 324
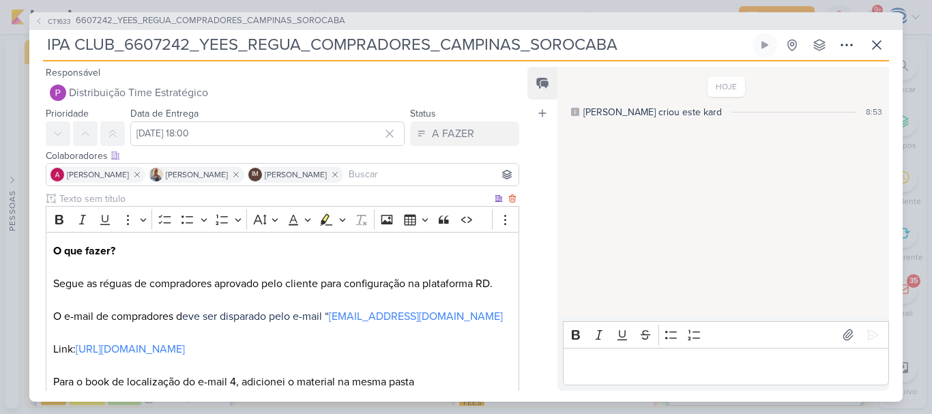
scroll to position [184, 0]
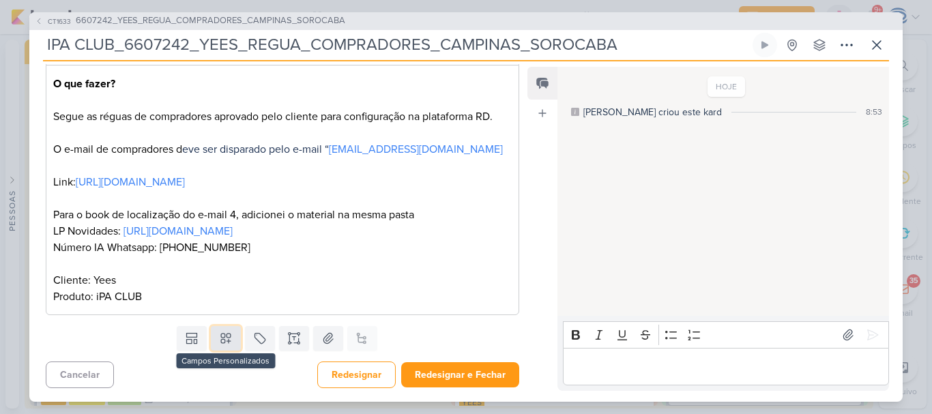
click at [225, 331] on button at bounding box center [226, 338] width 30 height 25
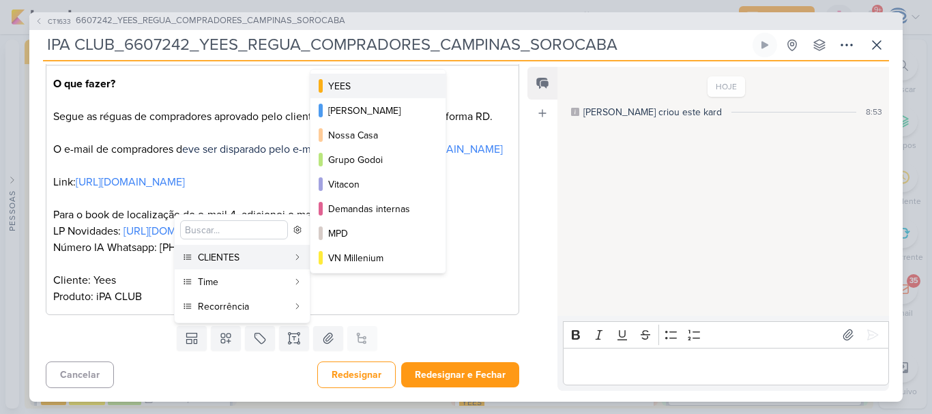
click at [356, 83] on div "YEES" at bounding box center [378, 86] width 101 height 14
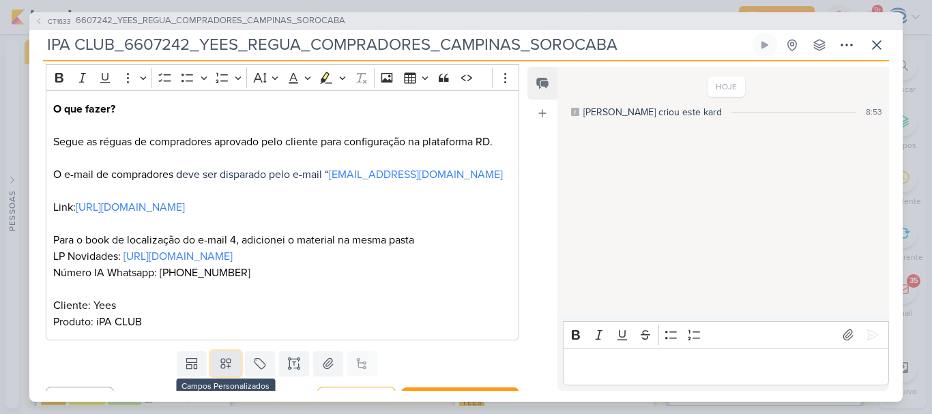
click at [225, 371] on icon at bounding box center [226, 364] width 14 height 14
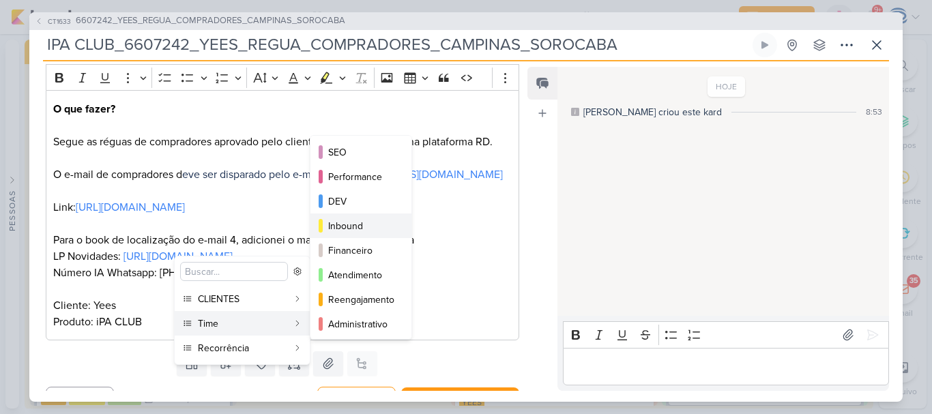
click at [370, 231] on div "Inbound" at bounding box center [361, 226] width 67 height 14
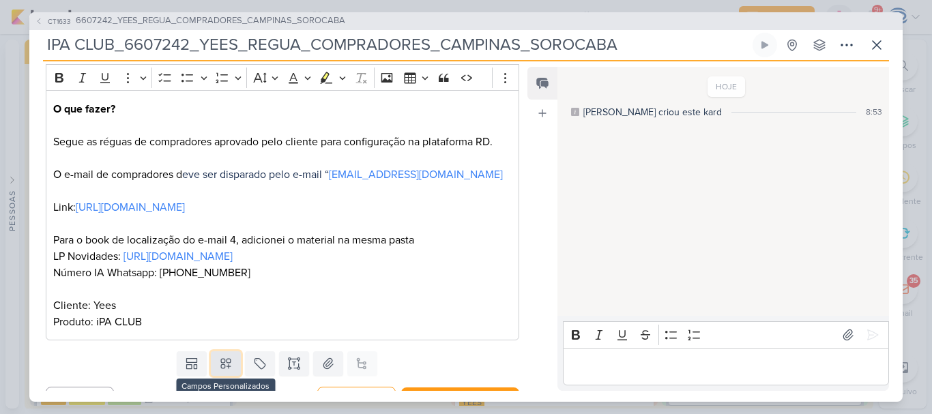
click at [225, 371] on icon at bounding box center [226, 364] width 14 height 14
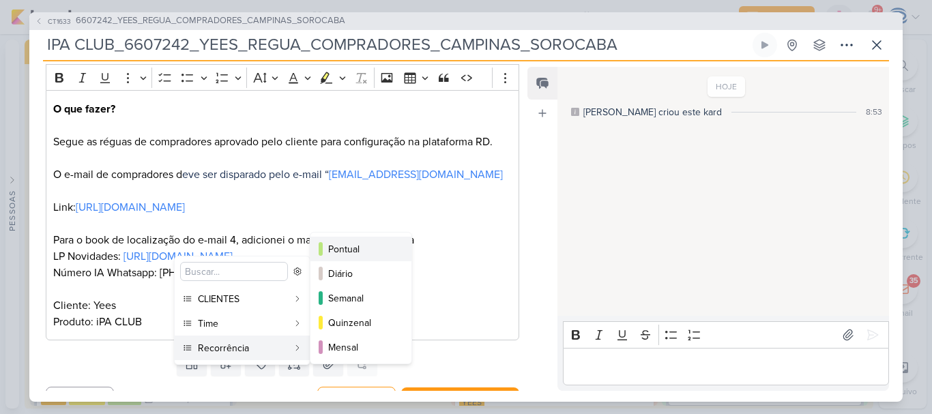
click at [361, 248] on div "Pontual" at bounding box center [361, 249] width 67 height 14
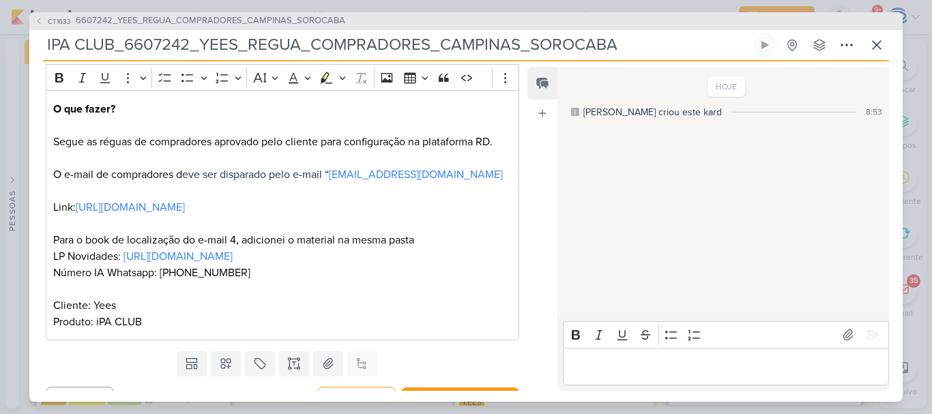
scroll to position [225, 0]
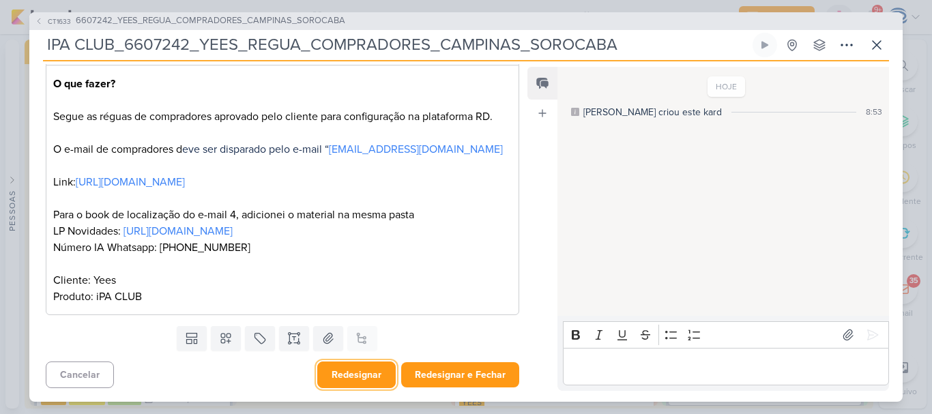
click at [362, 374] on button "Redesignar" at bounding box center [356, 375] width 78 height 27
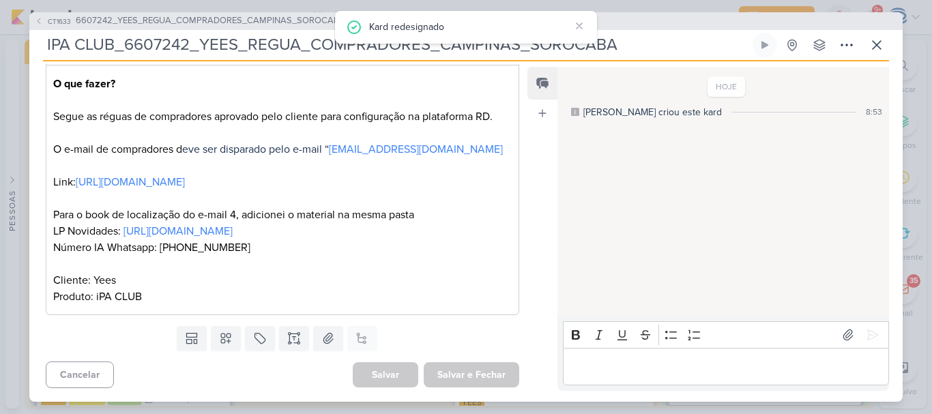
scroll to position [0, 0]
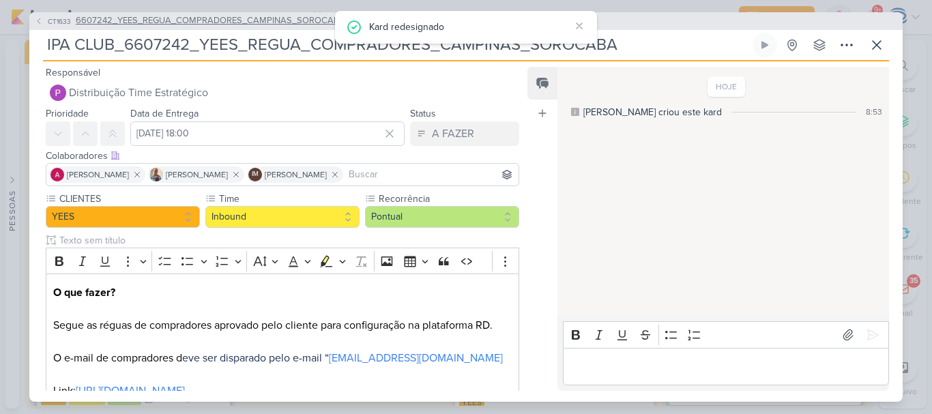
click at [223, 14] on span "6607242_YEES_REGUA_COMPRADORES_CAMPINAS_SOROCABA" at bounding box center [211, 21] width 270 height 14
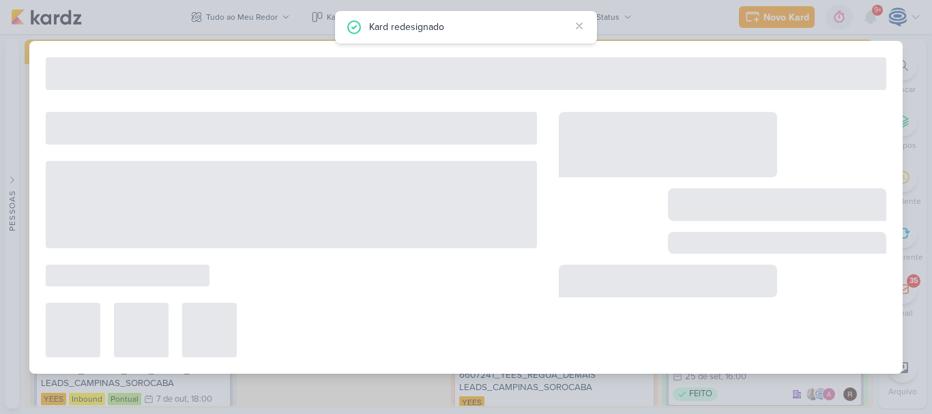
scroll to position [871, 0]
type input "6607242_YEES_REGUA_COMPRADORES_CAMPINAS_SOROCABA"
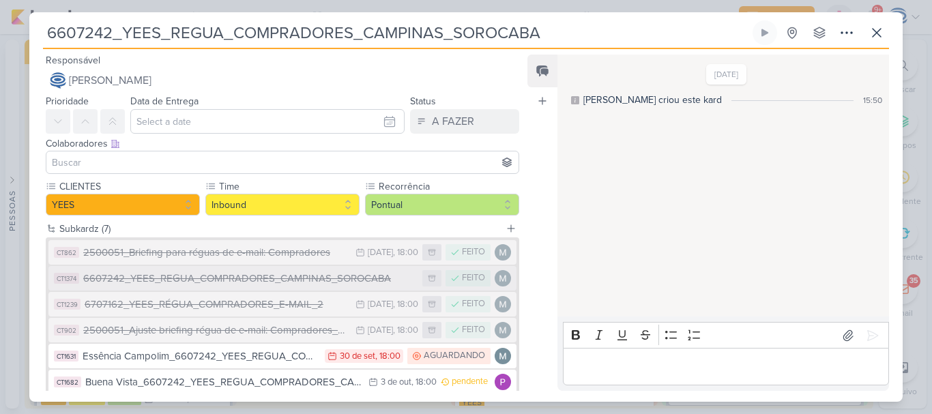
scroll to position [108, 0]
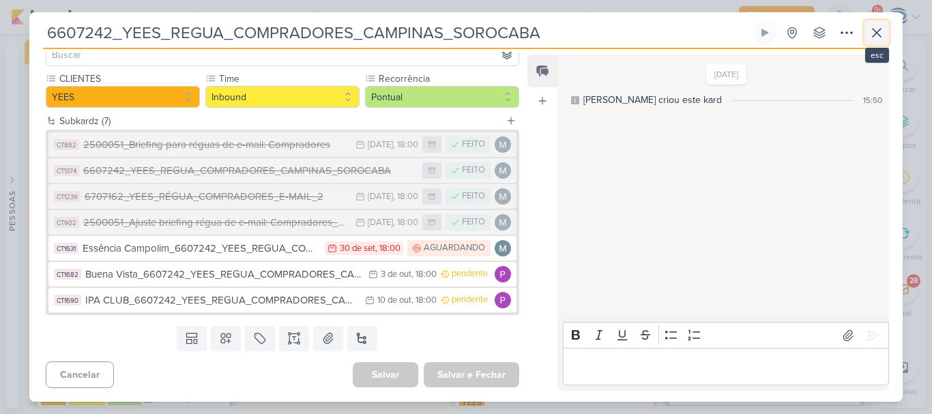
click at [878, 43] on button at bounding box center [877, 32] width 25 height 25
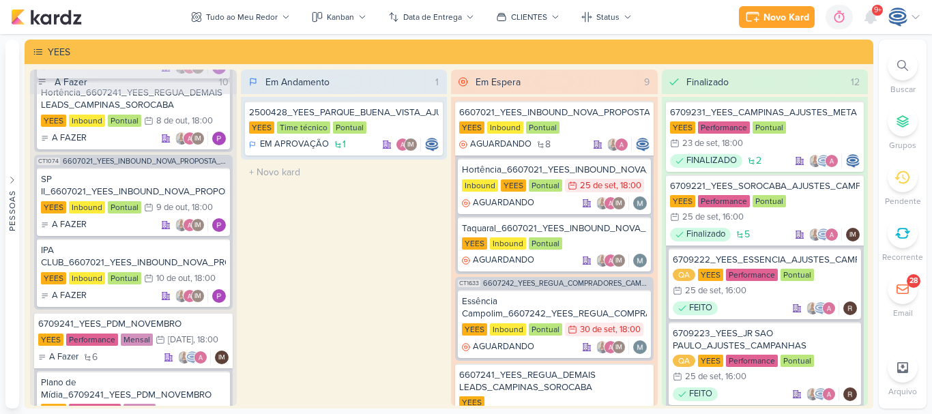
scroll to position [1303, 0]
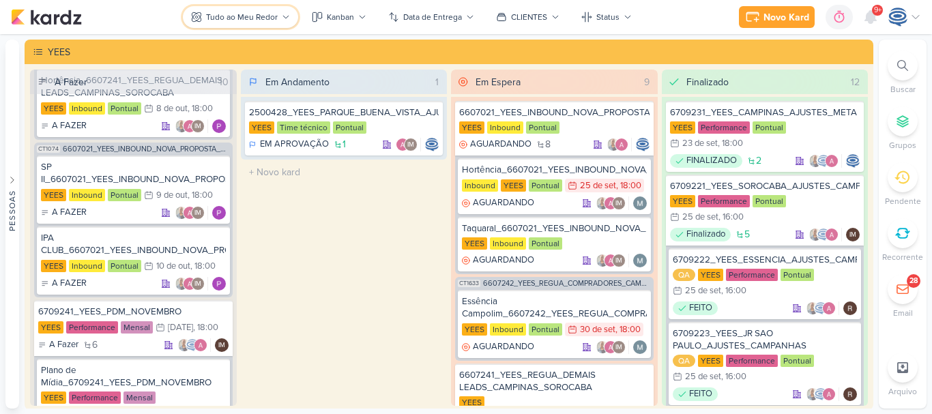
click at [262, 18] on div "Tudo ao Meu Redor" at bounding box center [242, 17] width 72 height 12
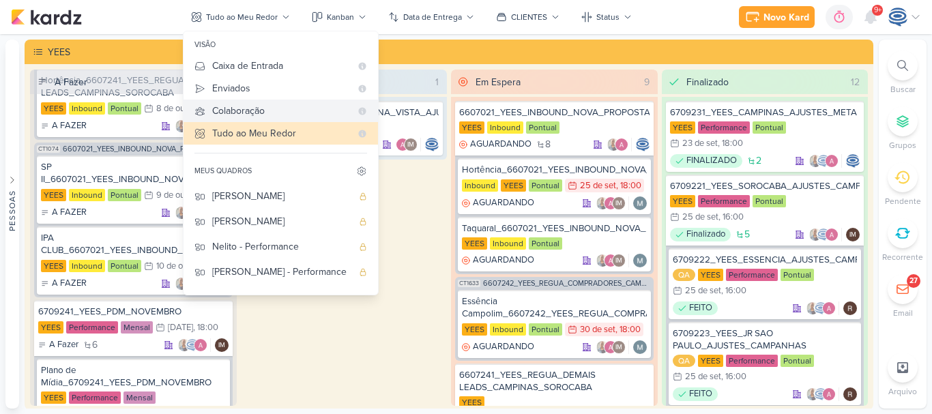
click at [286, 114] on div "Colaboração" at bounding box center [281, 111] width 139 height 14
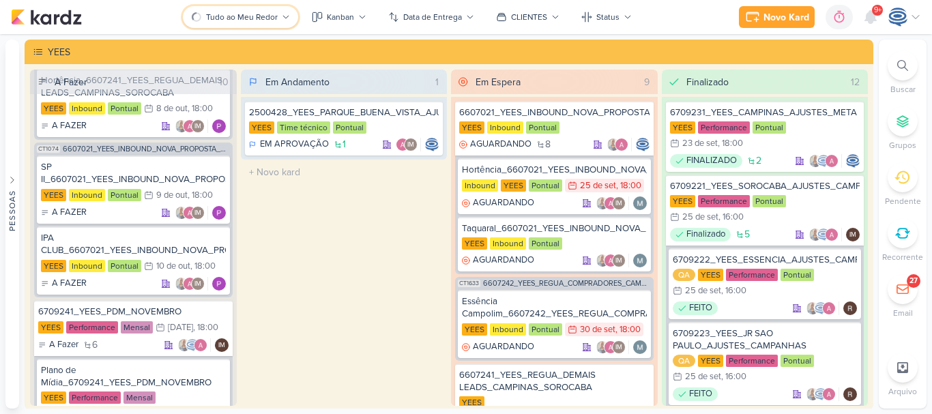
click at [265, 14] on div "Tudo ao Meu Redor" at bounding box center [242, 17] width 72 height 12
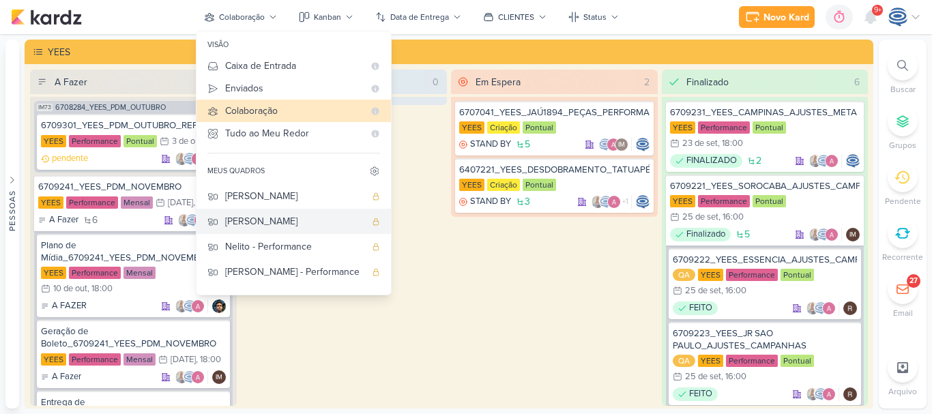
click at [250, 220] on div "[PERSON_NAME]" at bounding box center [295, 221] width 140 height 14
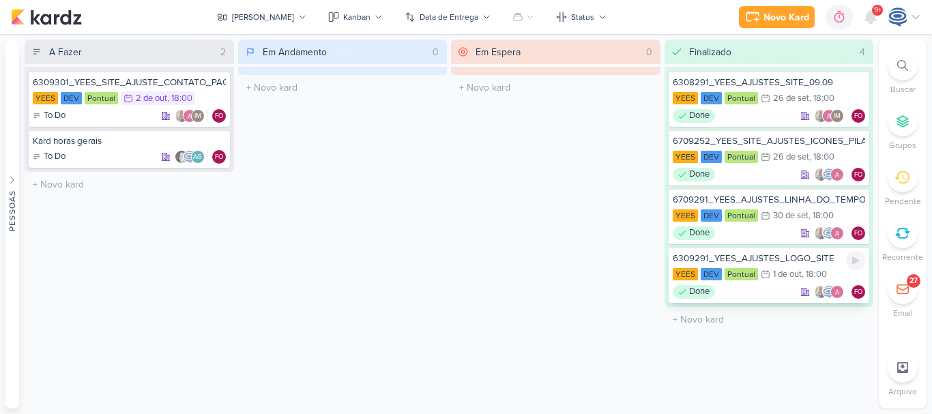
click at [754, 259] on div "6309291_YEES_AJUSTES_LOGO_SITE" at bounding box center [769, 258] width 193 height 12
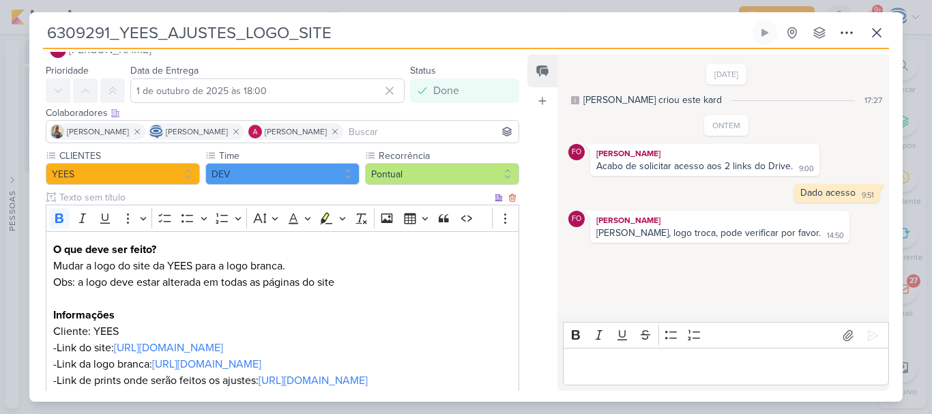
scroll to position [180, 0]
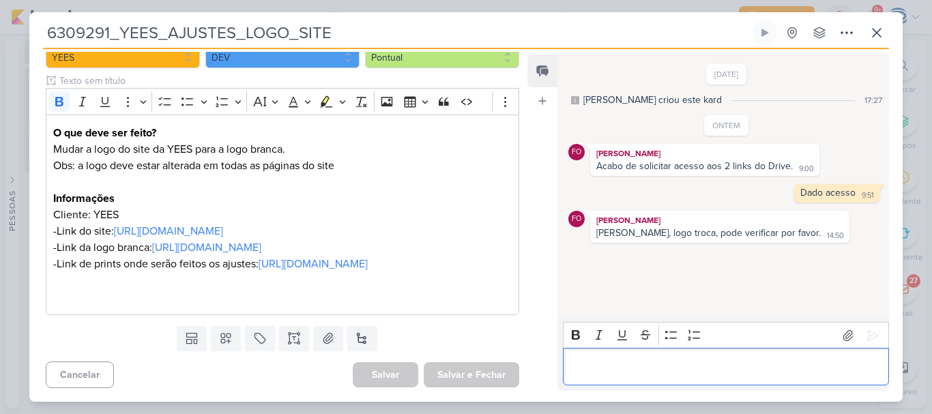
click at [626, 366] on p "Editor editing area: main" at bounding box center [726, 367] width 312 height 16
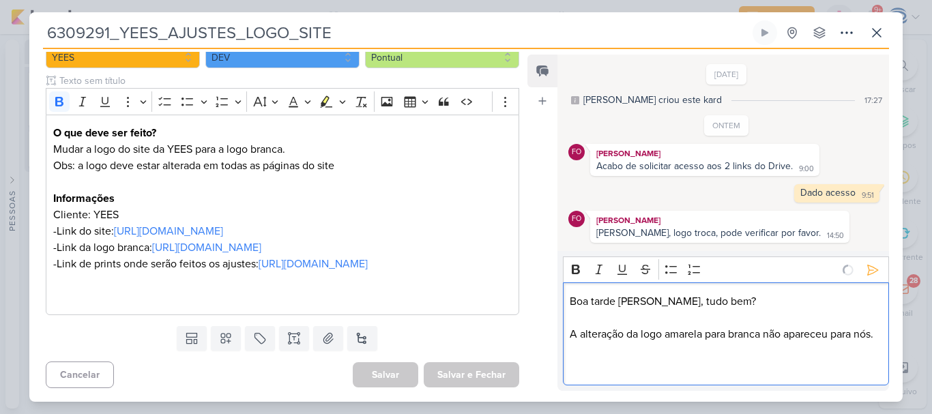
scroll to position [34, 0]
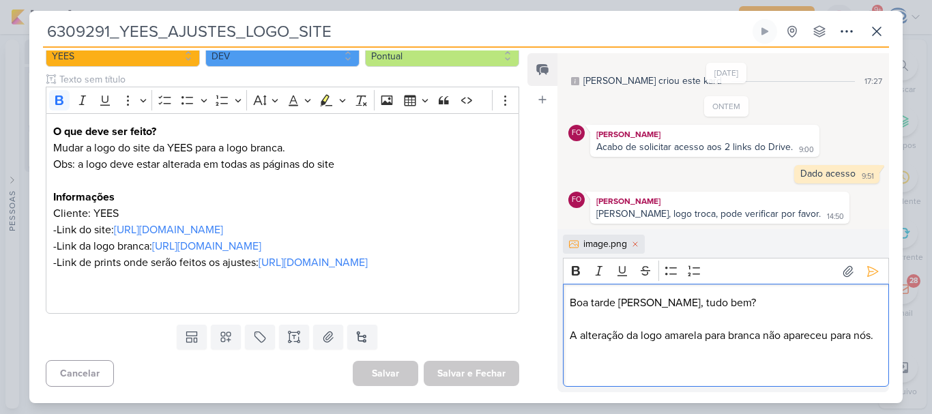
click at [626, 366] on p "Editor editing area: main" at bounding box center [726, 368] width 312 height 16
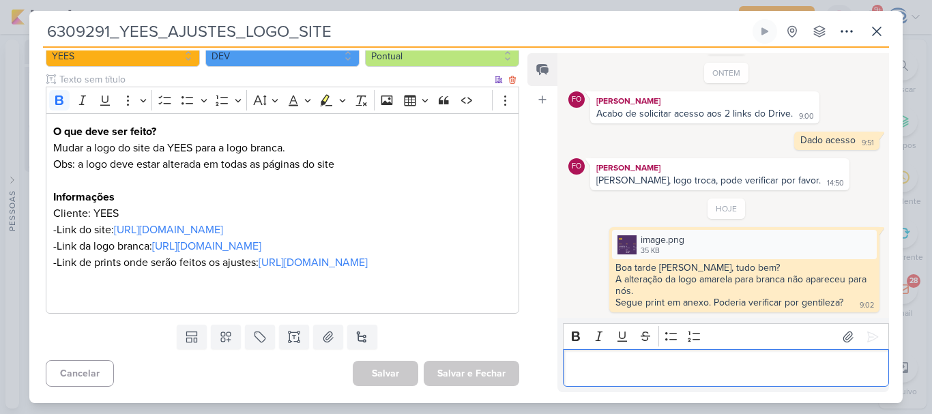
scroll to position [0, 0]
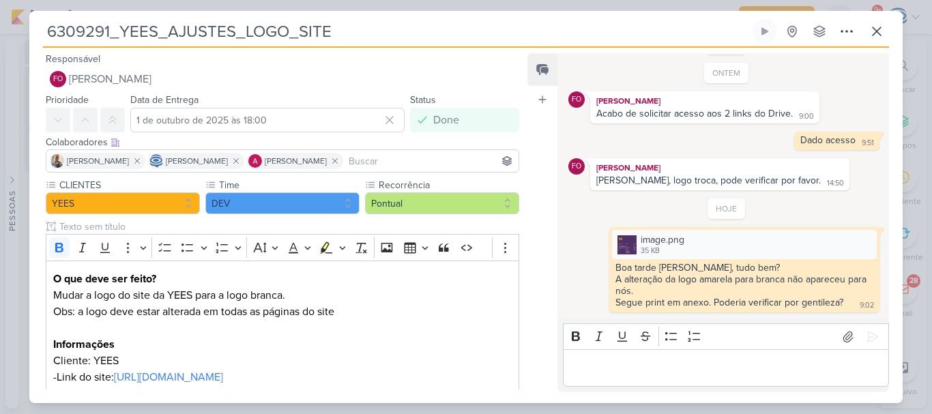
drag, startPoint x: 350, startPoint y: 34, endPoint x: 42, endPoint y: 28, distance: 307.8
drag, startPoint x: 42, startPoint y: 28, endPoint x: 342, endPoint y: 32, distance: 299.6
click at [342, 32] on input "6309291_YEES_AJUSTES_LOGO_SITE" at bounding box center [396, 31] width 707 height 25
drag, startPoint x: 342, startPoint y: 32, endPoint x: 42, endPoint y: 38, distance: 300.3
click at [42, 38] on div "6309291_YEES_AJUSTES_LOGO_SITE Criado por Isabella nenhum grupo disponível" at bounding box center [465, 211] width 873 height 384
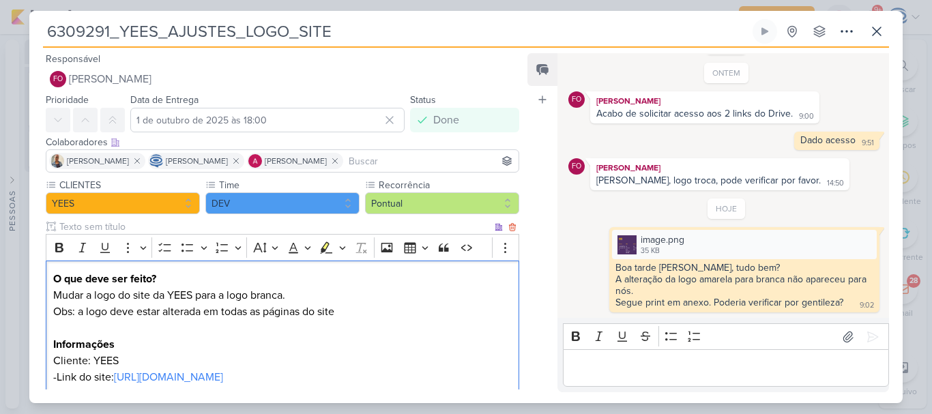
click at [307, 355] on p "Cliente: YEES" at bounding box center [282, 361] width 459 height 16
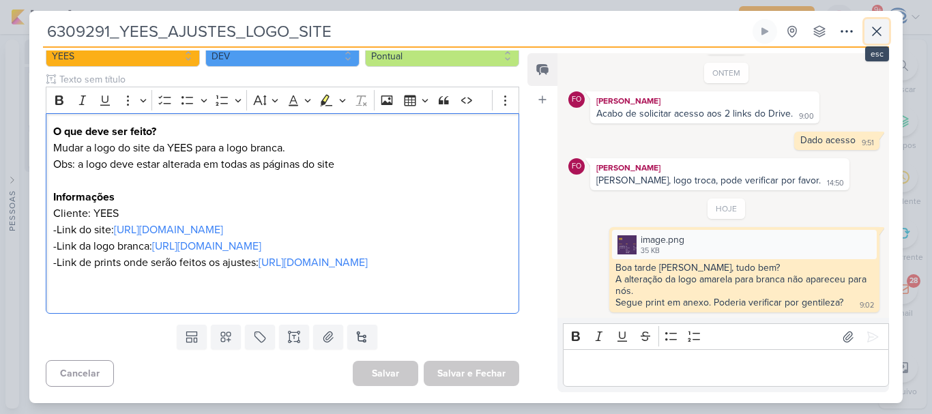
click at [874, 34] on icon at bounding box center [877, 31] width 8 height 8
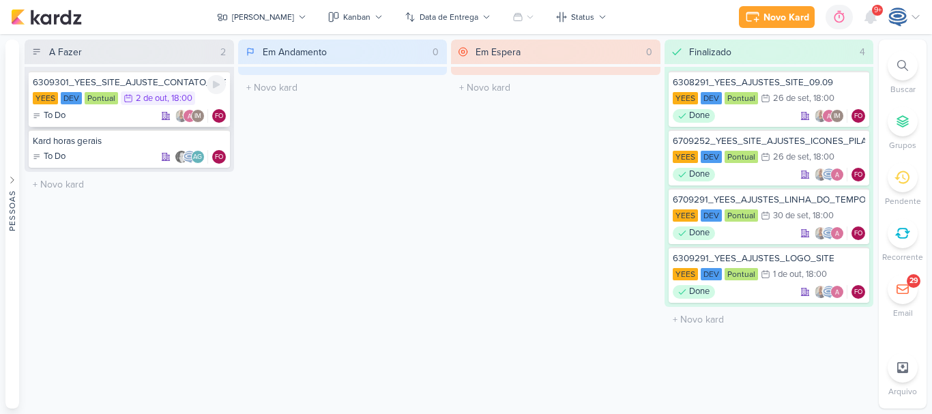
click at [156, 85] on div "6309301_YEES_SITE_AJUSTE_CONTATO_PAGINA_REGIÕES" at bounding box center [129, 82] width 193 height 12
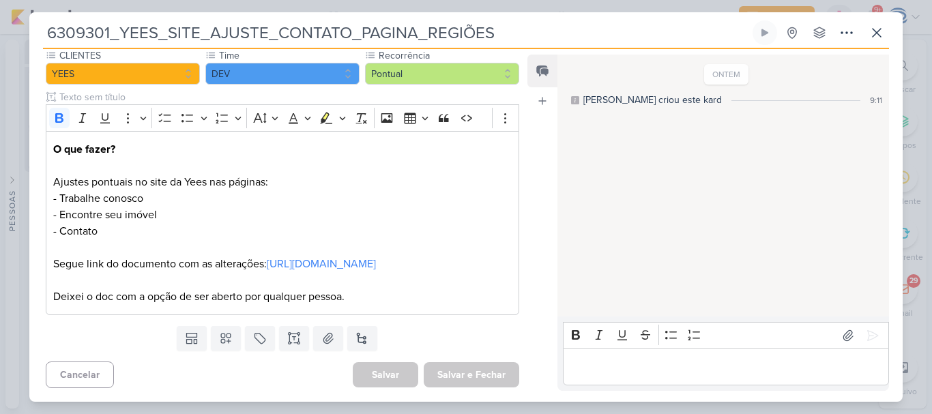
scroll to position [0, 0]
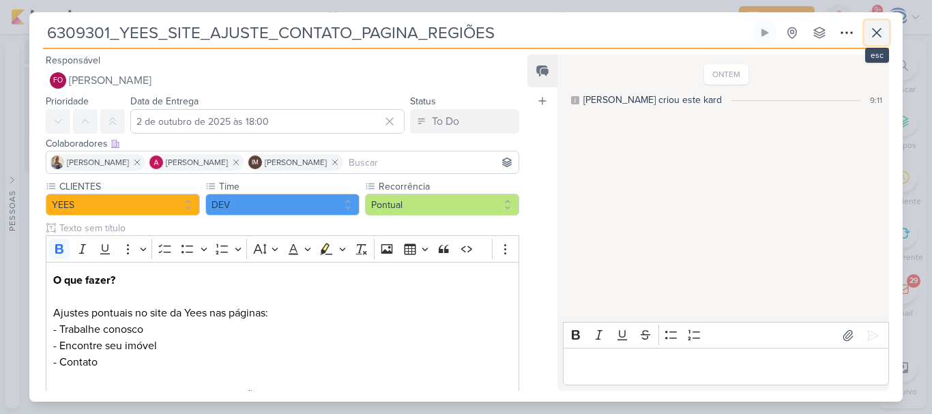
click at [869, 33] on icon at bounding box center [877, 33] width 16 height 16
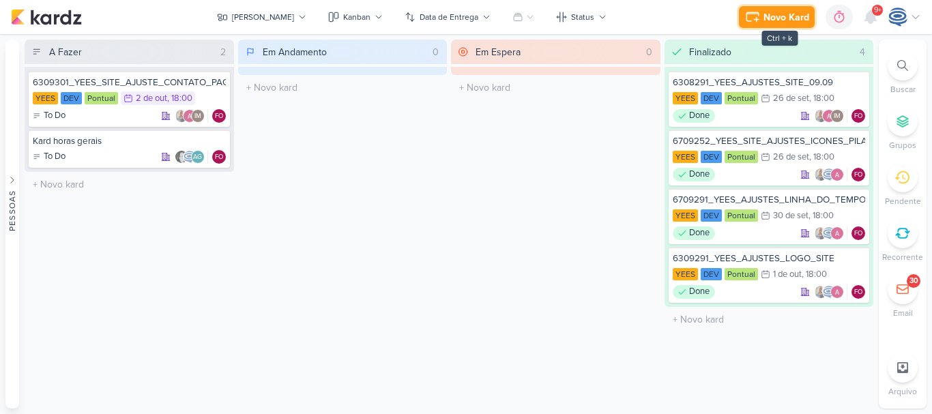
click at [788, 21] on div "Novo Kard" at bounding box center [787, 17] width 46 height 14
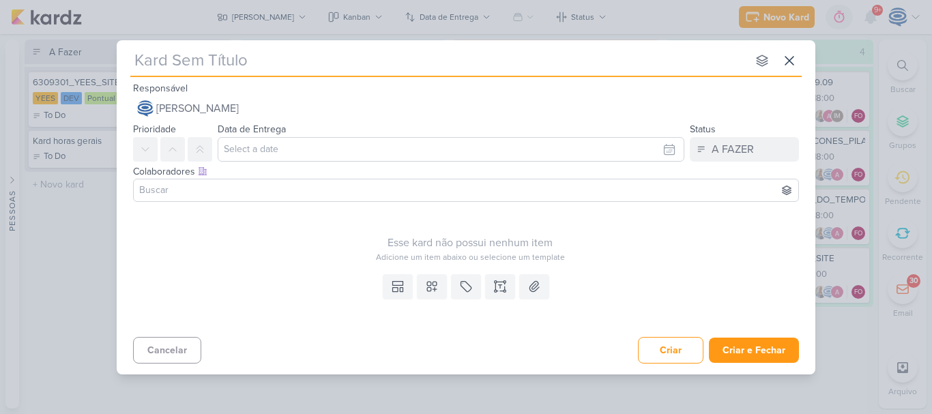
type input "6310011_YEES_SITE_AJUSTE_FOOTER"
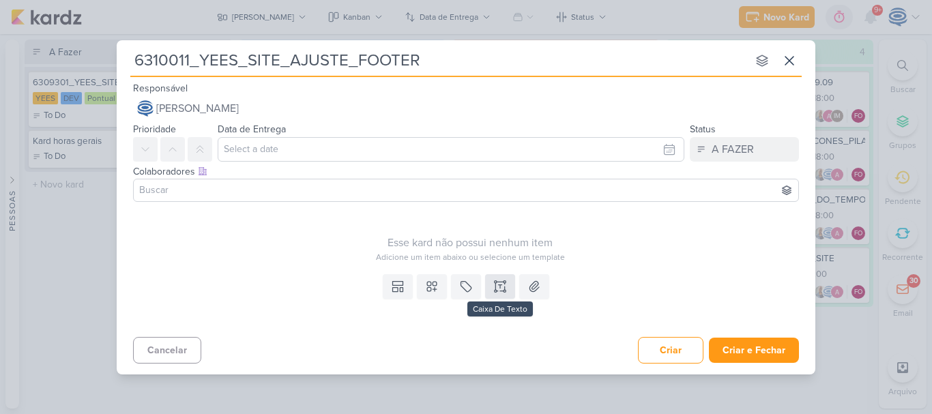
type input "6310011_YEES_SITE_AJUSTE_FOOTER"
click at [504, 287] on icon at bounding box center [500, 287] width 14 height 14
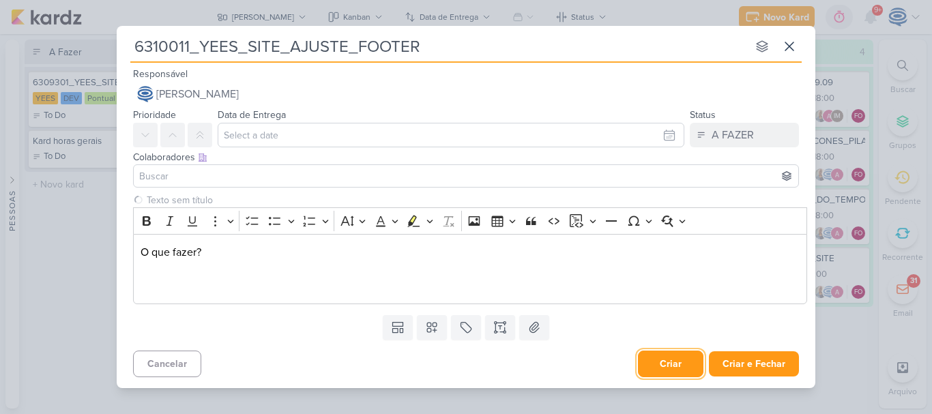
click at [684, 368] on button "Criar" at bounding box center [671, 364] width 66 height 27
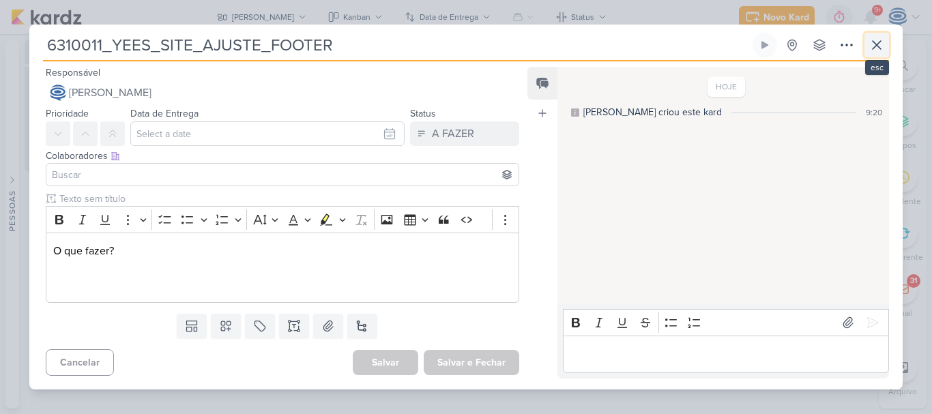
click at [875, 39] on icon at bounding box center [877, 45] width 16 height 16
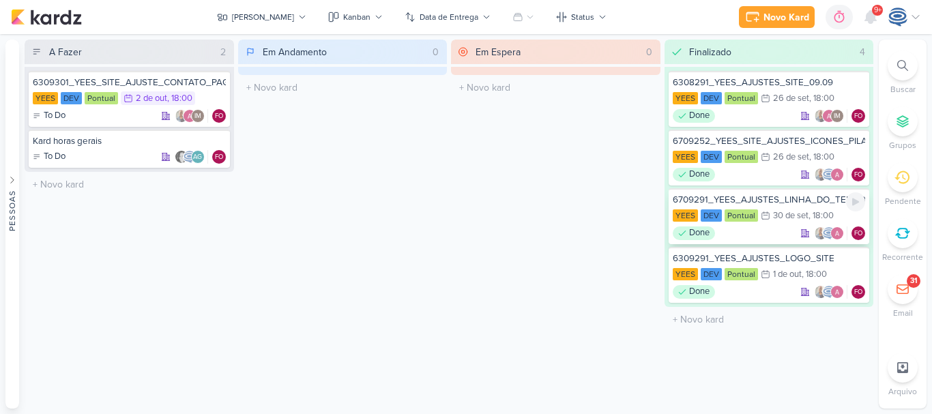
click at [752, 201] on div "6709291_YEES_AJUSTES_LINHA_DO_TEMPO_SITE" at bounding box center [769, 200] width 193 height 12
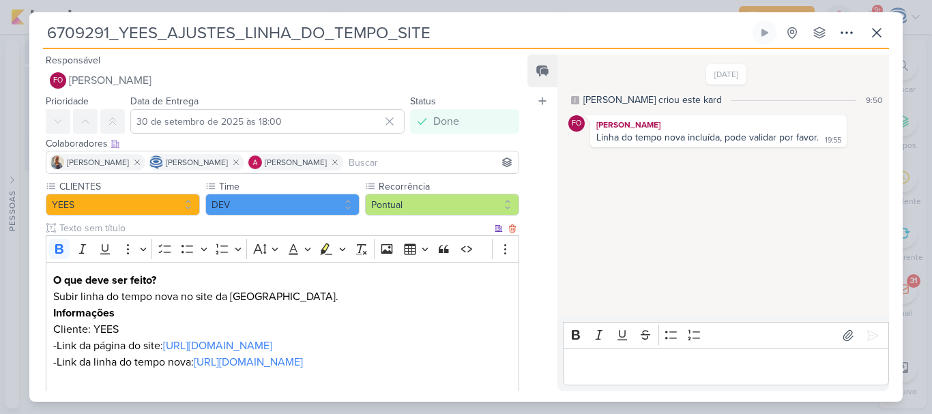
scroll to position [98, 0]
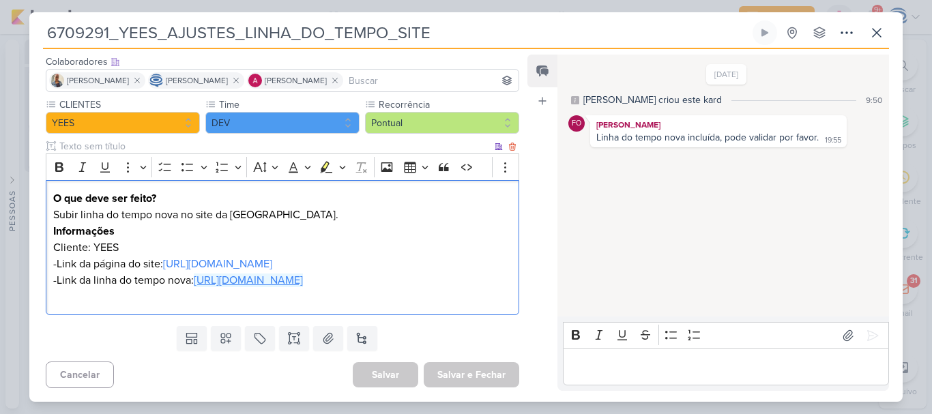
click at [284, 279] on link "[URL][DOMAIN_NAME]" at bounding box center [248, 281] width 109 height 14
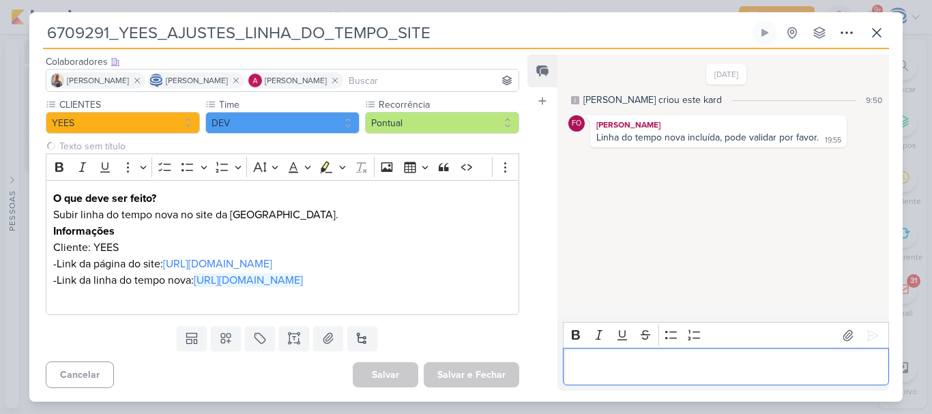
click at [590, 366] on p "Editor editing area: main" at bounding box center [726, 367] width 312 height 16
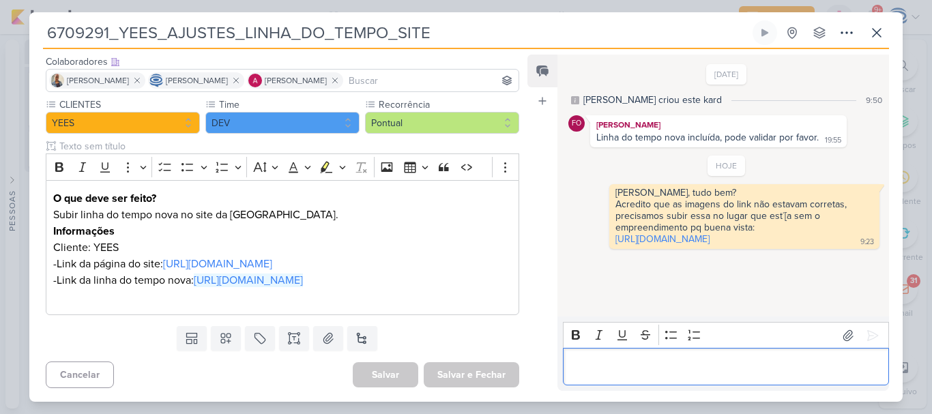
scroll to position [0, 0]
click at [845, 35] on icon at bounding box center [847, 33] width 16 height 16
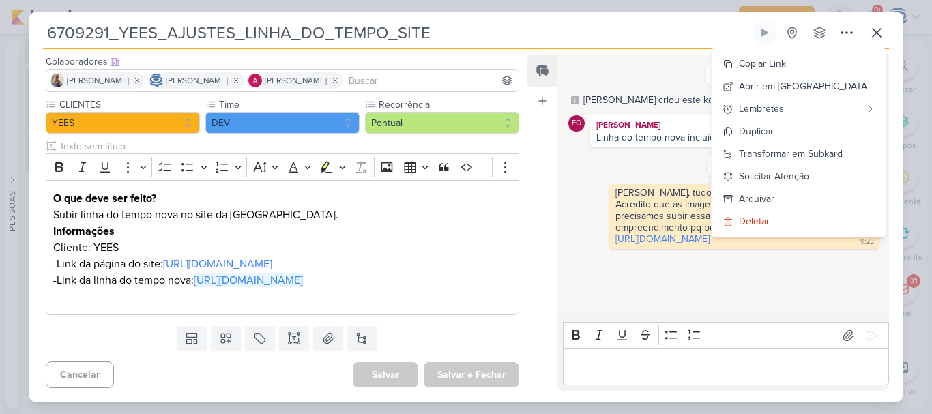
drag, startPoint x: 523, startPoint y: 33, endPoint x: 25, endPoint y: 40, distance: 497.5
click at [25, 40] on div "6709291_YEES_AJUSTES_LINHA_DO_TEMPO_SITE Criado por [PERSON_NAME]" at bounding box center [466, 207] width 932 height 414
